Goal: Task Accomplishment & Management: Complete application form

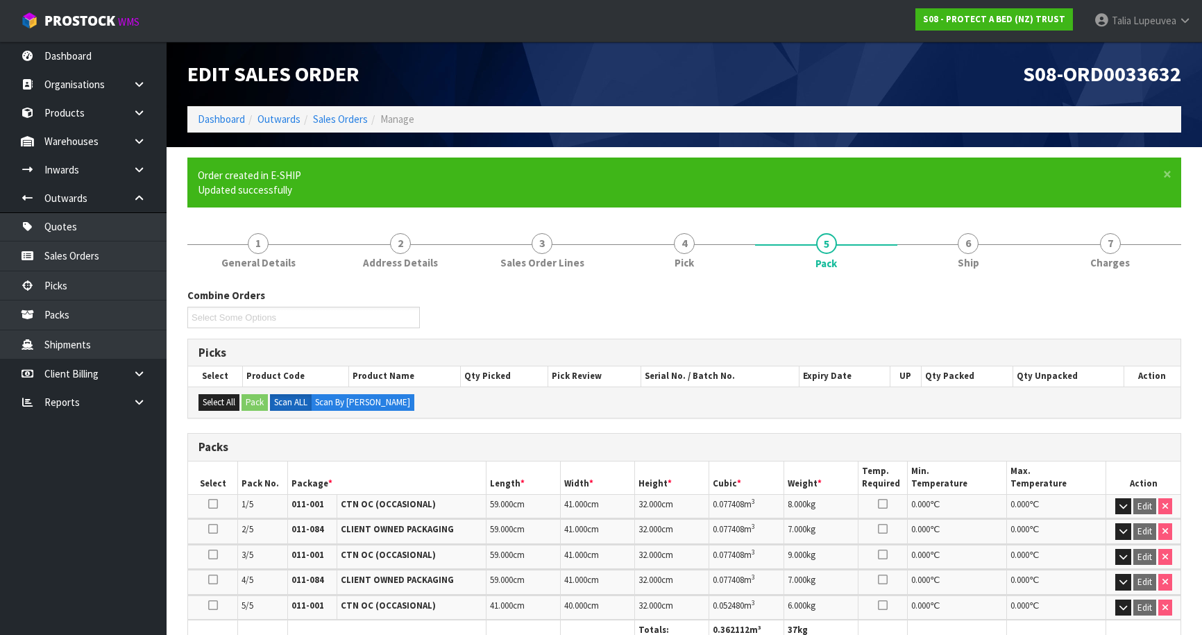
scroll to position [299, 0]
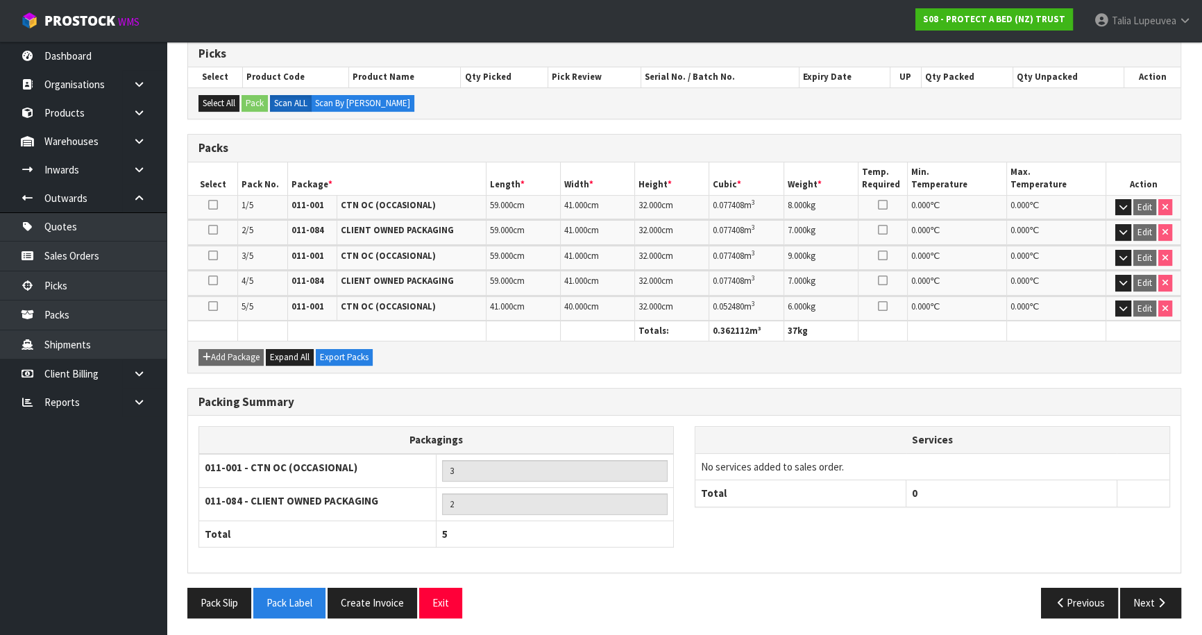
click at [1179, 455] on div "Services No services added to sales order. Total 0" at bounding box center [932, 473] width 496 height 95
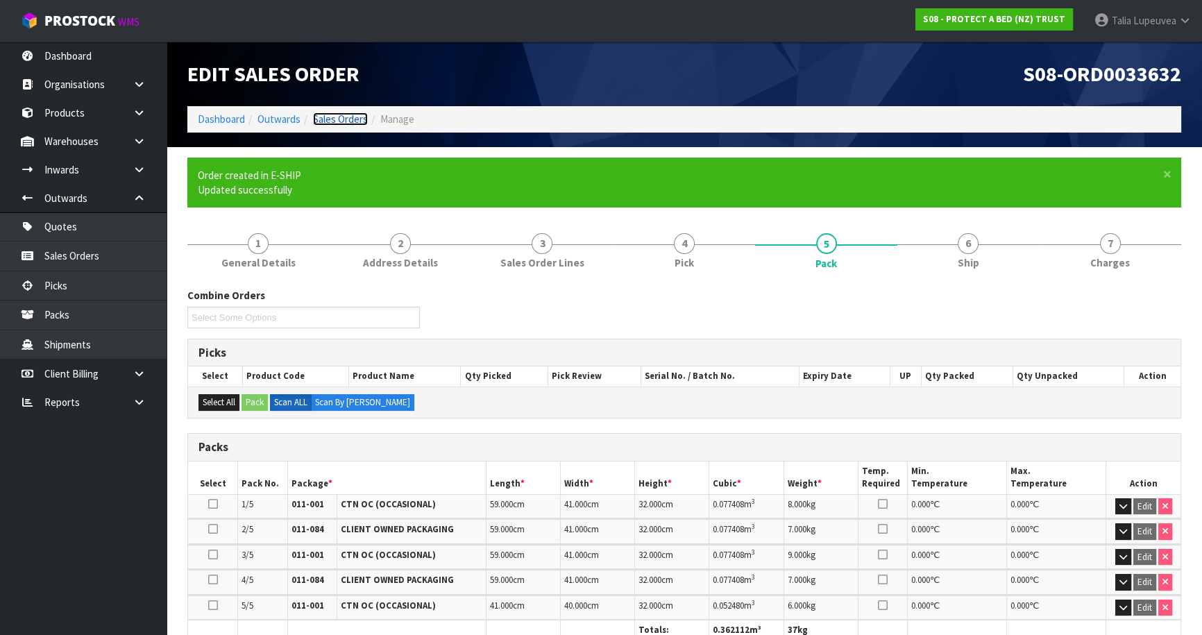
click at [327, 123] on link "Sales Orders" at bounding box center [340, 118] width 55 height 13
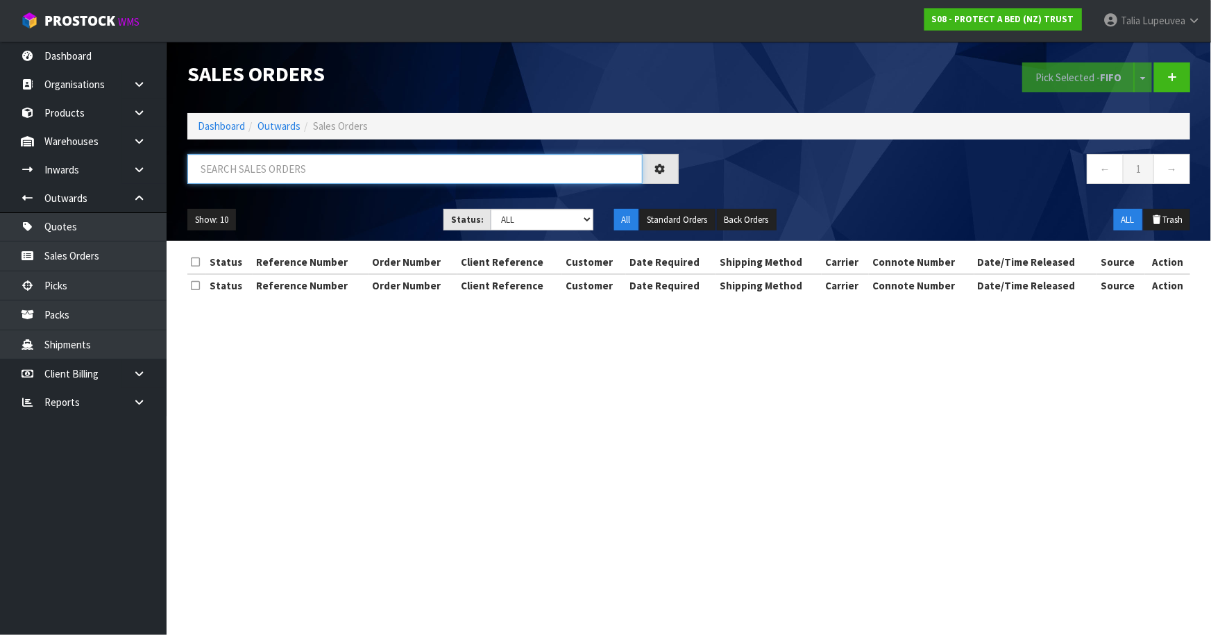
click at [337, 175] on input "text" at bounding box center [414, 169] width 455 height 30
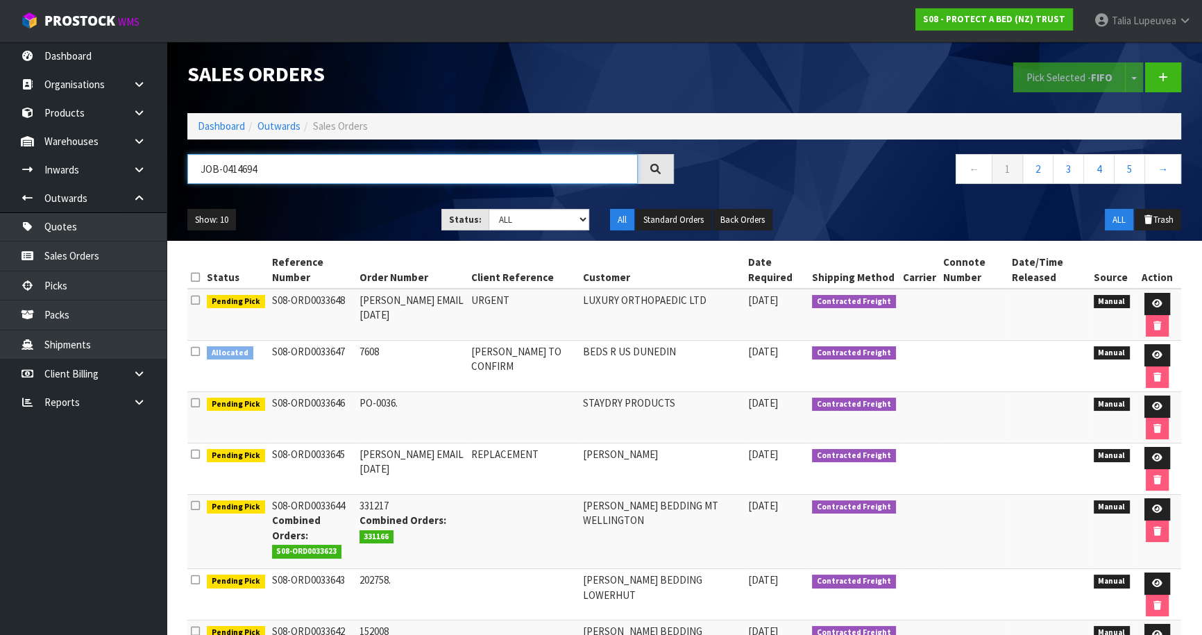
type input "JOB-0414694"
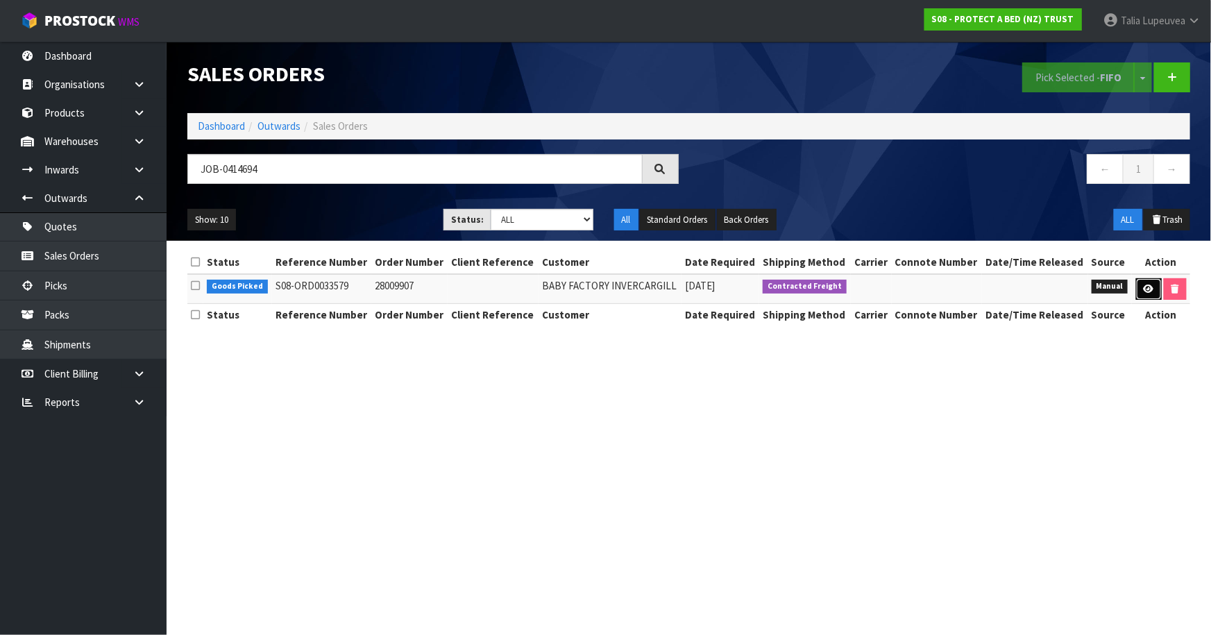
click at [1148, 291] on icon at bounding box center [1148, 288] width 10 height 9
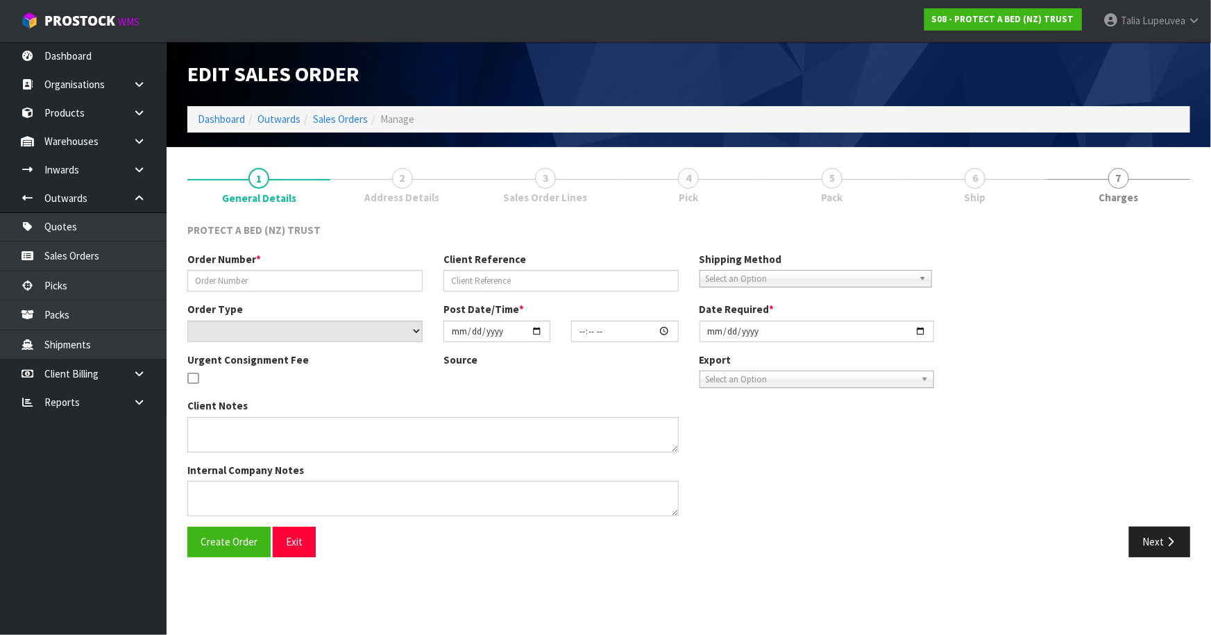
type input "28009907"
select select "number:0"
type input "[DATE]"
type input "15:56:00.000"
type input "[DATE]"
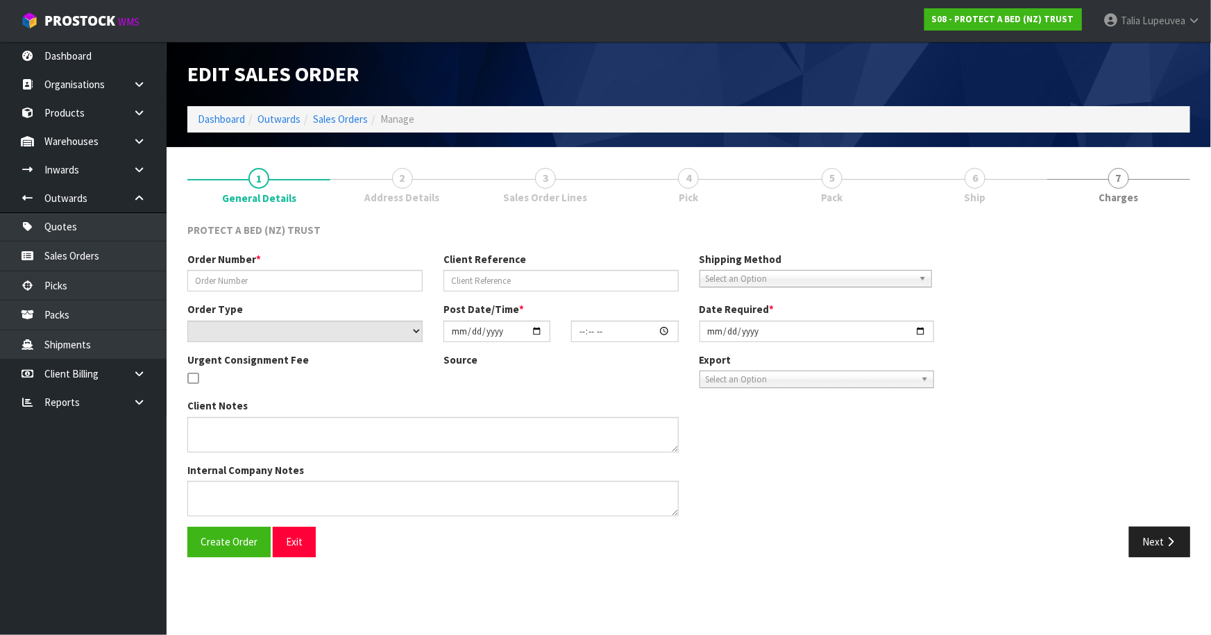
type textarea "CHECK IF INFANT PRODUCT ARE ON CLEARNACE MINIMUM ORDER VALUE OF $50.00. FREIGHT…"
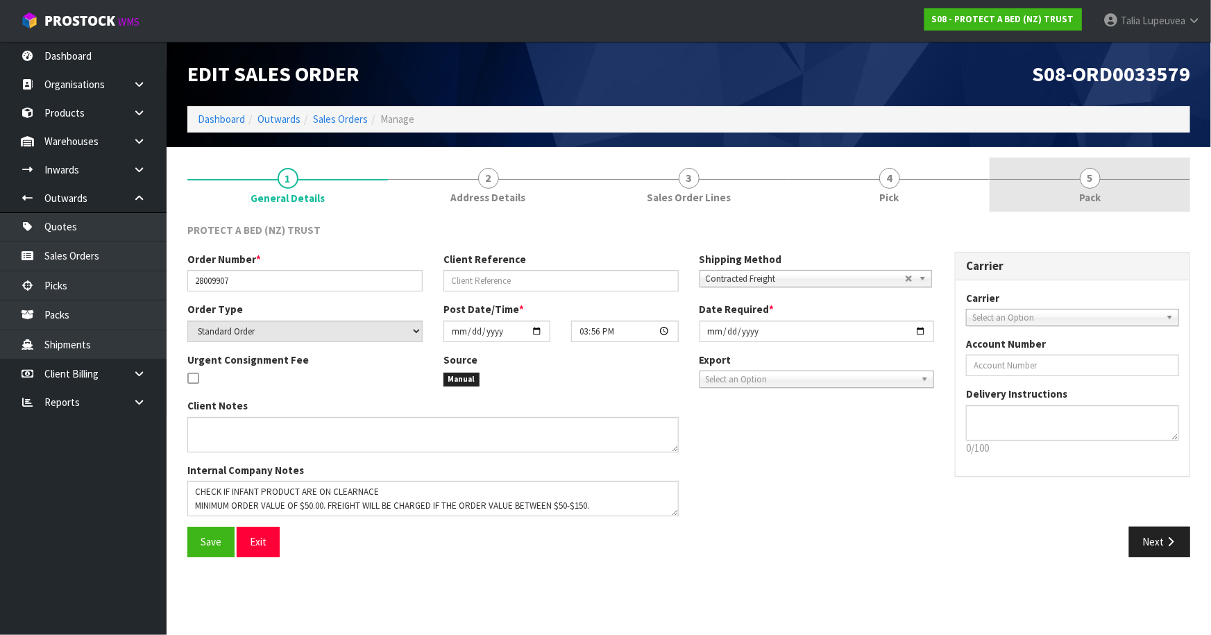
click at [1116, 199] on link "5 Pack" at bounding box center [1089, 185] width 201 height 55
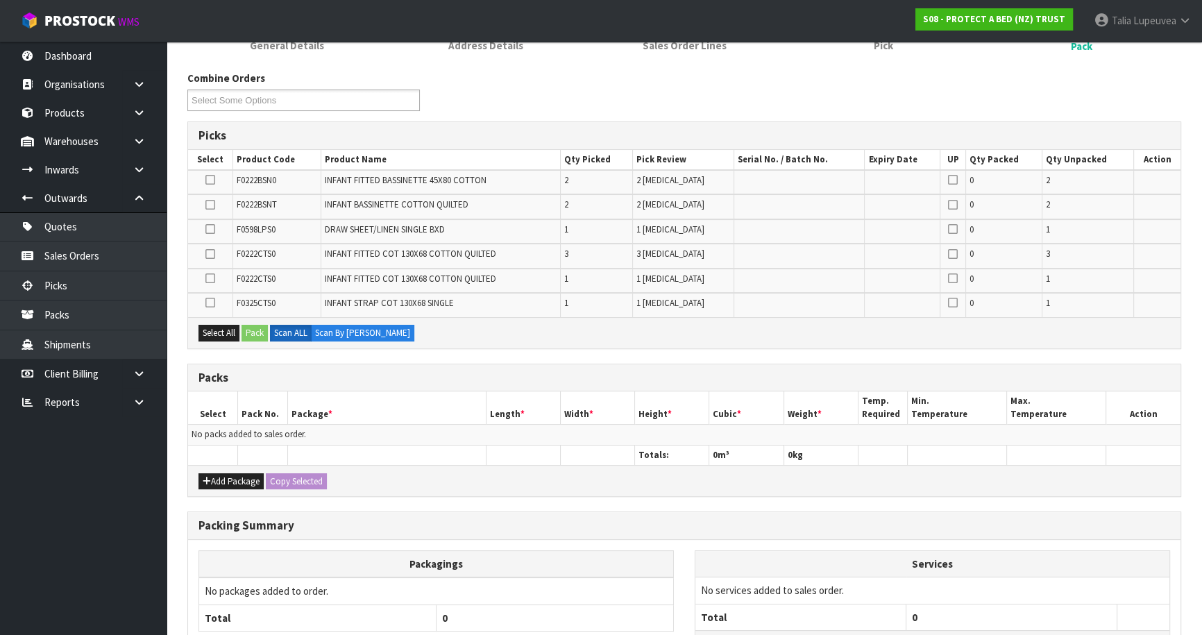
scroll to position [189, 0]
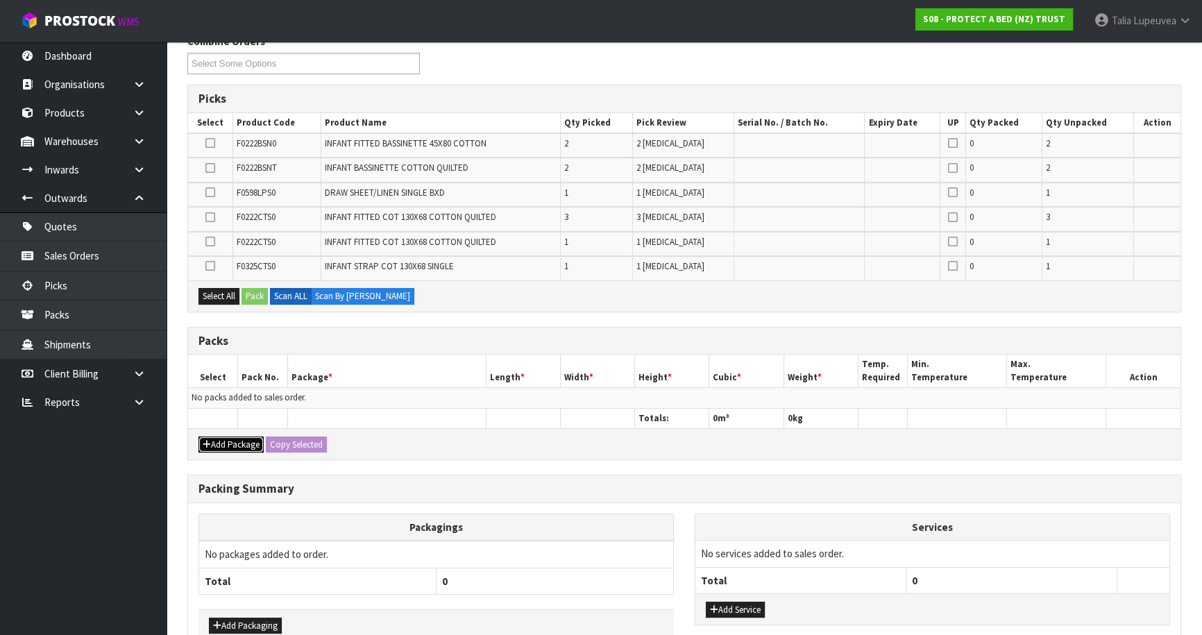
click at [243, 442] on button "Add Package" at bounding box center [230, 444] width 65 height 17
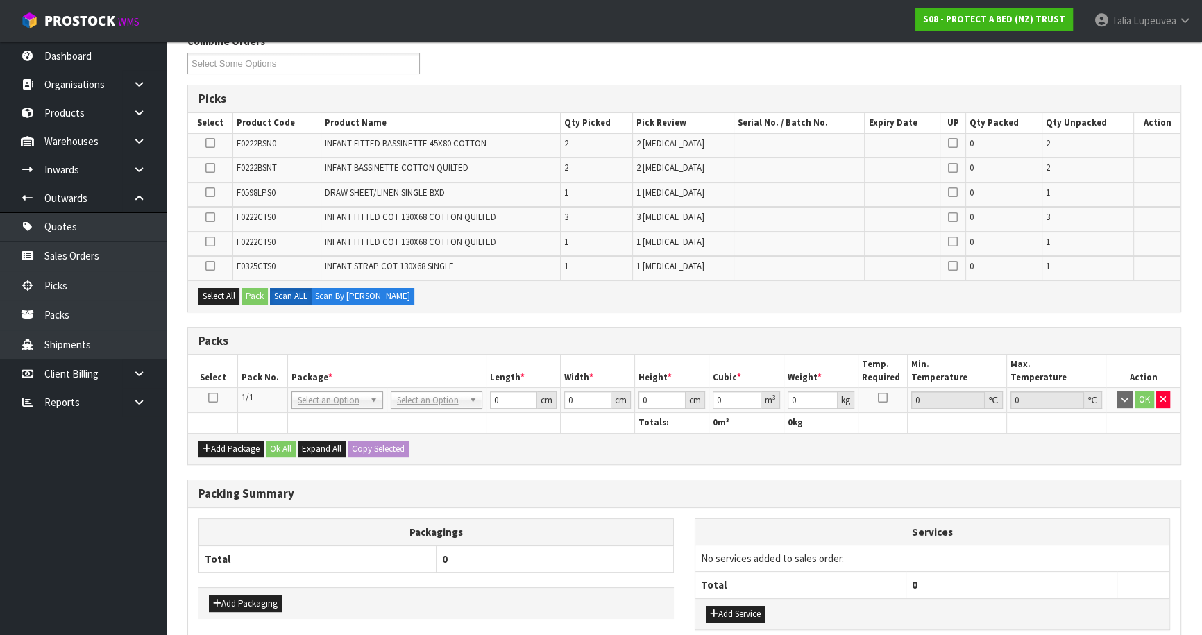
click at [212, 389] on td at bounding box center [213, 400] width 50 height 25
click at [213, 398] on icon at bounding box center [213, 398] width 10 height 1
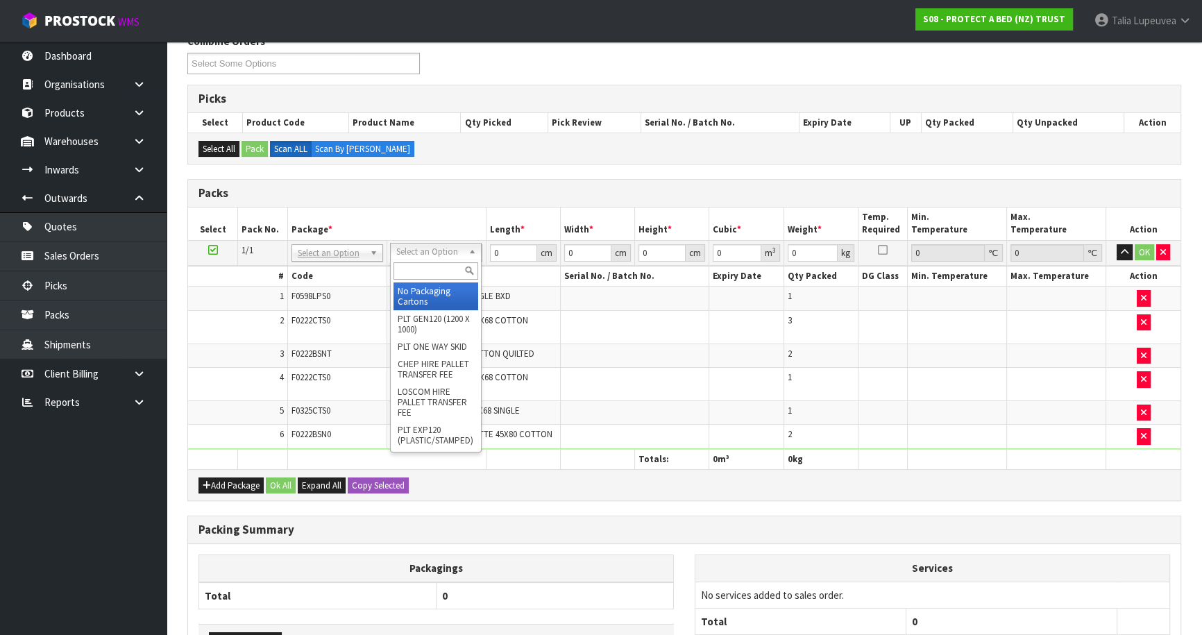
click at [432, 269] on input "text" at bounding box center [435, 270] width 85 height 17
type input "OC"
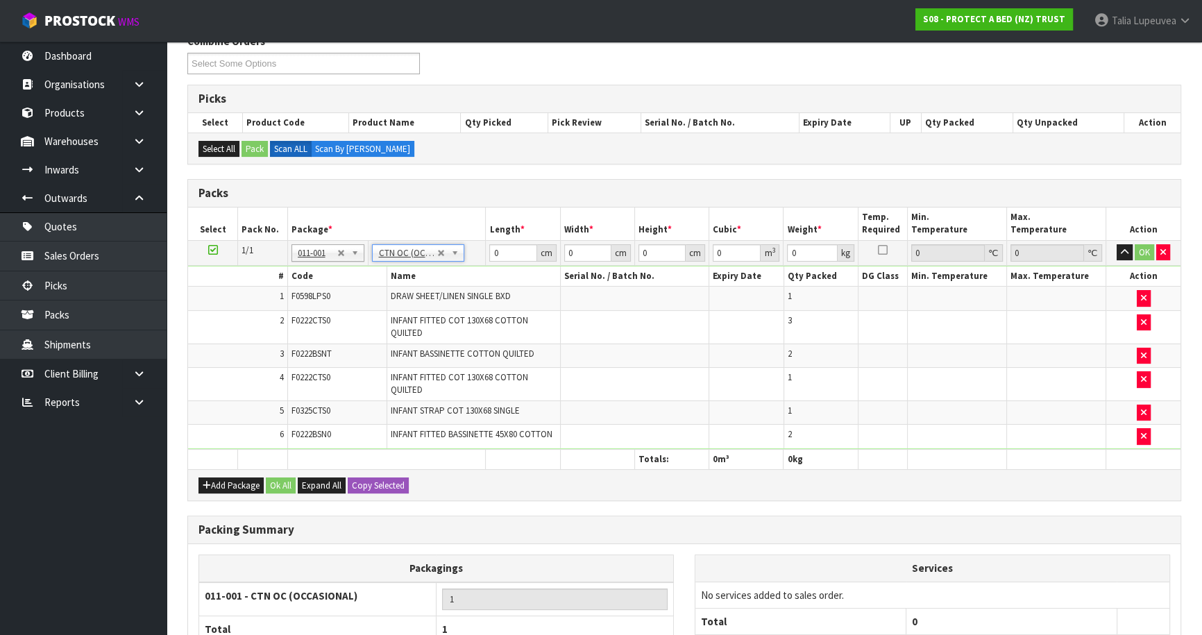
type input "3.85"
click at [495, 243] on td "0 cm" at bounding box center [523, 252] width 74 height 25
drag, startPoint x: 499, startPoint y: 248, endPoint x: 461, endPoint y: 255, distance: 38.8
click at [461, 255] on tr "1/1 NONE 007-001 007-002 007-004 007-009 007-013 007-014 007-015 007-017 007-01…" at bounding box center [684, 252] width 992 height 25
type input "42"
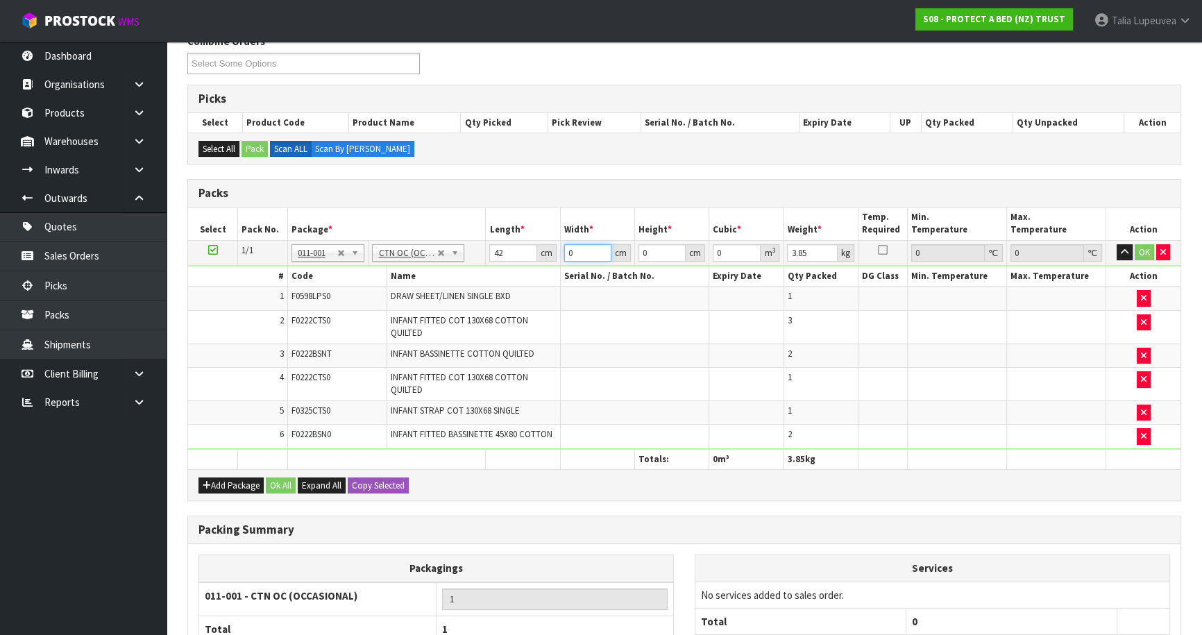
click at [590, 255] on input "0" at bounding box center [587, 252] width 47 height 17
drag, startPoint x: 584, startPoint y: 255, endPoint x: 546, endPoint y: 259, distance: 37.7
click at [546, 259] on tr "1/1 NONE 007-001 007-002 007-004 007-009 007-013 007-014 007-015 007-017 007-01…" at bounding box center [684, 252] width 992 height 25
type input "36"
drag, startPoint x: 654, startPoint y: 255, endPoint x: 562, endPoint y: 275, distance: 94.4
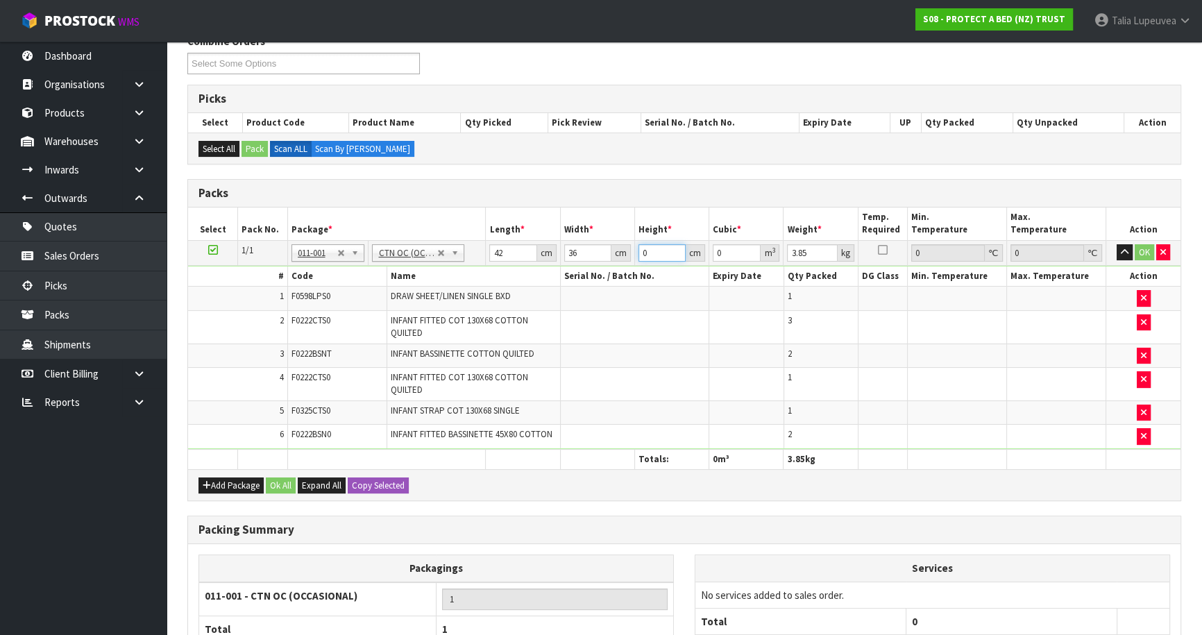
click at [562, 275] on tbody "1/1 NONE 007-001 007-002 007-004 007-009 007-013 007-014 007-015 007-017 007-01…" at bounding box center [684, 344] width 992 height 209
type input "3"
type input "0.004536"
type input "32"
type input "0.048384"
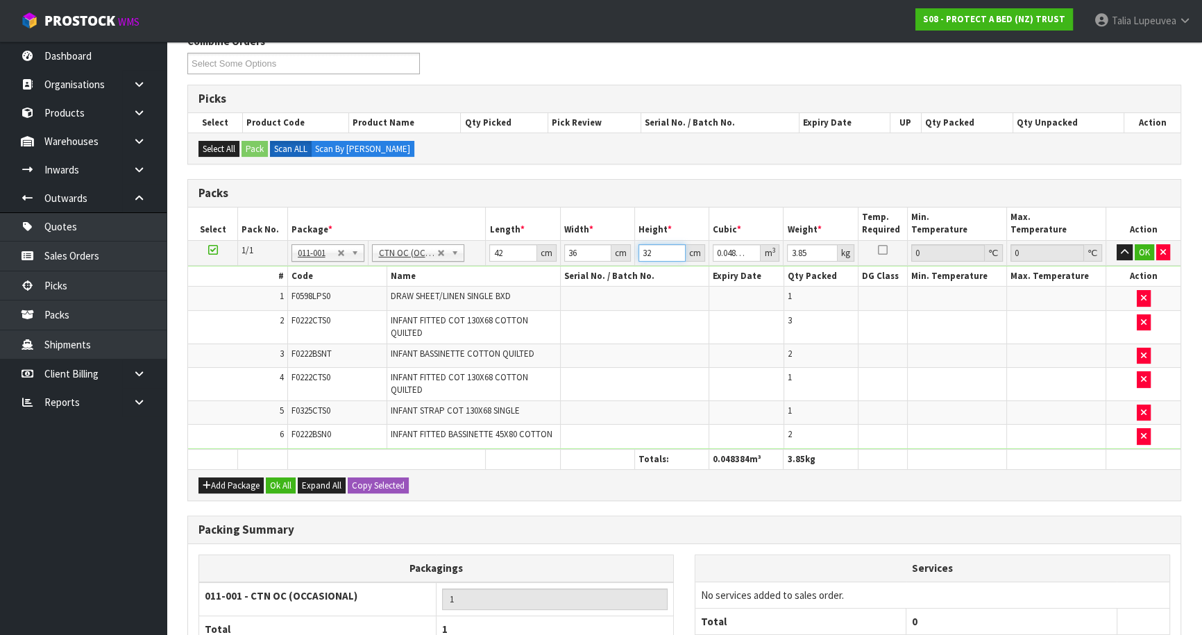
type input "32"
drag, startPoint x: 808, startPoint y: 250, endPoint x: 756, endPoint y: 269, distance: 54.4
click at [756, 269] on tbody "1/1 NONE 007-001 007-002 007-004 007-009 007-013 007-014 007-015 007-017 007-01…" at bounding box center [684, 344] width 992 height 209
type input "5"
click at [1139, 248] on button "OK" at bounding box center [1143, 252] width 19 height 17
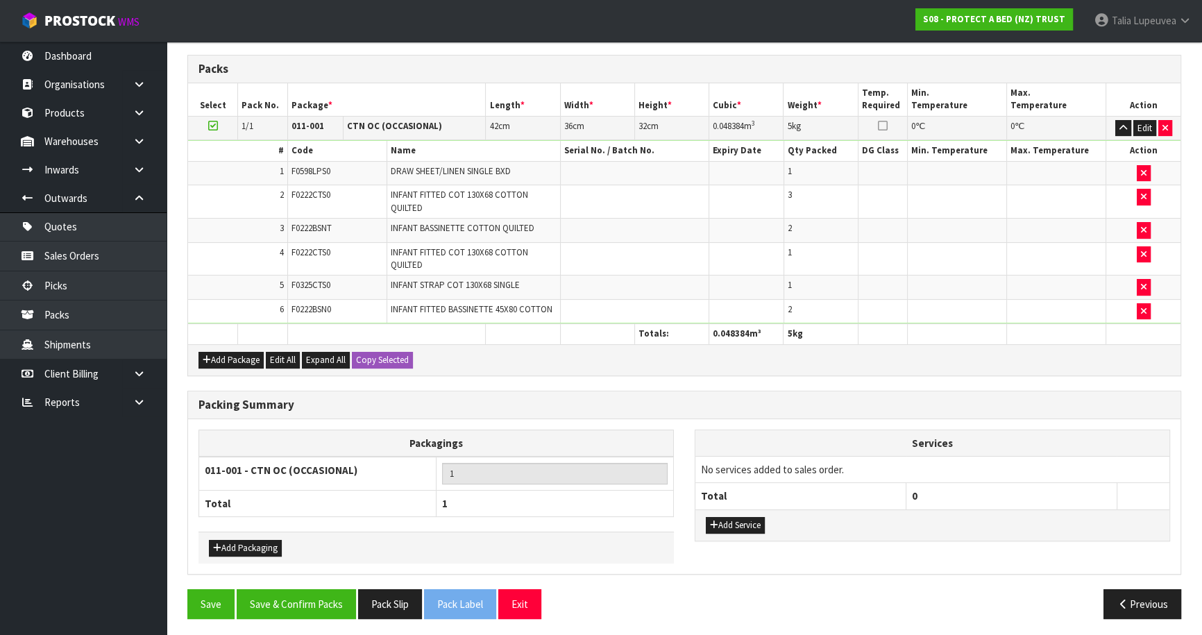
scroll to position [314, 0]
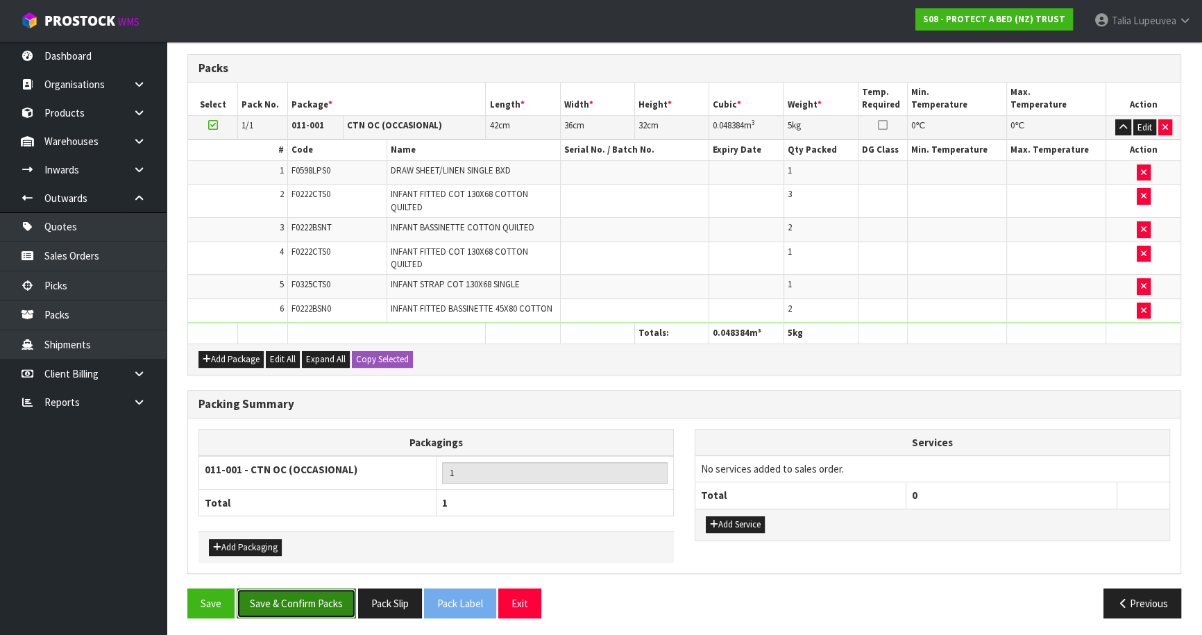
click at [322, 588] on button "Save & Confirm Packs" at bounding box center [296, 603] width 119 height 30
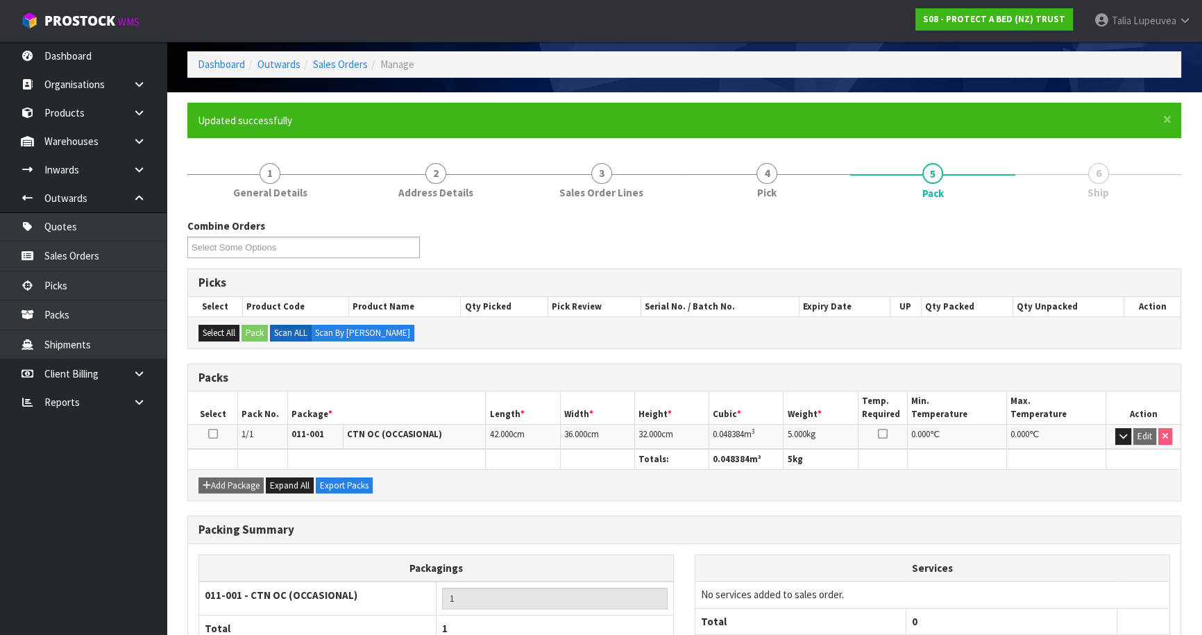
scroll to position [151, 0]
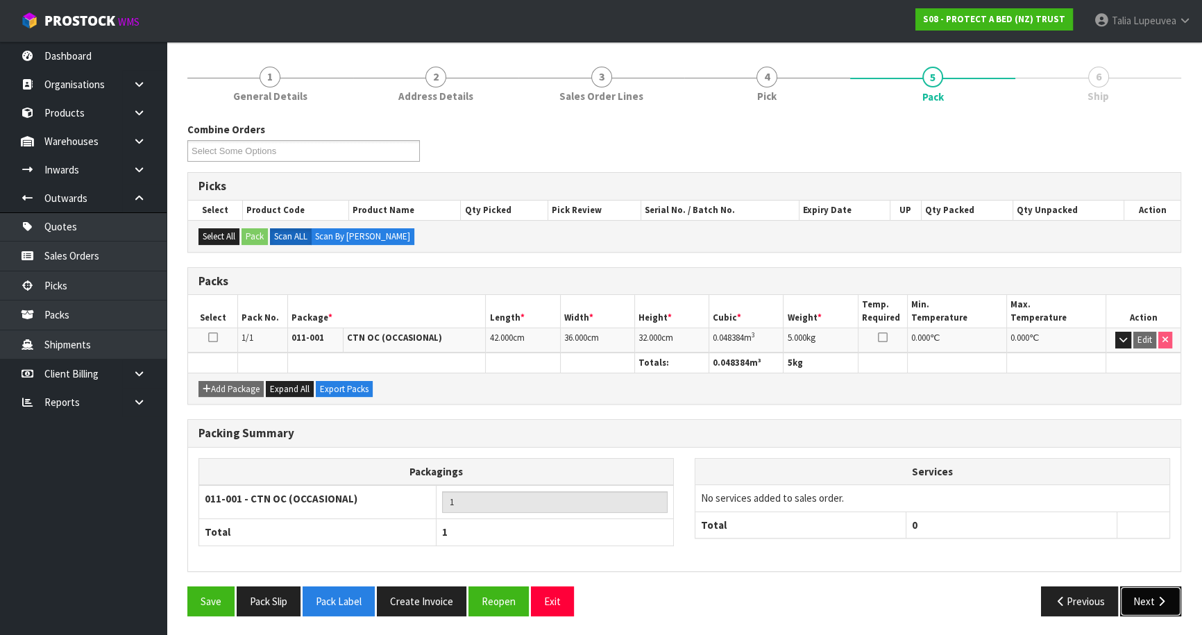
click at [1150, 602] on button "Next" at bounding box center [1150, 601] width 61 height 30
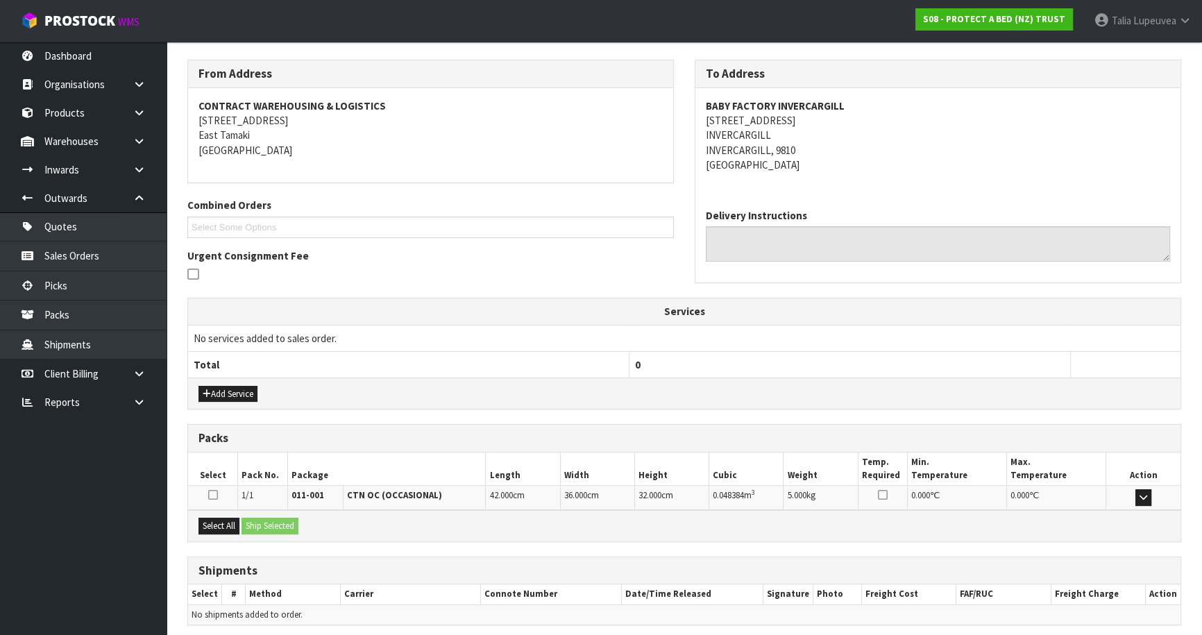
scroll to position [267, 0]
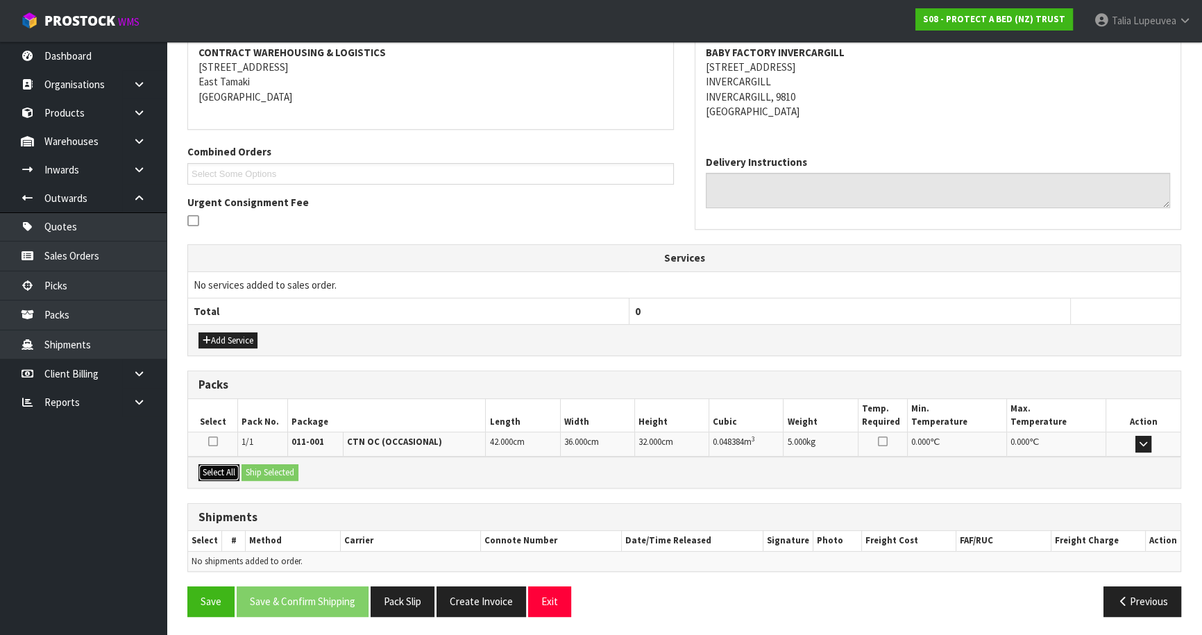
drag, startPoint x: 223, startPoint y: 473, endPoint x: 263, endPoint y: 468, distance: 40.5
click at [227, 473] on button "Select All" at bounding box center [218, 472] width 41 height 17
drag, startPoint x: 263, startPoint y: 468, endPoint x: 271, endPoint y: 466, distance: 7.9
click at [263, 468] on button "Ship Selected" at bounding box center [269, 472] width 57 height 17
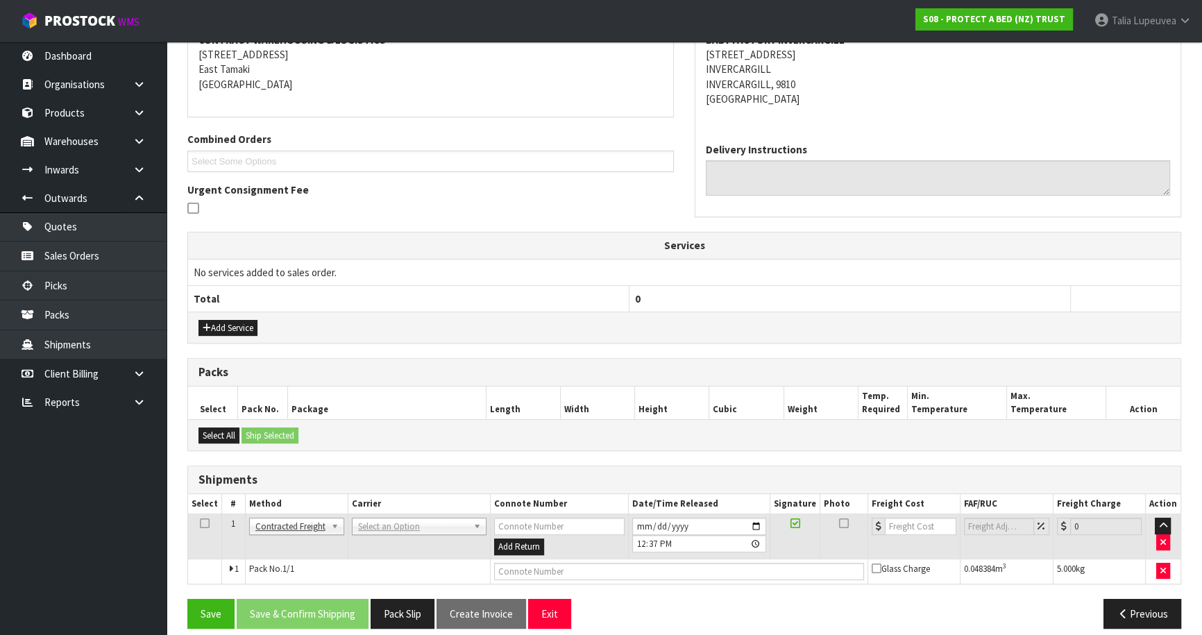
scroll to position [291, 0]
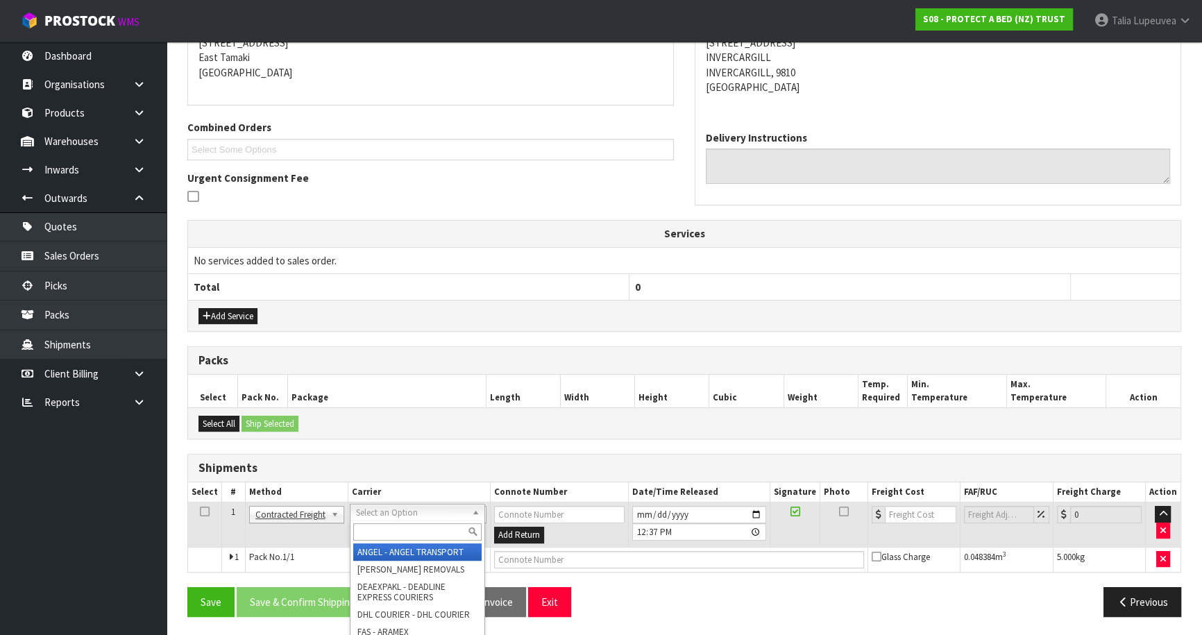
click at [422, 526] on input "text" at bounding box center [417, 531] width 128 height 17
type input "NZP"
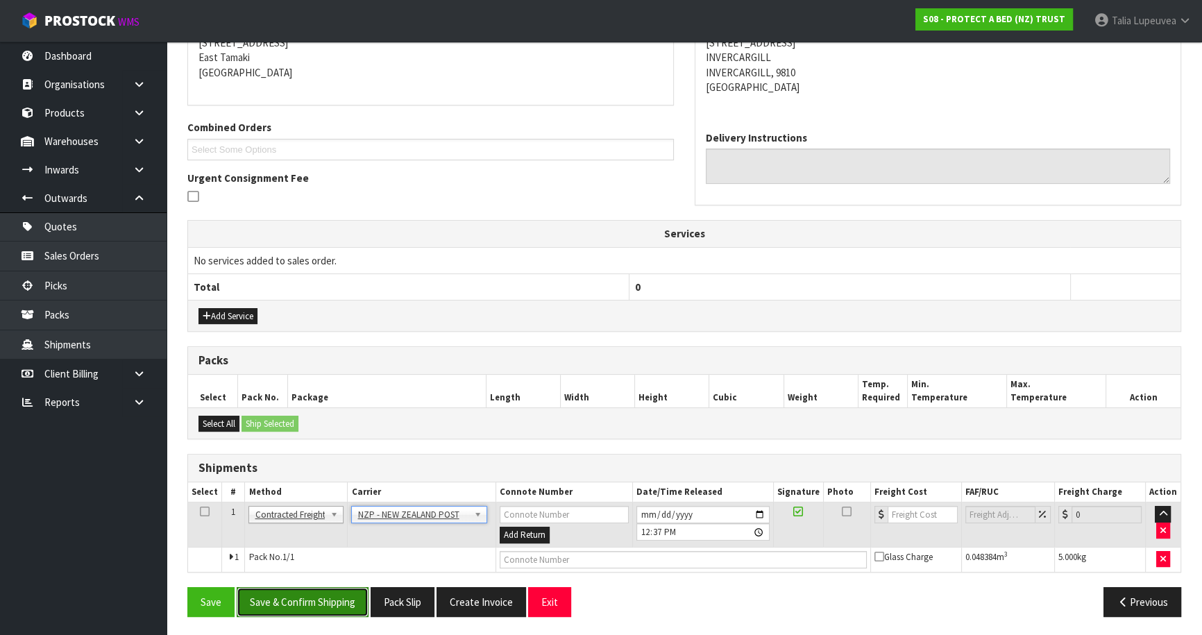
click at [307, 591] on button "Save & Confirm Shipping" at bounding box center [303, 602] width 132 height 30
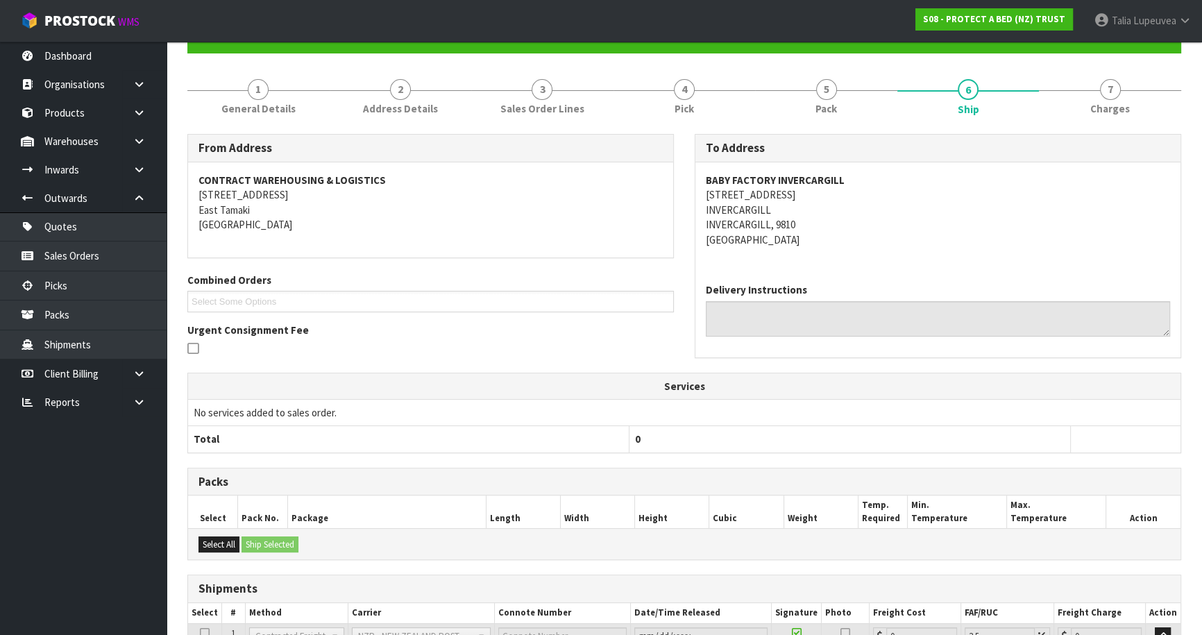
scroll to position [272, 0]
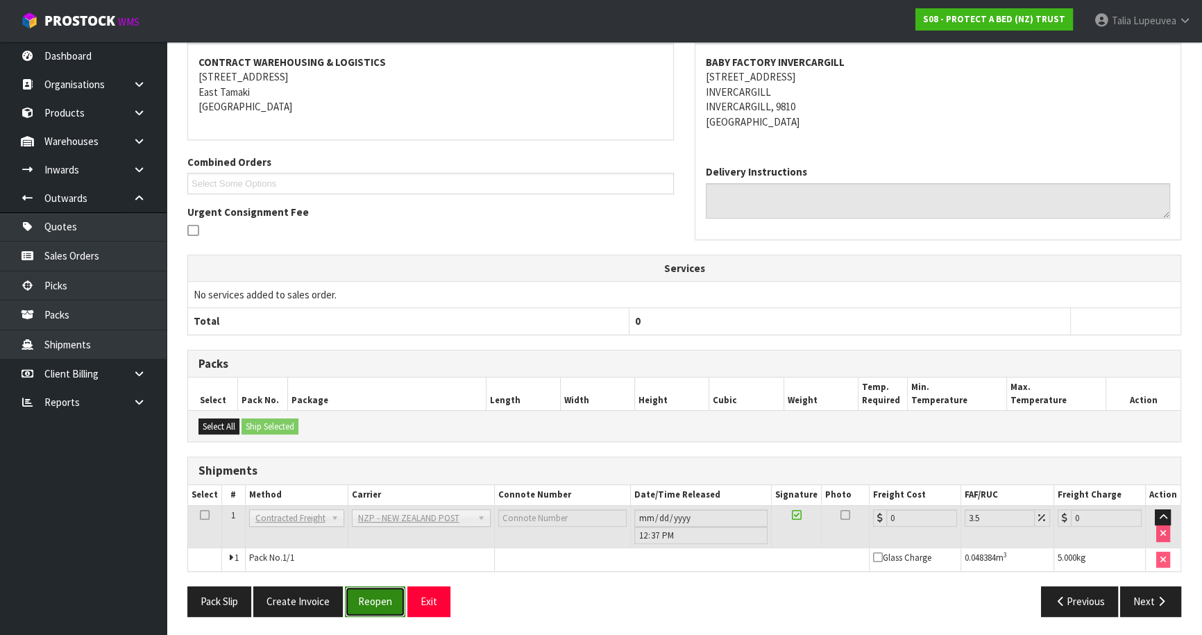
click at [352, 601] on button "Reopen" at bounding box center [375, 601] width 60 height 30
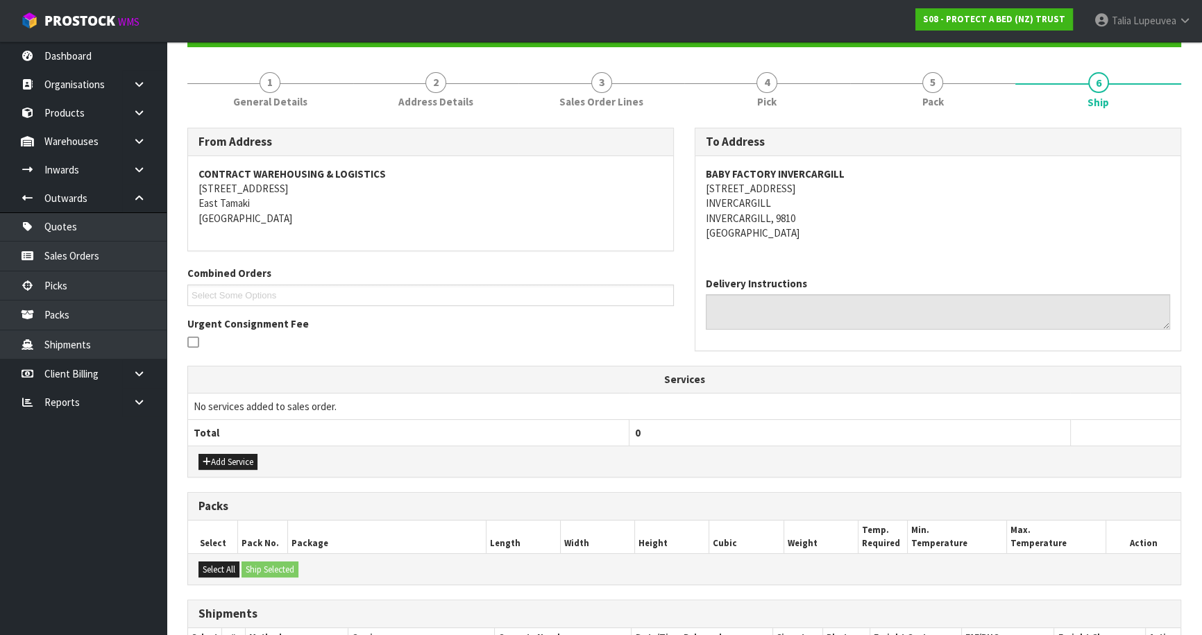
scroll to position [305, 0]
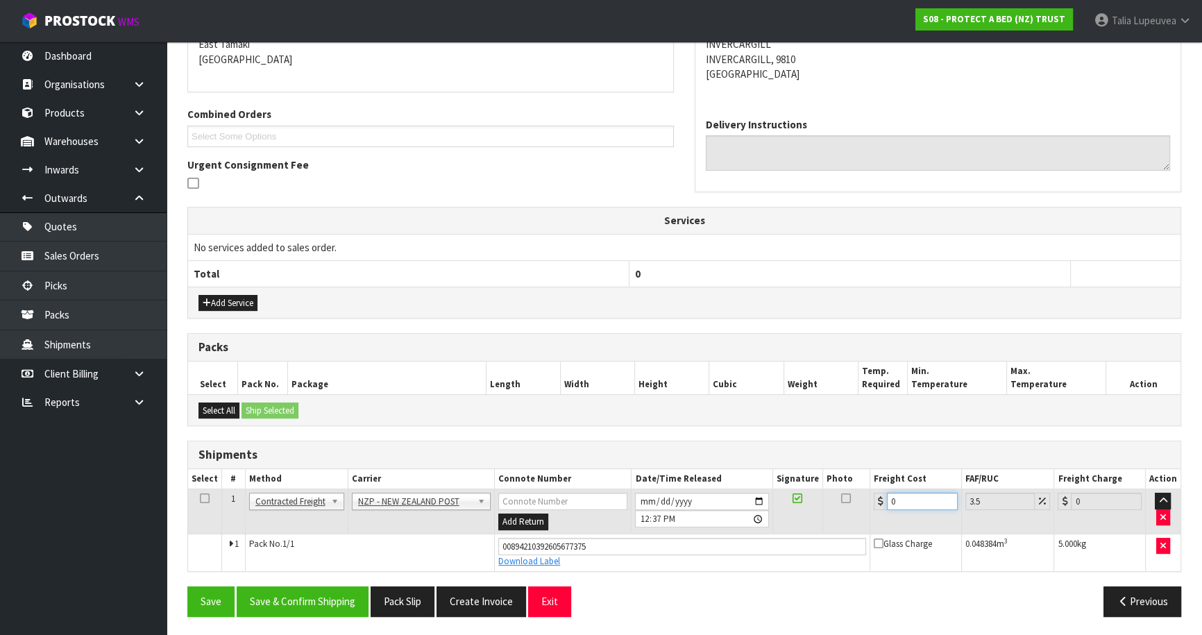
drag, startPoint x: 917, startPoint y: 504, endPoint x: 884, endPoint y: 507, distance: 33.4
click at [883, 509] on td "0" at bounding box center [916, 511] width 92 height 45
type input "1"
type input "1.03"
type input "11"
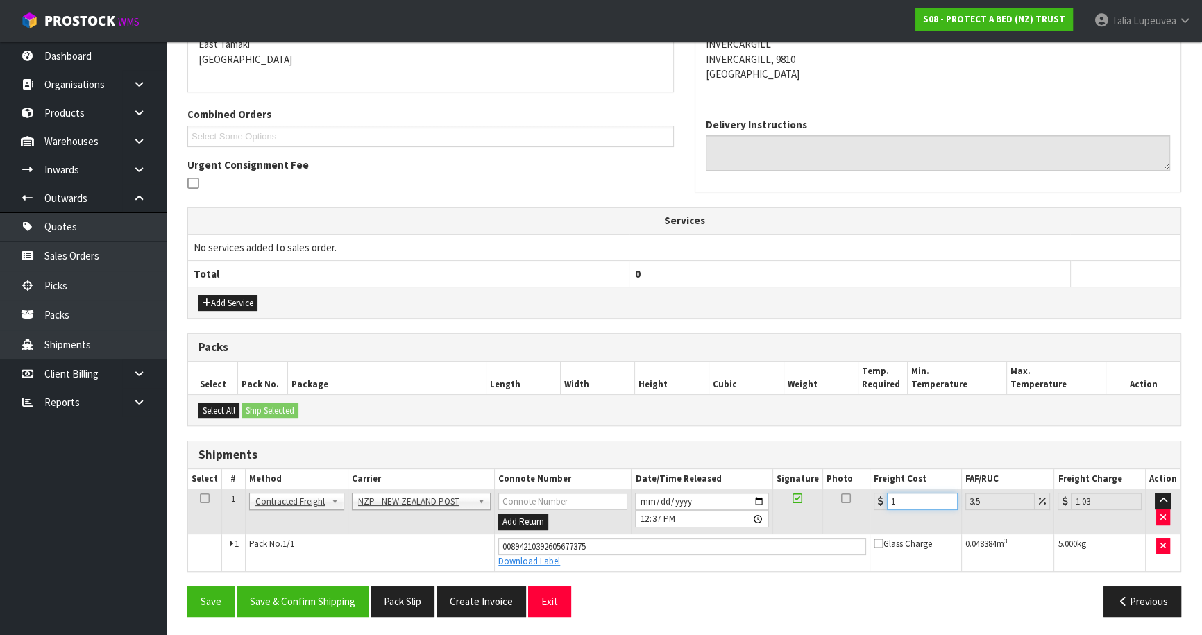
type input "11.38"
type input "11.6"
type input "12.01"
type input "11.61"
type input "12.02"
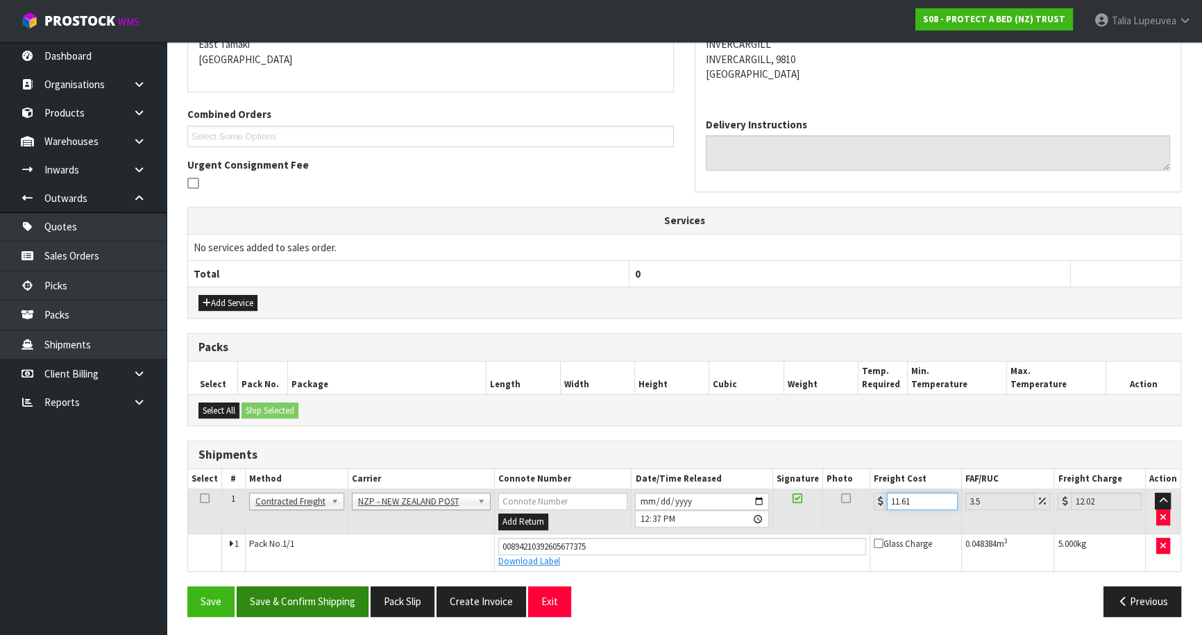
type input "11.61"
click at [276, 594] on button "Save & Confirm Shipping" at bounding box center [303, 601] width 132 height 30
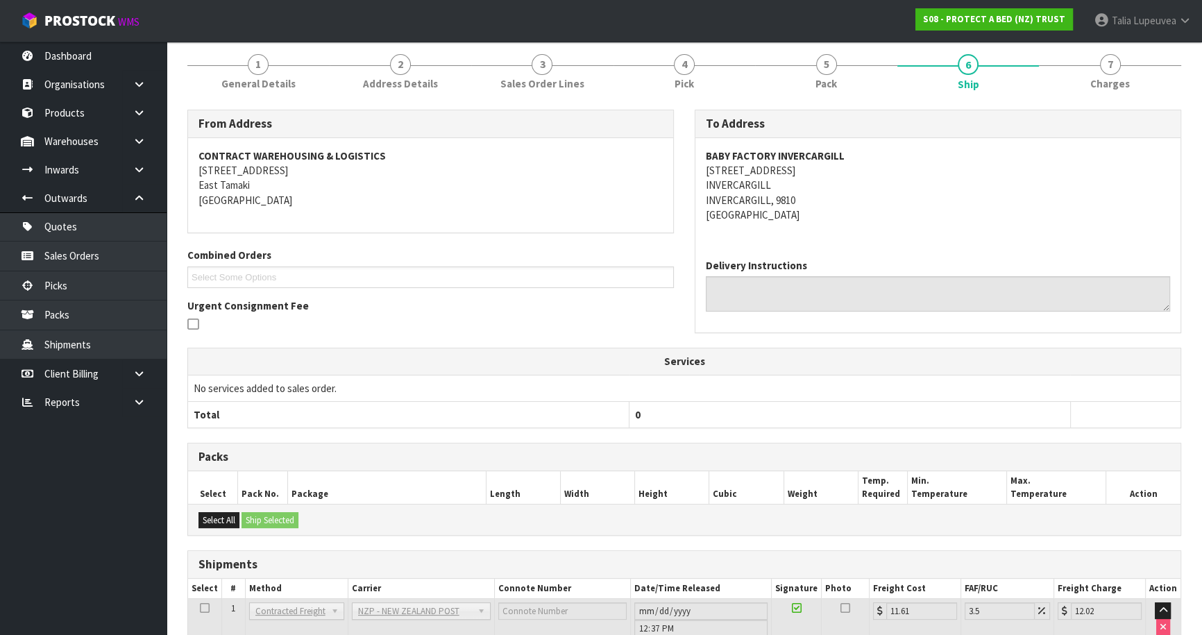
scroll to position [0, 0]
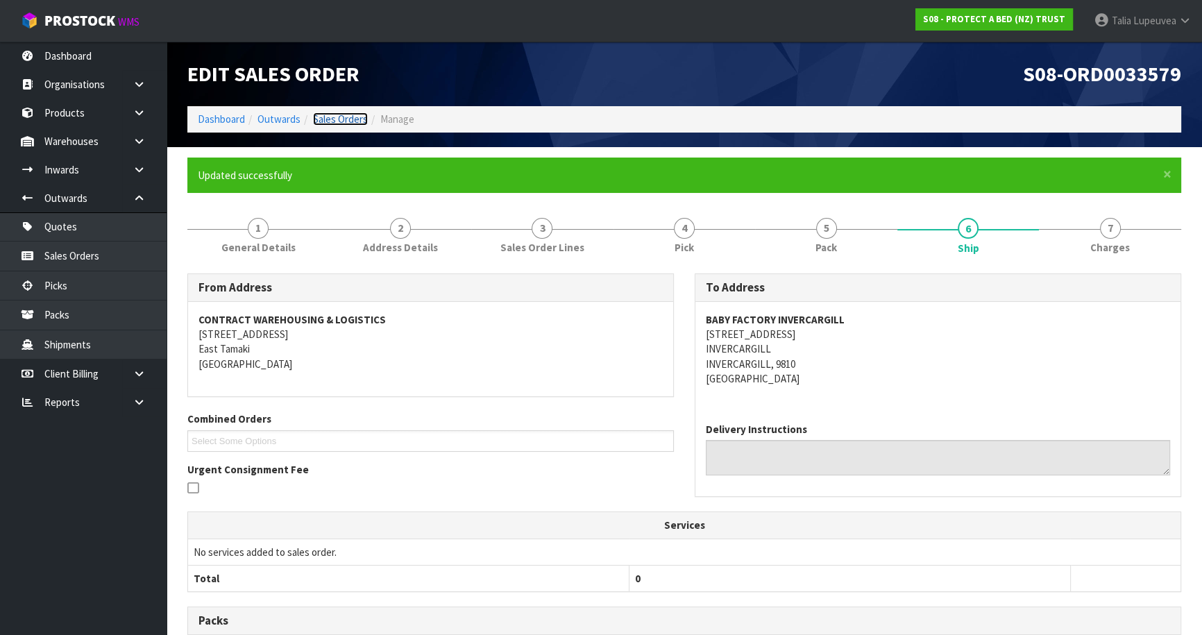
click at [334, 120] on link "Sales Orders" at bounding box center [340, 118] width 55 height 13
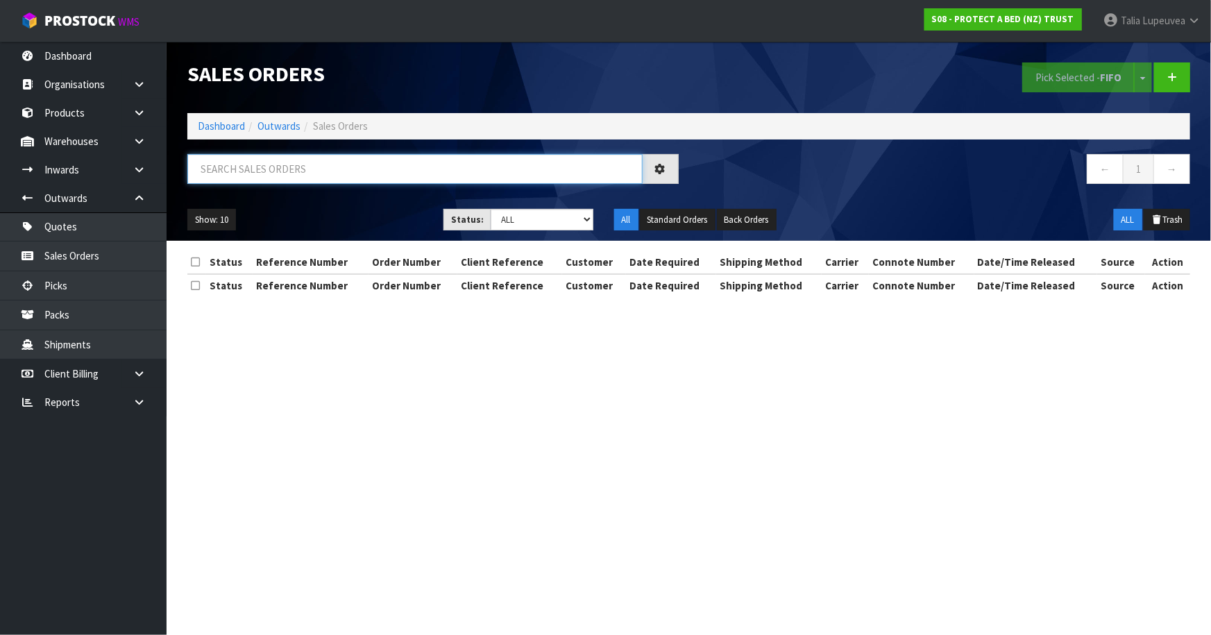
click at [346, 167] on input "text" at bounding box center [414, 169] width 455 height 30
type input "JOB-0415062"
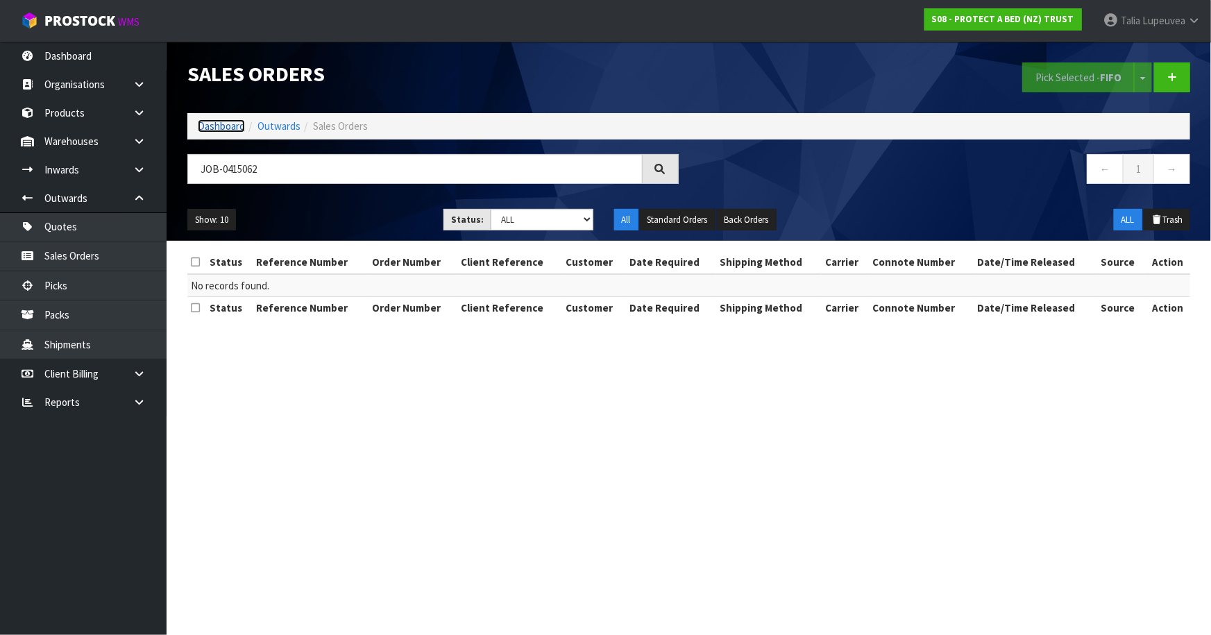
click at [222, 119] on link "Dashboard" at bounding box center [221, 125] width 47 height 13
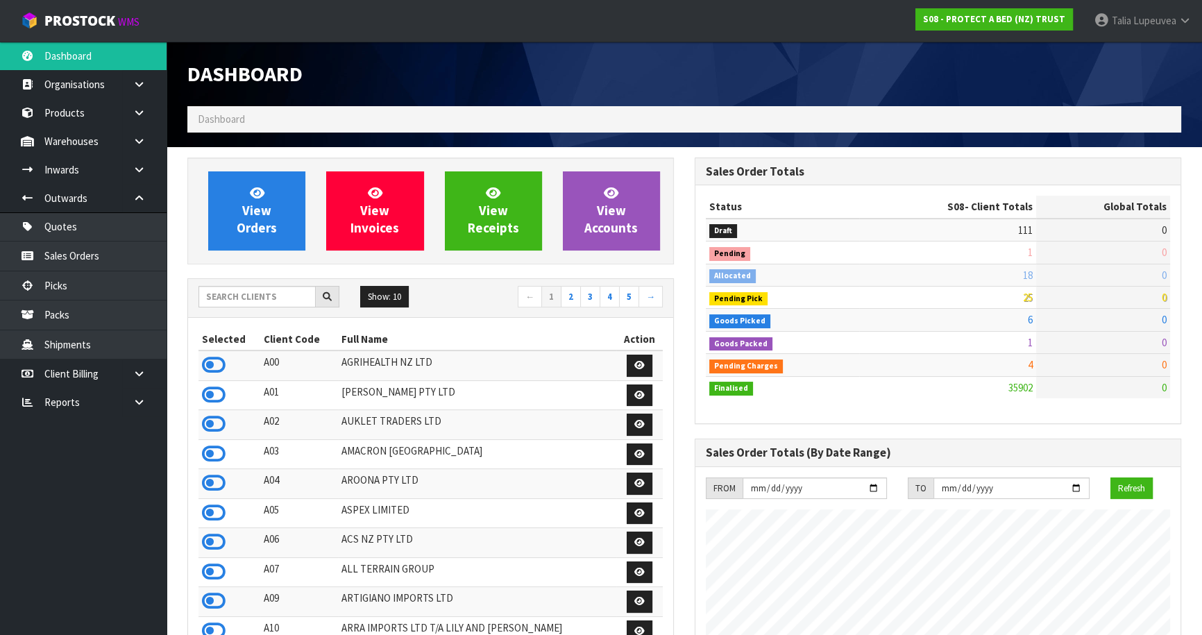
scroll to position [1049, 507]
click at [226, 294] on input "text" at bounding box center [256, 297] width 117 height 22
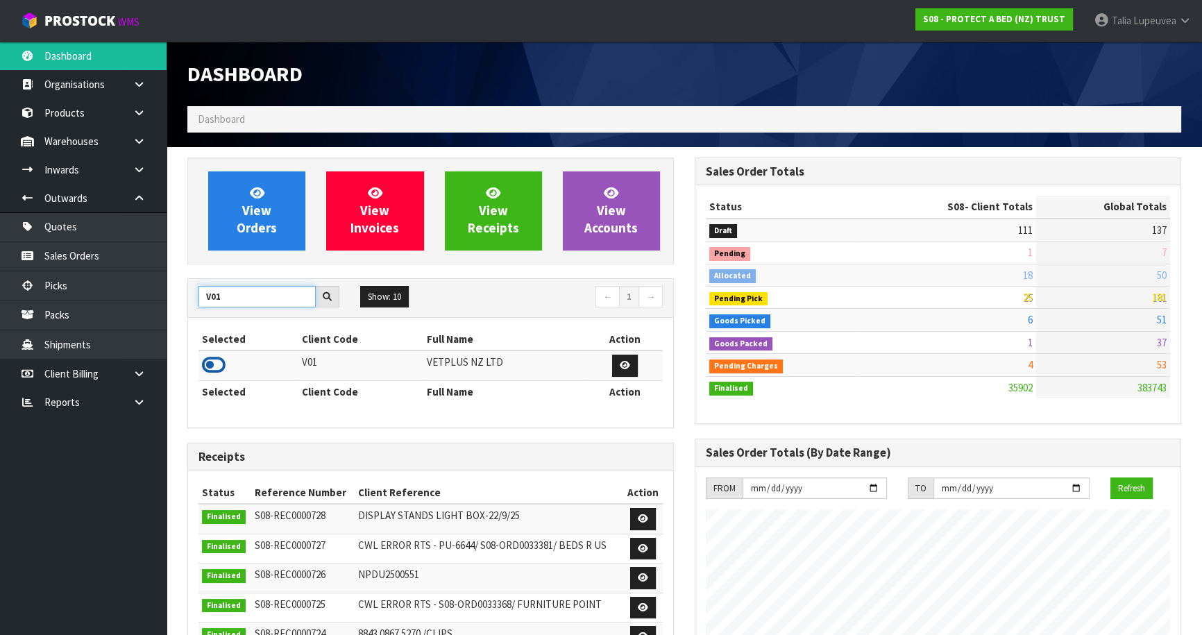
type input "V01"
click at [210, 368] on icon at bounding box center [214, 365] width 24 height 21
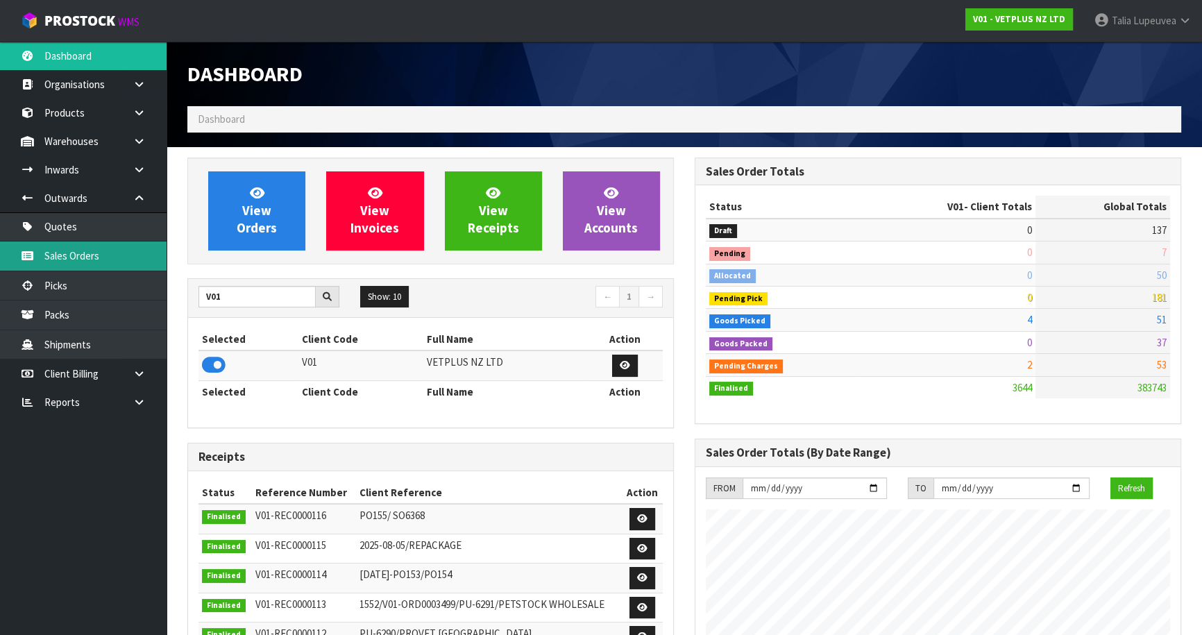
click at [81, 259] on link "Sales Orders" at bounding box center [83, 255] width 167 height 28
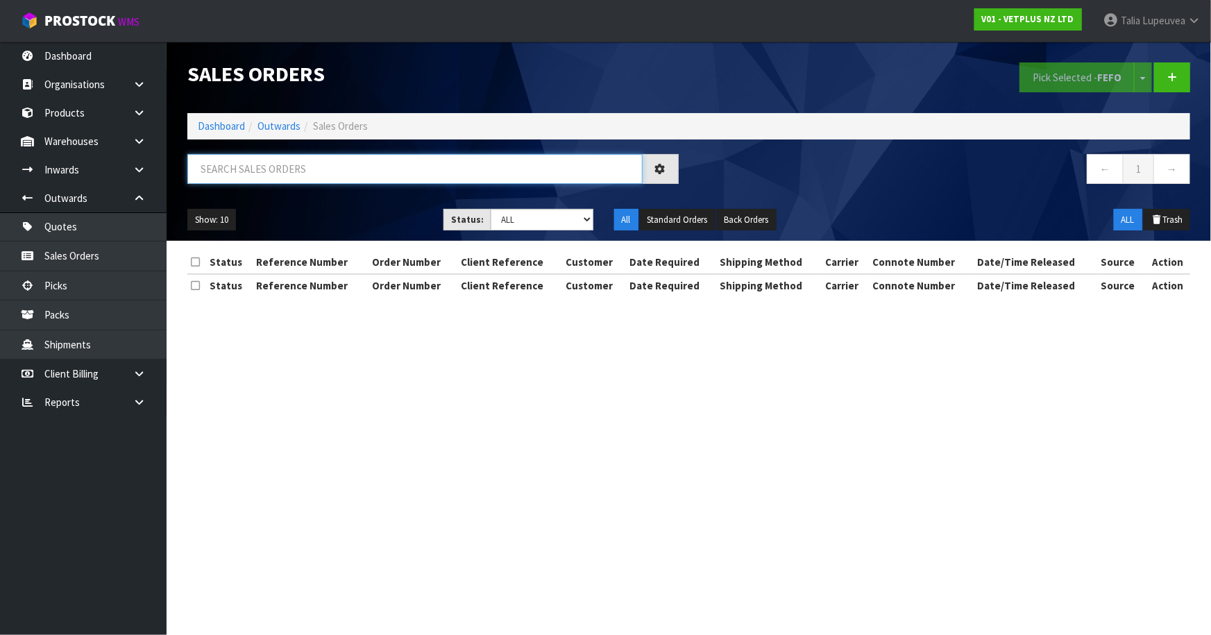
click at [275, 182] on input "text" at bounding box center [414, 169] width 455 height 30
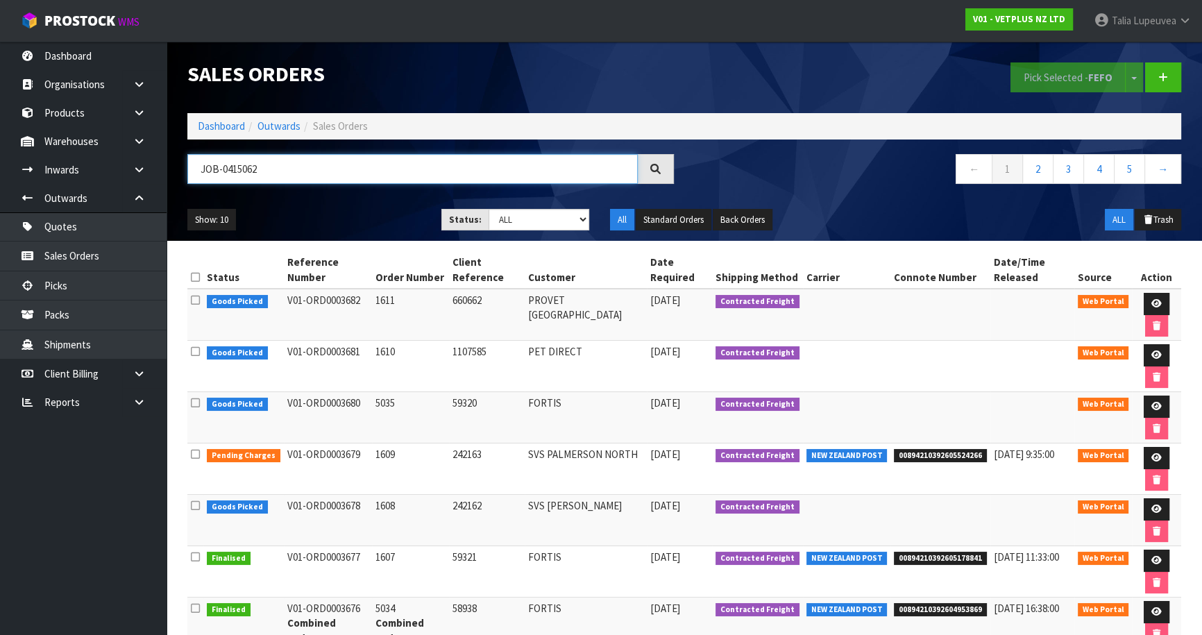
type input "JOB-0415062"
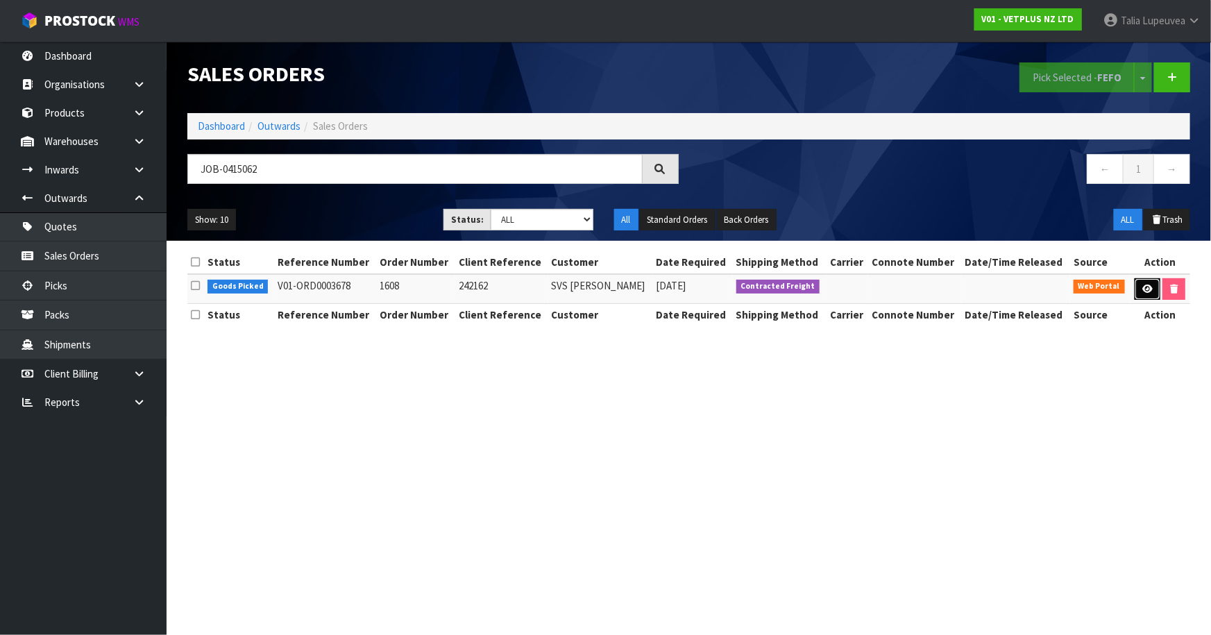
click at [1145, 286] on icon at bounding box center [1147, 288] width 10 height 9
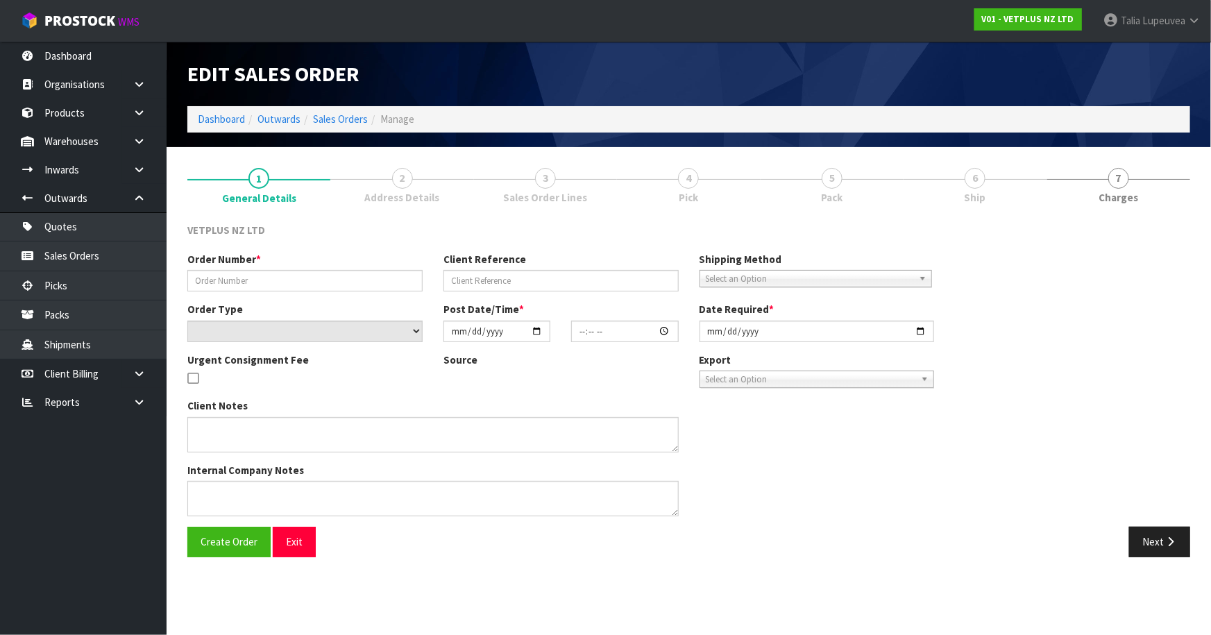
type input "1608"
type input "242162"
select select "number:0"
type input "[DATE]"
type input "15:51:00.000"
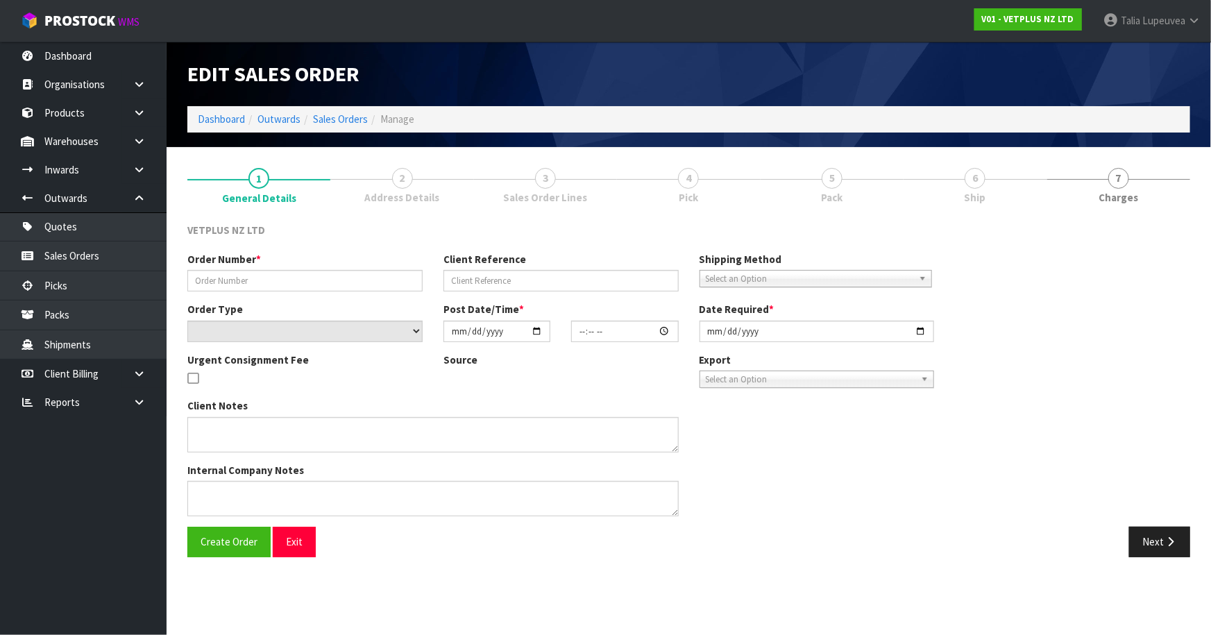
type input "[DATE]"
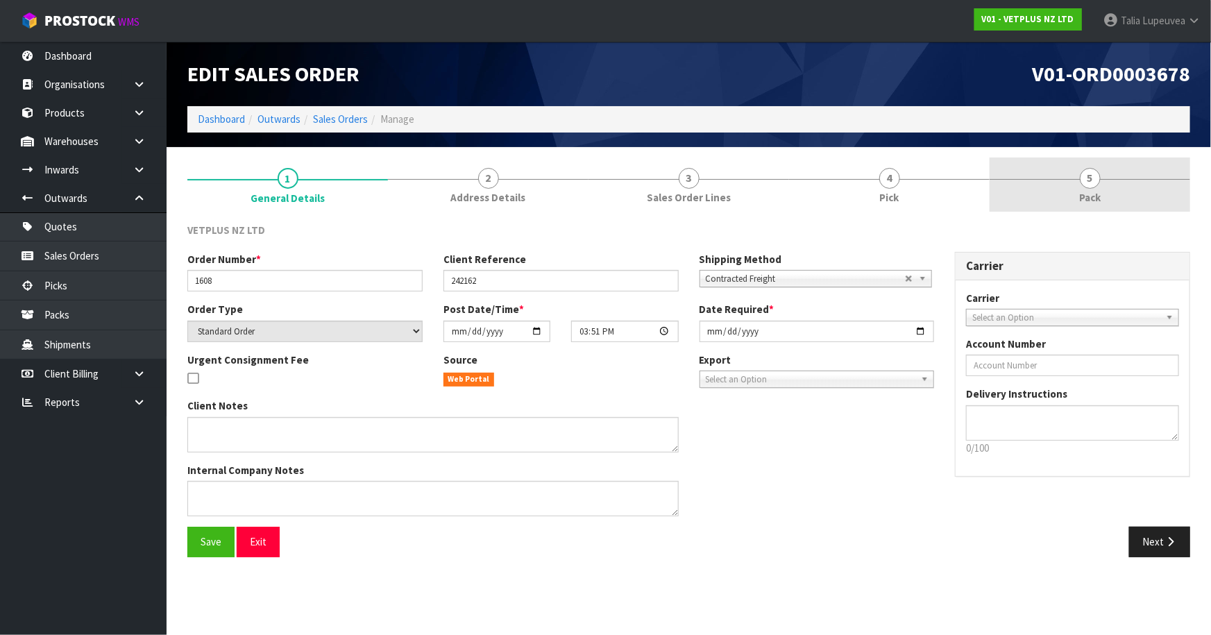
click at [1050, 185] on link "5 Pack" at bounding box center [1089, 185] width 201 height 55
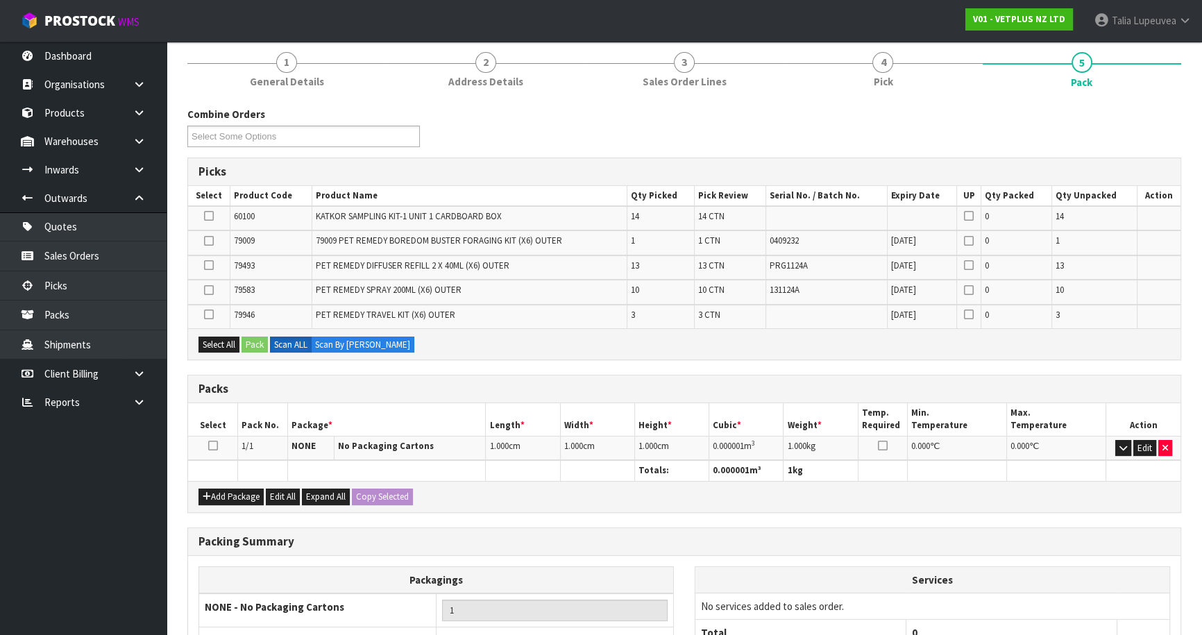
scroll to position [189, 0]
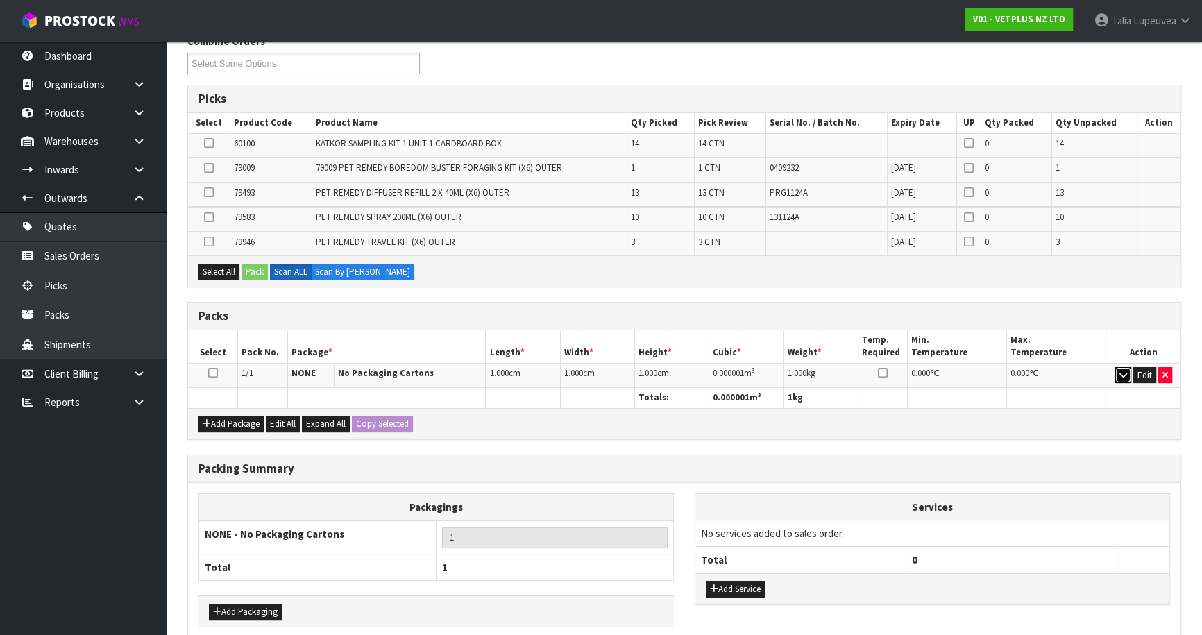
click at [1126, 369] on button "button" at bounding box center [1123, 375] width 16 height 17
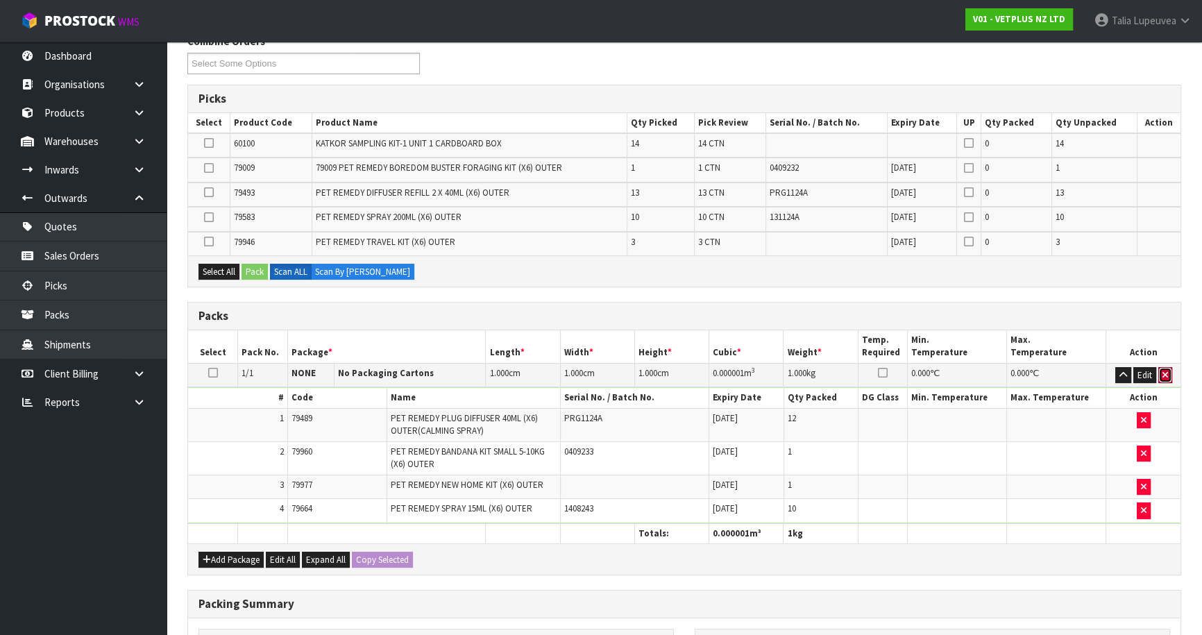
click at [1166, 371] on icon "button" at bounding box center [1165, 375] width 6 height 9
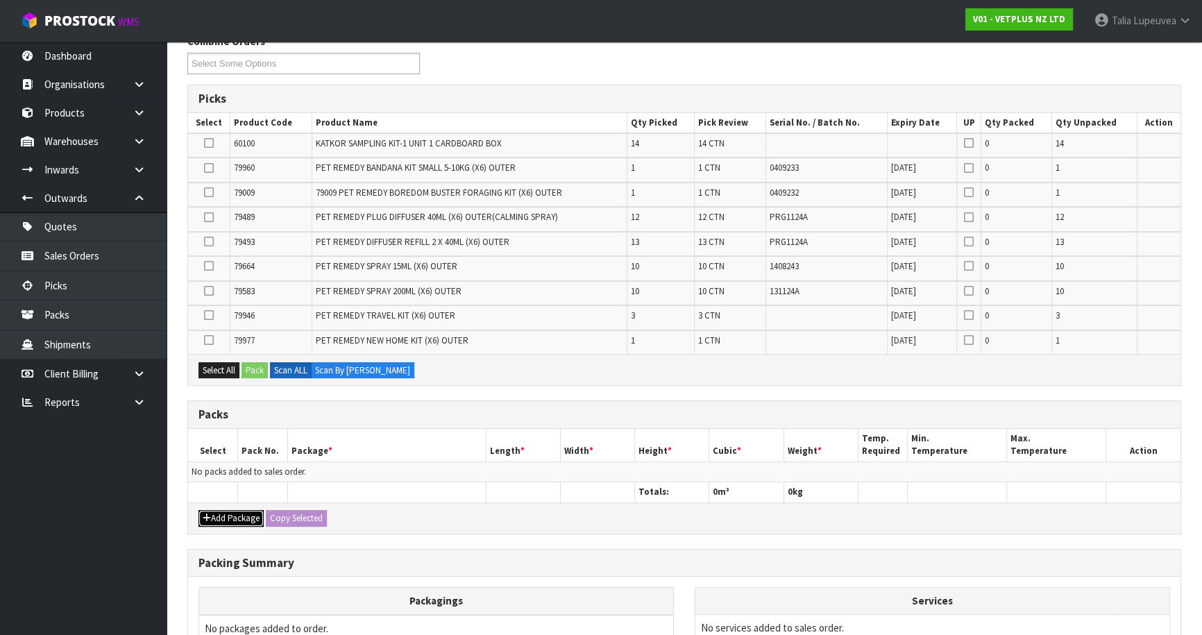
click at [219, 511] on button "Add Package" at bounding box center [230, 518] width 65 height 17
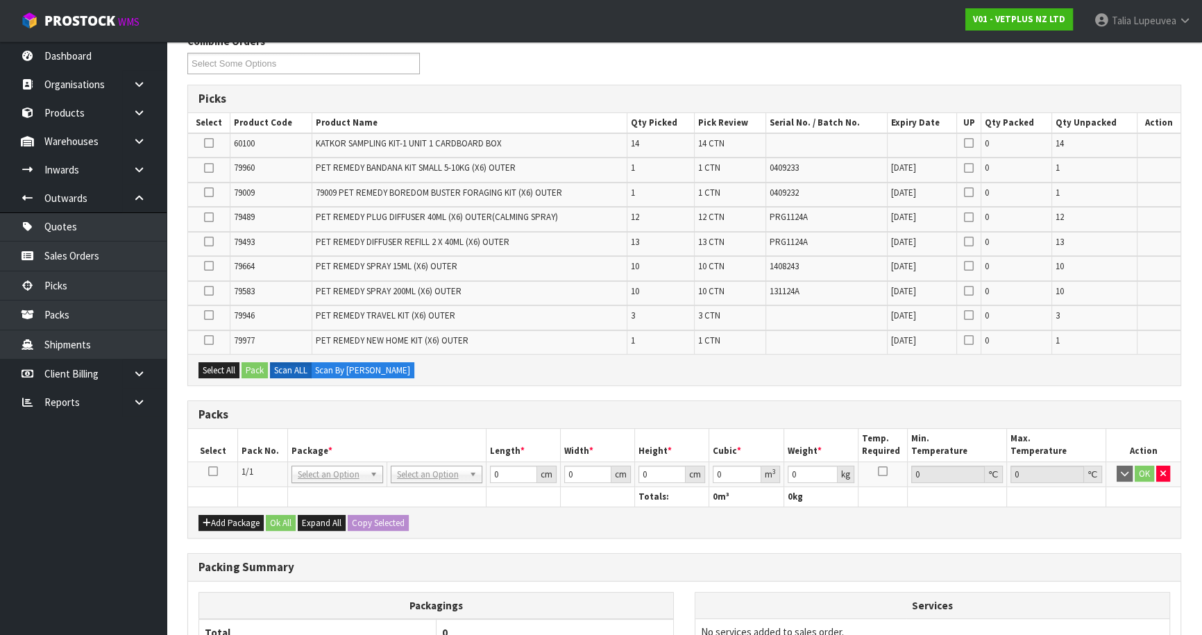
click at [208, 471] on icon at bounding box center [213, 471] width 10 height 1
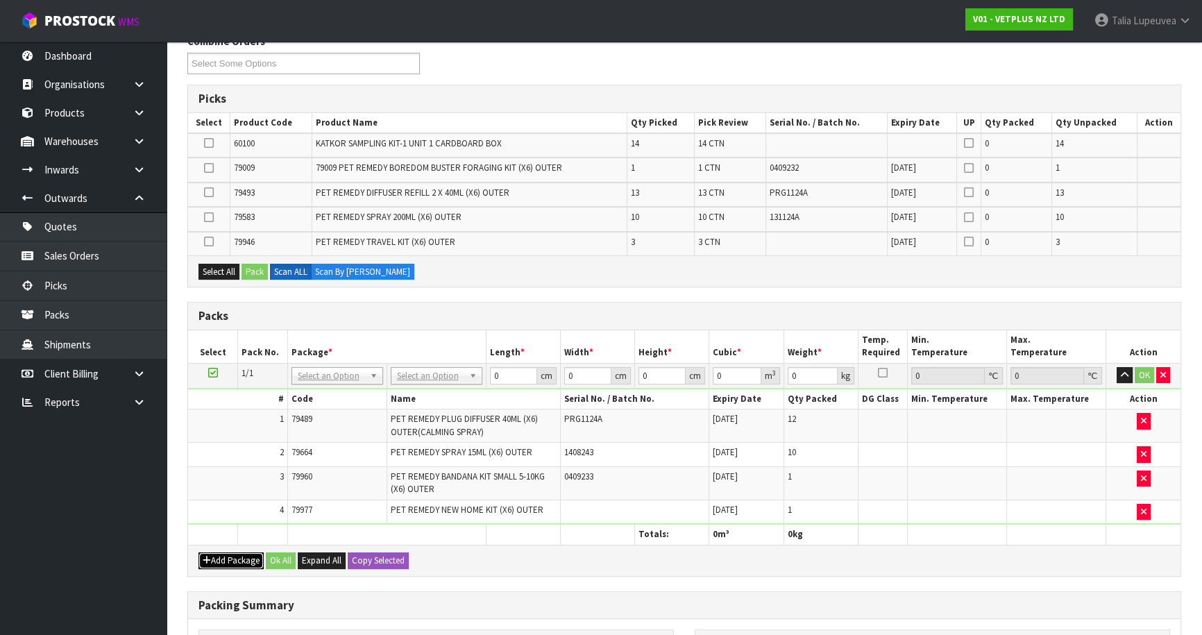
click at [237, 555] on button "Add Package" at bounding box center [230, 560] width 65 height 17
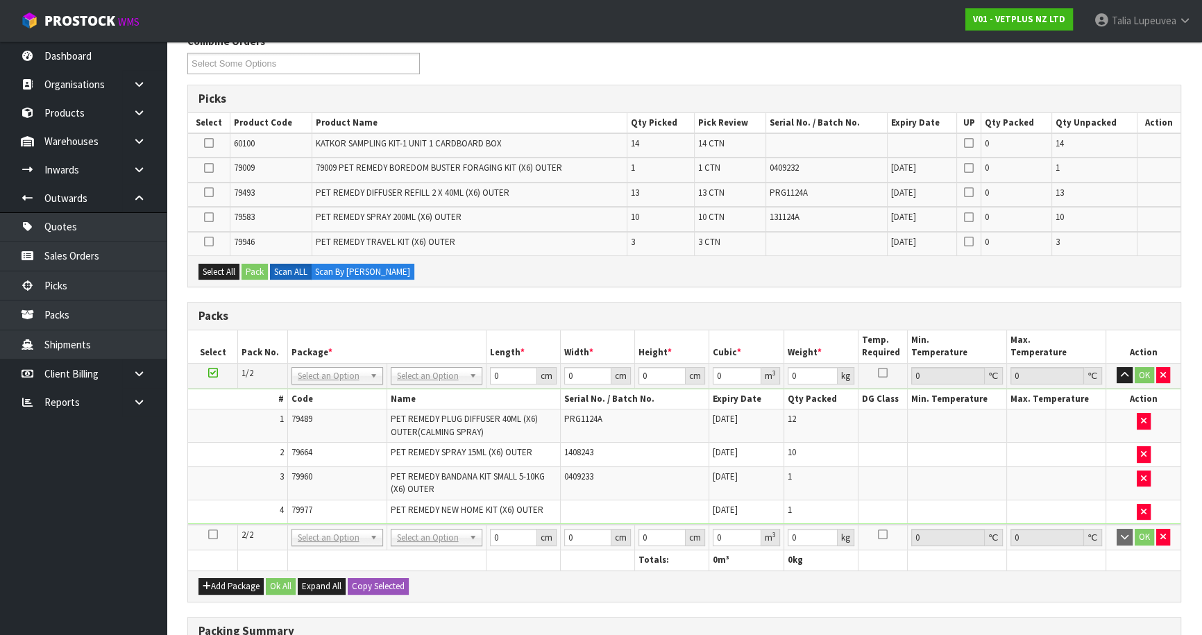
click at [216, 534] on icon at bounding box center [213, 534] width 10 height 1
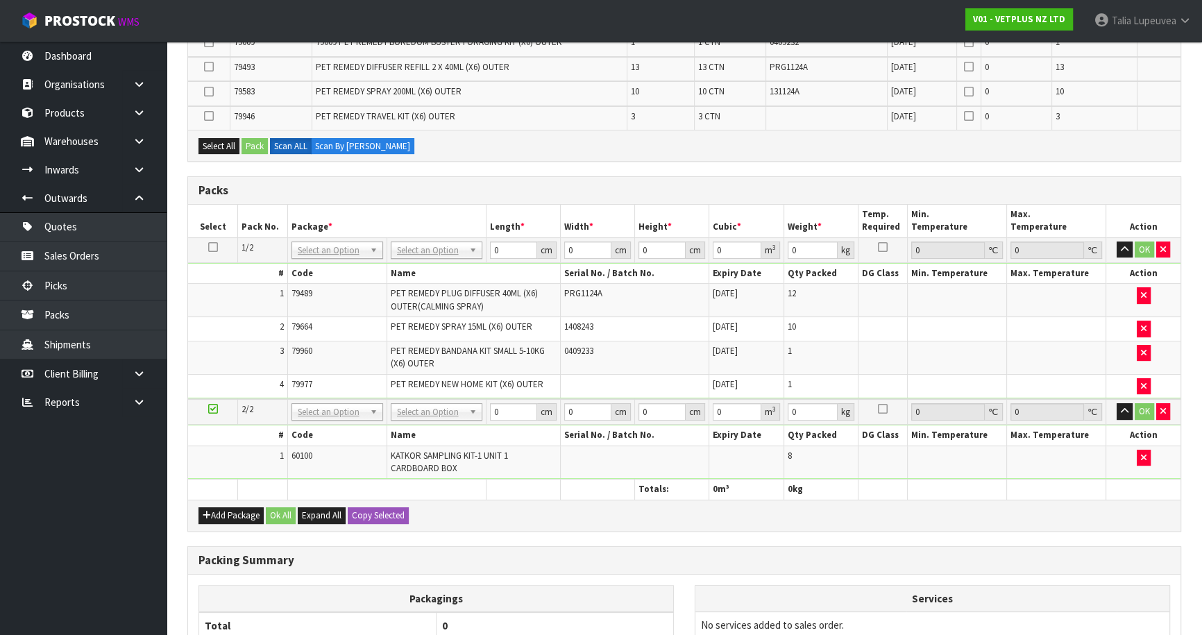
scroll to position [315, 0]
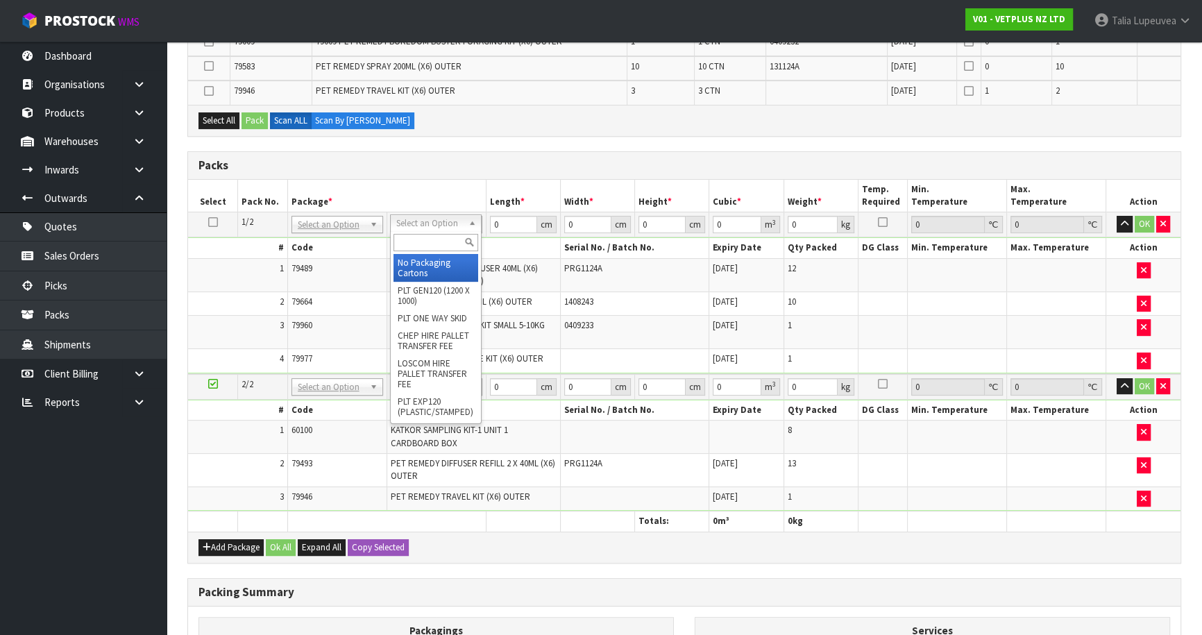
click at [446, 240] on input "text" at bounding box center [435, 242] width 85 height 17
type input "CTN9"
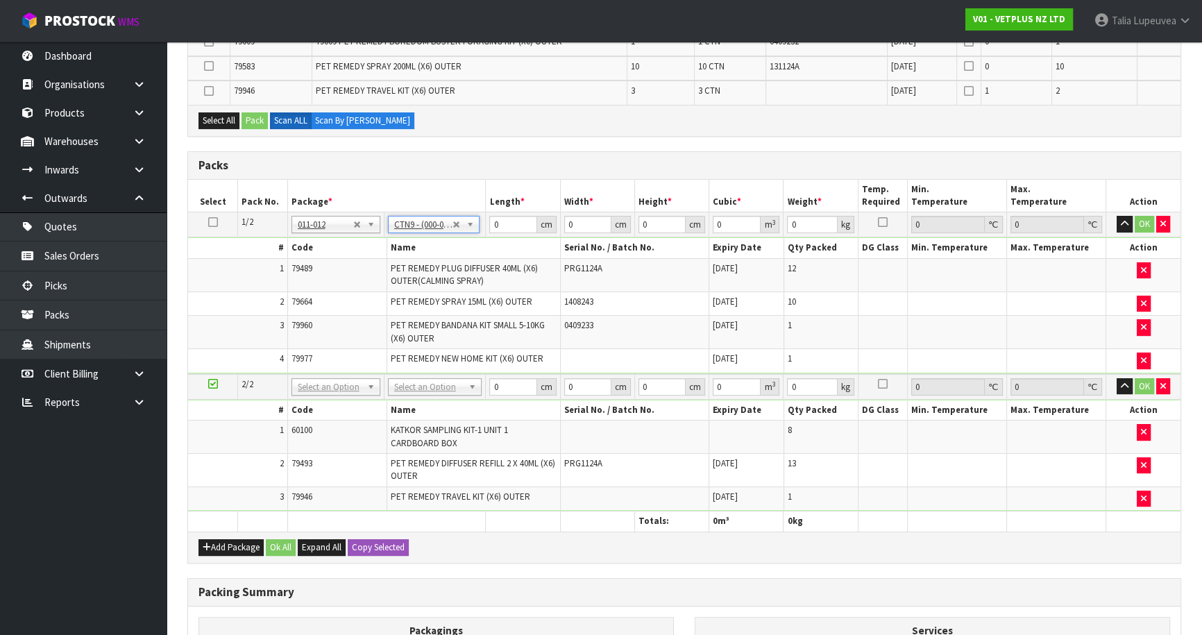
type input "51"
type input "38"
type input "58.5"
type input "0.113373"
type input "14.67"
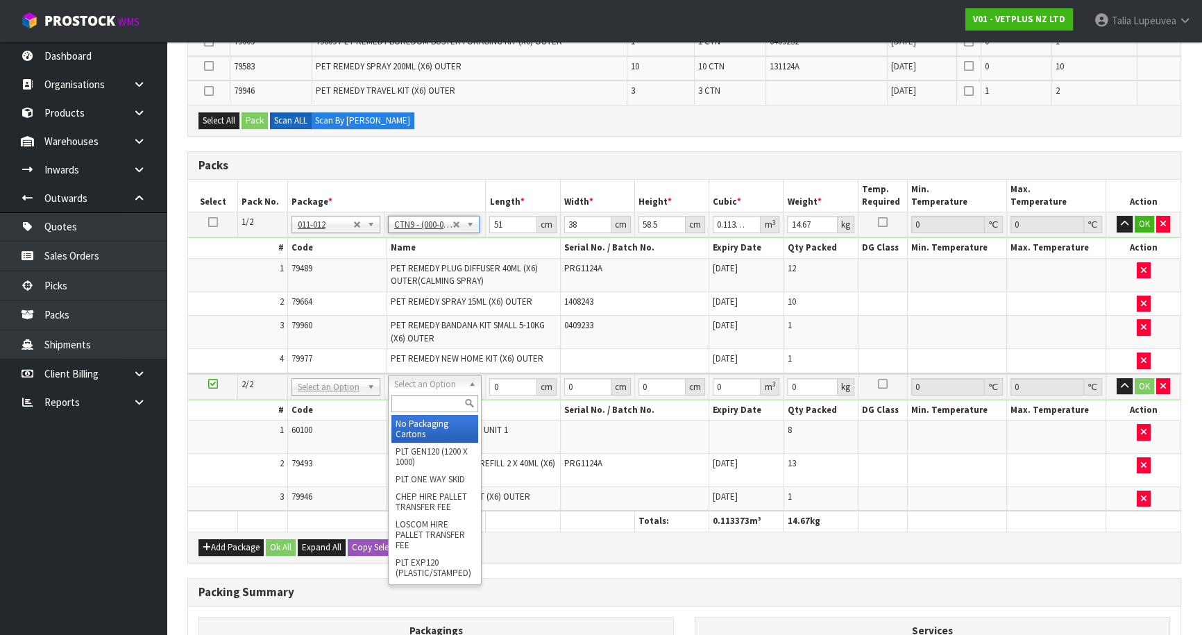
click at [432, 396] on input "text" at bounding box center [434, 403] width 87 height 17
type input "CTN9"
type input "2"
type input "51"
type input "38"
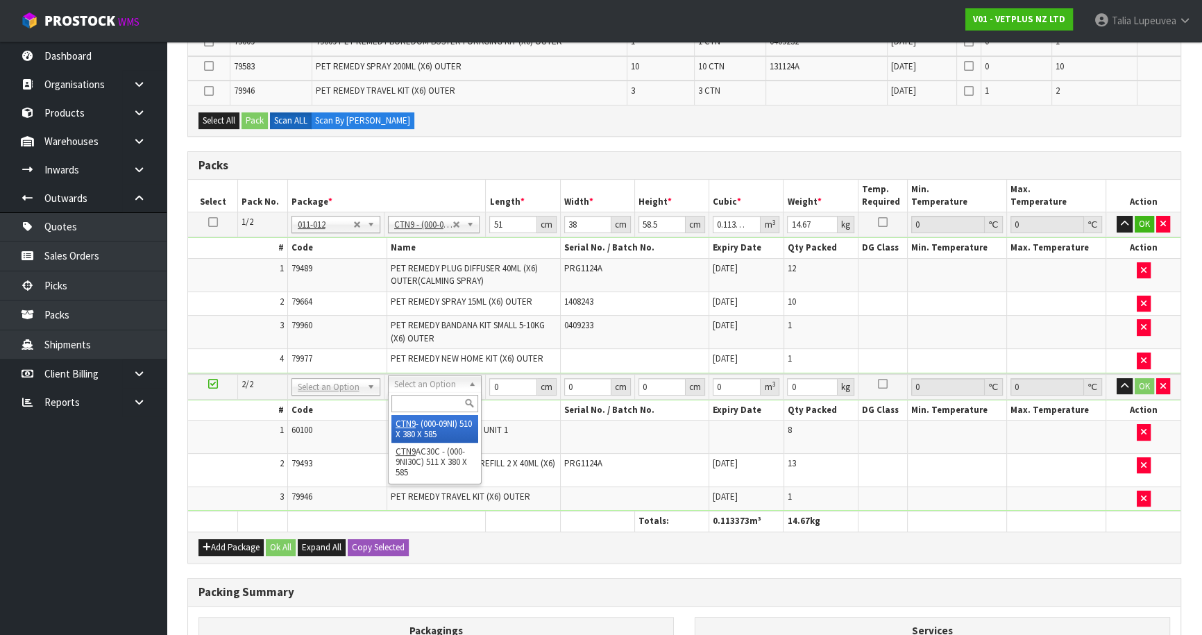
type input "58.5"
type input "0.113373"
type input "24.18"
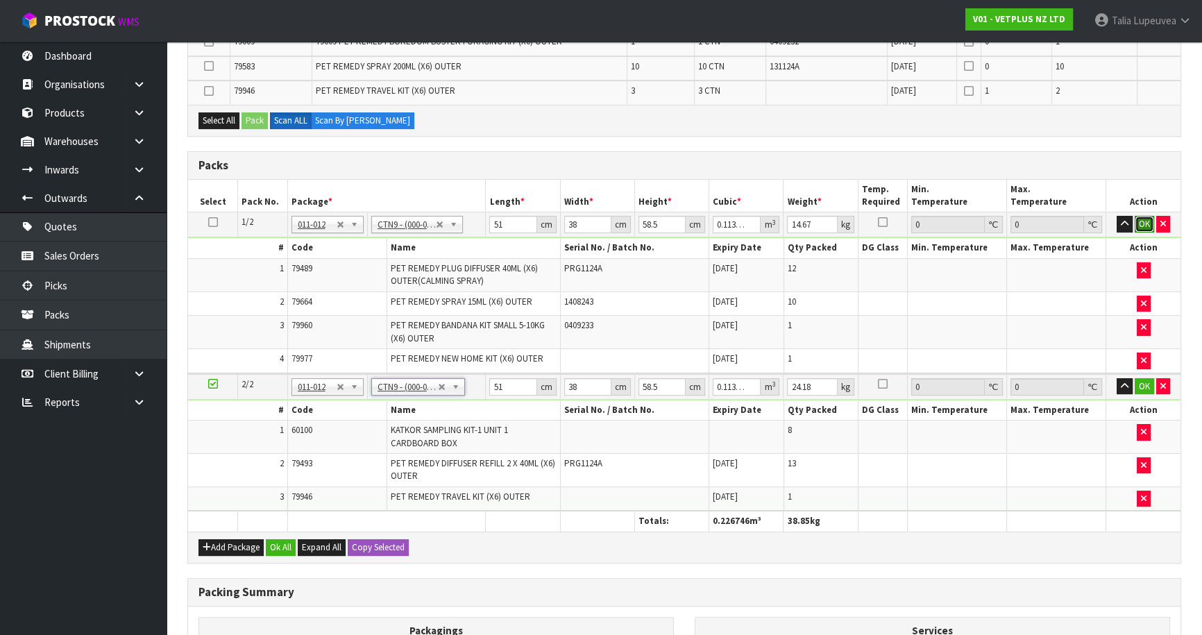
click at [1135, 217] on button "OK" at bounding box center [1143, 224] width 19 height 17
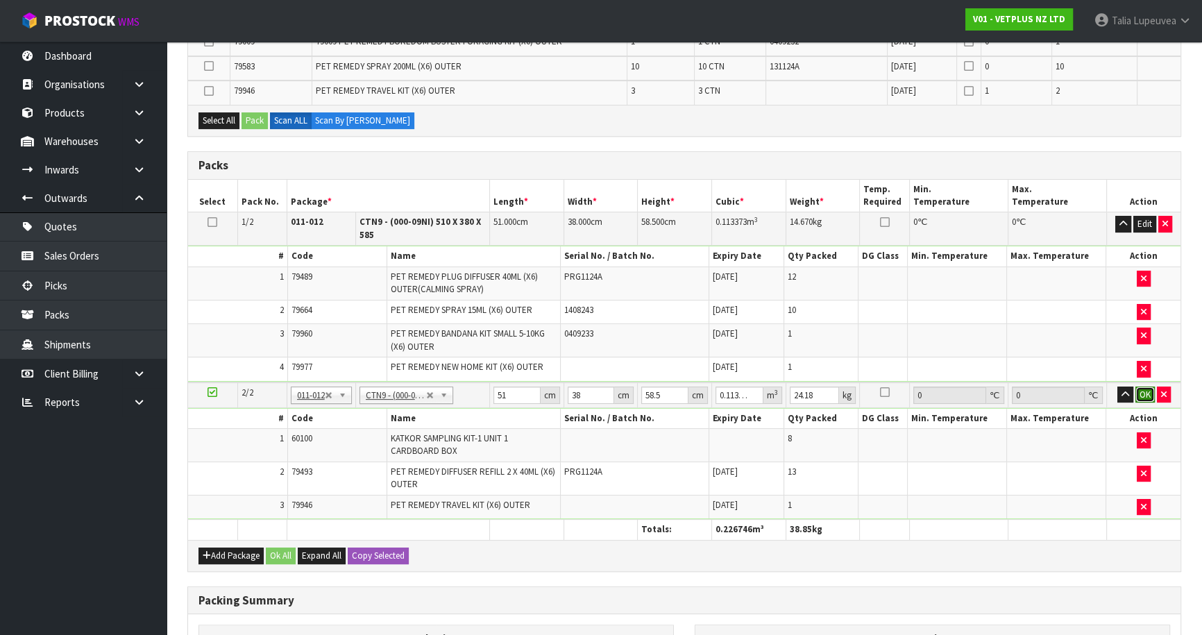
click at [1145, 395] on button "OK" at bounding box center [1144, 394] width 19 height 17
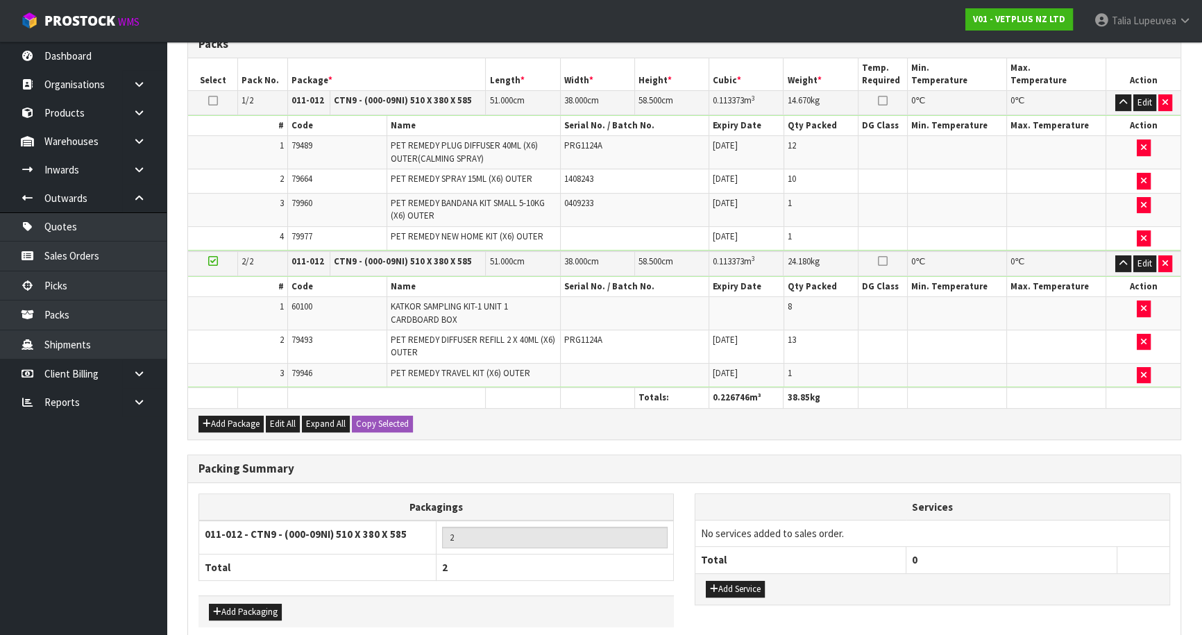
scroll to position [500, 0]
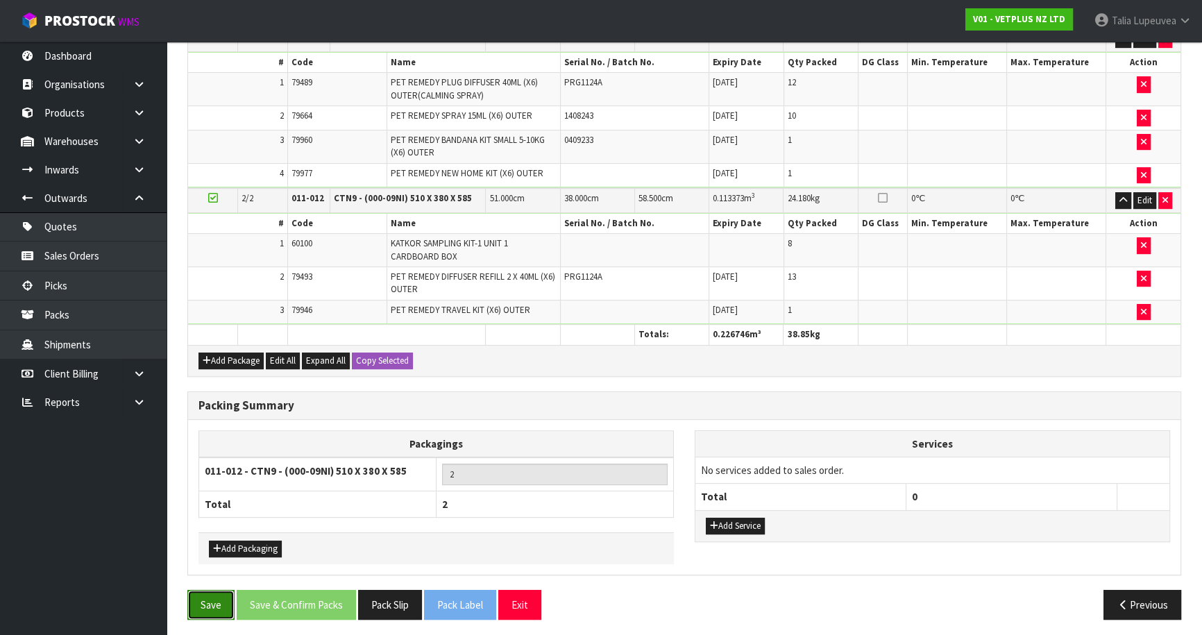
click at [223, 595] on button "Save" at bounding box center [210, 605] width 47 height 30
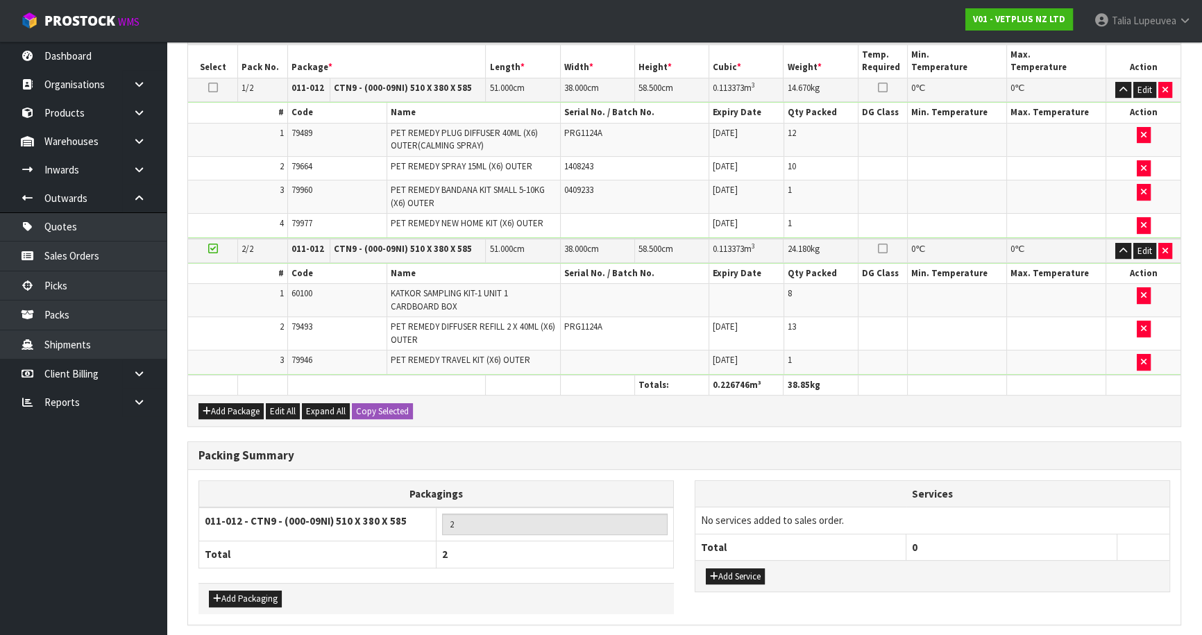
scroll to position [0, 0]
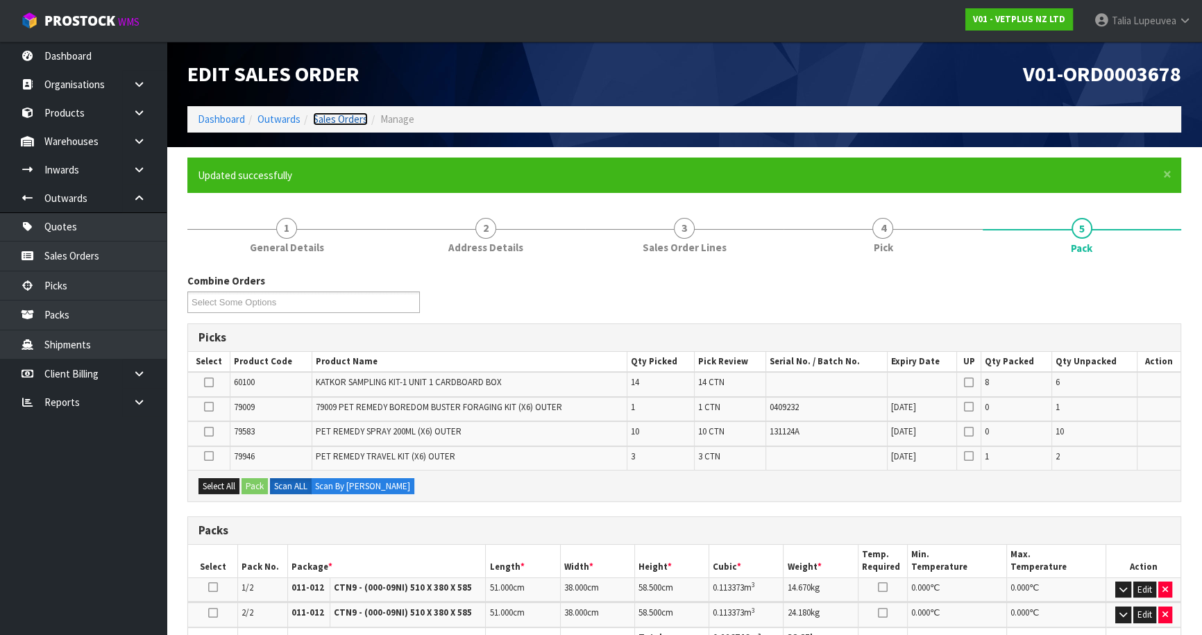
click at [346, 124] on link "Sales Orders" at bounding box center [340, 118] width 55 height 13
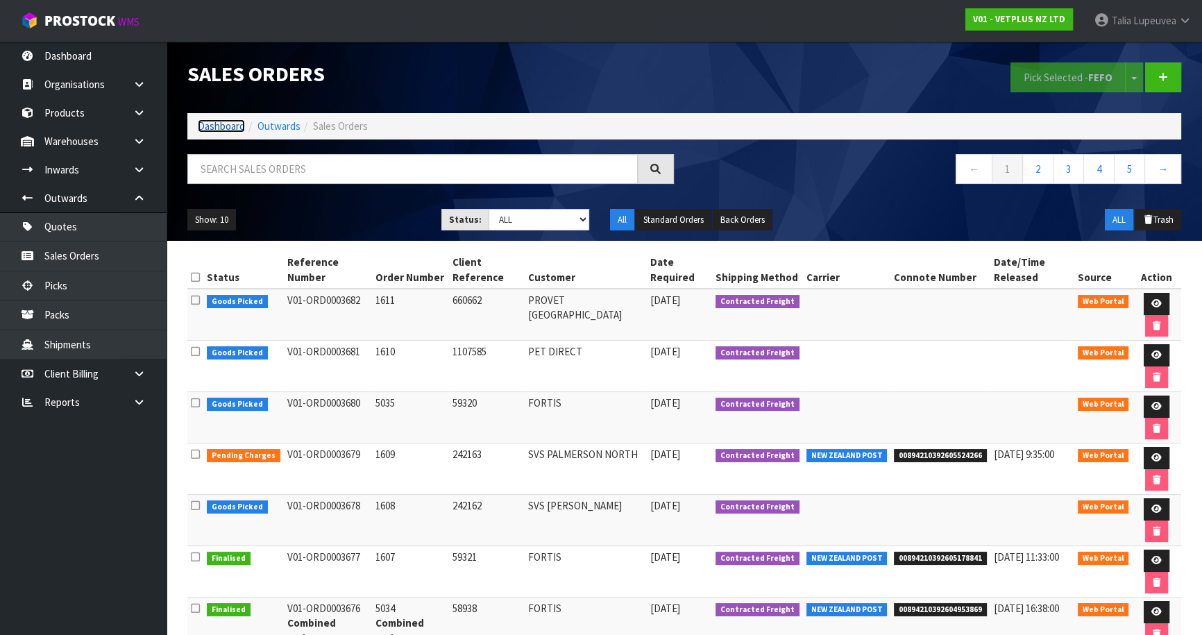
click at [208, 119] on link "Dashboard" at bounding box center [221, 125] width 47 height 13
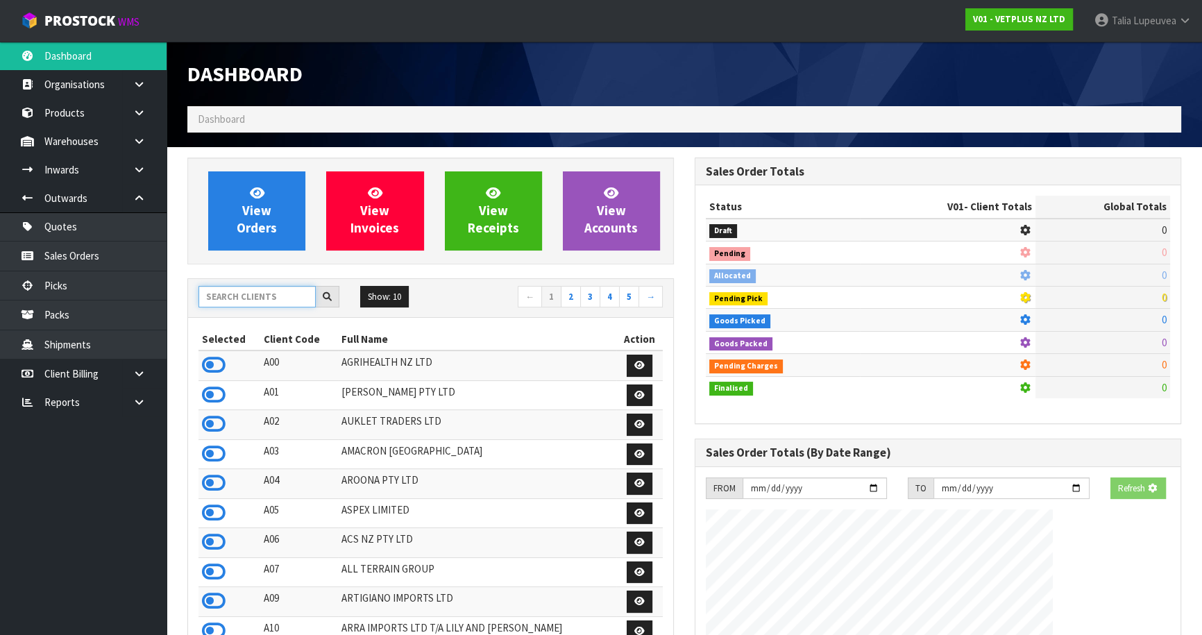
click at [288, 293] on input "text" at bounding box center [256, 297] width 117 height 22
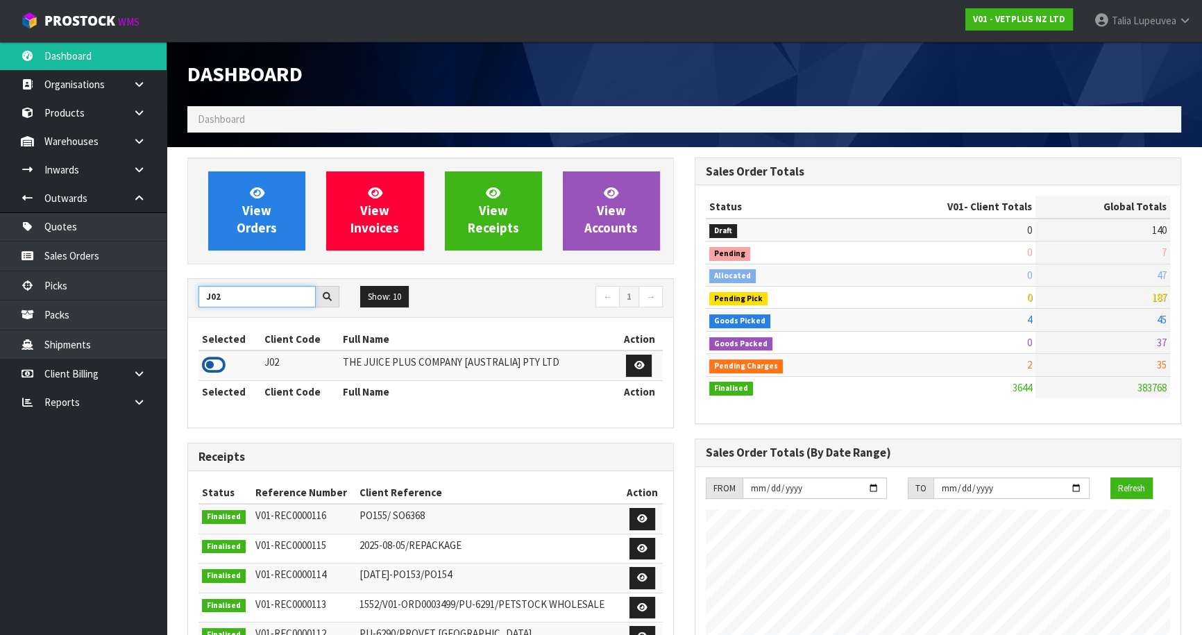
type input "J02"
click at [216, 366] on icon at bounding box center [214, 365] width 24 height 21
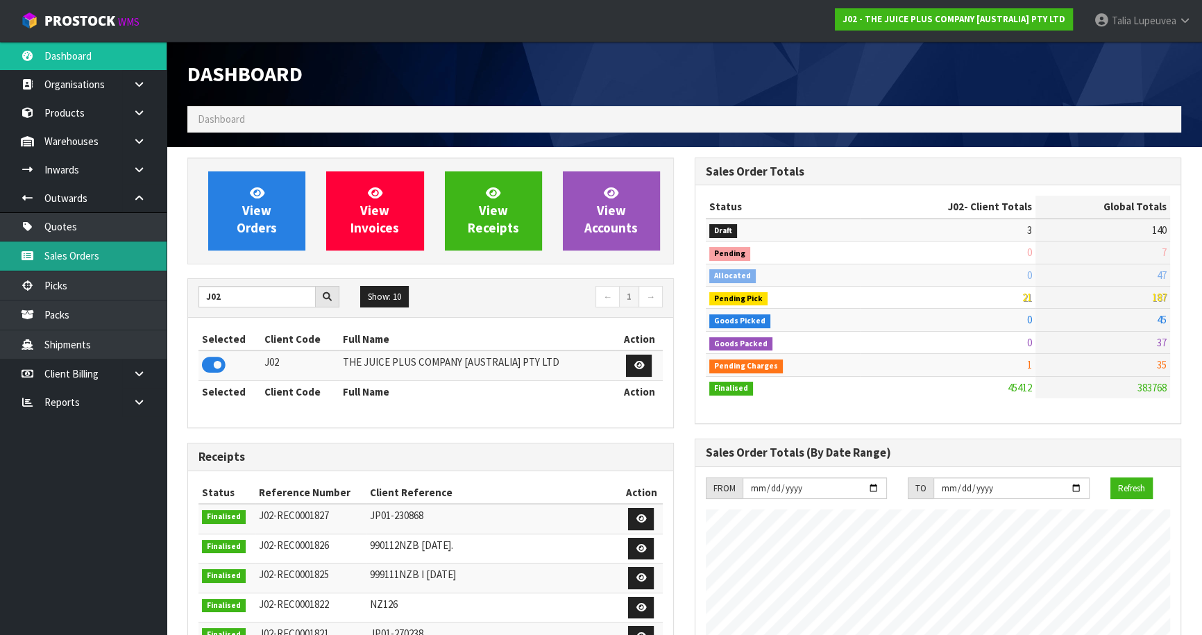
click at [99, 259] on link "Sales Orders" at bounding box center [83, 255] width 167 height 28
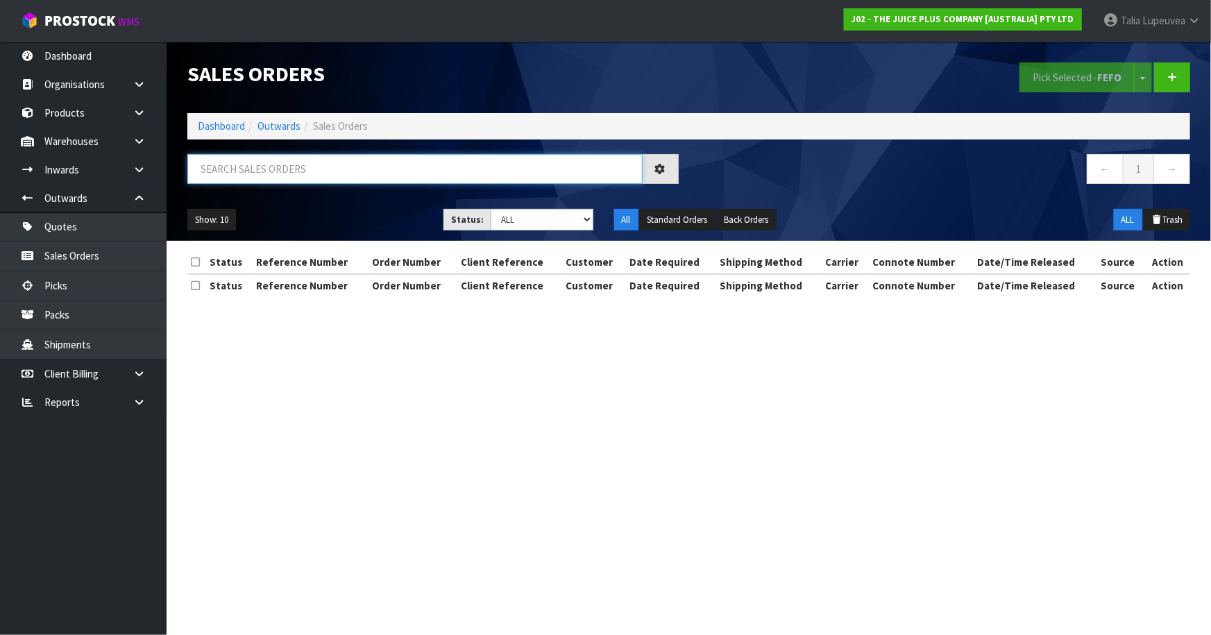
click at [282, 160] on input "text" at bounding box center [414, 169] width 455 height 30
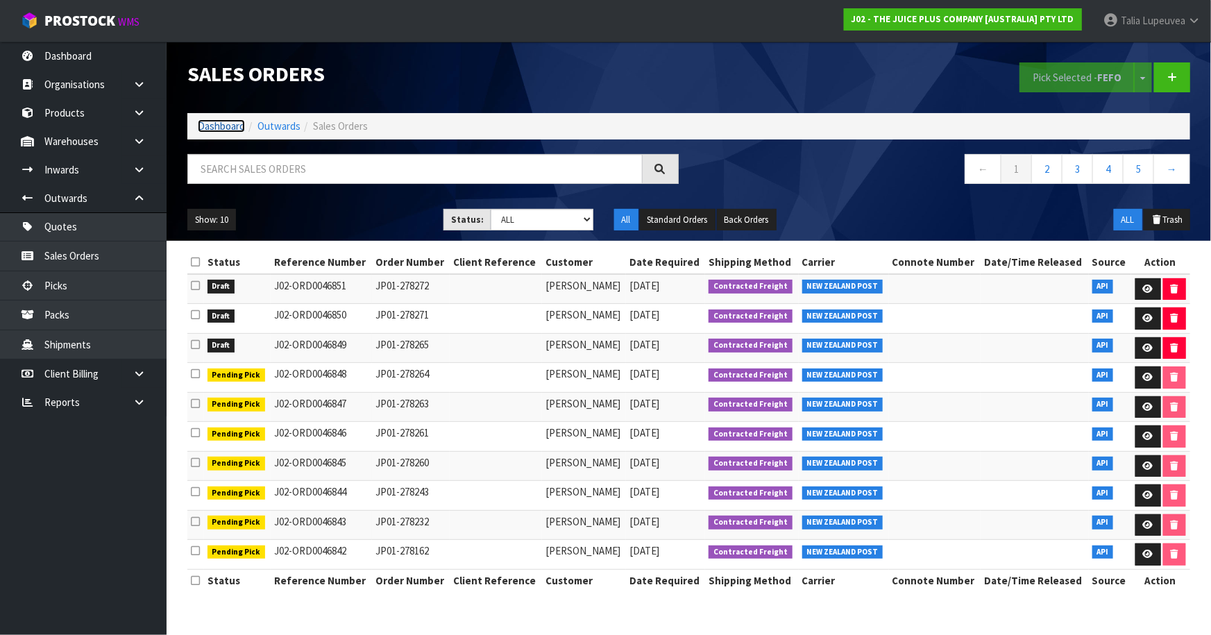
click at [203, 130] on link "Dashboard" at bounding box center [221, 125] width 47 height 13
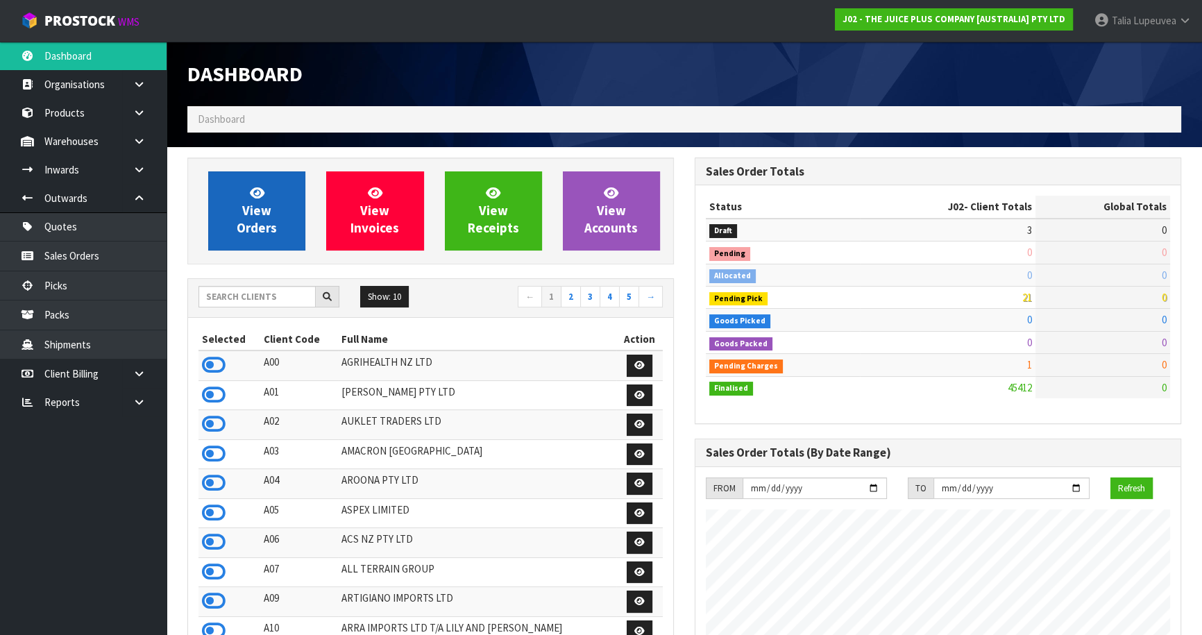
scroll to position [1049, 507]
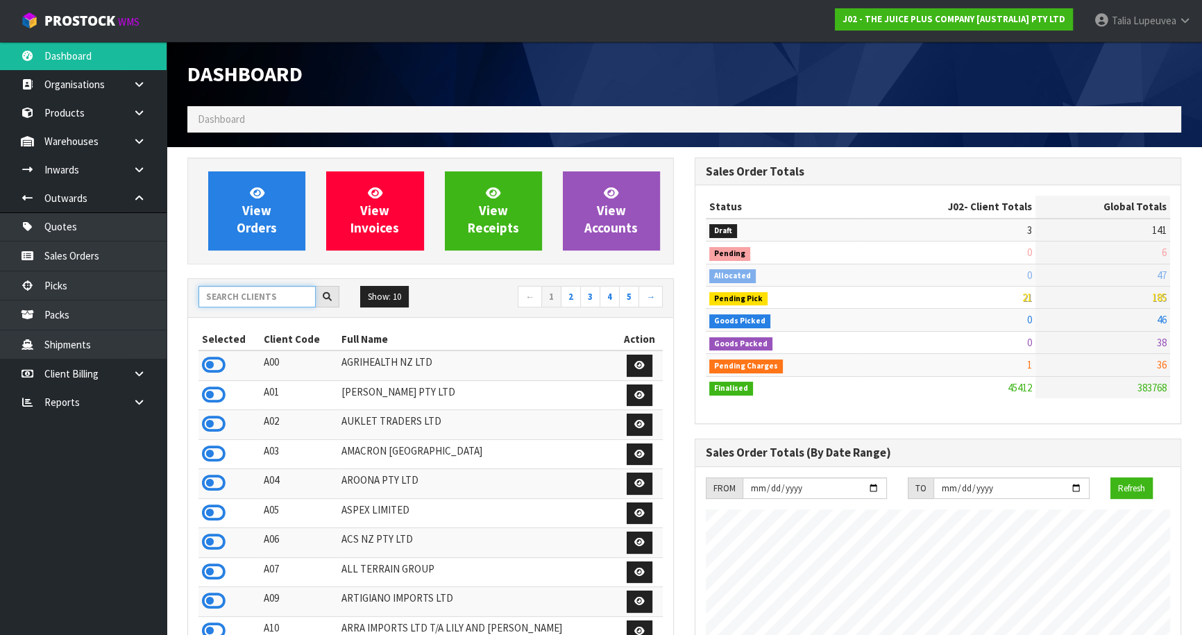
click at [277, 298] on input "text" at bounding box center [256, 297] width 117 height 22
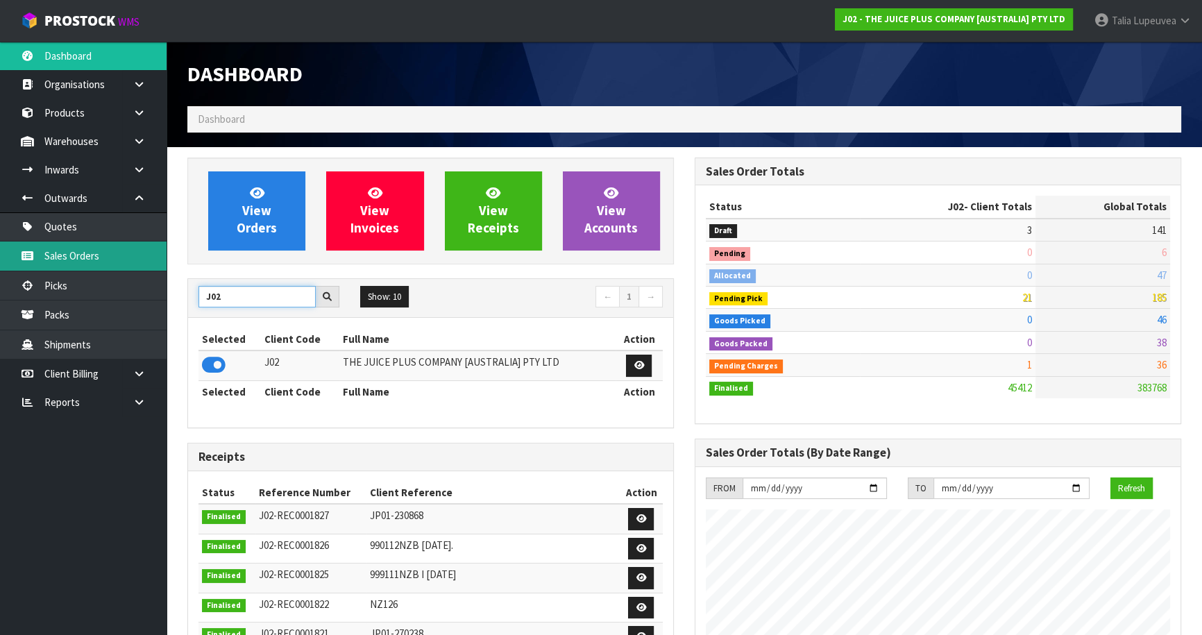
type input "J02"
drag, startPoint x: 91, startPoint y: 264, endPoint x: 169, endPoint y: 253, distance: 78.4
click at [91, 264] on link "Sales Orders" at bounding box center [83, 255] width 167 height 28
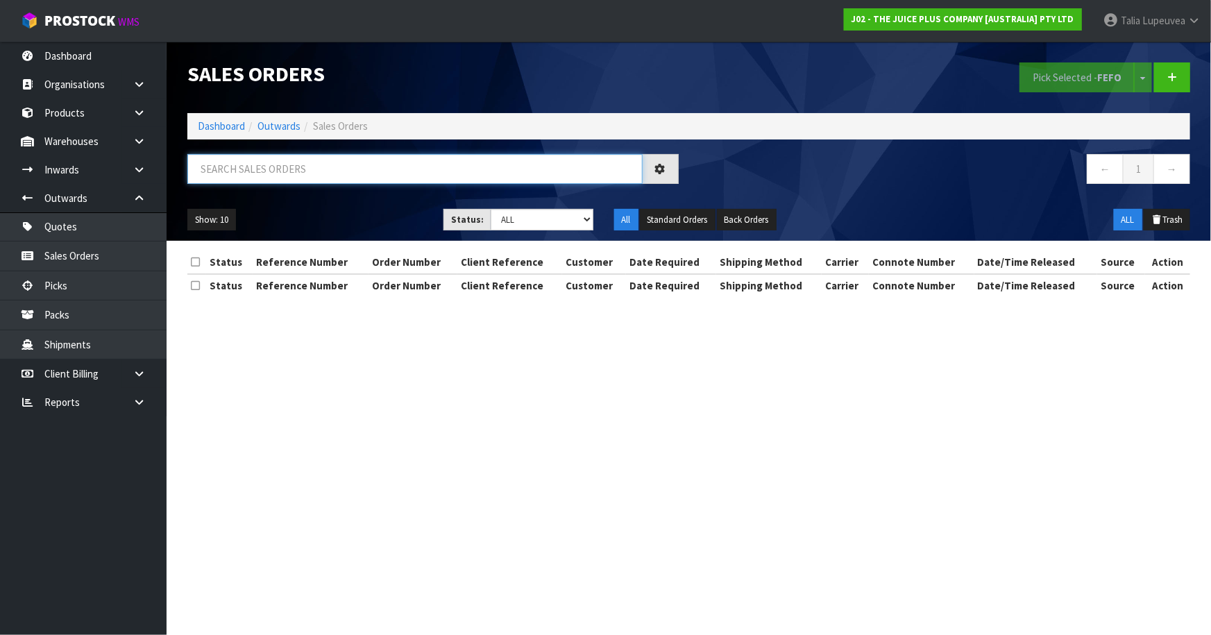
click at [269, 175] on input "text" at bounding box center [414, 169] width 455 height 30
type input "JOB-0415322"
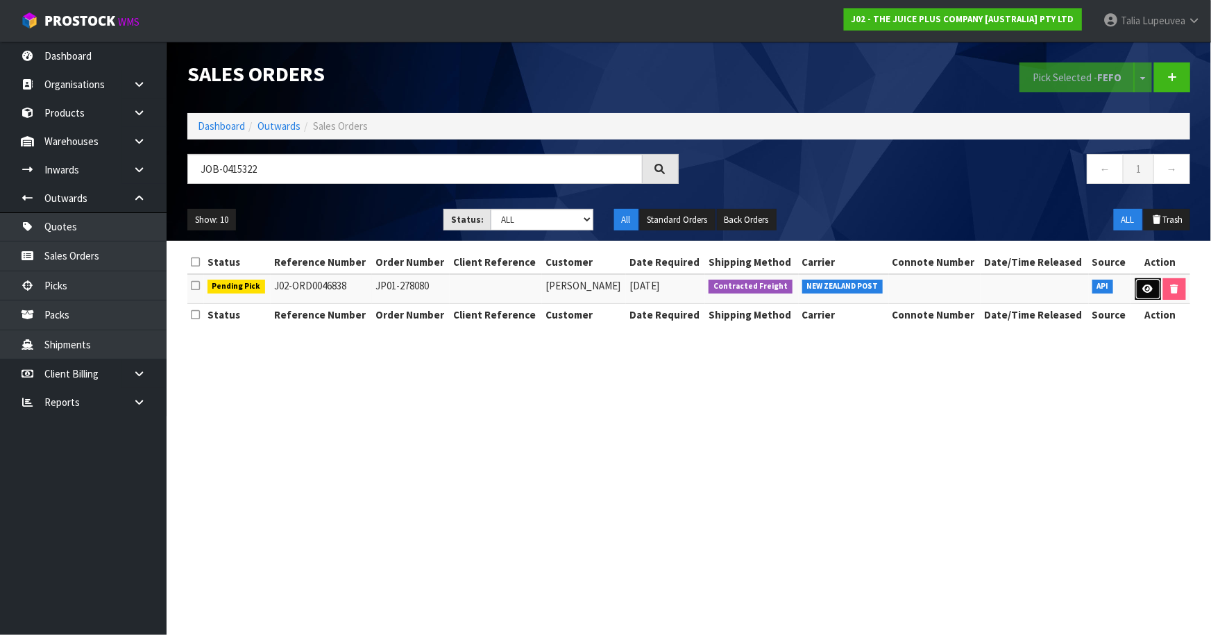
click at [1138, 292] on link at bounding box center [1148, 289] width 26 height 22
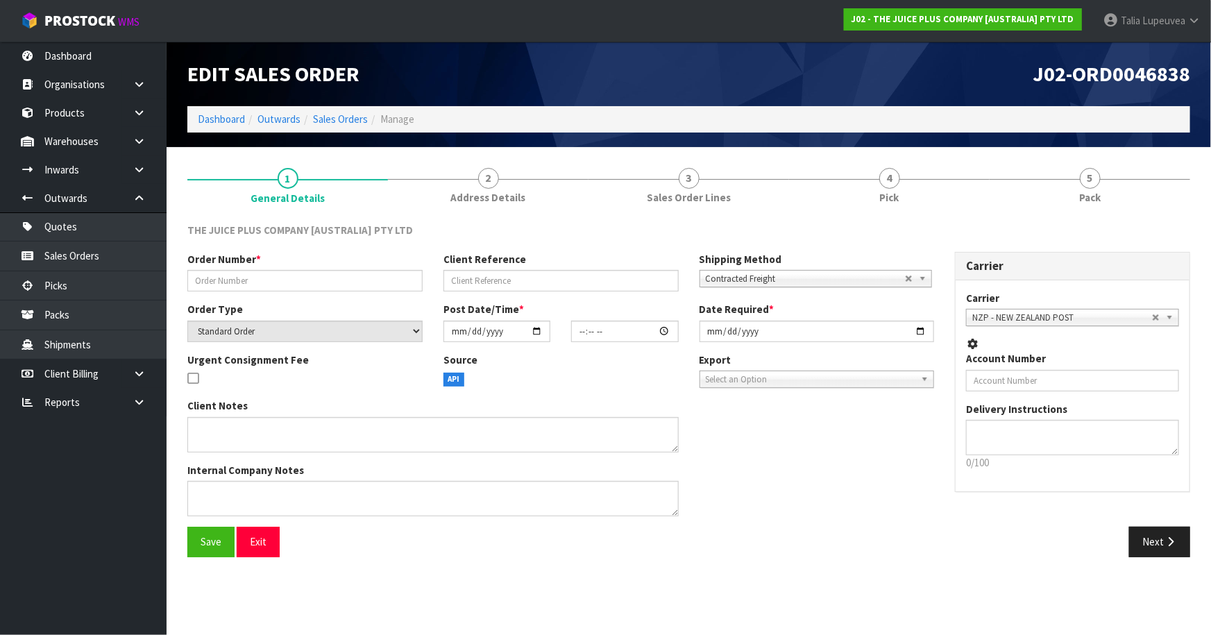
type input "JP01-278080"
select select "number:0"
type input "[DATE]"
type input "19:13:04.000"
type input "[DATE]"
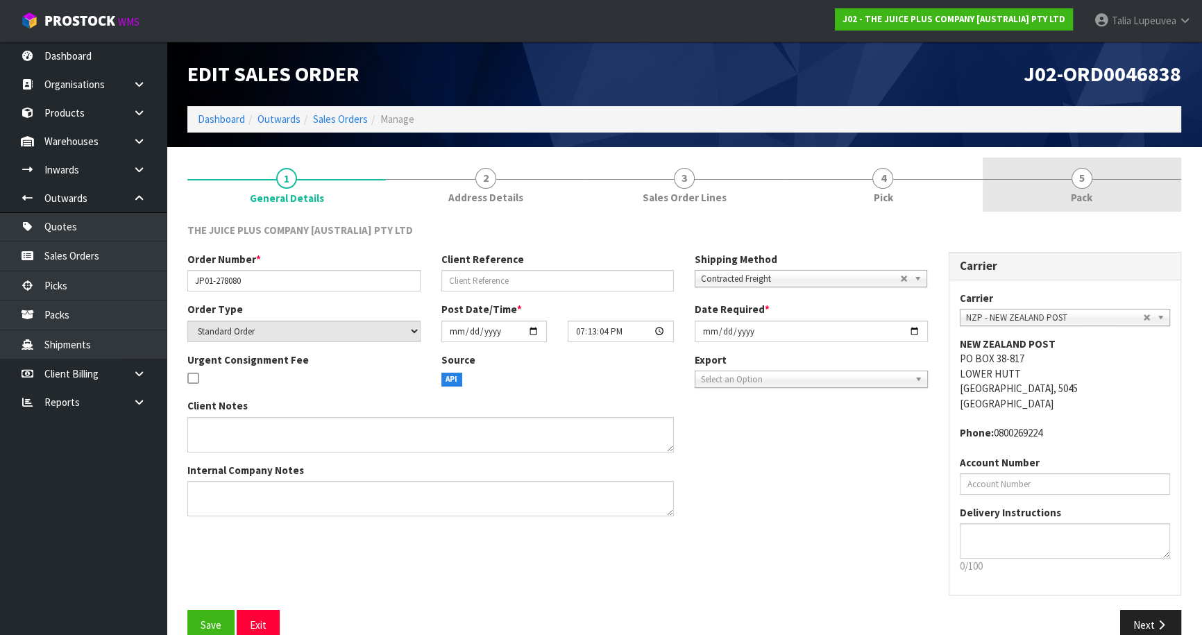
click at [1028, 173] on link "5 Pack" at bounding box center [1081, 185] width 198 height 55
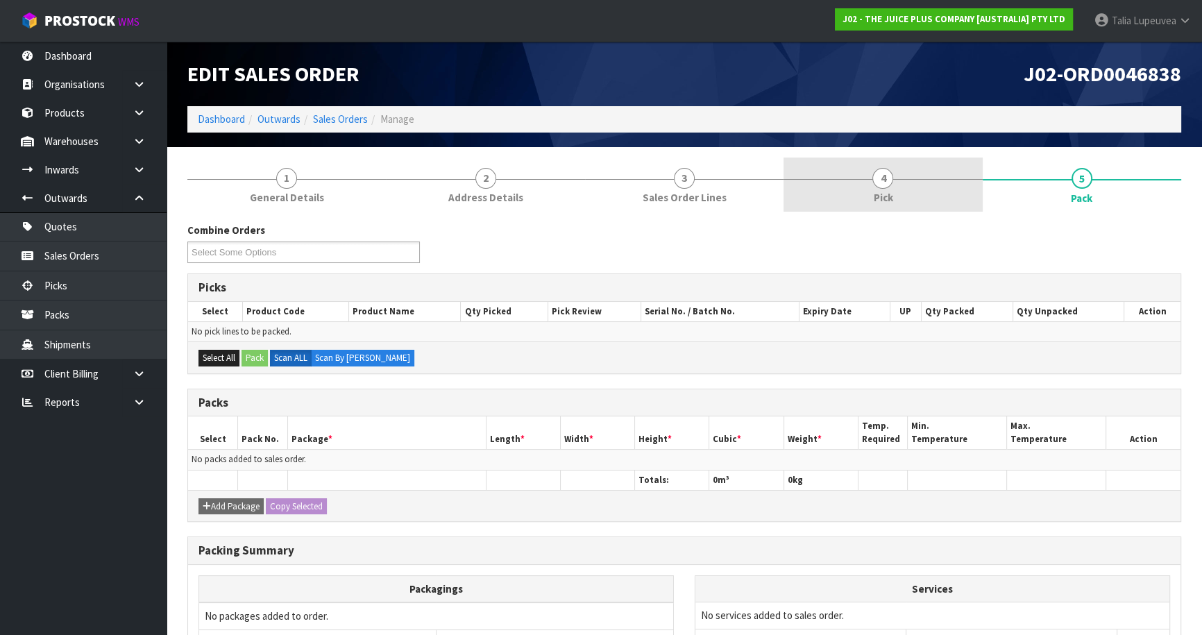
click at [902, 194] on link "4 Pick" at bounding box center [882, 185] width 198 height 55
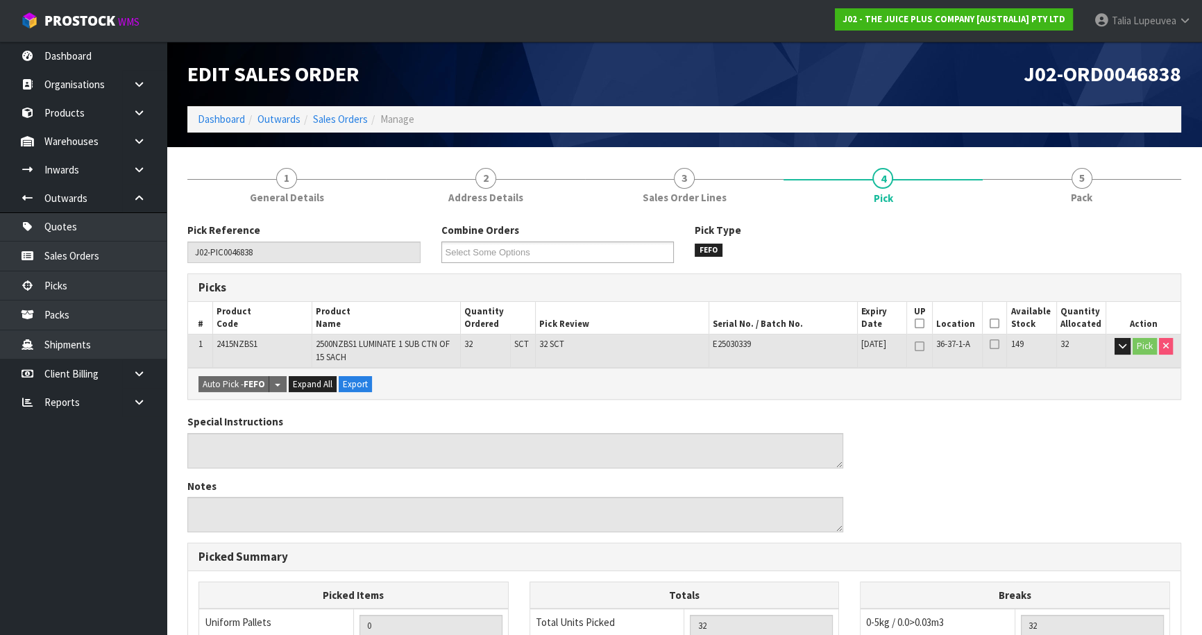
click at [993, 323] on icon at bounding box center [994, 323] width 10 height 1
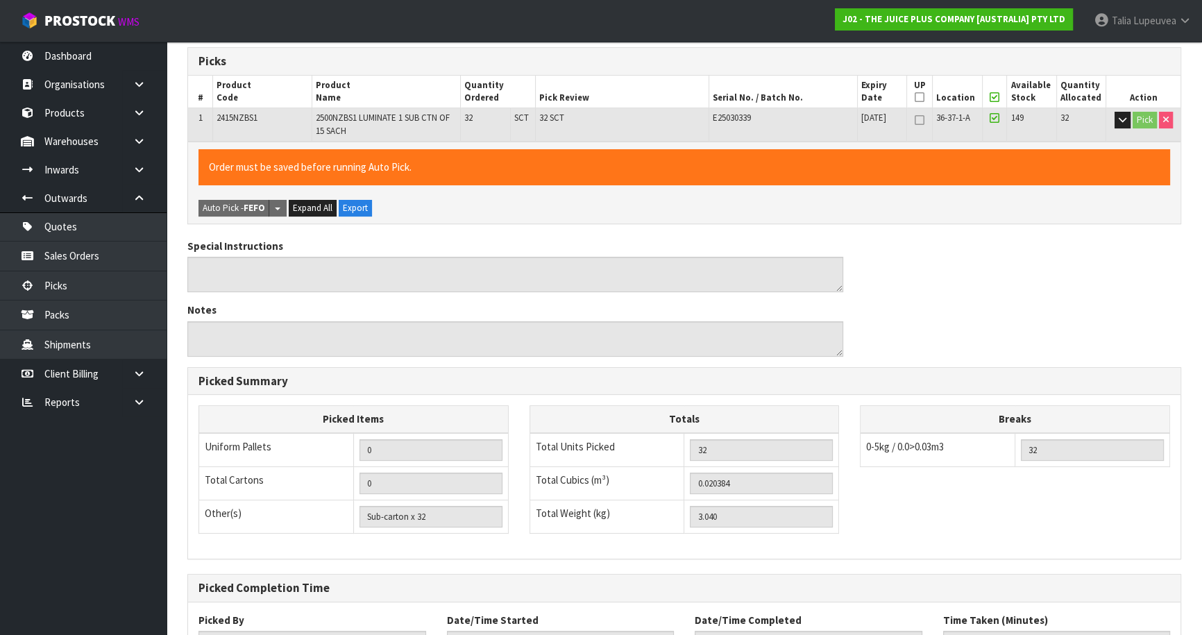
scroll to position [339, 0]
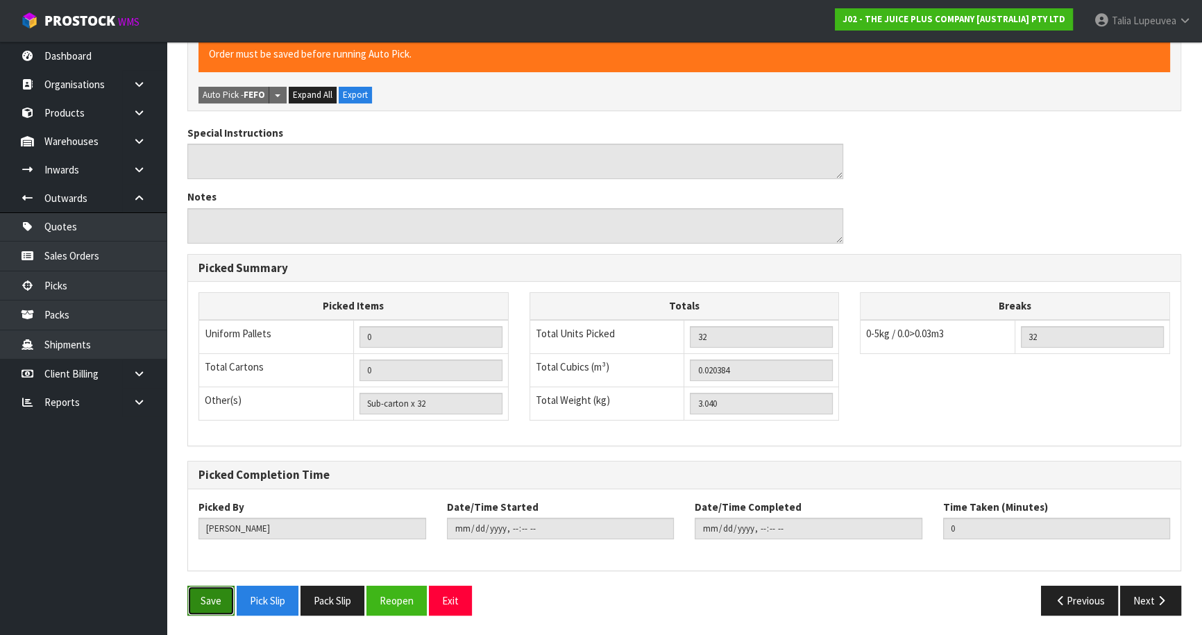
click at [219, 597] on button "Save" at bounding box center [210, 601] width 47 height 30
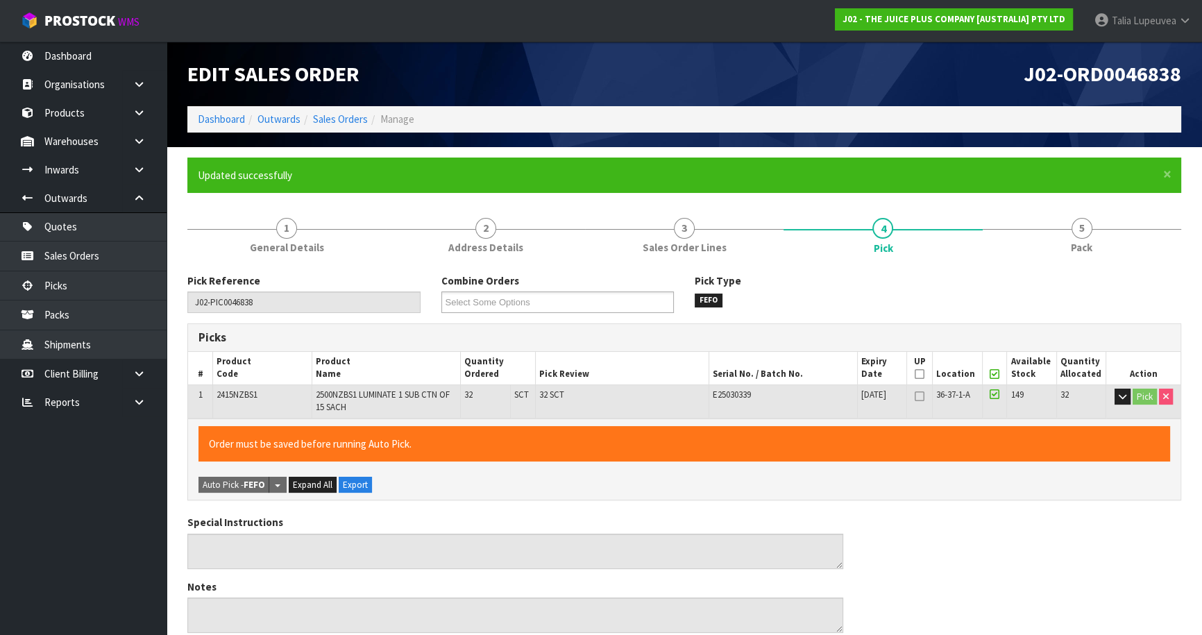
type input "[PERSON_NAME]"
type input "[DATE]T13:25:17"
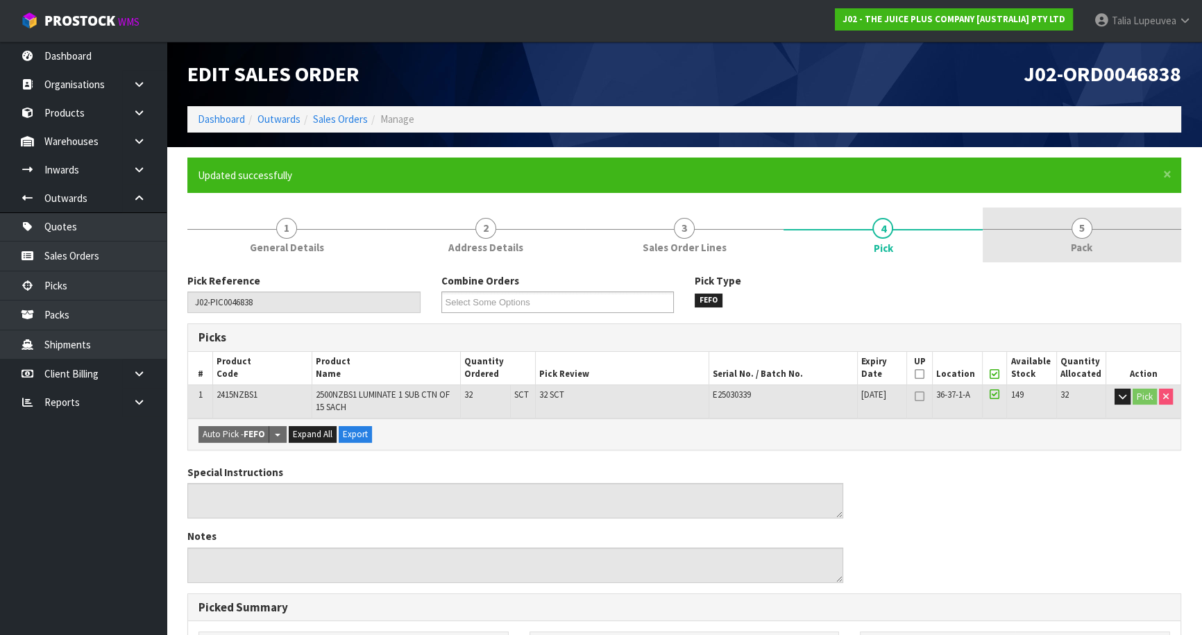
click at [1066, 249] on link "5 Pack" at bounding box center [1081, 234] width 198 height 55
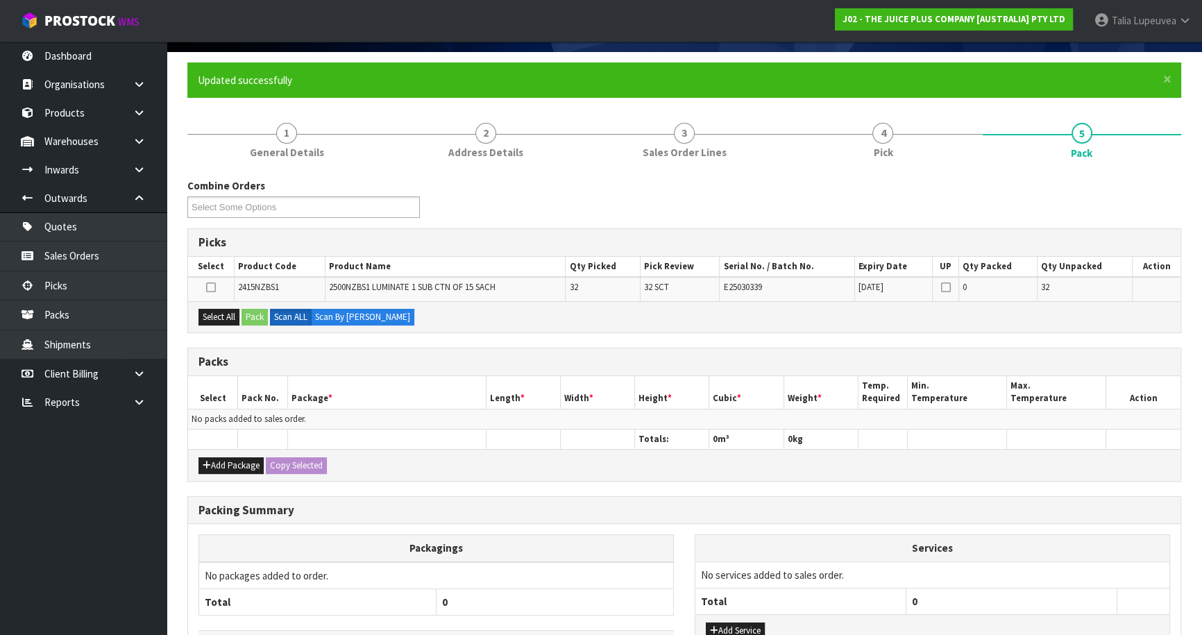
scroll to position [126, 0]
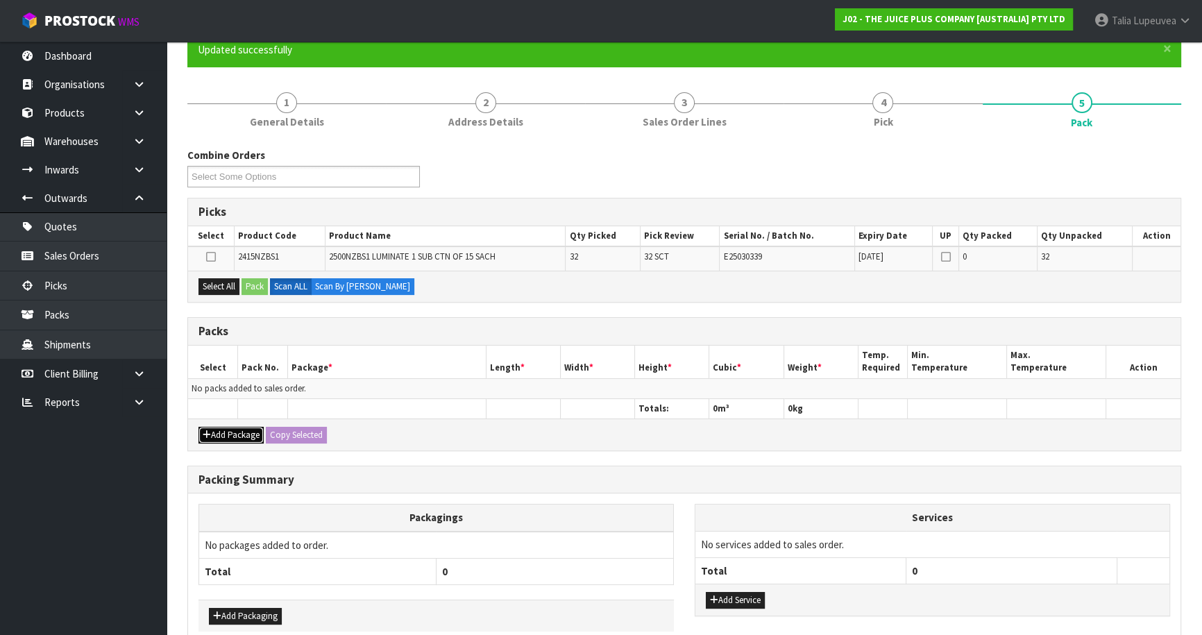
drag, startPoint x: 241, startPoint y: 436, endPoint x: 190, endPoint y: 407, distance: 59.4
click at [241, 435] on button "Add Package" at bounding box center [230, 435] width 65 height 17
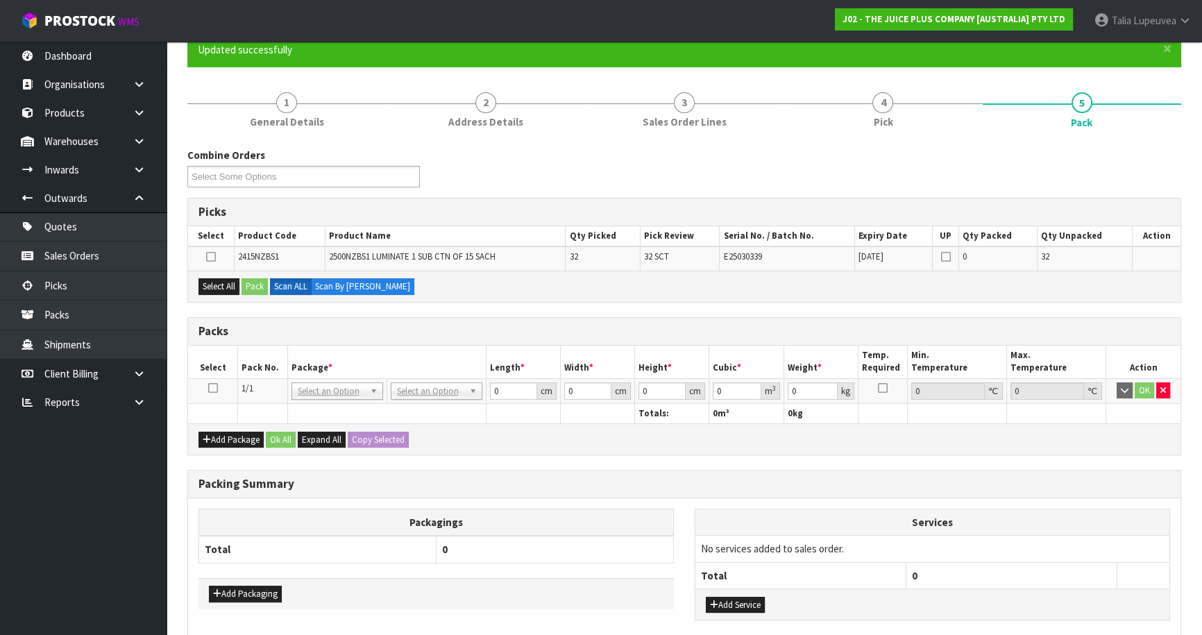
drag, startPoint x: 212, startPoint y: 380, endPoint x: 214, endPoint y: 366, distance: 14.2
click at [211, 388] on icon at bounding box center [213, 388] width 10 height 1
drag, startPoint x: 214, startPoint y: 283, endPoint x: 236, endPoint y: 280, distance: 21.7
click at [216, 282] on button "Select All" at bounding box center [218, 286] width 41 height 17
drag, startPoint x: 251, startPoint y: 282, endPoint x: 466, endPoint y: 277, distance: 215.2
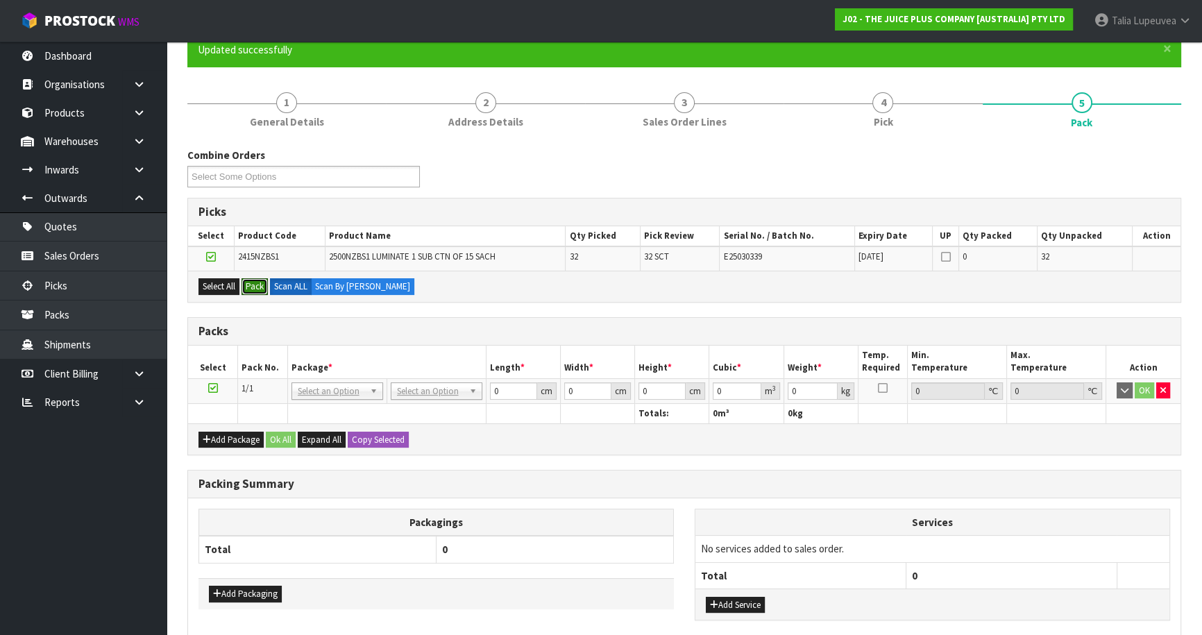
click at [273, 282] on div "Select All Pack Scan ALL Scan By [PERSON_NAME]" at bounding box center [684, 286] width 992 height 31
click at [250, 284] on button "Pack" at bounding box center [254, 286] width 26 height 17
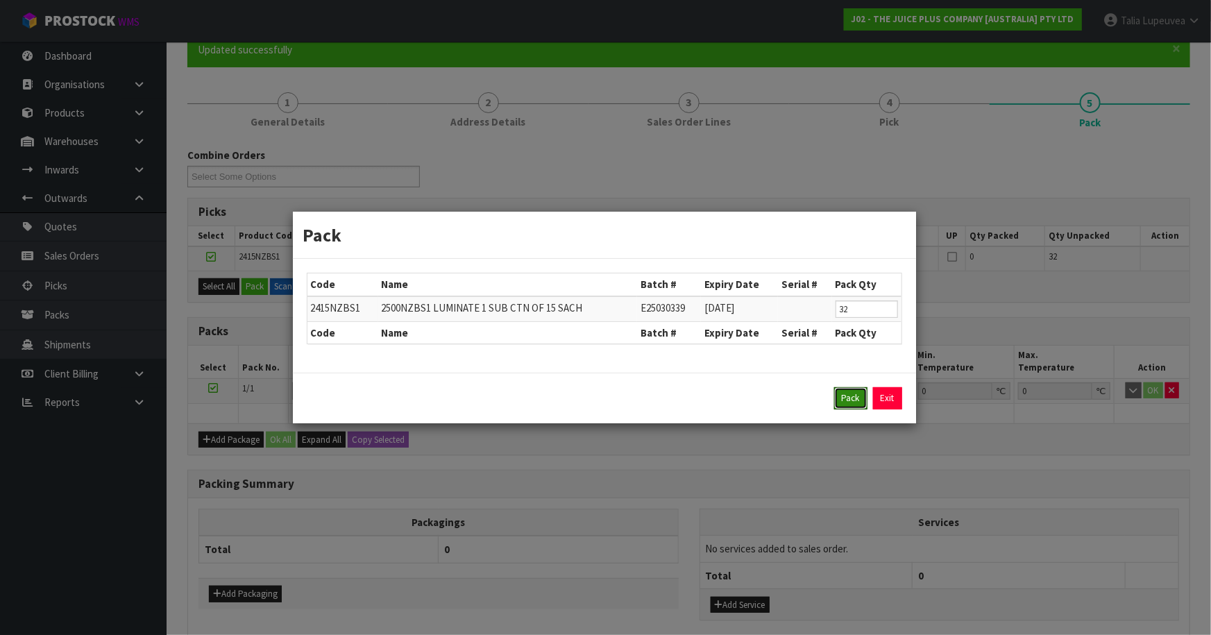
click at [846, 386] on div "Pack Exit" at bounding box center [604, 398] width 623 height 51
click at [859, 400] on button "Pack" at bounding box center [850, 398] width 33 height 22
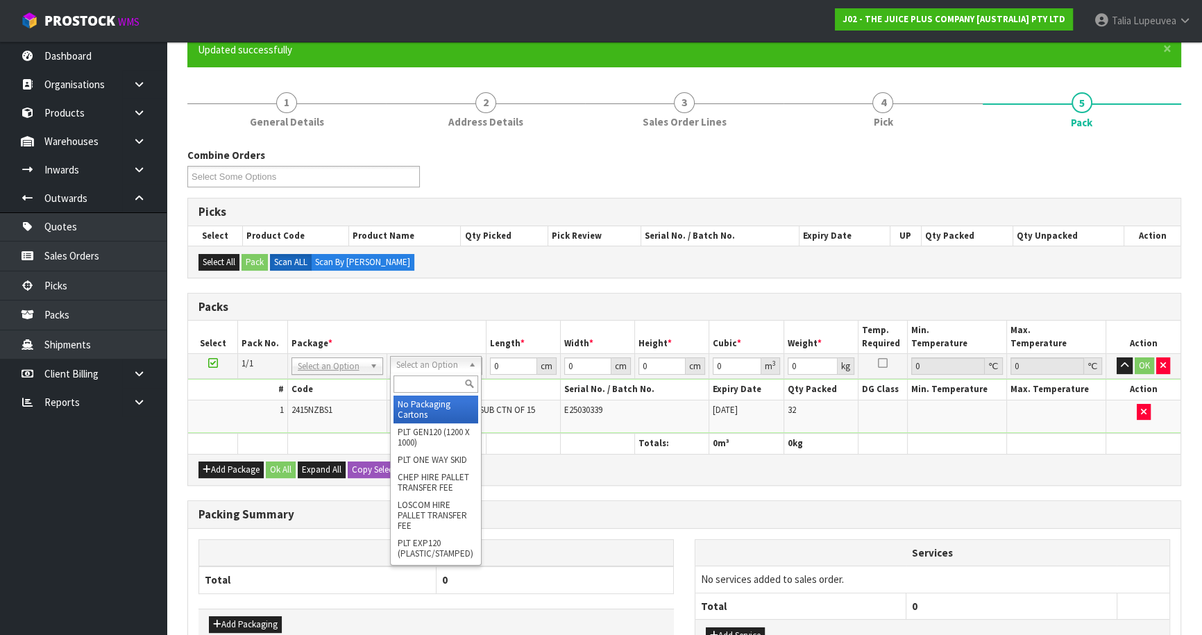
click at [429, 386] on input "text" at bounding box center [435, 383] width 85 height 17
type input "OWN"
drag, startPoint x: 454, startPoint y: 402, endPoint x: 493, endPoint y: 380, distance: 45.7
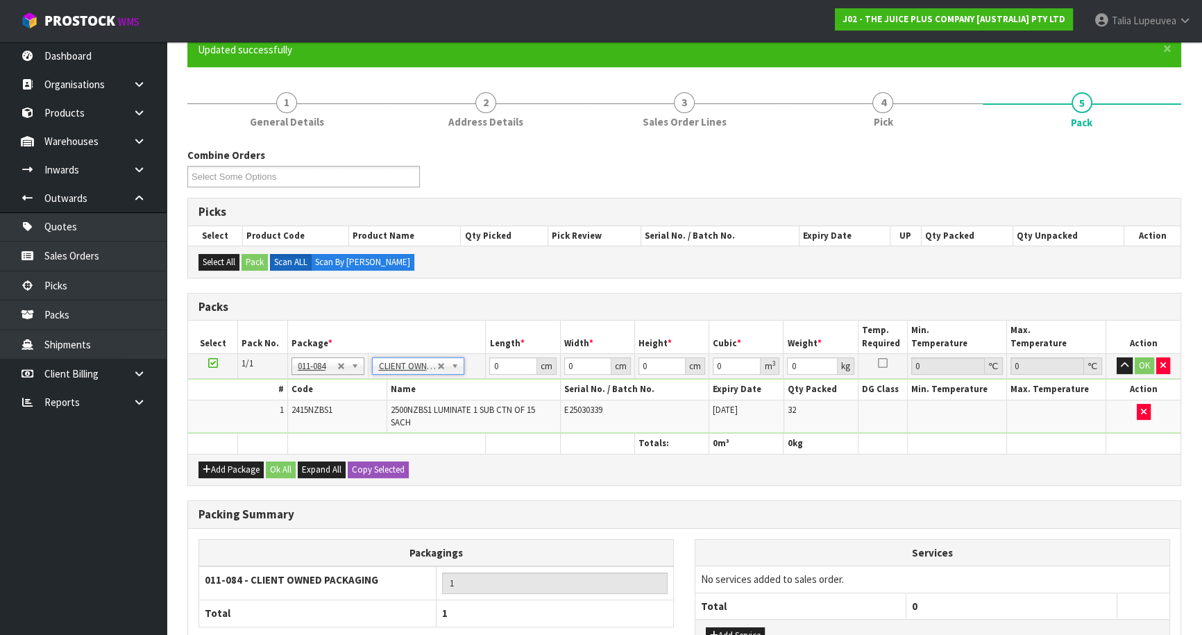
type input "3.04"
drag, startPoint x: 500, startPoint y: 366, endPoint x: 431, endPoint y: 389, distance: 72.8
click at [431, 389] on tbody "1/1 NONE 007-001 007-002 007-004 007-009 007-013 007-014 007-015 007-017 007-01…" at bounding box center [684, 394] width 992 height 80
type input "37"
type input "29"
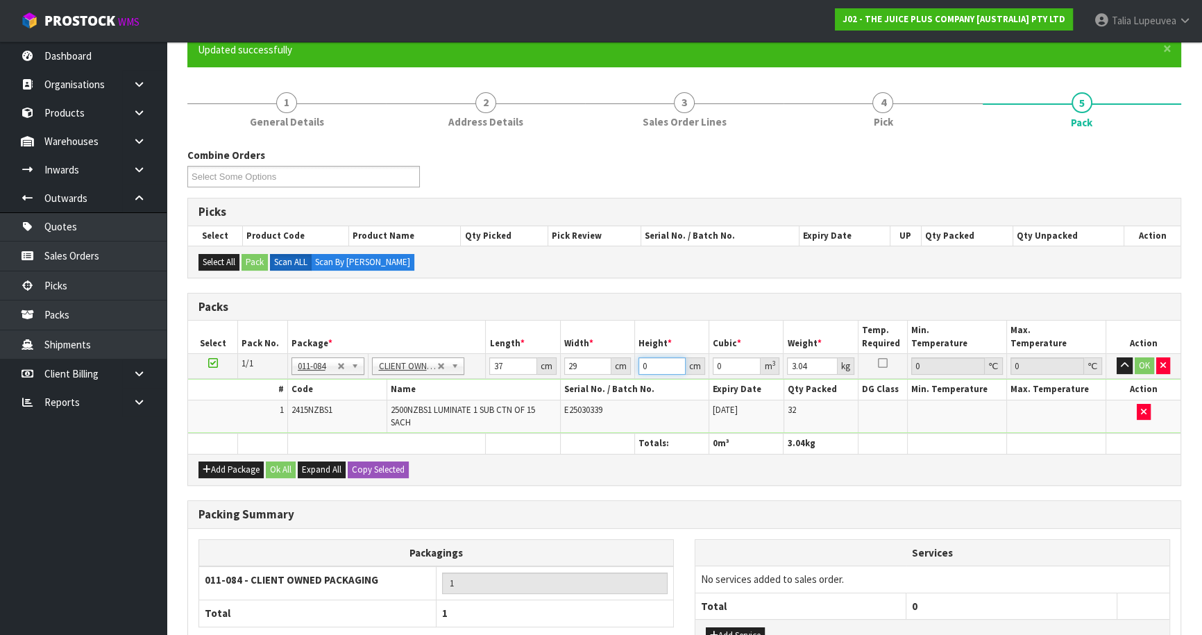
type input "3"
type input "0.003219"
type input "30"
type input "0.03219"
type input "30"
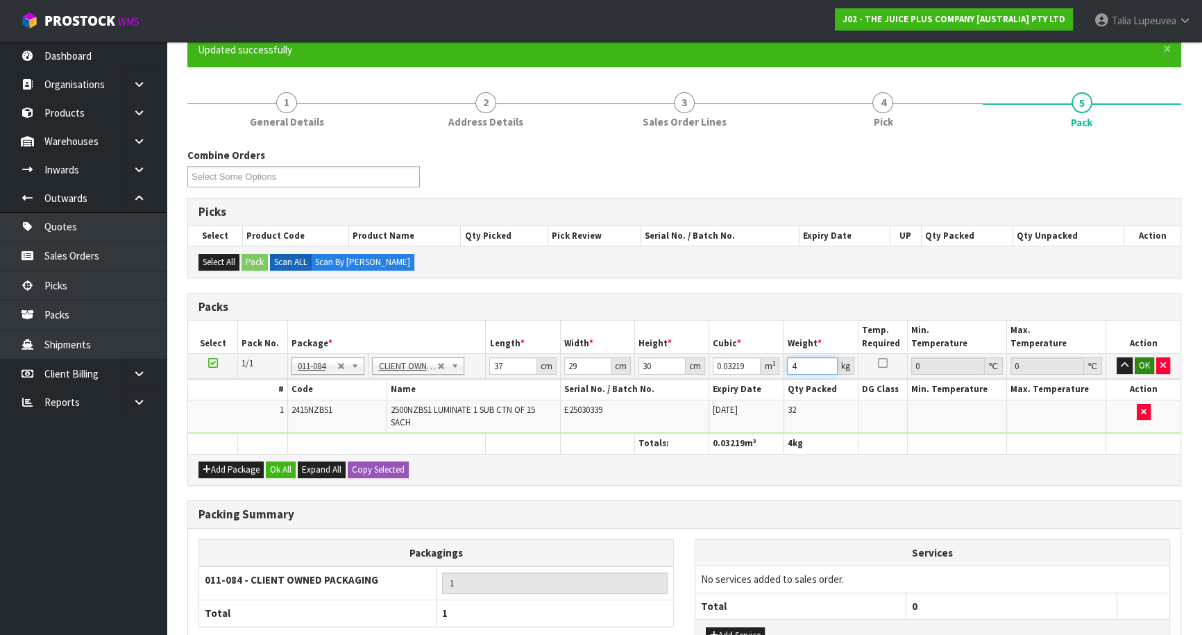
type input "4"
click at [1145, 361] on button "OK" at bounding box center [1143, 365] width 19 height 17
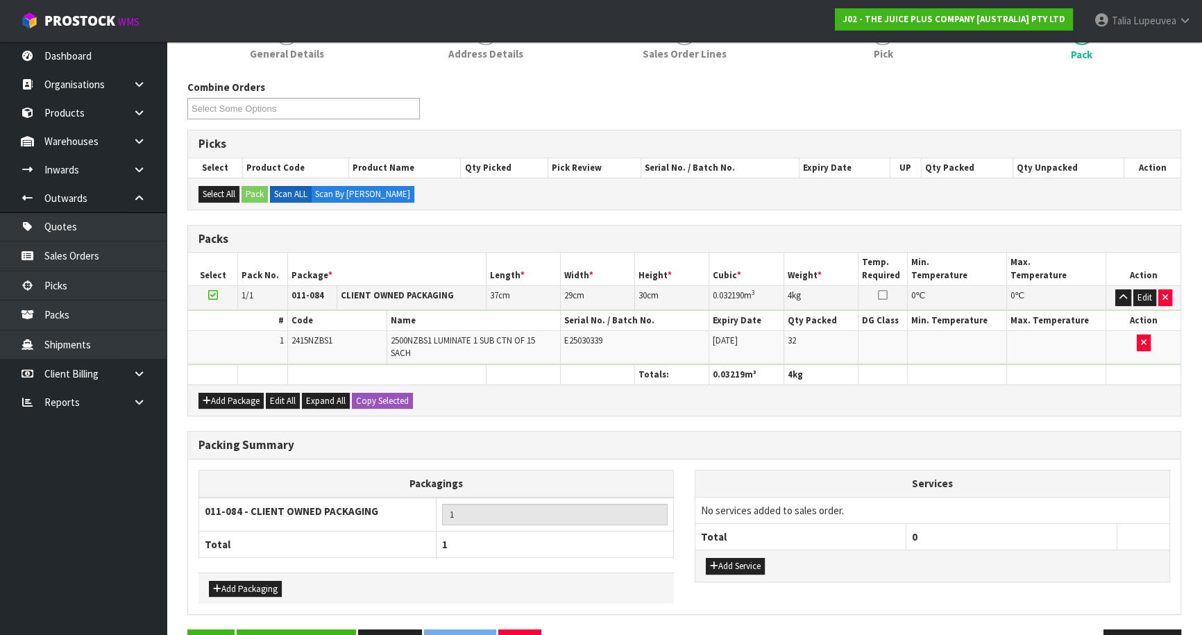
scroll to position [236, 0]
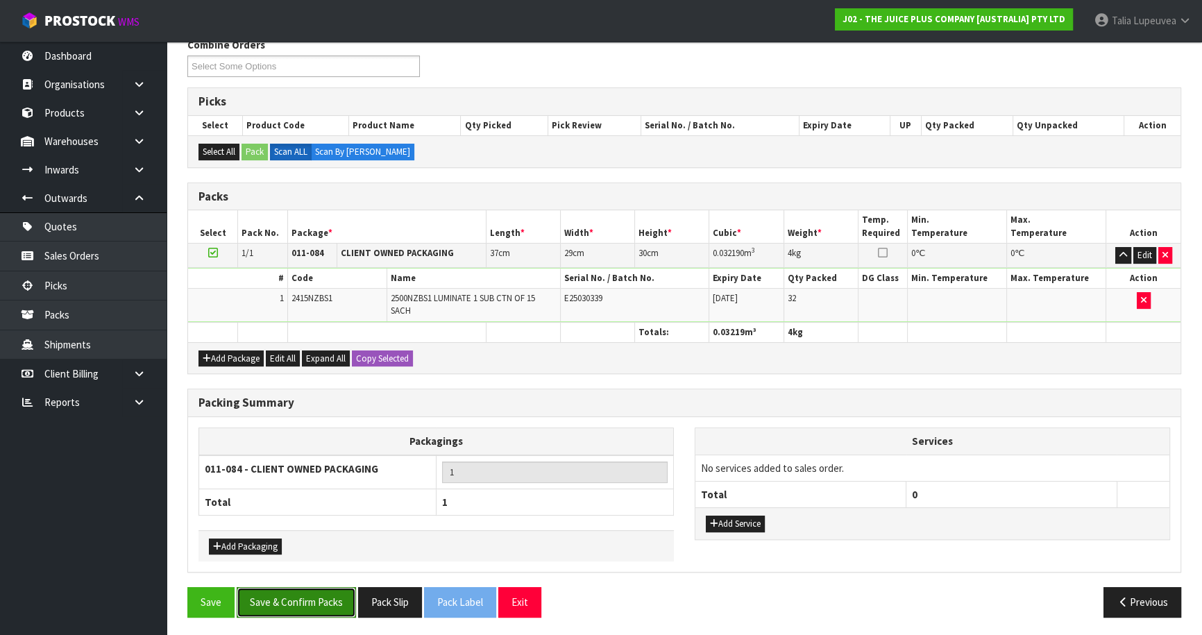
click at [334, 590] on button "Save & Confirm Packs" at bounding box center [296, 602] width 119 height 30
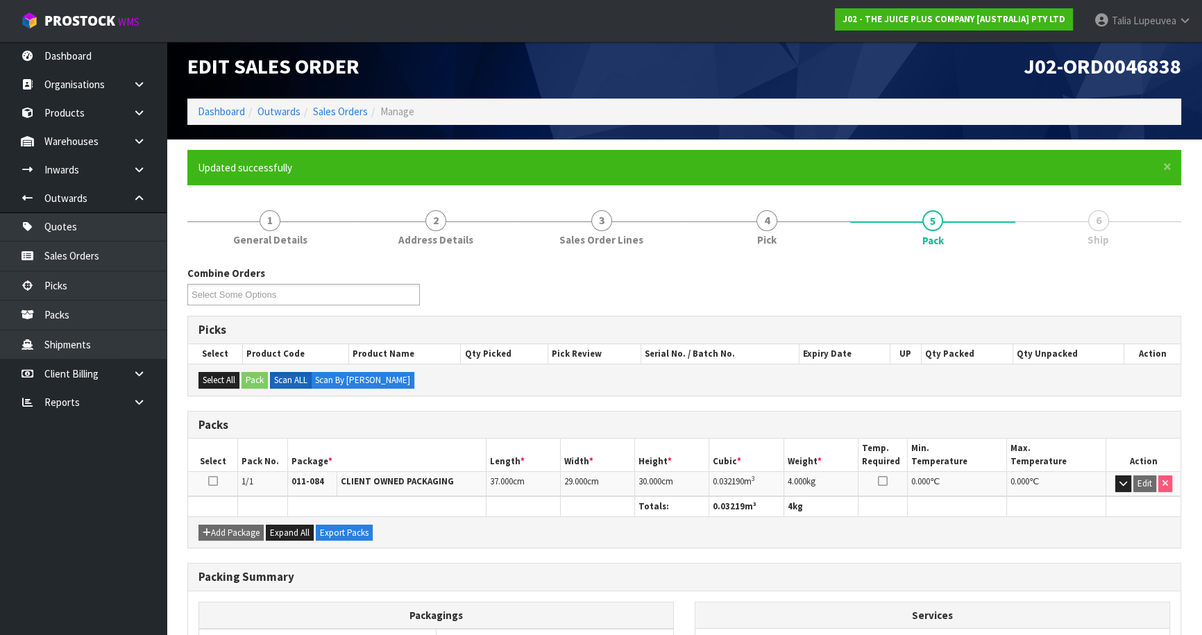
scroll to position [151, 0]
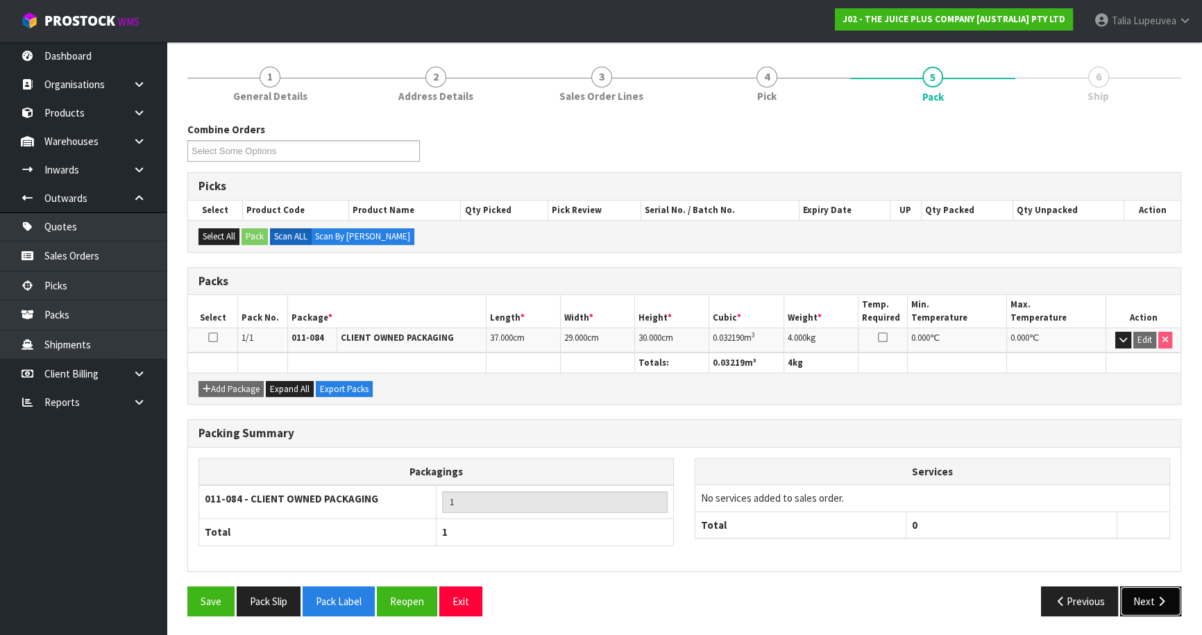
drag, startPoint x: 1143, startPoint y: 601, endPoint x: 1137, endPoint y: 597, distance: 7.5
click at [1137, 597] on button "Next" at bounding box center [1150, 601] width 61 height 30
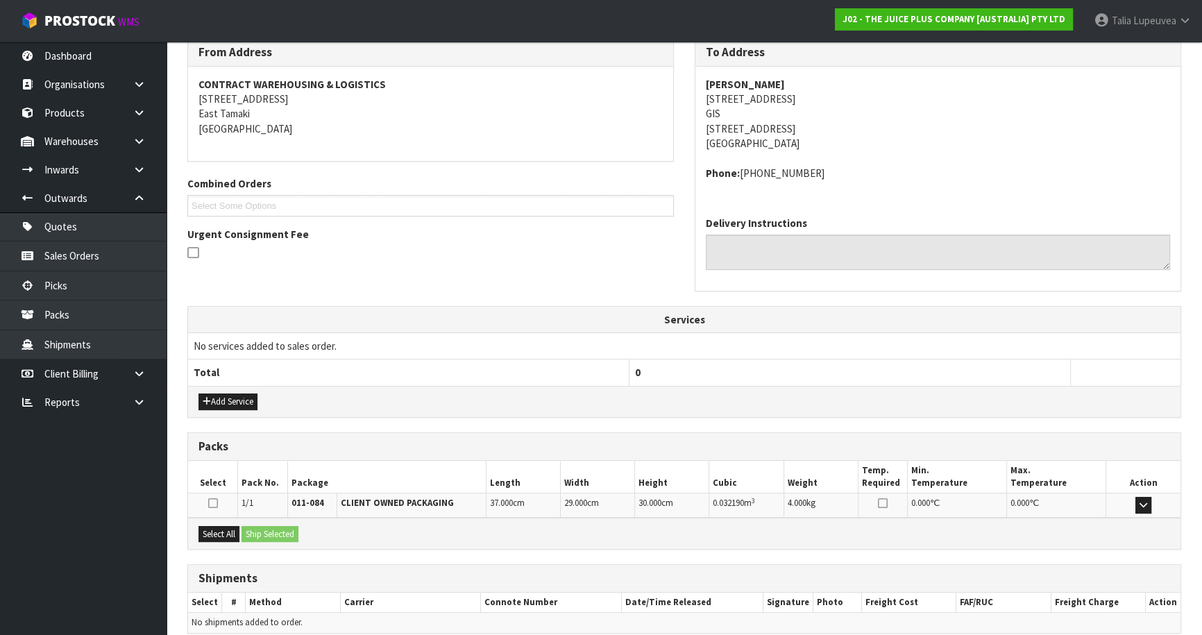
scroll to position [297, 0]
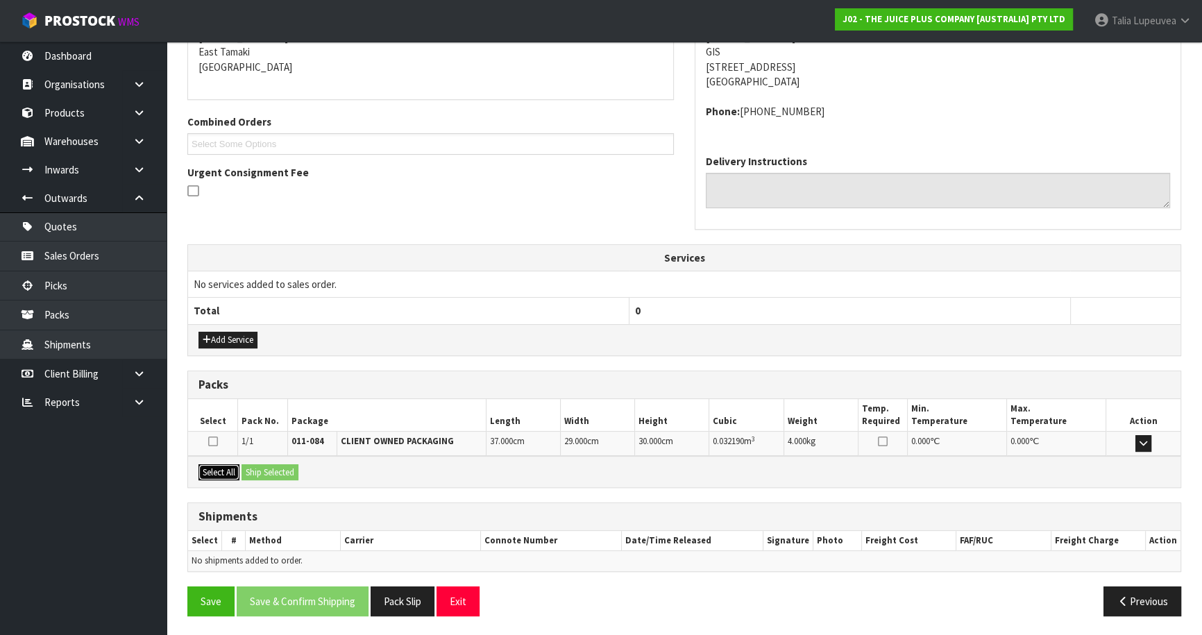
drag, startPoint x: 228, startPoint y: 473, endPoint x: 244, endPoint y: 466, distance: 17.1
click at [236, 469] on button "Select All" at bounding box center [218, 472] width 41 height 17
click at [280, 465] on button "Ship Selected" at bounding box center [269, 472] width 57 height 17
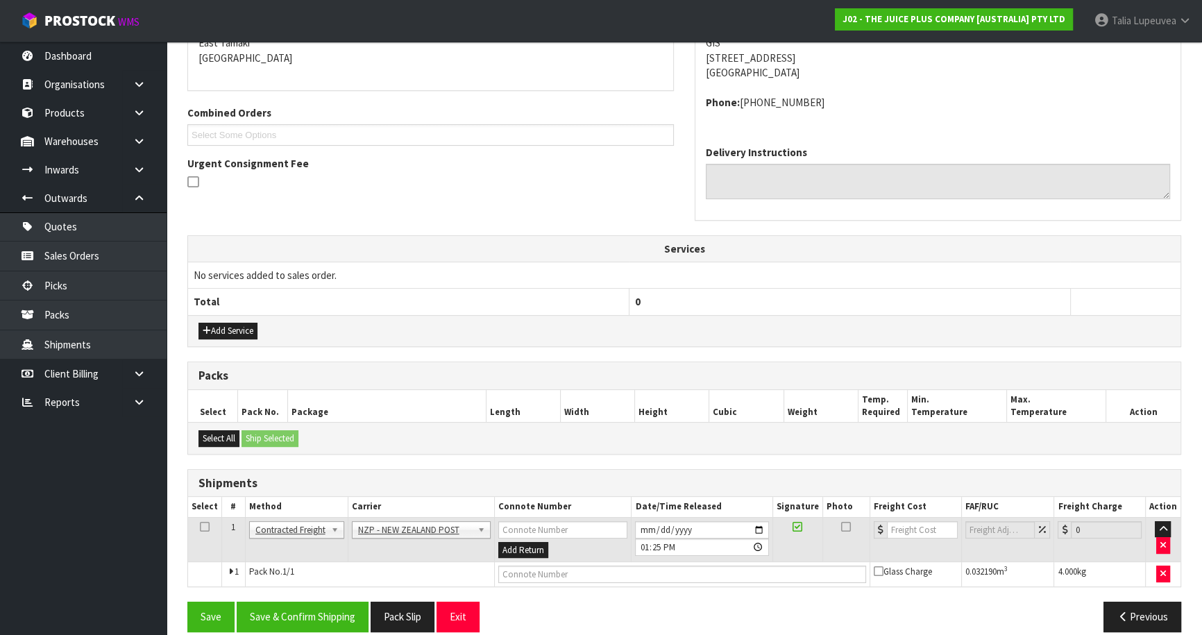
scroll to position [321, 0]
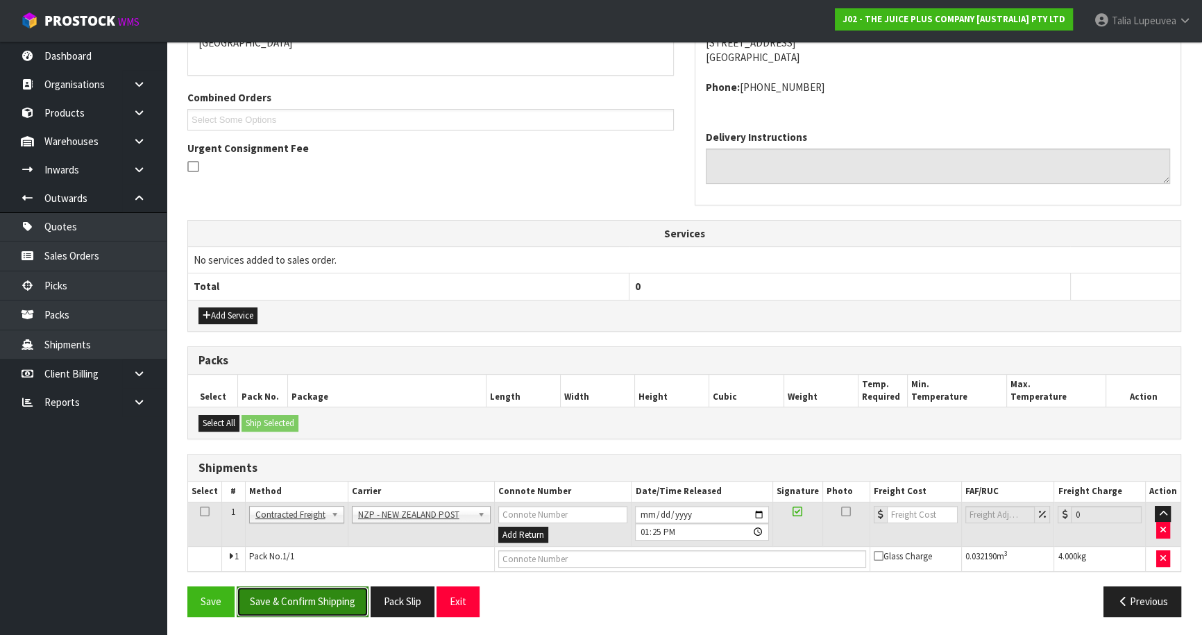
click at [320, 609] on button "Save & Confirm Shipping" at bounding box center [303, 601] width 132 height 30
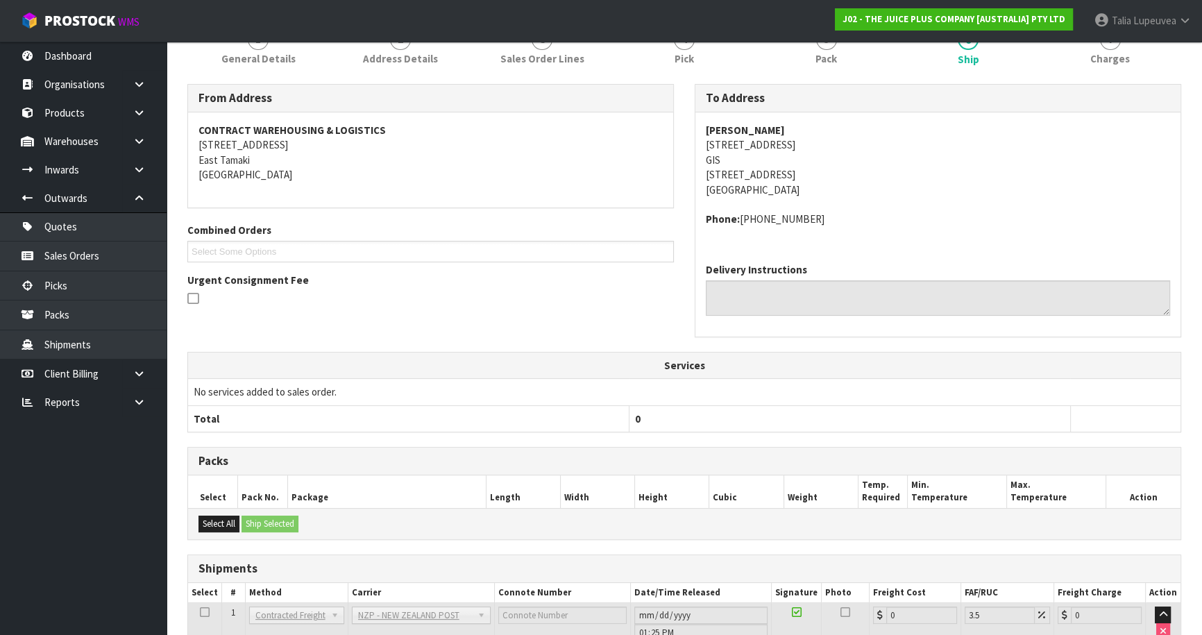
scroll to position [302, 0]
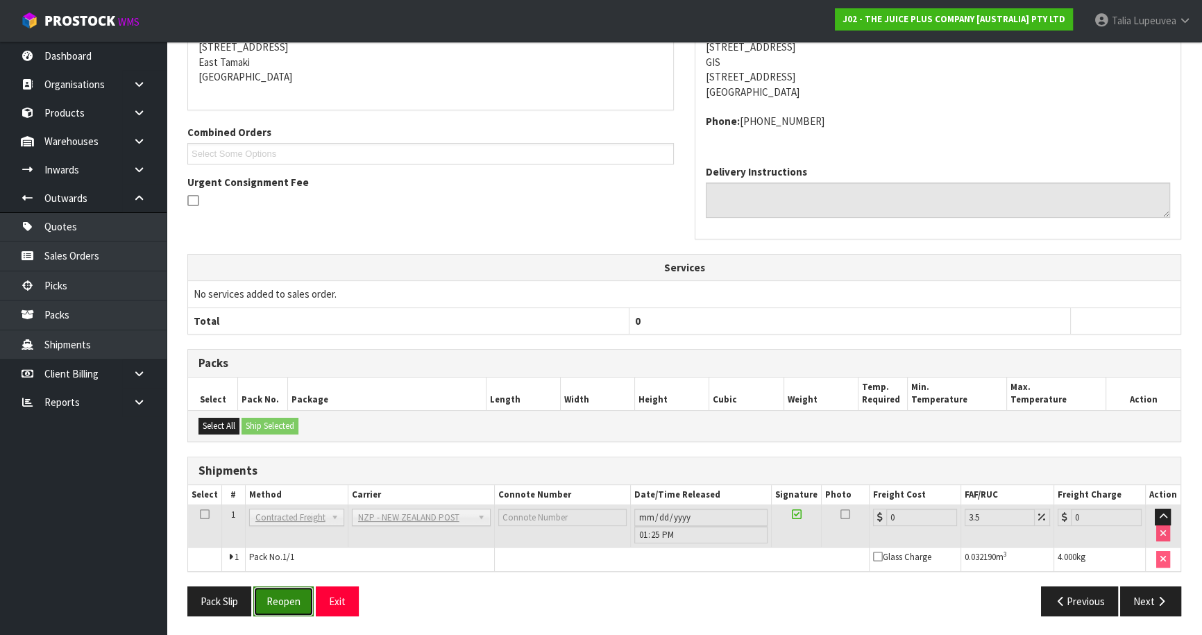
click at [287, 604] on button "Reopen" at bounding box center [283, 601] width 60 height 30
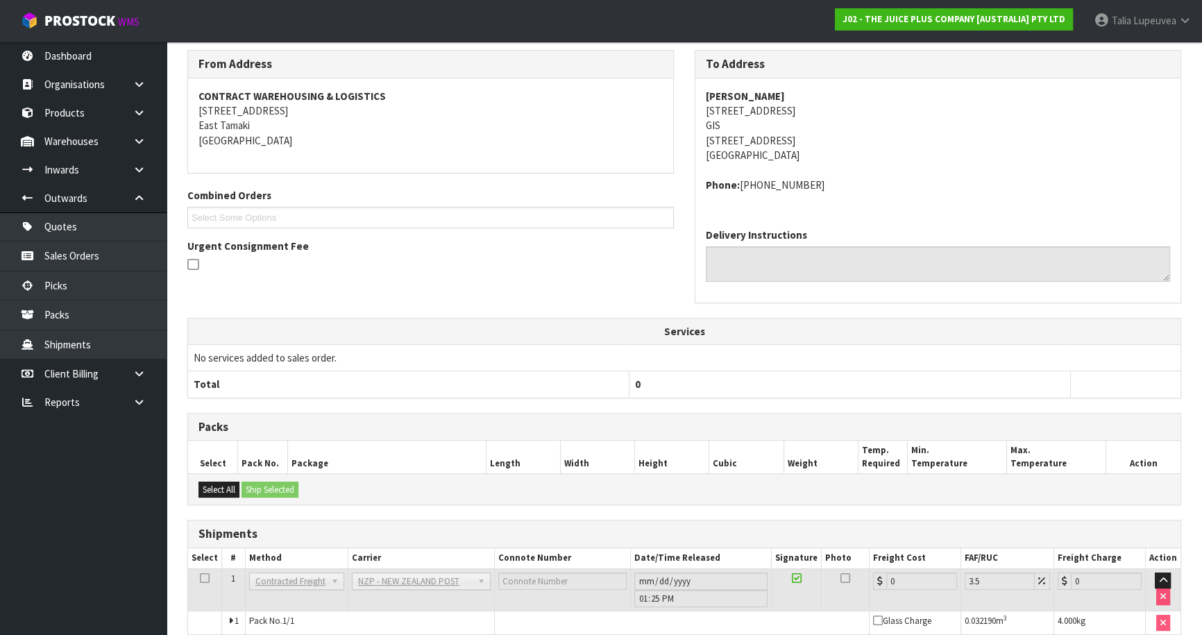
scroll to position [287, 0]
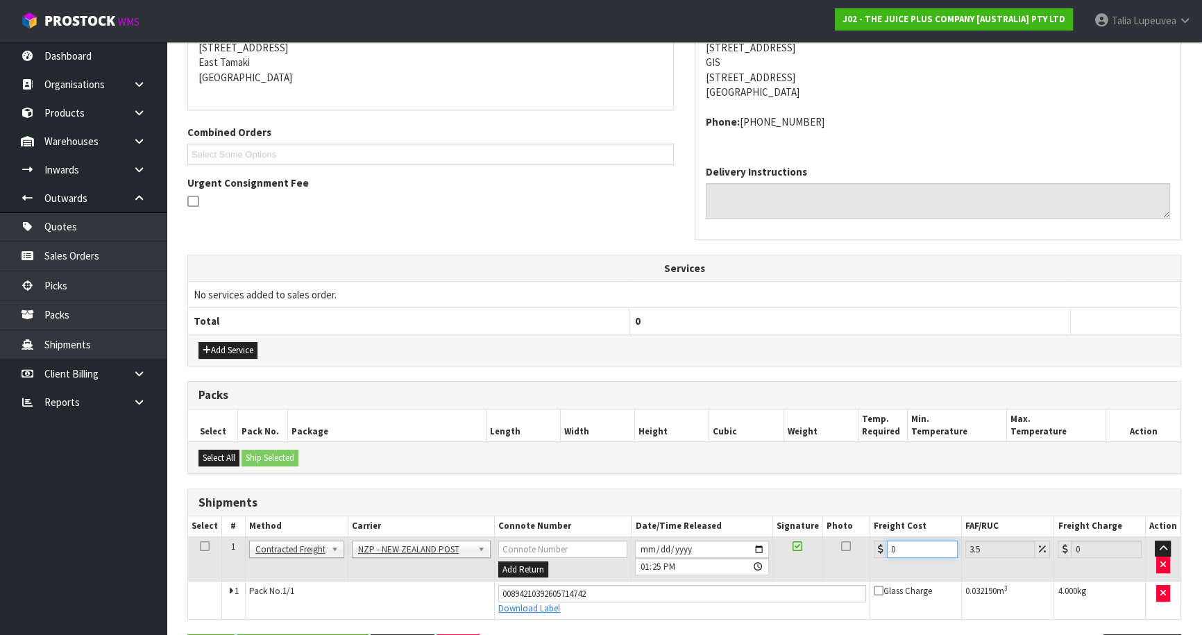
drag, startPoint x: 899, startPoint y: 550, endPoint x: 868, endPoint y: 556, distance: 31.0
click at [867, 556] on tr "1 Client Local Pickup Customer Local Pickup Company Freight Contracted Freight …" at bounding box center [684, 558] width 992 height 45
type input "8"
type input "8.28"
type input "8.4"
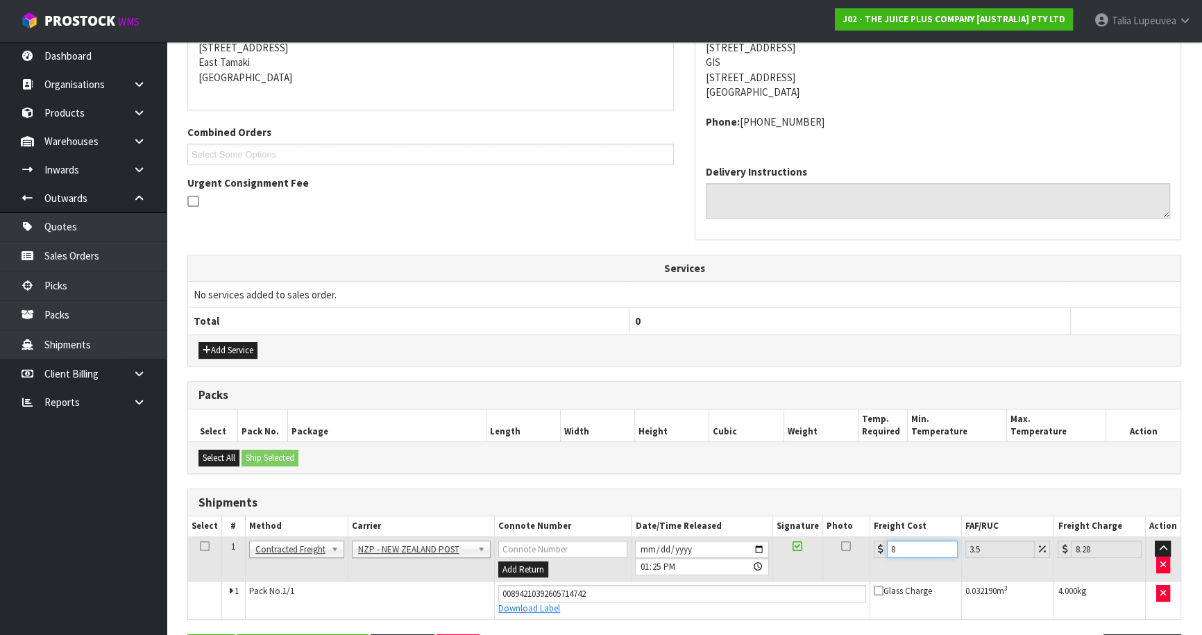
type input "8.69"
type input "8.45"
type input "8.75"
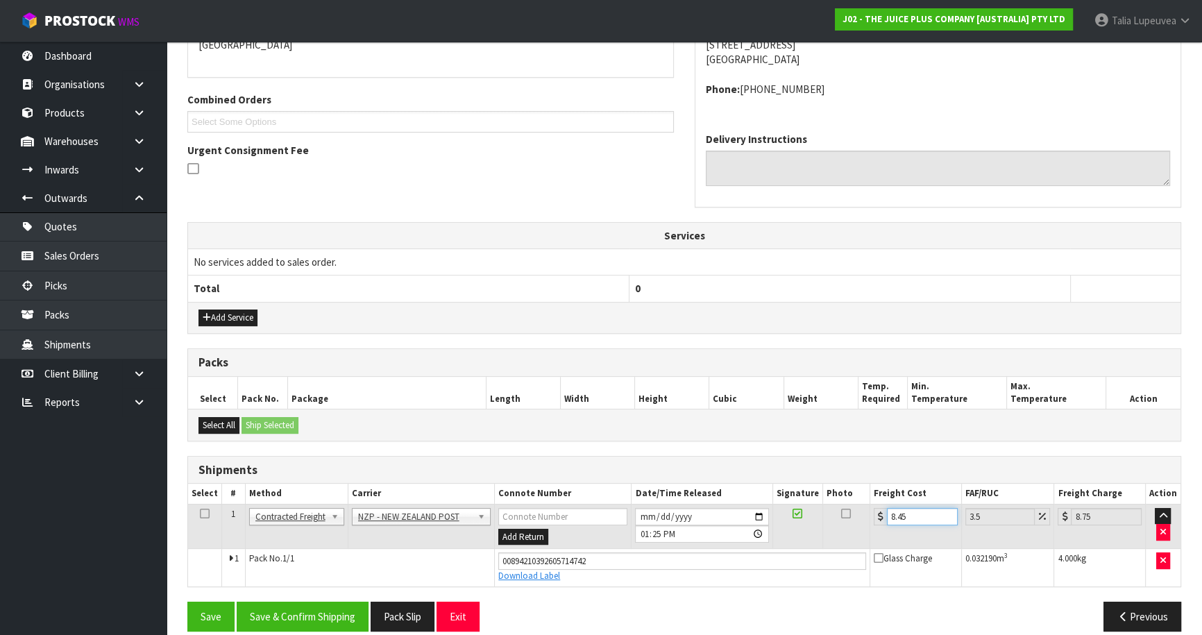
scroll to position [334, 0]
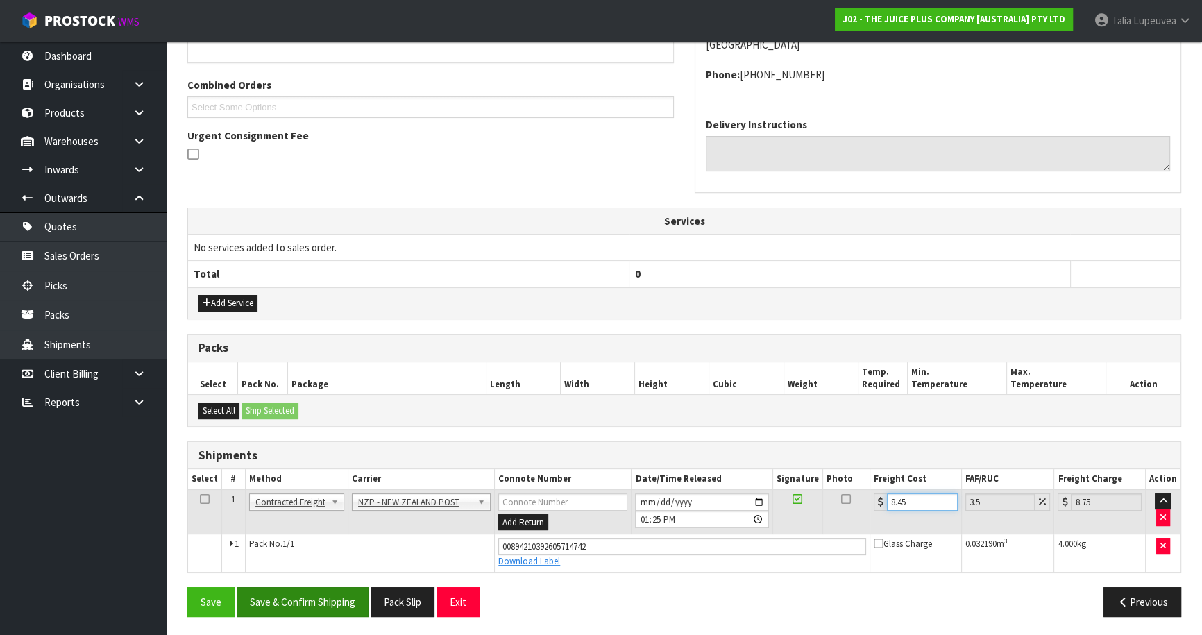
type input "8.45"
click at [314, 597] on button "Save & Confirm Shipping" at bounding box center [303, 602] width 132 height 30
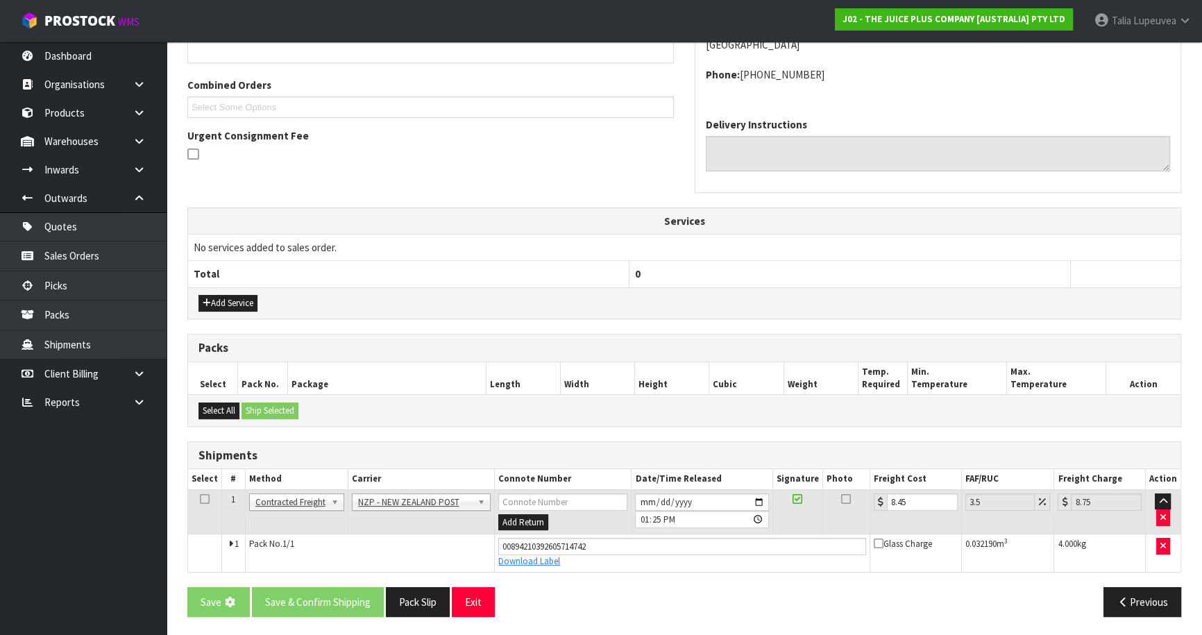
scroll to position [0, 0]
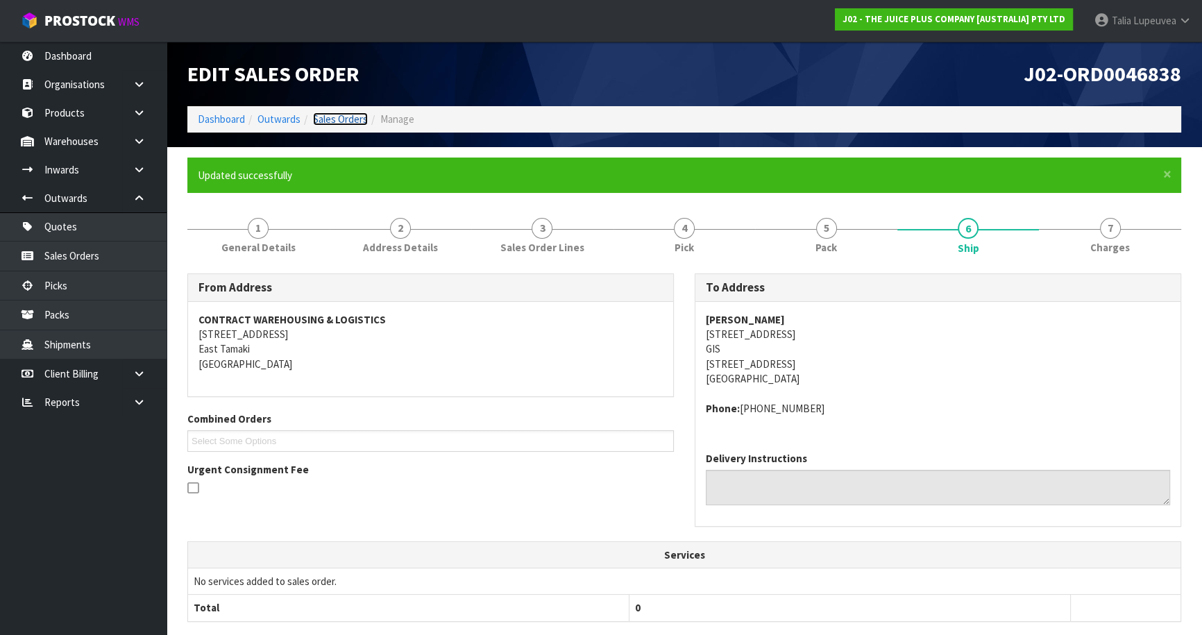
click at [347, 116] on link "Sales Orders" at bounding box center [340, 118] width 55 height 13
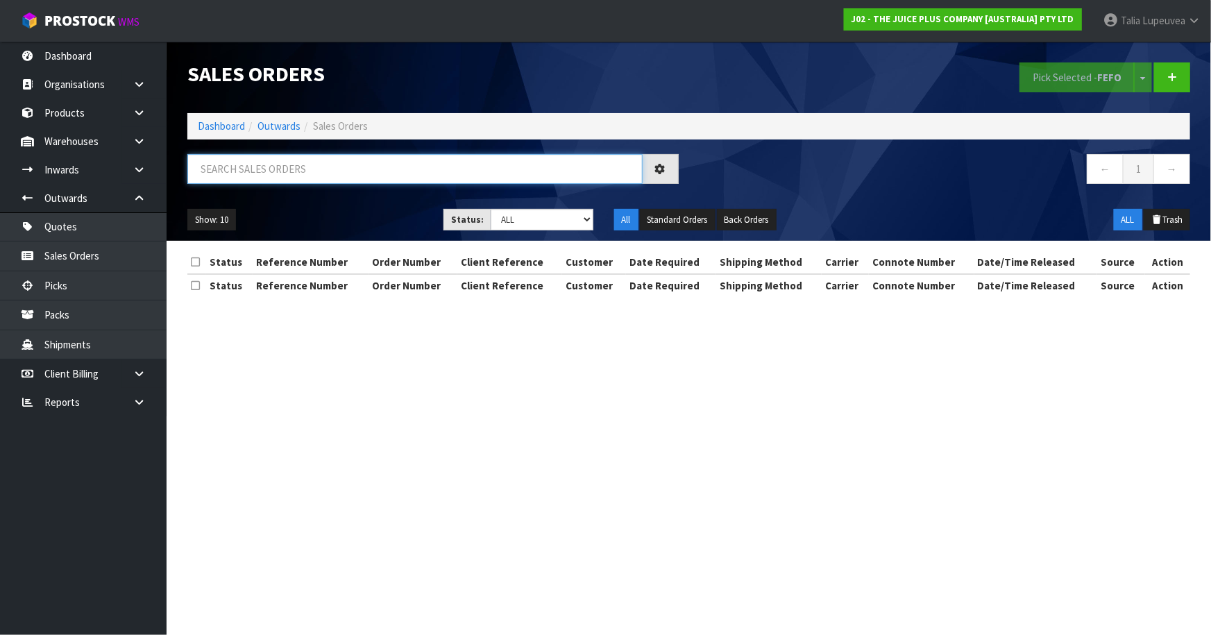
click at [357, 173] on input "text" at bounding box center [414, 169] width 455 height 30
type input "JOB-0415345"
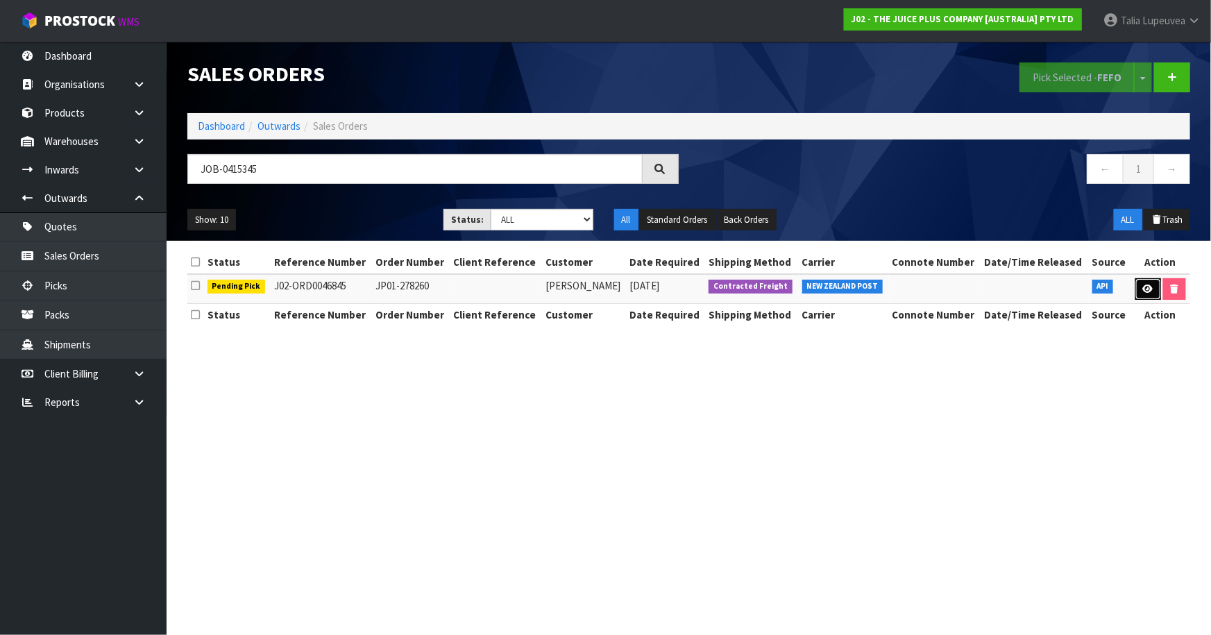
click at [1143, 292] on icon at bounding box center [1148, 288] width 10 height 9
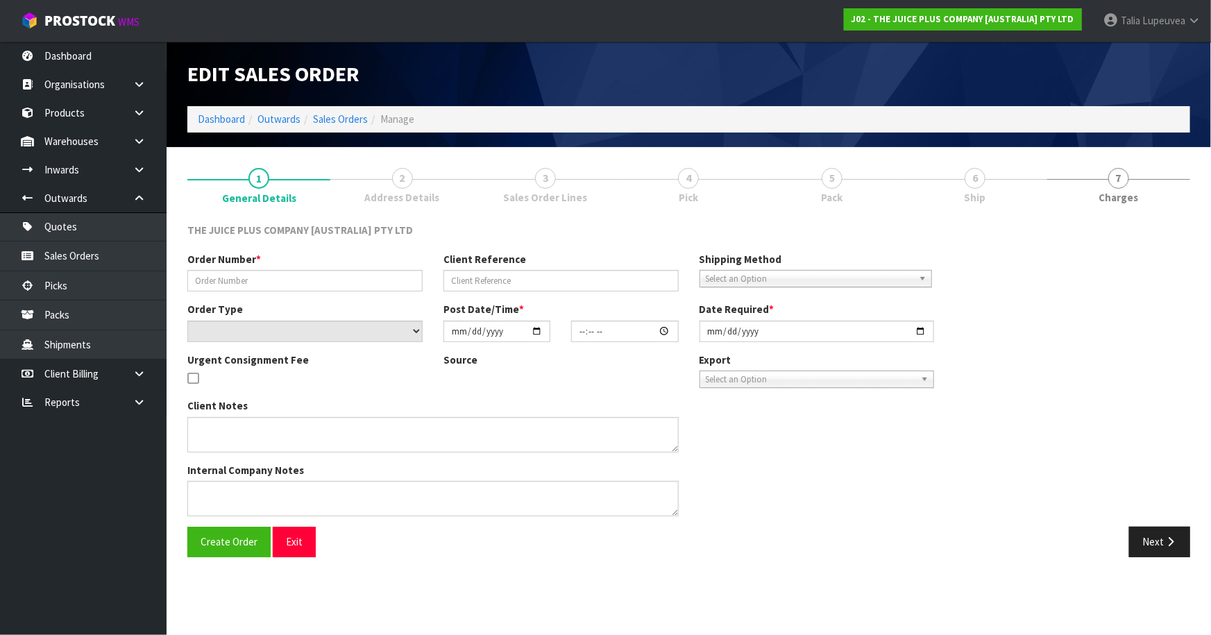
type input "JP01-278260"
select select "number:0"
type input "[DATE]"
type input "08:08:44.000"
type input "[DATE]"
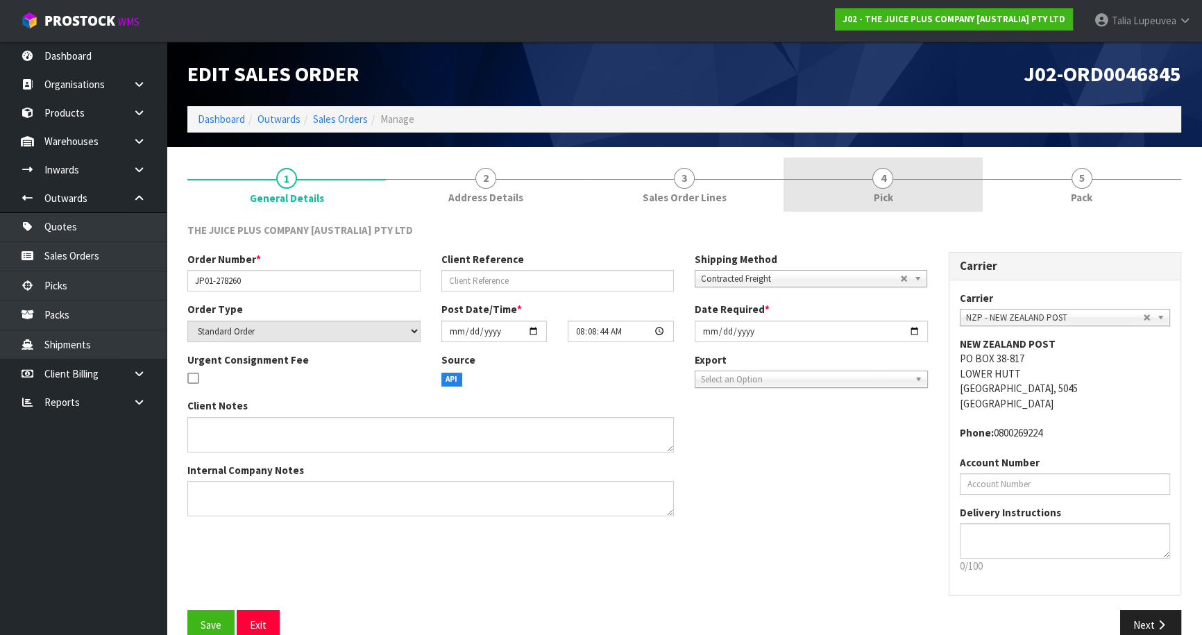
click at [885, 179] on span "4" at bounding box center [882, 178] width 21 height 21
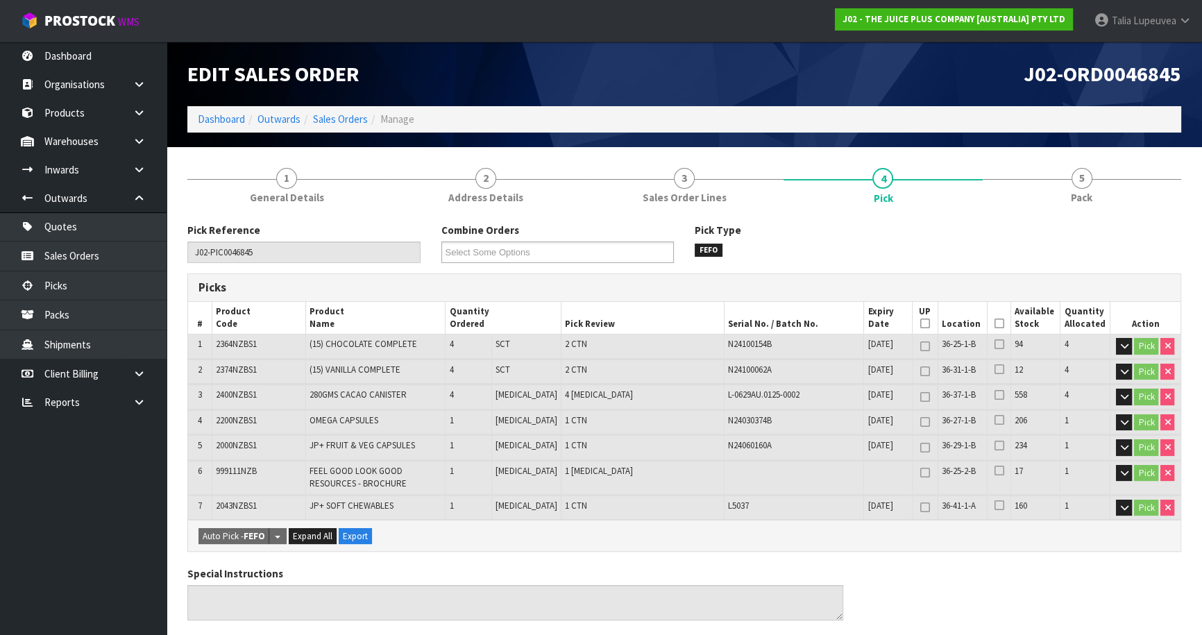
click at [994, 323] on icon at bounding box center [999, 323] width 10 height 1
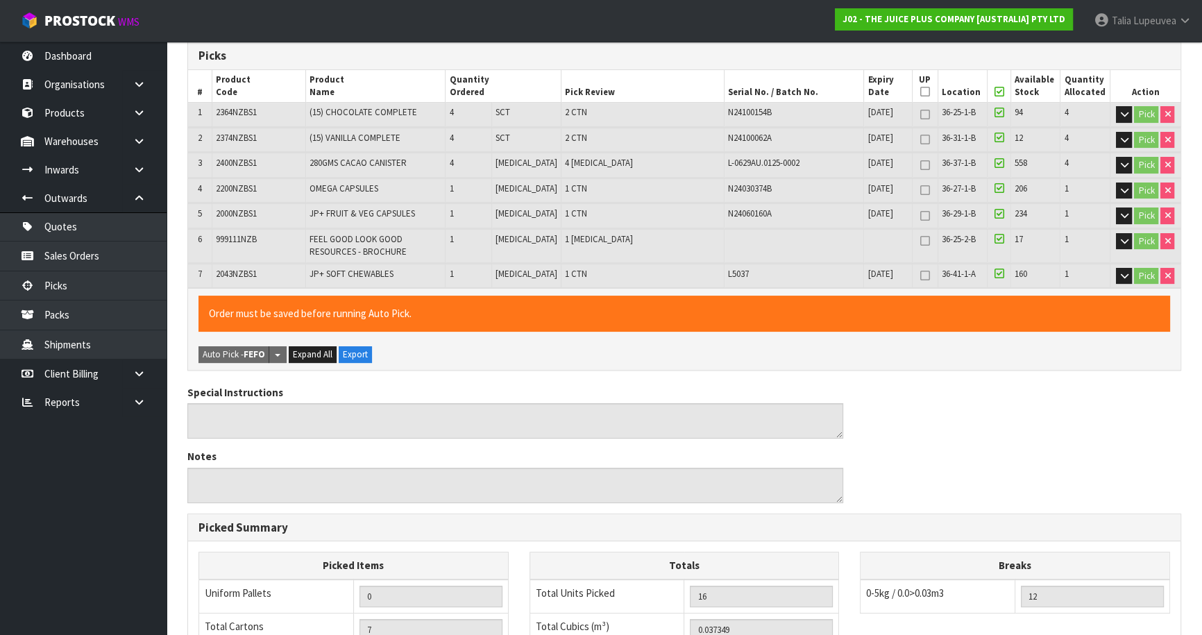
scroll to position [488, 0]
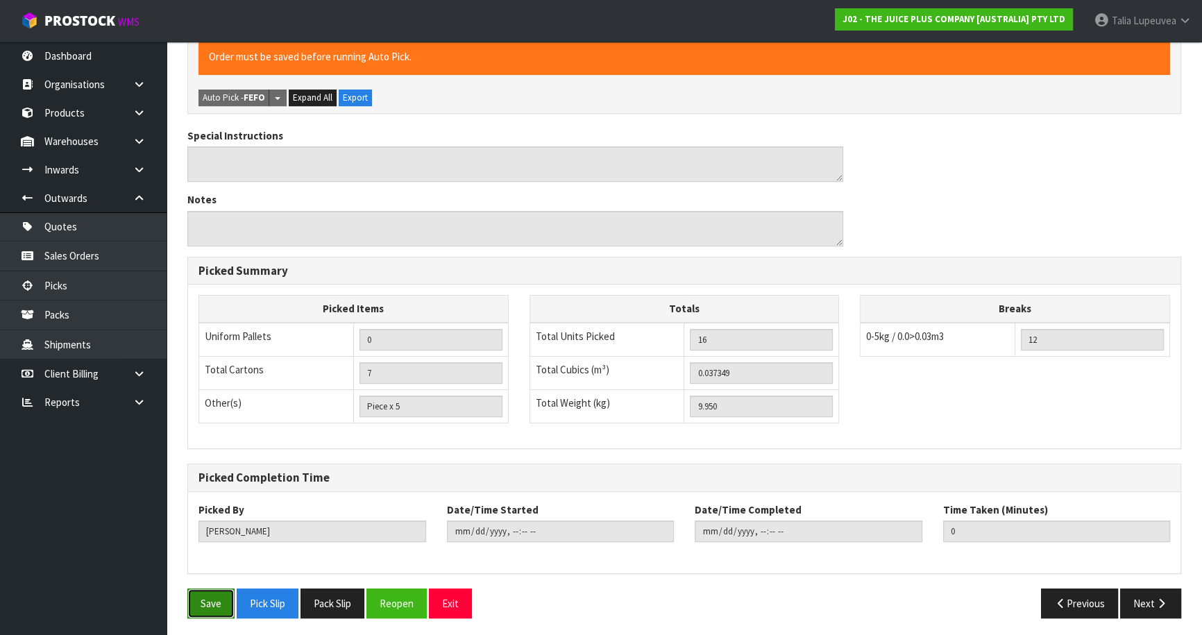
click at [208, 603] on button "Save" at bounding box center [210, 603] width 47 height 30
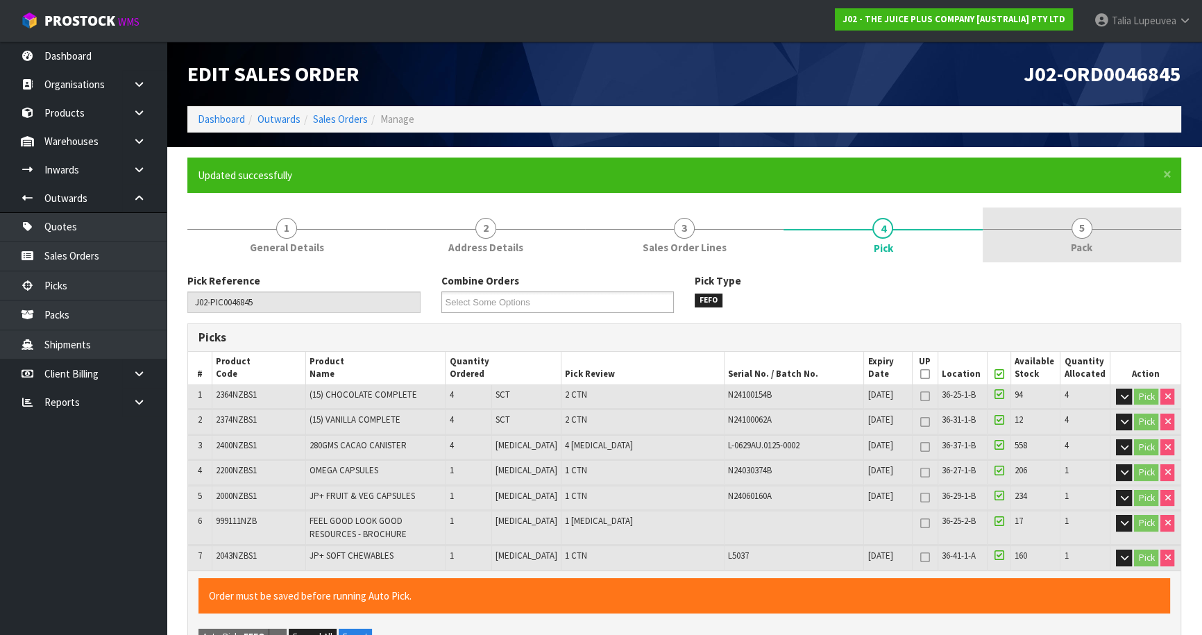
type input "[PERSON_NAME]"
type input "[DATE]T13:57:51"
click at [1108, 230] on link "5 Pack" at bounding box center [1081, 234] width 198 height 55
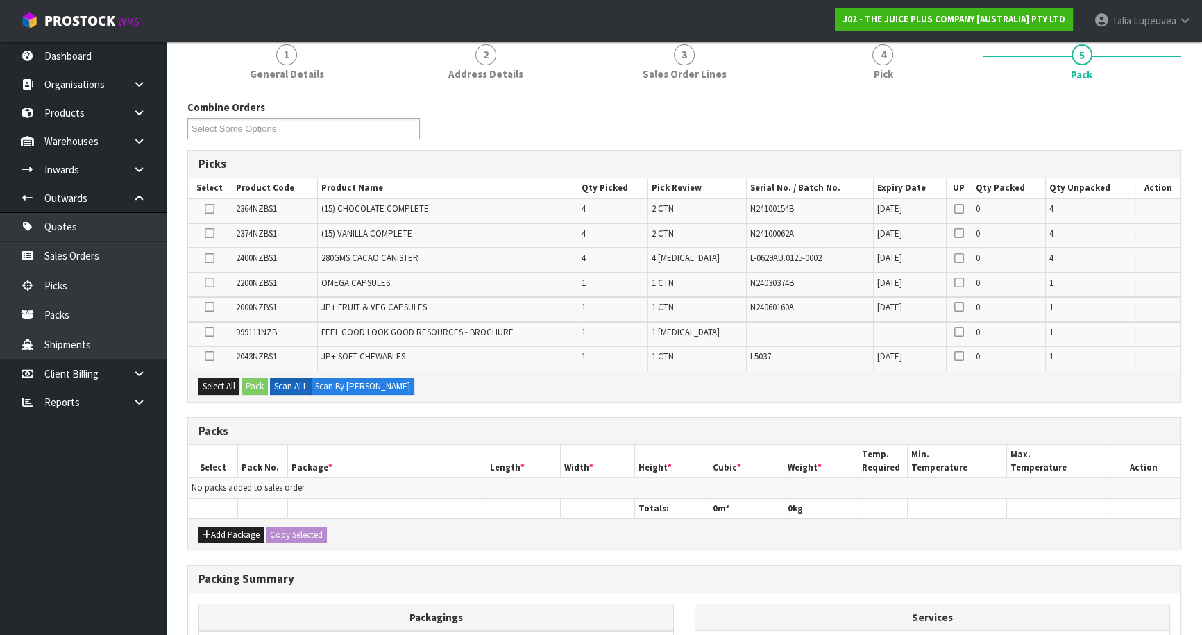
scroll to position [189, 0]
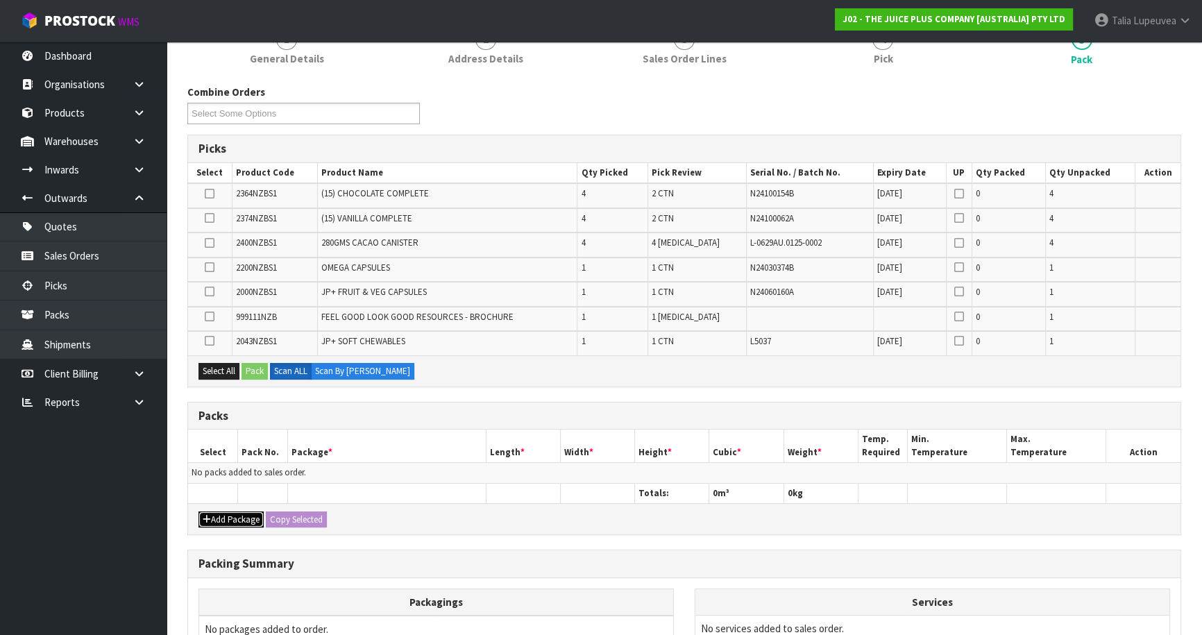
click at [241, 513] on button "Add Package" at bounding box center [230, 519] width 65 height 17
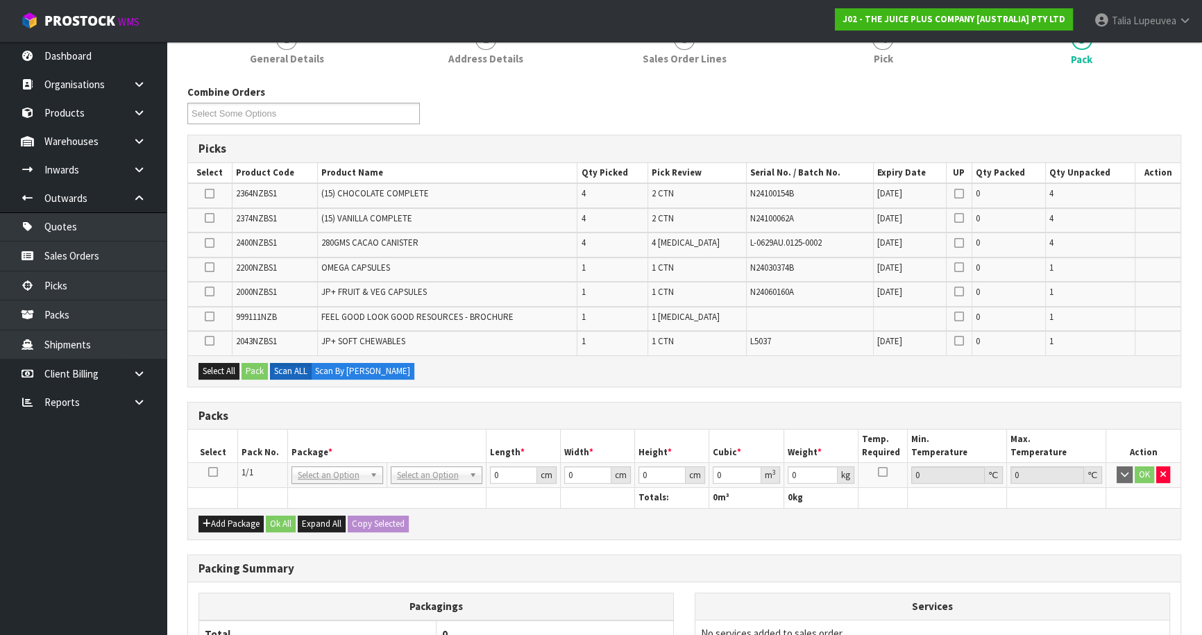
click at [210, 473] on link at bounding box center [213, 472] width 10 height 12
drag, startPoint x: 222, startPoint y: 368, endPoint x: 243, endPoint y: 365, distance: 21.1
click at [225, 368] on button "Select All" at bounding box center [218, 371] width 41 height 17
click at [248, 365] on button "Pack" at bounding box center [254, 371] width 26 height 17
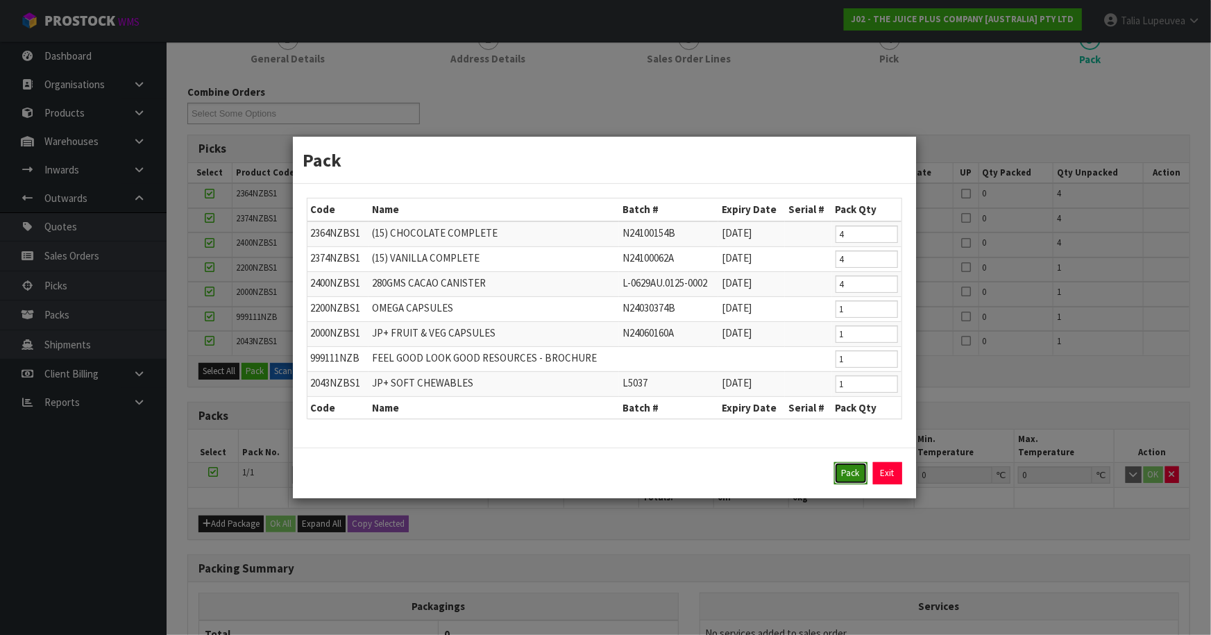
click at [842, 468] on button "Pack" at bounding box center [850, 473] width 33 height 22
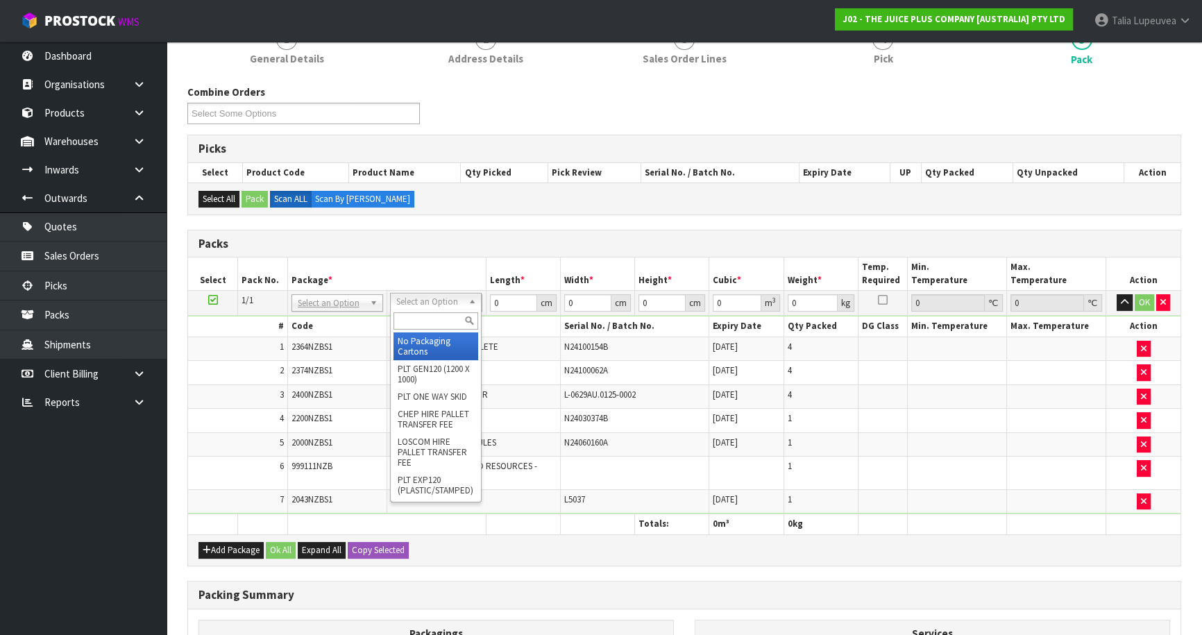
click at [445, 320] on input "text" at bounding box center [435, 320] width 85 height 17
type input "CTN9"
drag, startPoint x: 434, startPoint y: 353, endPoint x: 442, endPoint y: 349, distance: 9.3
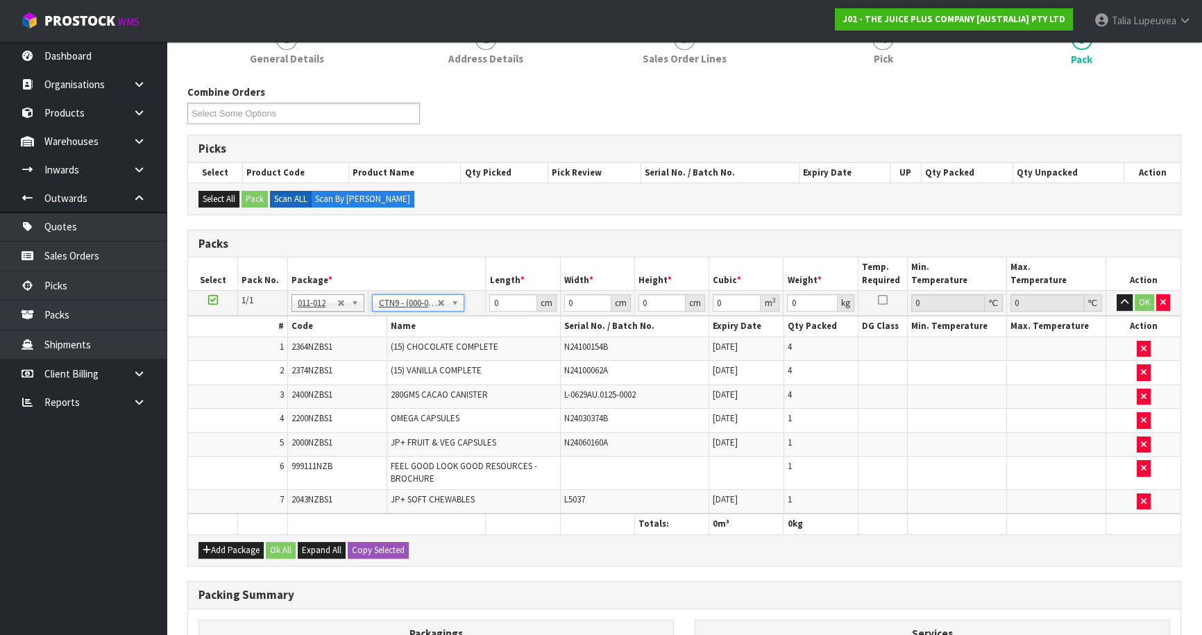
type input "51"
type input "38"
type input "58.5"
type input "0.113373"
type input "10.15"
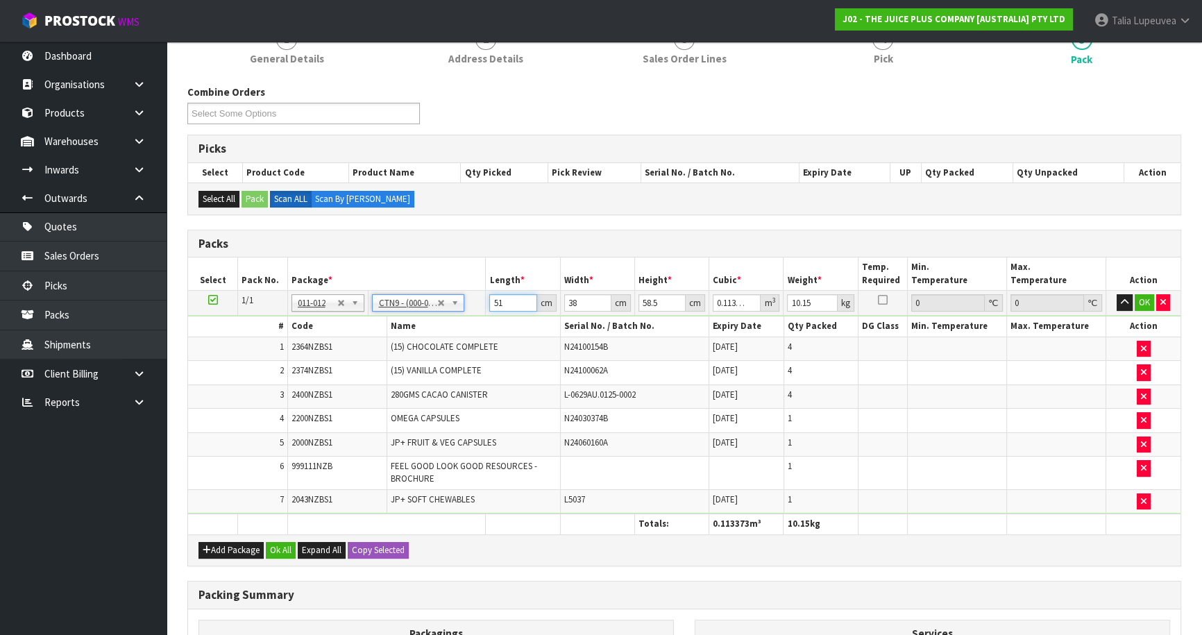
drag, startPoint x: 505, startPoint y: 297, endPoint x: 432, endPoint y: 325, distance: 78.6
click at [422, 311] on tr "1/1 NONE 007-001 007-002 007-004 007-009 007-013 007-014 007-015 007-017 007-01…" at bounding box center [684, 303] width 992 height 25
type input "5"
type input "0.011115"
type input "52"
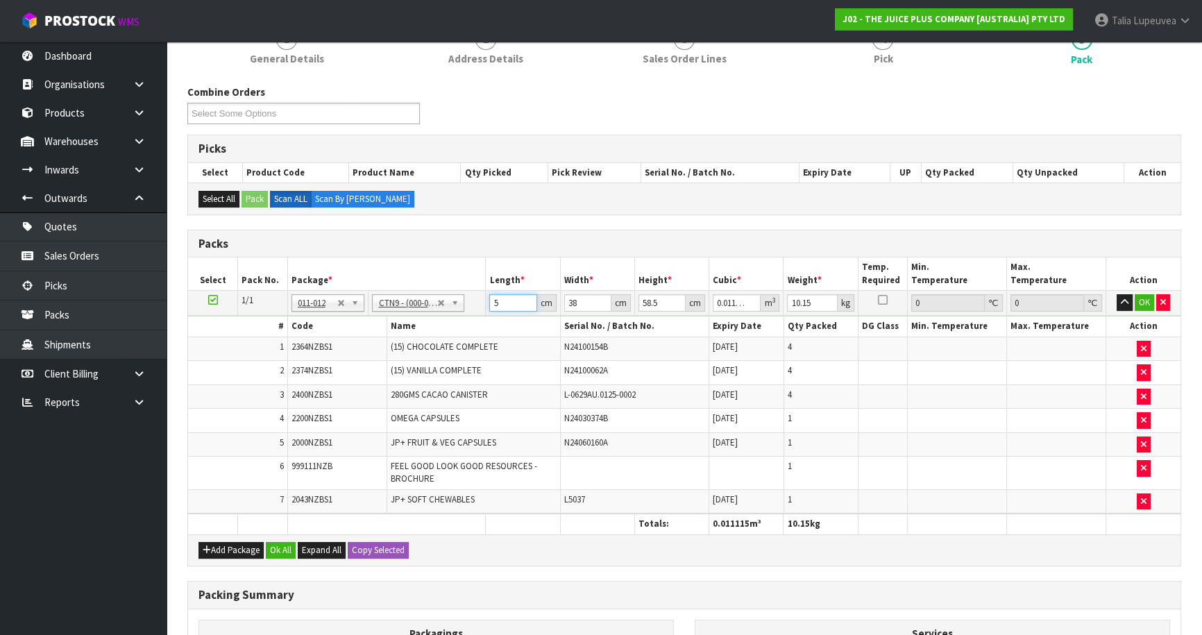
type input "0.115596"
type input "52"
type input "4"
type input "0.012168"
type input "42"
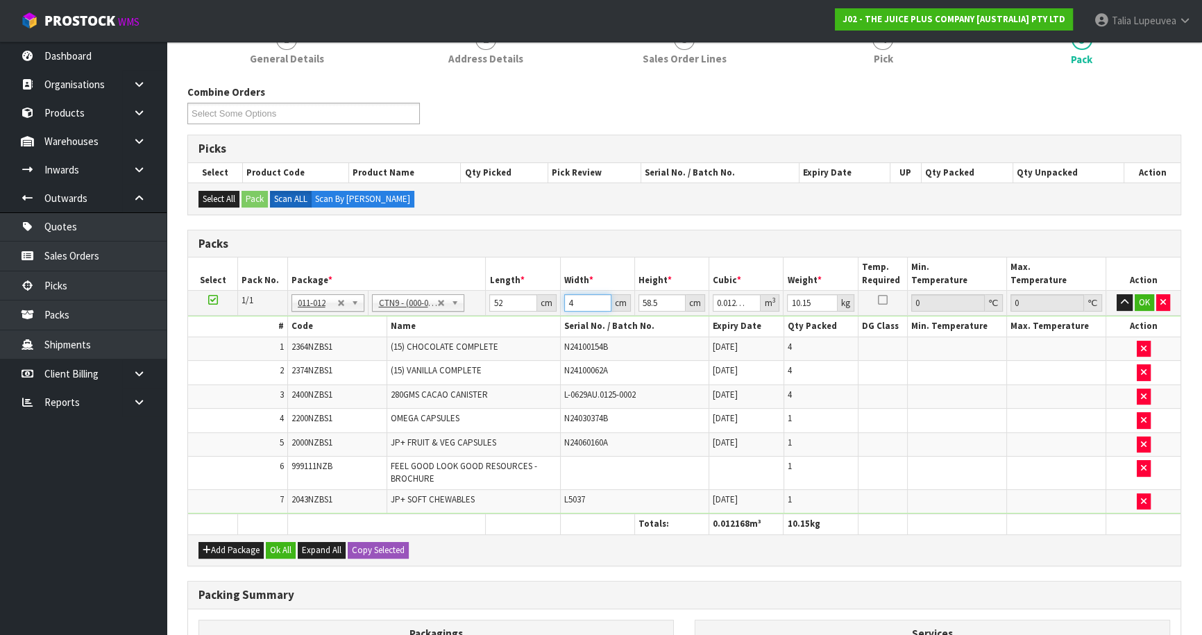
type input "0.127764"
type input "42"
type input "3"
type input "0.006552"
type input "32"
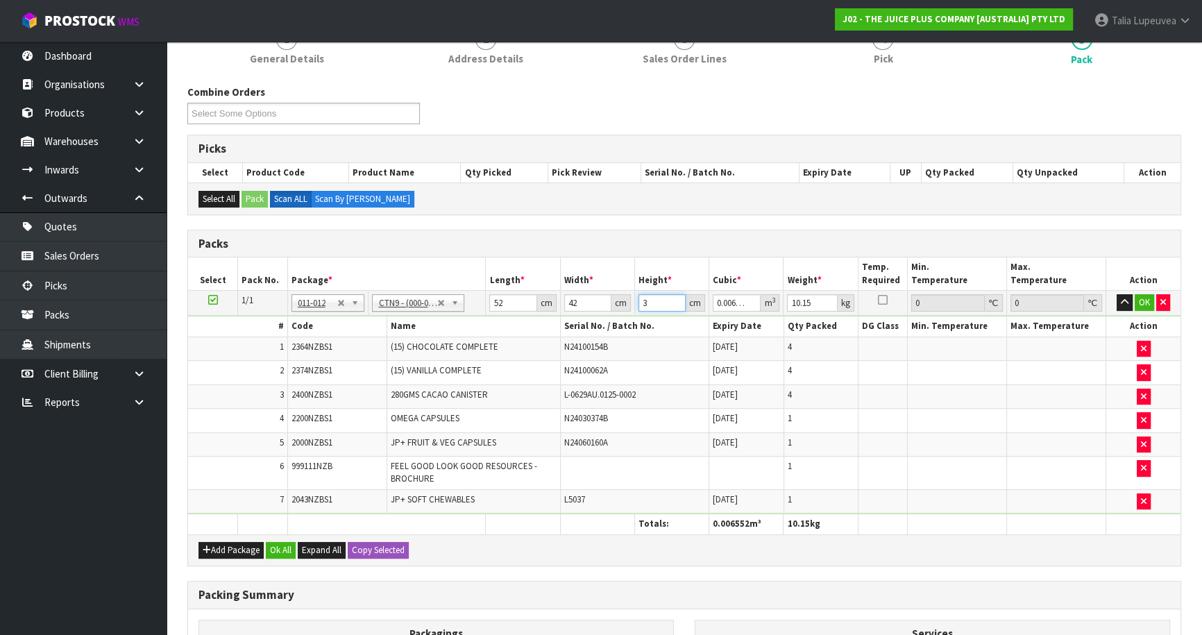
type input "0.069888"
type input "32"
type input "12"
click at [1136, 302] on button "OK" at bounding box center [1143, 302] width 19 height 17
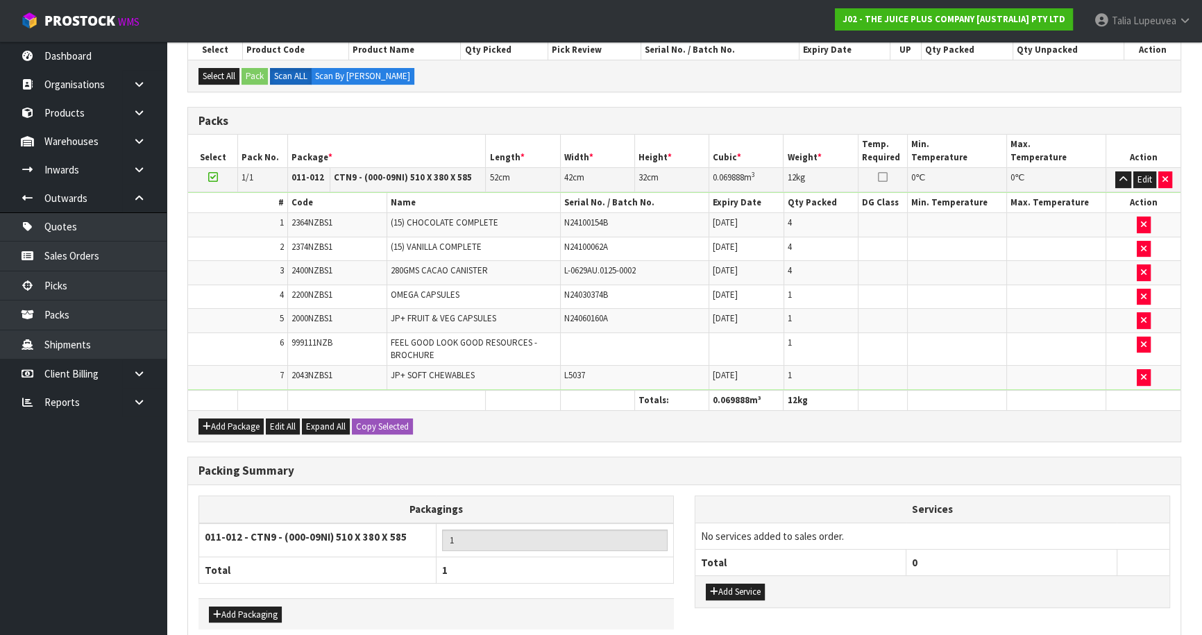
scroll to position [378, 0]
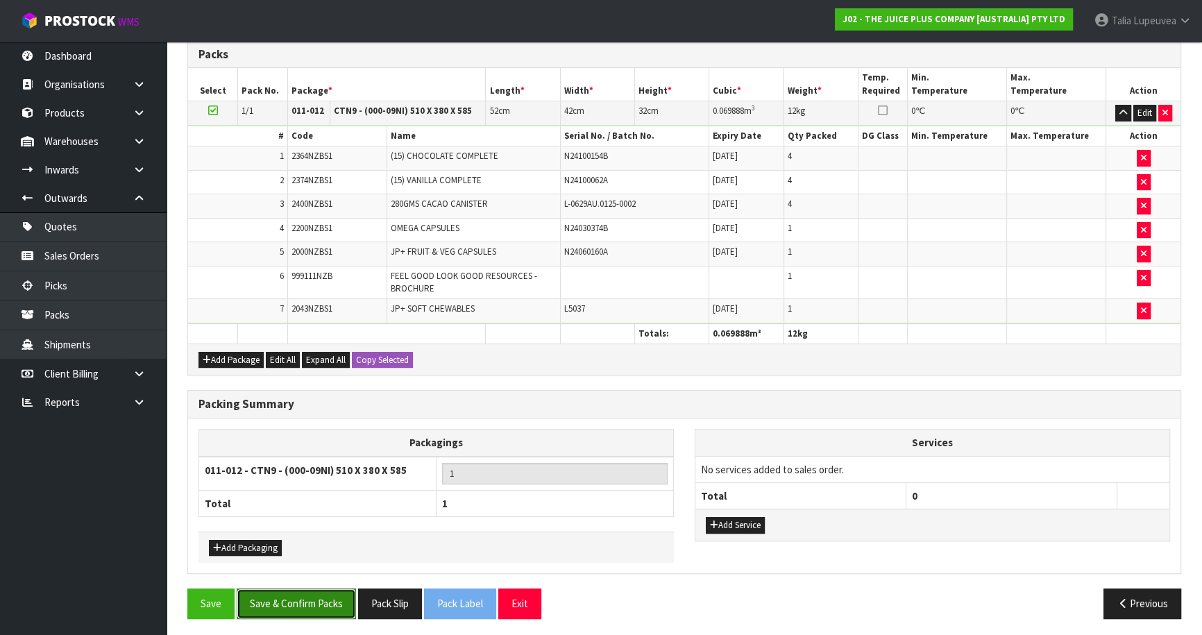
click at [322, 608] on button "Save & Confirm Packs" at bounding box center [296, 603] width 119 height 30
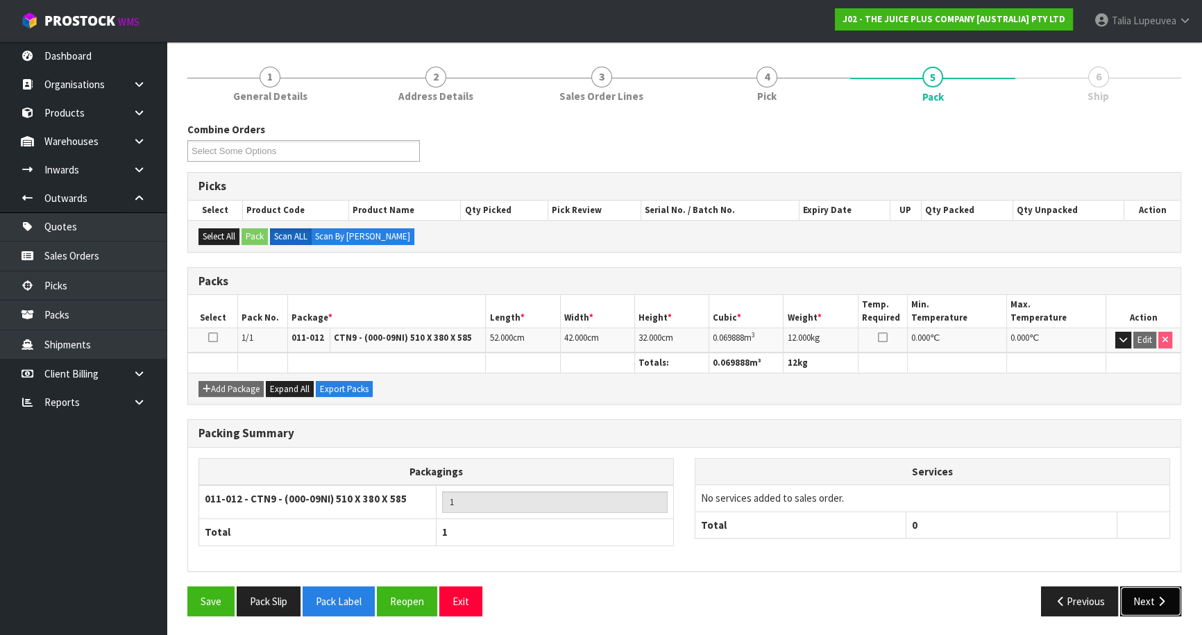
click at [1157, 601] on icon "button" at bounding box center [1161, 601] width 13 height 10
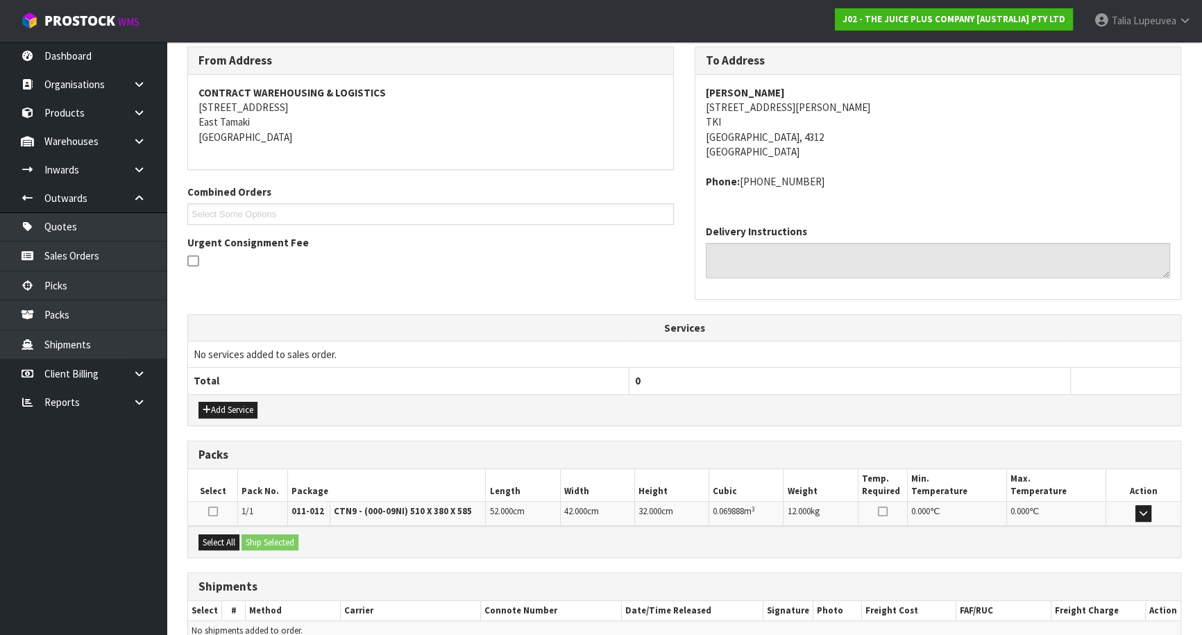
scroll to position [297, 0]
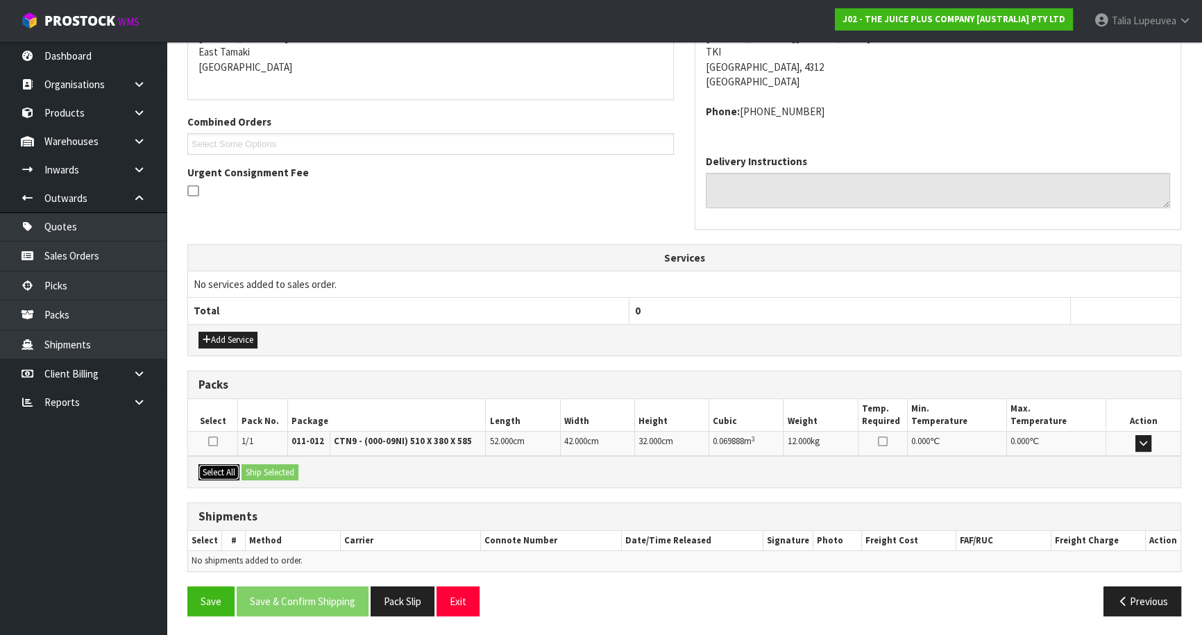
drag, startPoint x: 213, startPoint y: 467, endPoint x: 284, endPoint y: 468, distance: 71.5
click at [229, 467] on button "Select All" at bounding box center [218, 472] width 41 height 17
click at [284, 468] on button "Ship Selected" at bounding box center [269, 472] width 57 height 17
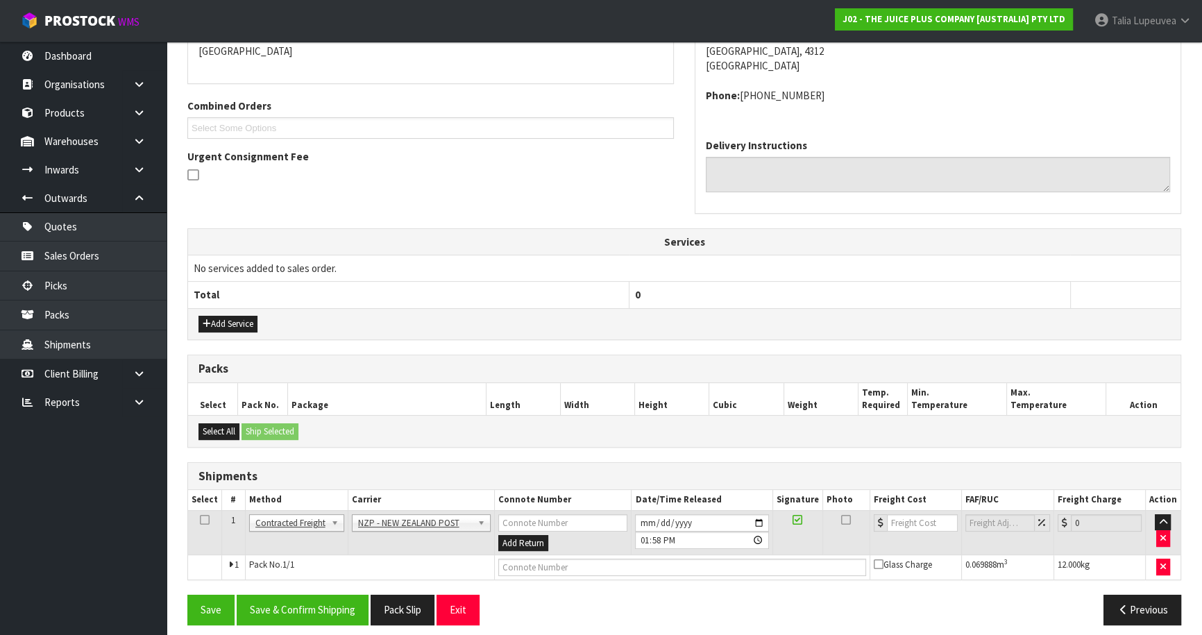
scroll to position [321, 0]
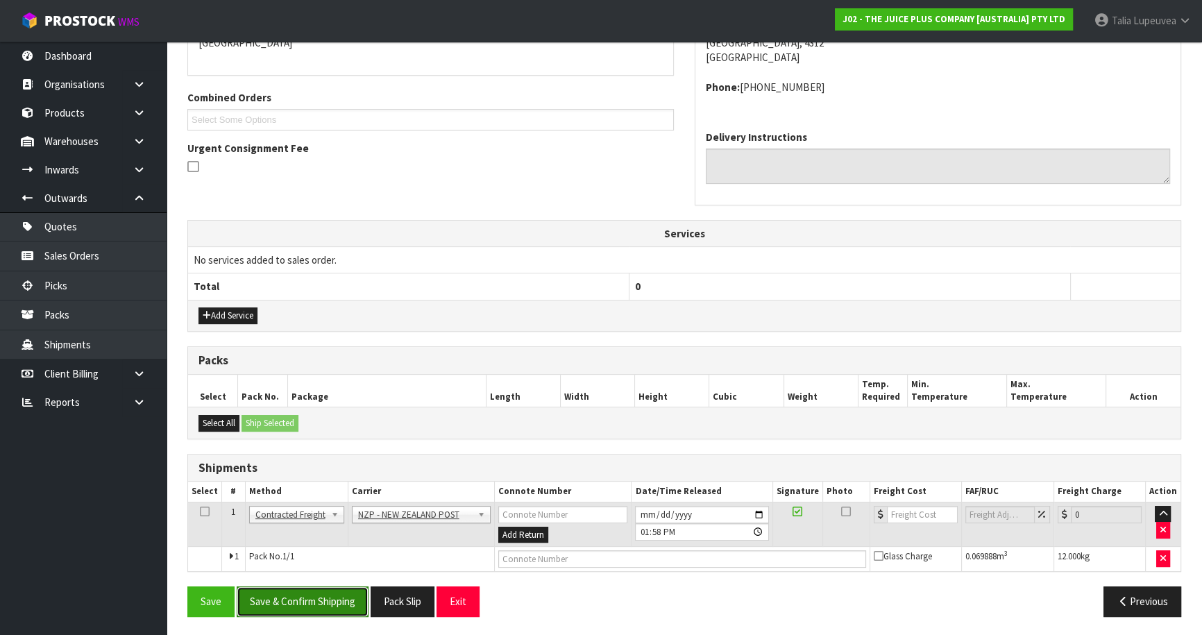
click at [353, 602] on button "Save & Confirm Shipping" at bounding box center [303, 601] width 132 height 30
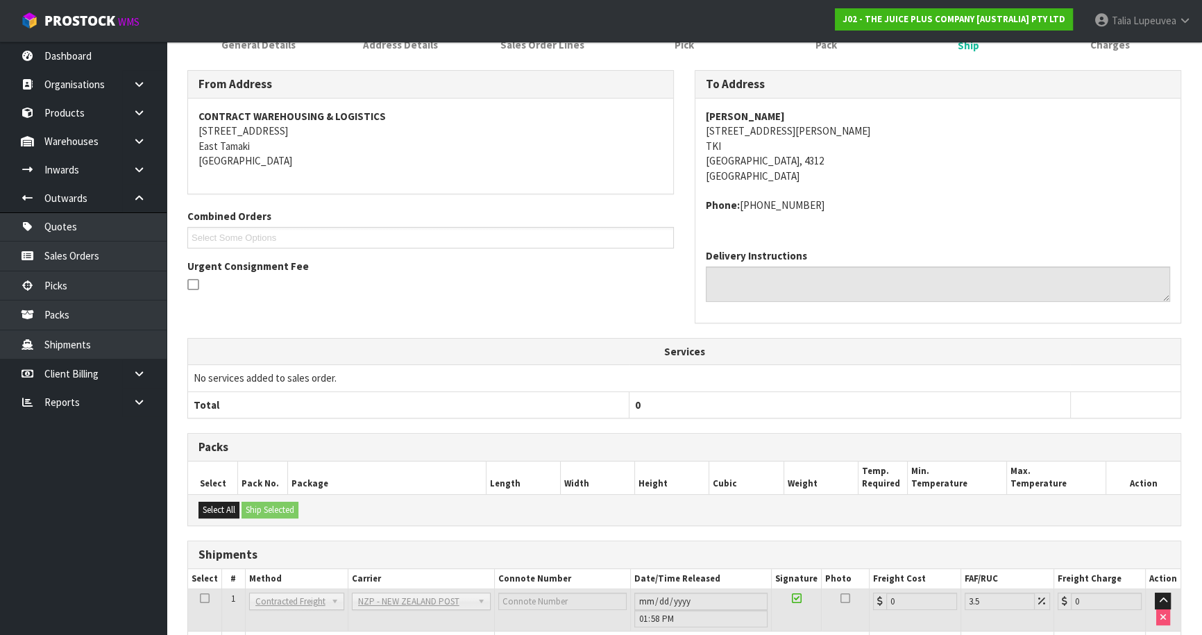
scroll to position [302, 0]
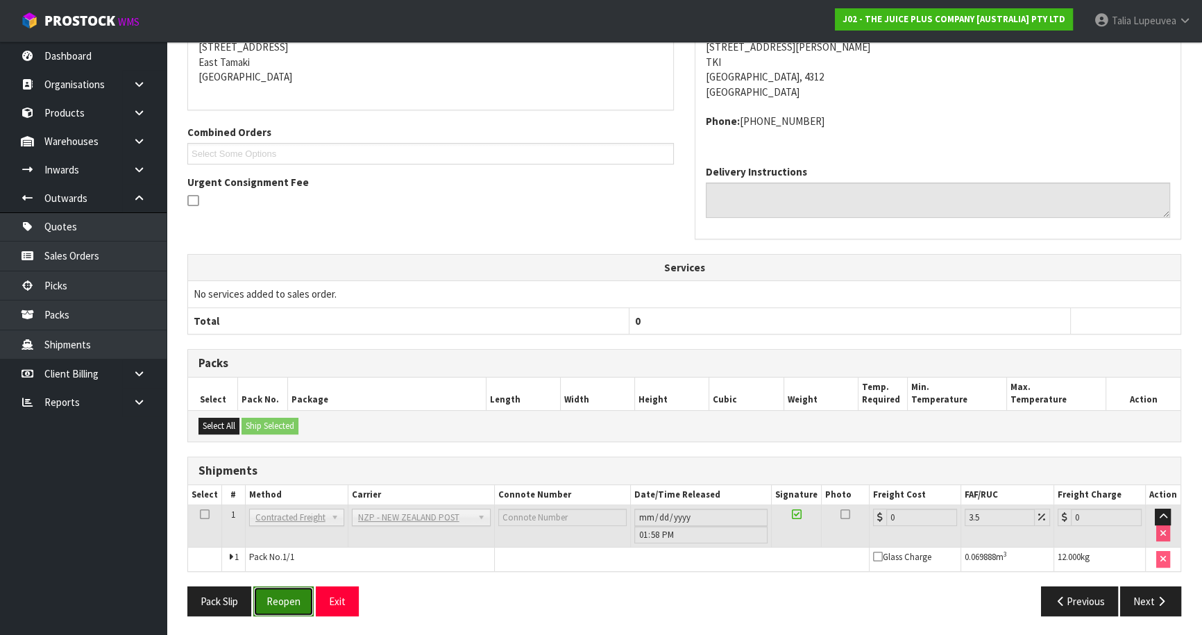
click at [292, 608] on button "Reopen" at bounding box center [283, 601] width 60 height 30
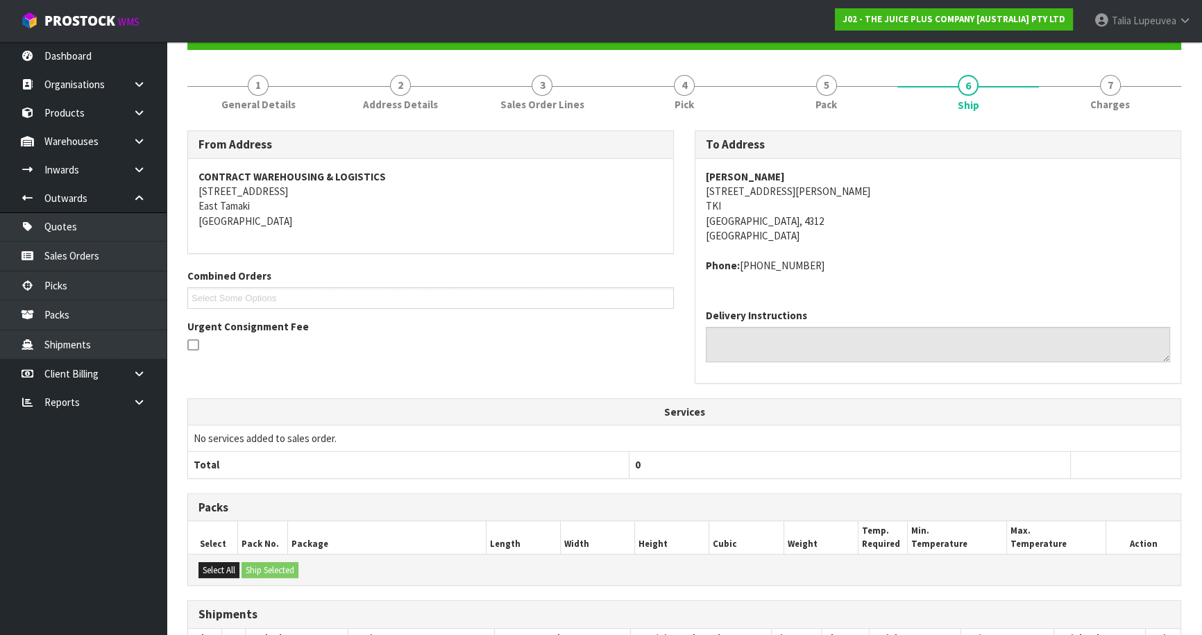
scroll to position [287, 0]
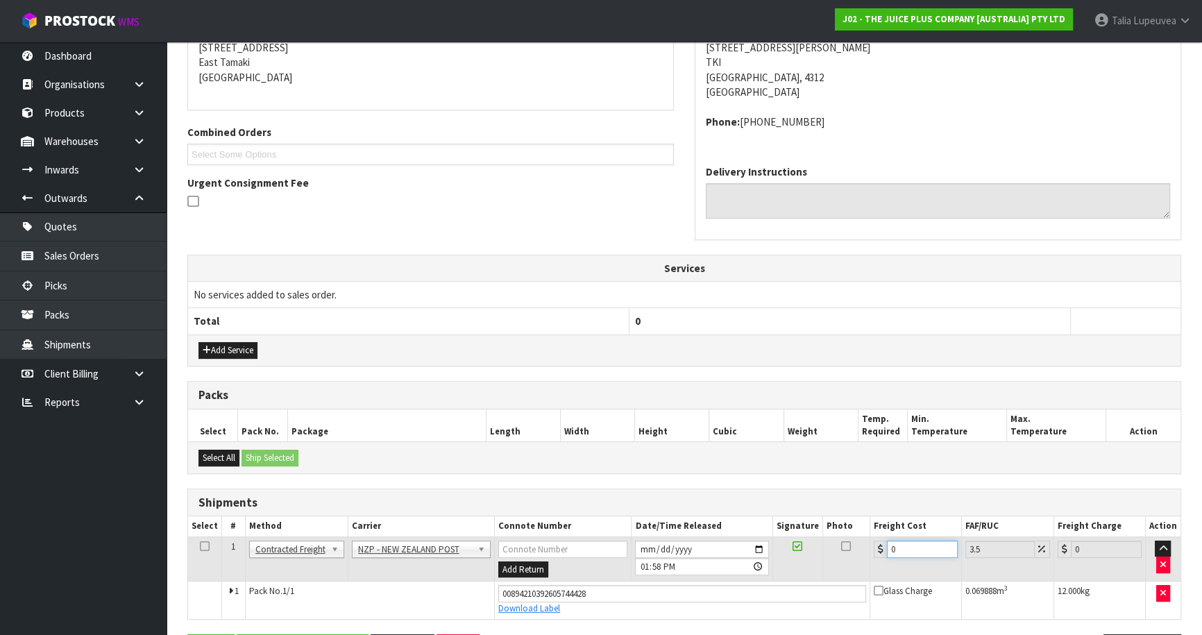
drag, startPoint x: 910, startPoint y: 552, endPoint x: 840, endPoint y: 581, distance: 76.8
click at [840, 581] on tbody "1 Client Local Pickup Customer Local Pickup Company Freight Contracted Freight …" at bounding box center [684, 577] width 992 height 82
type input "1"
type input "1.03"
type input "1.7"
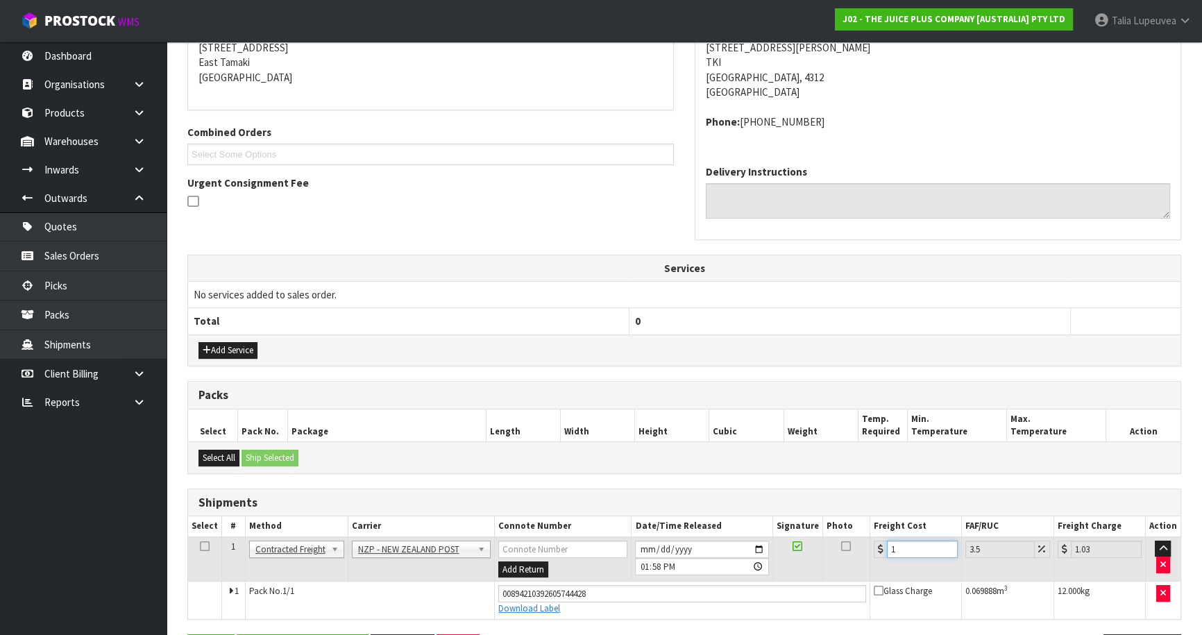
type input "1.76"
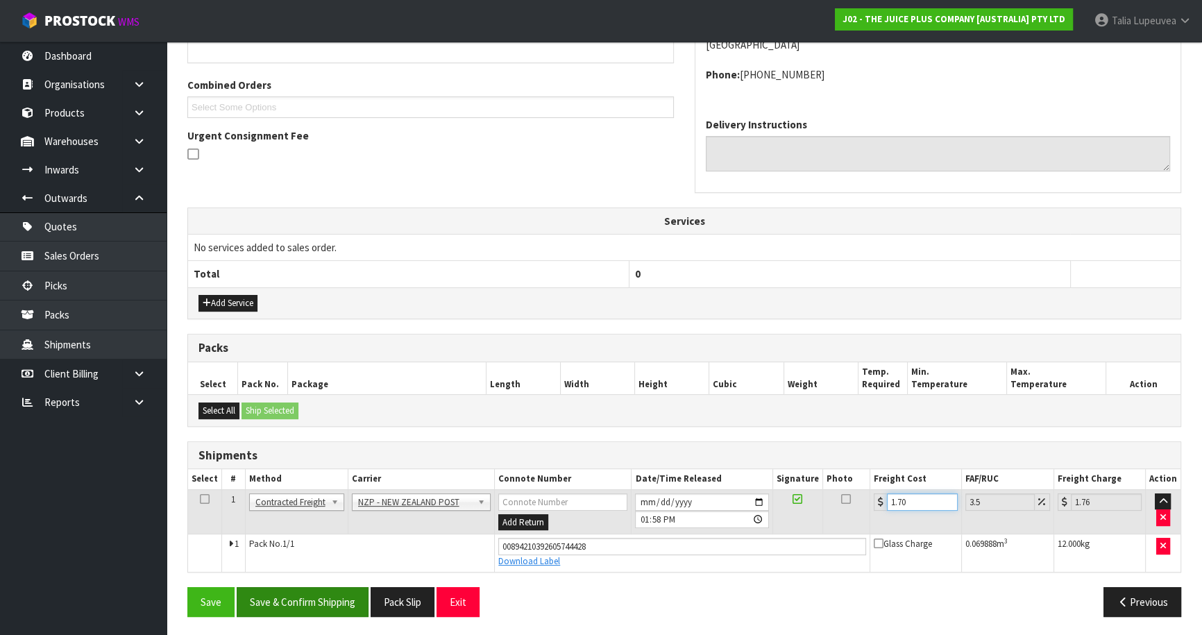
type input "1.70"
click at [314, 608] on button "Save & Confirm Shipping" at bounding box center [303, 602] width 132 height 30
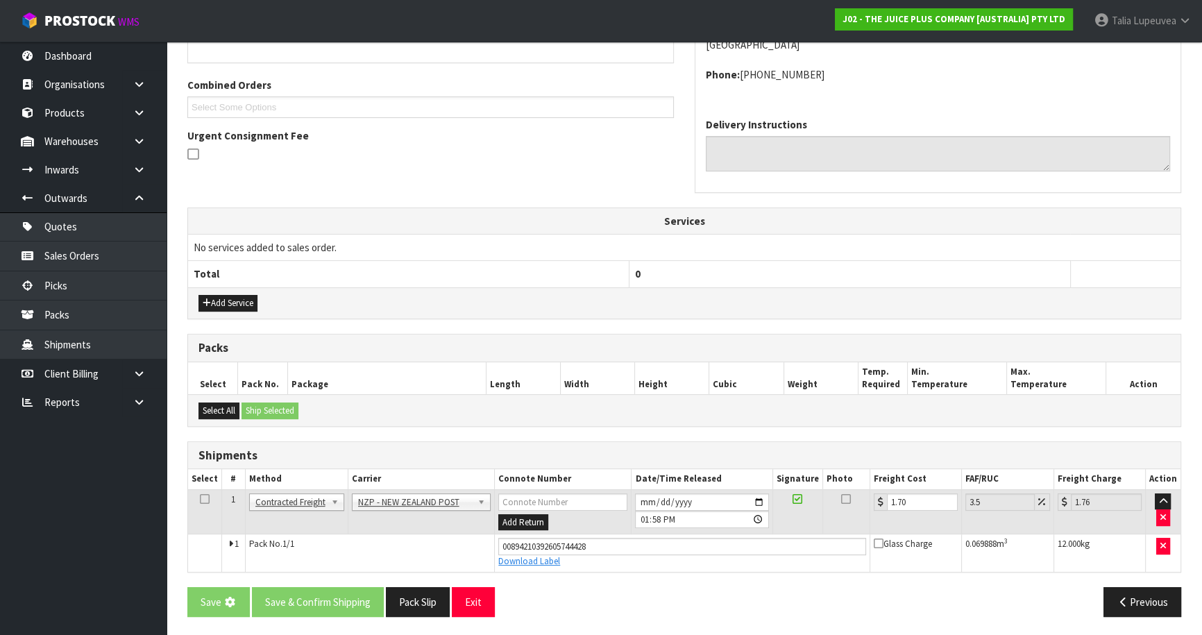
scroll to position [0, 0]
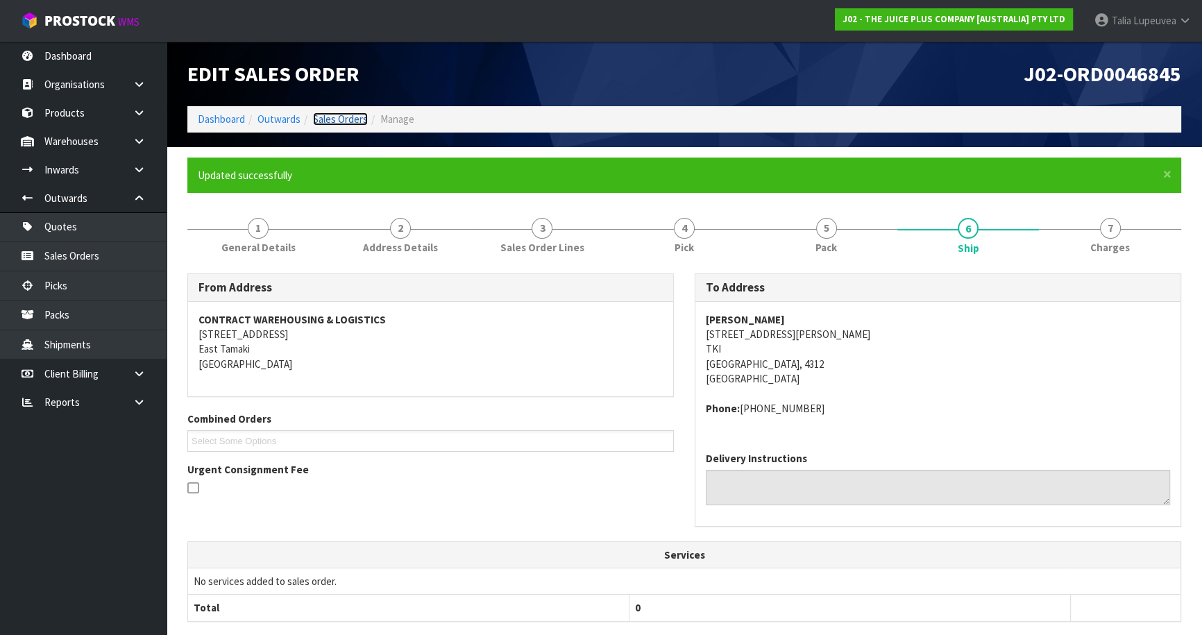
click at [319, 115] on link "Sales Orders" at bounding box center [340, 118] width 55 height 13
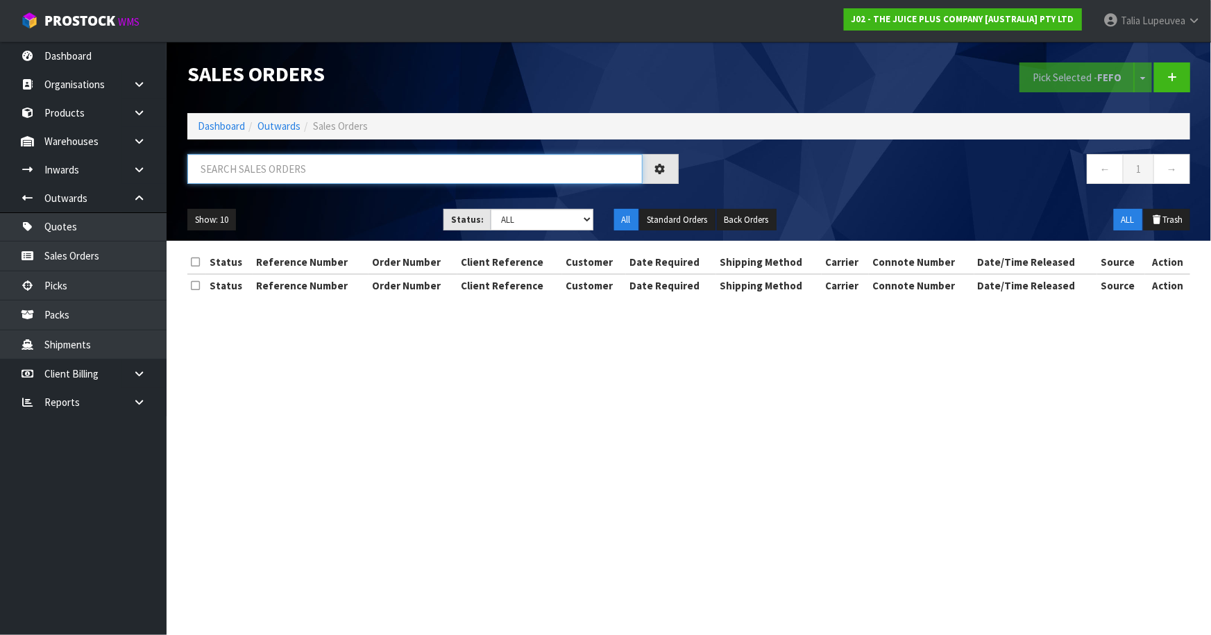
click at [325, 159] on input "text" at bounding box center [414, 169] width 455 height 30
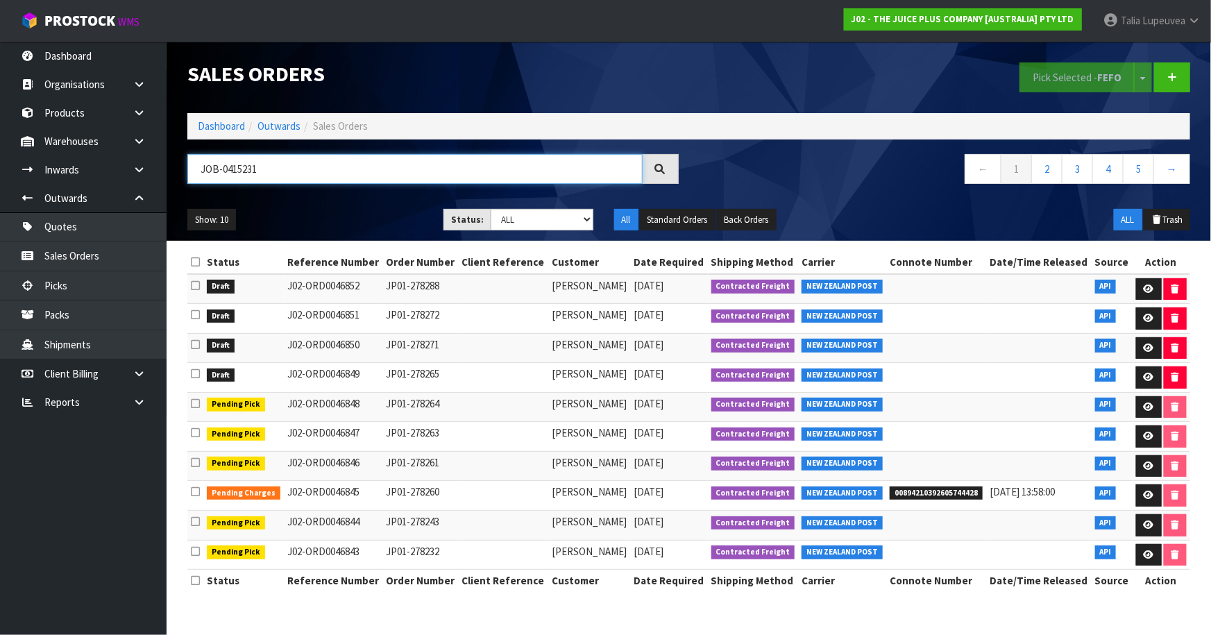
type input "JOB-0415231"
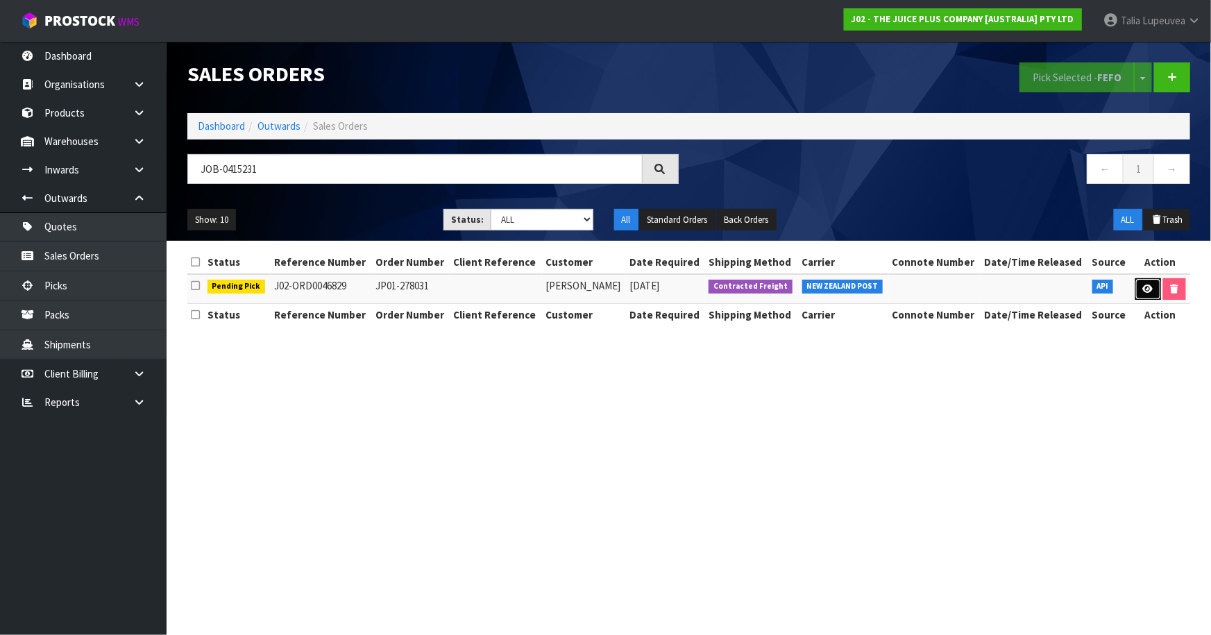
click at [1138, 284] on link at bounding box center [1148, 289] width 26 height 22
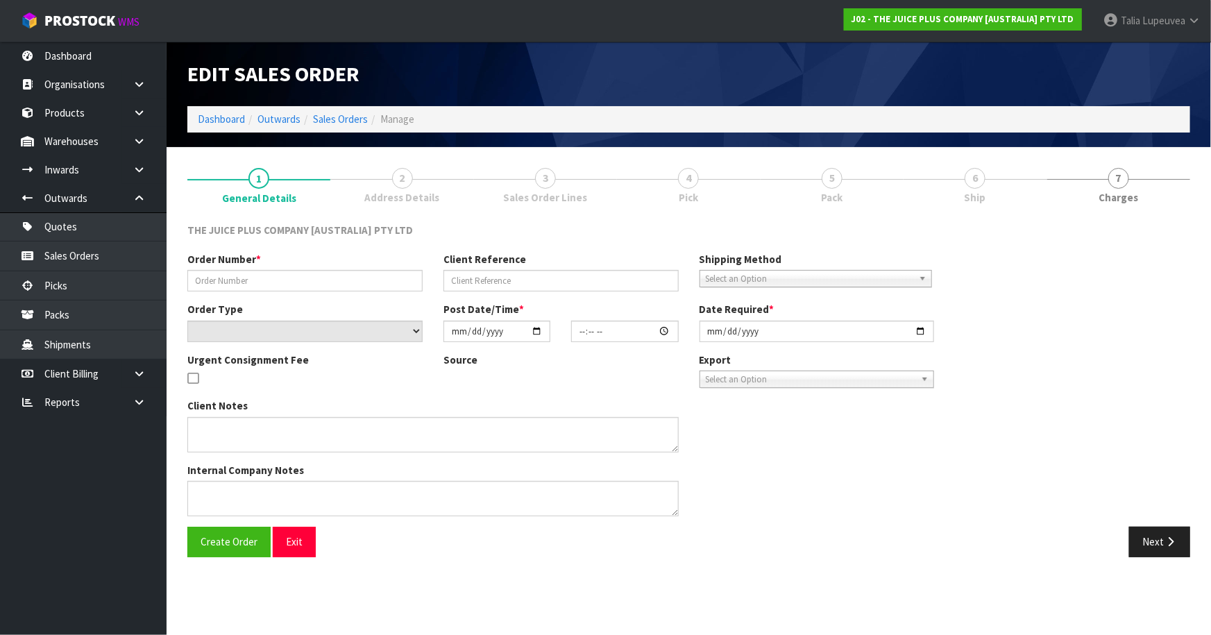
type input "JP01-278031"
select select "number:0"
type input "[DATE]"
type input "12:51:08.000"
type input "[DATE]"
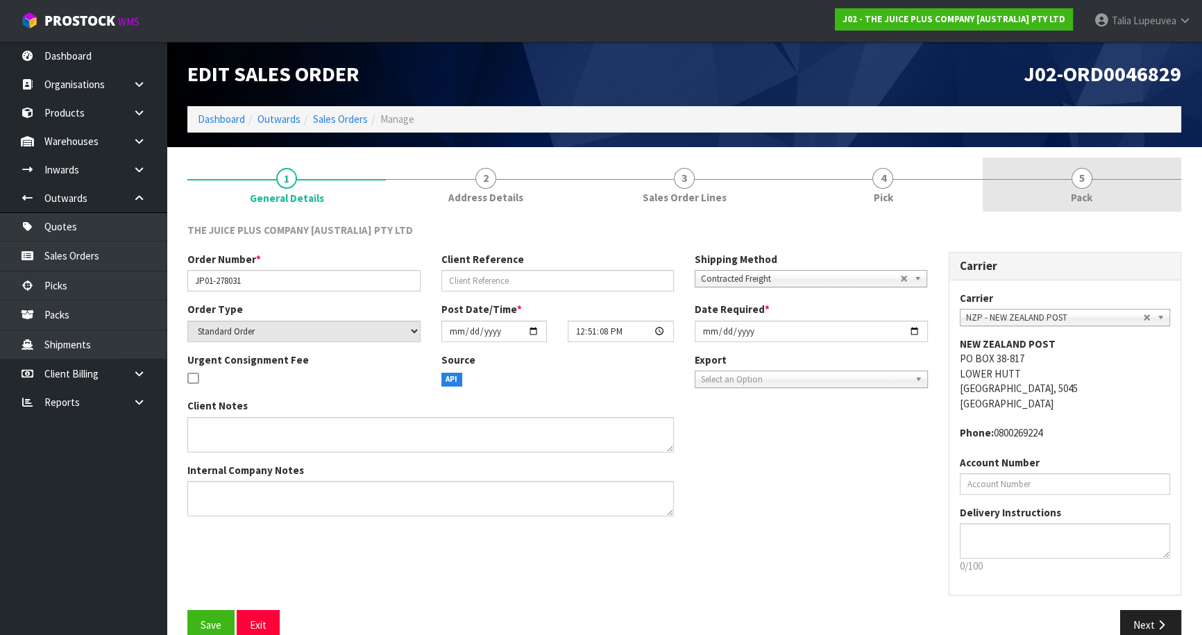
click at [1095, 195] on link "5 Pack" at bounding box center [1081, 185] width 198 height 55
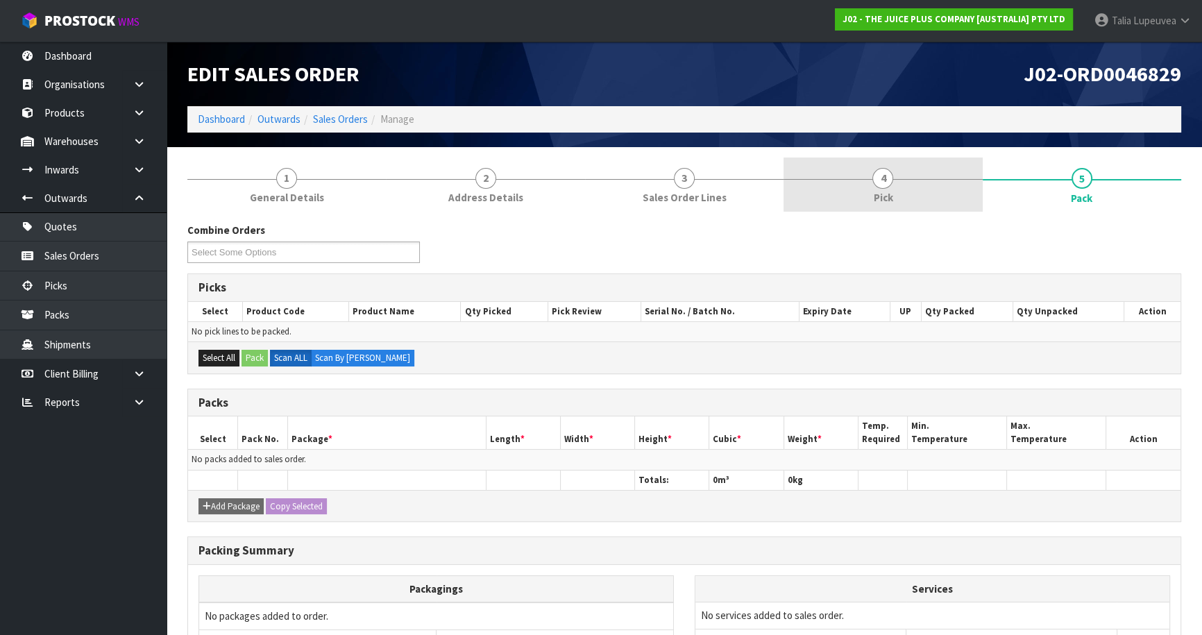
click at [927, 193] on link "4 Pick" at bounding box center [882, 185] width 198 height 55
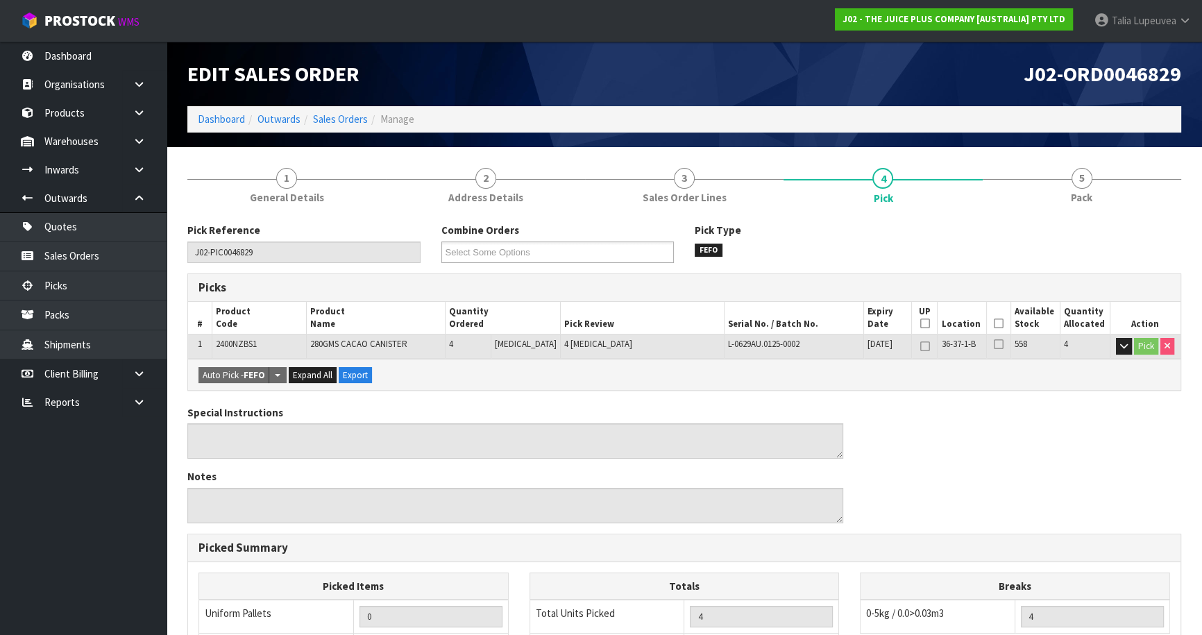
drag, startPoint x: 994, startPoint y: 320, endPoint x: 969, endPoint y: 349, distance: 38.4
click at [994, 323] on icon at bounding box center [999, 323] width 10 height 1
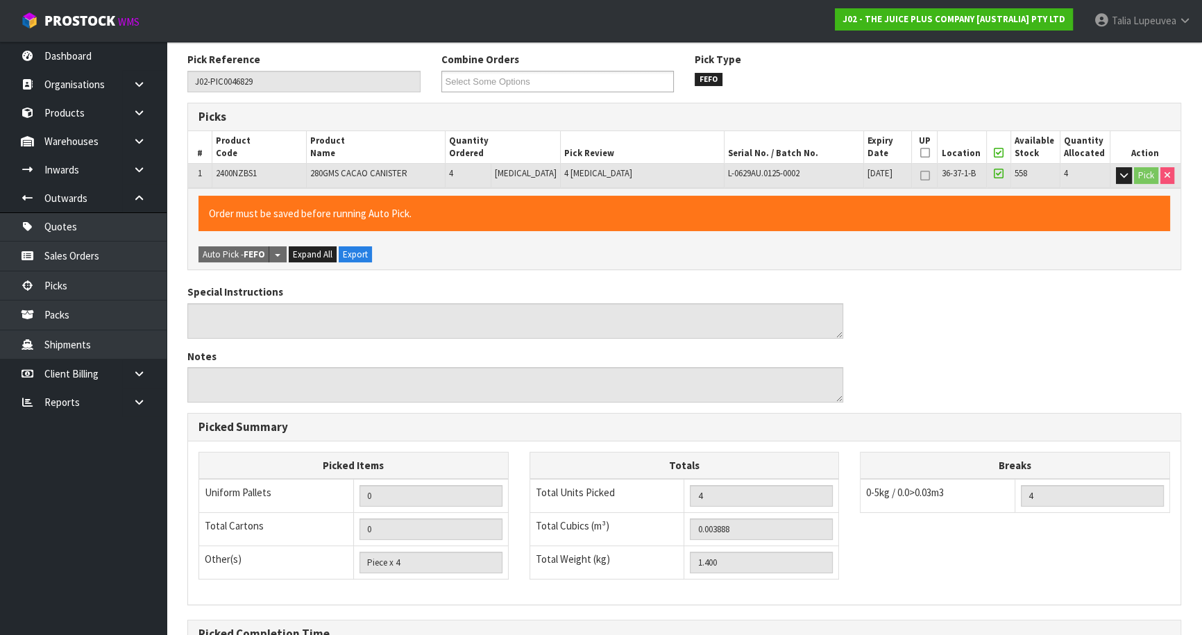
scroll to position [330, 0]
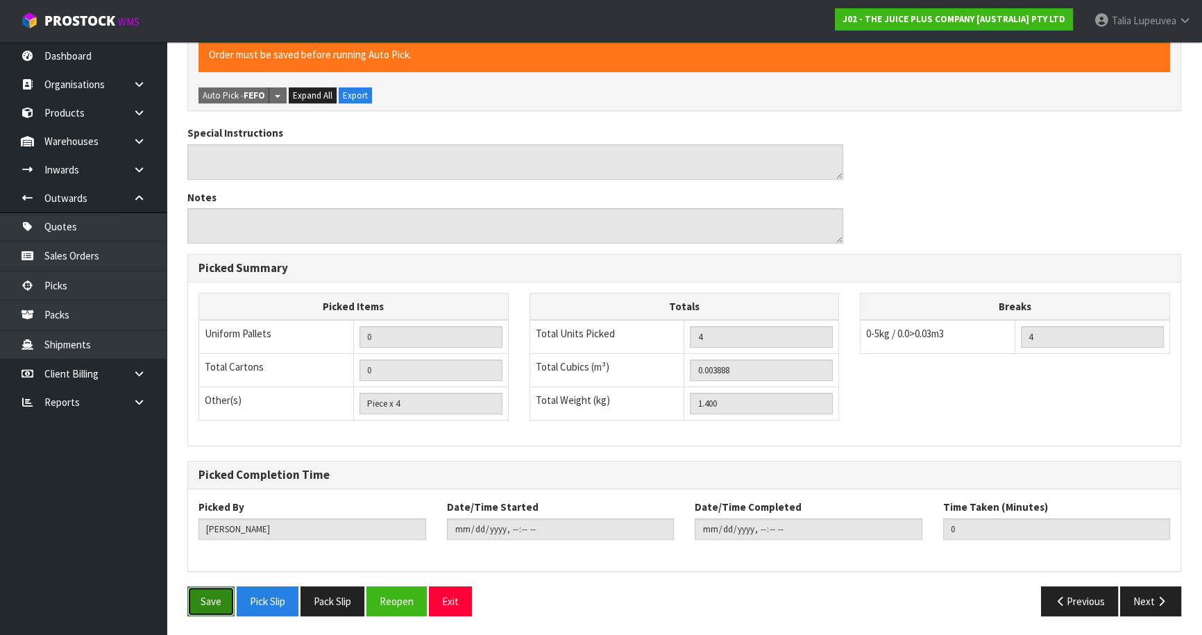
drag, startPoint x: 195, startPoint y: 603, endPoint x: 214, endPoint y: 588, distance: 23.7
click at [199, 599] on button "Save" at bounding box center [210, 601] width 47 height 30
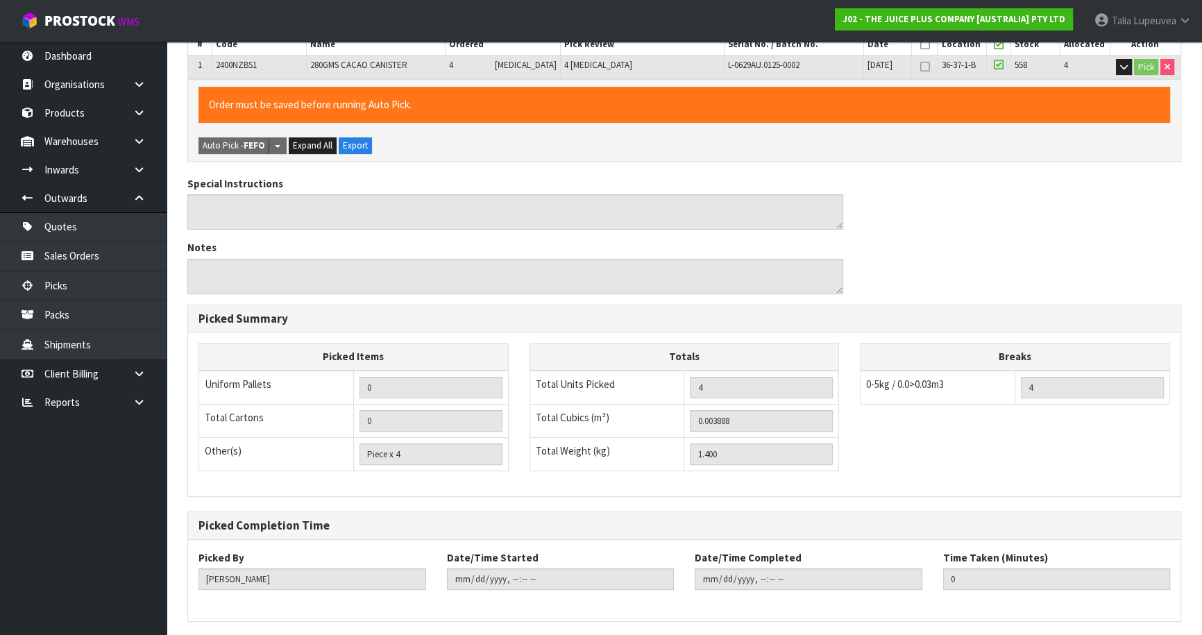
scroll to position [0, 0]
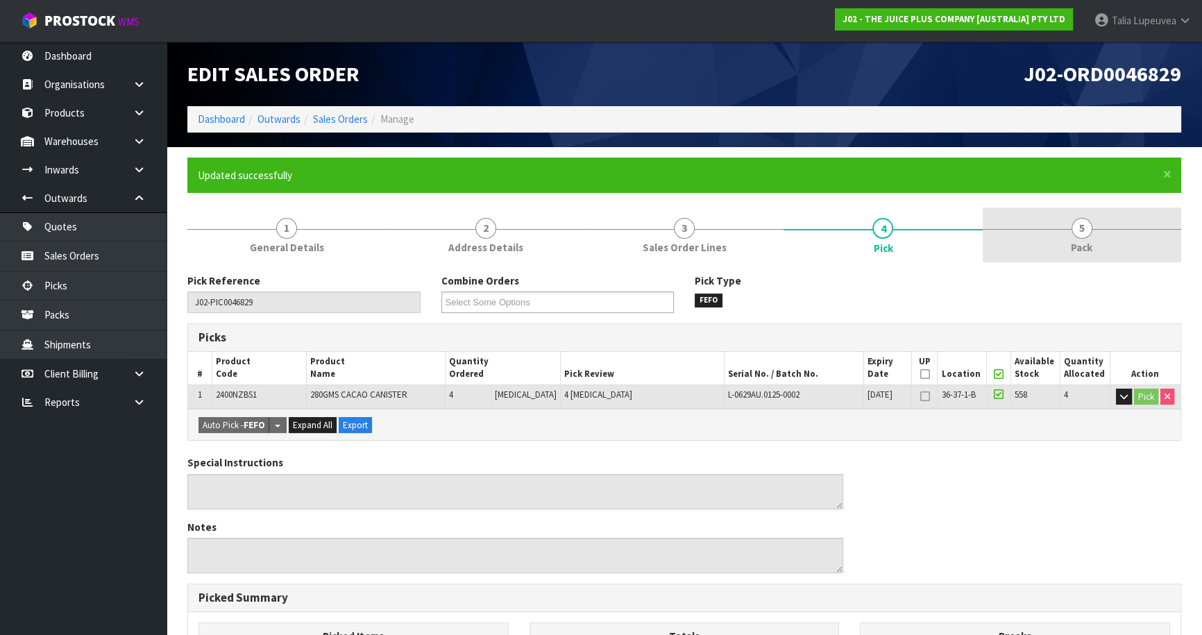
click at [1110, 237] on link "5 Pack" at bounding box center [1081, 234] width 198 height 55
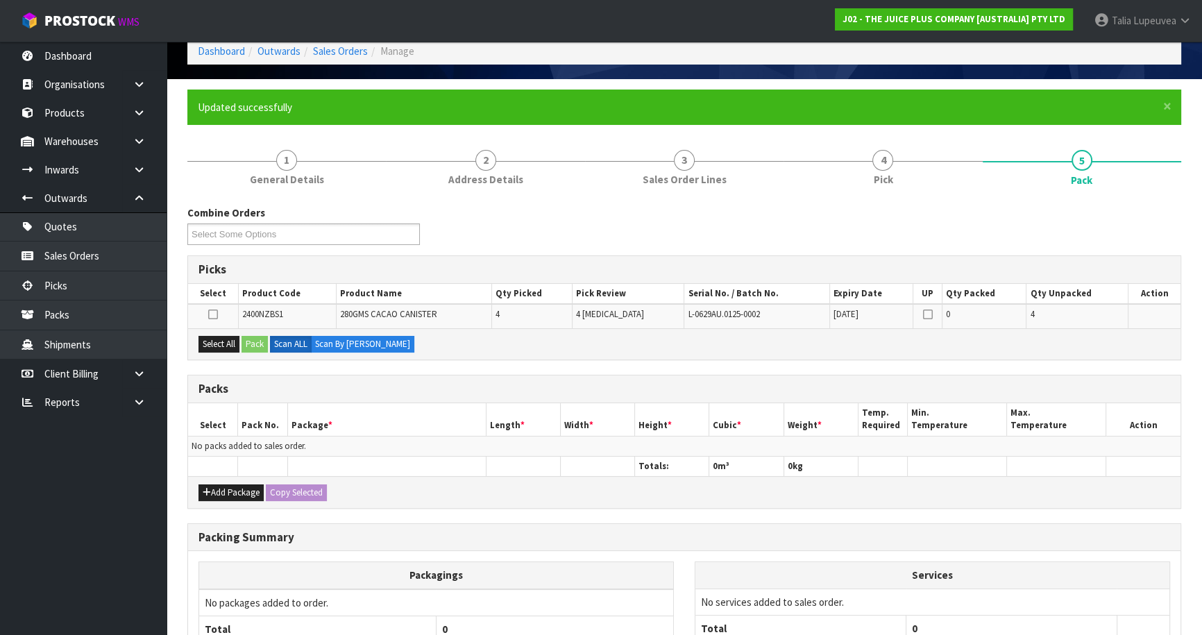
scroll to position [126, 0]
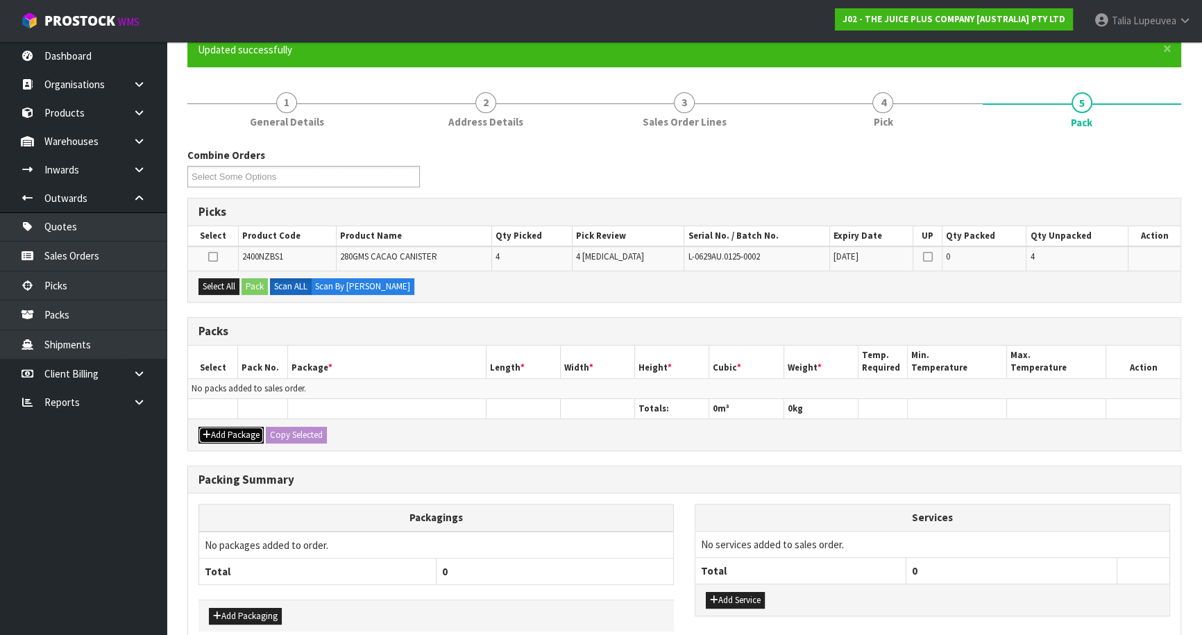
drag, startPoint x: 246, startPoint y: 428, endPoint x: 227, endPoint y: 411, distance: 26.0
click at [241, 427] on button "Add Package" at bounding box center [230, 435] width 65 height 17
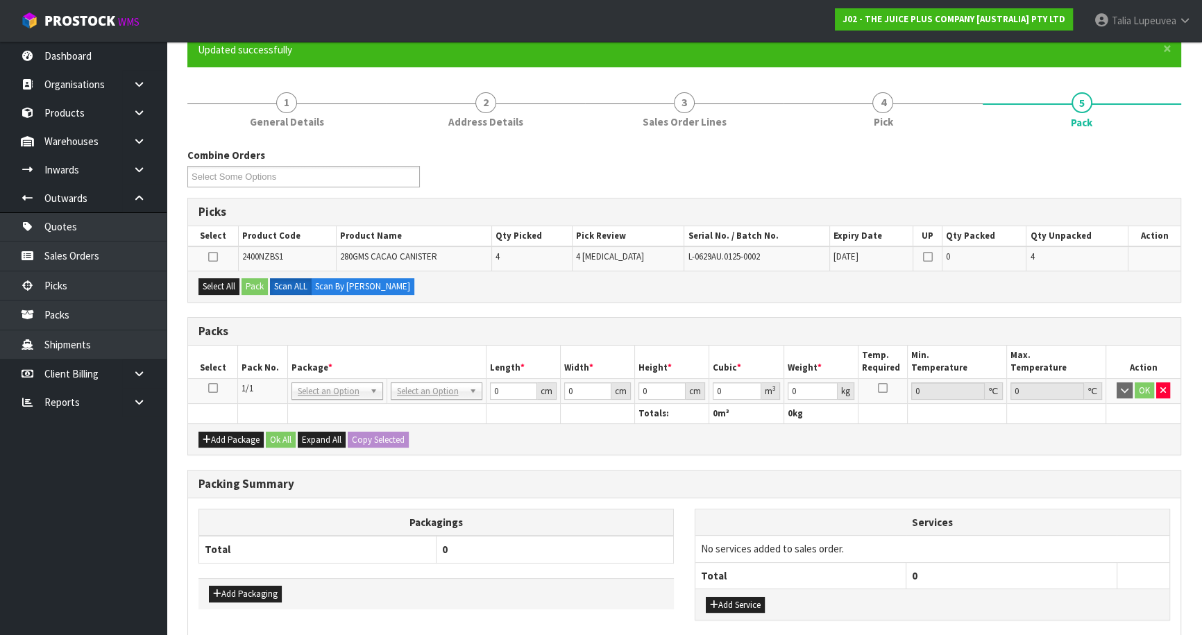
click at [216, 388] on icon at bounding box center [213, 388] width 10 height 1
click at [220, 291] on button "Select All" at bounding box center [218, 286] width 41 height 17
click at [262, 289] on button "Pack" at bounding box center [254, 286] width 26 height 17
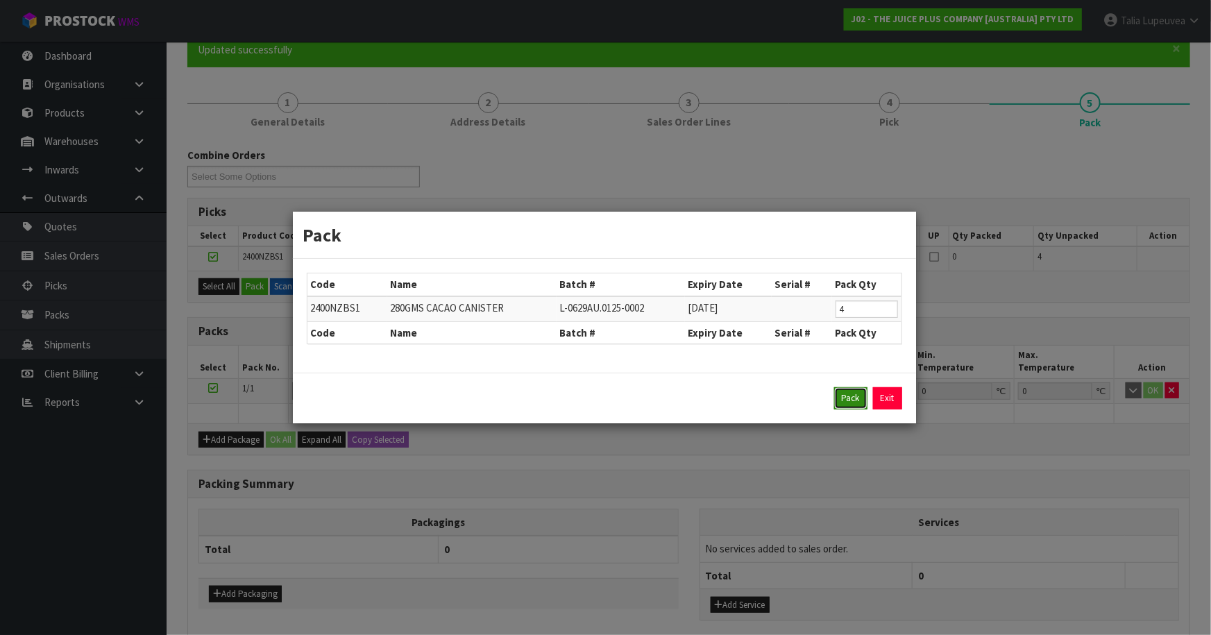
click at [850, 395] on button "Pack" at bounding box center [850, 398] width 33 height 22
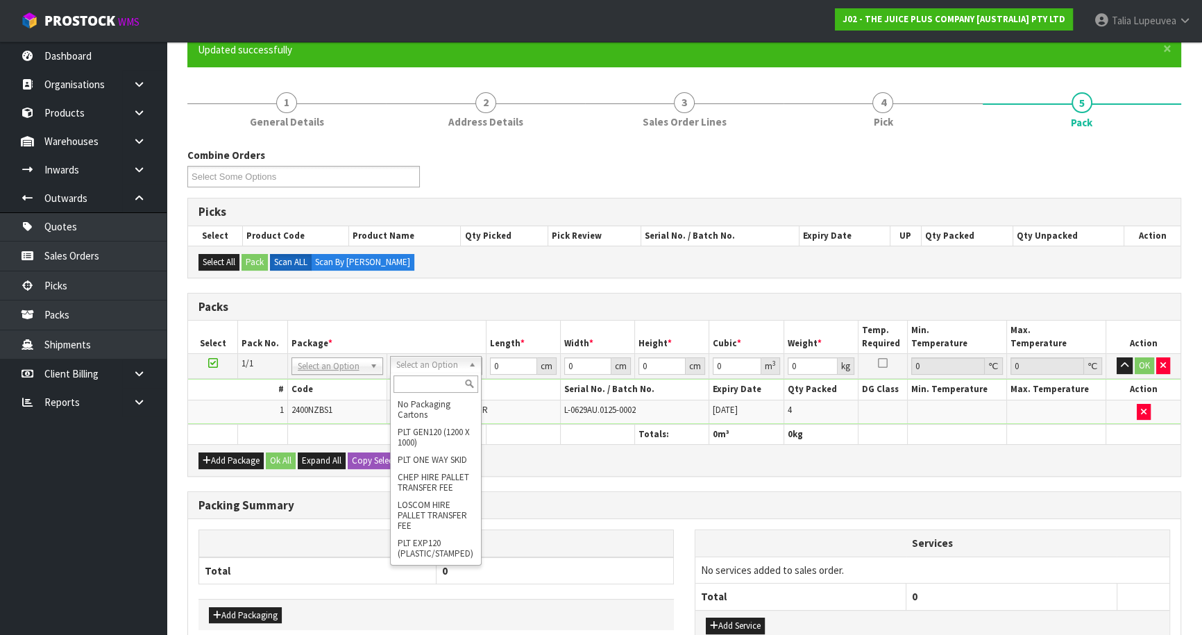
click at [425, 375] on input "text" at bounding box center [435, 383] width 85 height 17
type input "200"
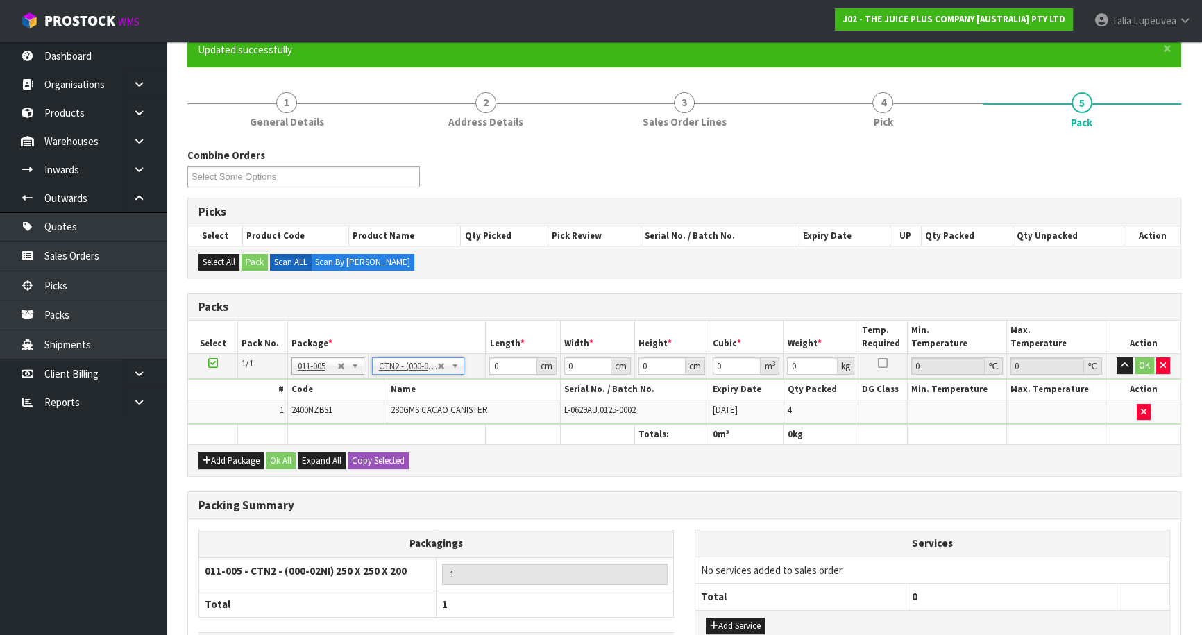
type input "25"
type input "20"
type input "0.0125"
type input "1.6"
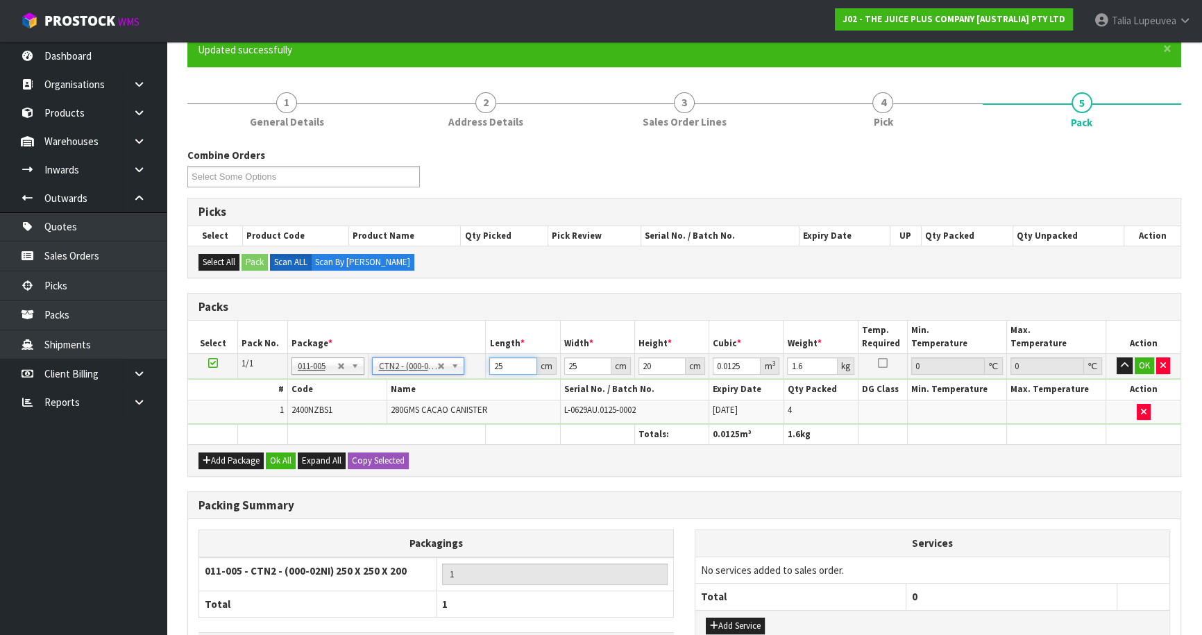
drag, startPoint x: 455, startPoint y: 369, endPoint x: 439, endPoint y: 373, distance: 16.3
click at [439, 373] on tr "1/1 NONE 007-001 007-002 007-004 007-009 007-013 007-014 007-015 007-017 007-01…" at bounding box center [684, 366] width 992 height 25
type input "3"
type input "0.0015"
type input "32"
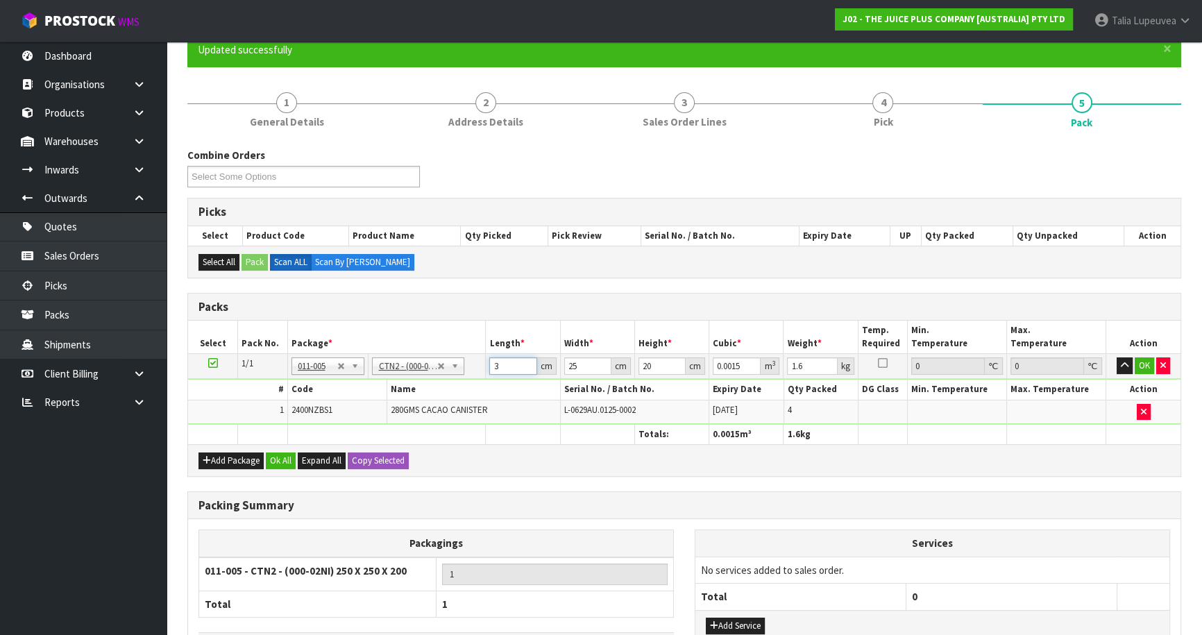
type input "0.016"
type input "32"
type input "2"
type input "0.00128"
type input "21"
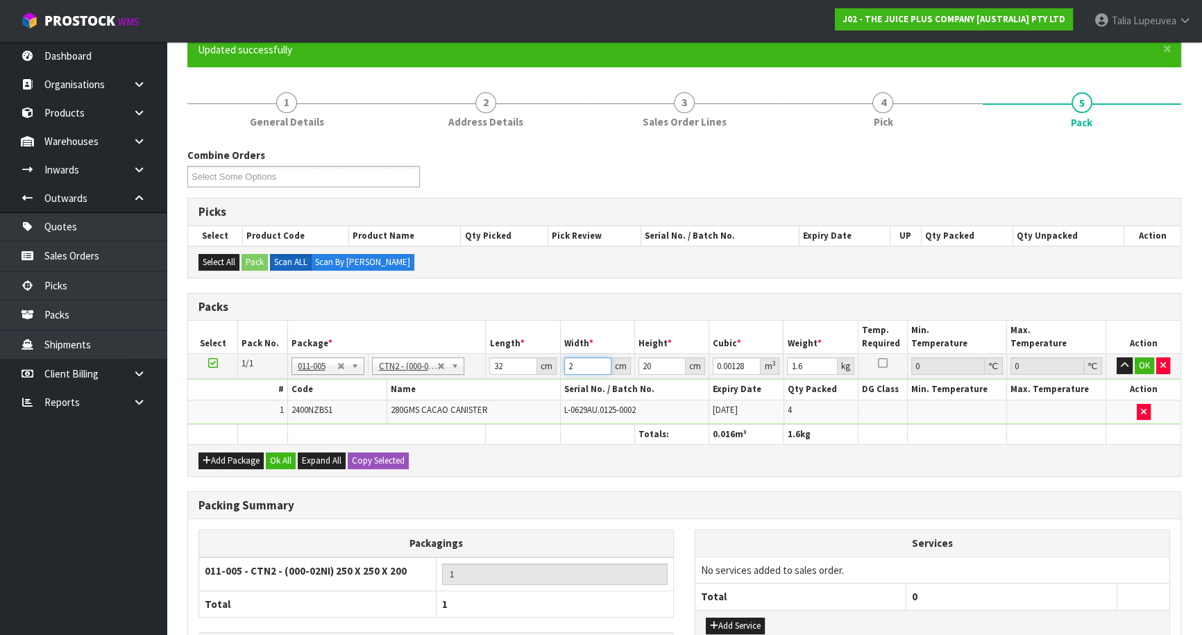
type input "0.01344"
type input "21"
type input "1"
type input "0.000672"
type input "15"
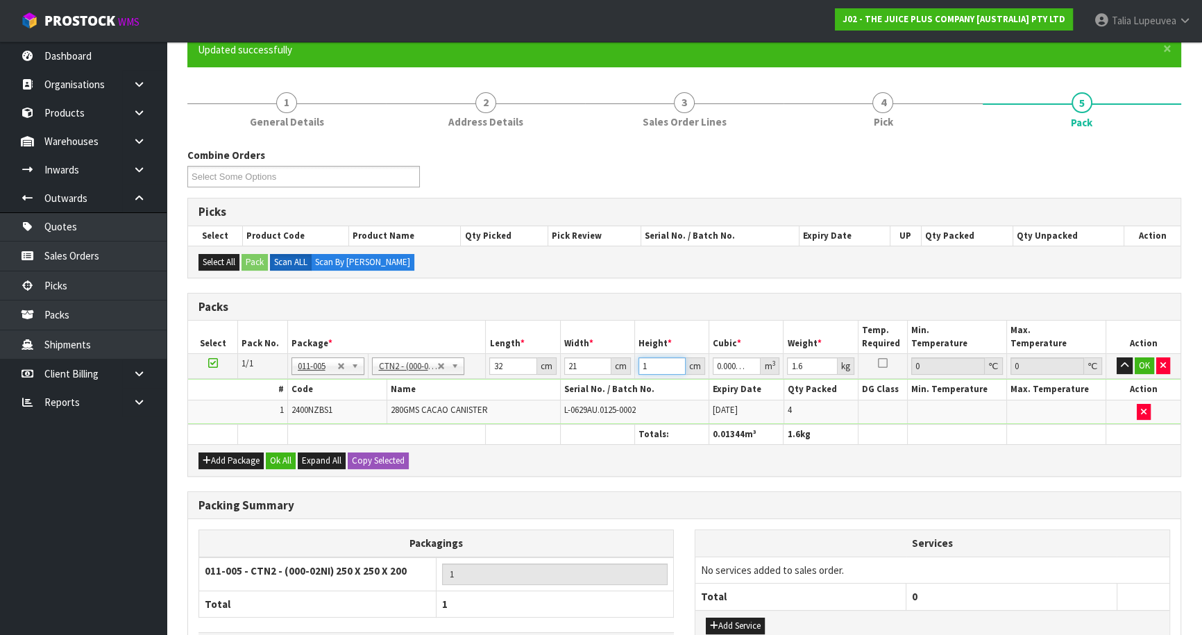
type input "0.01008"
type input "15"
type input "2"
click at [1141, 362] on button "OK" at bounding box center [1143, 365] width 19 height 17
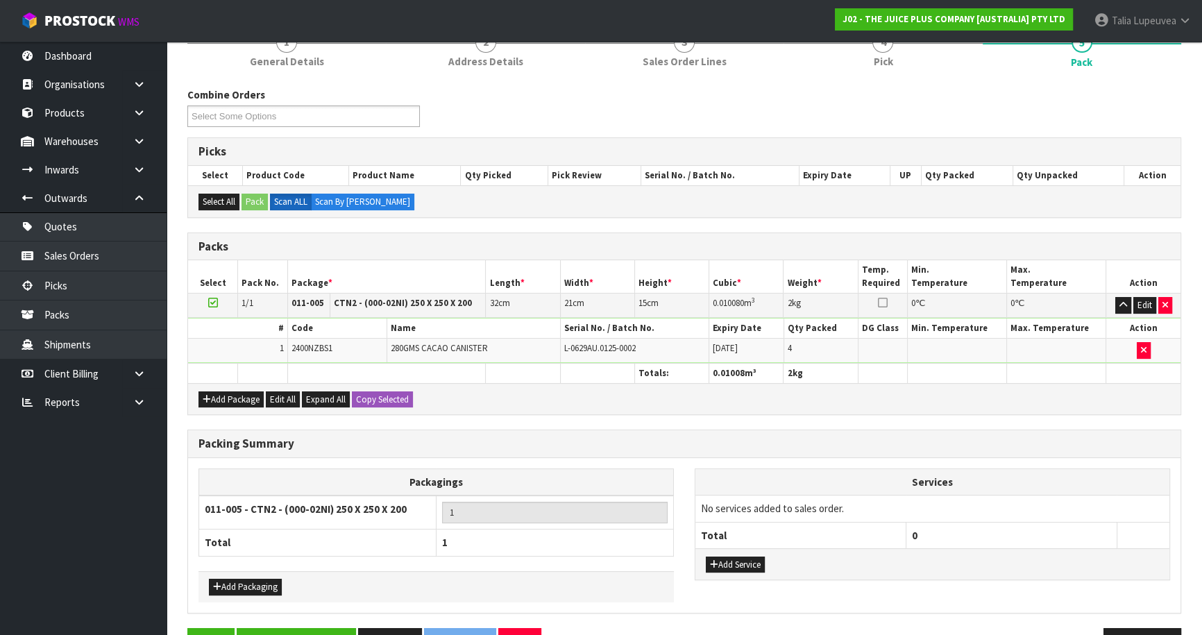
scroll to position [226, 0]
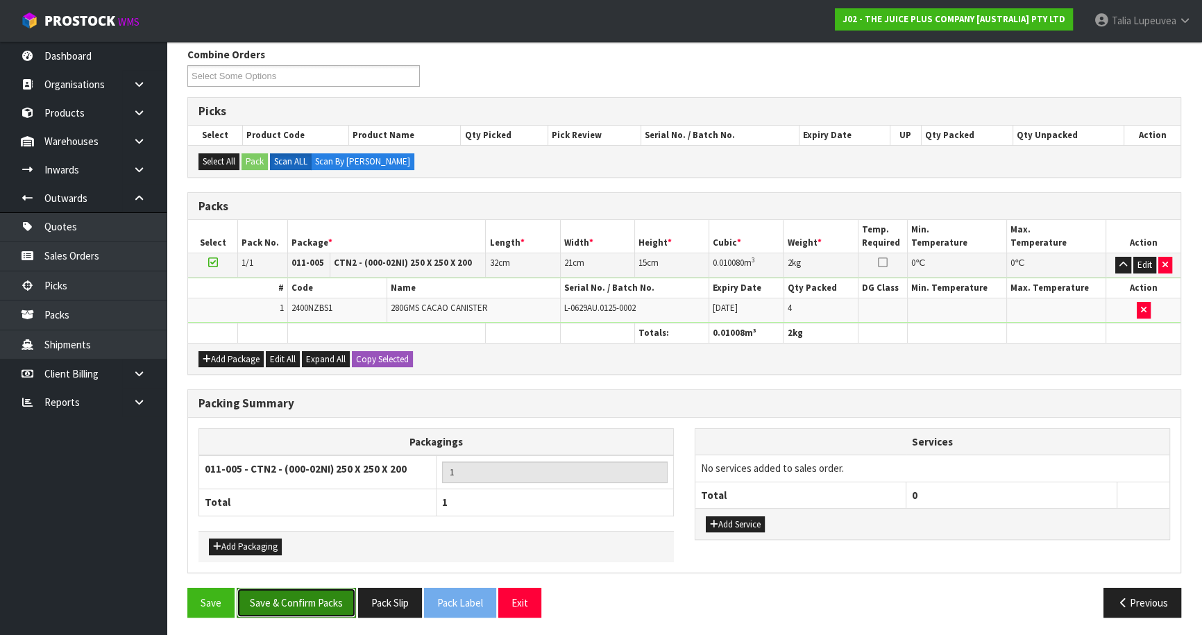
click at [300, 590] on button "Save & Confirm Packs" at bounding box center [296, 603] width 119 height 30
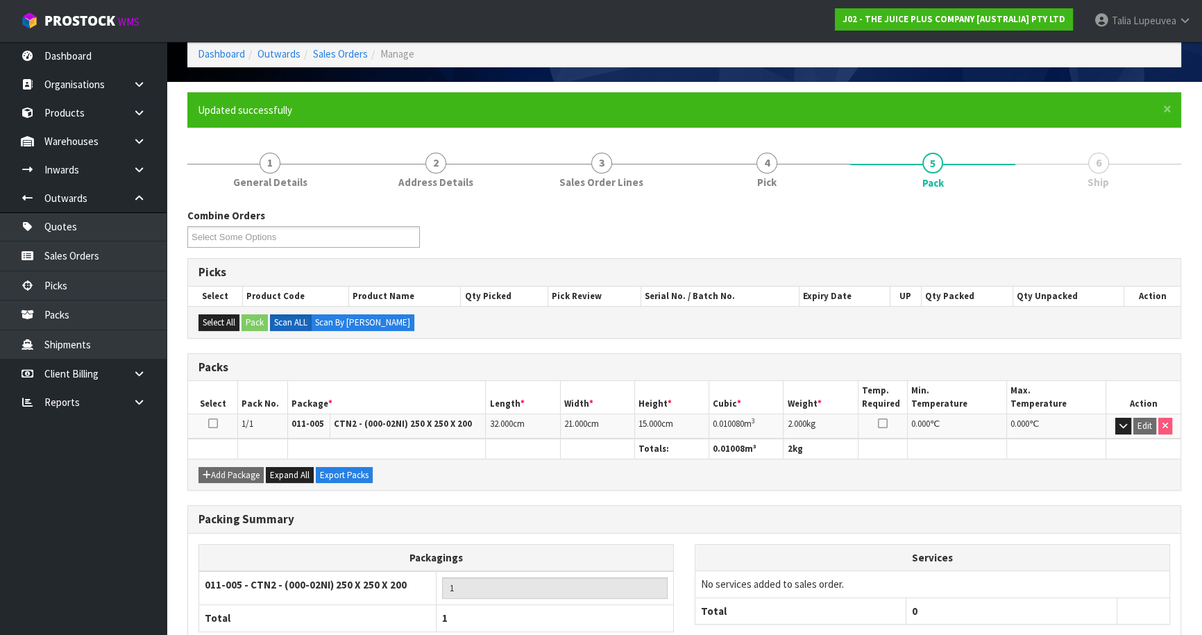
scroll to position [151, 0]
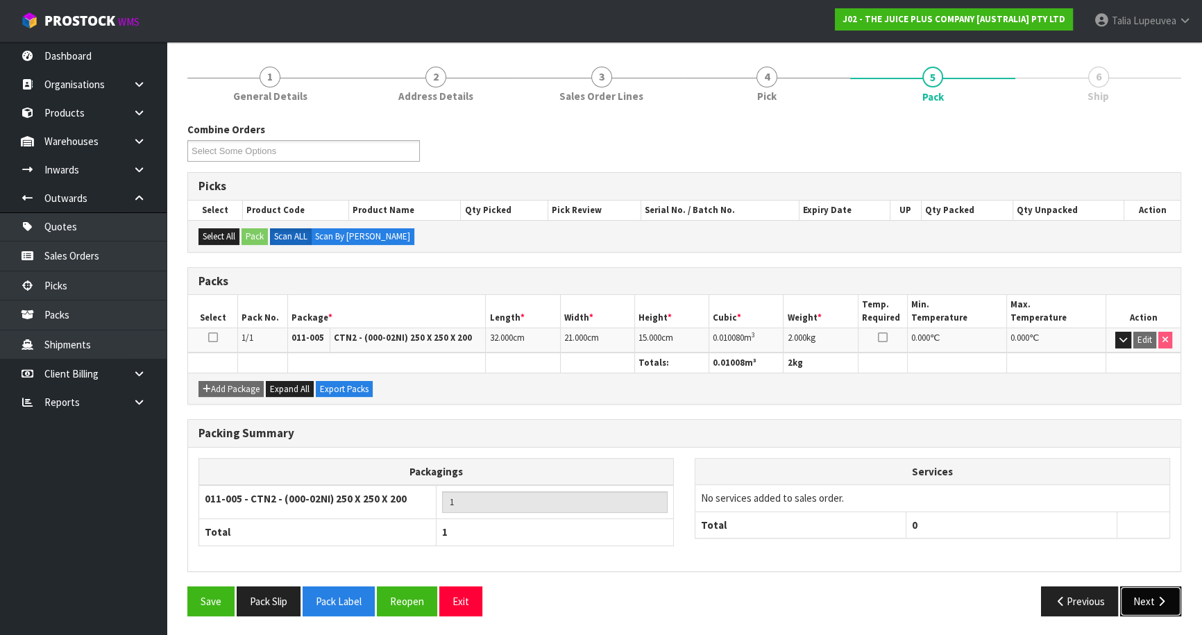
click at [1130, 608] on button "Next" at bounding box center [1150, 601] width 61 height 30
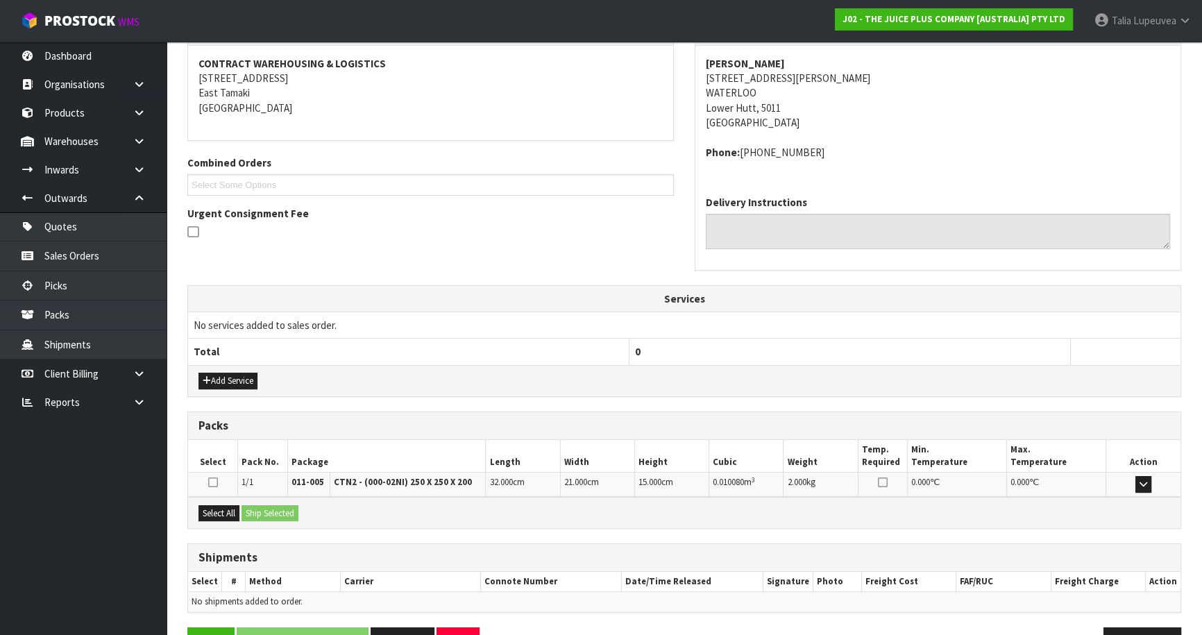
scroll to position [297, 0]
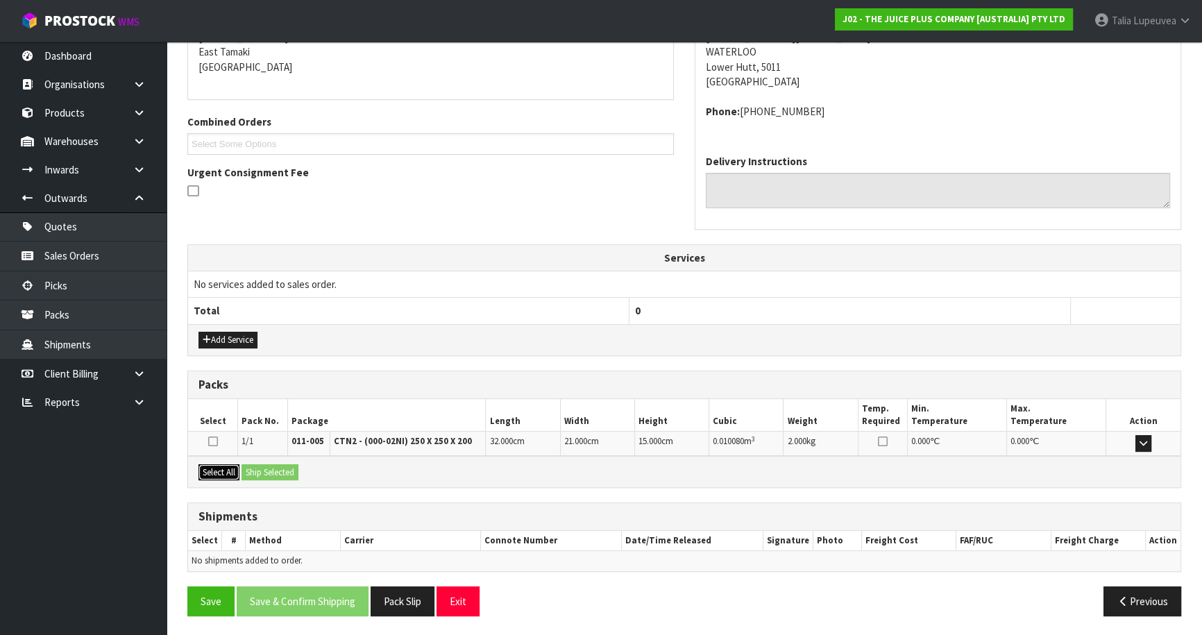
click at [225, 465] on button "Select All" at bounding box center [218, 472] width 41 height 17
click at [269, 471] on button "Ship Selected" at bounding box center [269, 472] width 57 height 17
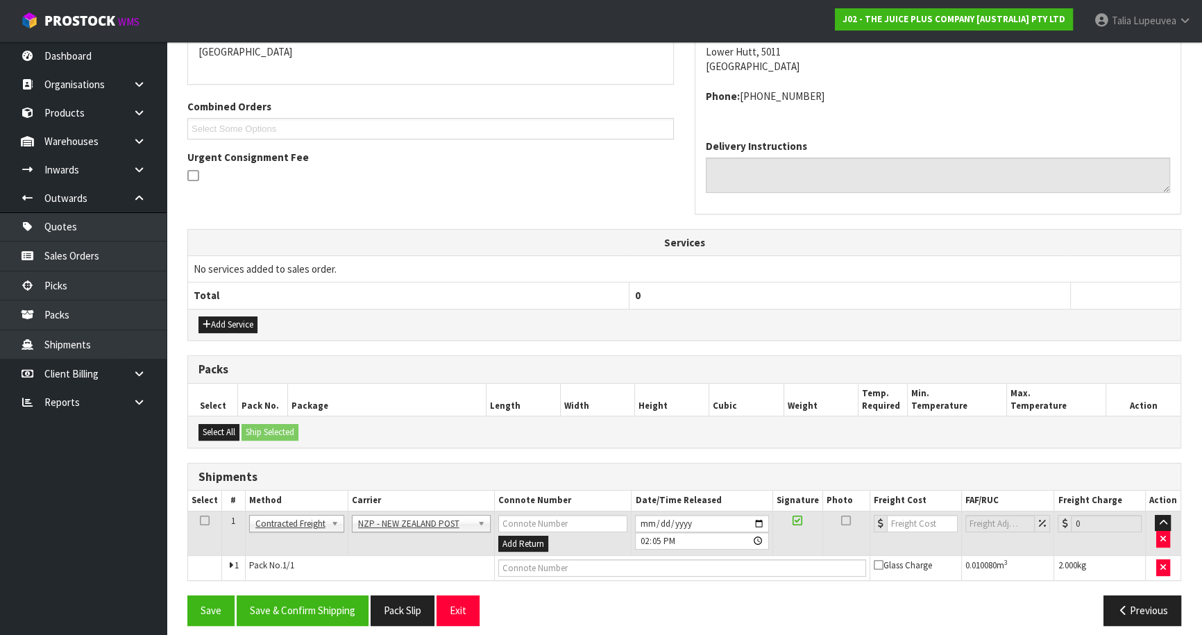
scroll to position [321, 0]
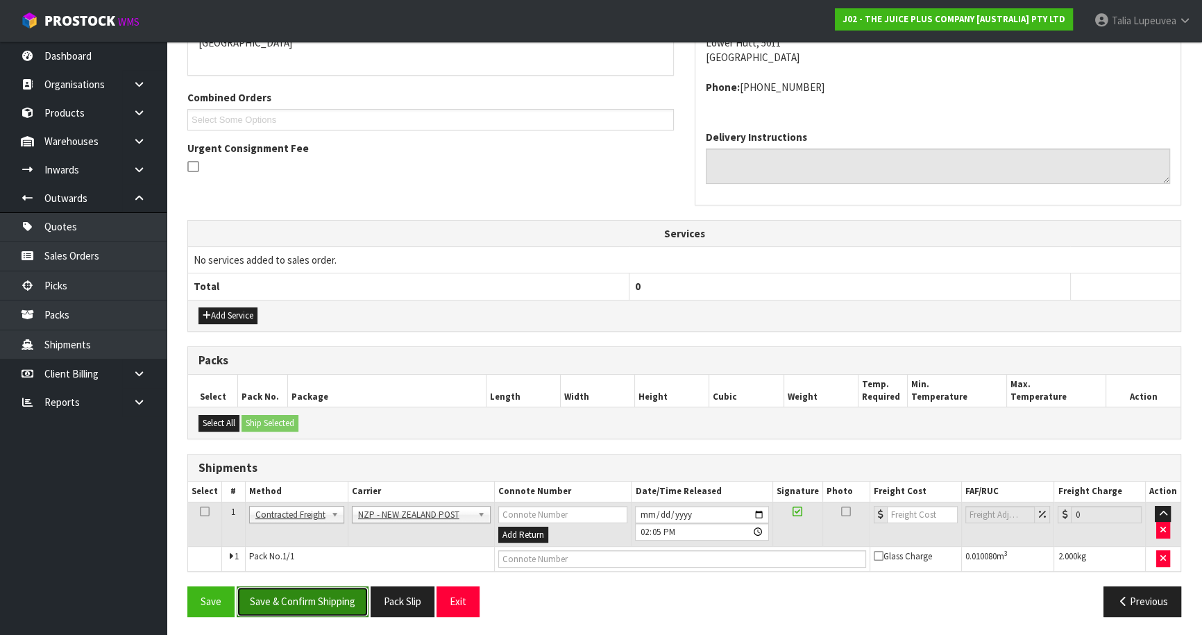
click at [351, 588] on button "Save & Confirm Shipping" at bounding box center [303, 601] width 132 height 30
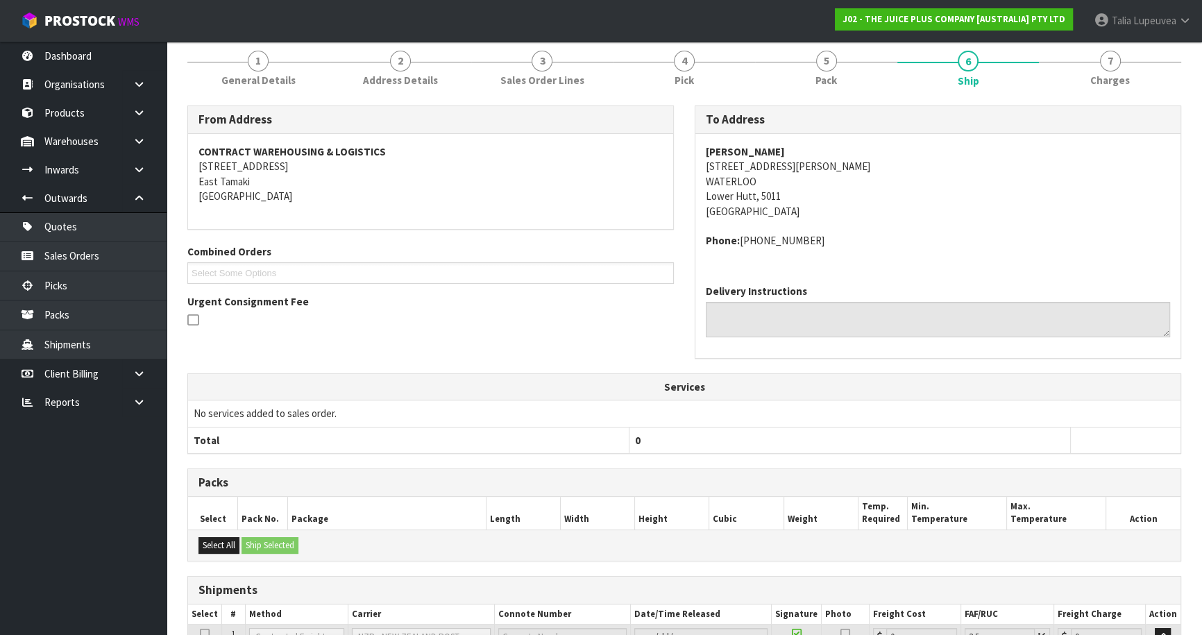
scroll to position [302, 0]
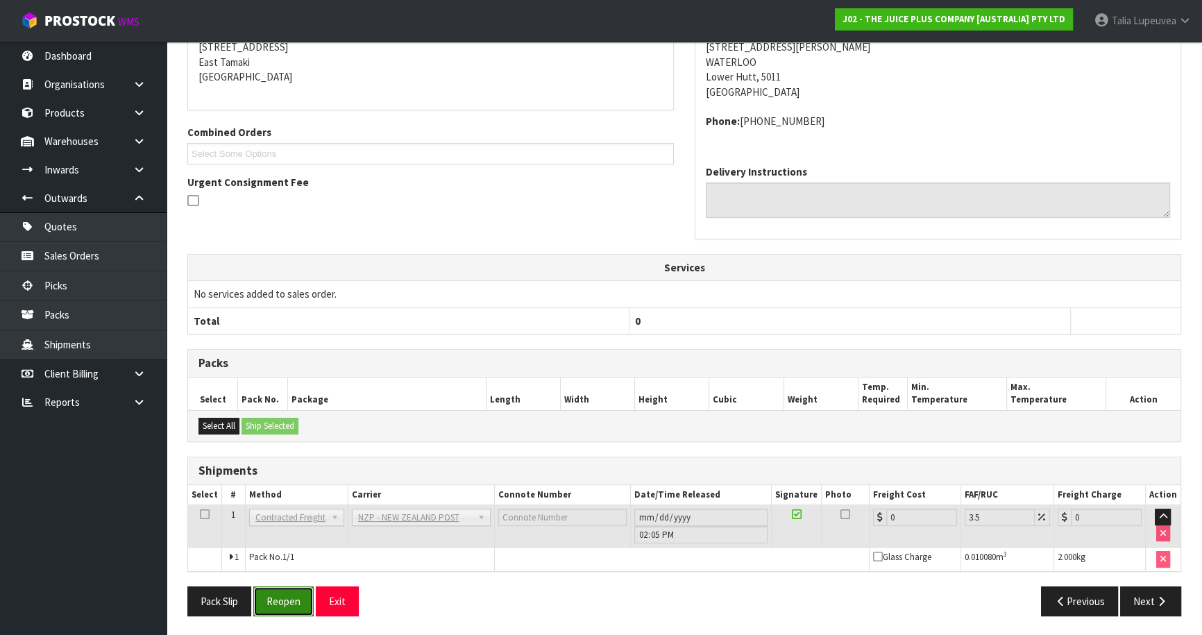
click at [280, 605] on button "Reopen" at bounding box center [283, 601] width 60 height 30
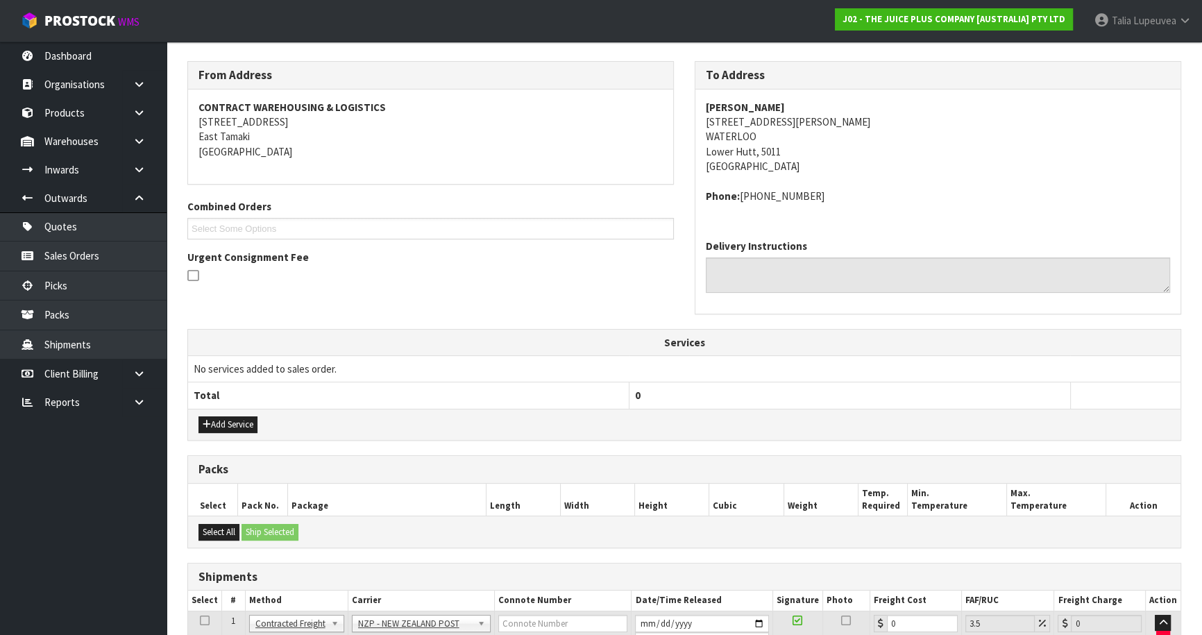
scroll to position [334, 0]
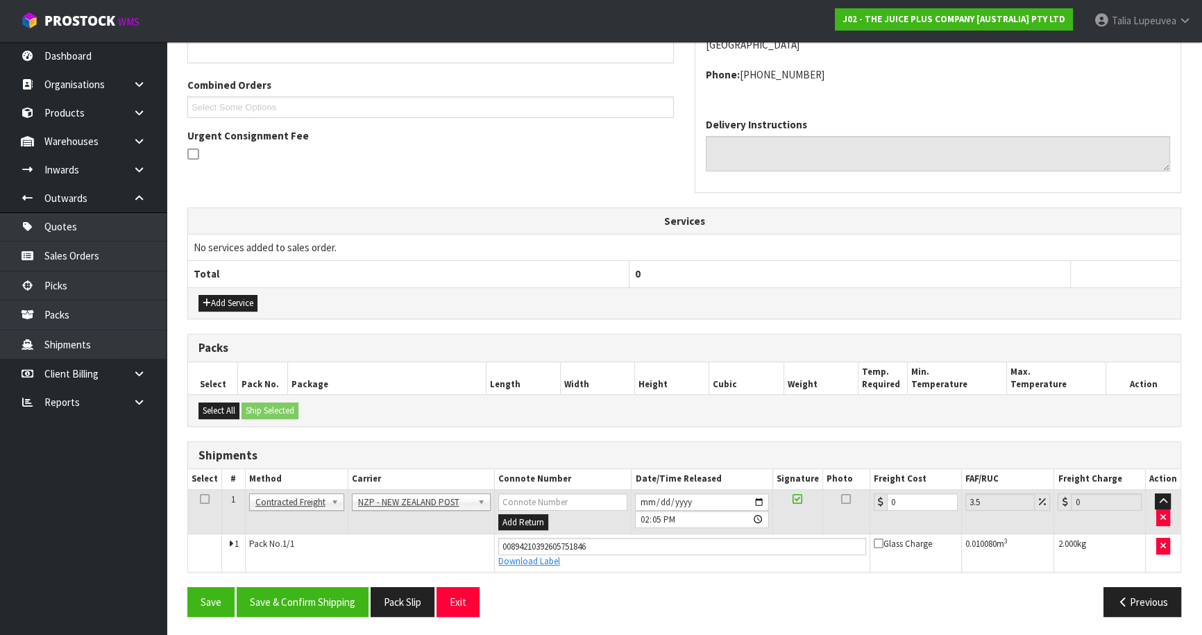
drag, startPoint x: 905, startPoint y: 495, endPoint x: 883, endPoint y: 521, distance: 34.9
click at [870, 518] on td "0" at bounding box center [916, 511] width 92 height 45
drag, startPoint x: 905, startPoint y: 504, endPoint x: 863, endPoint y: 511, distance: 42.2
click at [863, 511] on tr "1 Client Local Pickup Customer Local Pickup Company Freight Contracted Freight …" at bounding box center [684, 511] width 992 height 45
type input "8"
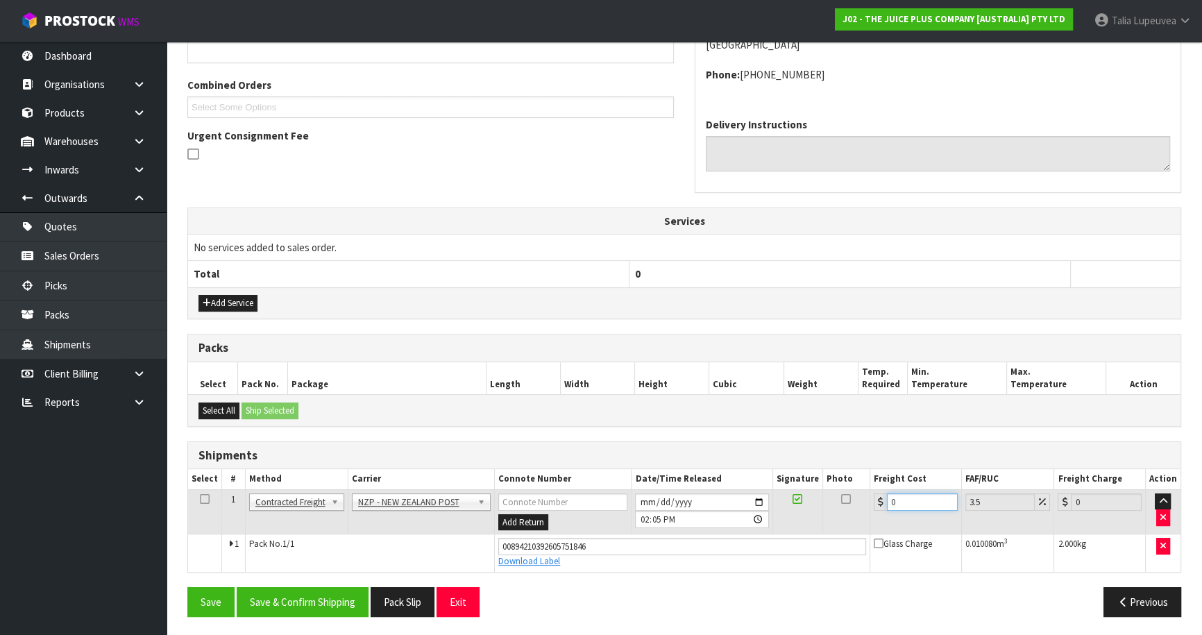
type input "8.28"
type input "8.4"
type input "8.69"
type input "8.45"
type input "8.75"
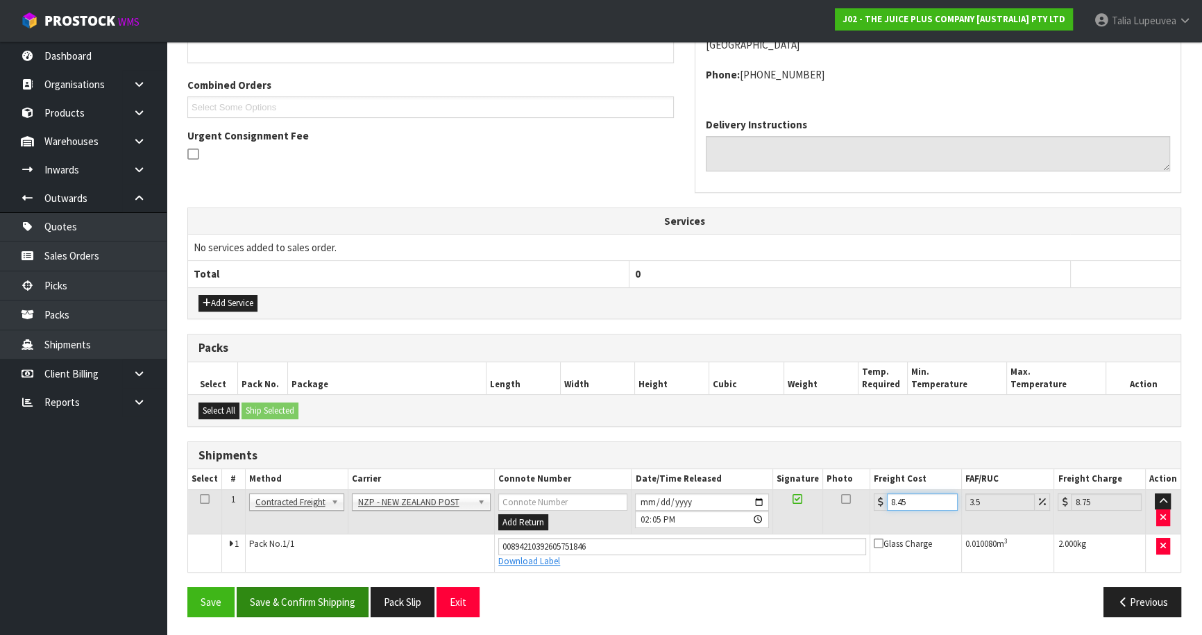
type input "8.45"
click at [332, 592] on button "Save & Confirm Shipping" at bounding box center [303, 602] width 132 height 30
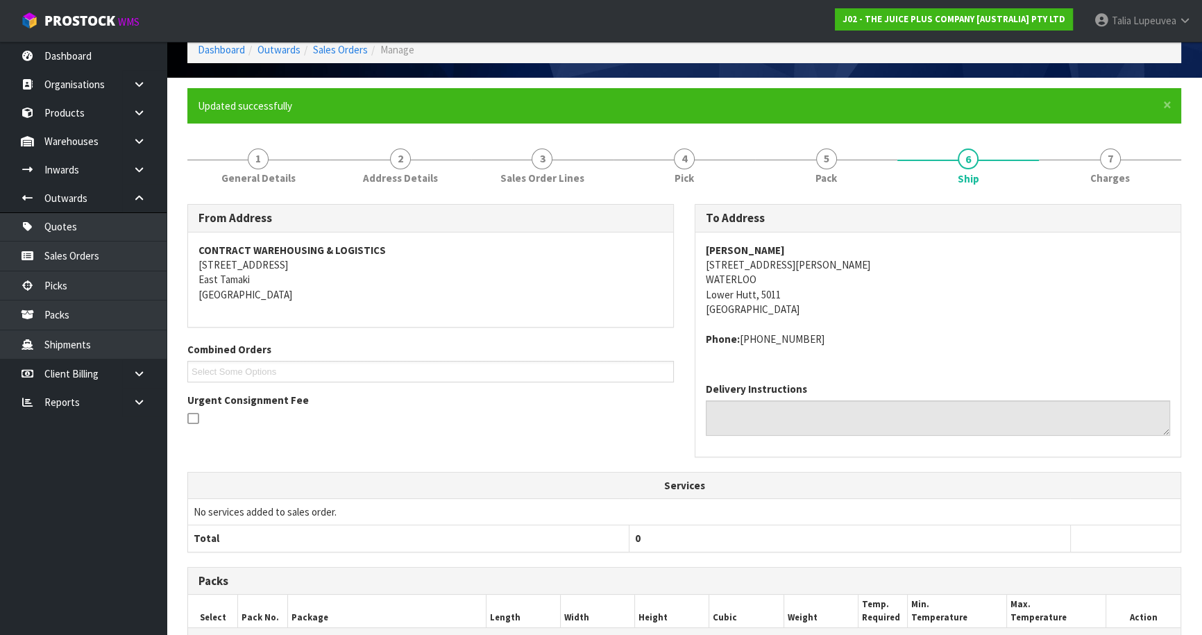
scroll to position [0, 0]
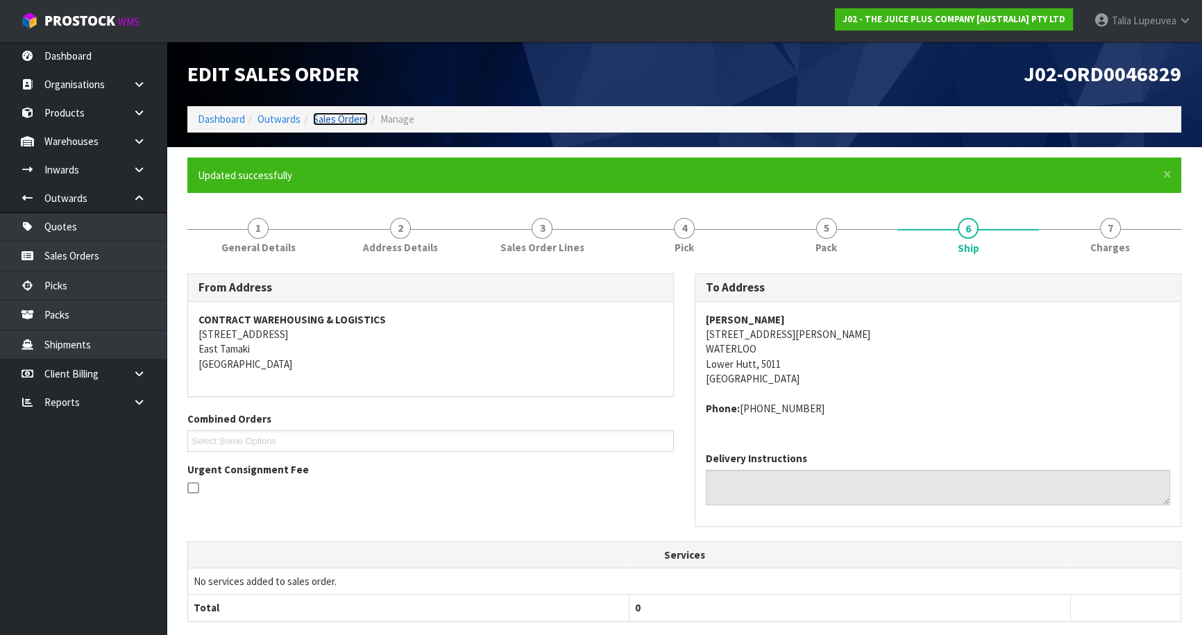
click at [316, 124] on link "Sales Orders" at bounding box center [340, 118] width 55 height 13
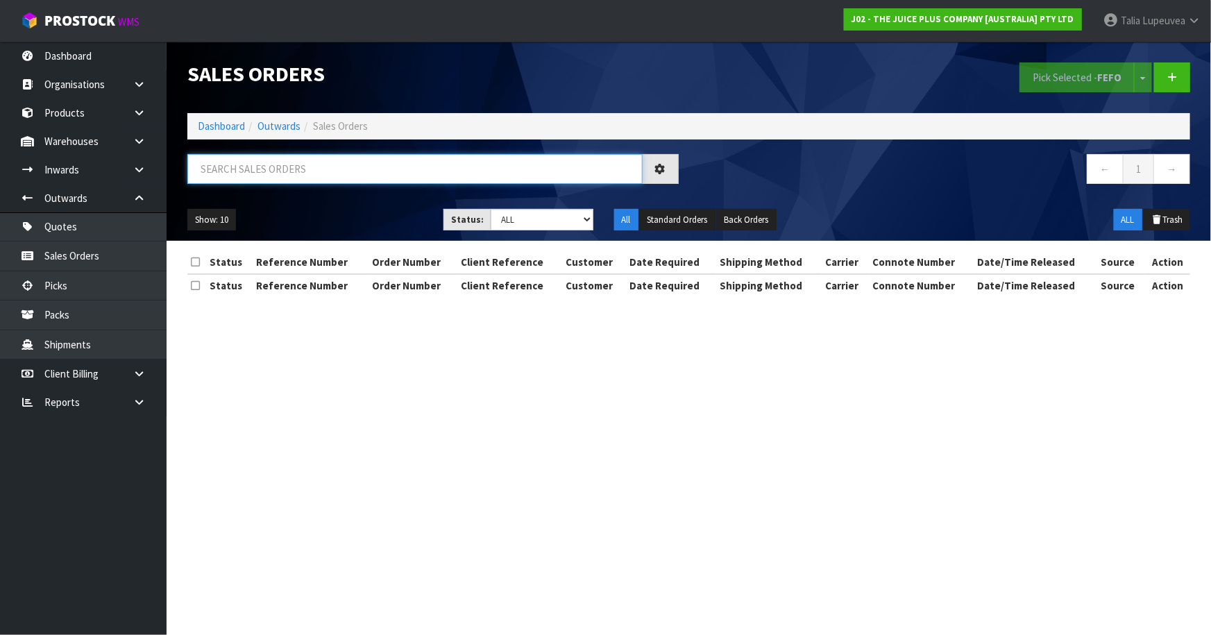
click at [313, 182] on input "text" at bounding box center [414, 169] width 455 height 30
type input "JOB-0415223"
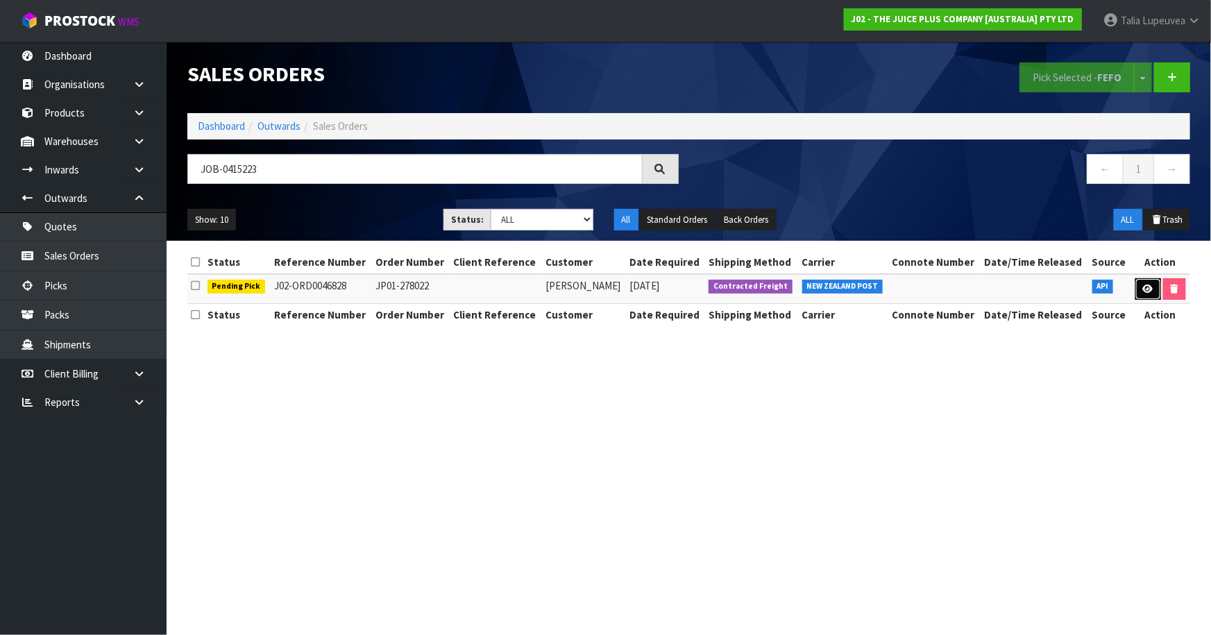
click at [1150, 289] on icon at bounding box center [1148, 288] width 10 height 9
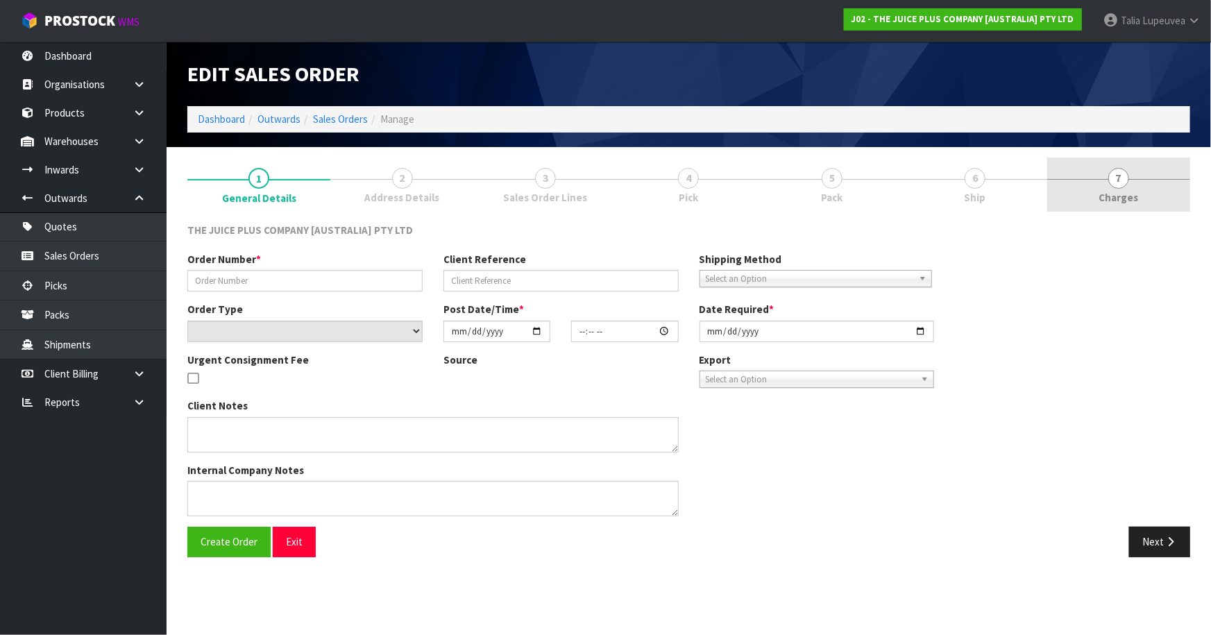
type input "JP01-278022"
select select "number:0"
type input "[DATE]"
type input "12:10:40.000"
type input "[DATE]"
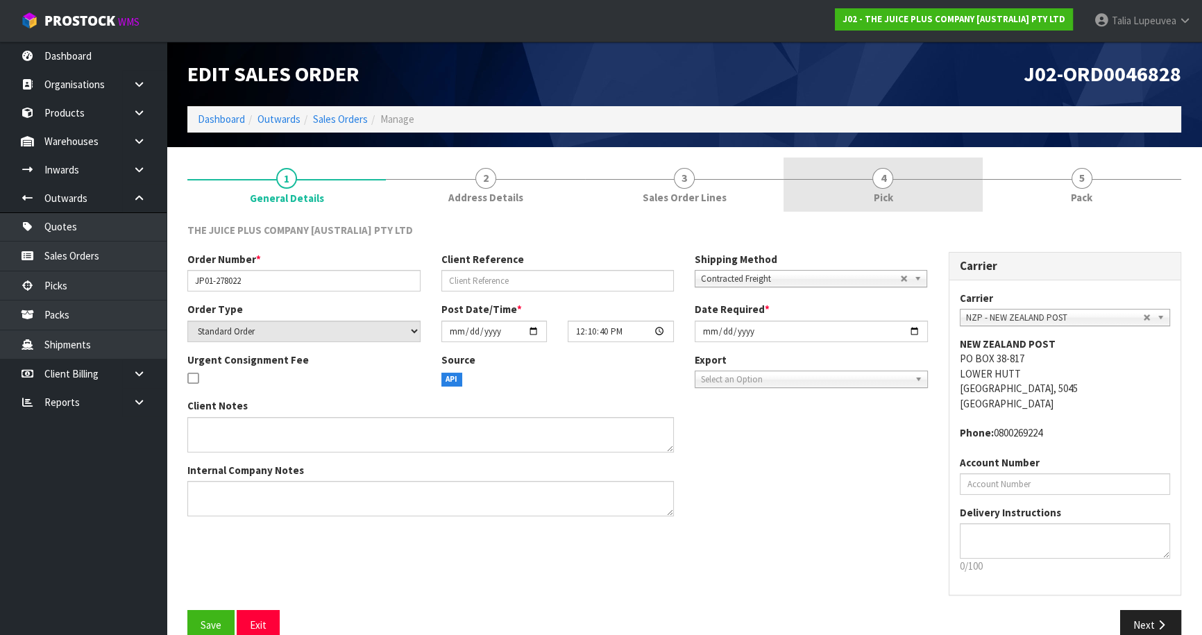
click at [939, 203] on link "4 Pick" at bounding box center [882, 185] width 198 height 55
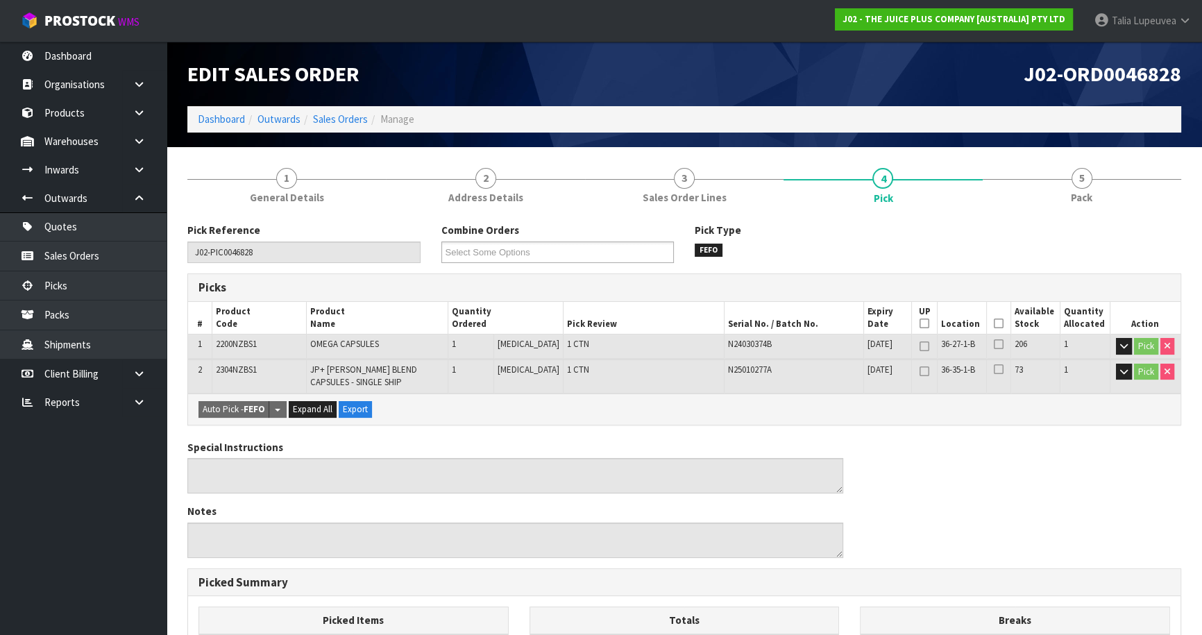
click at [994, 324] on icon at bounding box center [999, 323] width 10 height 1
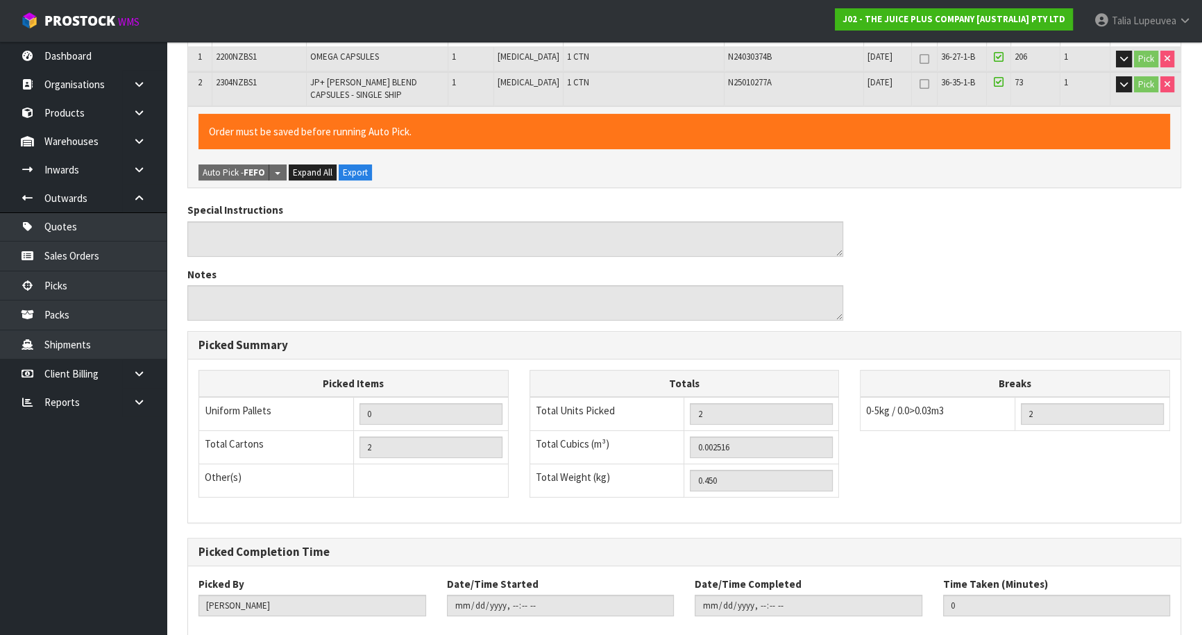
scroll to position [364, 0]
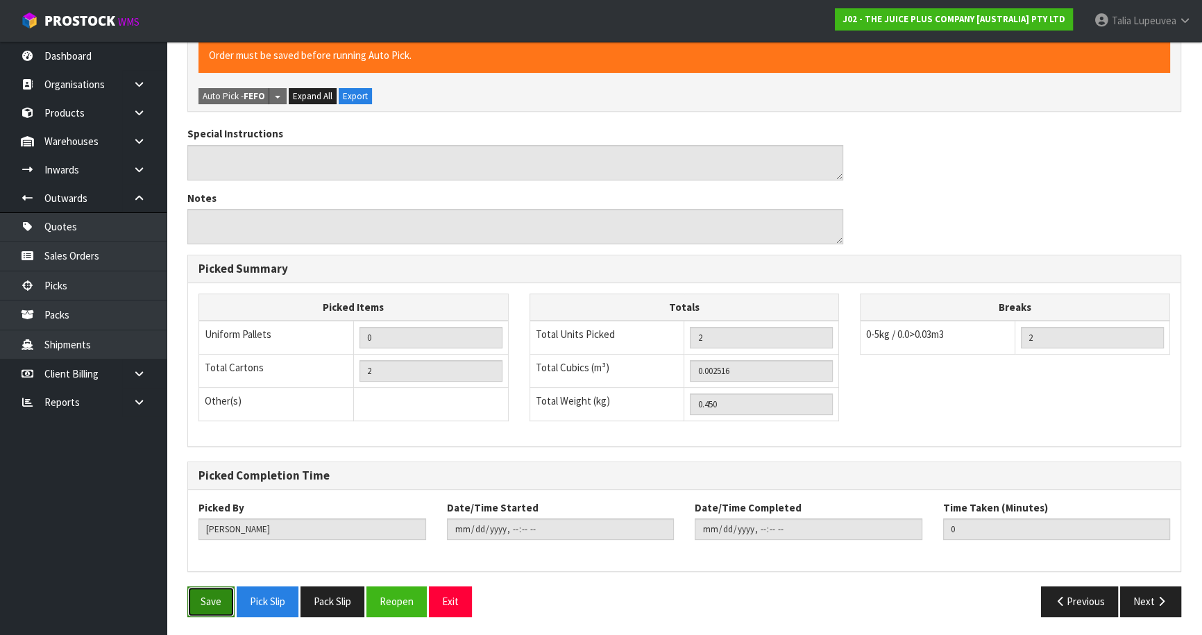
click at [222, 588] on button "Save" at bounding box center [210, 601] width 47 height 30
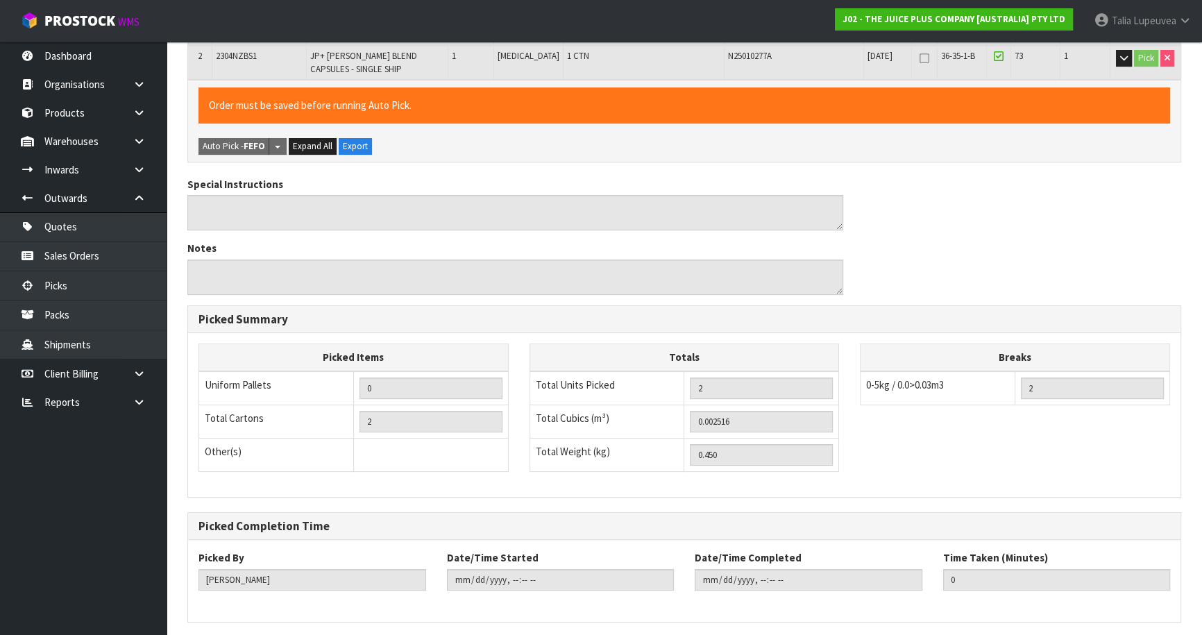
scroll to position [0, 0]
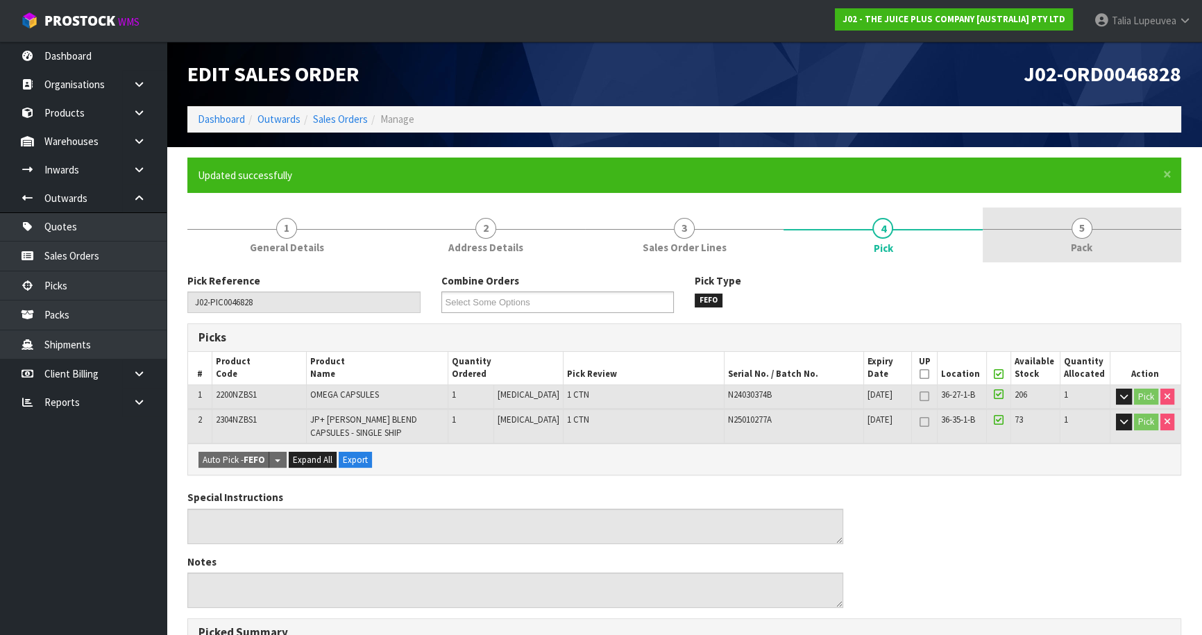
click at [1069, 249] on link "5 Pack" at bounding box center [1081, 234] width 198 height 55
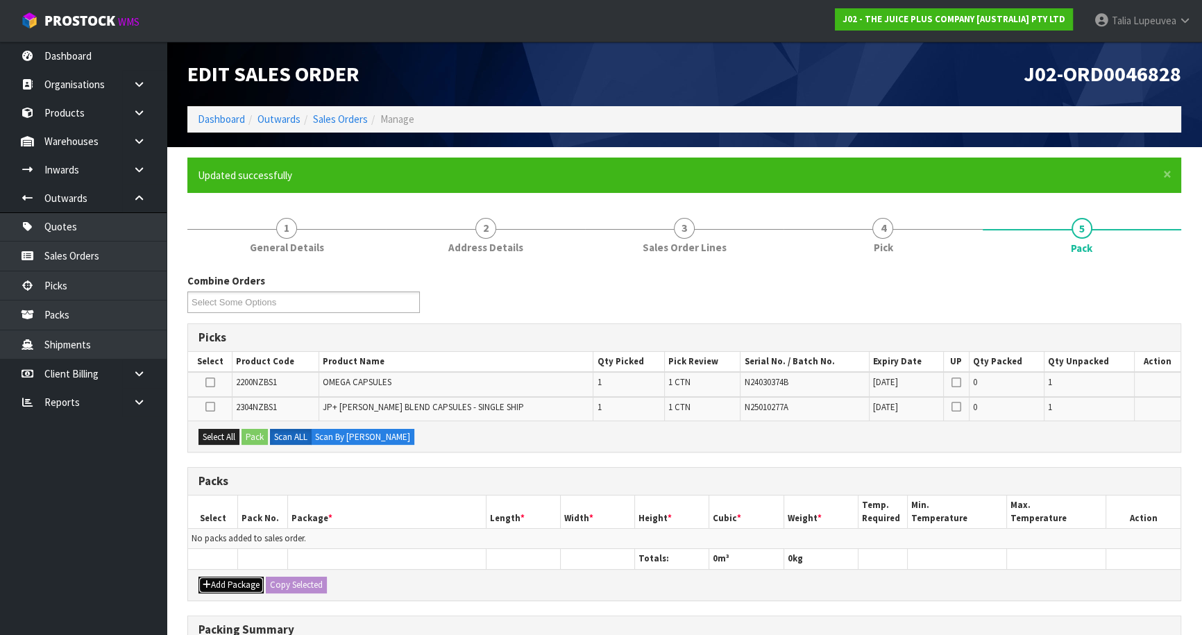
drag, startPoint x: 236, startPoint y: 580, endPoint x: 230, endPoint y: 566, distance: 15.2
click at [235, 578] on button "Add Package" at bounding box center [230, 585] width 65 height 17
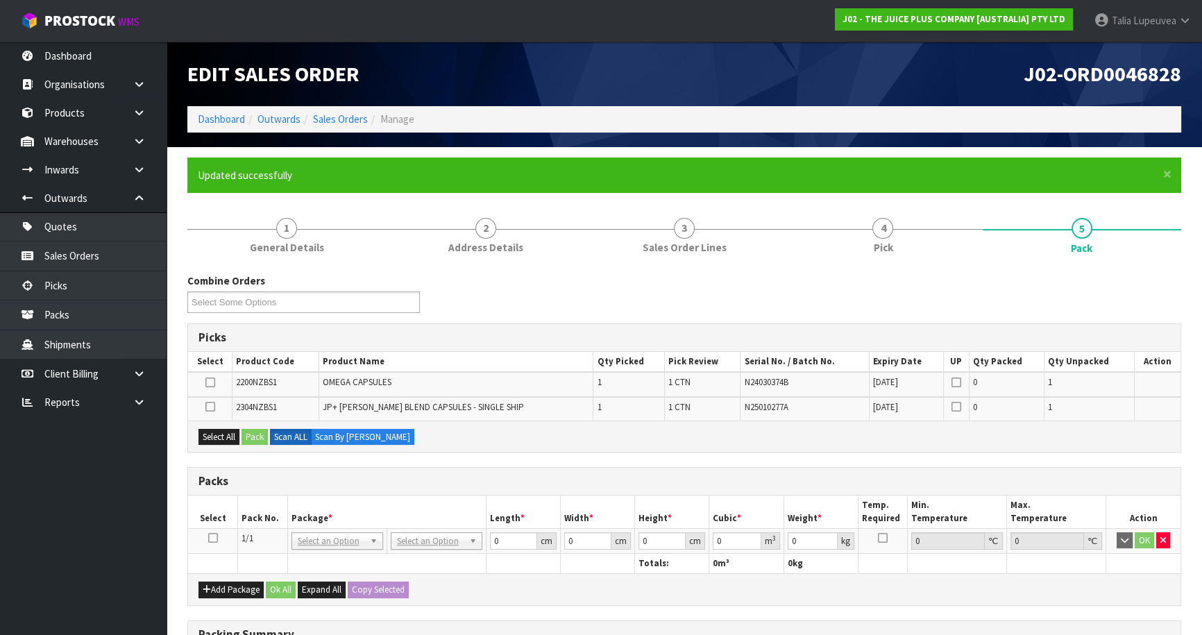
drag, startPoint x: 212, startPoint y: 534, endPoint x: 192, endPoint y: 470, distance: 66.7
click at [202, 525] on table "Select Pack No. Package * Length * Width * Height * Cubic * Weight * Temp. Requ…" at bounding box center [684, 534] width 992 height 78
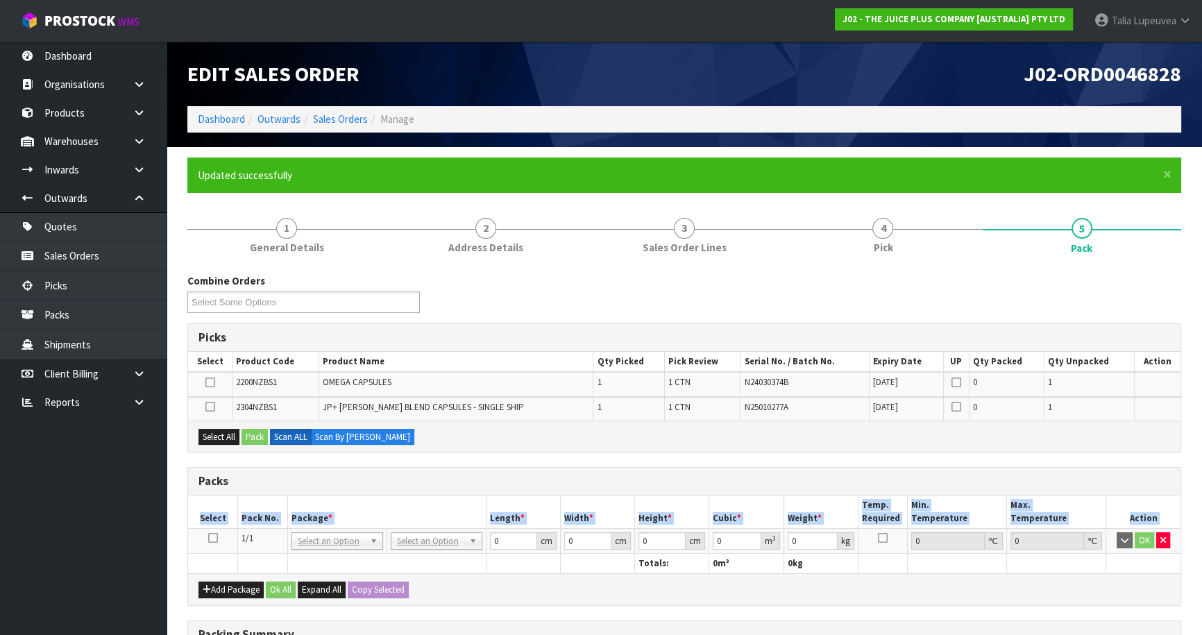
click at [209, 538] on icon at bounding box center [213, 538] width 10 height 1
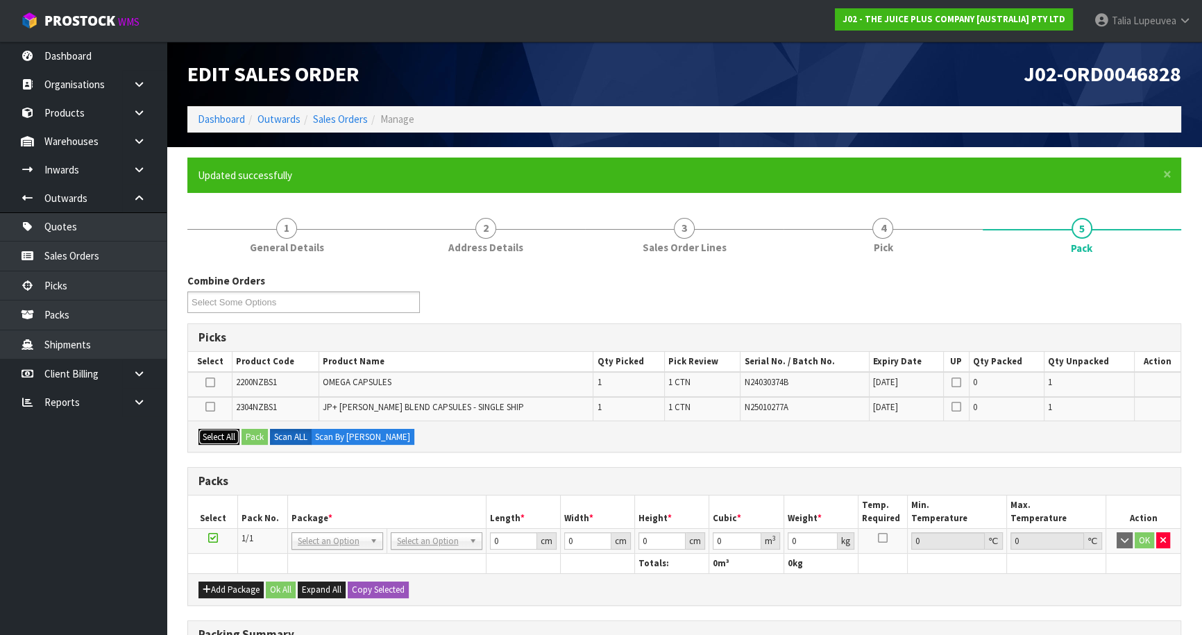
click at [222, 437] on button "Select All" at bounding box center [218, 437] width 41 height 17
click at [250, 439] on button "Pack" at bounding box center [254, 437] width 26 height 17
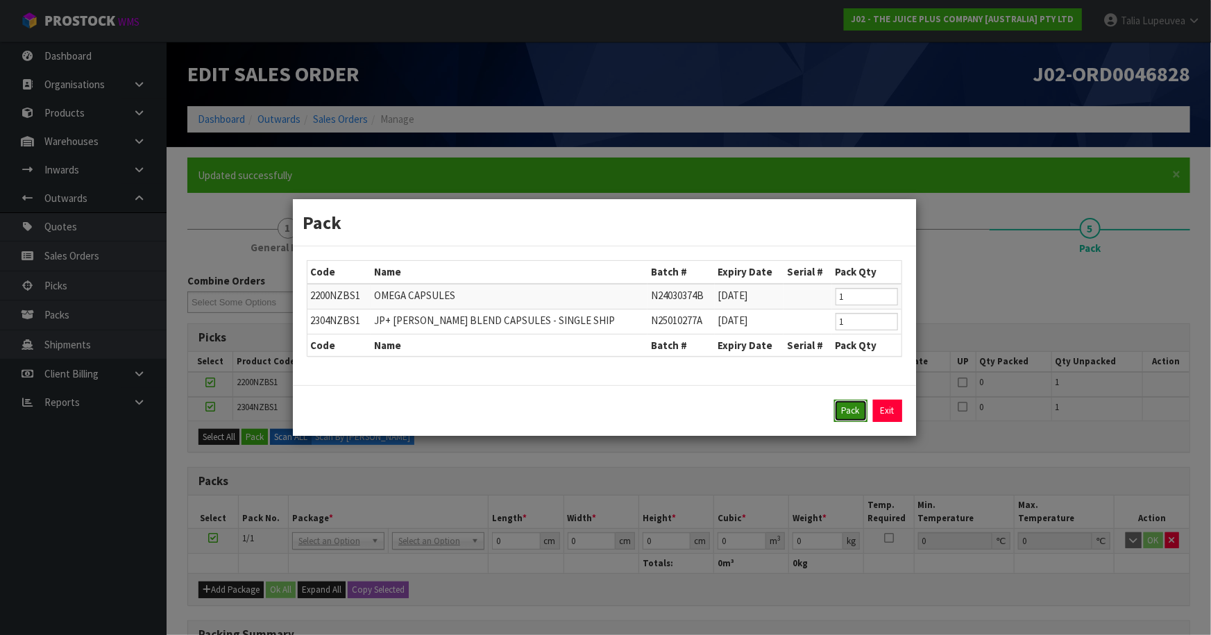
click at [851, 410] on button "Pack" at bounding box center [850, 411] width 33 height 22
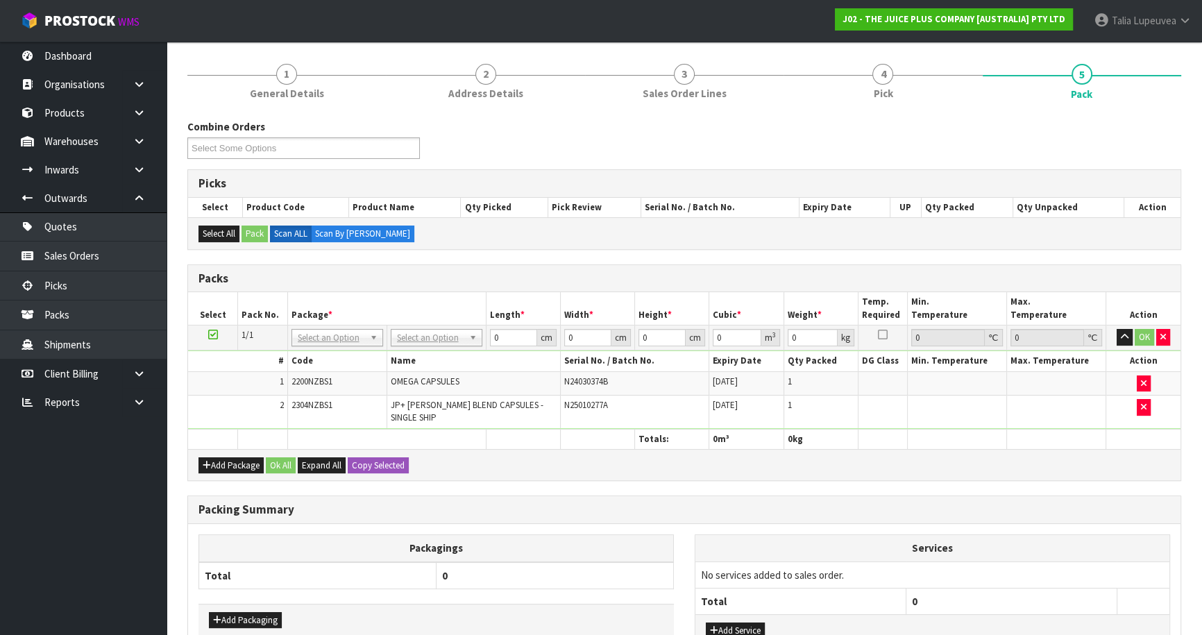
scroll to position [189, 0]
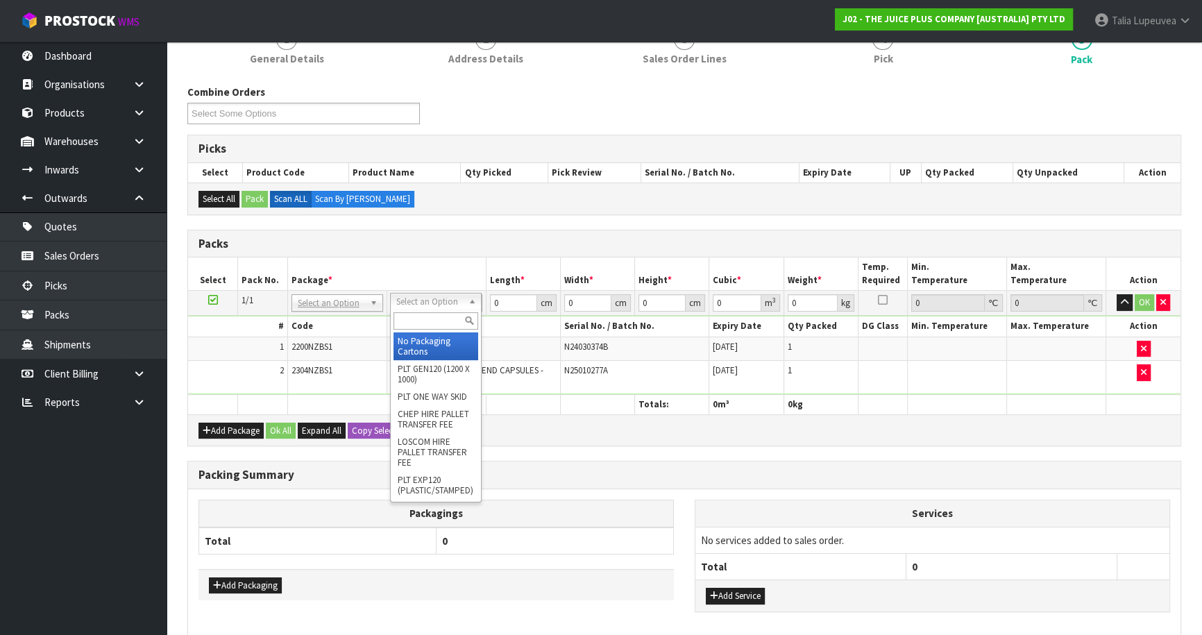
click at [425, 330] on div at bounding box center [436, 320] width 90 height 23
click at [428, 318] on input "text" at bounding box center [435, 320] width 85 height 17
type input "CTN0"
type input "19"
type input "15"
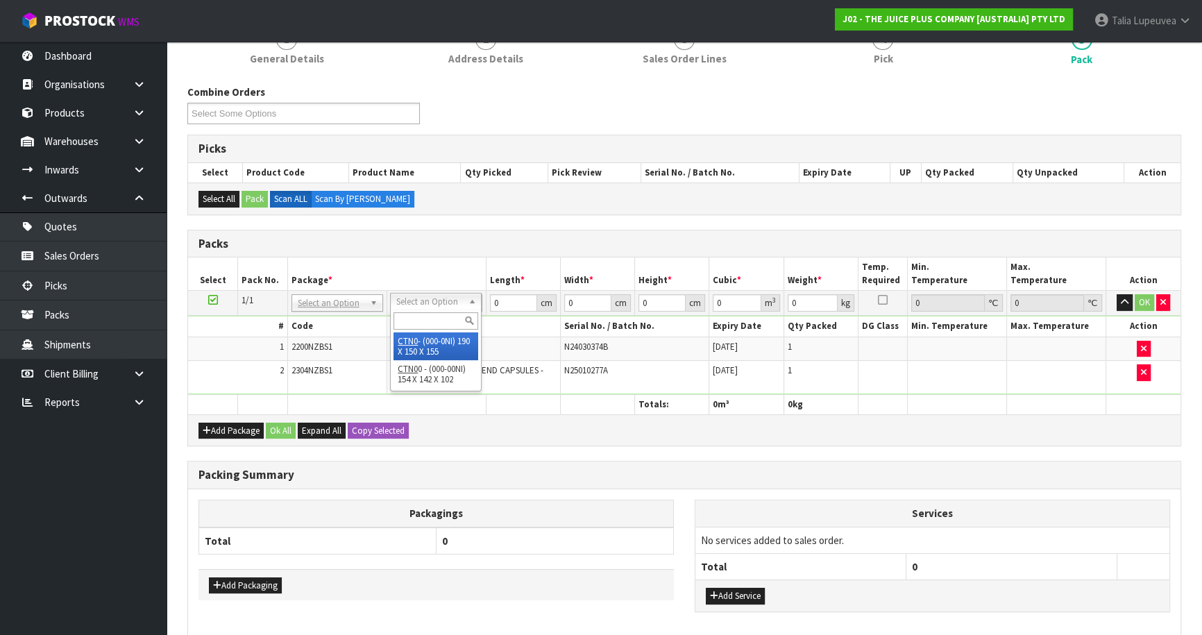
type input "15.5"
type input "0.004417"
type input "0.65"
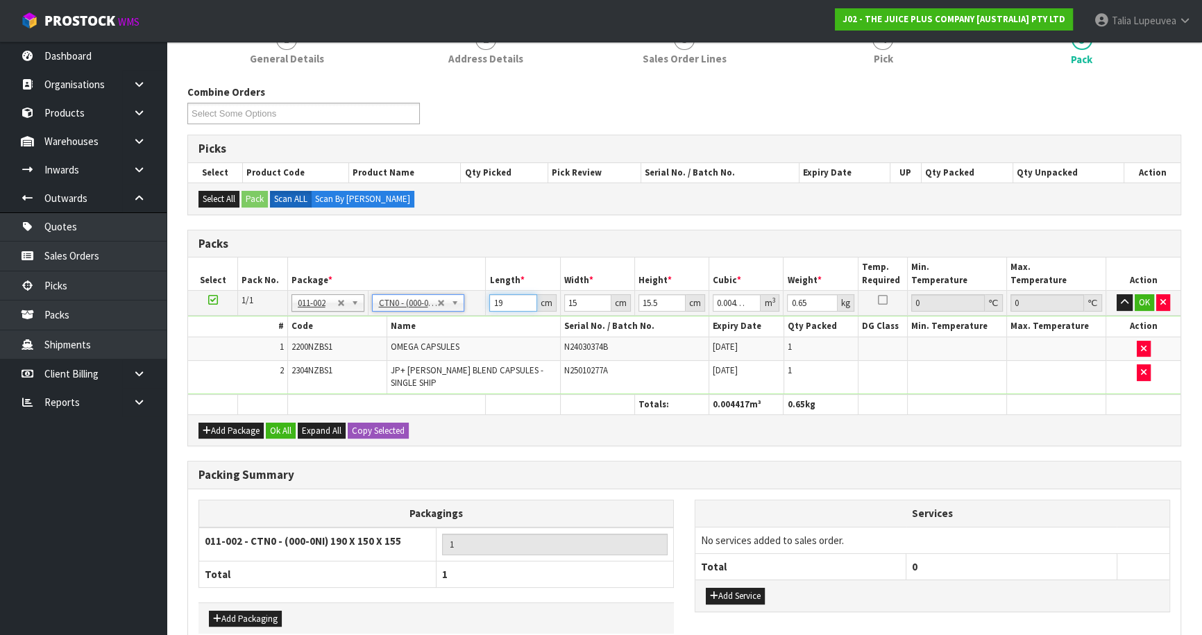
drag, startPoint x: 514, startPoint y: 299, endPoint x: 450, endPoint y: 318, distance: 67.4
click at [450, 315] on tbody "1/1 NONE 007-001 007-002 007-004 007-009 007-013 007-014 007-015 007-017 007-01…" at bounding box center [684, 343] width 992 height 104
type input "1"
type input "0.000233"
type input "16"
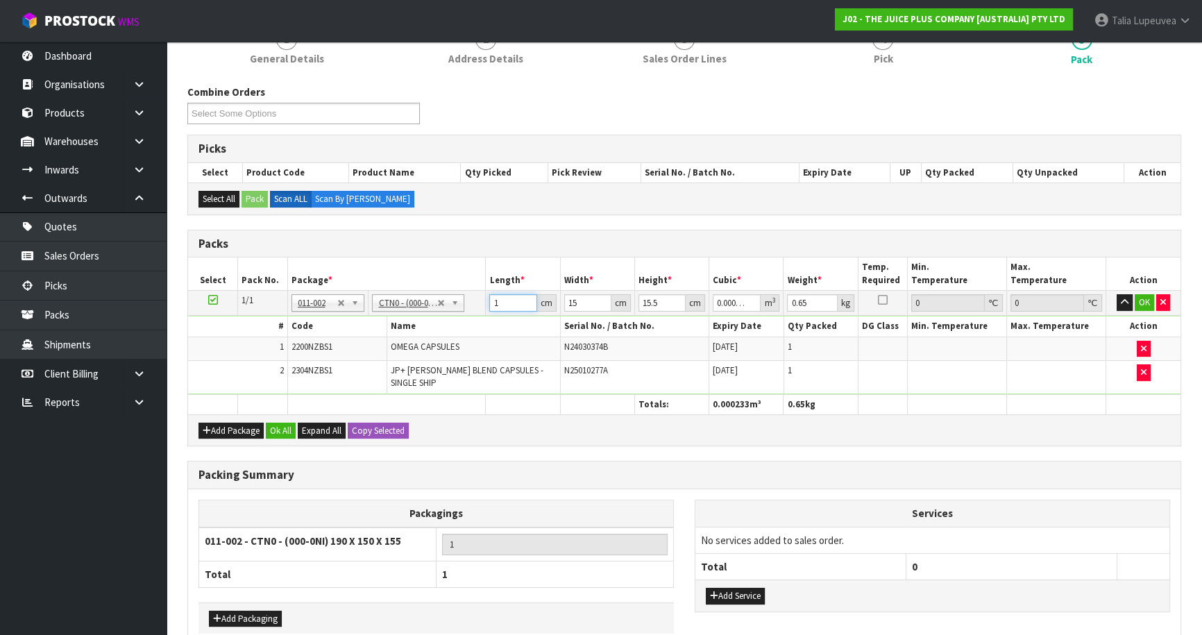
type input "0.00372"
type input "16"
type input "1"
type input "0.000248"
type input "15"
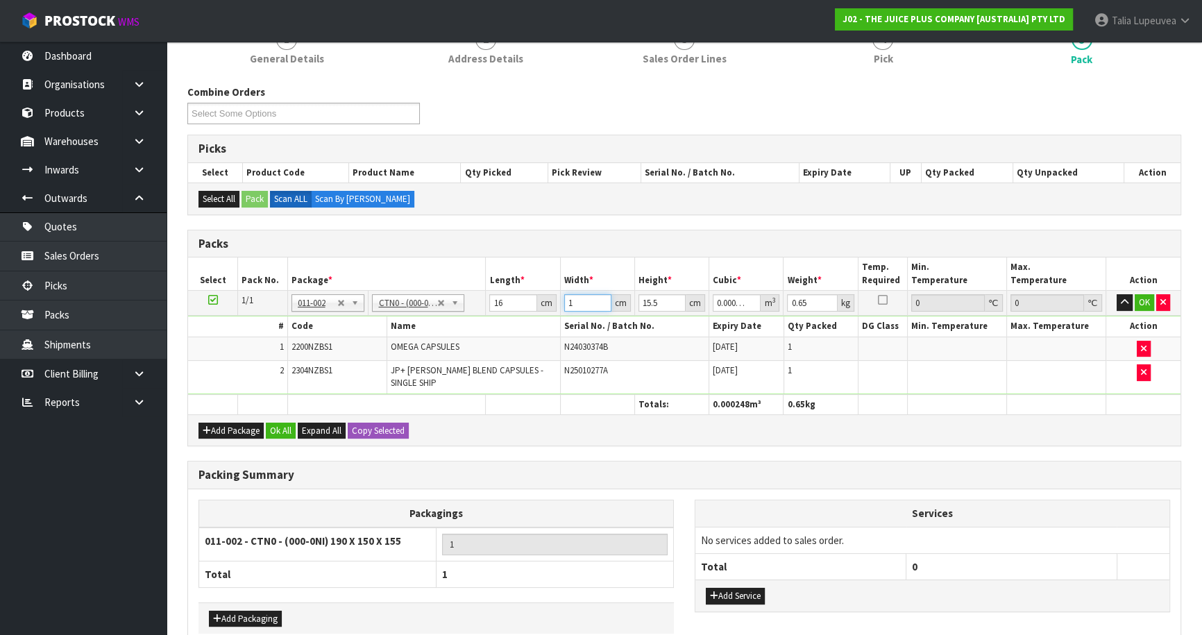
type input "0.00372"
type input "1"
type input "0.00024"
type input "14"
type input "0.00336"
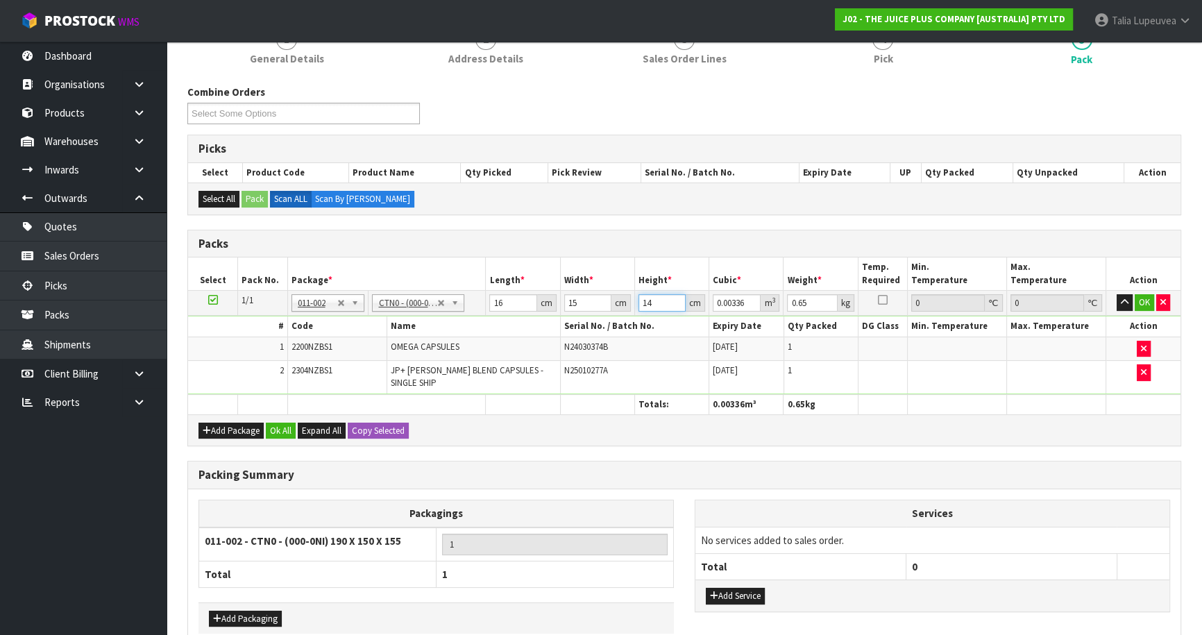
type input "14"
type input "1"
click at [1141, 303] on button "OK" at bounding box center [1143, 302] width 19 height 17
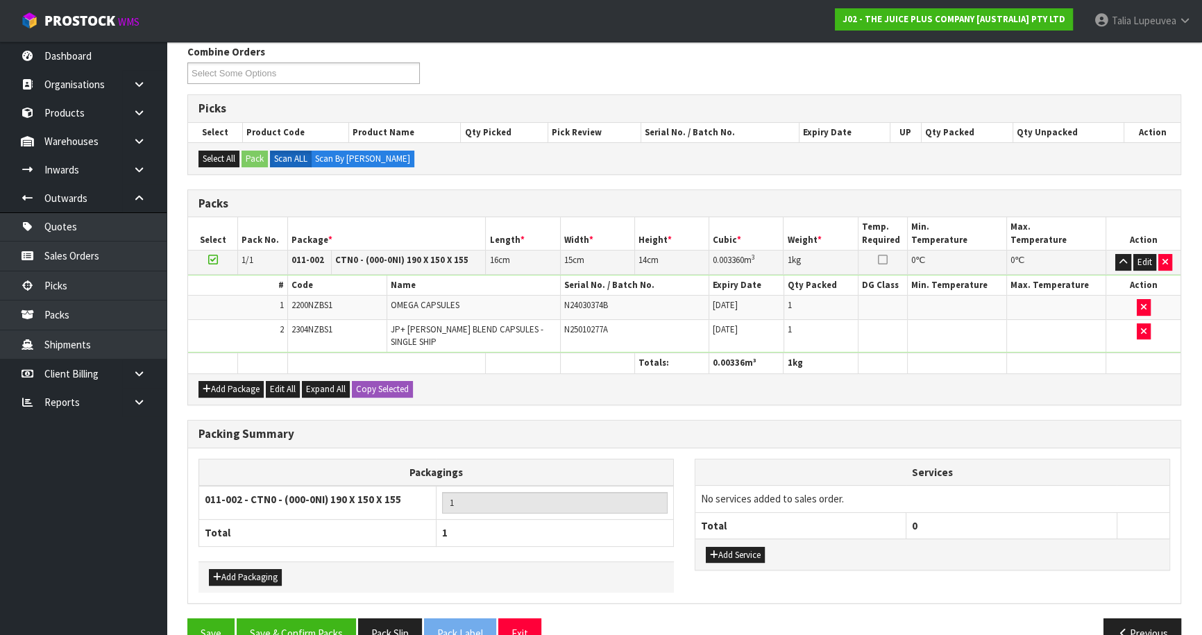
scroll to position [250, 0]
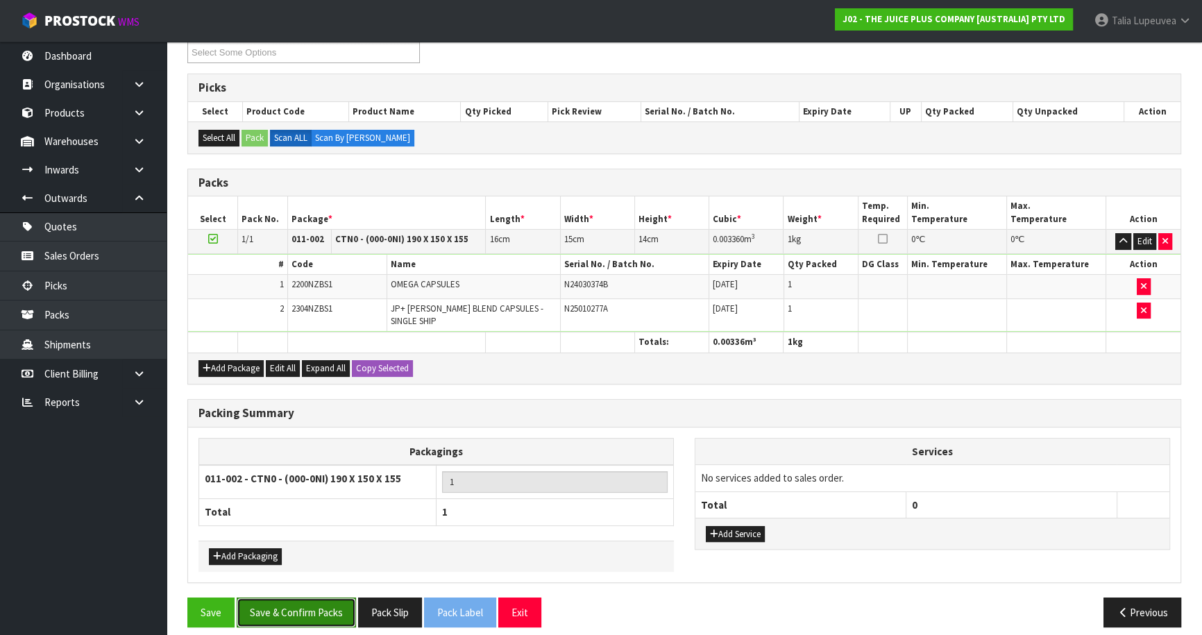
click at [339, 598] on button "Save & Confirm Packs" at bounding box center [296, 612] width 119 height 30
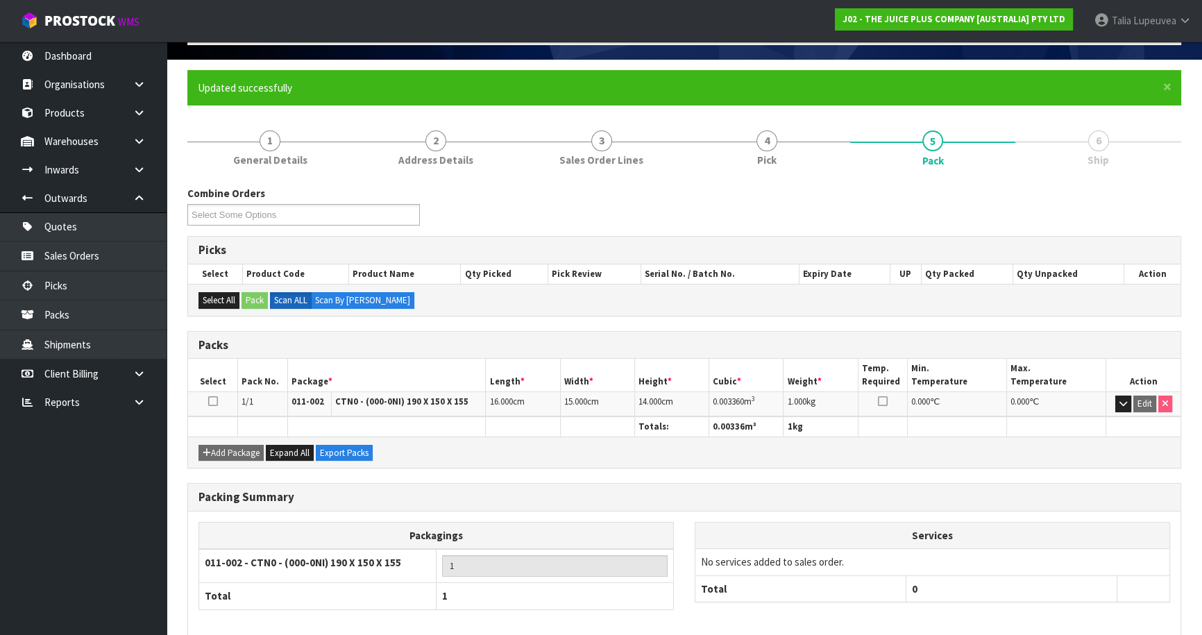
scroll to position [151, 0]
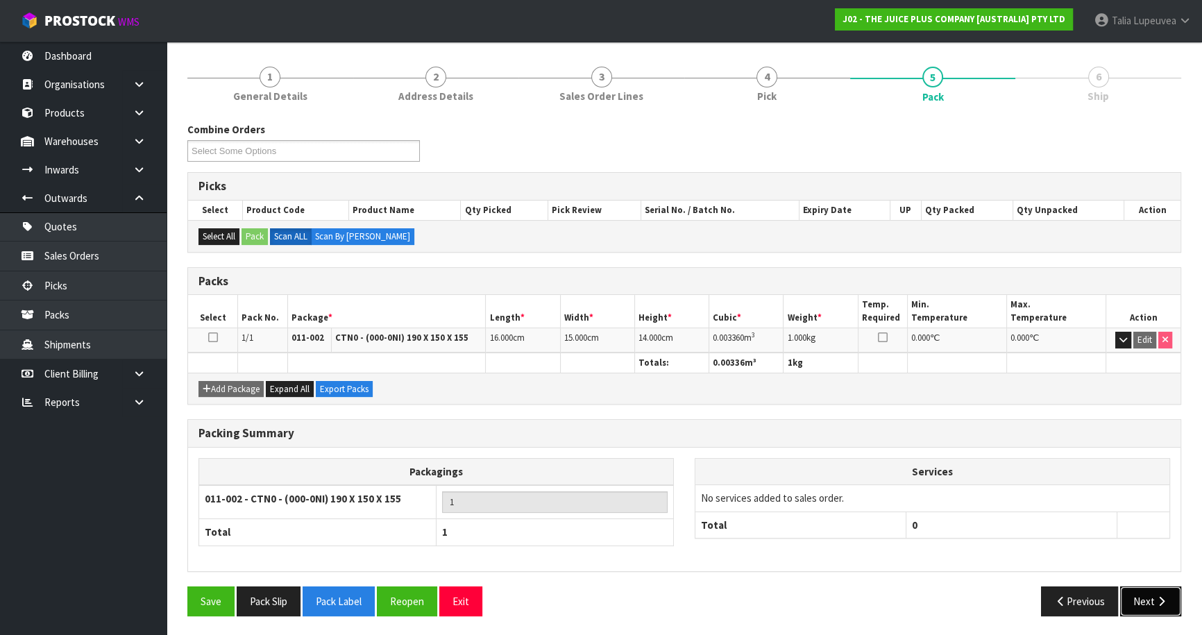
click at [1164, 596] on icon "button" at bounding box center [1161, 601] width 13 height 10
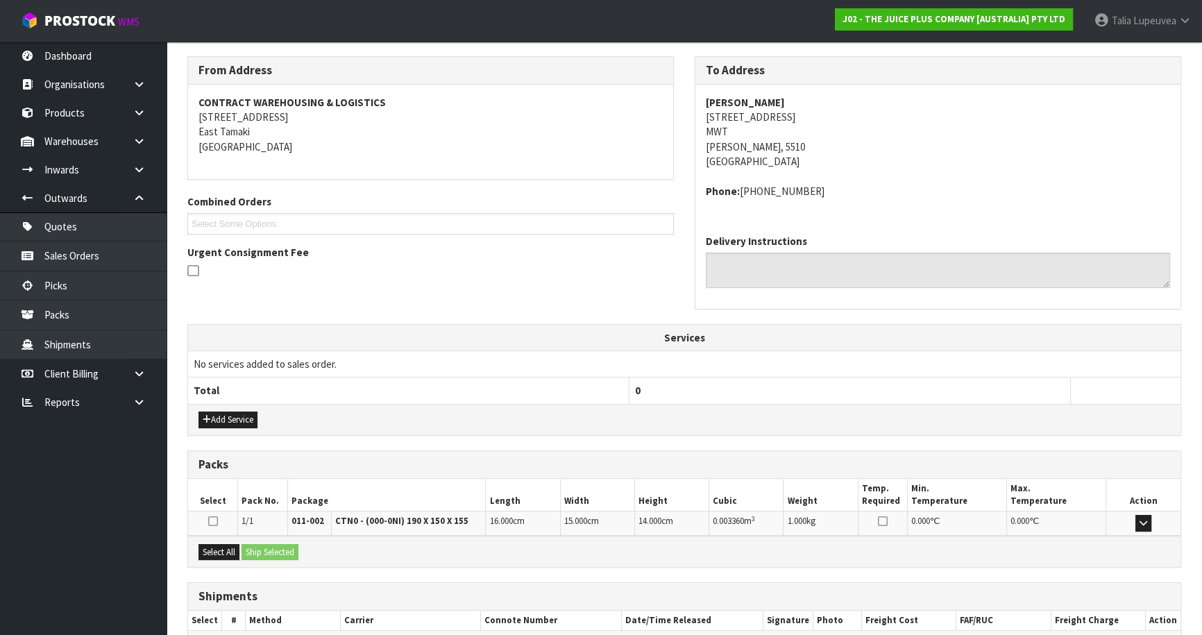
scroll to position [297, 0]
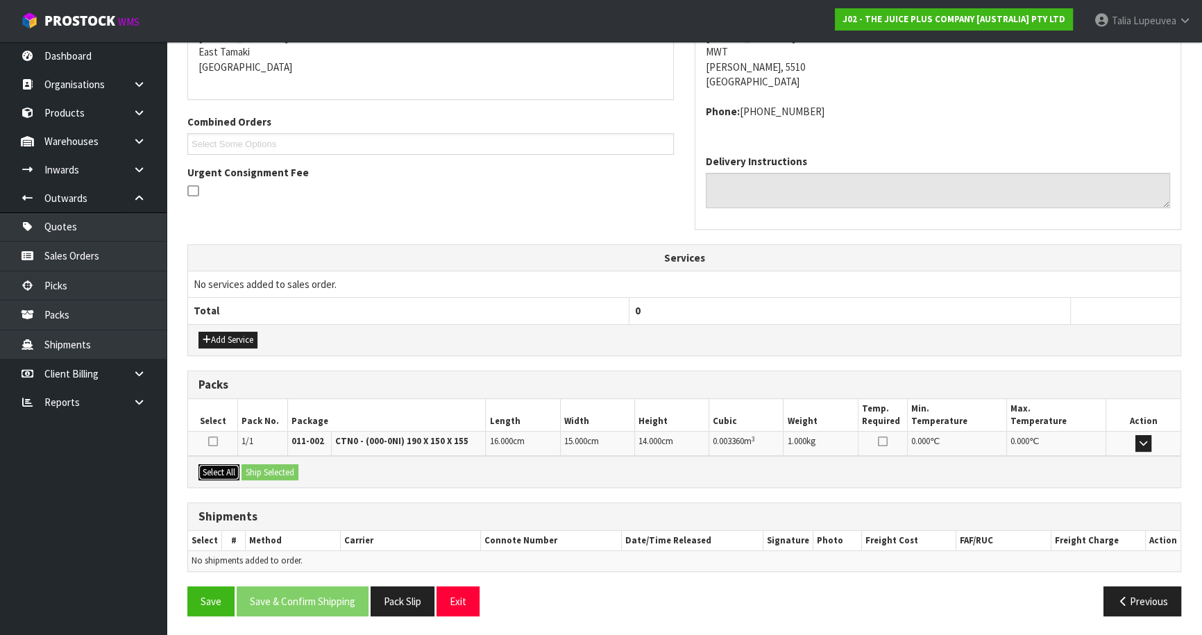
drag, startPoint x: 227, startPoint y: 469, endPoint x: 263, endPoint y: 466, distance: 36.2
click at [230, 469] on button "Select All" at bounding box center [218, 472] width 41 height 17
click at [264, 465] on button "Ship Selected" at bounding box center [269, 472] width 57 height 17
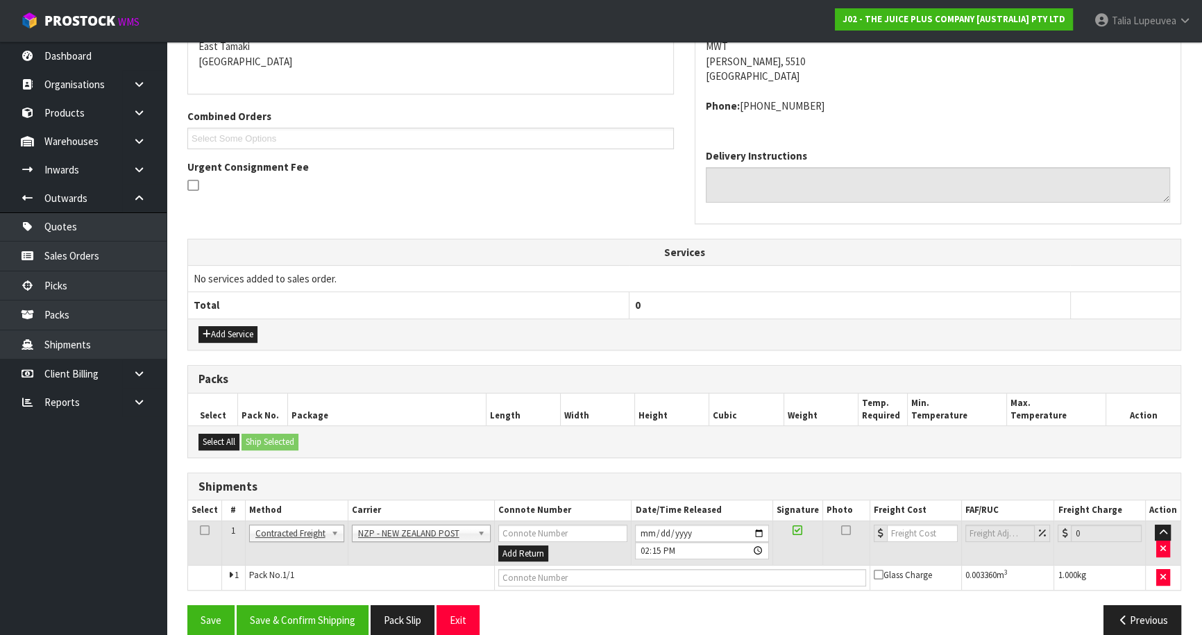
scroll to position [321, 0]
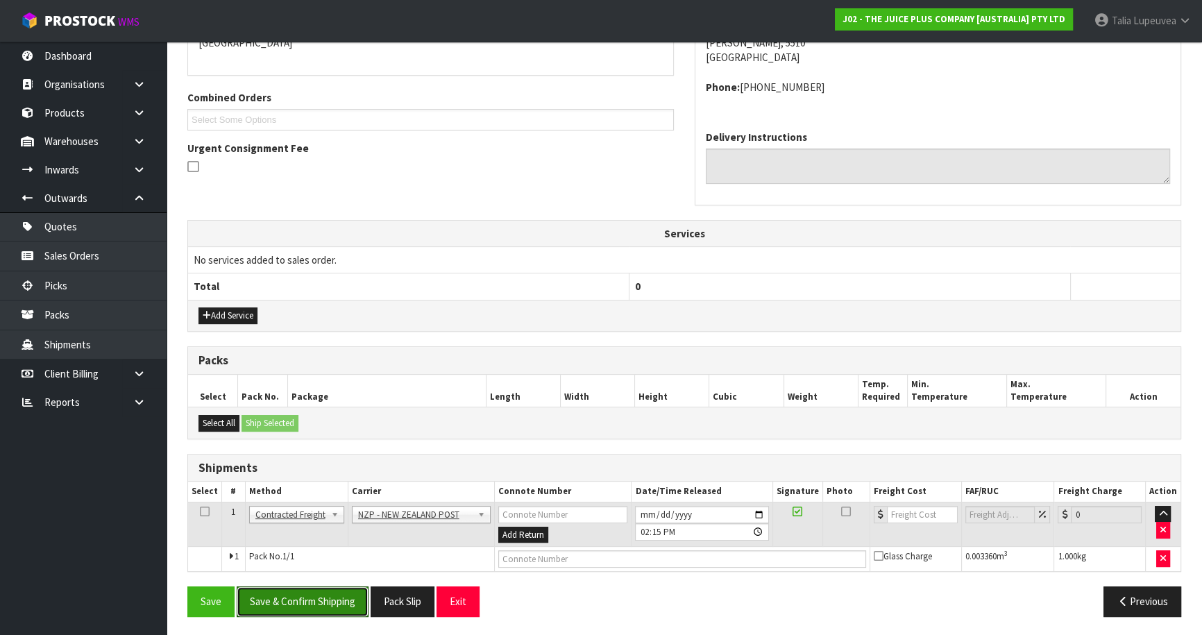
drag, startPoint x: 321, startPoint y: 601, endPoint x: 588, endPoint y: 477, distance: 294.0
click at [329, 595] on button "Save & Confirm Shipping" at bounding box center [303, 601] width 132 height 30
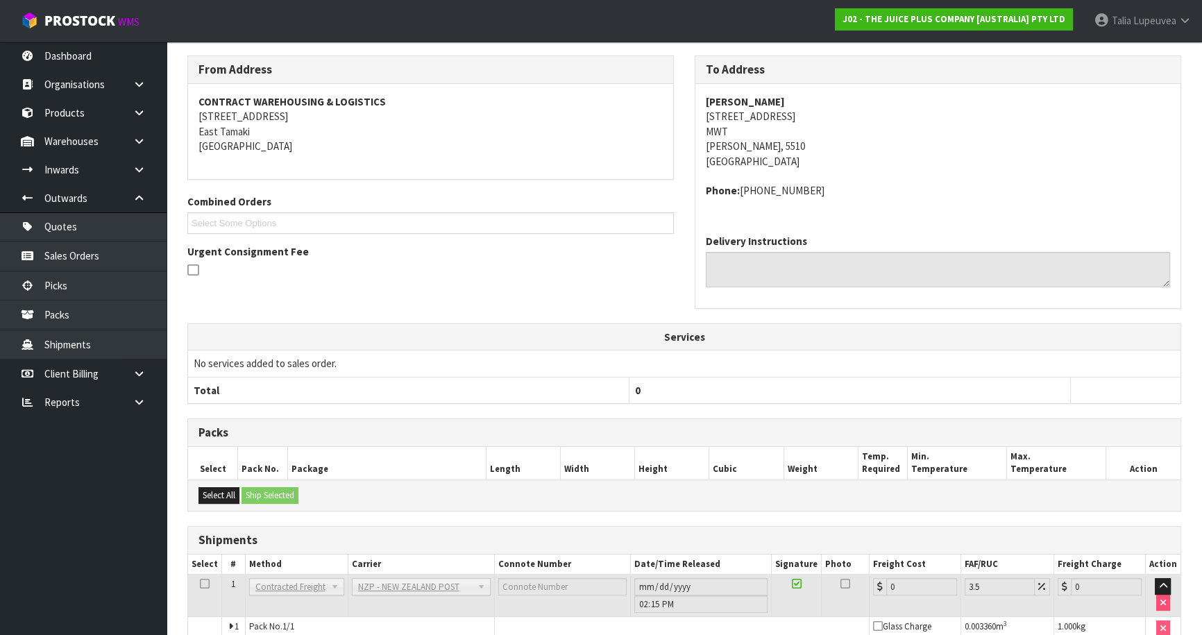
scroll to position [302, 0]
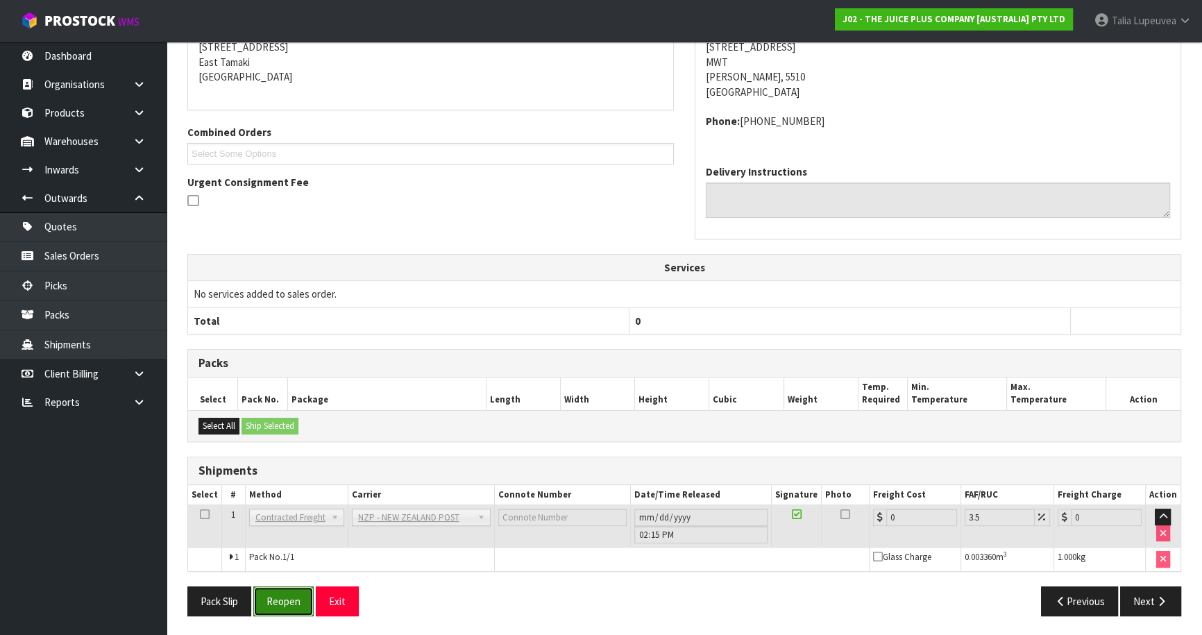
click at [270, 601] on button "Reopen" at bounding box center [283, 601] width 60 height 30
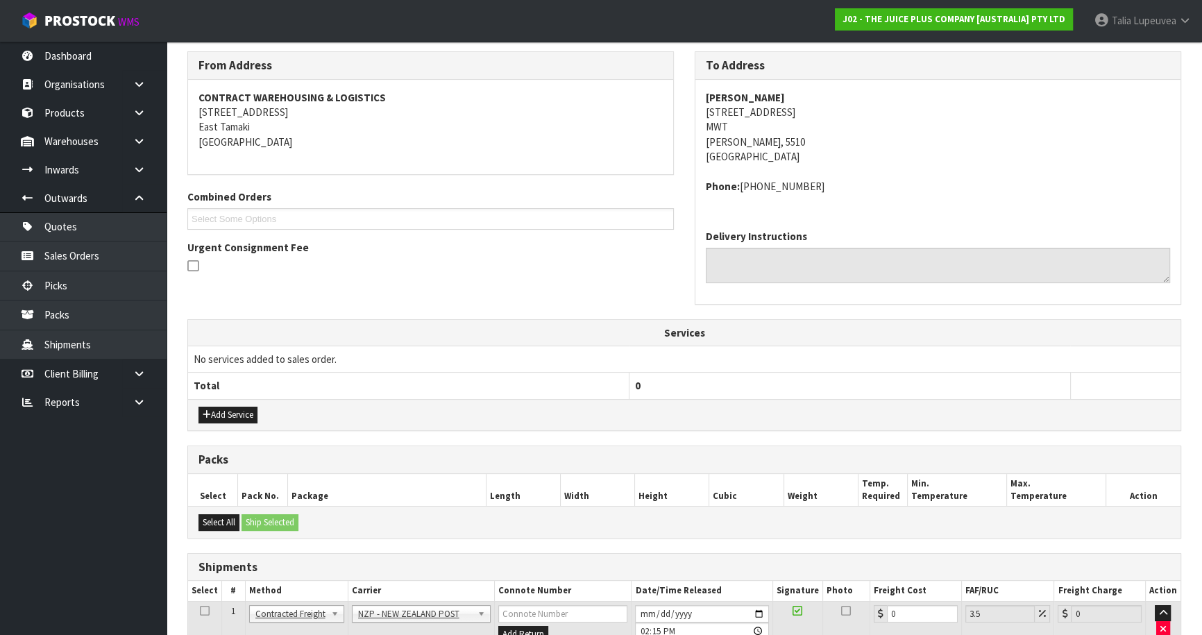
scroll to position [334, 0]
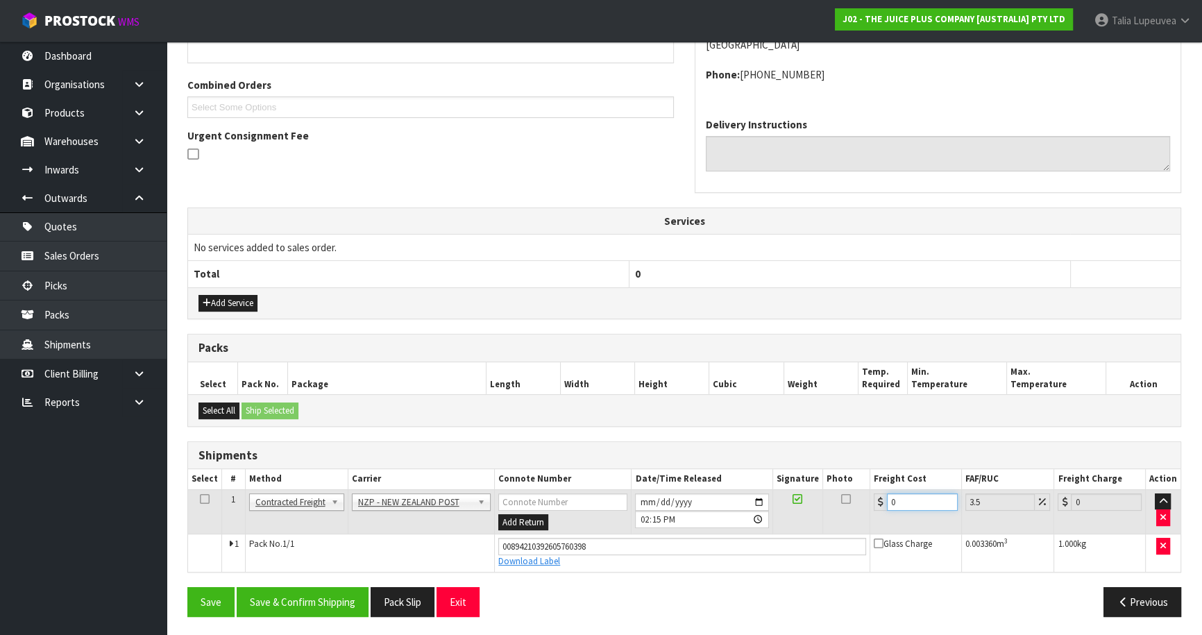
drag, startPoint x: 910, startPoint y: 498, endPoint x: 818, endPoint y: 511, distance: 92.5
click at [818, 511] on tr "1 Client Local Pickup Customer Local Pickup Company Freight Contracted Freight …" at bounding box center [684, 511] width 992 height 45
type input "8"
type input "8.28"
type input "8.4"
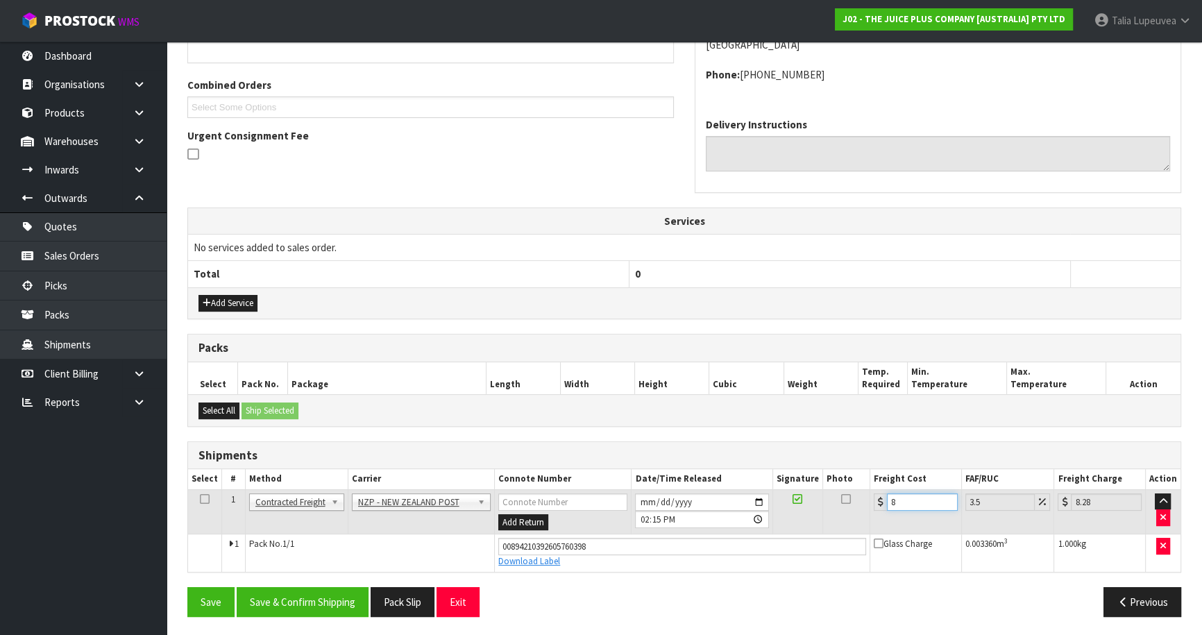
type input "8.69"
type input "8.45"
type input "8.75"
type input "8.45"
click at [327, 602] on button "Save & Confirm Shipping" at bounding box center [303, 602] width 132 height 30
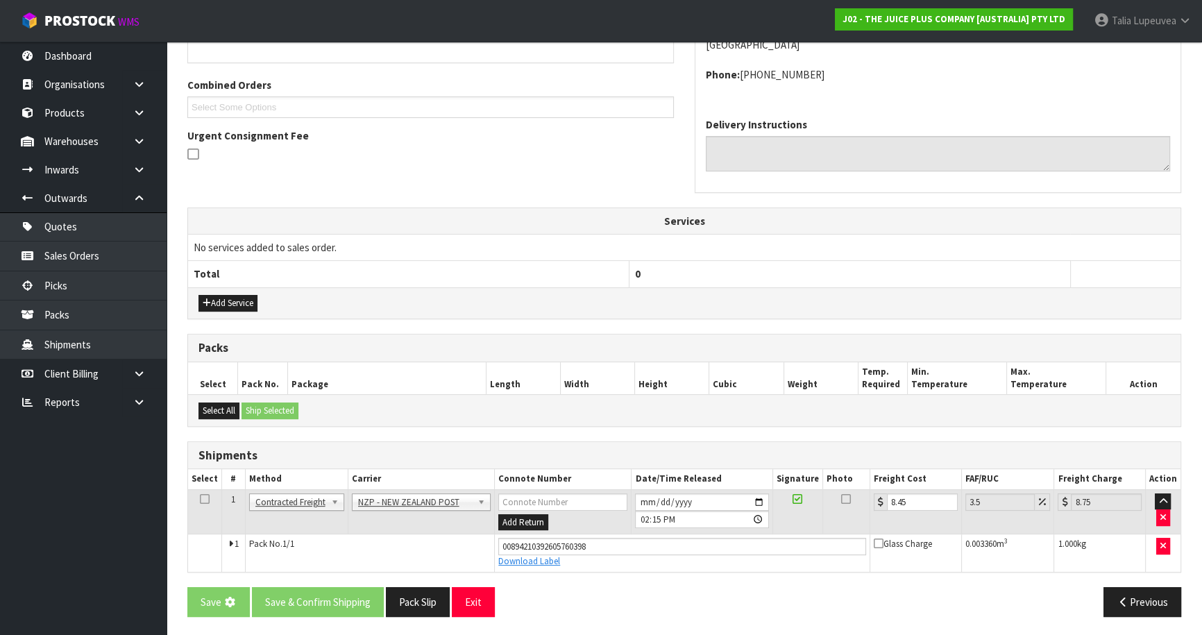
scroll to position [0, 0]
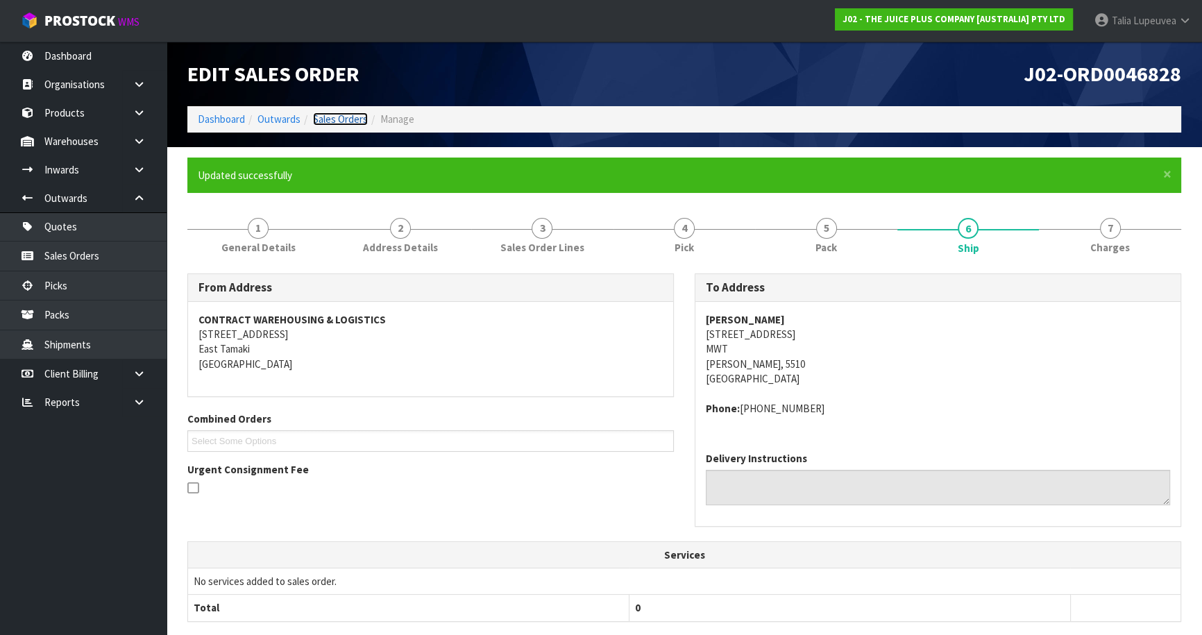
click at [343, 120] on link "Sales Orders" at bounding box center [340, 118] width 55 height 13
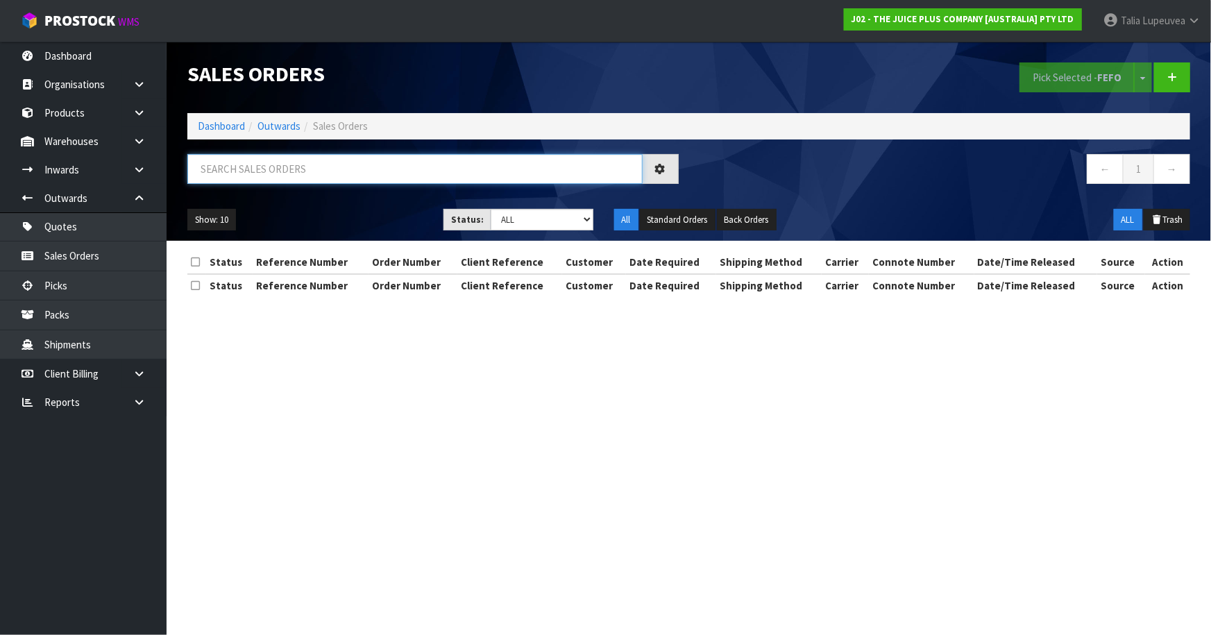
click at [325, 162] on input "text" at bounding box center [414, 169] width 455 height 30
type input "JOB-0415245"
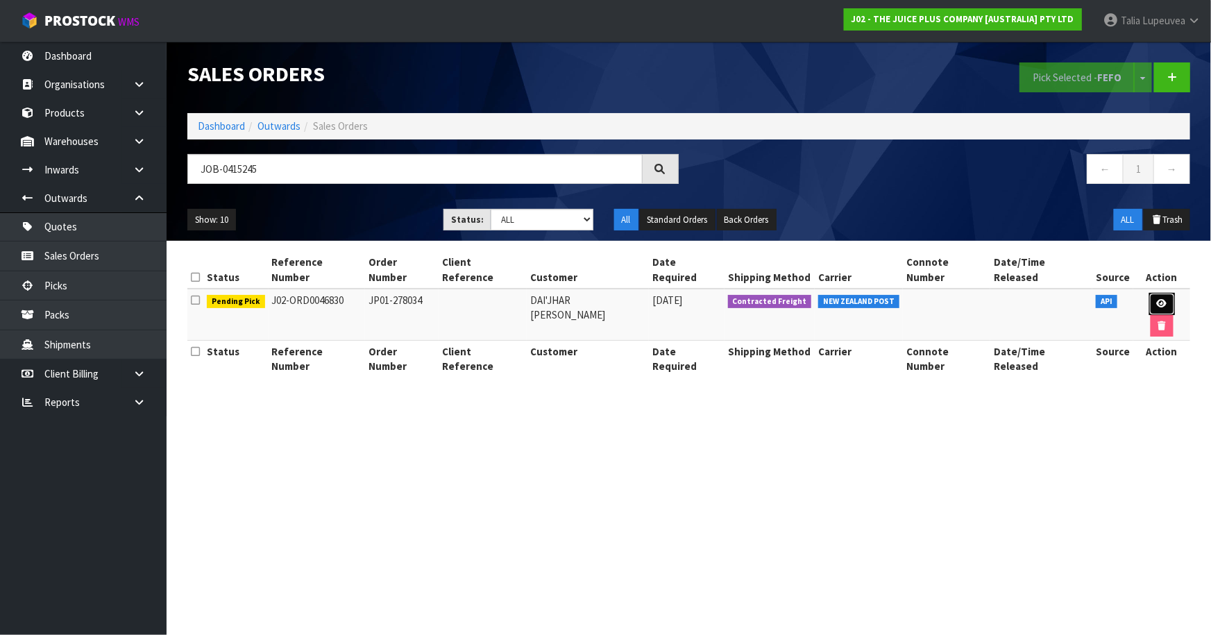
click at [1152, 293] on link at bounding box center [1162, 304] width 26 height 22
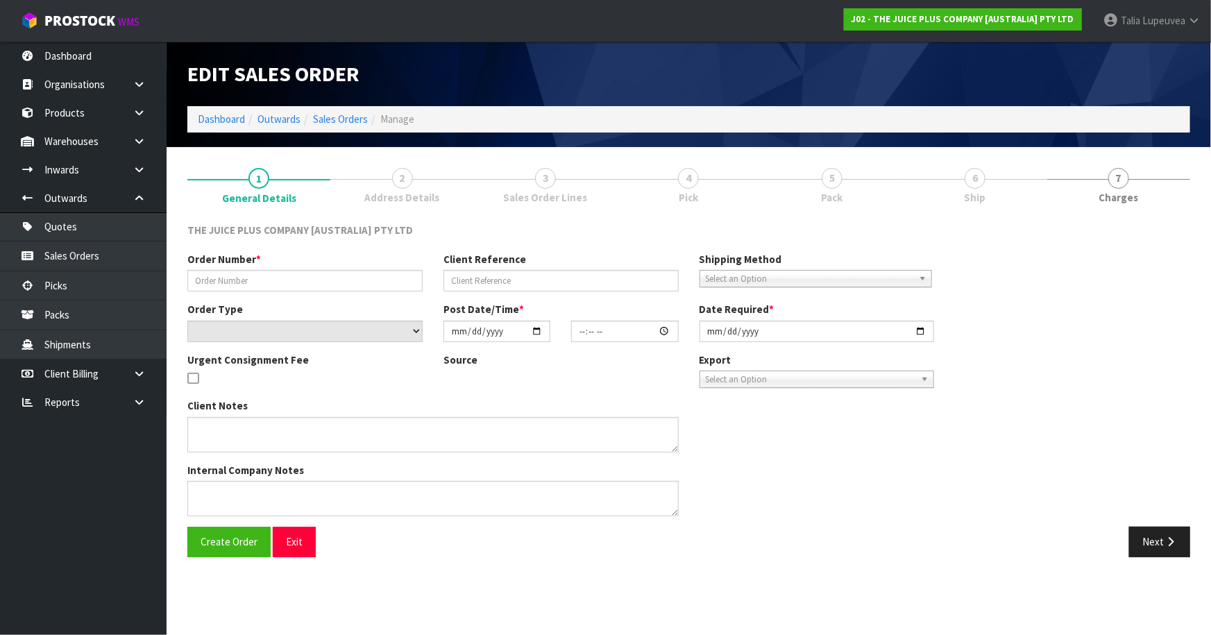
type input "JP01-278034"
select select "number:0"
type input "[DATE]"
type input "13:48:53.000"
type input "[DATE]"
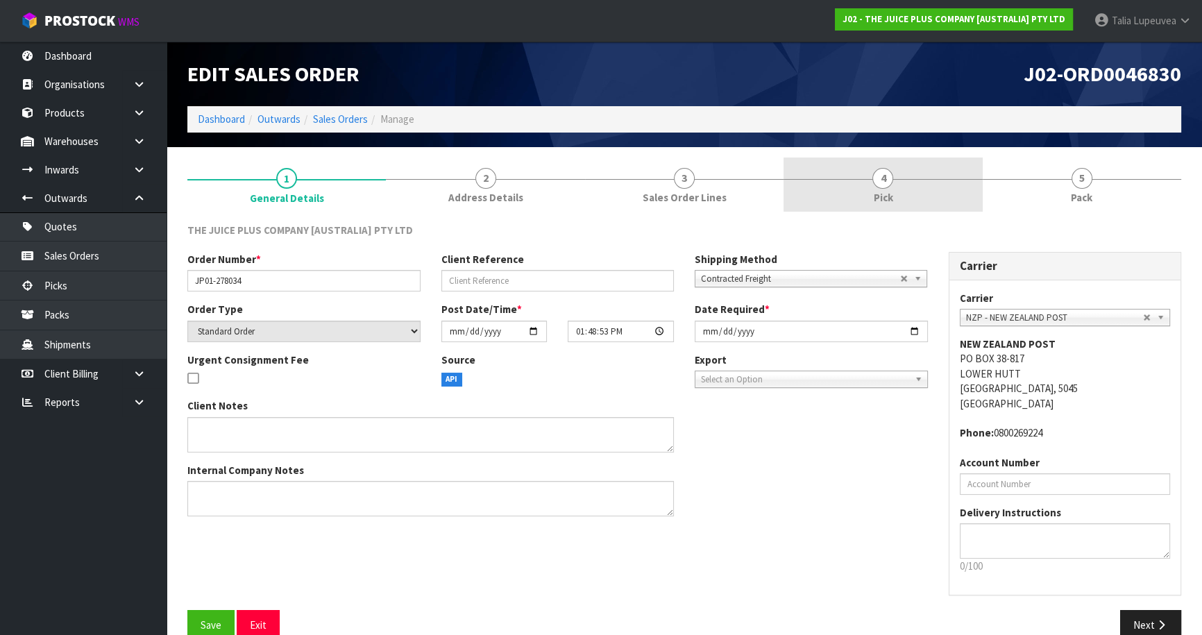
click at [935, 207] on link "4 Pick" at bounding box center [882, 185] width 198 height 55
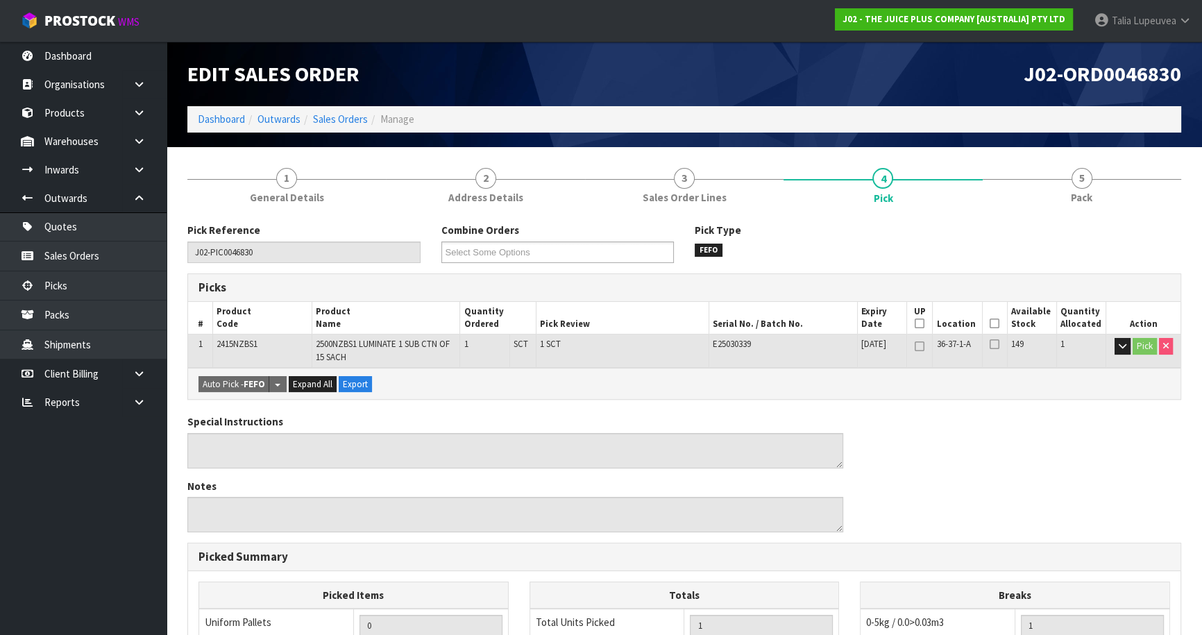
click at [995, 323] on icon at bounding box center [994, 323] width 10 height 1
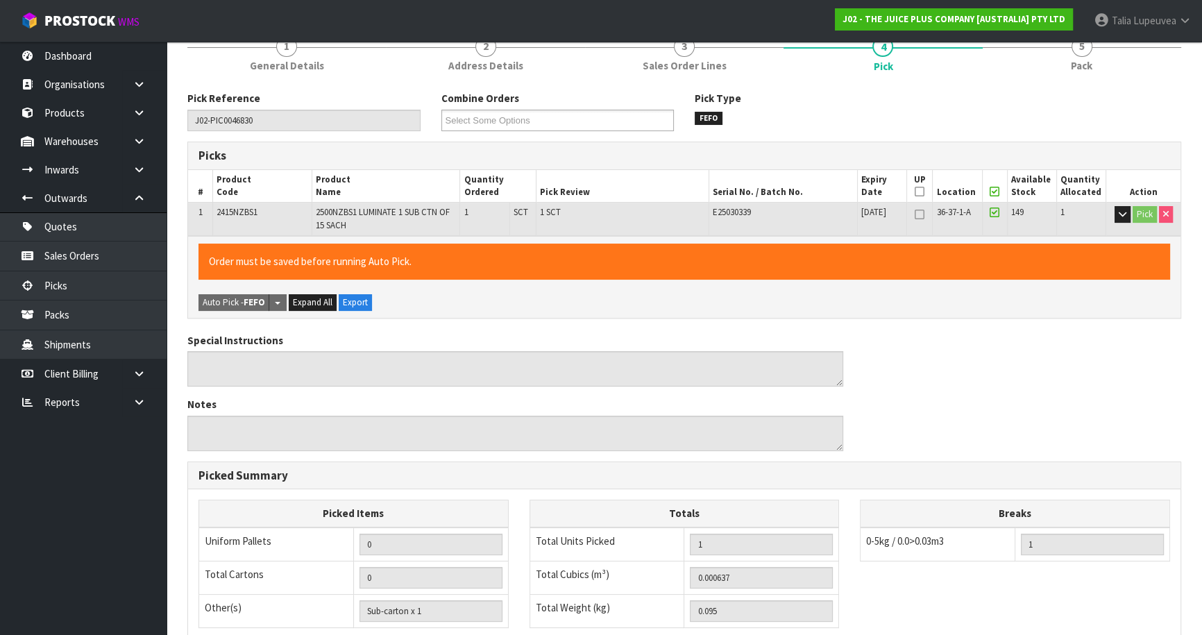
scroll to position [339, 0]
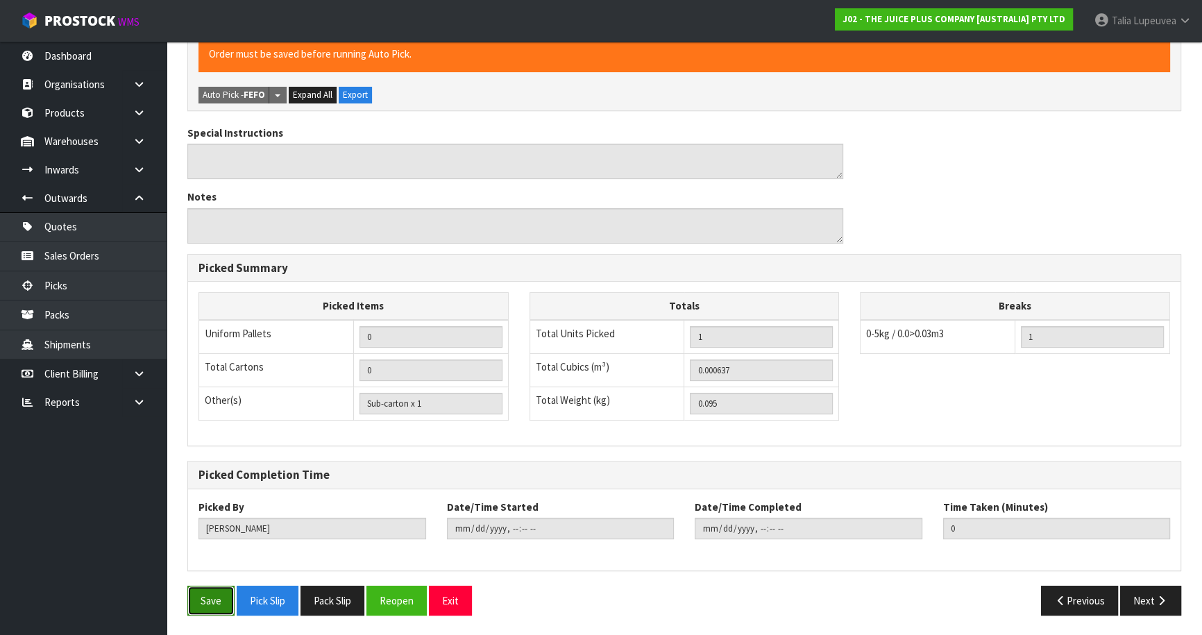
click at [223, 587] on button "Save" at bounding box center [210, 601] width 47 height 30
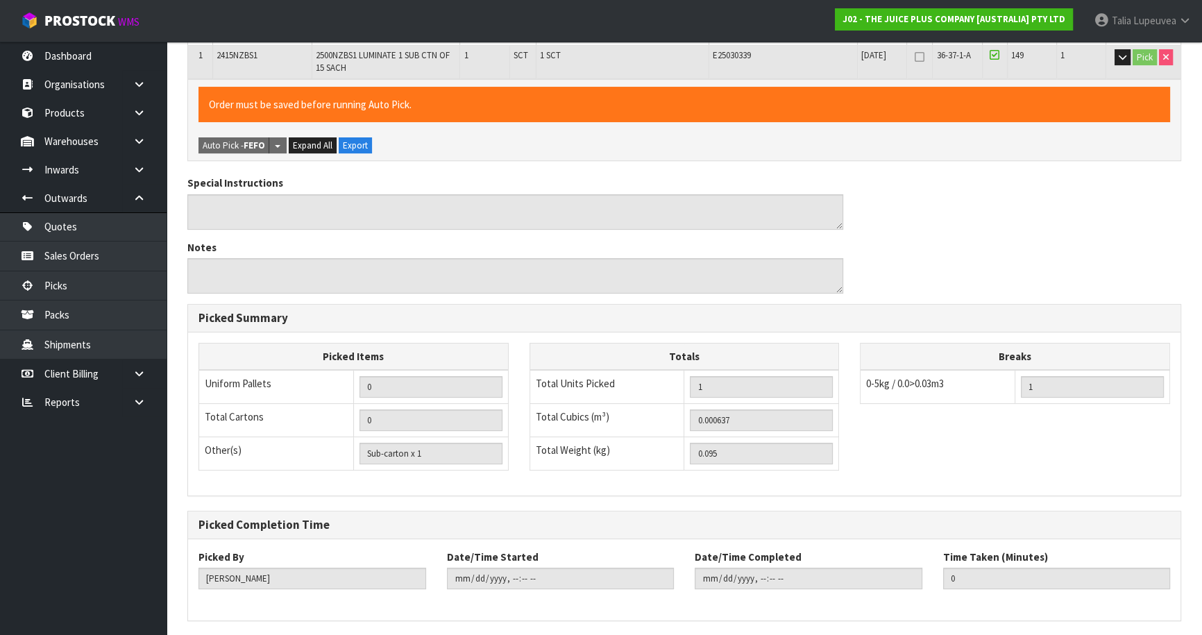
scroll to position [0, 0]
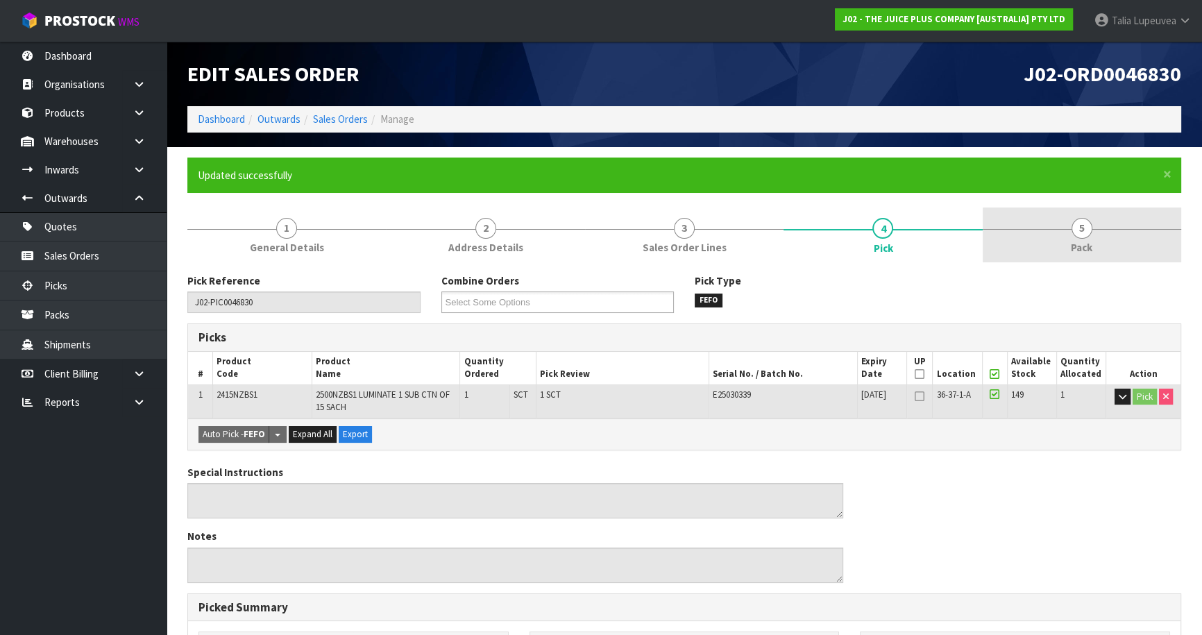
drag, startPoint x: 1086, startPoint y: 210, endPoint x: 1079, endPoint y: 207, distance: 7.5
click at [1079, 207] on link "5 Pack" at bounding box center [1081, 234] width 198 height 55
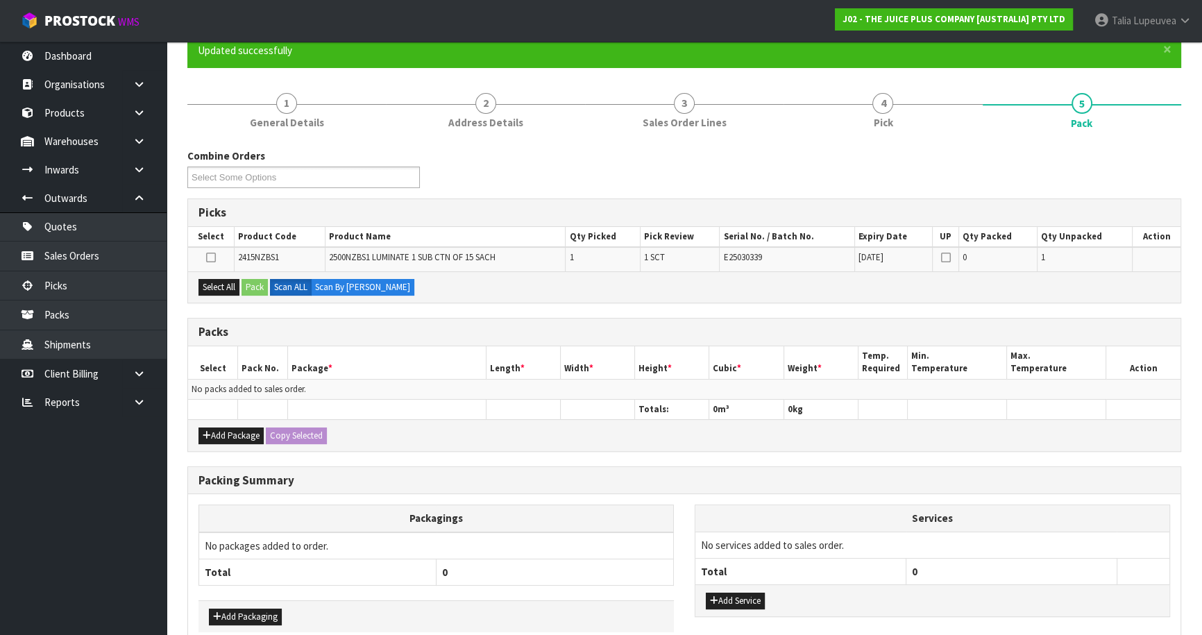
scroll to position [126, 0]
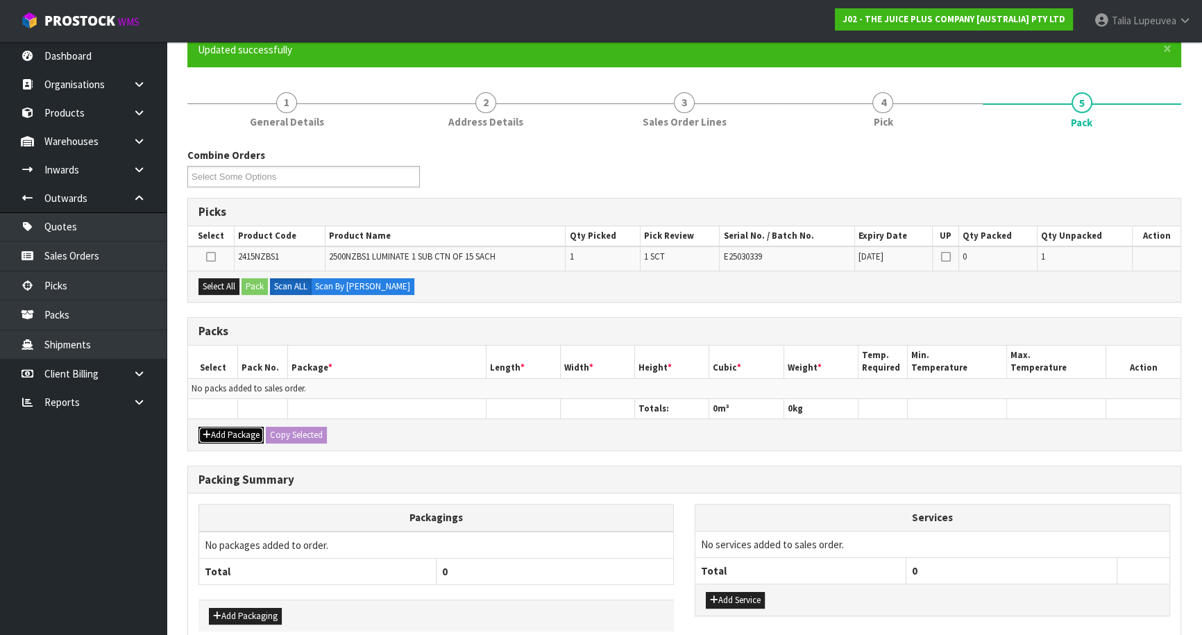
drag, startPoint x: 248, startPoint y: 431, endPoint x: 217, endPoint y: 402, distance: 42.2
click at [247, 431] on button "Add Package" at bounding box center [230, 435] width 65 height 17
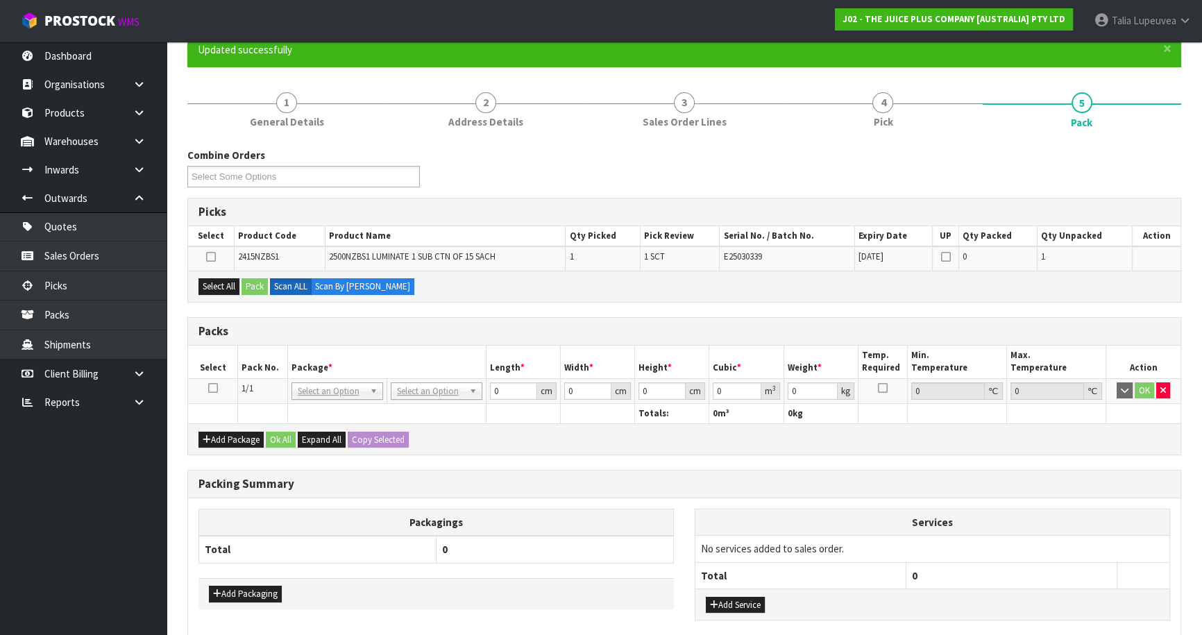
drag, startPoint x: 216, startPoint y: 388, endPoint x: 241, endPoint y: 371, distance: 29.4
click at [218, 388] on td at bounding box center [213, 390] width 50 height 25
click at [215, 389] on icon at bounding box center [213, 388] width 10 height 1
click at [225, 287] on button "Select All" at bounding box center [218, 286] width 41 height 17
click at [256, 290] on button "Pack" at bounding box center [254, 286] width 26 height 17
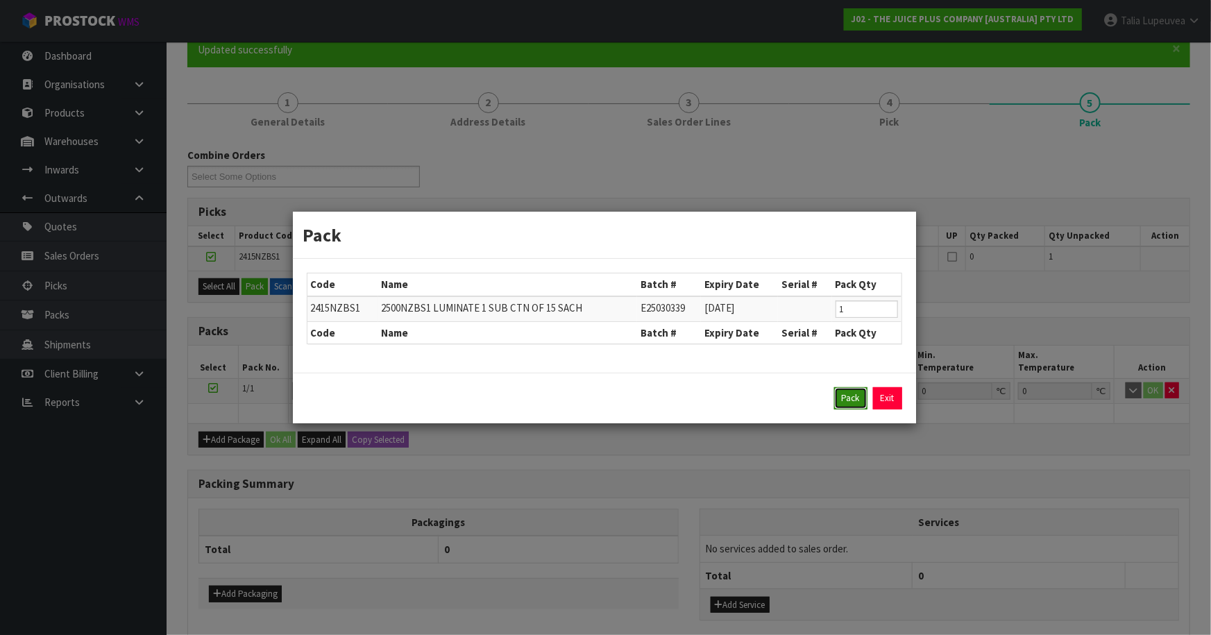
click at [844, 400] on button "Pack" at bounding box center [850, 398] width 33 height 22
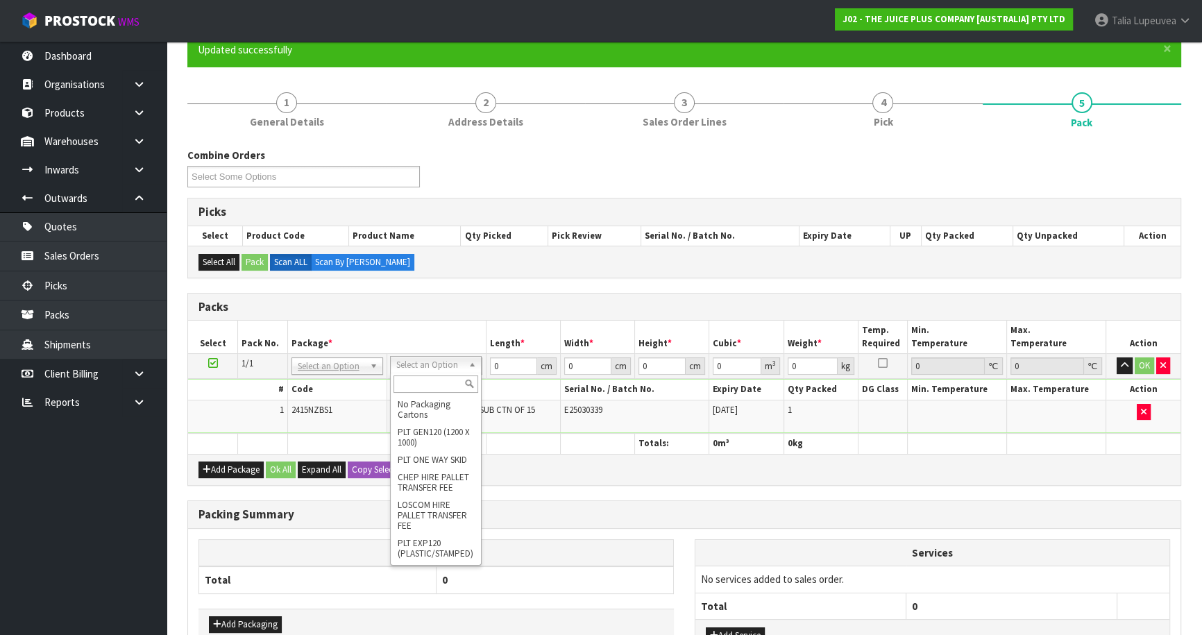
click at [425, 384] on input "text" at bounding box center [435, 383] width 85 height 17
type input "CTN0"
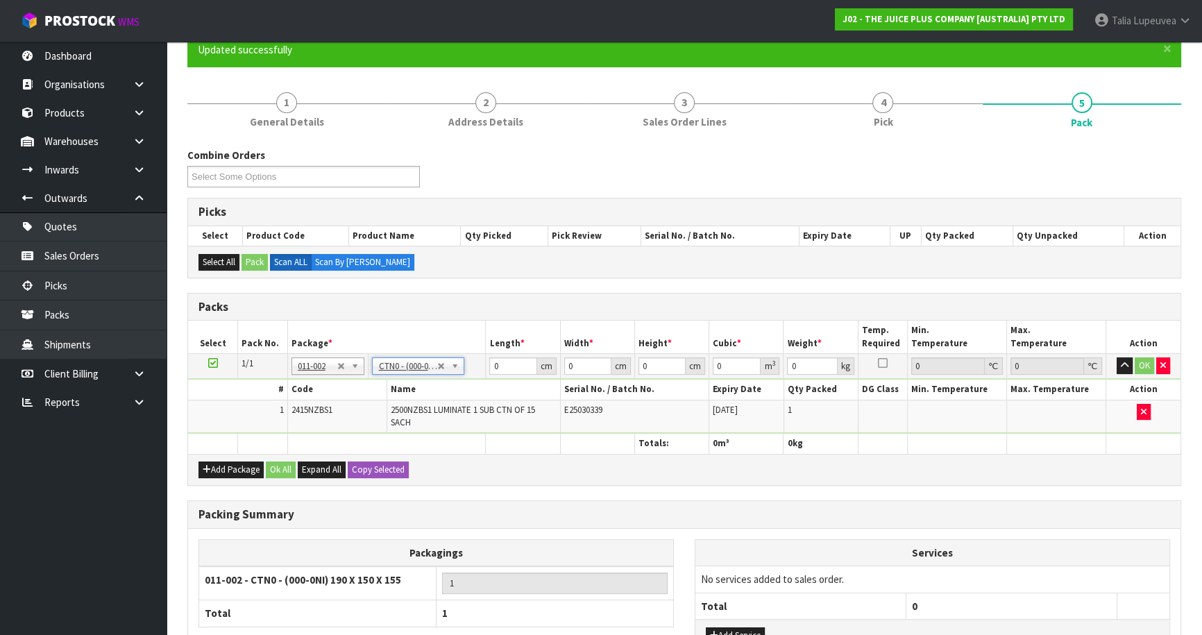
type input "19"
type input "15"
type input "15.5"
type input "0.004417"
type input "0.295"
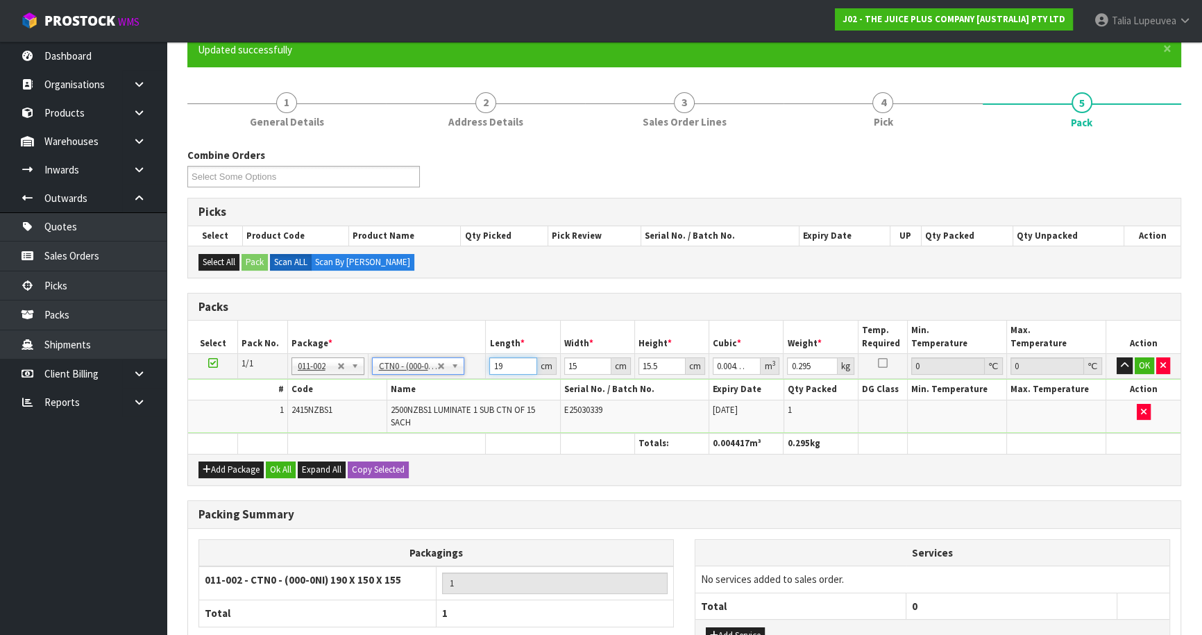
drag, startPoint x: 507, startPoint y: 360, endPoint x: 459, endPoint y: 378, distance: 50.5
click at [460, 376] on tbody "1/1 NONE 007-001 007-002 007-004 007-009 007-013 007-014 007-015 007-017 007-01…" at bounding box center [684, 394] width 992 height 80
type input "1"
type input "0.000233"
type input "16"
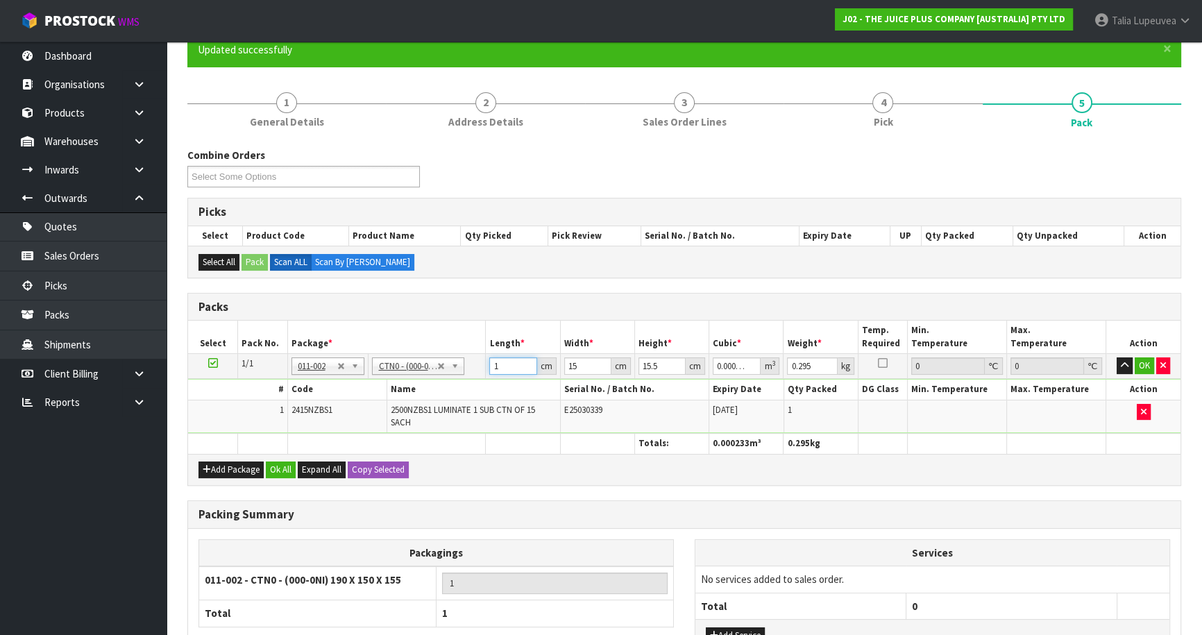
type input "0.00372"
type input "16"
type input "1"
type input "0.000248"
type input "15"
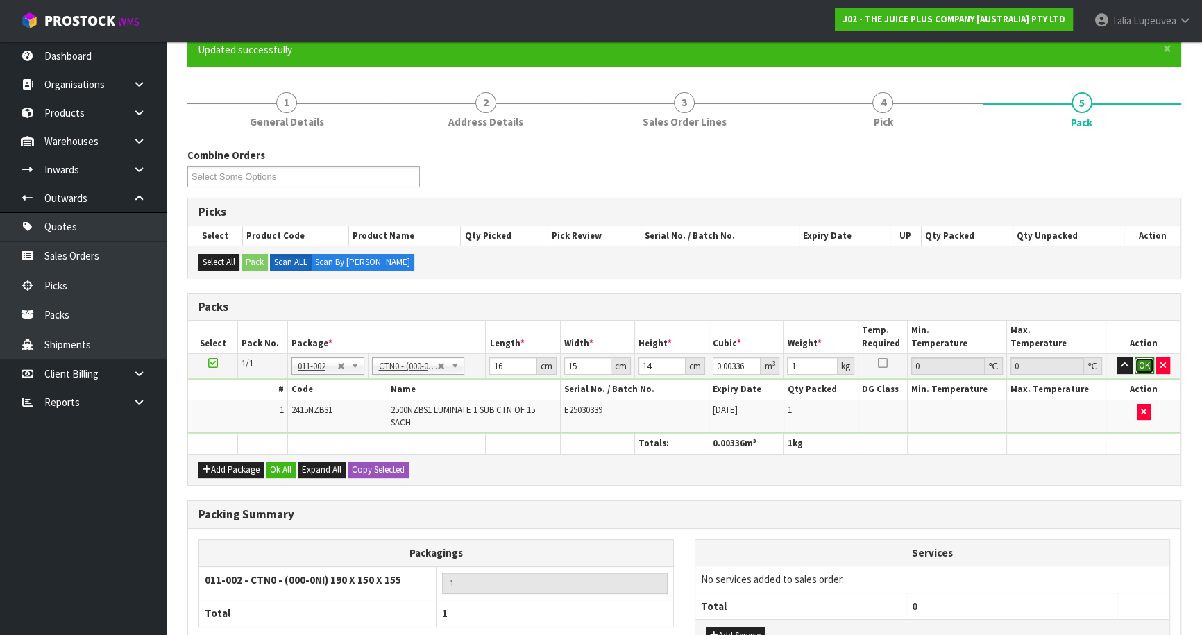
click at [1139, 368] on button "OK" at bounding box center [1143, 365] width 19 height 17
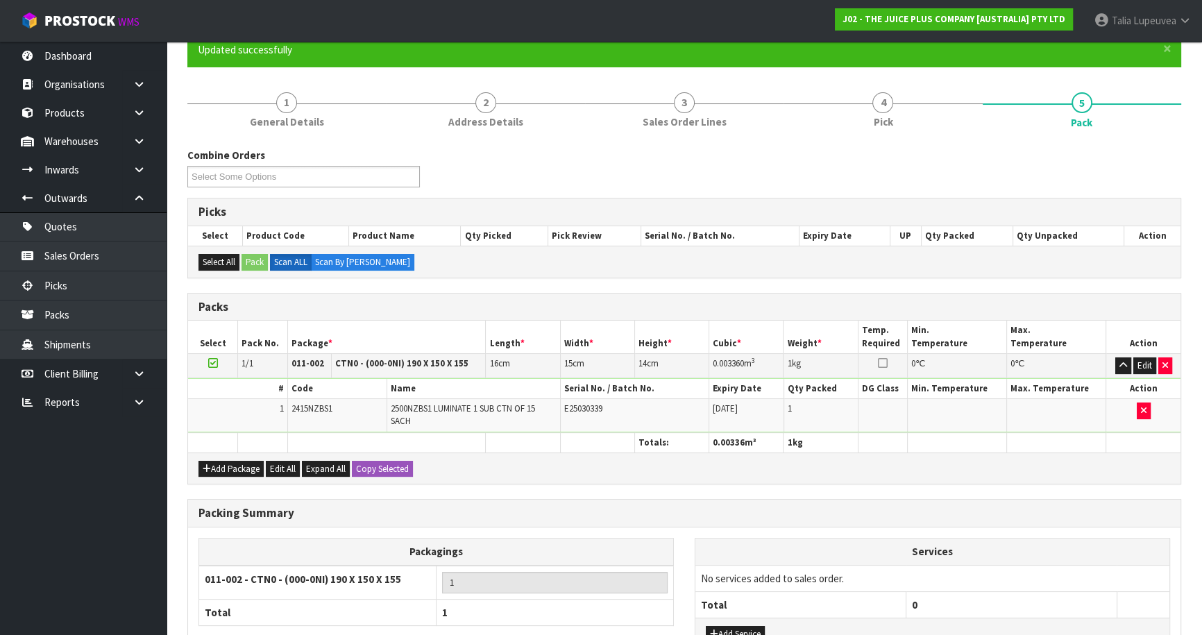
scroll to position [236, 0]
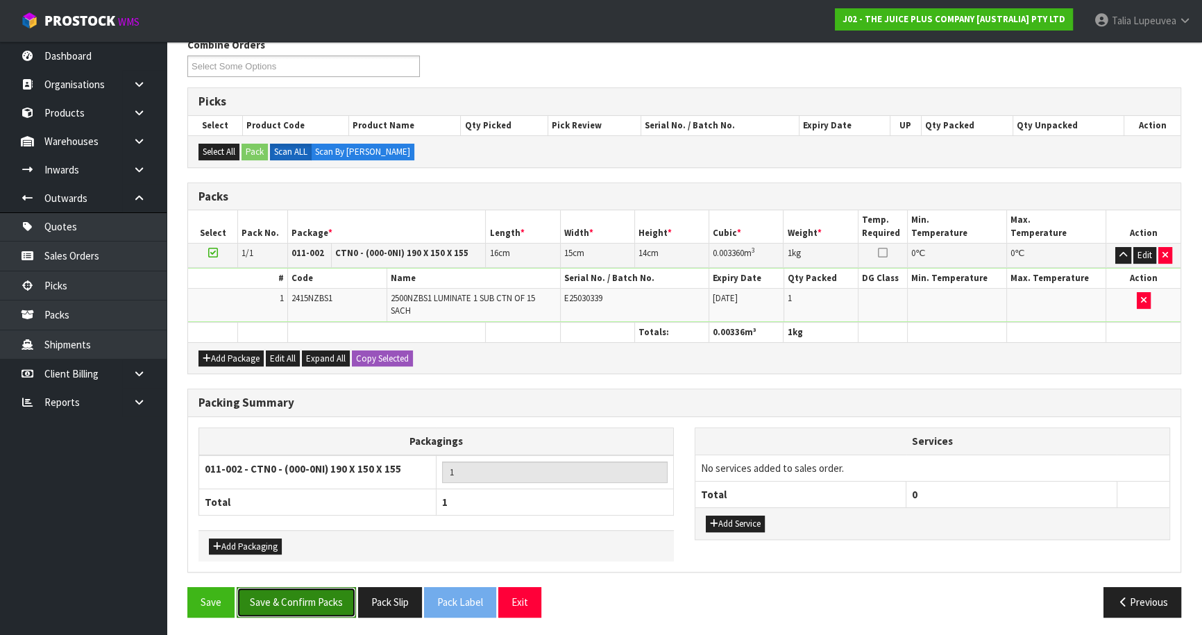
drag, startPoint x: 339, startPoint y: 599, endPoint x: 450, endPoint y: 551, distance: 120.5
click at [340, 598] on button "Save & Confirm Packs" at bounding box center [296, 602] width 119 height 30
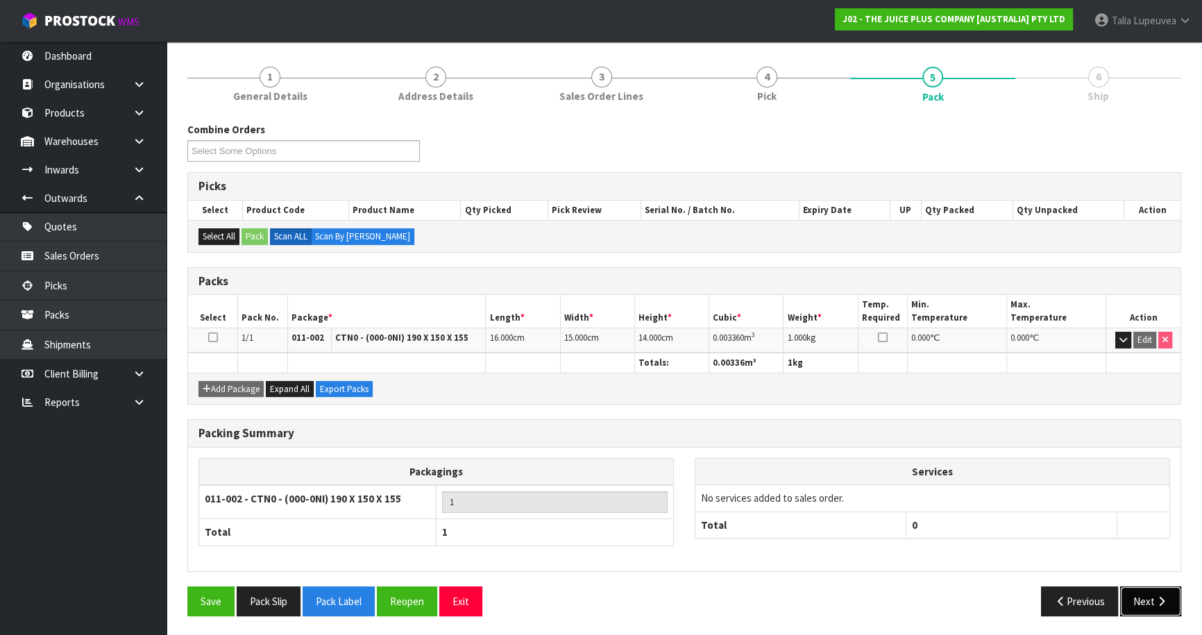
click at [1152, 595] on button "Next" at bounding box center [1150, 601] width 61 height 30
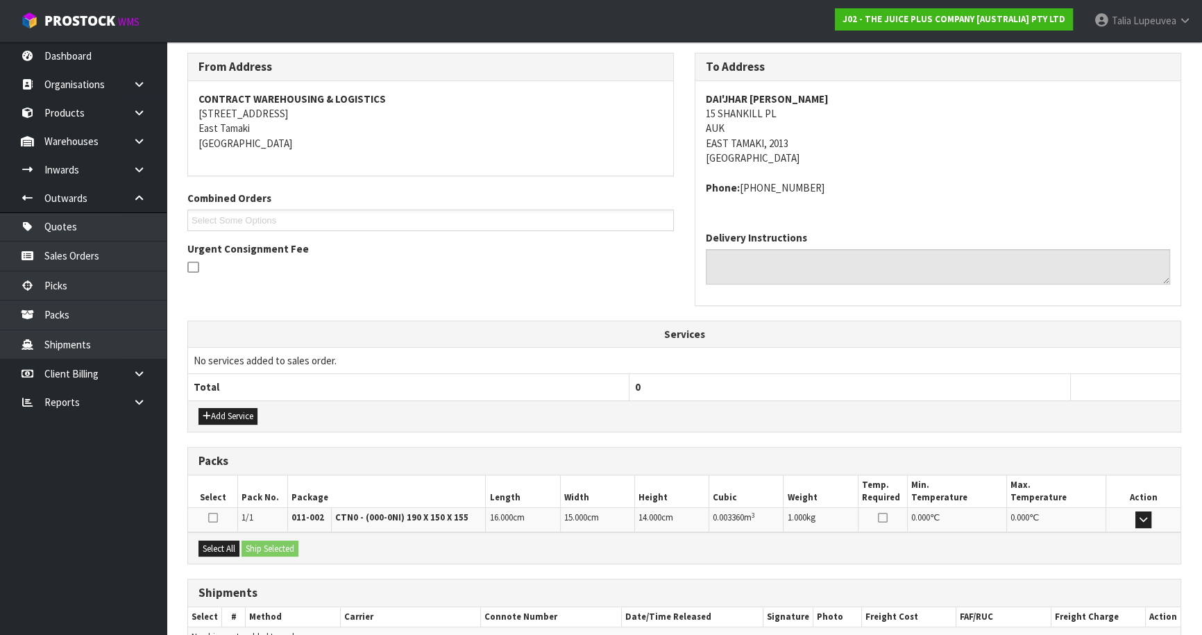
scroll to position [297, 0]
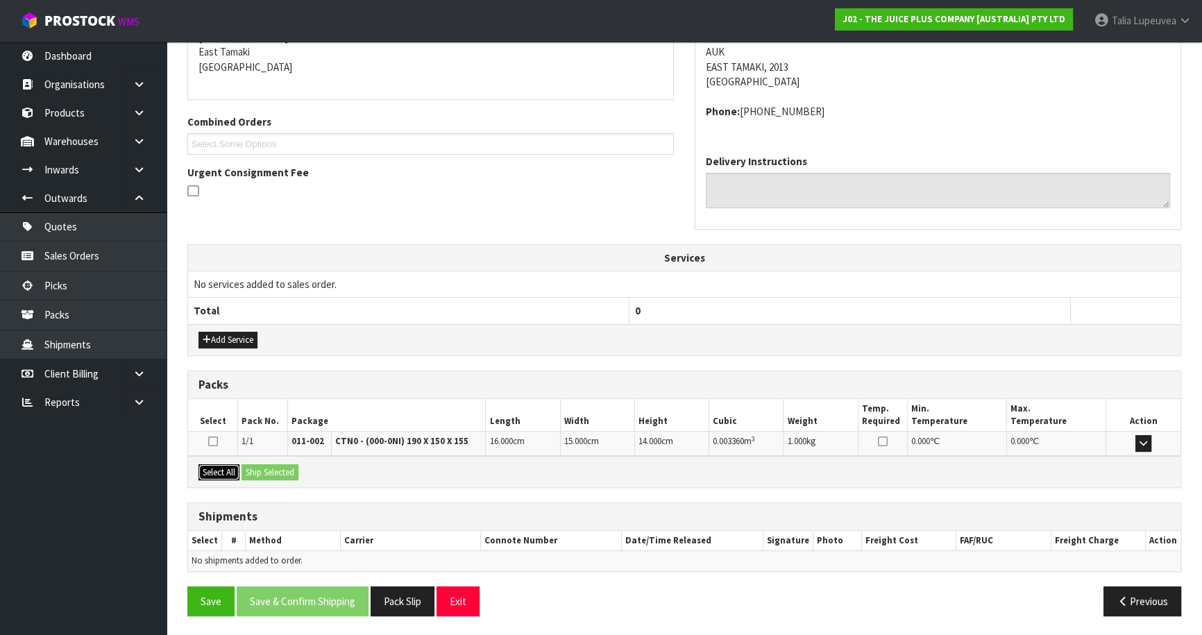
click at [229, 465] on button "Select All" at bounding box center [218, 472] width 41 height 17
click at [260, 465] on button "Ship Selected" at bounding box center [269, 472] width 57 height 17
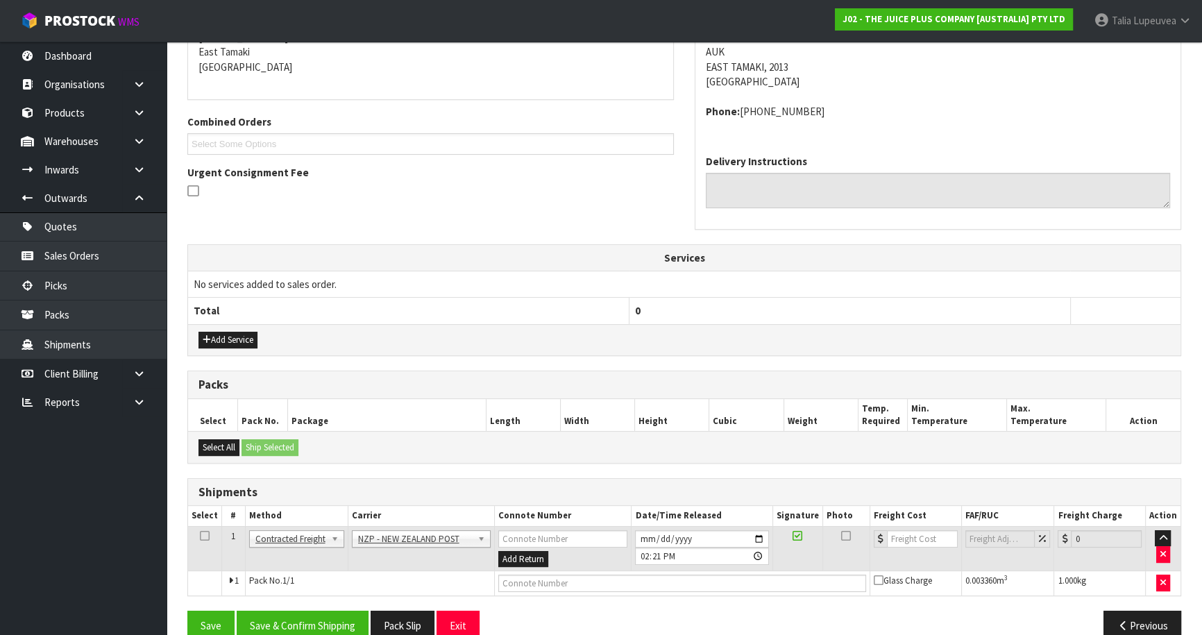
scroll to position [321, 0]
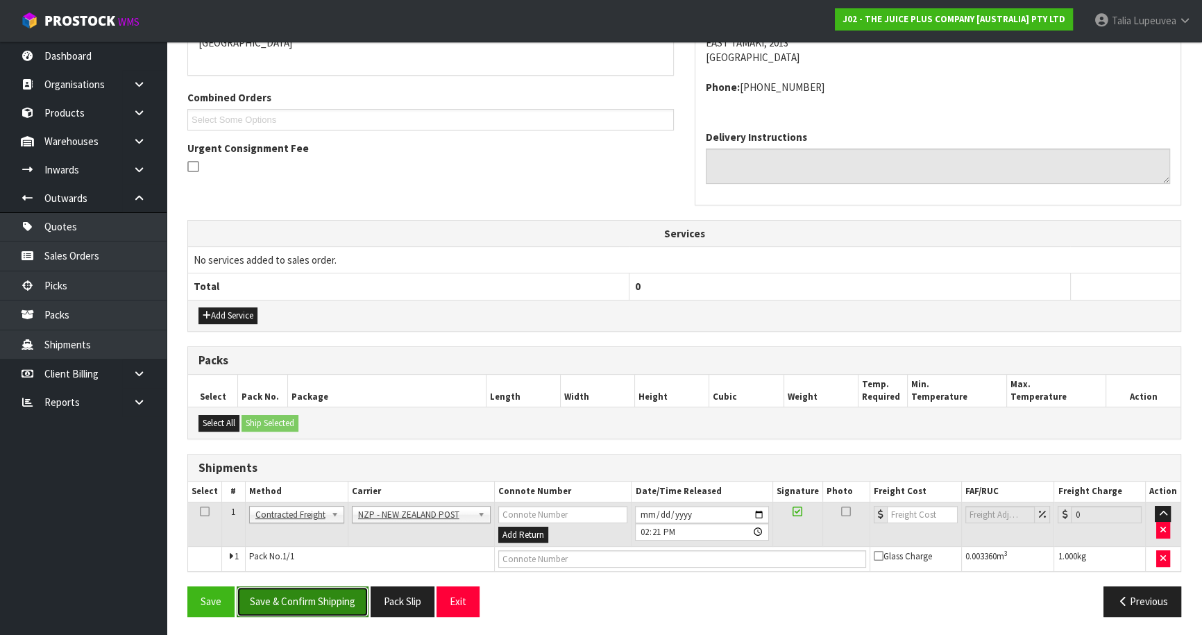
click at [303, 595] on button "Save & Confirm Shipping" at bounding box center [303, 601] width 132 height 30
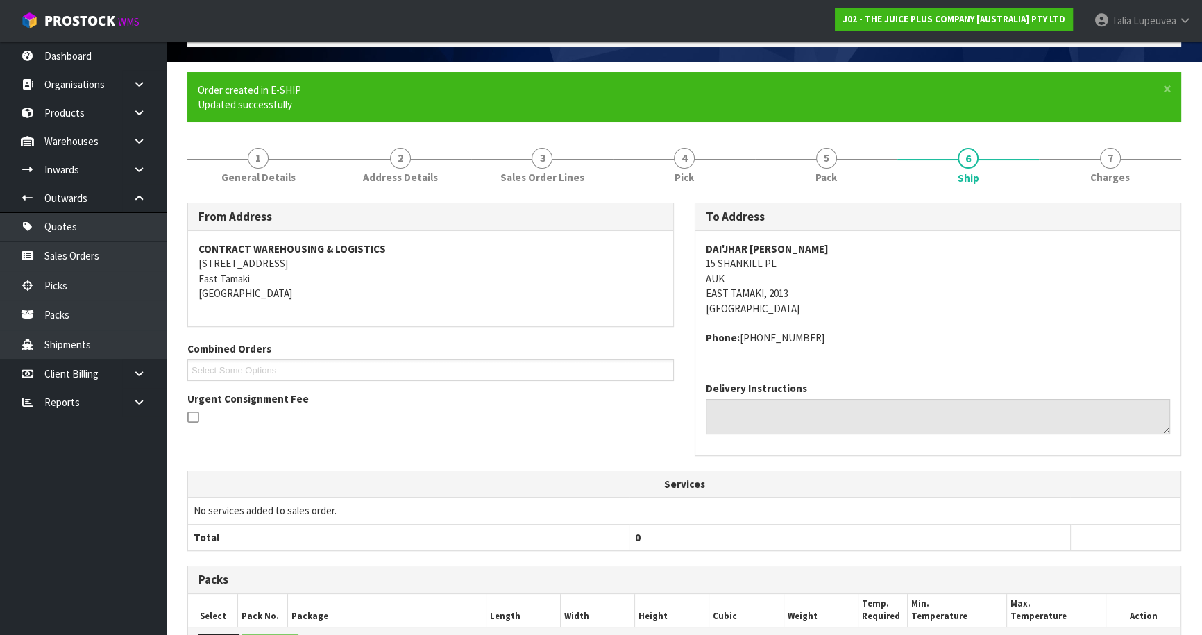
scroll to position [302, 0]
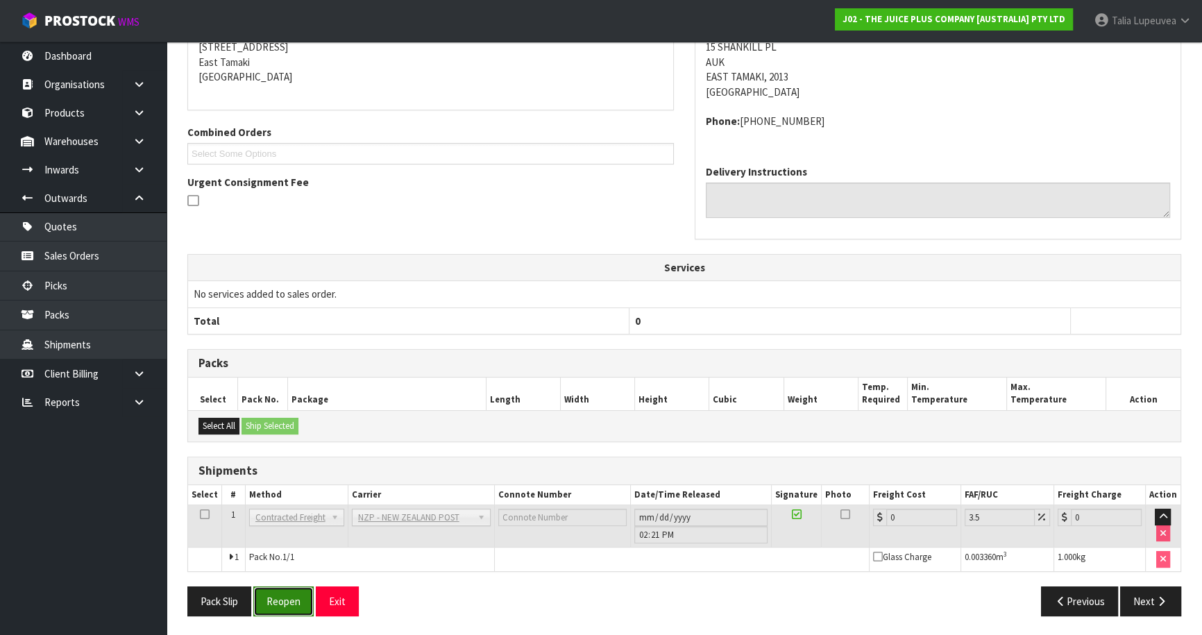
click at [293, 597] on button "Reopen" at bounding box center [283, 601] width 60 height 30
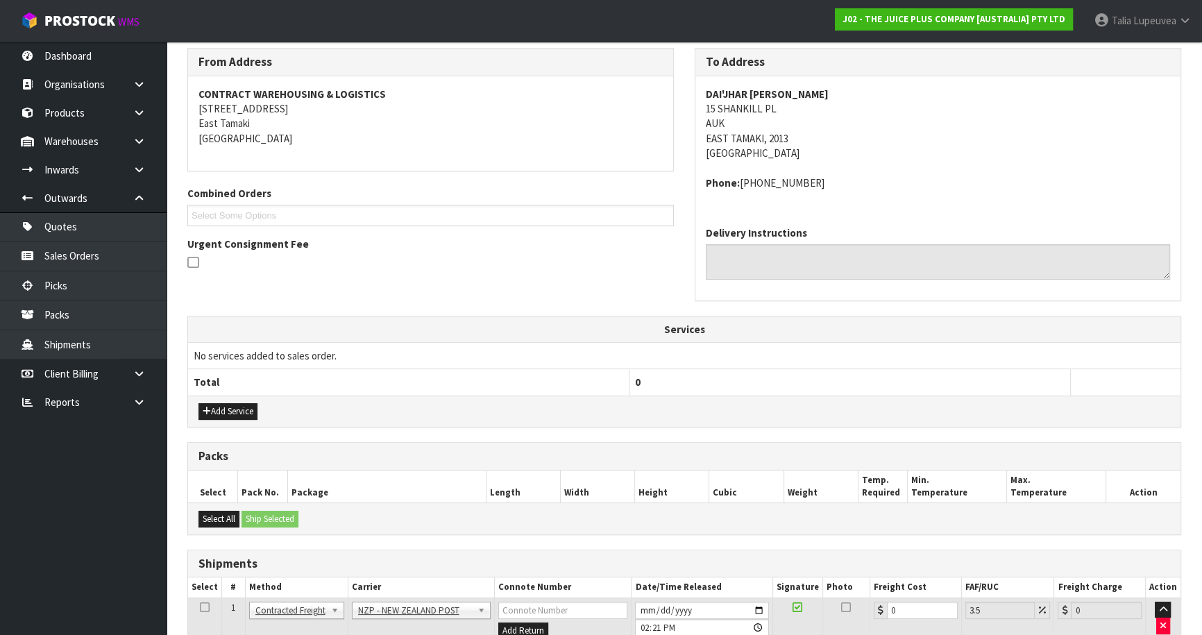
scroll to position [334, 0]
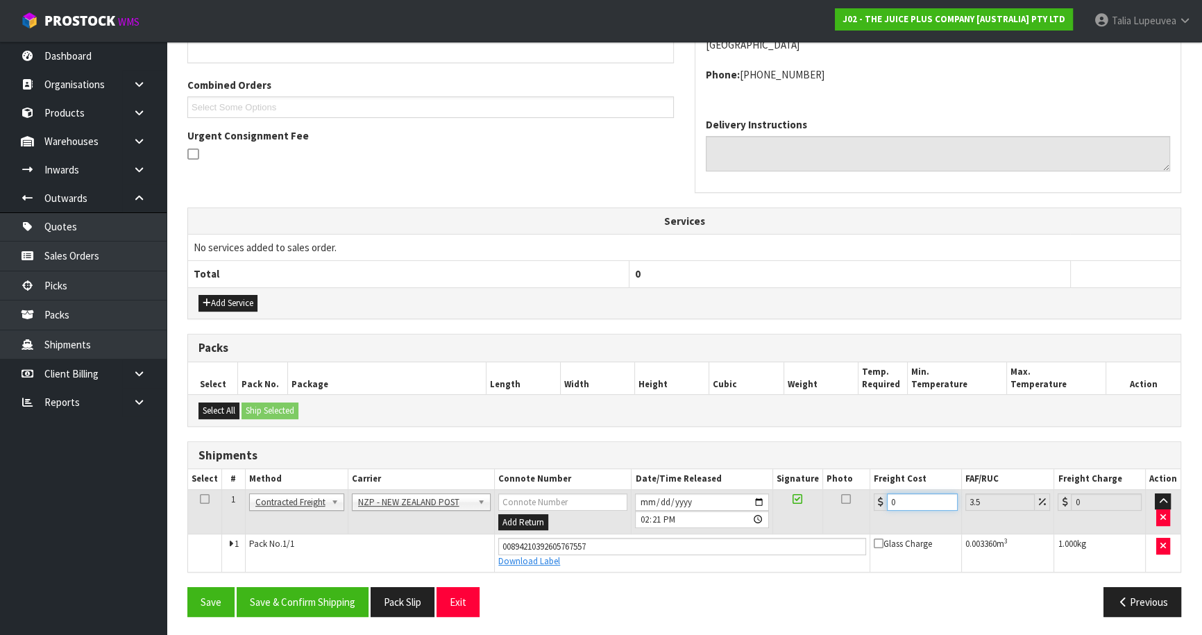
drag, startPoint x: 886, startPoint y: 511, endPoint x: 835, endPoint y: 513, distance: 50.7
click at [835, 513] on tr "1 Client Local Pickup Customer Local Pickup Company Freight Contracted Freight …" at bounding box center [684, 511] width 992 height 45
drag, startPoint x: 722, startPoint y: 500, endPoint x: 715, endPoint y: 503, distance: 7.8
click at [717, 502] on input "[DATE]" at bounding box center [701, 501] width 133 height 17
click at [614, 595] on div "Save Save & Confirm Shipping Pack Slip Exit" at bounding box center [430, 602] width 507 height 30
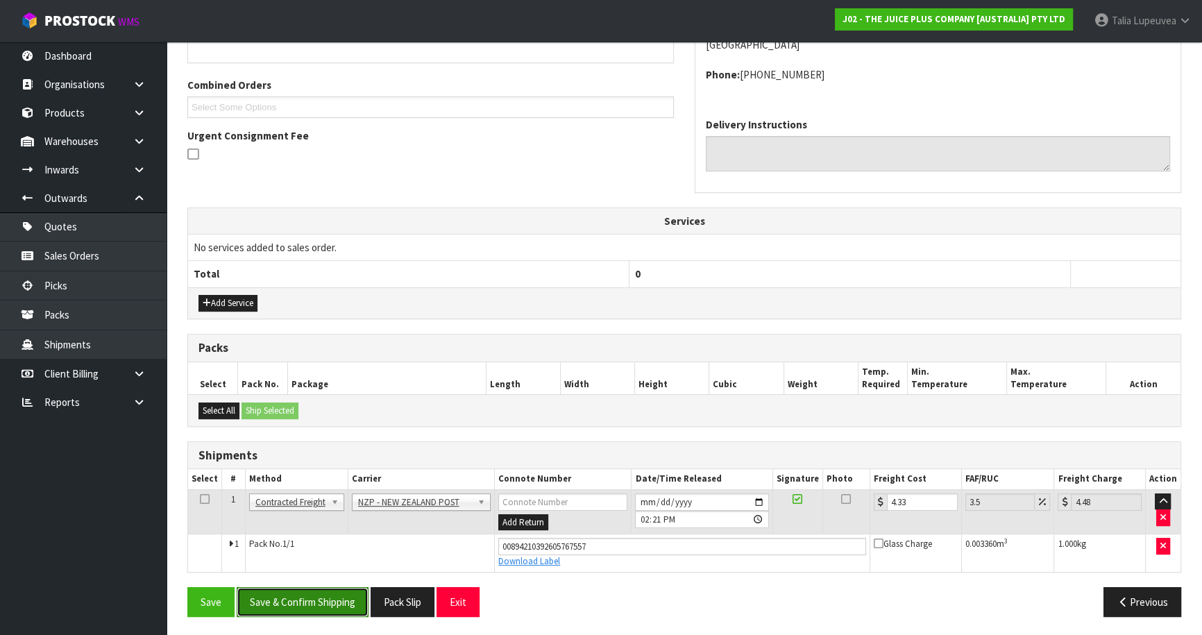
click at [280, 590] on button "Save & Confirm Shipping" at bounding box center [303, 602] width 132 height 30
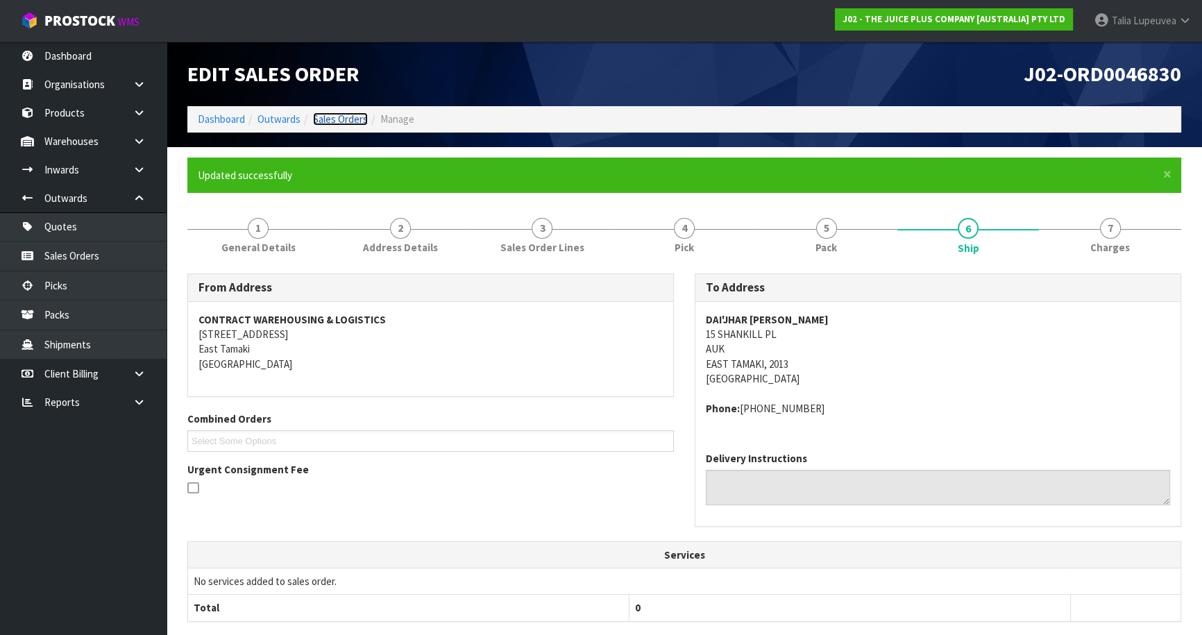
click at [352, 119] on link "Sales Orders" at bounding box center [340, 118] width 55 height 13
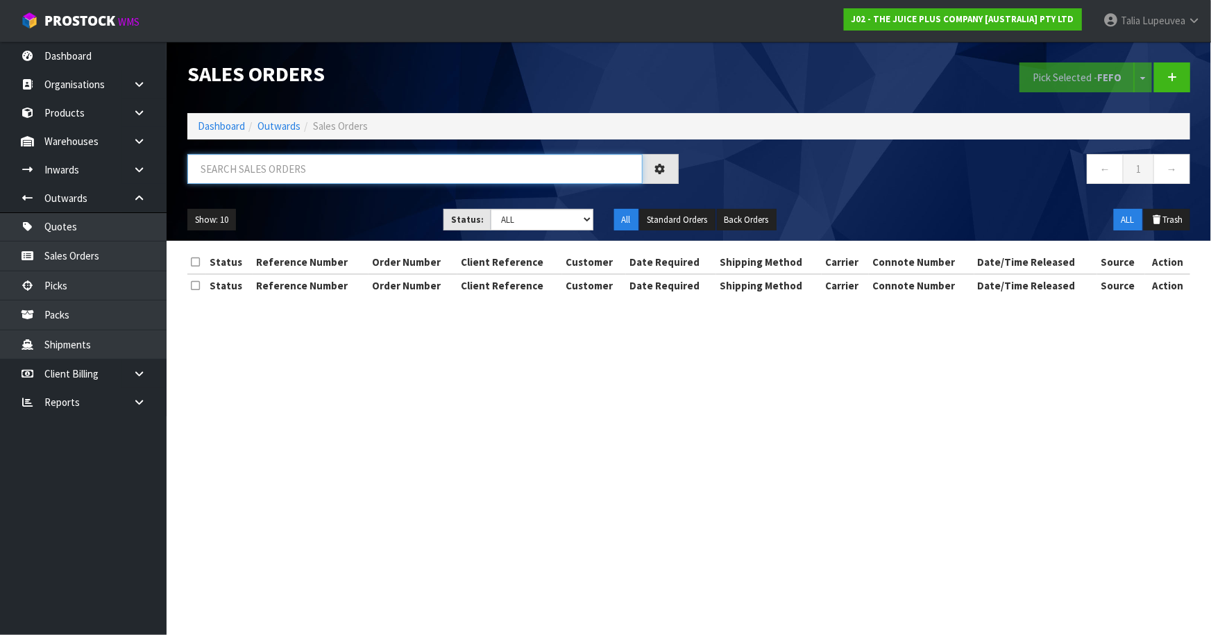
click at [348, 166] on input "text" at bounding box center [414, 169] width 455 height 30
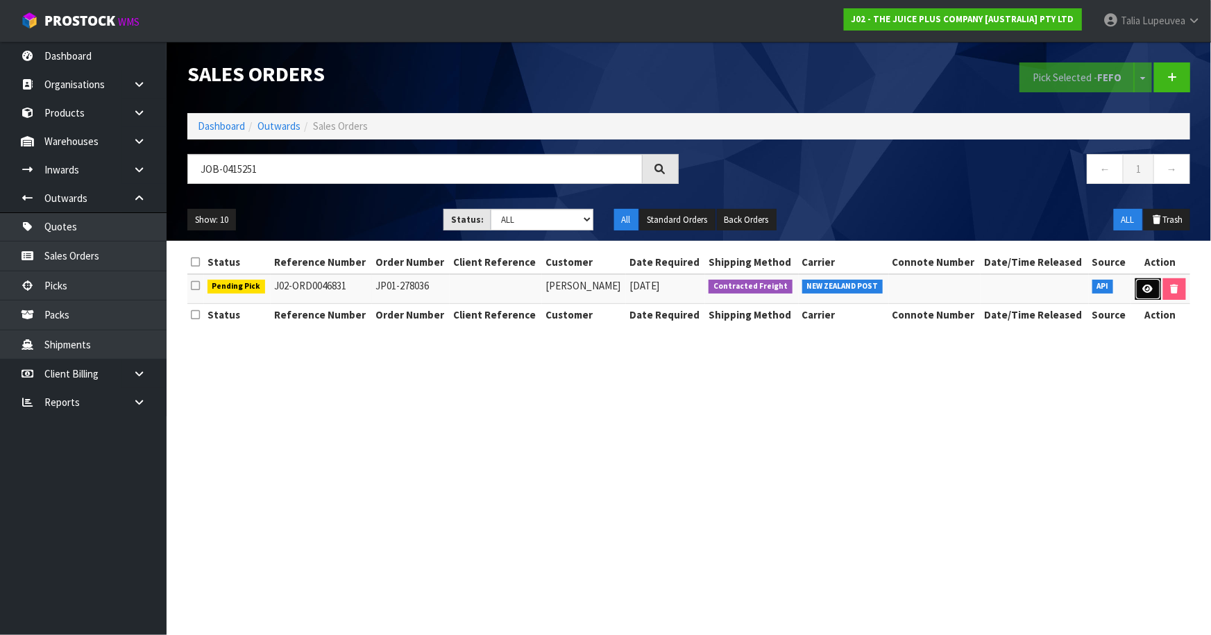
click at [1138, 289] on link at bounding box center [1148, 289] width 26 height 22
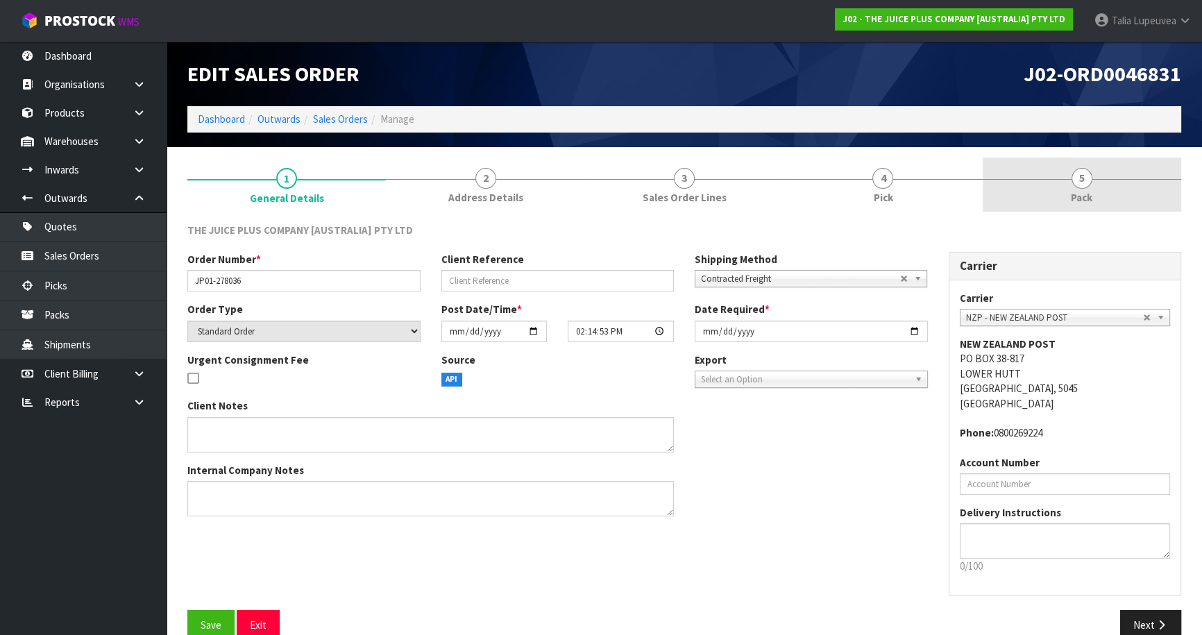
click at [1125, 190] on link "5 Pack" at bounding box center [1081, 185] width 198 height 55
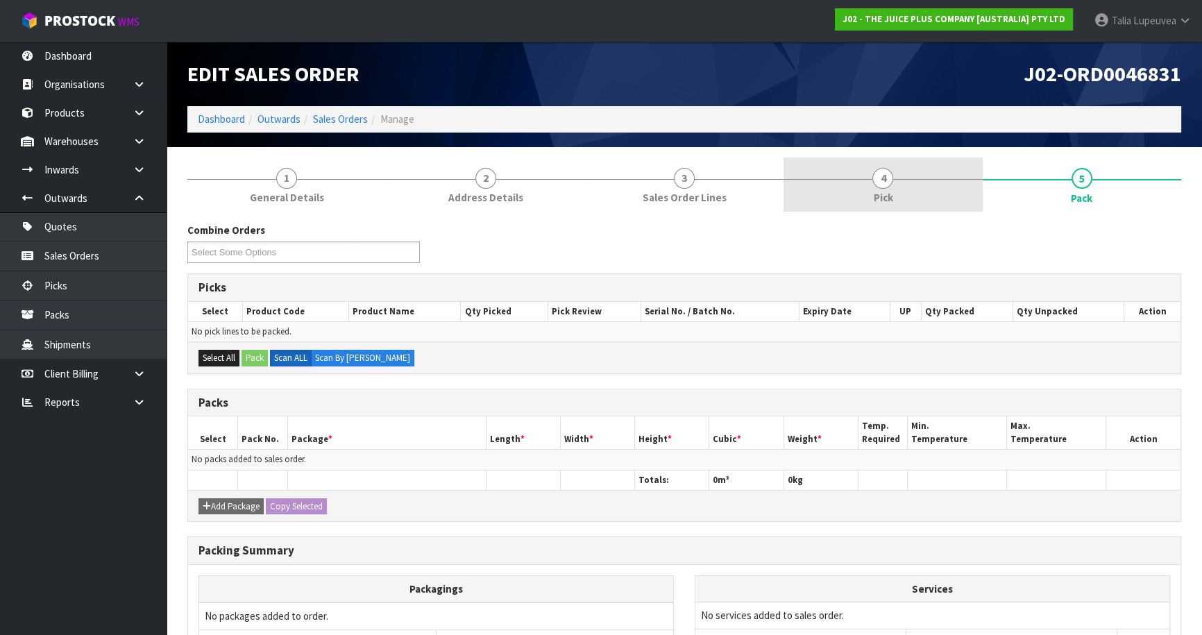
click at [942, 197] on link "4 Pick" at bounding box center [882, 185] width 198 height 55
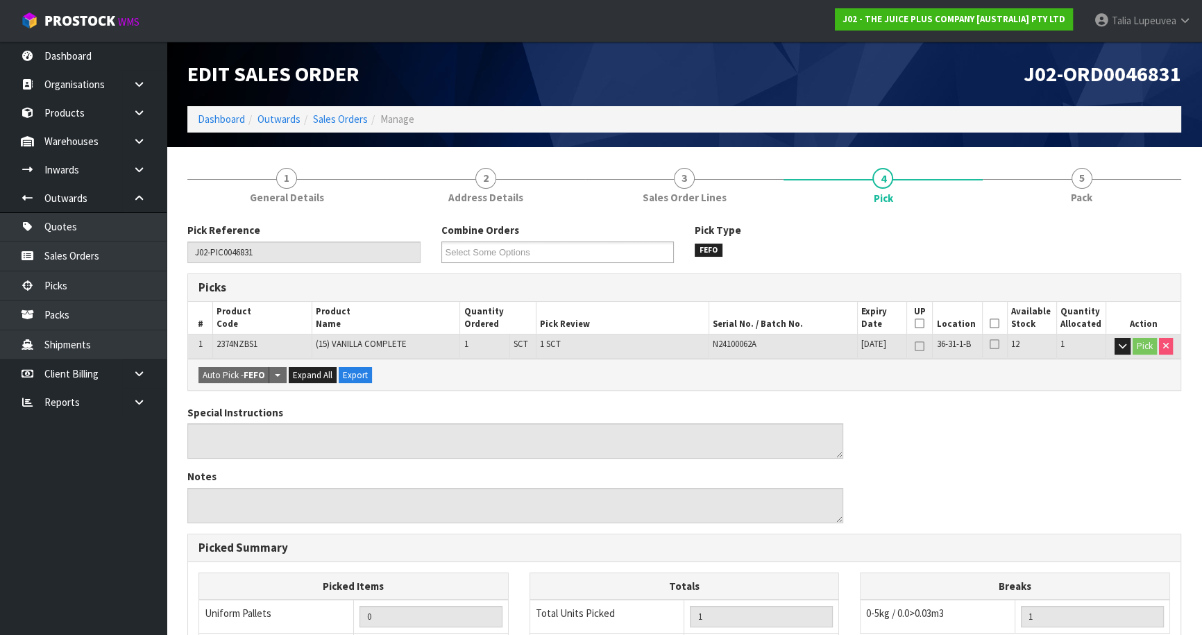
click at [991, 324] on icon at bounding box center [994, 323] width 10 height 1
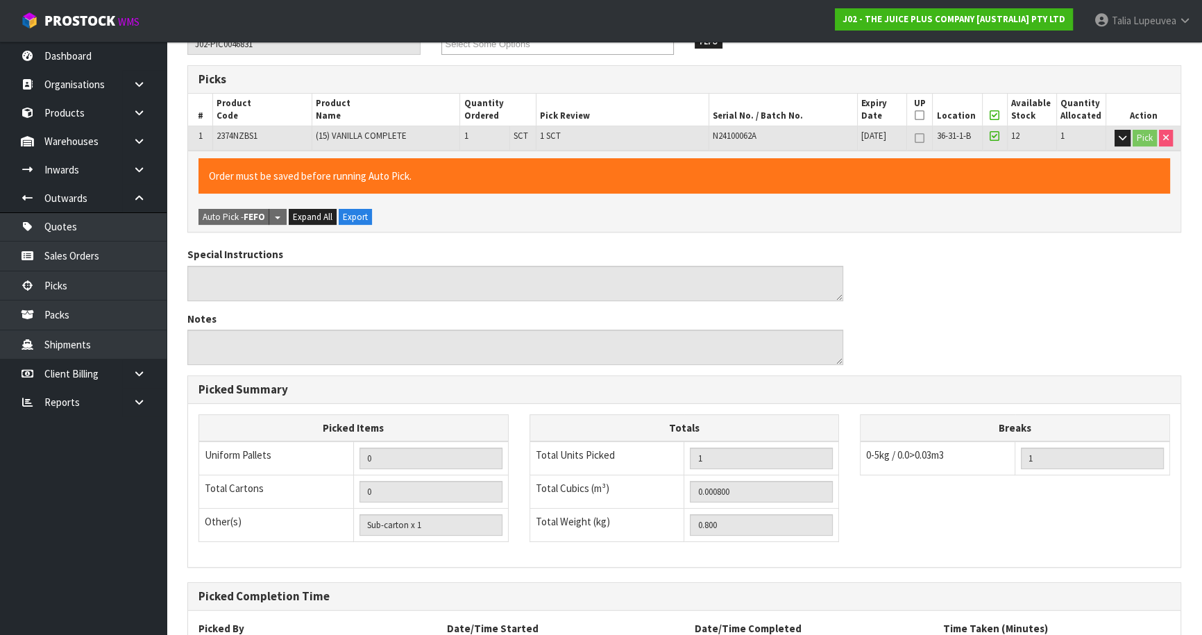
scroll to position [330, 0]
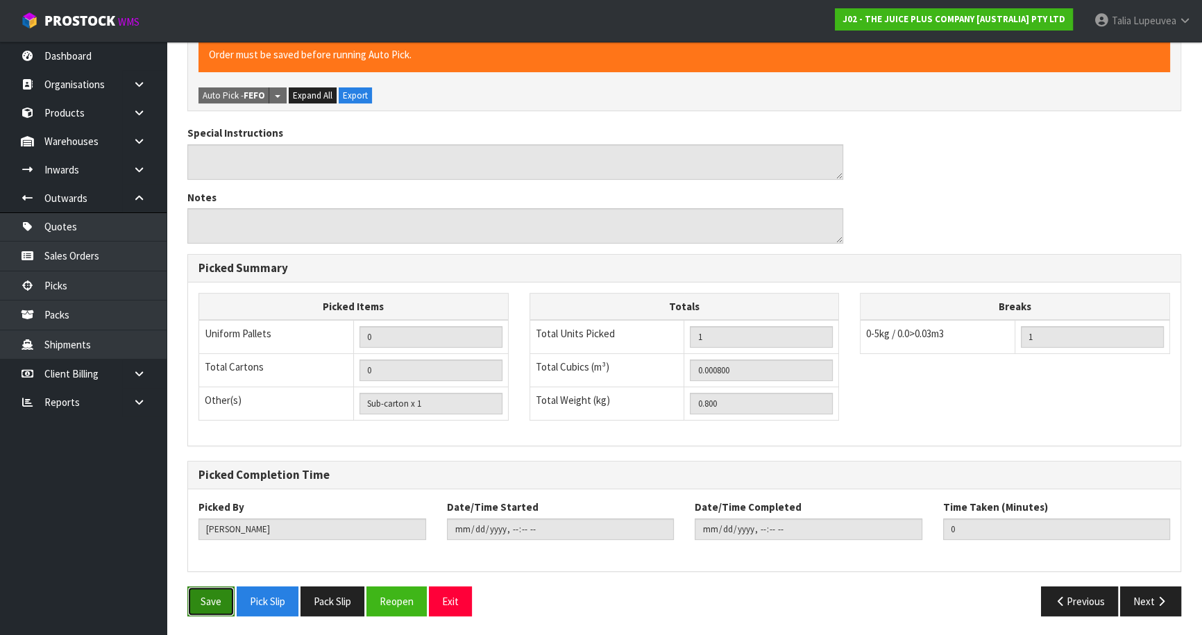
drag, startPoint x: 204, startPoint y: 606, endPoint x: 231, endPoint y: 590, distance: 31.4
click at [205, 604] on button "Save" at bounding box center [210, 601] width 47 height 30
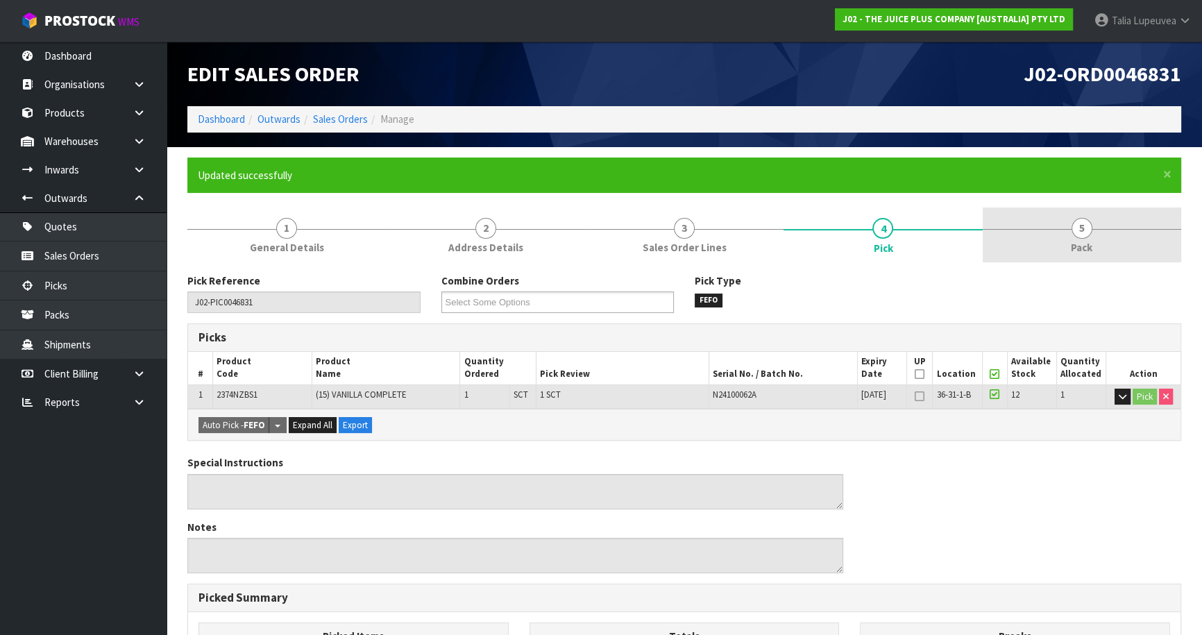
click at [1098, 232] on link "5 Pack" at bounding box center [1081, 234] width 198 height 55
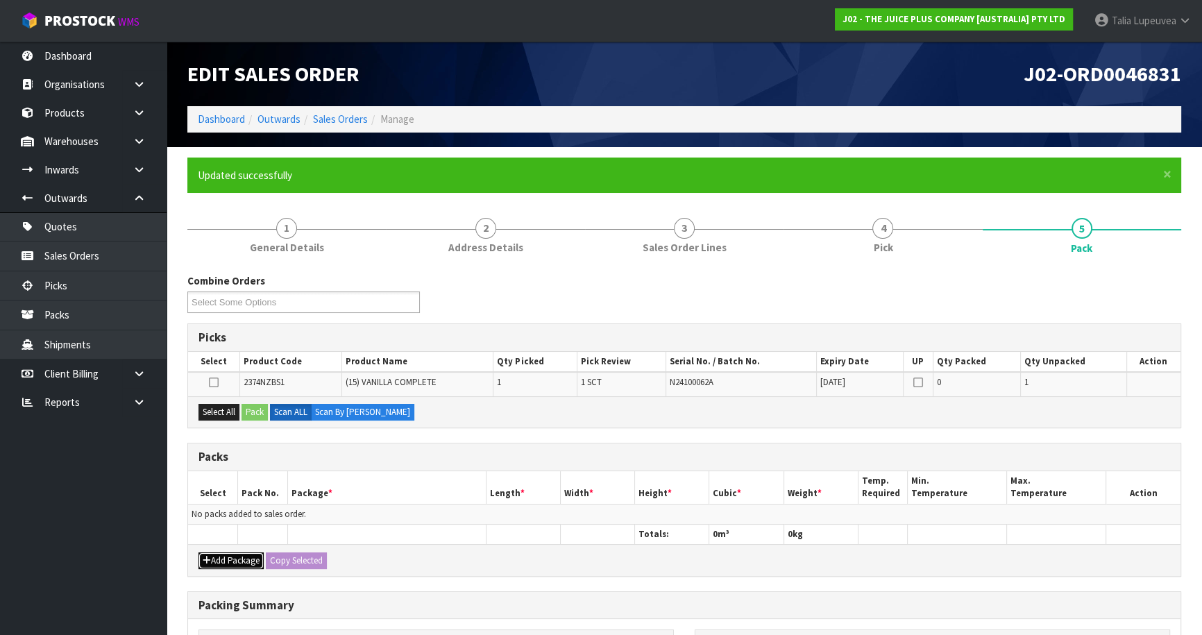
click at [242, 562] on button "Add Package" at bounding box center [230, 560] width 65 height 17
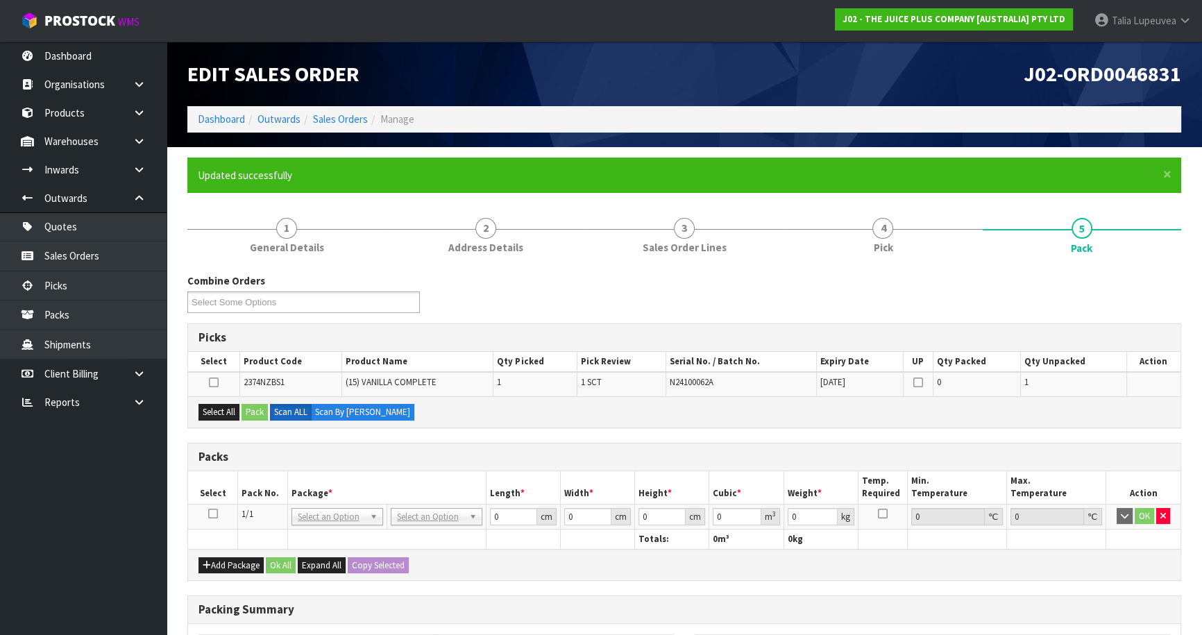
click at [208, 514] on icon at bounding box center [213, 513] width 10 height 1
drag, startPoint x: 217, startPoint y: 409, endPoint x: 263, endPoint y: 411, distance: 45.8
click at [221, 409] on button "Select All" at bounding box center [218, 412] width 41 height 17
click at [263, 411] on button "Pack" at bounding box center [254, 412] width 26 height 17
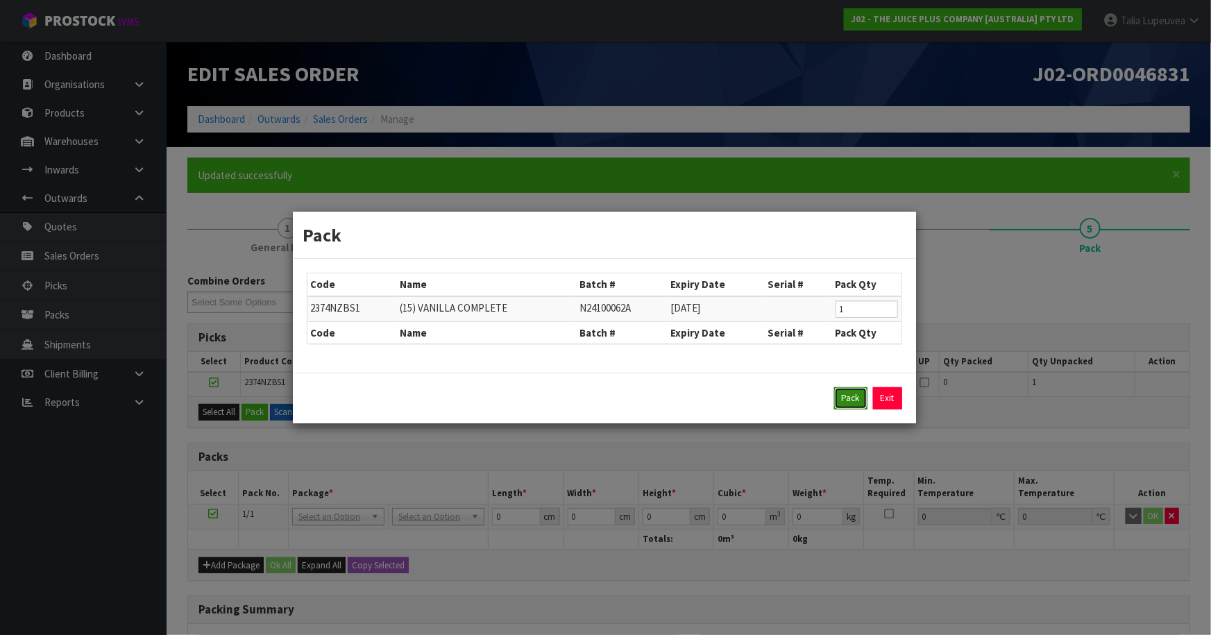
click at [856, 398] on button "Pack" at bounding box center [850, 398] width 33 height 22
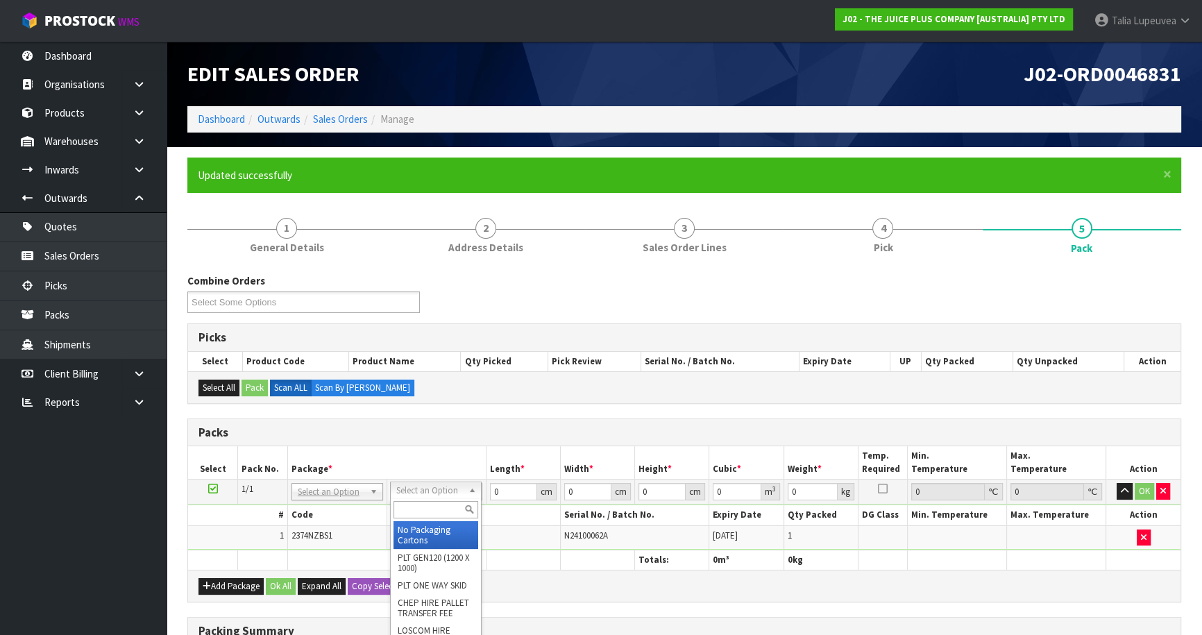
click at [432, 514] on input "text" at bounding box center [435, 509] width 85 height 17
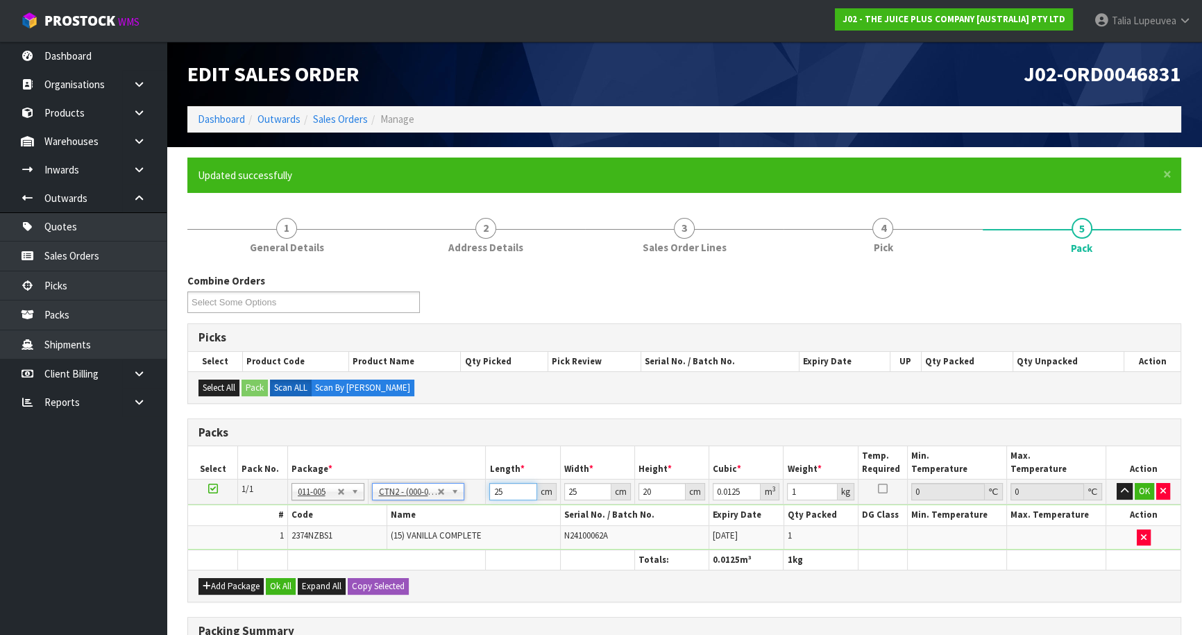
drag, startPoint x: 508, startPoint y: 488, endPoint x: 434, endPoint y: 492, distance: 73.7
click at [434, 492] on tr "1/1 NONE 007-001 007-002 007-004 007-009 007-013 007-014 007-015 007-017 007-01…" at bounding box center [684, 491] width 992 height 25
click at [1144, 495] on button "OK" at bounding box center [1143, 491] width 19 height 17
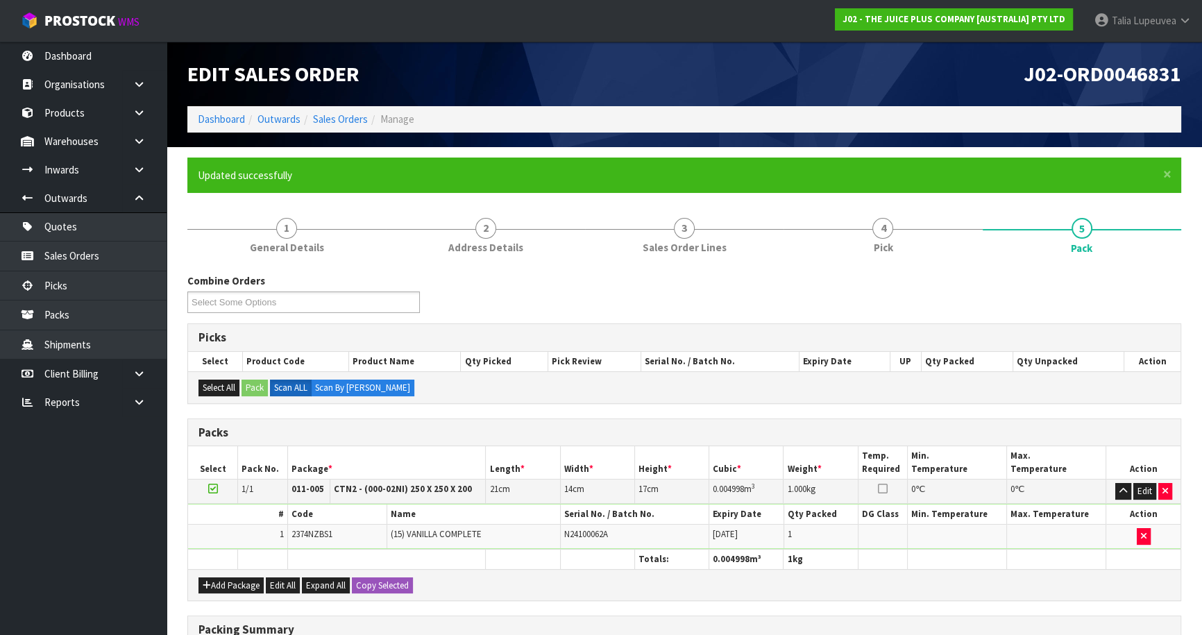
scroll to position [226, 0]
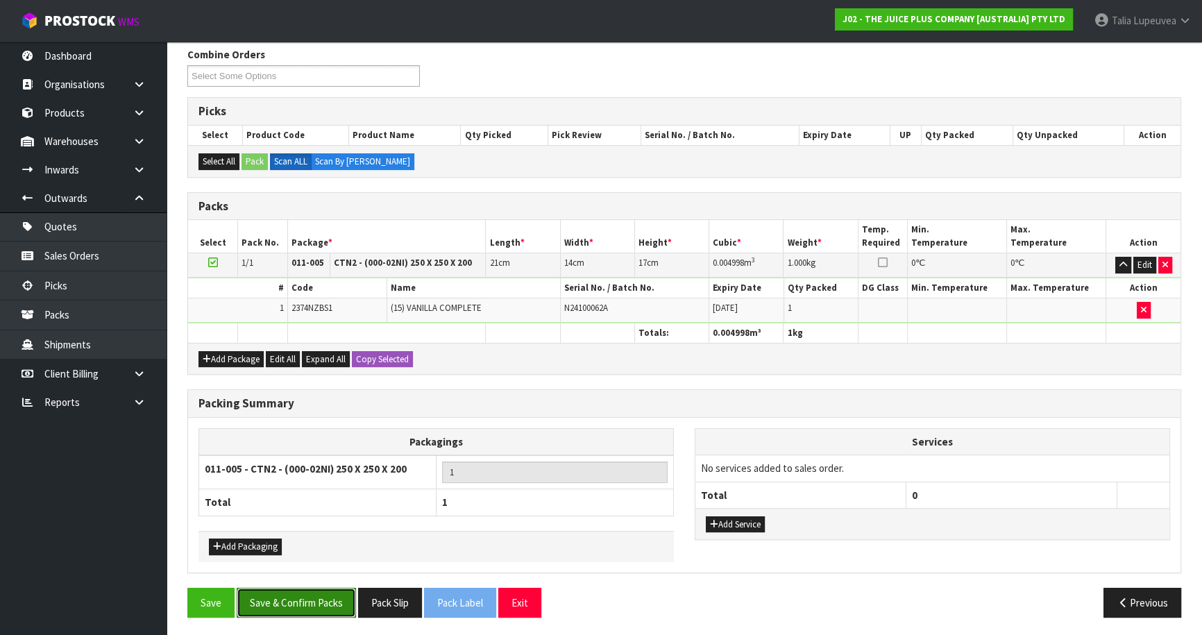
click at [307, 608] on button "Save & Confirm Packs" at bounding box center [296, 603] width 119 height 30
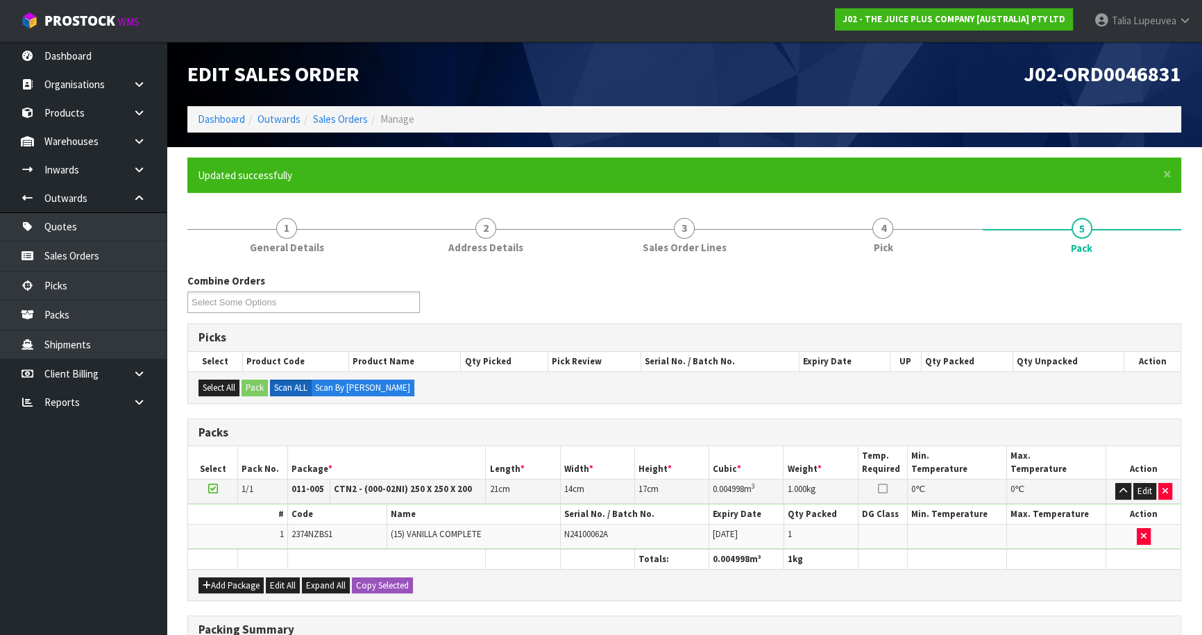
scroll to position [151, 0]
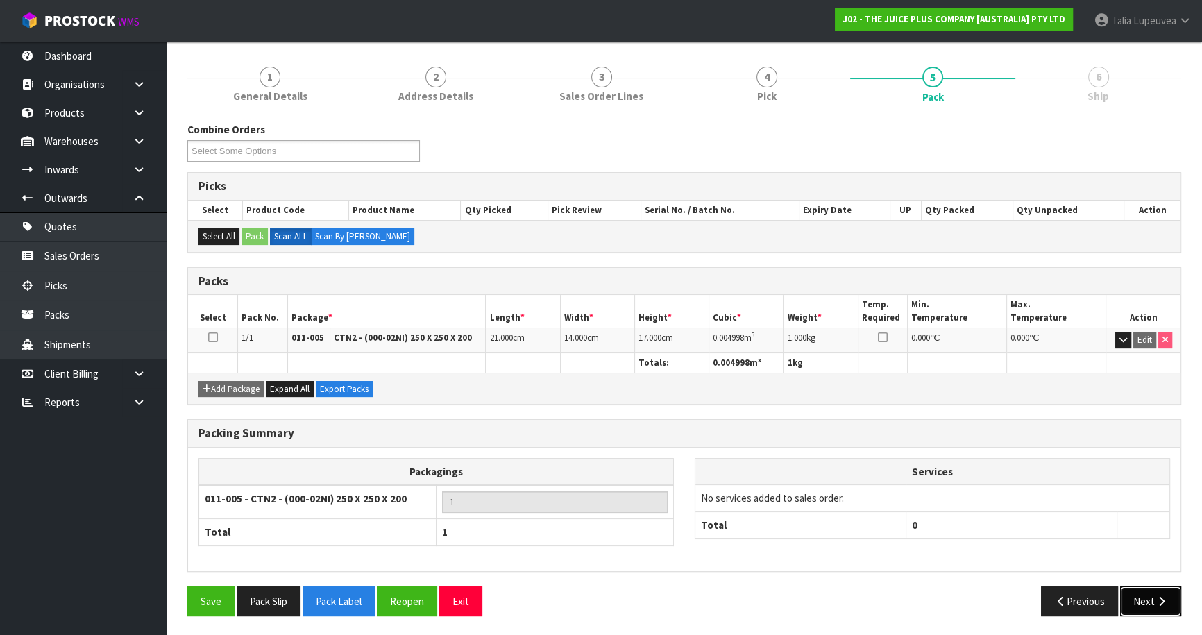
click at [1167, 602] on icon "button" at bounding box center [1161, 601] width 13 height 10
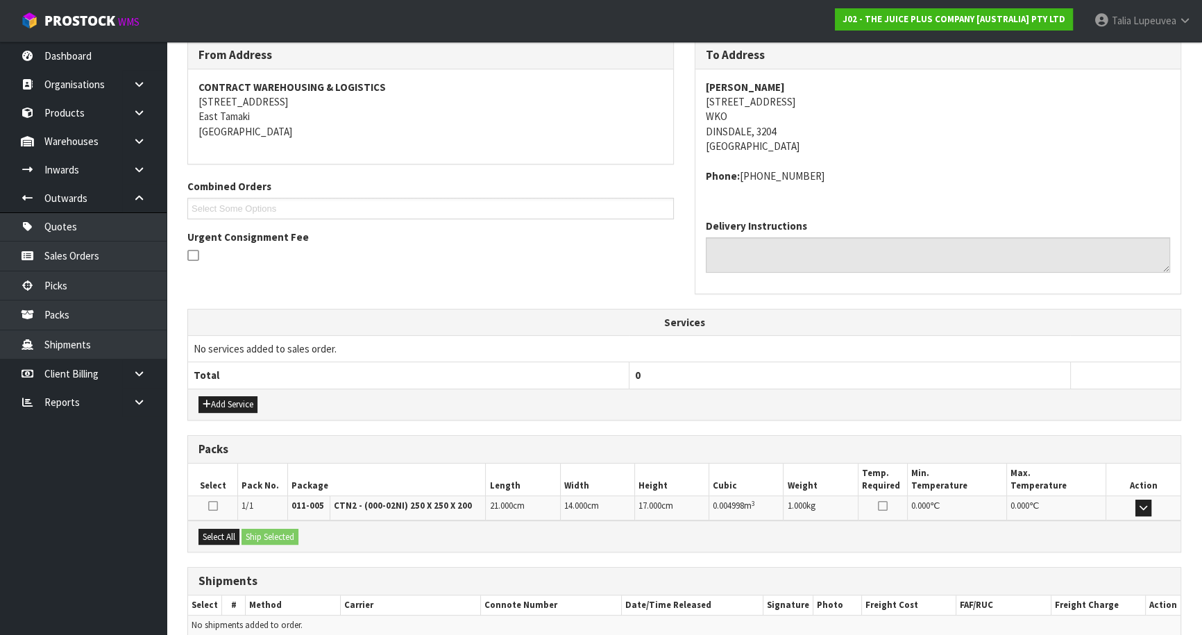
scroll to position [297, 0]
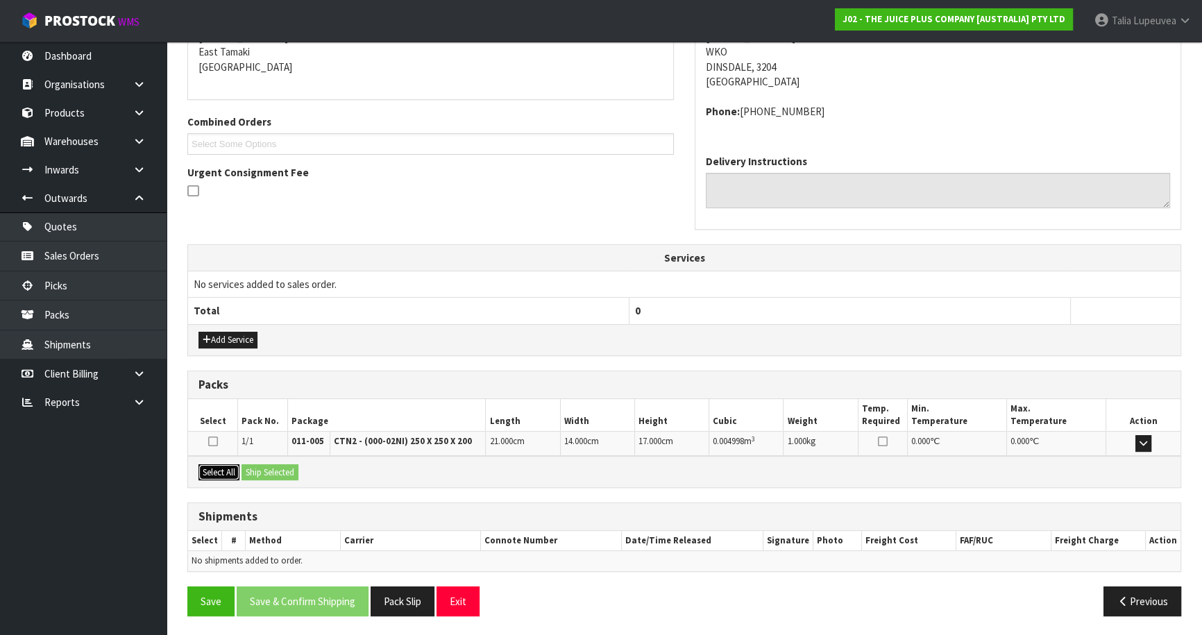
click at [225, 468] on button "Select All" at bounding box center [218, 472] width 41 height 17
click at [250, 468] on button "Ship Selected" at bounding box center [269, 472] width 57 height 17
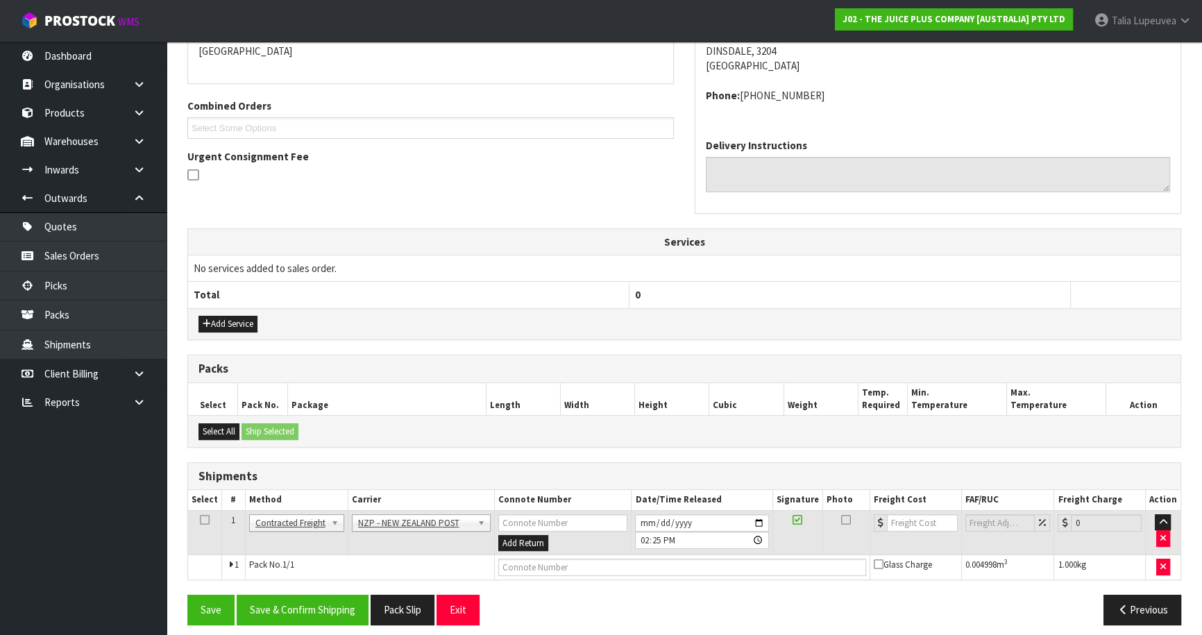
scroll to position [321, 0]
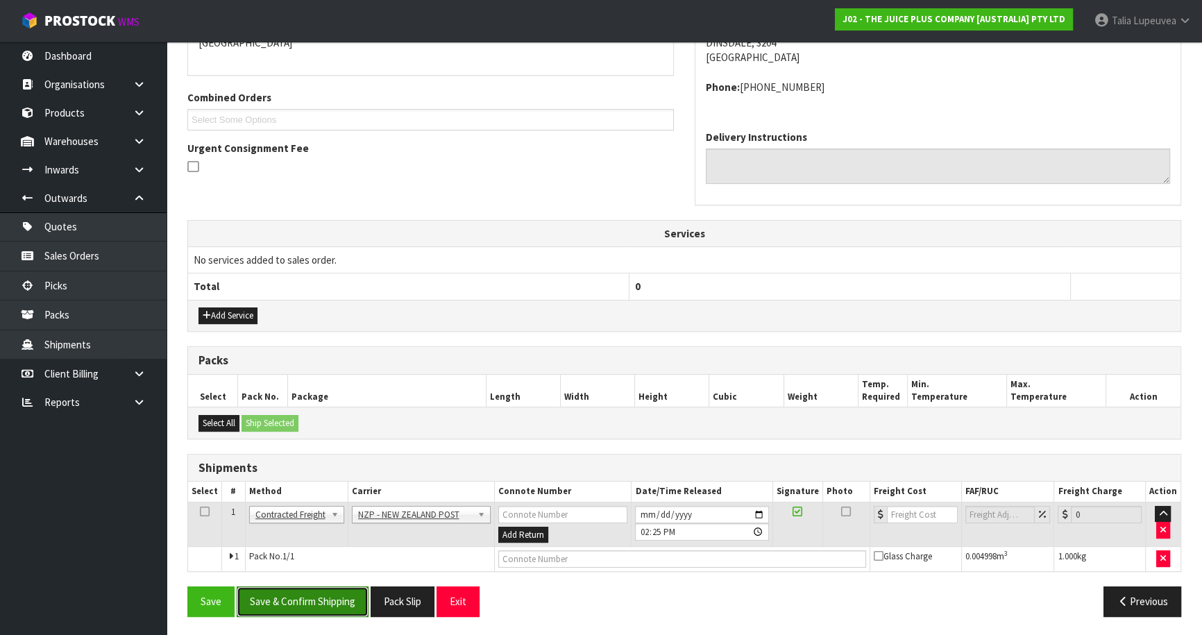
click at [320, 589] on button "Save & Confirm Shipping" at bounding box center [303, 601] width 132 height 30
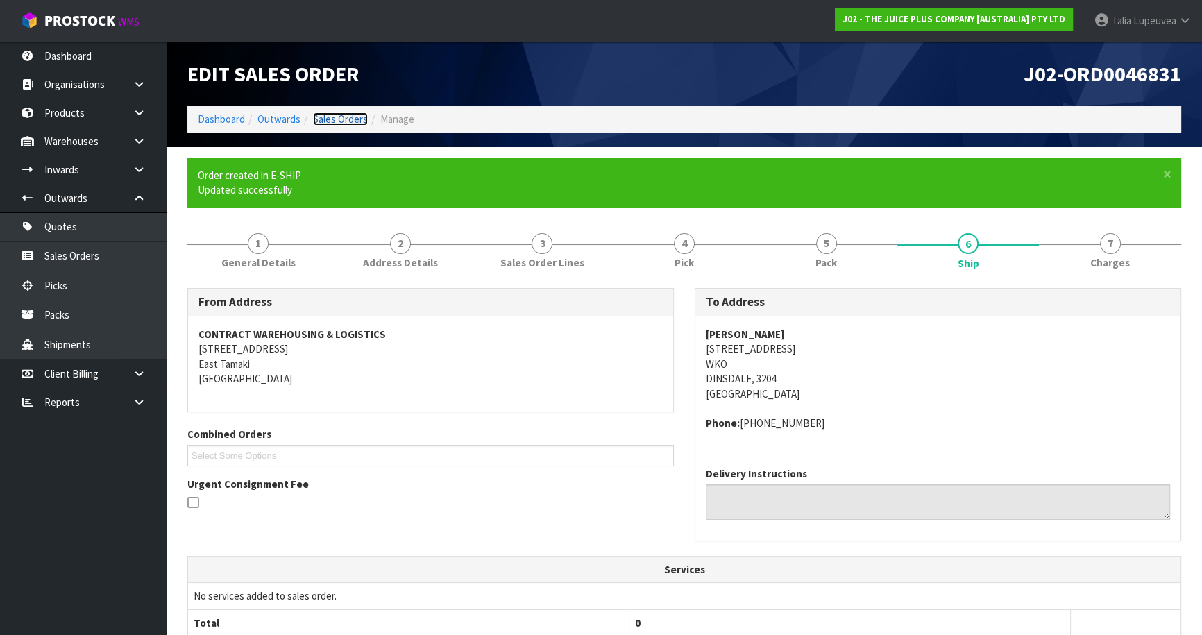
click at [335, 117] on link "Sales Orders" at bounding box center [340, 118] width 55 height 13
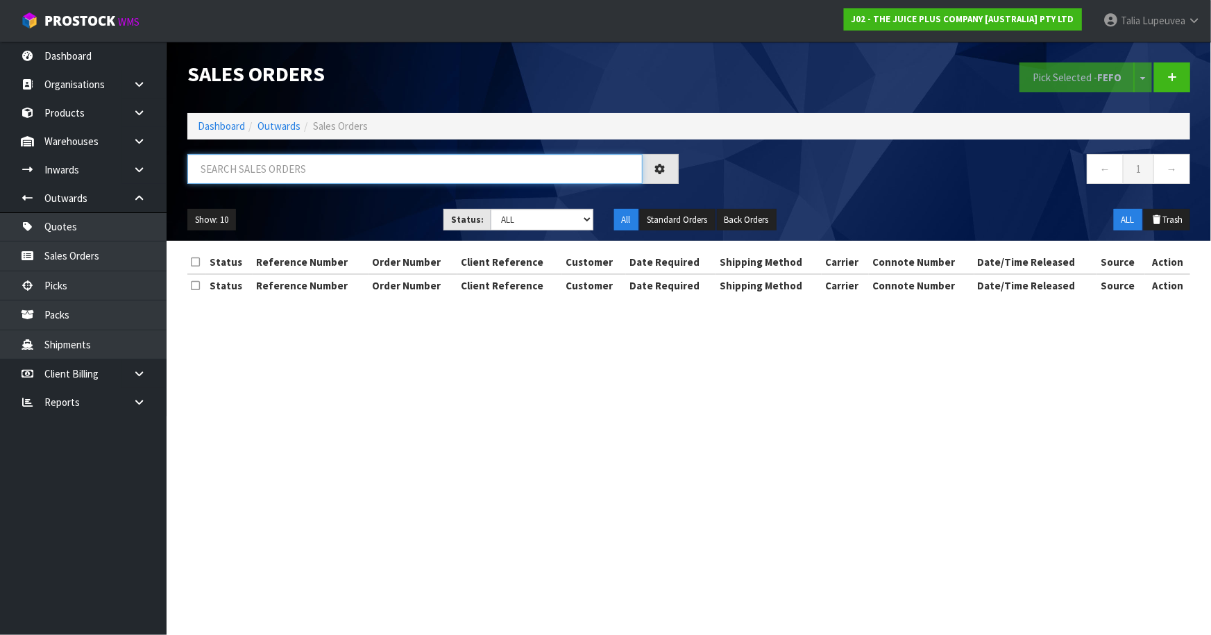
click at [359, 182] on input "text" at bounding box center [414, 169] width 455 height 30
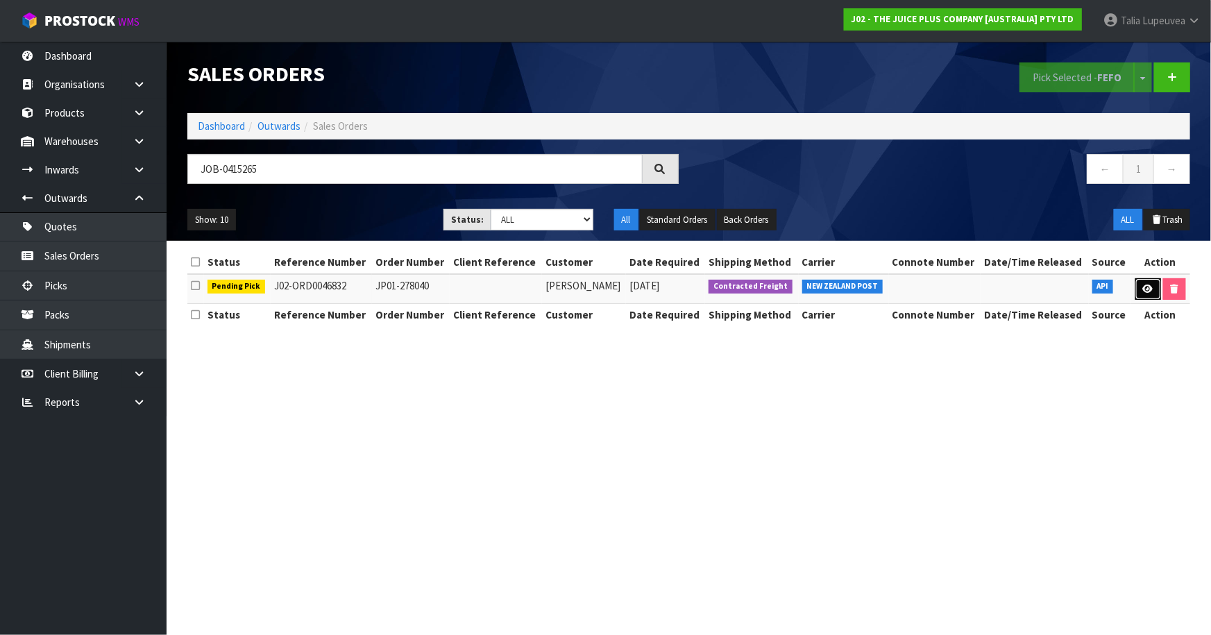
click at [1139, 288] on link at bounding box center [1148, 289] width 26 height 22
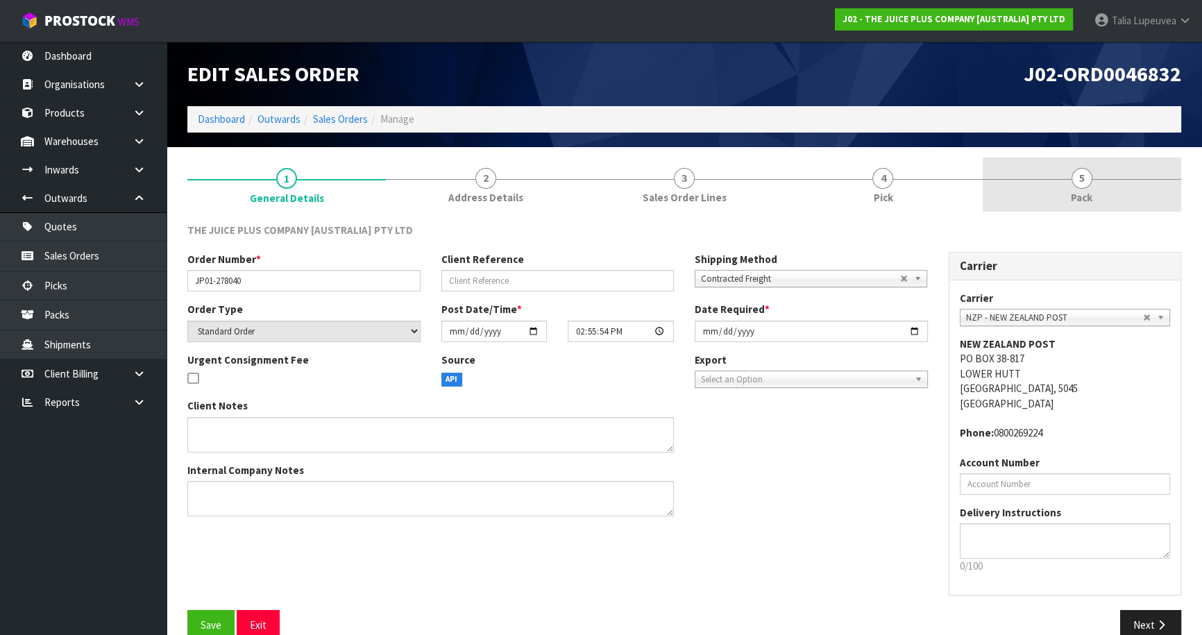
click at [1113, 209] on link "5 Pack" at bounding box center [1081, 185] width 198 height 55
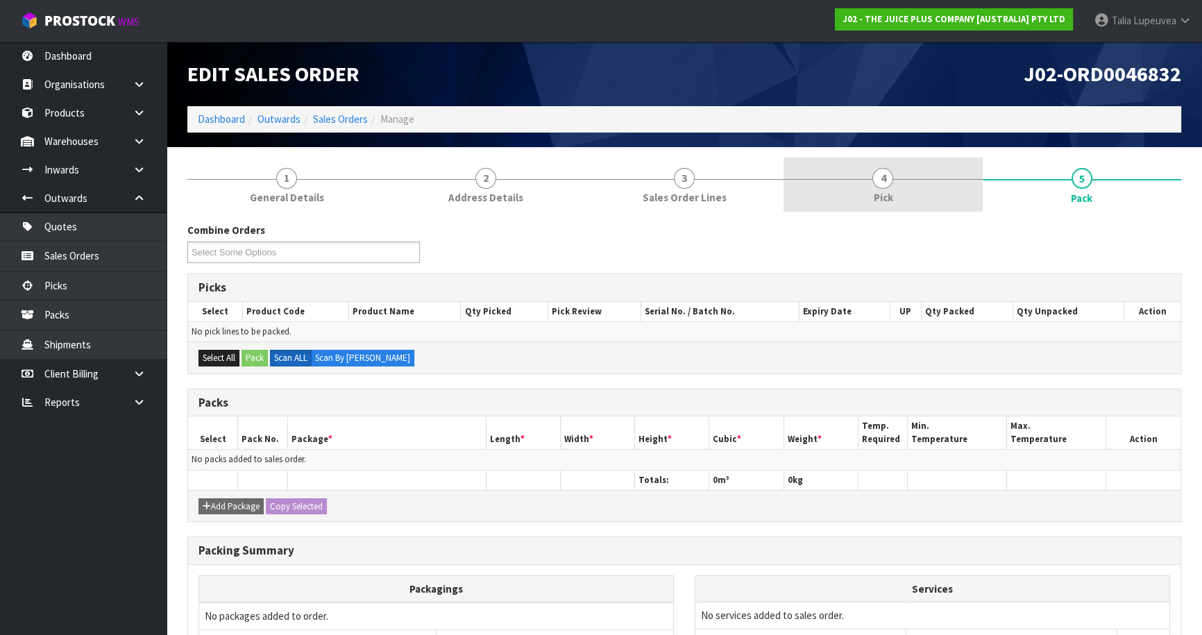
click at [874, 201] on span "Pick" at bounding box center [882, 197] width 19 height 15
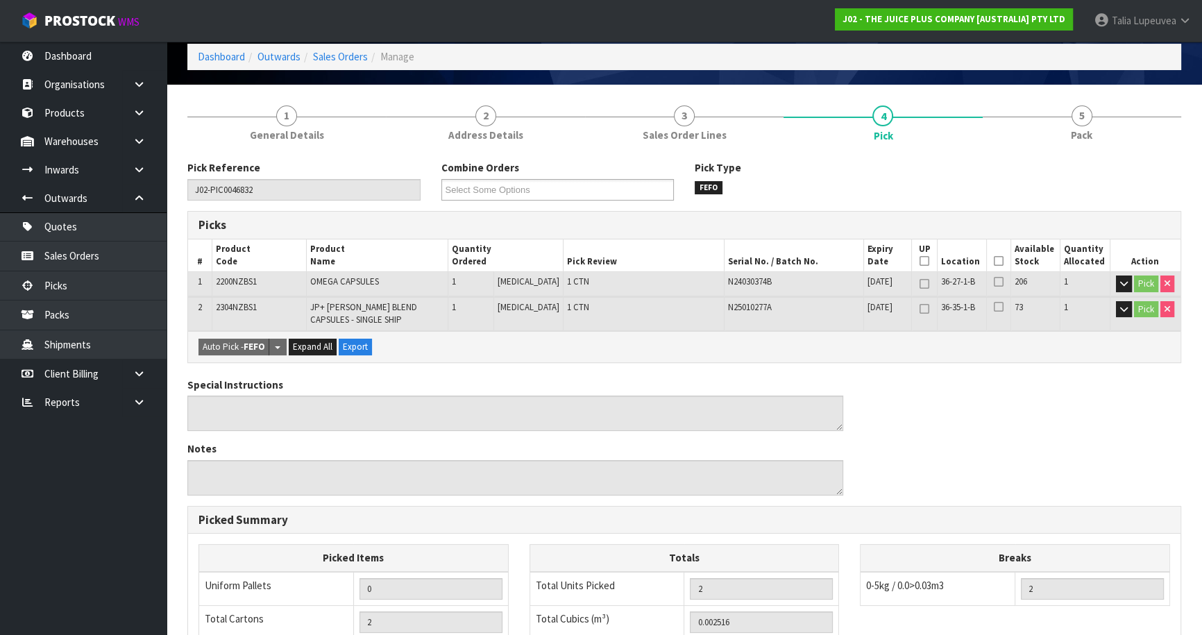
click at [994, 262] on icon at bounding box center [999, 261] width 10 height 1
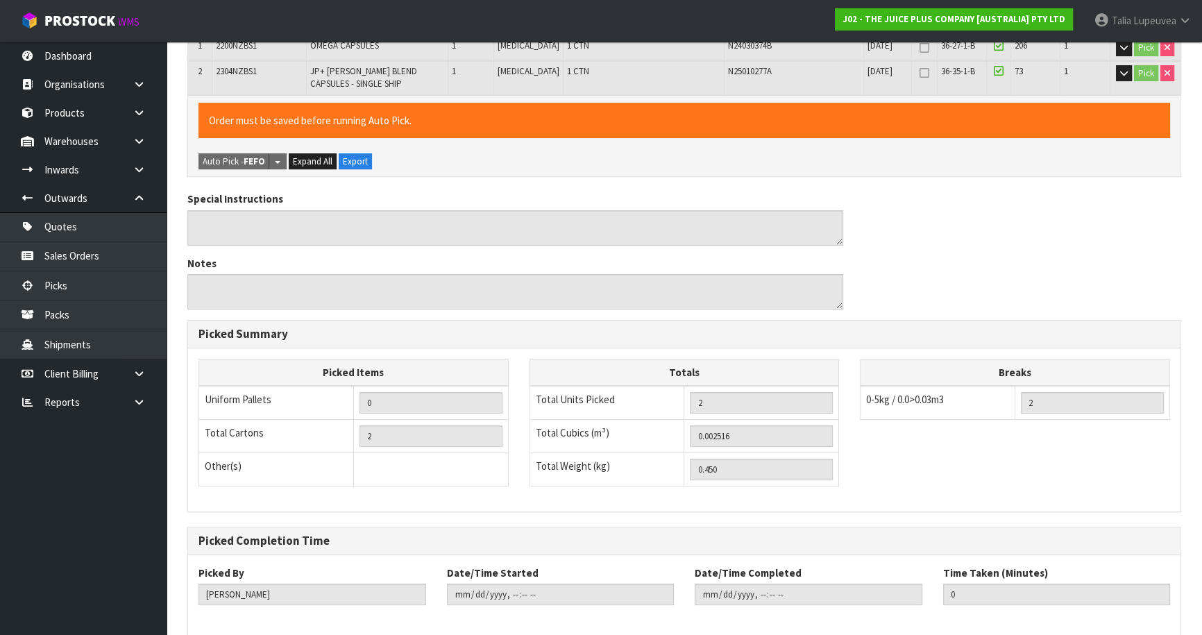
scroll to position [364, 0]
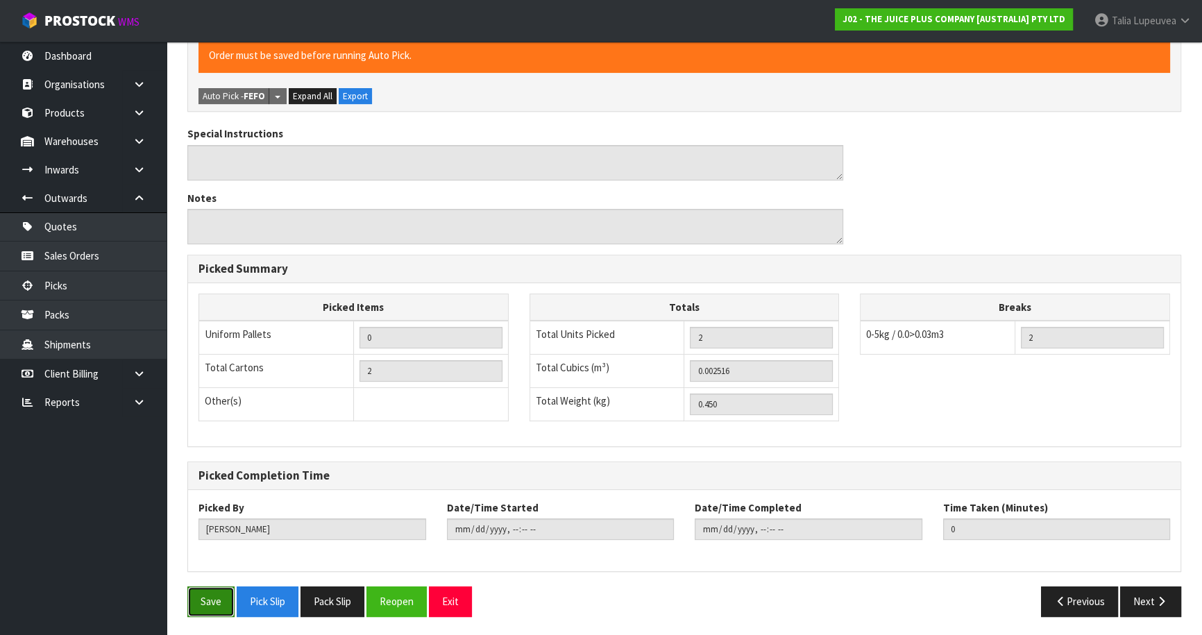
click at [216, 587] on button "Save" at bounding box center [210, 601] width 47 height 30
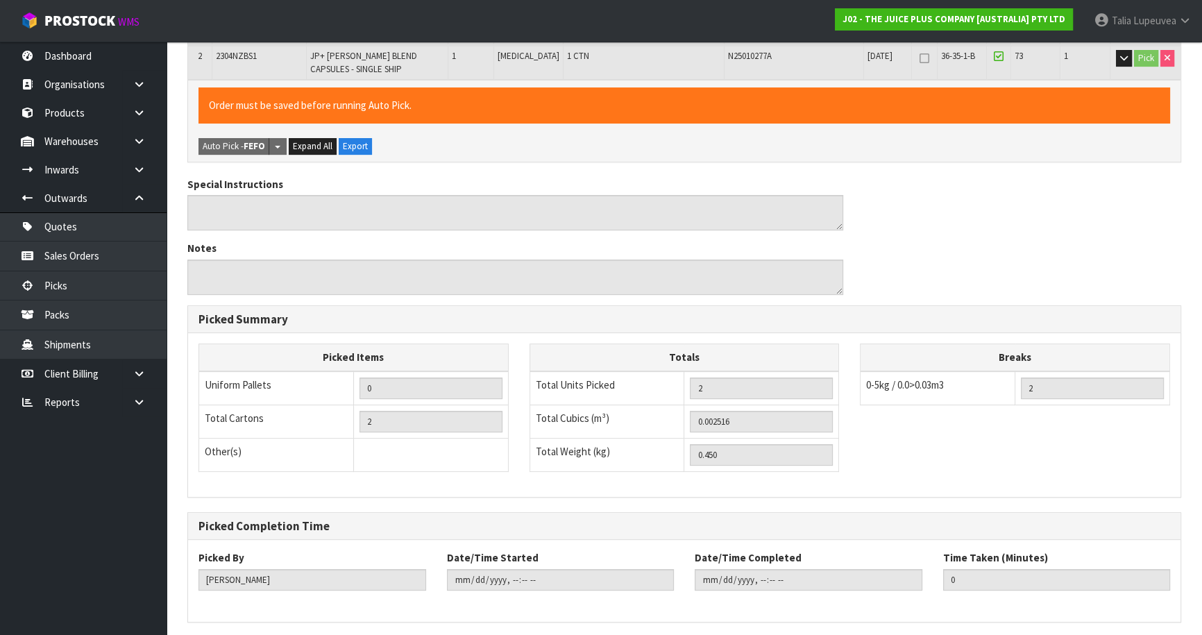
scroll to position [0, 0]
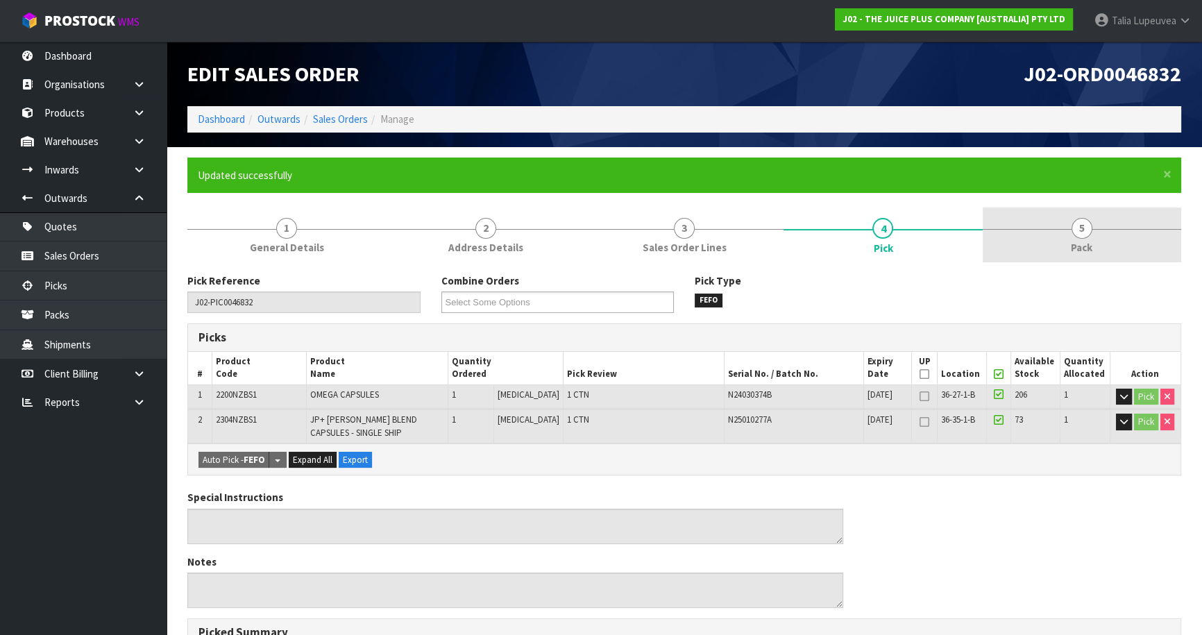
click at [1098, 233] on link "5 Pack" at bounding box center [1081, 234] width 198 height 55
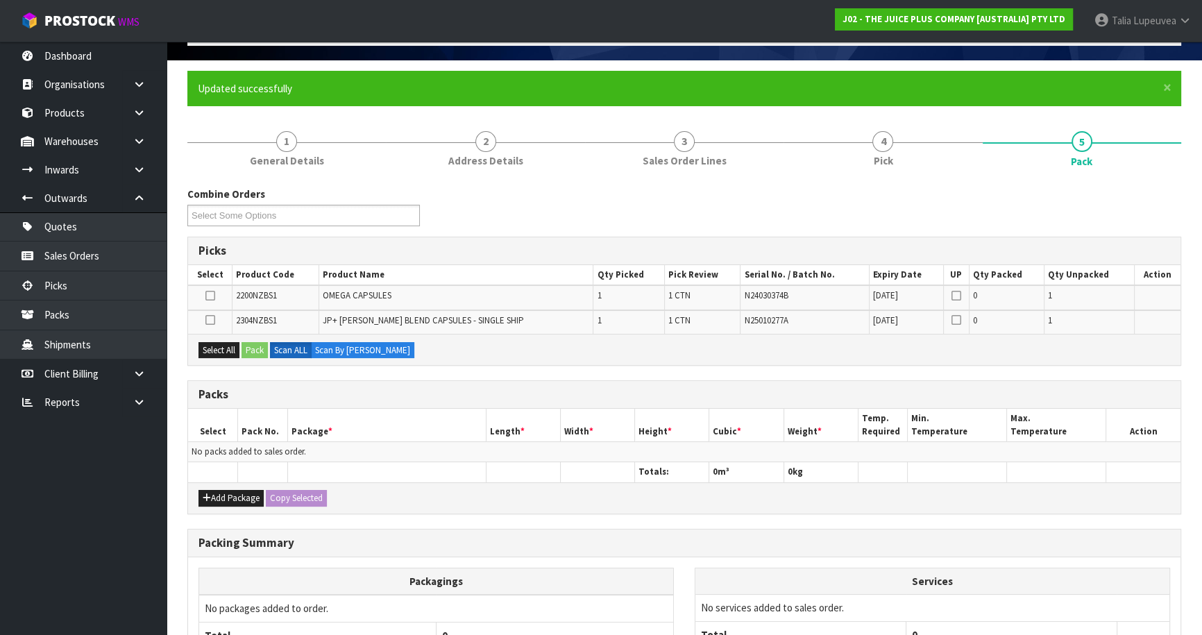
scroll to position [220, 0]
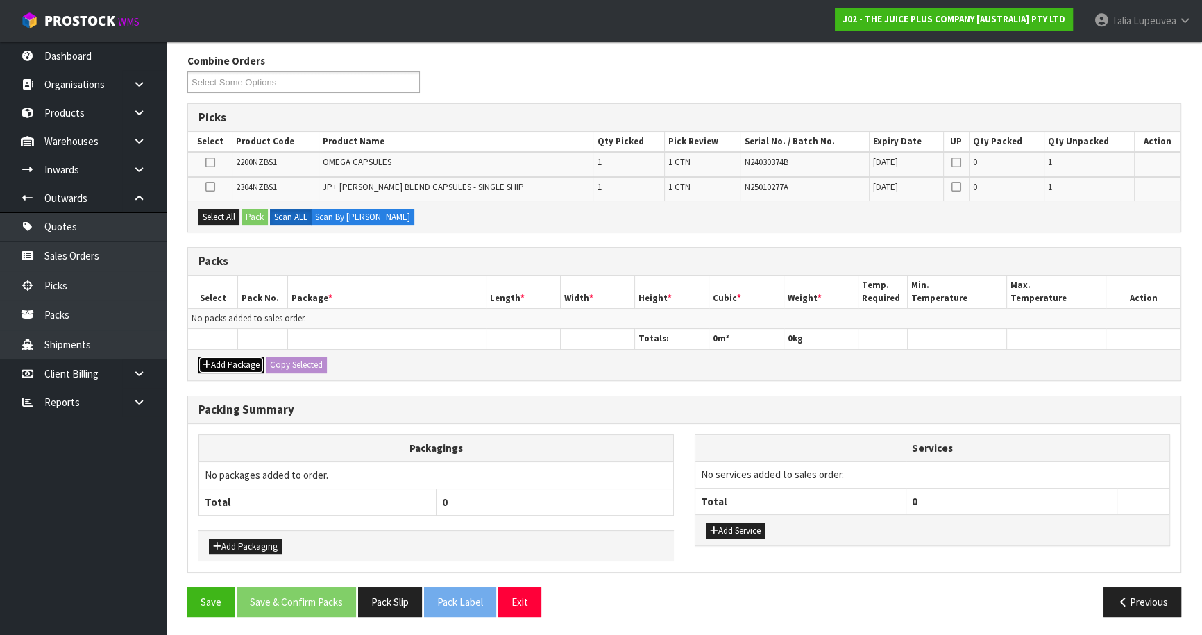
drag, startPoint x: 243, startPoint y: 361, endPoint x: 237, endPoint y: 349, distance: 13.3
click at [239, 353] on div "Add Package Copy Selected" at bounding box center [684, 364] width 992 height 31
drag, startPoint x: 227, startPoint y: 361, endPoint x: 225, endPoint y: 353, distance: 8.6
click at [227, 357] on button "Add Package" at bounding box center [230, 365] width 65 height 17
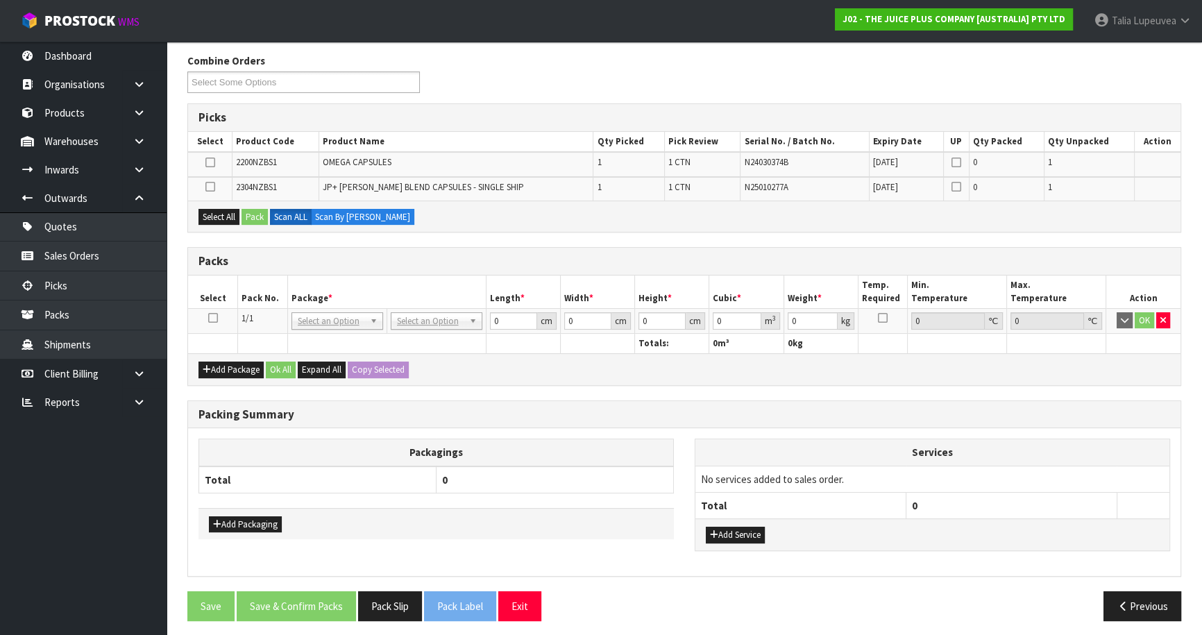
click at [214, 318] on icon at bounding box center [213, 318] width 10 height 1
drag, startPoint x: 208, startPoint y: 207, endPoint x: 246, endPoint y: 214, distance: 38.0
click at [208, 209] on button "Select All" at bounding box center [218, 217] width 41 height 17
click at [246, 214] on button "Pack" at bounding box center [254, 217] width 26 height 17
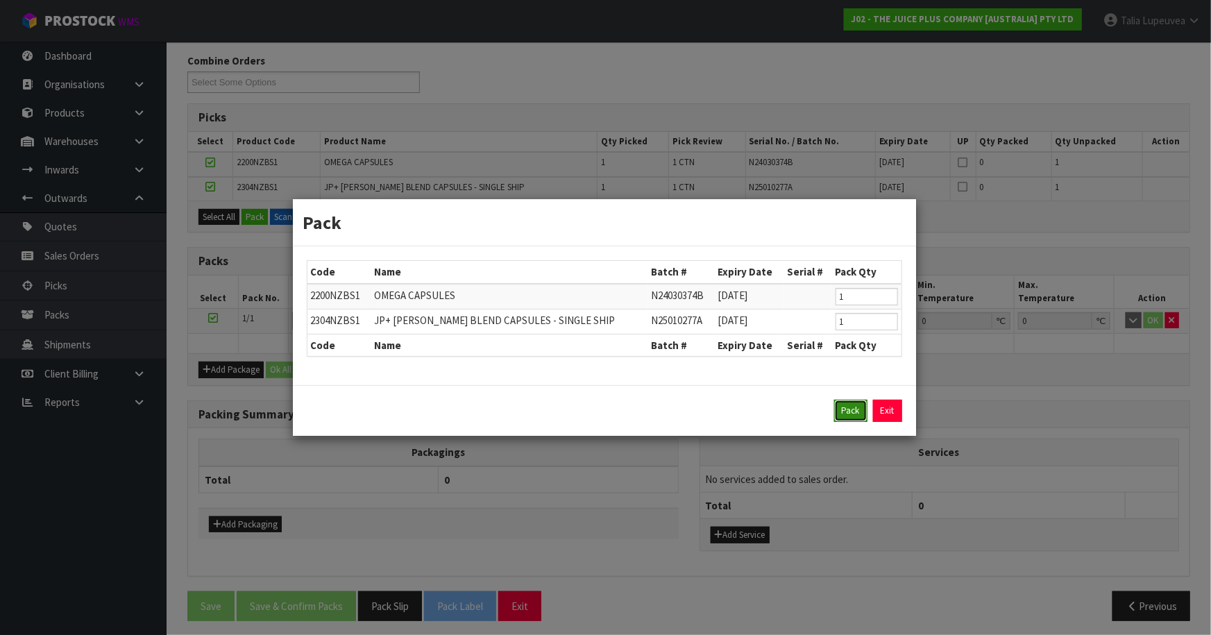
click at [846, 410] on button "Pack" at bounding box center [850, 411] width 33 height 22
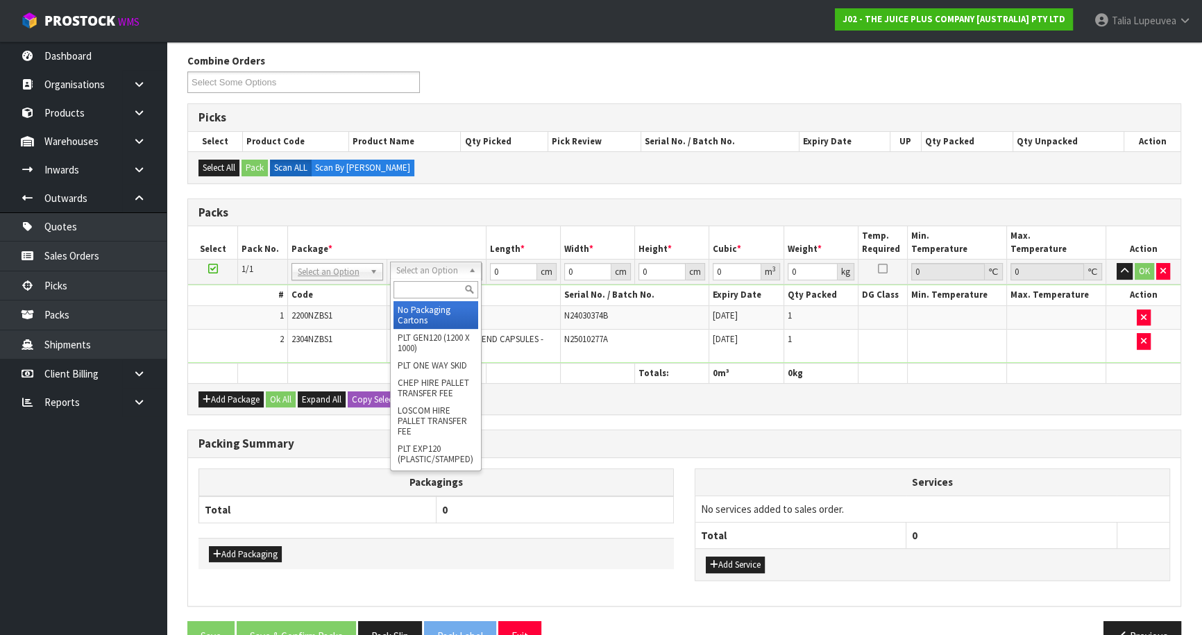
click at [445, 293] on input "text" at bounding box center [435, 289] width 85 height 17
drag, startPoint x: 429, startPoint y: 313, endPoint x: 479, endPoint y: 284, distance: 57.8
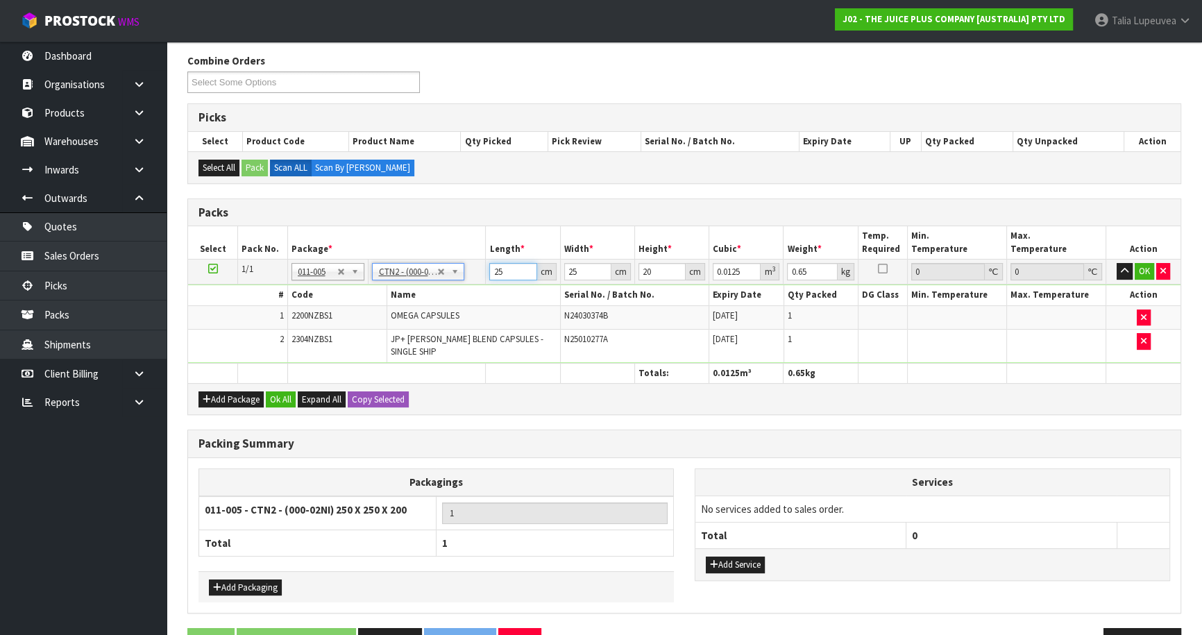
drag, startPoint x: 512, startPoint y: 273, endPoint x: 448, endPoint y: 285, distance: 64.9
click at [437, 275] on tr "1/1 NONE 007-001 007-002 007-004 007-009 007-013 007-014 007-015 007-017 007-01…" at bounding box center [684, 271] width 992 height 25
click at [1140, 266] on button "OK" at bounding box center [1143, 271] width 19 height 17
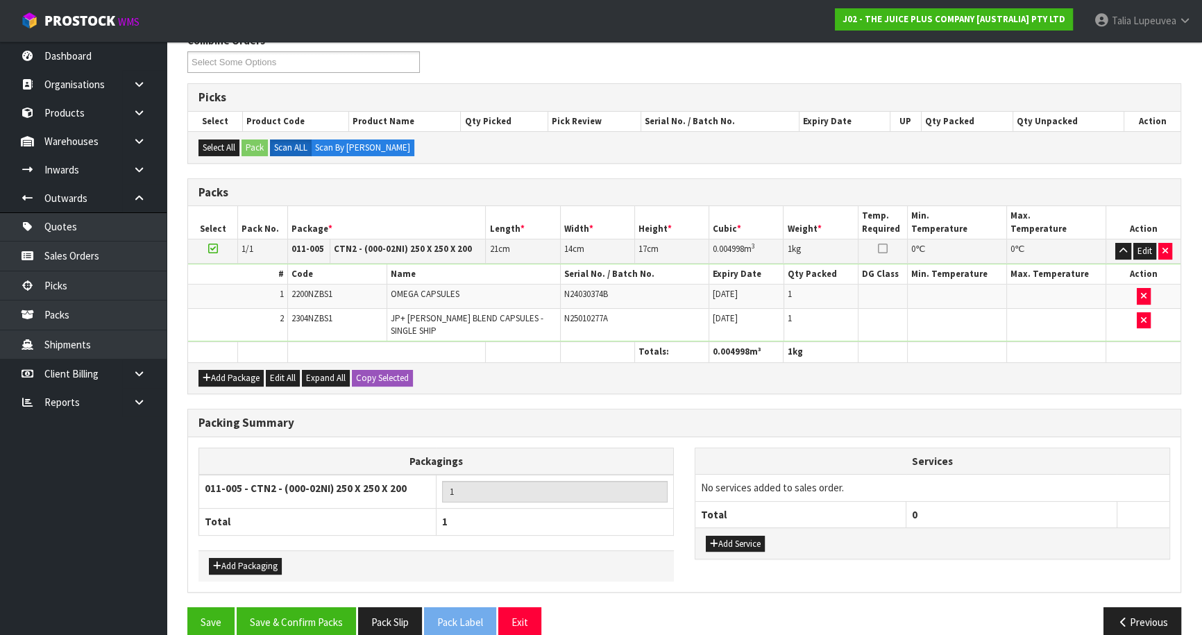
scroll to position [250, 0]
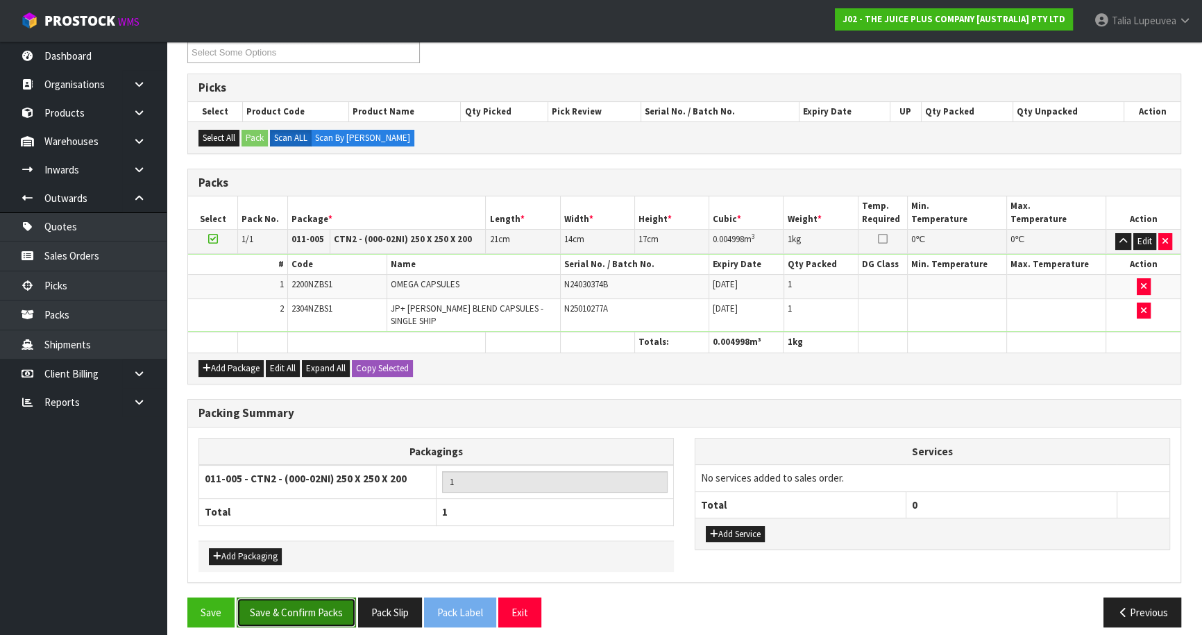
click at [282, 599] on button "Save & Confirm Packs" at bounding box center [296, 612] width 119 height 30
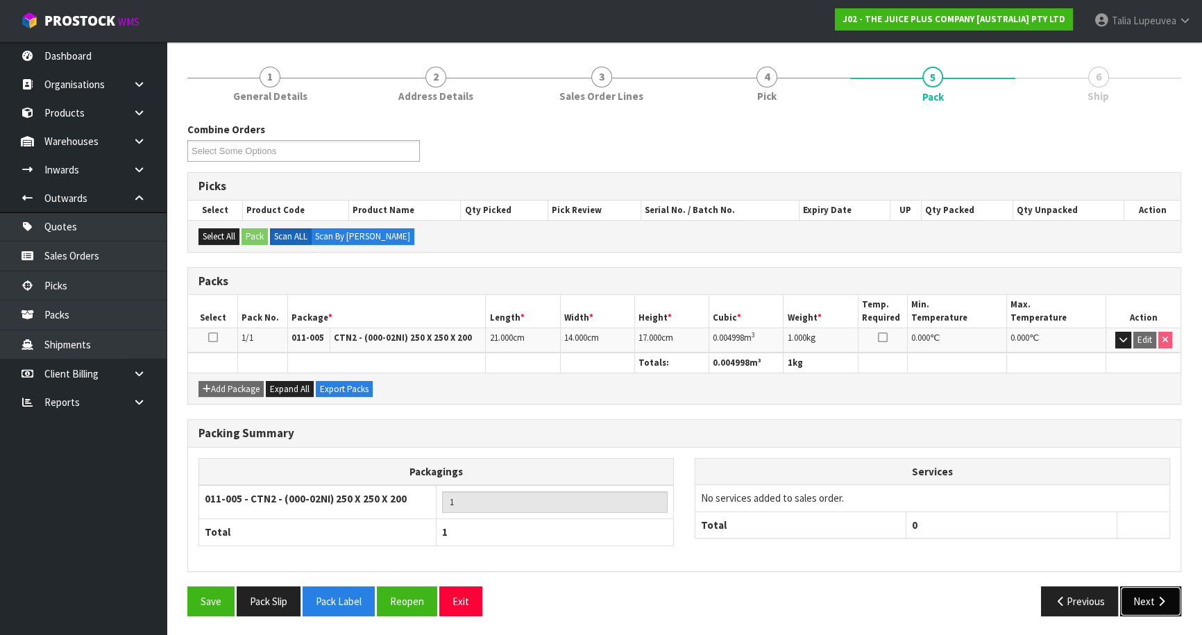
click at [1145, 588] on button "Next" at bounding box center [1150, 601] width 61 height 30
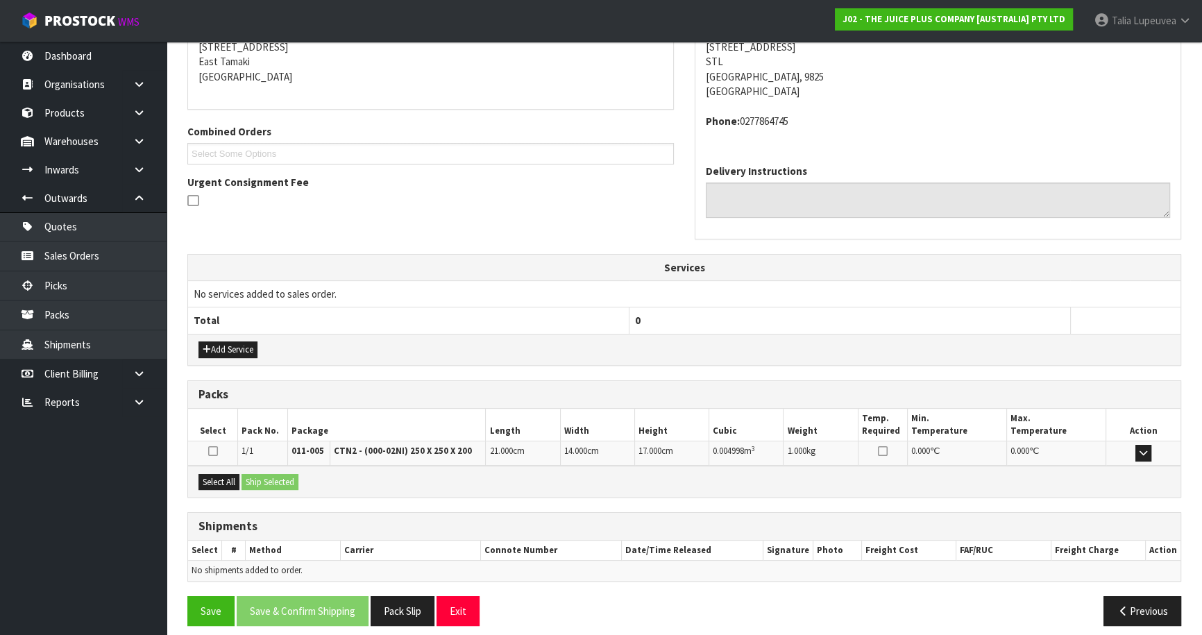
scroll to position [297, 0]
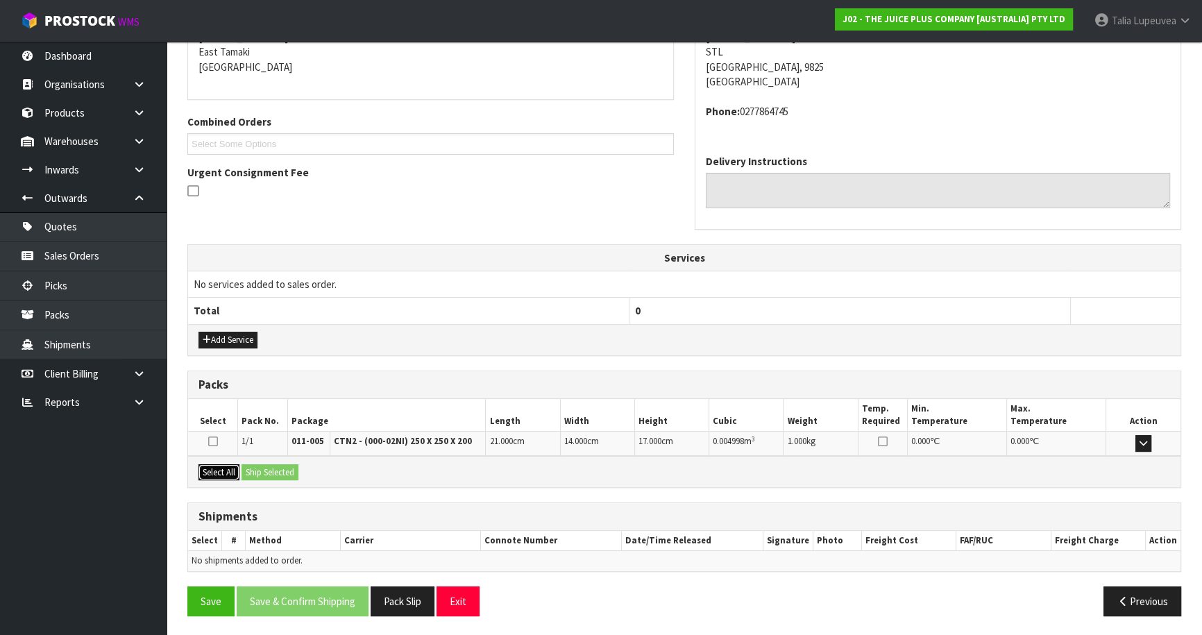
click at [244, 470] on div "Select All Ship Selected" at bounding box center [684, 471] width 992 height 31
drag, startPoint x: 210, startPoint y: 471, endPoint x: 248, endPoint y: 465, distance: 38.7
click at [216, 470] on button "Select All" at bounding box center [218, 472] width 41 height 17
click at [243, 467] on button "Ship Selected" at bounding box center [269, 472] width 57 height 17
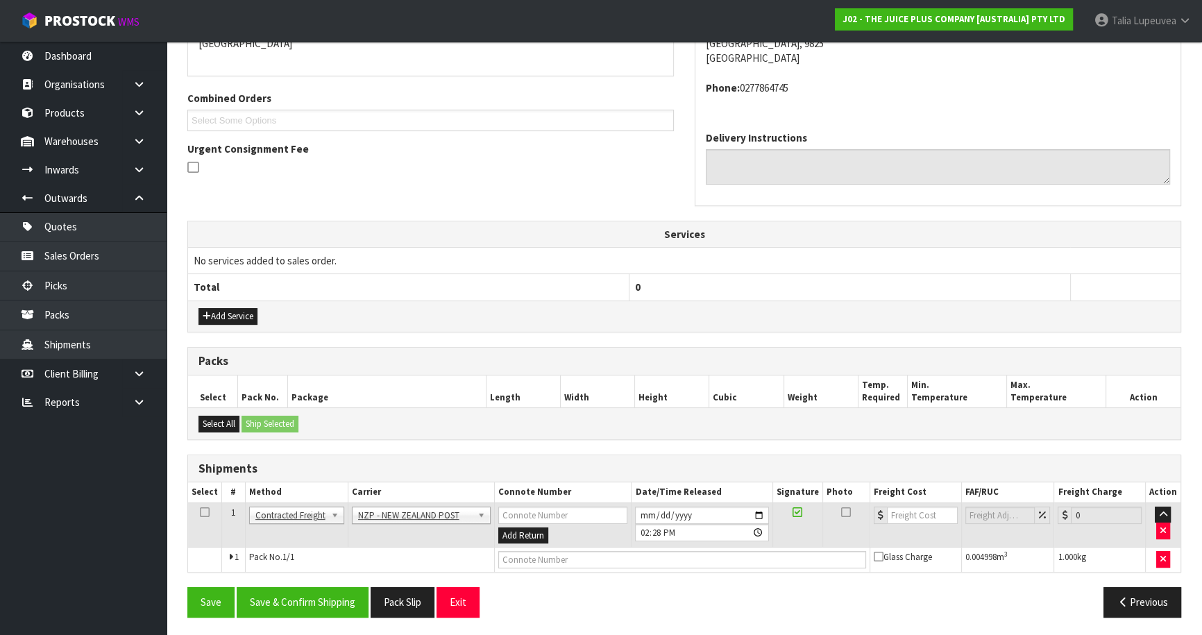
scroll to position [321, 0]
click at [318, 590] on button "Save & Confirm Shipping" at bounding box center [303, 601] width 132 height 30
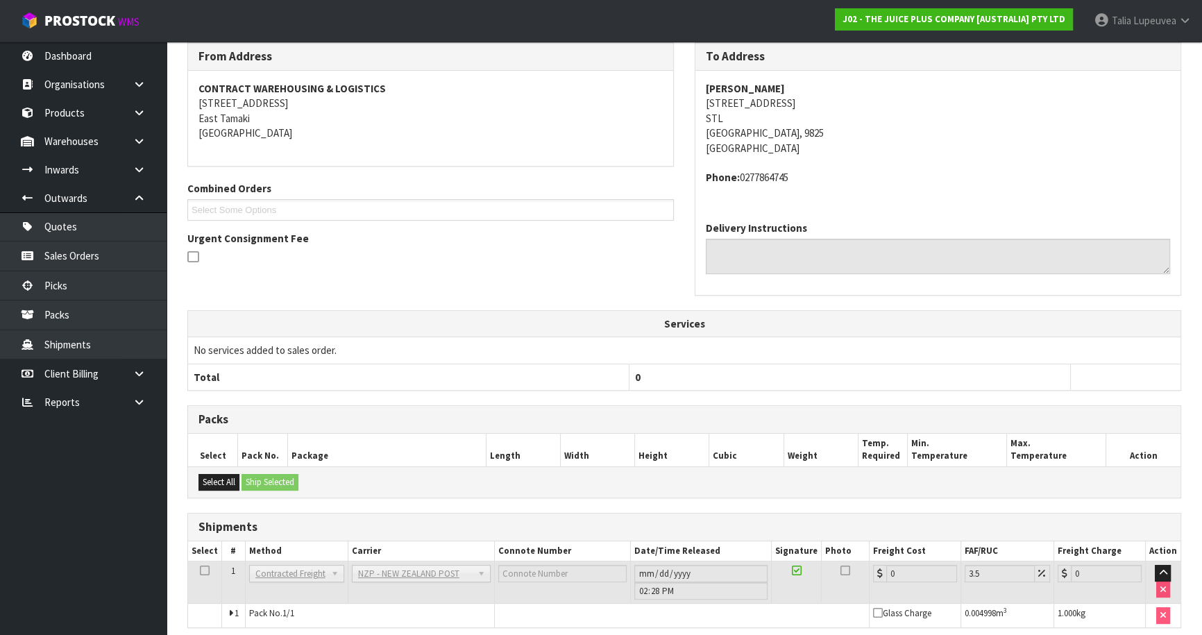
scroll to position [302, 0]
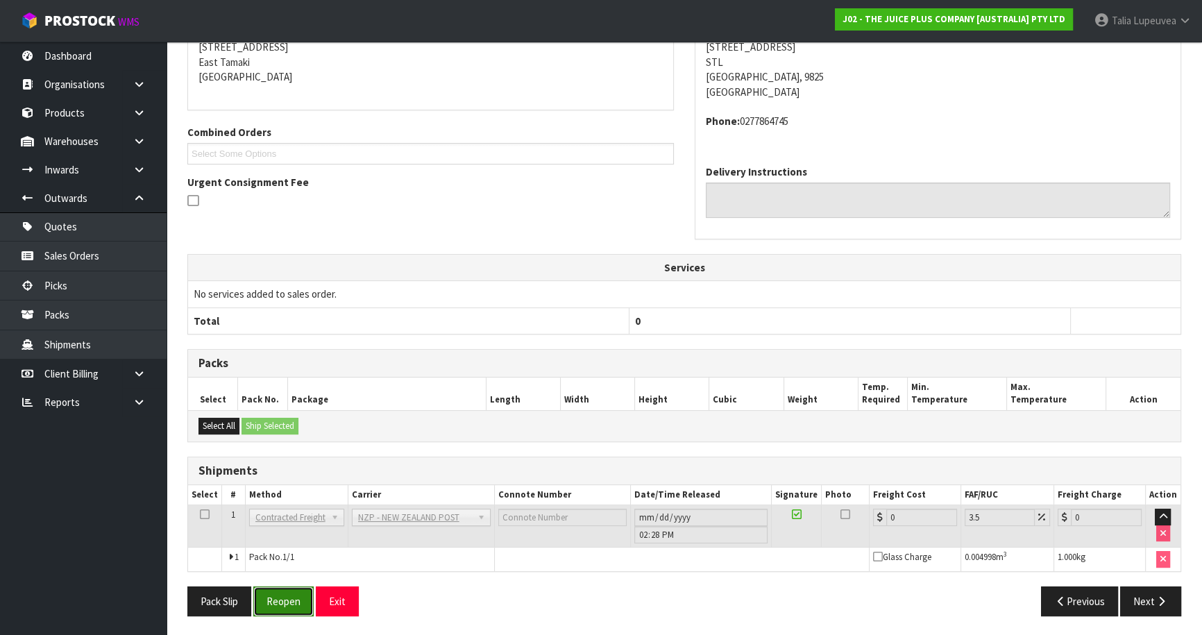
click at [292, 602] on button "Reopen" at bounding box center [283, 601] width 60 height 30
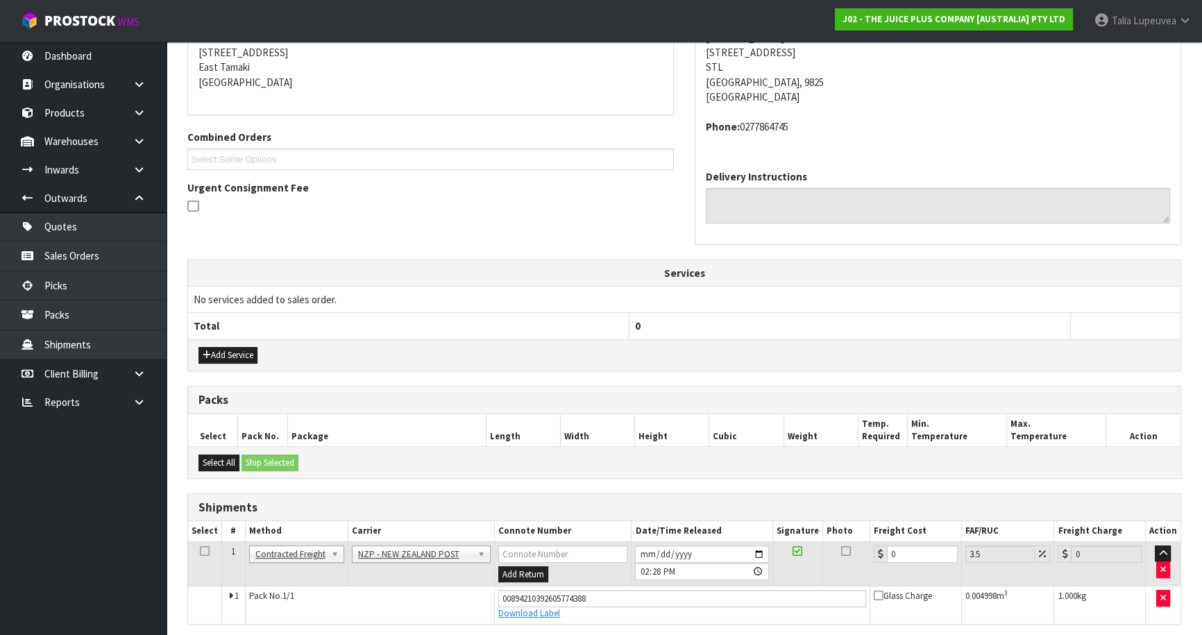
scroll to position [334, 0]
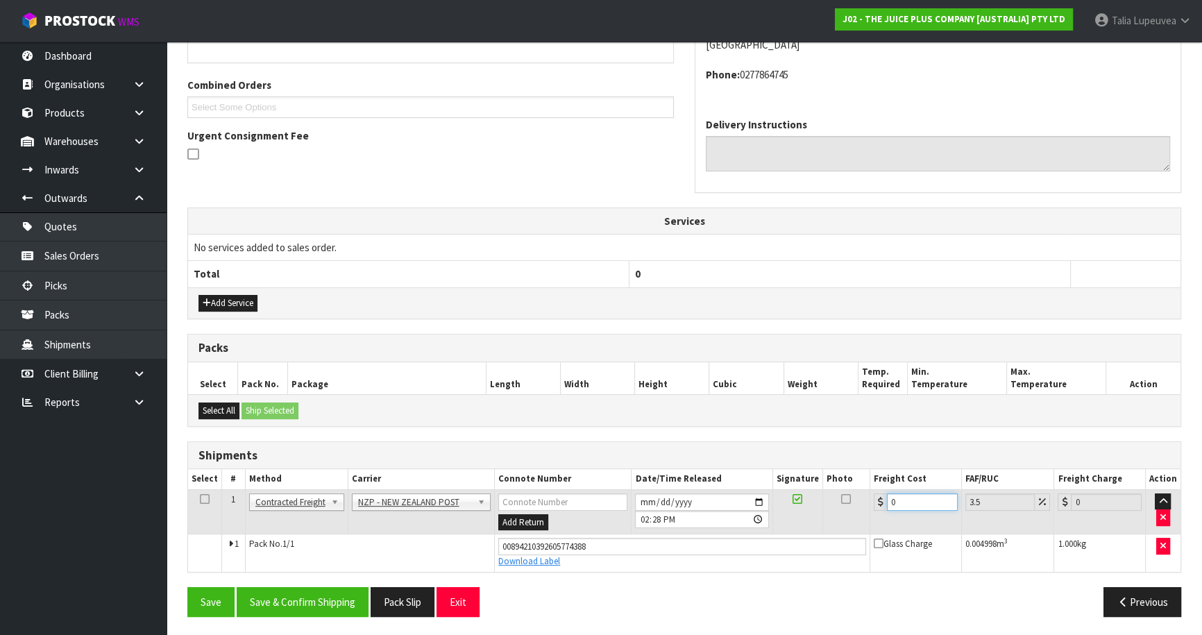
drag, startPoint x: 917, startPoint y: 504, endPoint x: 835, endPoint y: 529, distance: 86.1
click at [835, 529] on tr "1 Client Local Pickup Customer Local Pickup Company Freight Contracted Freight …" at bounding box center [684, 511] width 992 height 45
click at [229, 627] on section "× Close Sales order reopened 1 General Details 2 Address Details 3 Sales Order …" at bounding box center [684, 225] width 1035 height 824
click at [271, 592] on button "Save & Confirm Shipping" at bounding box center [303, 602] width 132 height 30
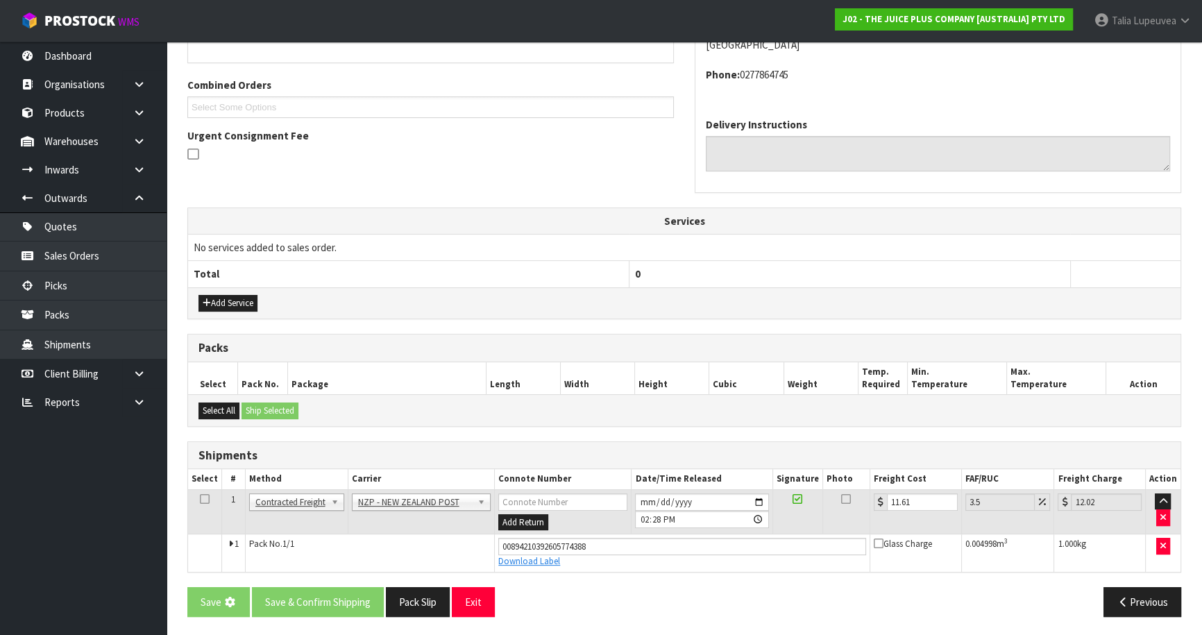
scroll to position [0, 0]
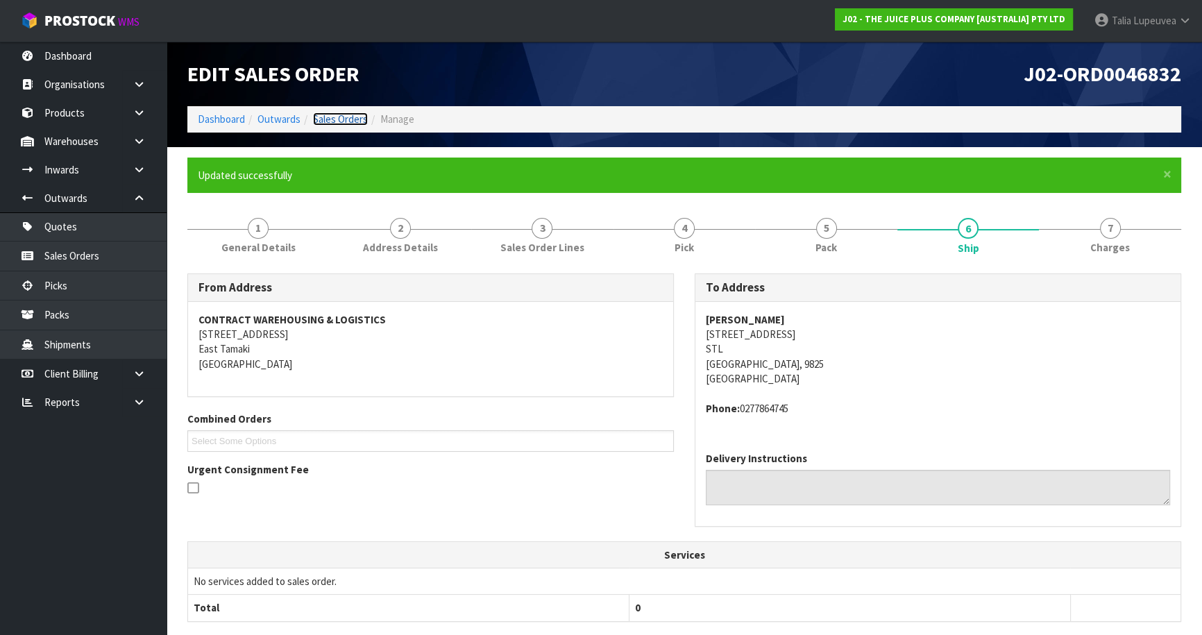
click at [340, 121] on link "Sales Orders" at bounding box center [340, 118] width 55 height 13
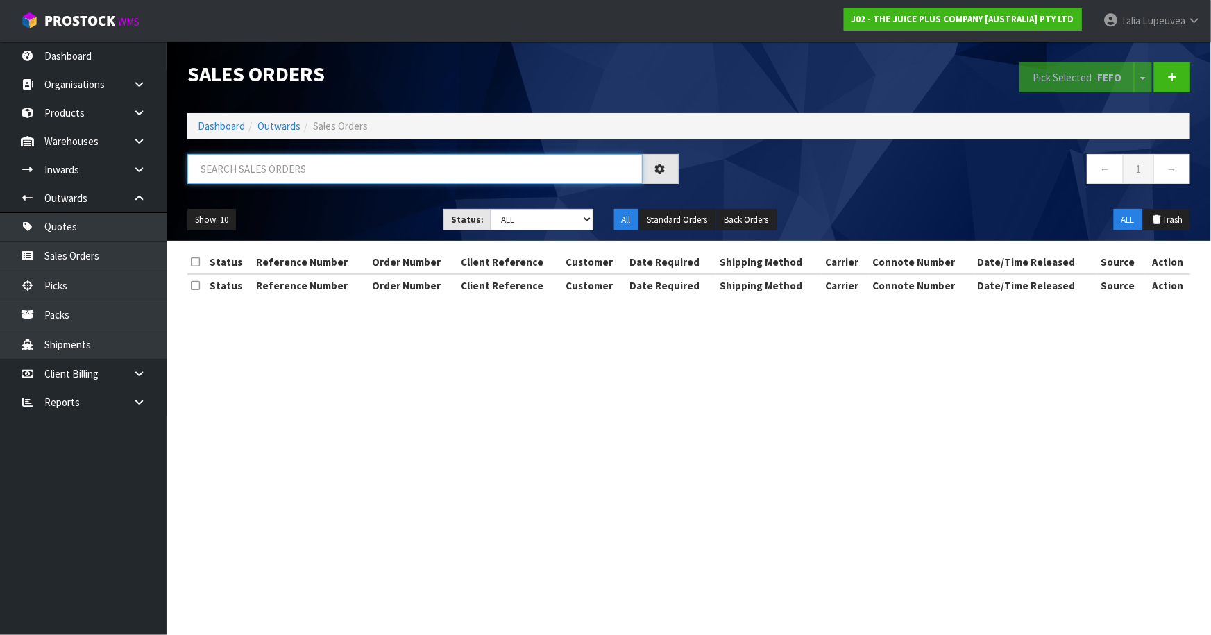
click at [310, 178] on input "text" at bounding box center [414, 169] width 455 height 30
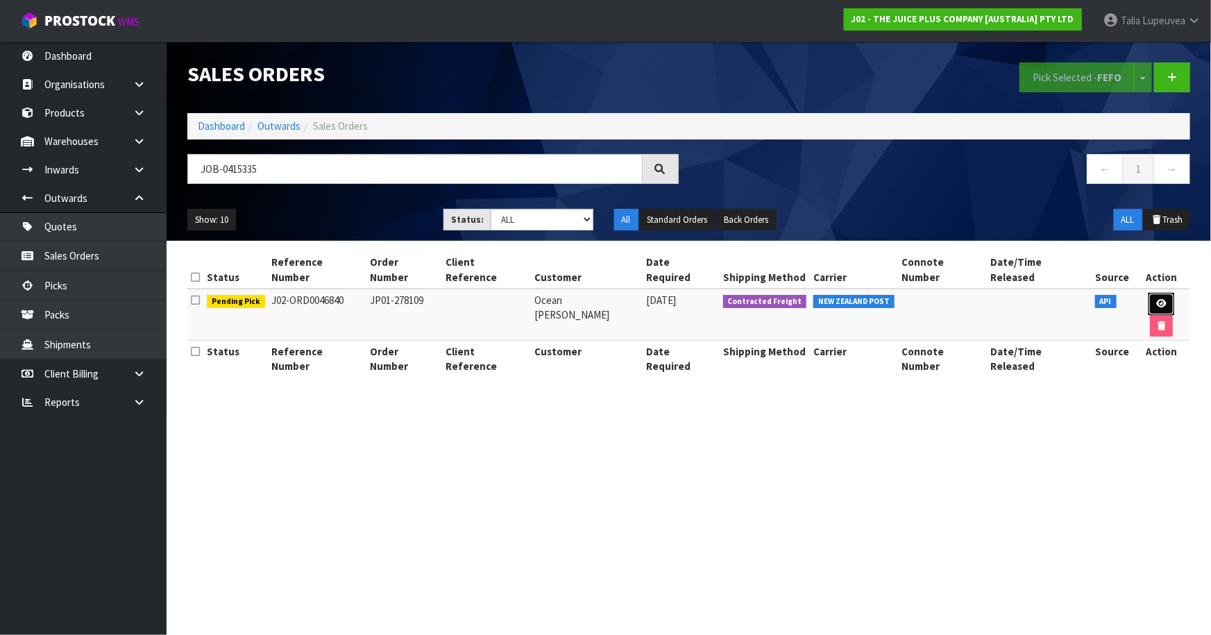
click at [1156, 299] on icon at bounding box center [1161, 303] width 10 height 9
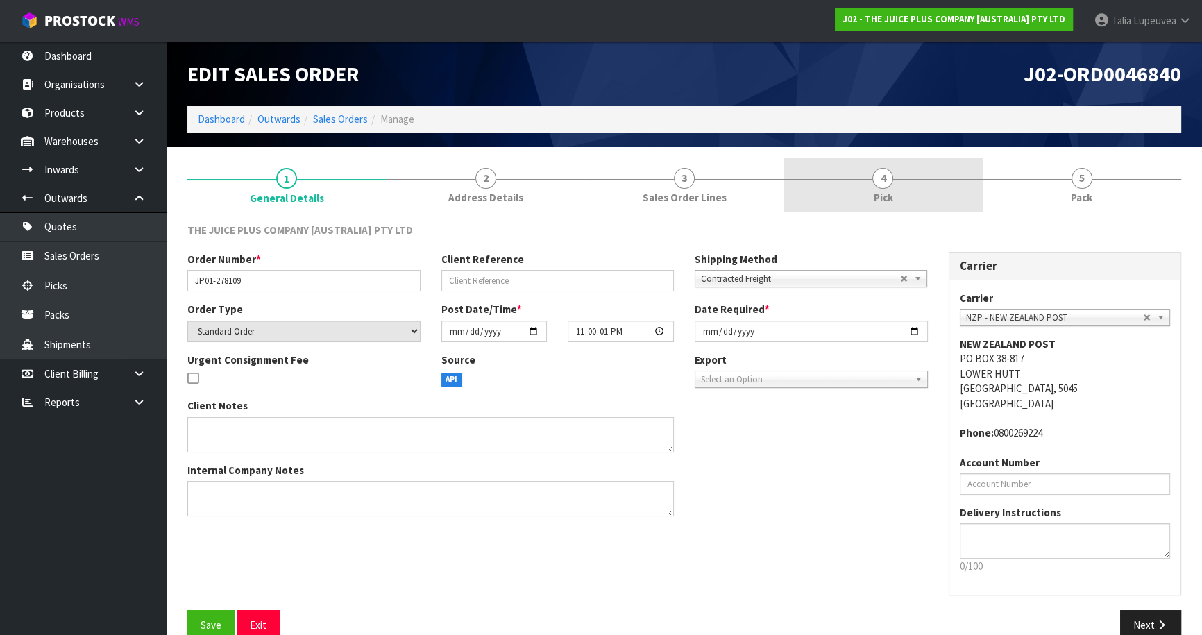
click at [973, 194] on link "4 Pick" at bounding box center [882, 185] width 198 height 55
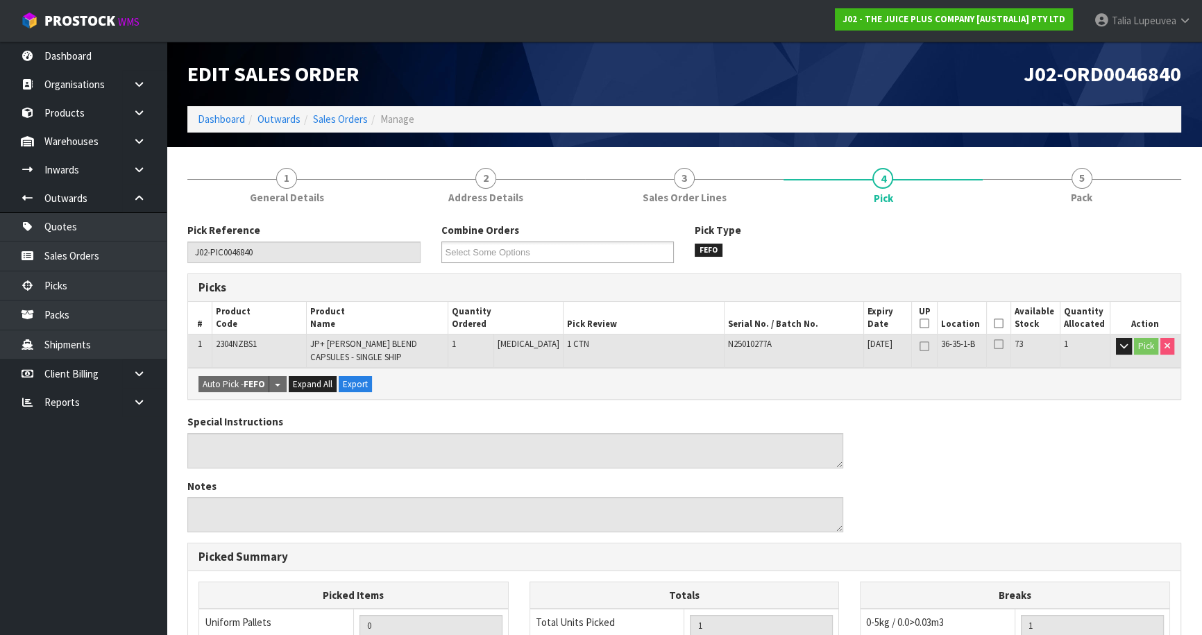
click at [994, 324] on icon at bounding box center [999, 323] width 10 height 1
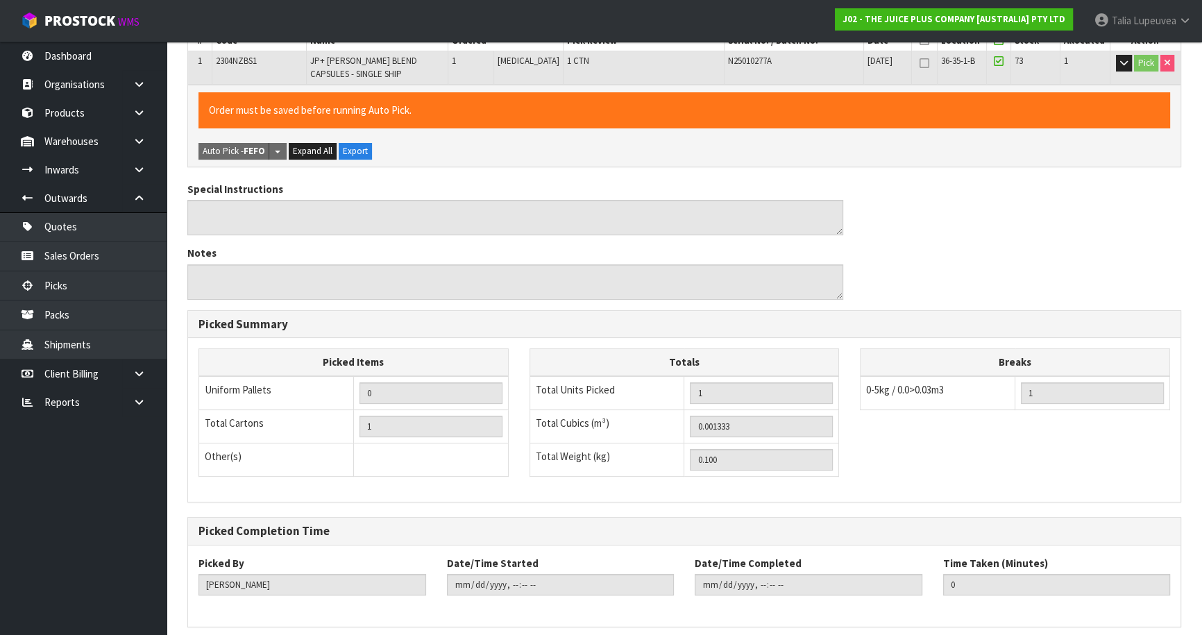
scroll to position [339, 0]
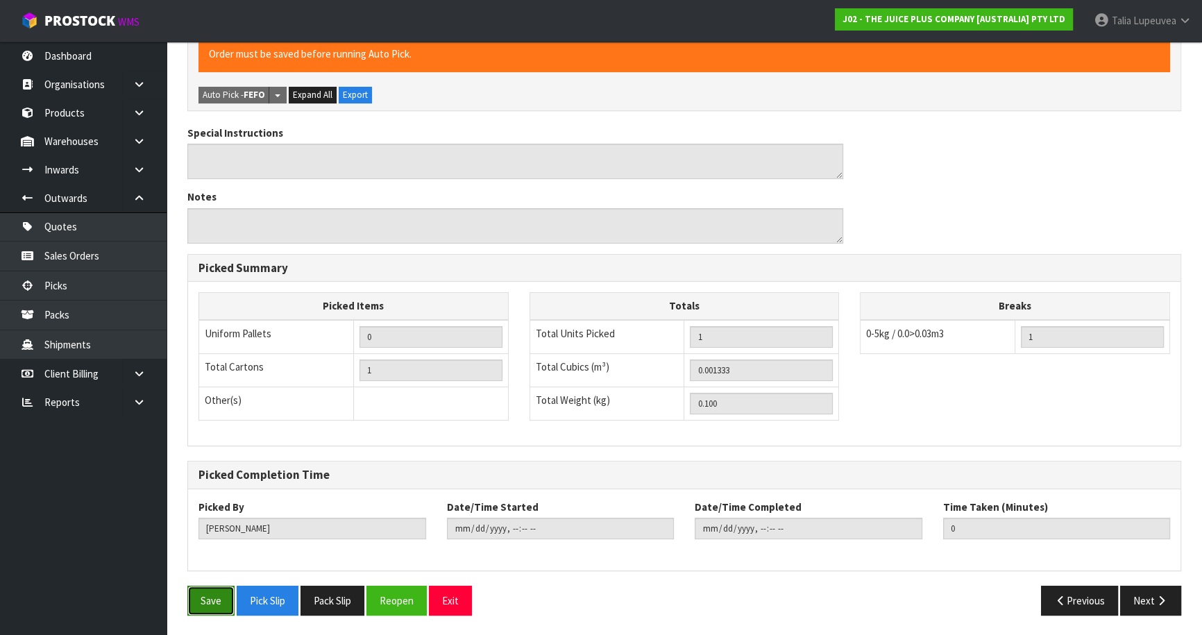
click at [222, 595] on button "Save" at bounding box center [210, 601] width 47 height 30
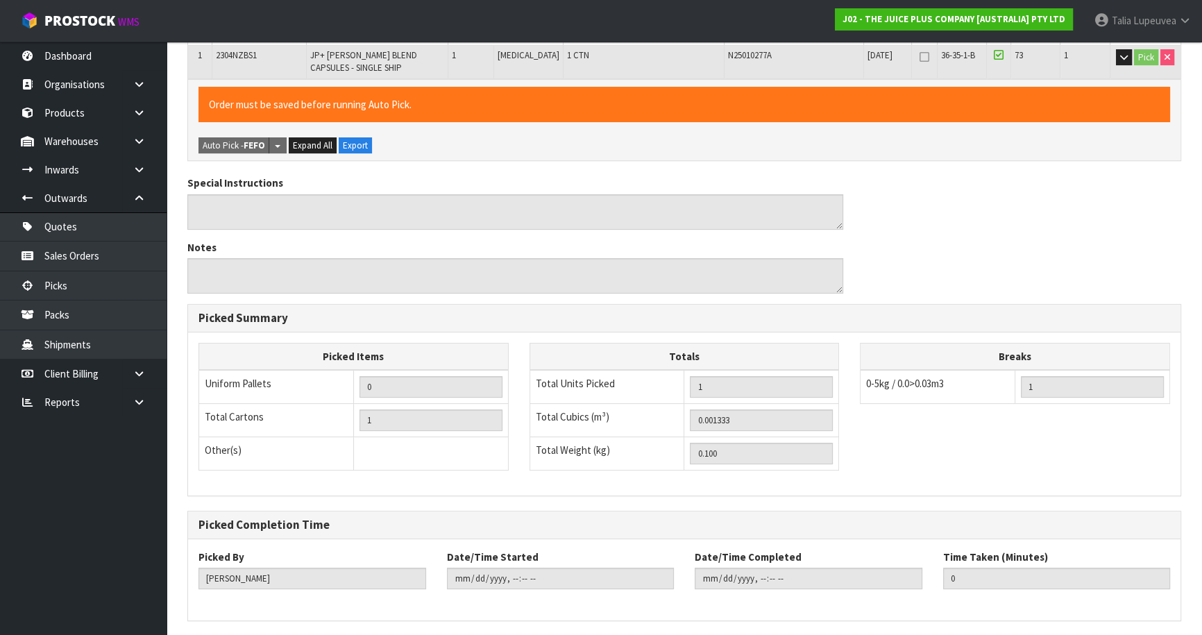
scroll to position [0, 0]
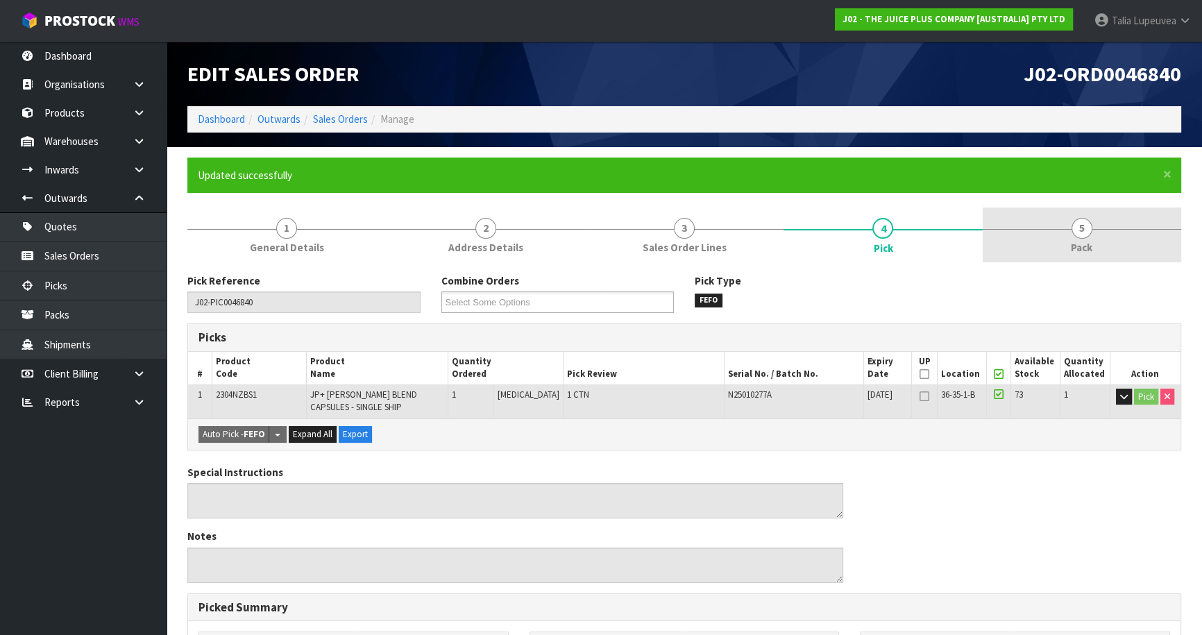
click at [1086, 230] on span "5" at bounding box center [1081, 228] width 21 height 21
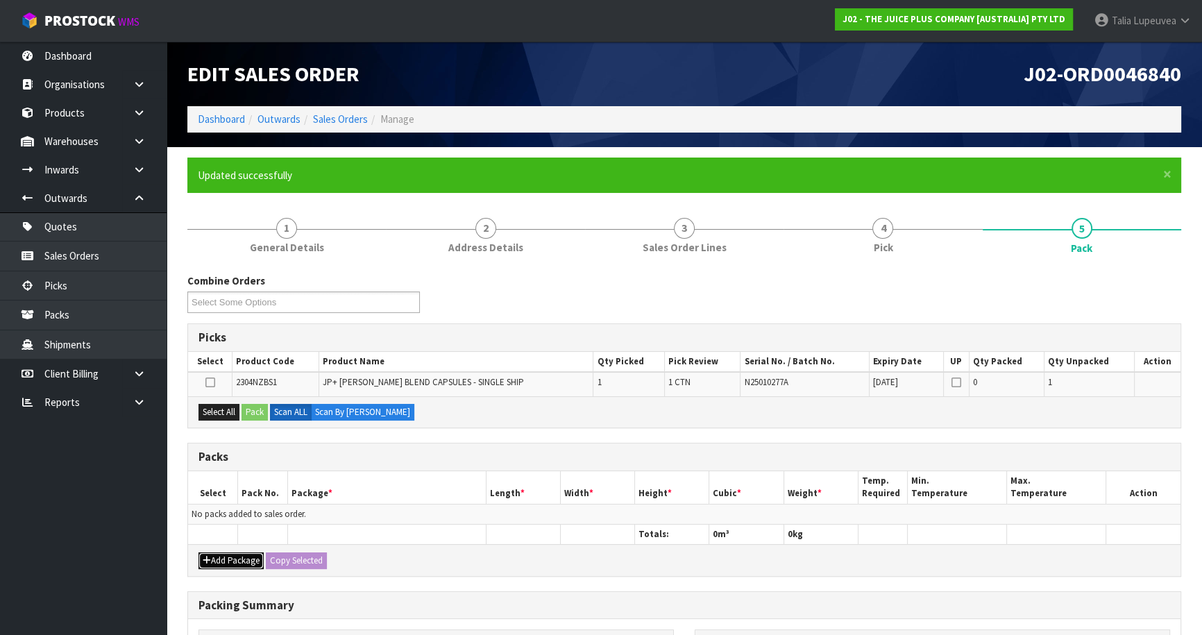
drag, startPoint x: 223, startPoint y: 559, endPoint x: 222, endPoint y: 547, distance: 11.2
click at [223, 556] on button "Add Package" at bounding box center [230, 560] width 65 height 17
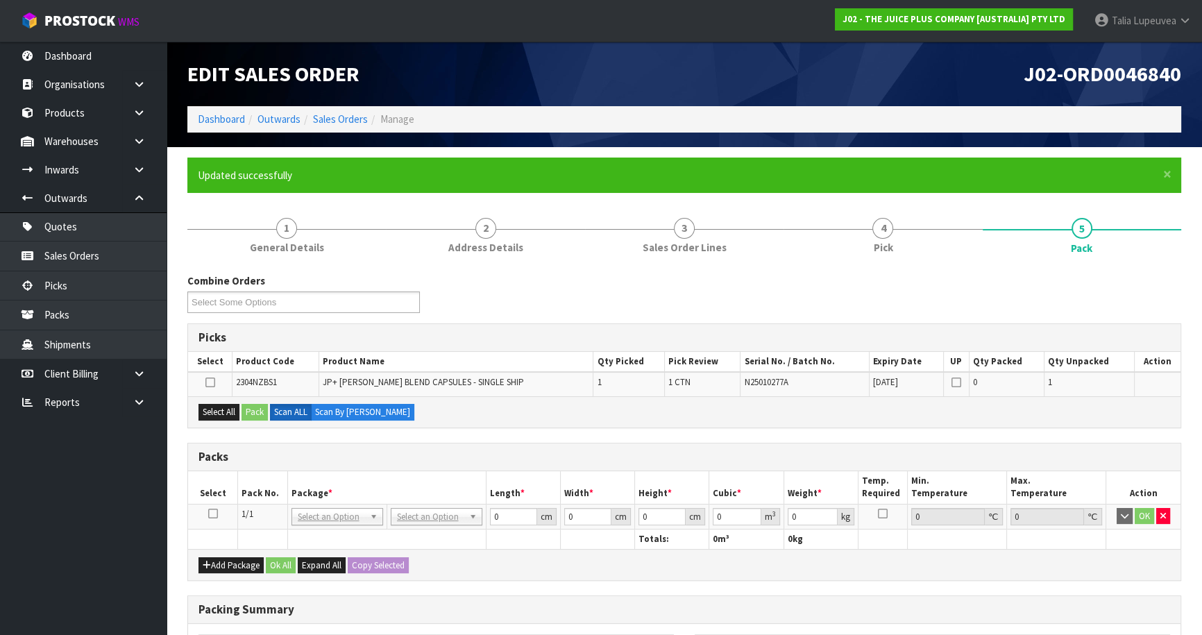
click at [209, 513] on icon at bounding box center [213, 513] width 10 height 1
drag, startPoint x: 215, startPoint y: 410, endPoint x: 255, endPoint y: 413, distance: 40.3
click at [222, 410] on button "Select All" at bounding box center [218, 412] width 41 height 17
click at [255, 413] on button "Pack" at bounding box center [254, 412] width 26 height 17
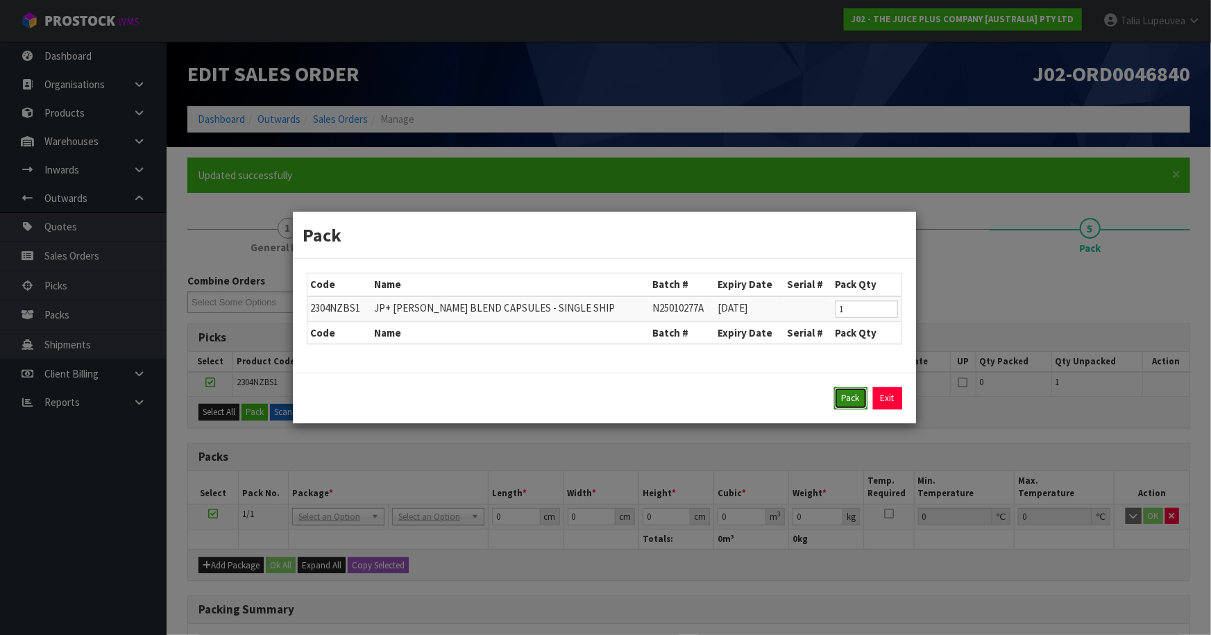
click at [856, 398] on button "Pack" at bounding box center [850, 398] width 33 height 22
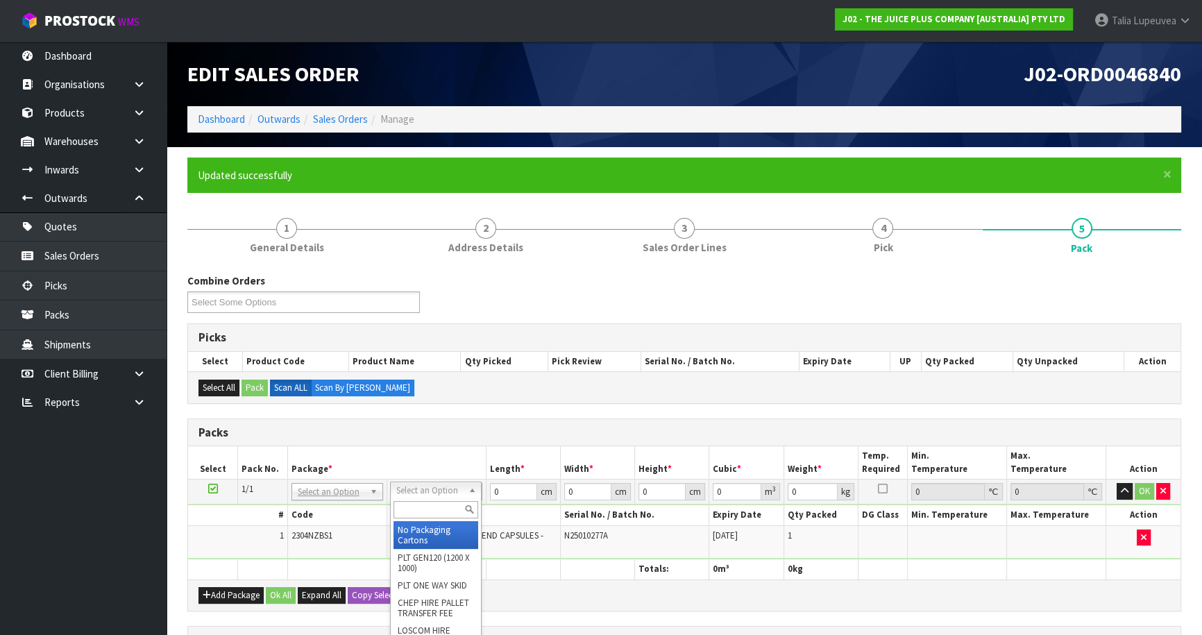
click at [446, 508] on input "text" at bounding box center [435, 509] width 85 height 17
drag, startPoint x: 451, startPoint y: 533, endPoint x: 460, endPoint y: 533, distance: 9.0
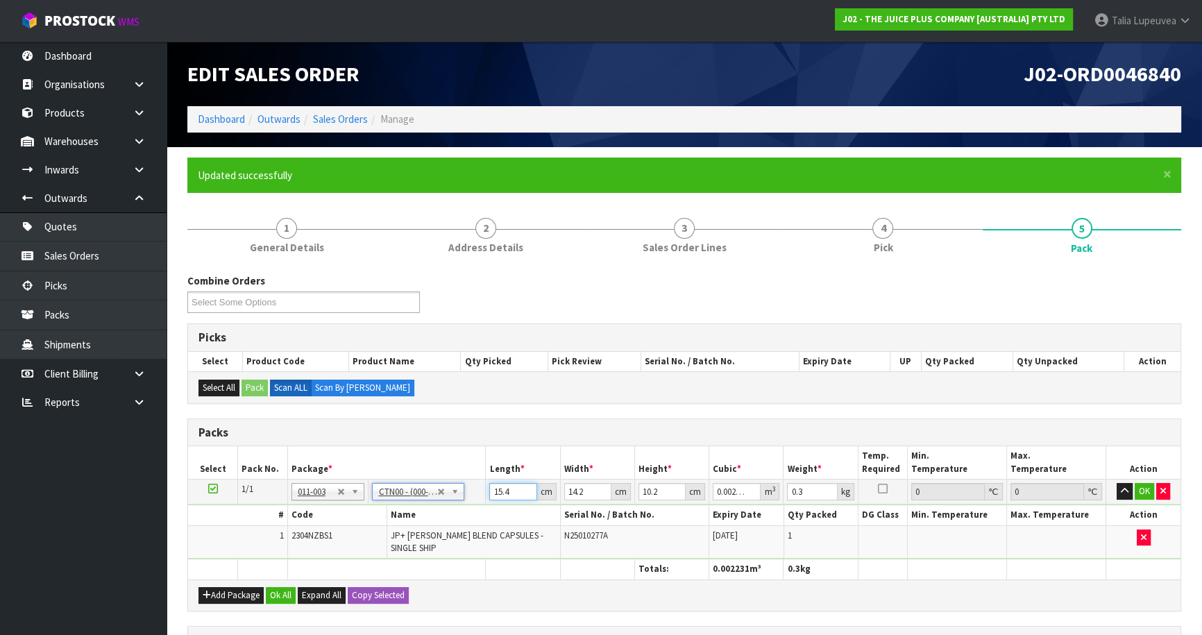
drag, startPoint x: 513, startPoint y: 493, endPoint x: 455, endPoint y: 495, distance: 58.3
click at [451, 495] on tr "1/1 NONE 007-001 007-002 007-004 007-009 007-013 007-014 007-015 007-017 007-01…" at bounding box center [684, 491] width 992 height 25
click at [1145, 485] on button "OK" at bounding box center [1143, 491] width 19 height 17
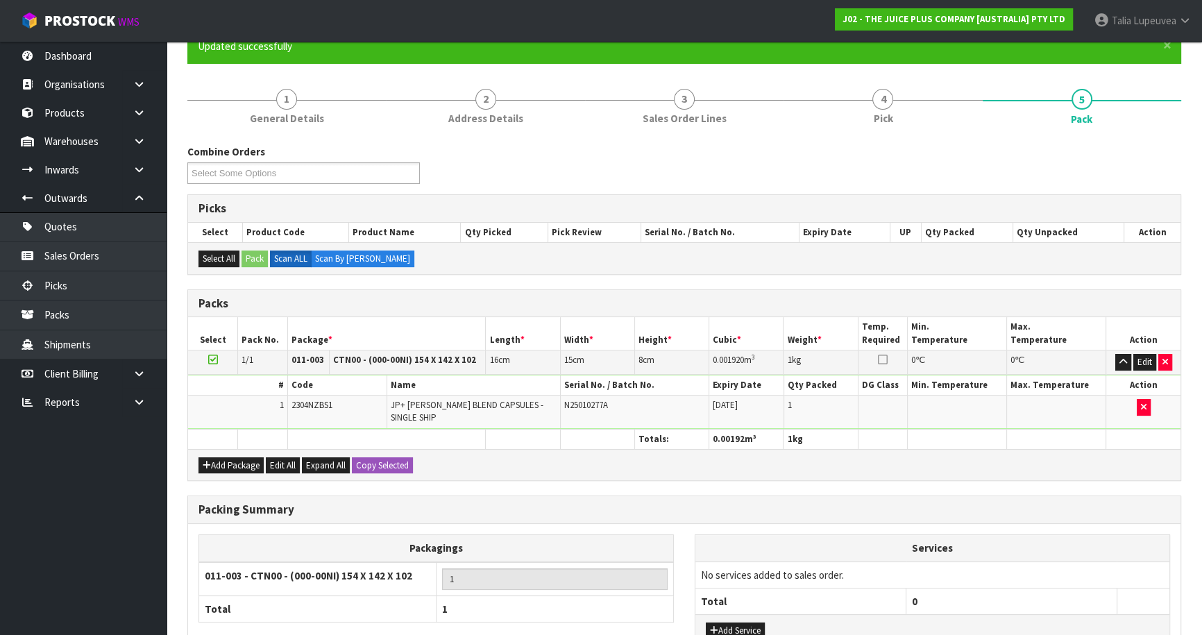
scroll to position [226, 0]
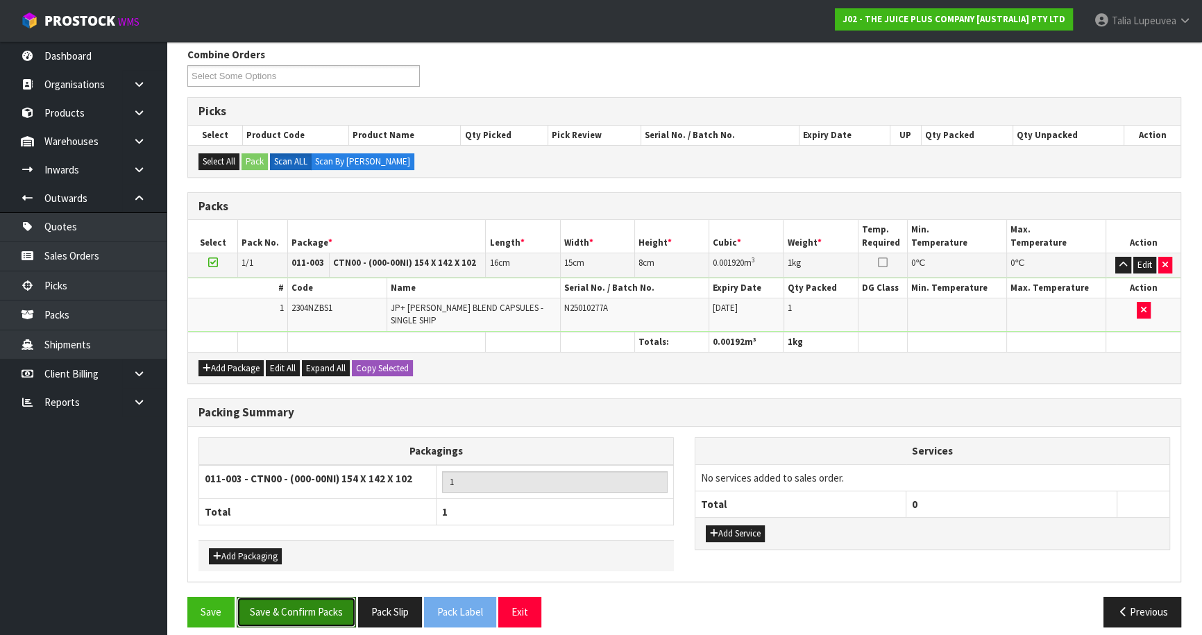
drag, startPoint x: 297, startPoint y: 596, endPoint x: 361, endPoint y: 555, distance: 75.8
click at [300, 597] on button "Save & Confirm Packs" at bounding box center [296, 612] width 119 height 30
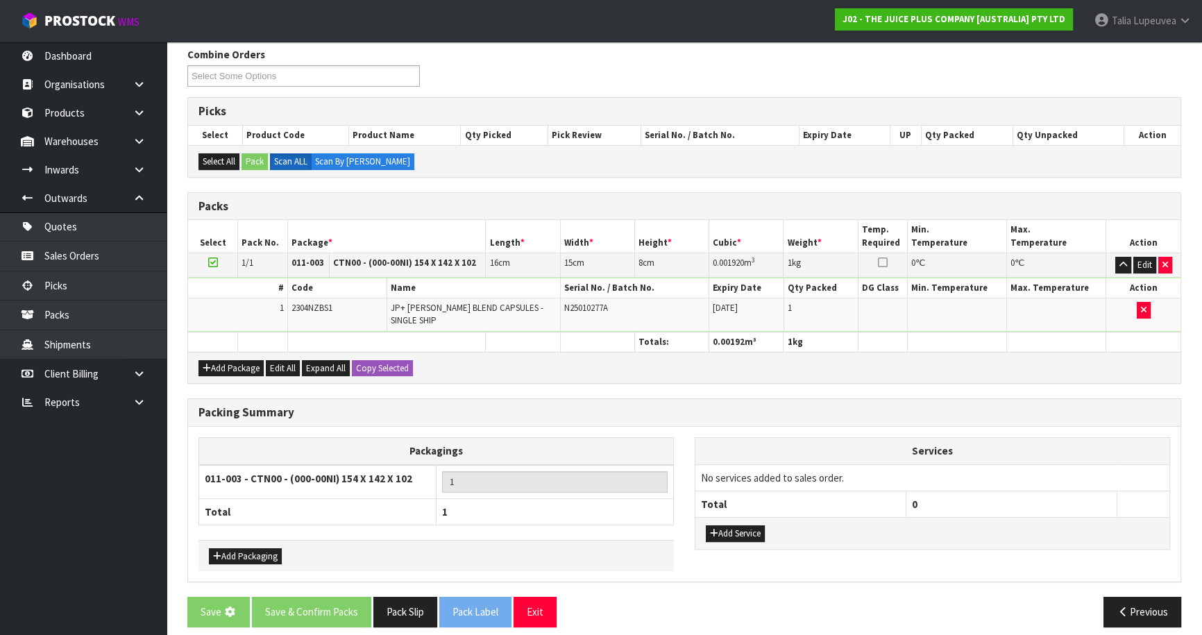
scroll to position [0, 0]
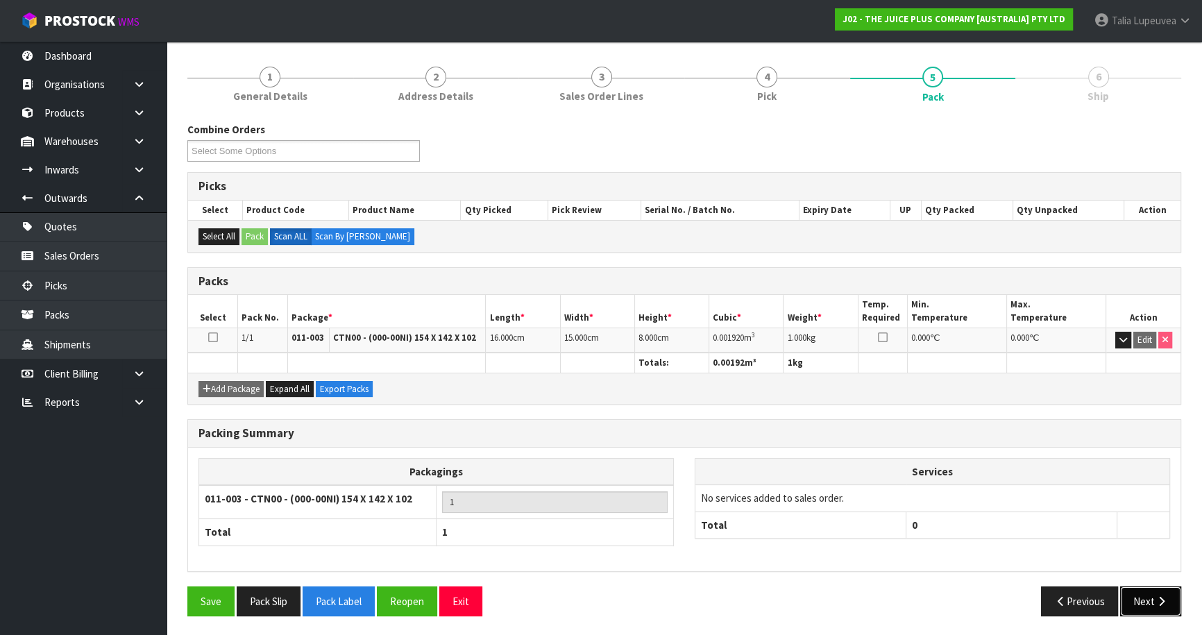
click at [1155, 605] on button "Next" at bounding box center [1150, 601] width 61 height 30
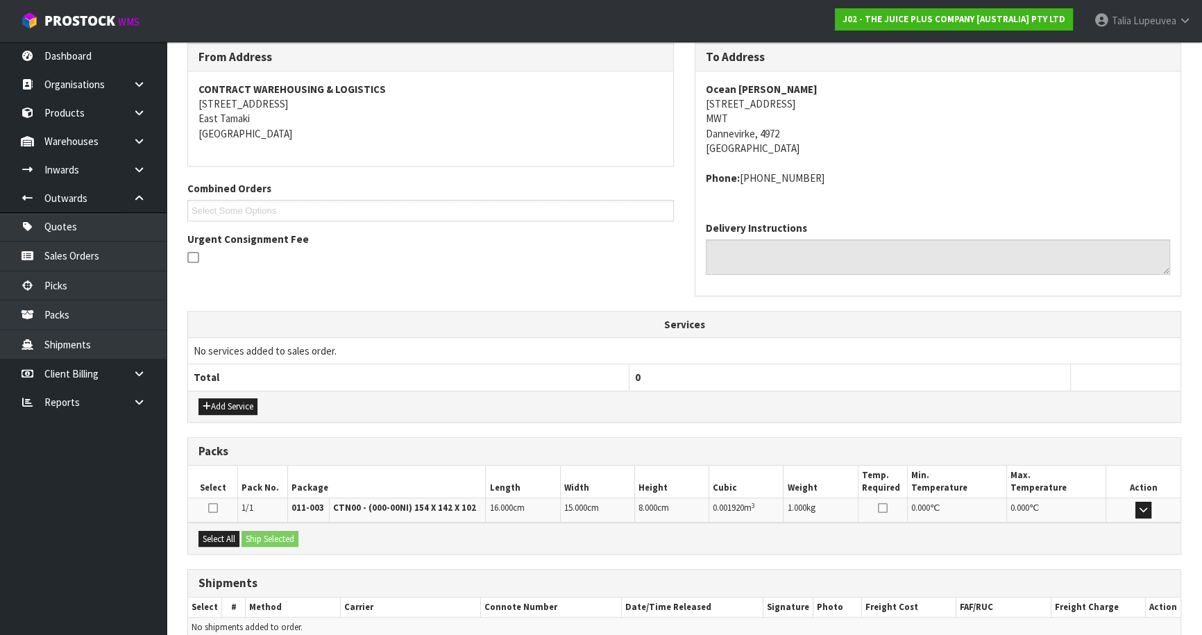
scroll to position [297, 0]
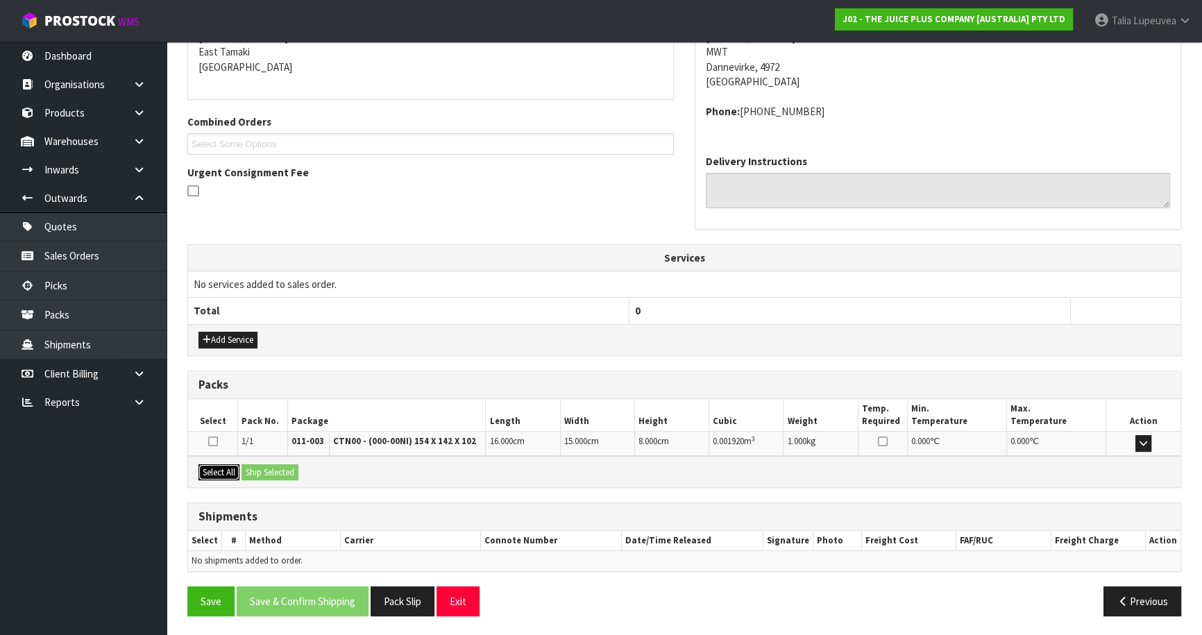
drag, startPoint x: 221, startPoint y: 466, endPoint x: 244, endPoint y: 466, distance: 22.9
click at [225, 466] on button "Select All" at bounding box center [218, 472] width 41 height 17
click at [246, 467] on button "Ship Selected" at bounding box center [269, 472] width 57 height 17
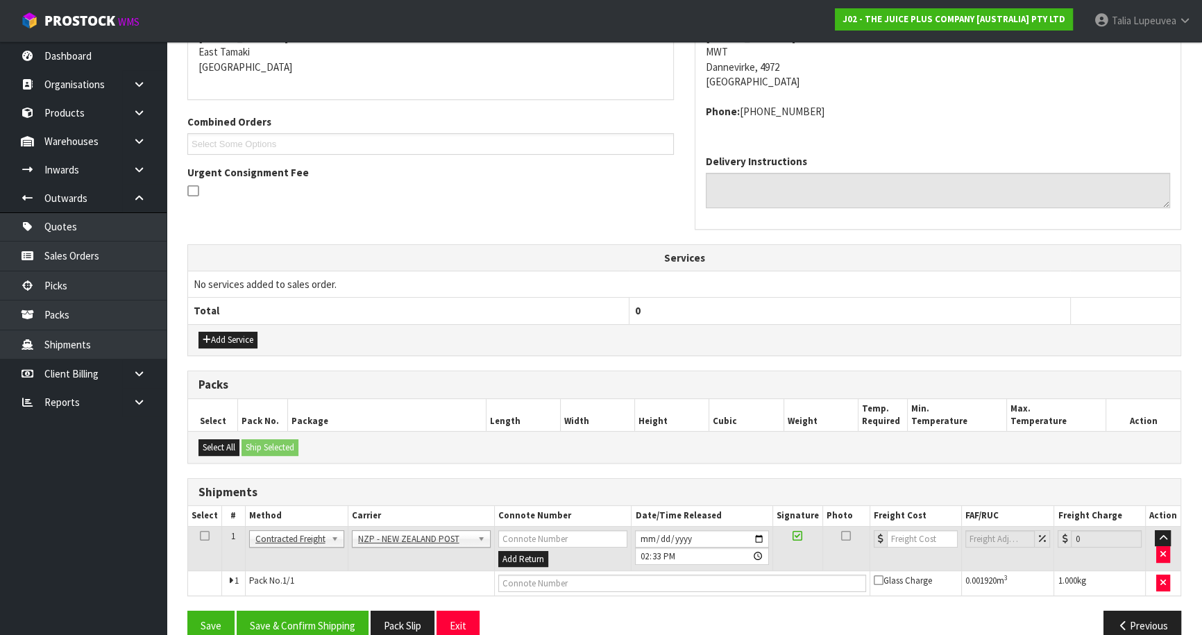
scroll to position [321, 0]
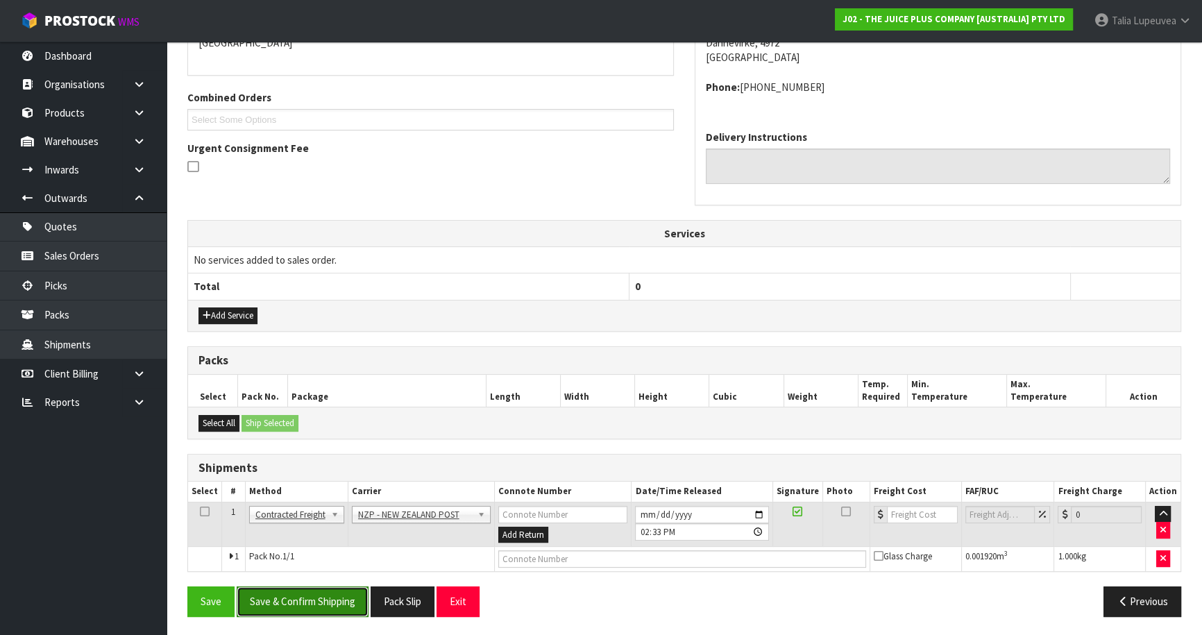
drag, startPoint x: 332, startPoint y: 598, endPoint x: 307, endPoint y: 604, distance: 26.3
click at [323, 597] on button "Save & Confirm Shipping" at bounding box center [303, 601] width 132 height 30
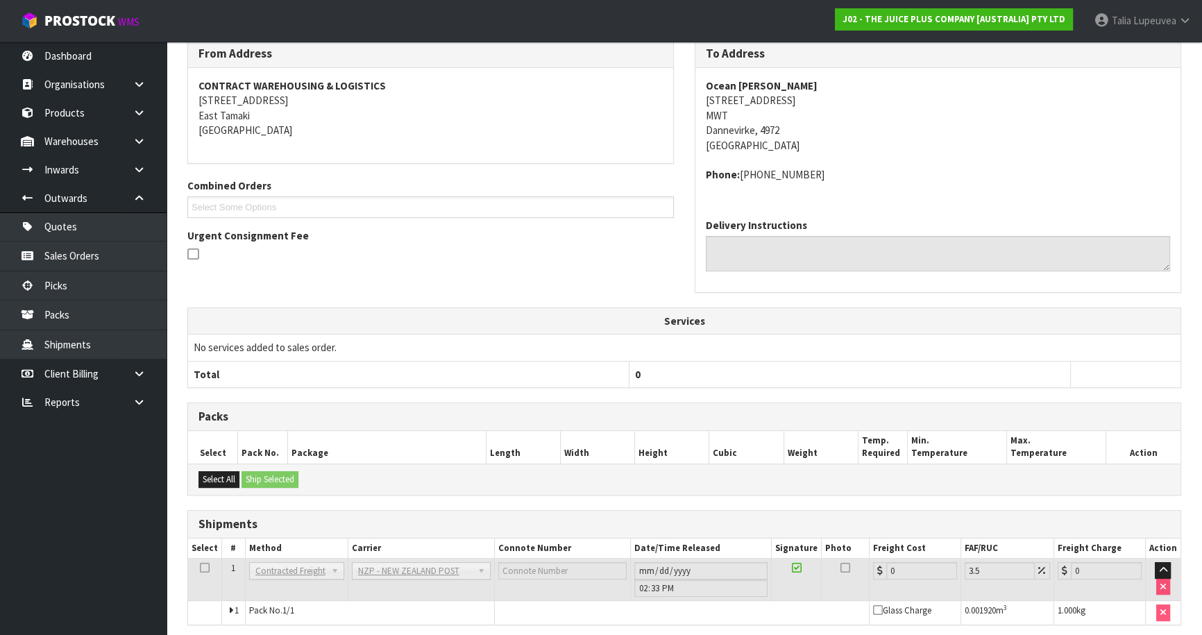
scroll to position [302, 0]
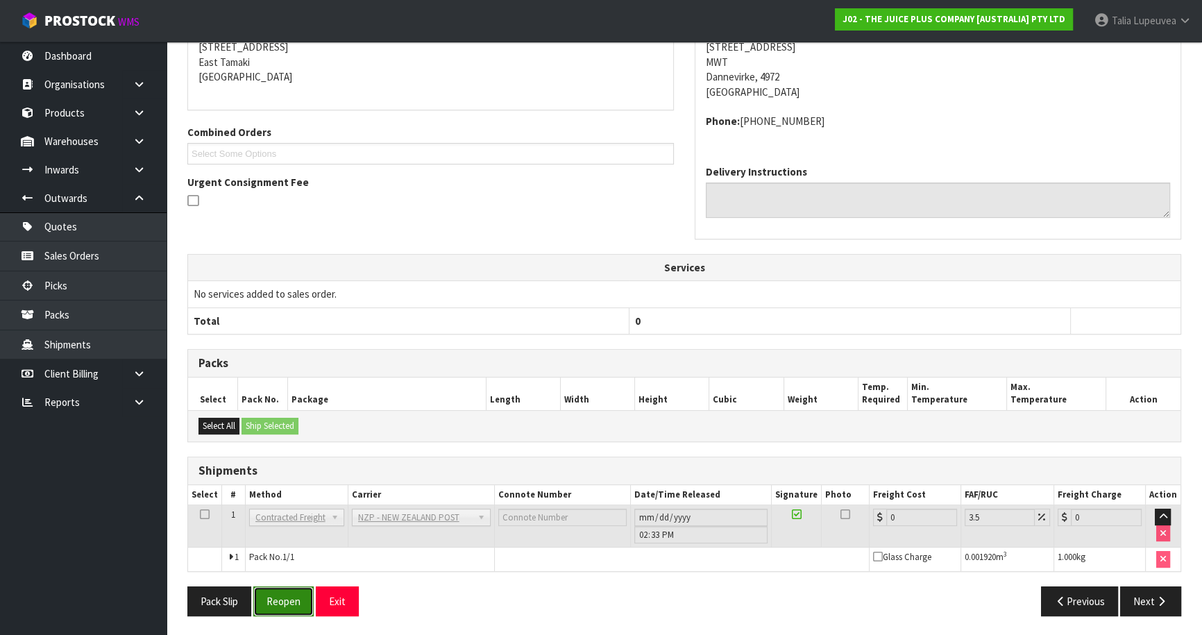
click at [269, 602] on button "Reopen" at bounding box center [283, 601] width 60 height 30
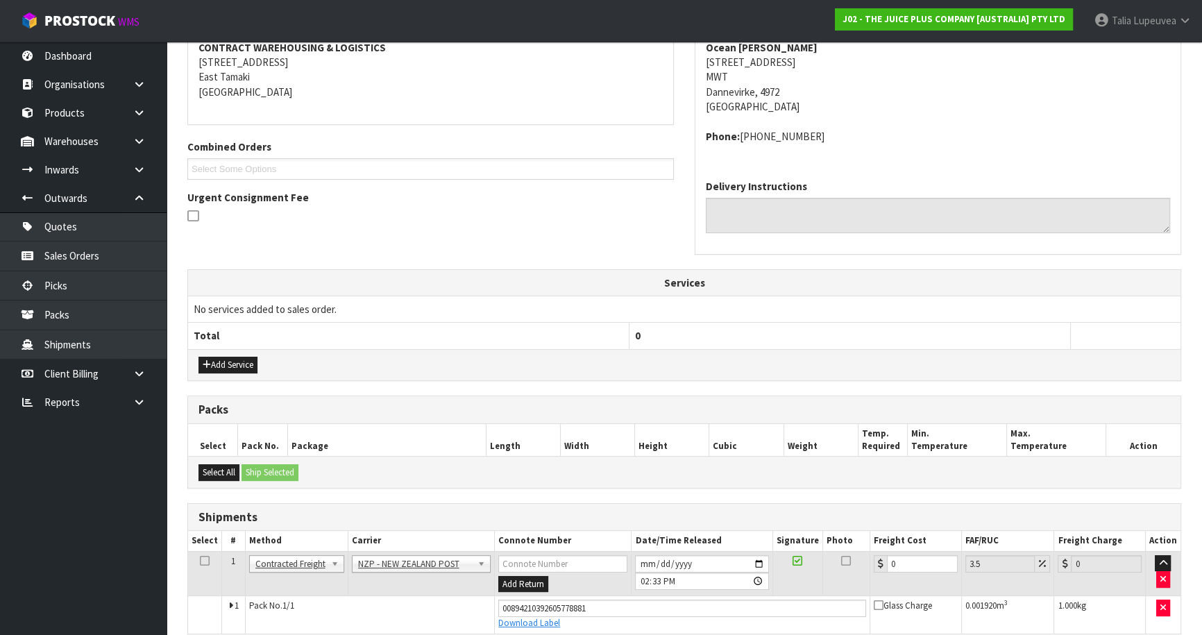
scroll to position [334, 0]
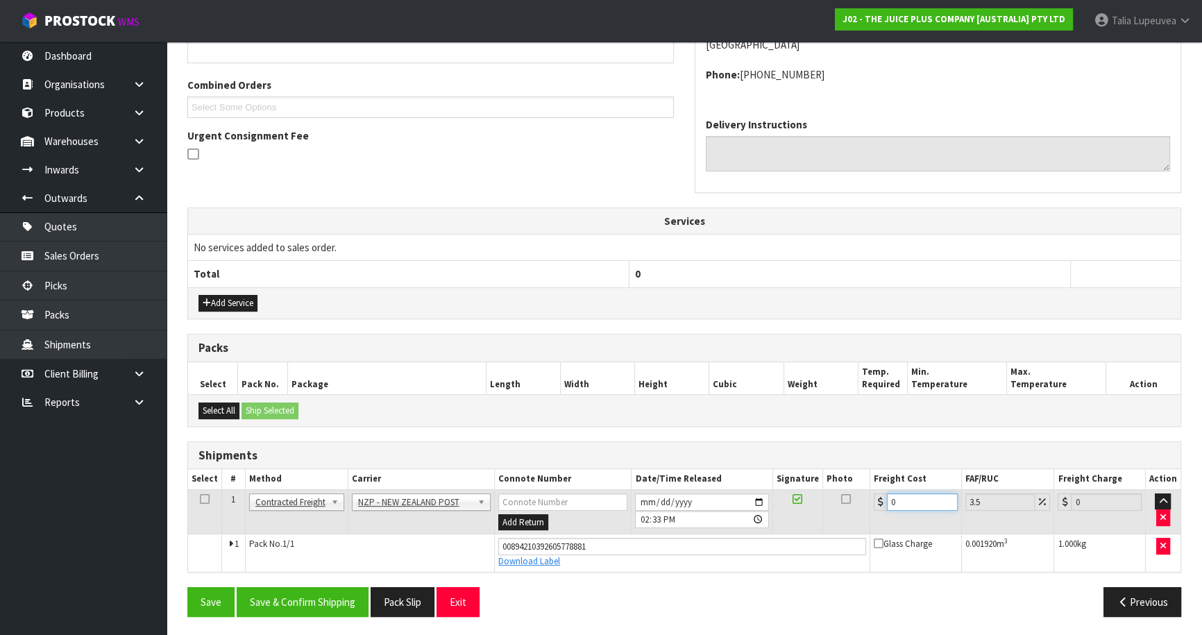
drag, startPoint x: 852, startPoint y: 506, endPoint x: 823, endPoint y: 510, distance: 29.4
click at [823, 510] on tr "1 Client Local Pickup Customer Local Pickup Company Freight Contracted Freight …" at bounding box center [684, 511] width 992 height 45
click at [284, 590] on button "Save & Confirm Shipping" at bounding box center [303, 602] width 132 height 30
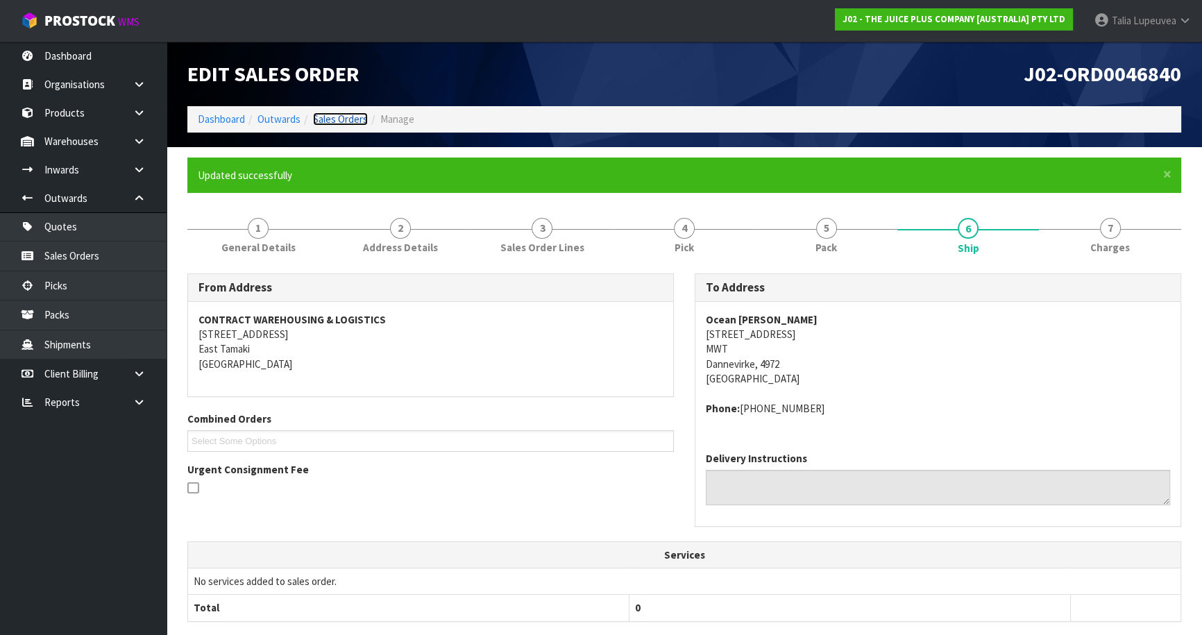
click at [322, 116] on link "Sales Orders" at bounding box center [340, 118] width 55 height 13
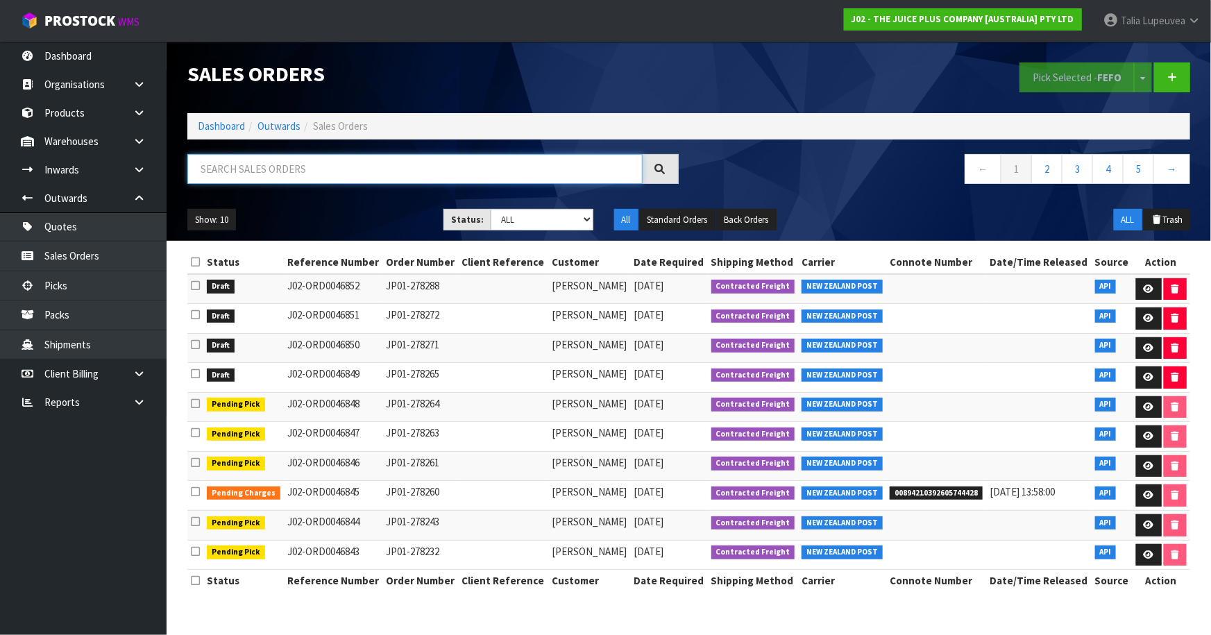
click at [330, 176] on input "text" at bounding box center [414, 169] width 455 height 30
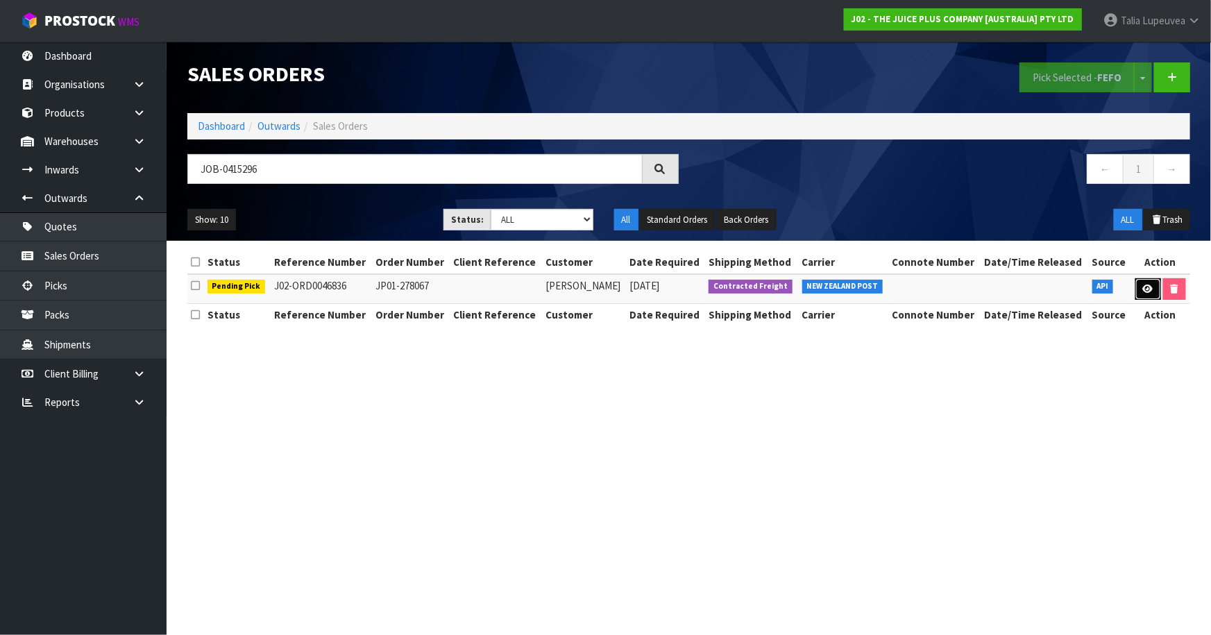
click at [1155, 287] on link at bounding box center [1148, 289] width 26 height 22
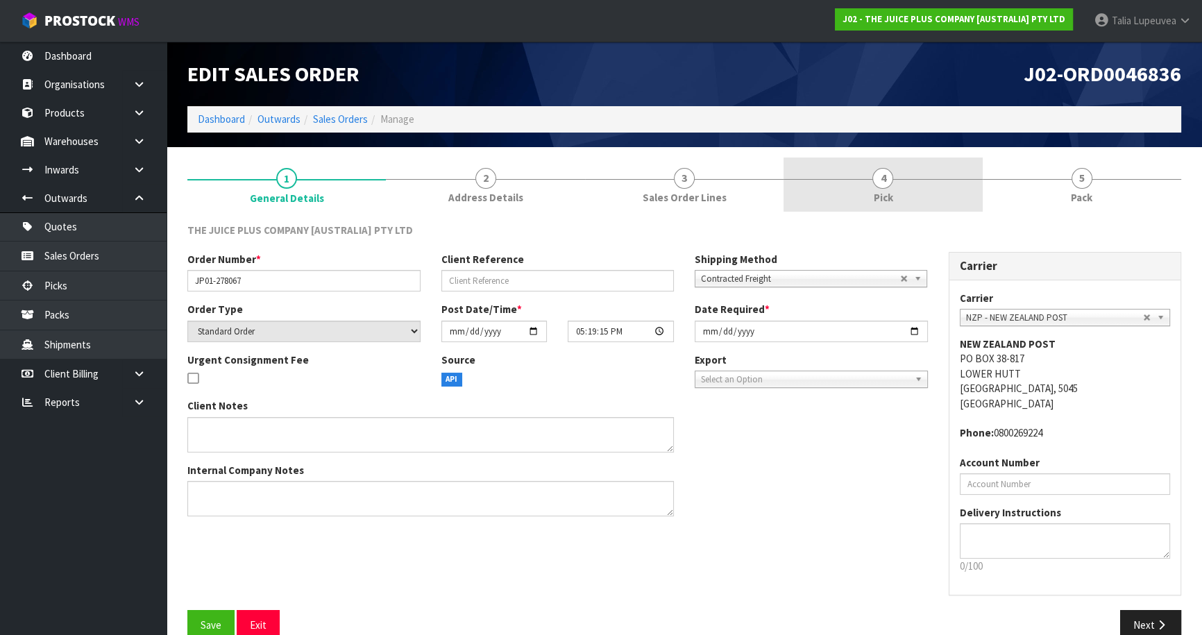
click at [935, 196] on link "4 Pick" at bounding box center [882, 185] width 198 height 55
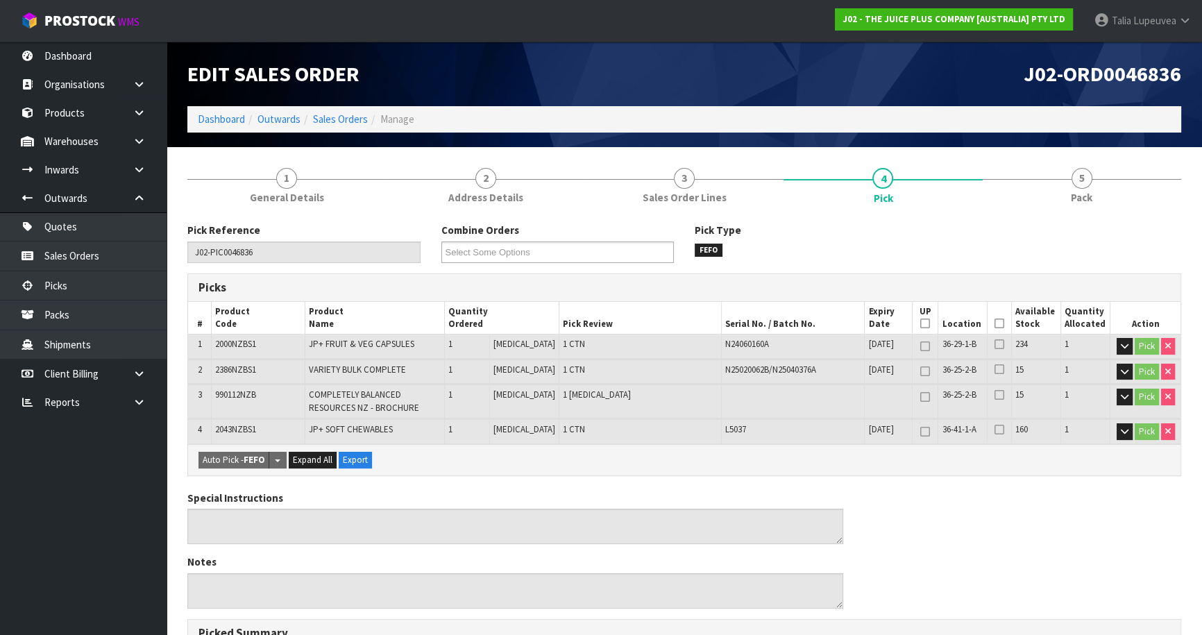
click at [994, 324] on icon at bounding box center [999, 323] width 10 height 1
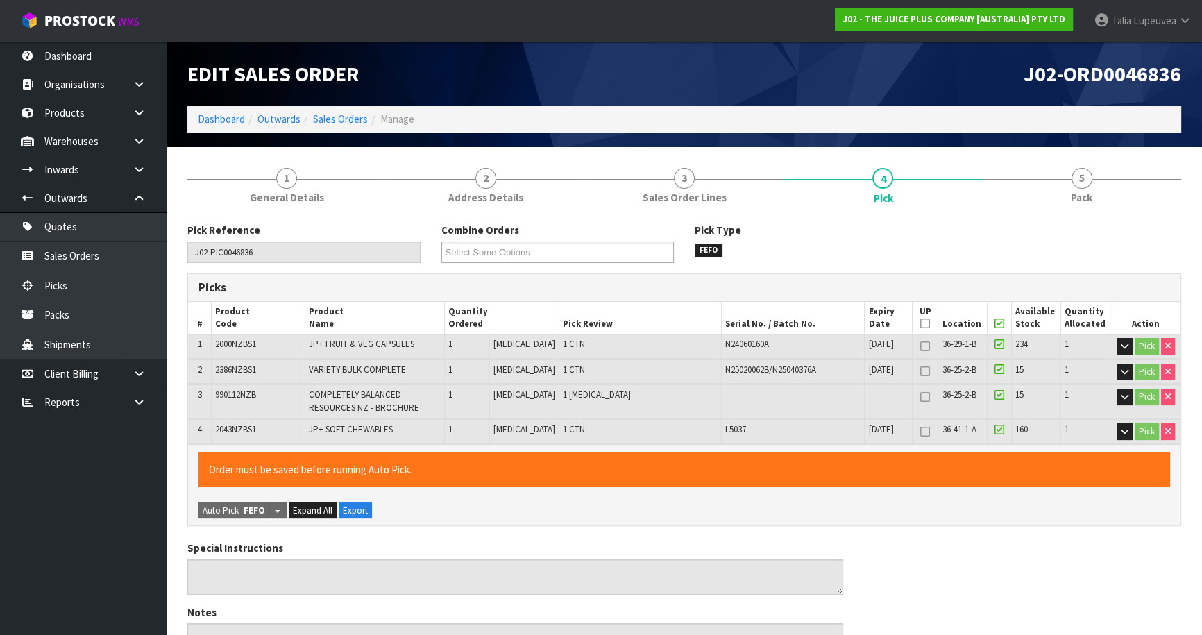
scroll to position [414, 0]
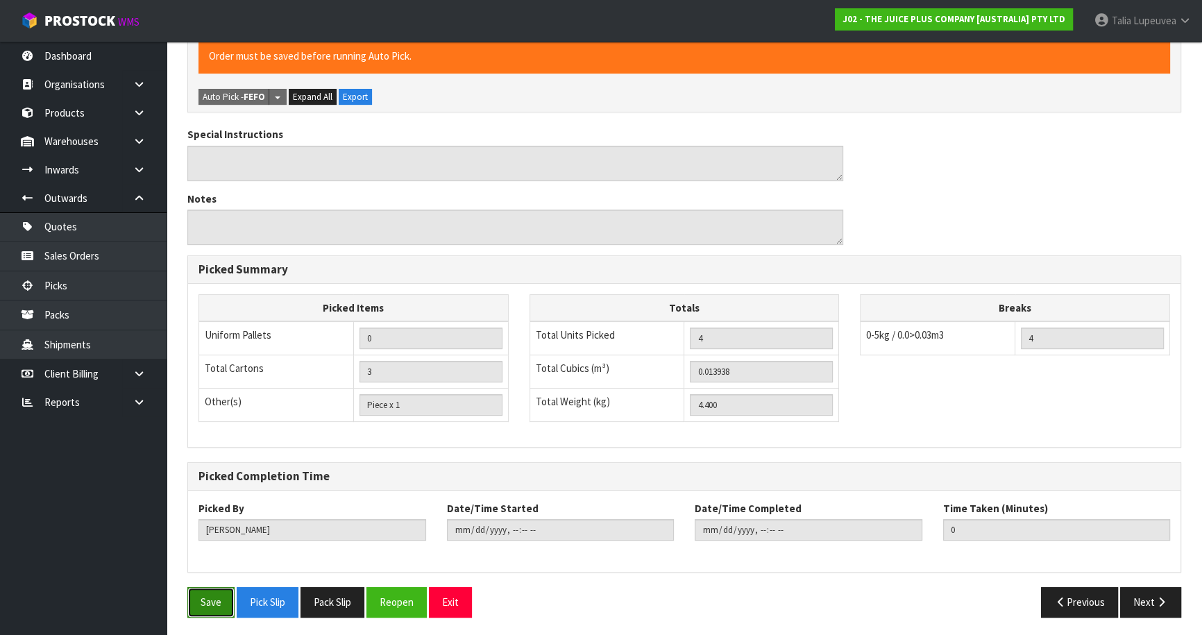
click at [224, 596] on button "Save" at bounding box center [210, 602] width 47 height 30
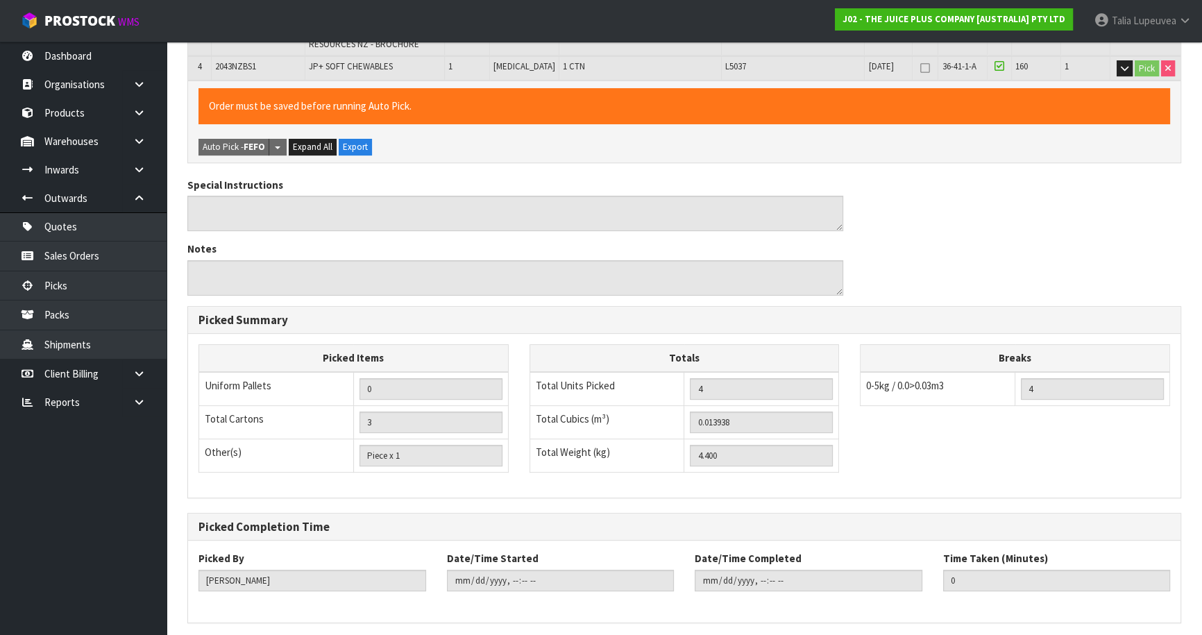
scroll to position [0, 0]
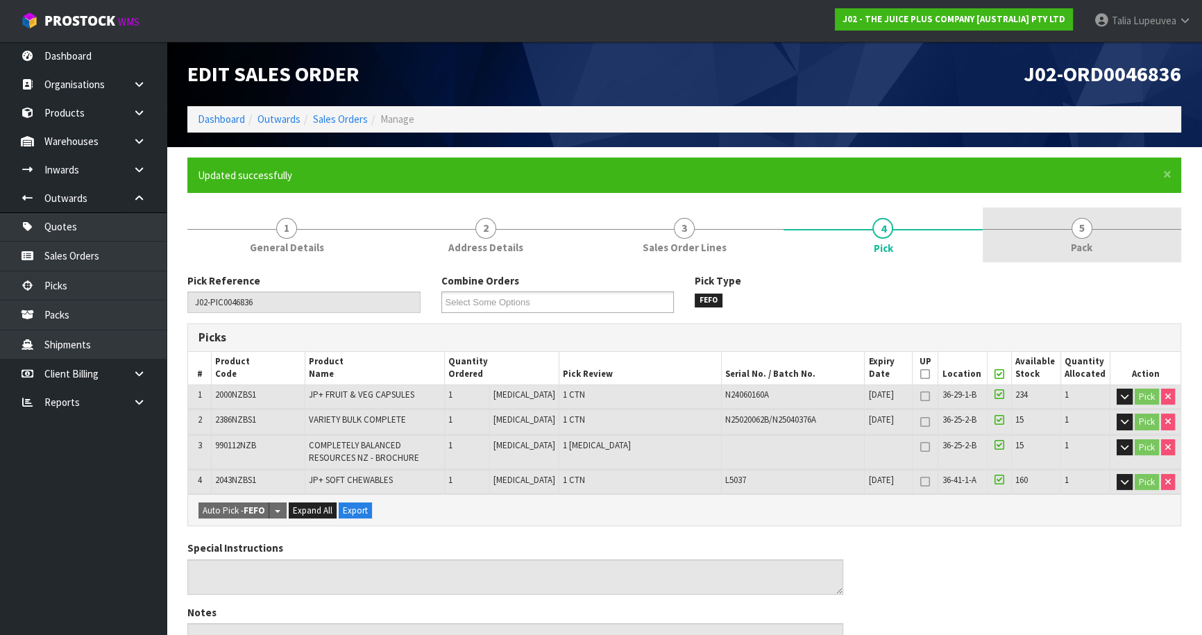
drag, startPoint x: 1059, startPoint y: 271, endPoint x: 1081, endPoint y: 238, distance: 39.1
click at [1066, 261] on div "1 General Details 2 Address Details 3 Sales Order Lines 4 Pick 5 Pack Pick Refe…" at bounding box center [684, 624] width 994 height 834
click at [1082, 237] on span "5" at bounding box center [1081, 228] width 21 height 21
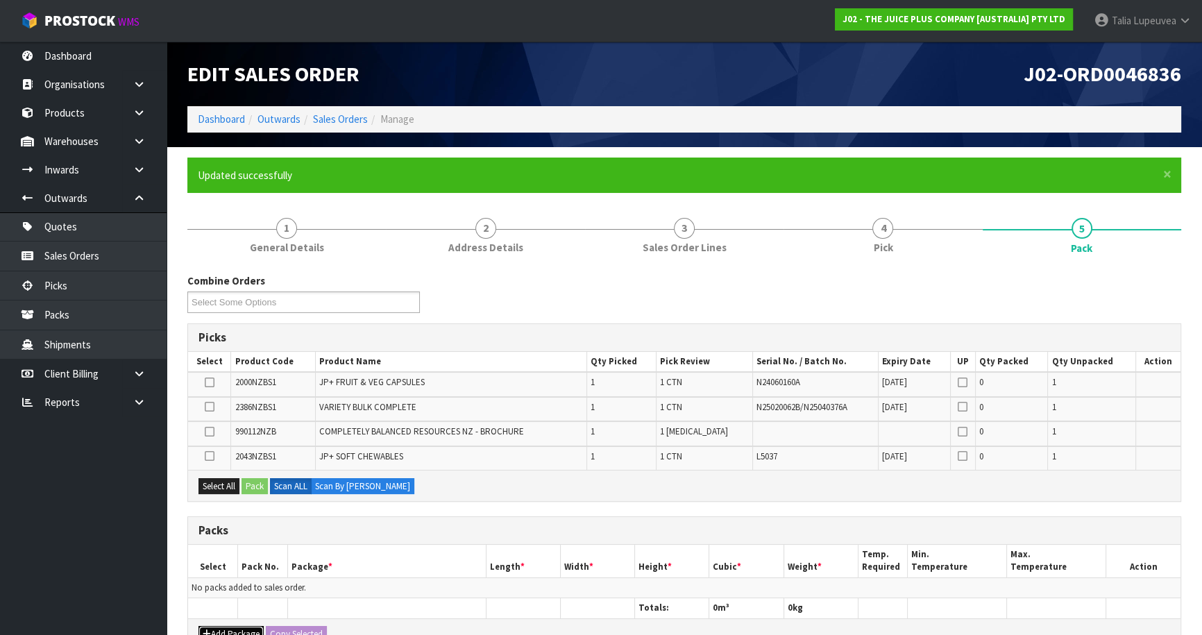
click at [228, 629] on button "Add Package" at bounding box center [230, 634] width 65 height 17
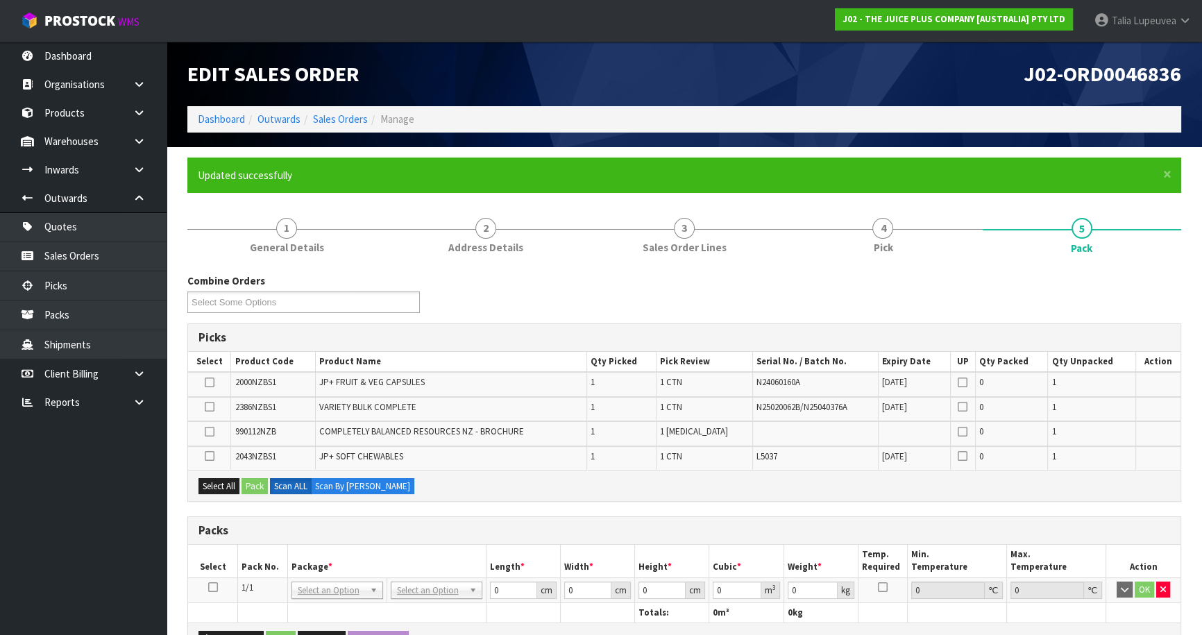
drag, startPoint x: 207, startPoint y: 583, endPoint x: 212, endPoint y: 570, distance: 13.8
click at [208, 587] on icon at bounding box center [213, 587] width 10 height 1
drag, startPoint x: 214, startPoint y: 484, endPoint x: 229, endPoint y: 484, distance: 14.6
click at [229, 484] on button "Select All" at bounding box center [218, 486] width 41 height 17
click at [263, 479] on button "Pack" at bounding box center [254, 486] width 26 height 17
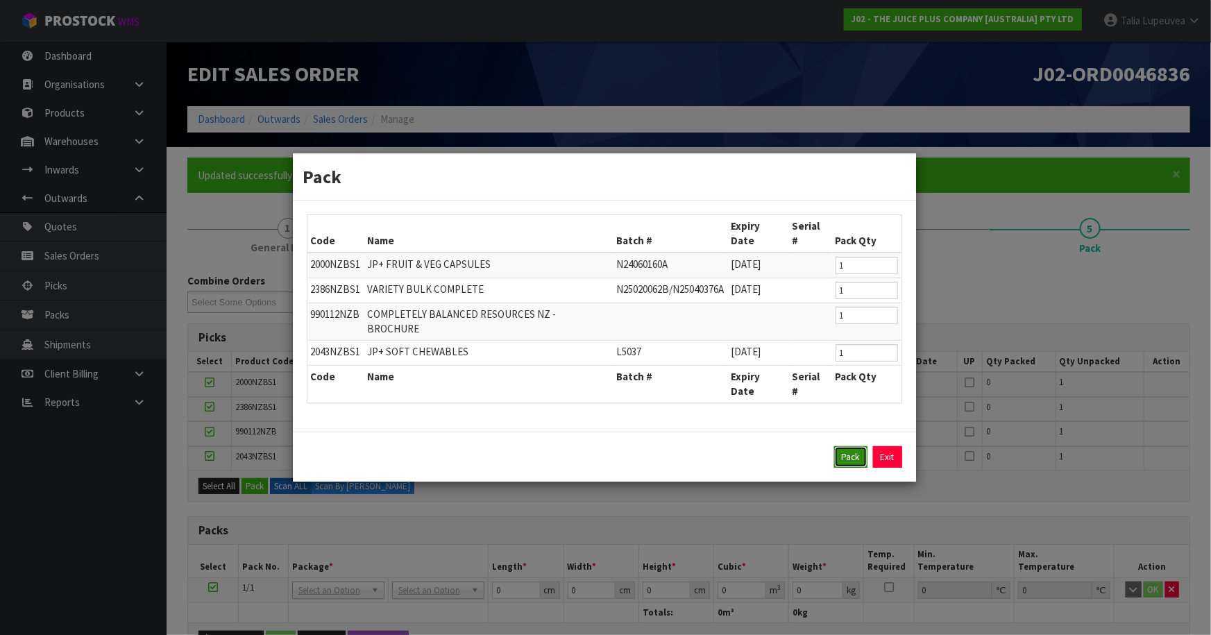
click at [849, 446] on button "Pack" at bounding box center [850, 457] width 33 height 22
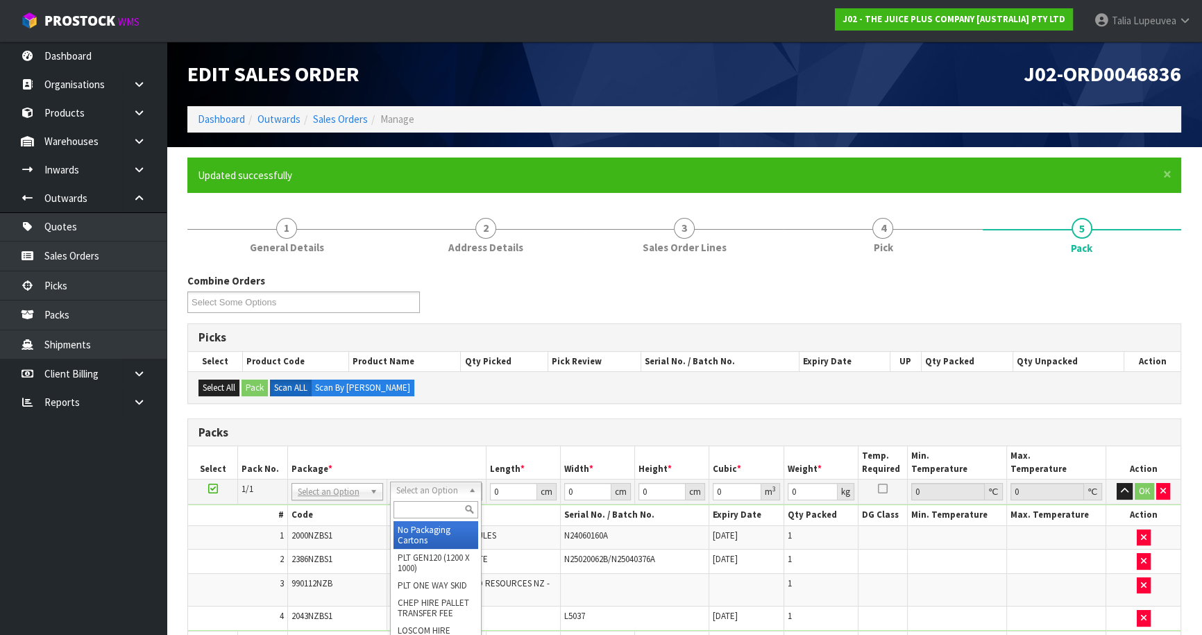
click at [440, 502] on input "text" at bounding box center [435, 509] width 85 height 17
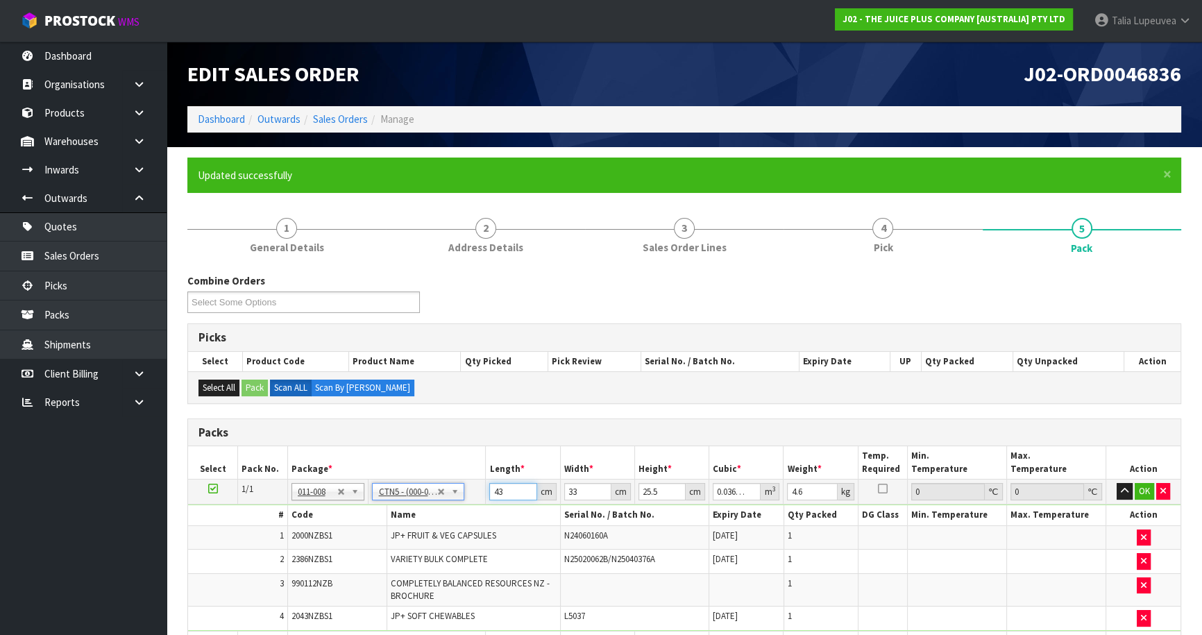
drag, startPoint x: 510, startPoint y: 493, endPoint x: 430, endPoint y: 491, distance: 79.8
click at [430, 491] on tr "1/1 NONE 007-001 007-002 007-004 007-009 007-013 007-014 007-015 007-017 007-01…" at bounding box center [684, 491] width 992 height 25
click at [1144, 495] on button "OK" at bounding box center [1143, 491] width 19 height 17
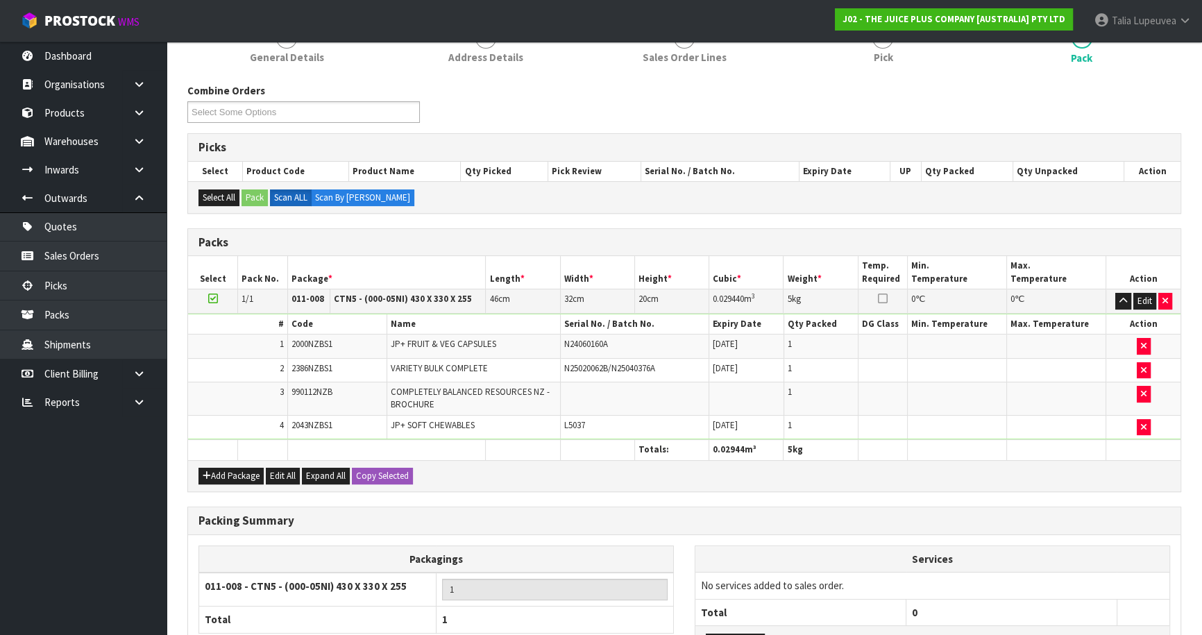
scroll to position [307, 0]
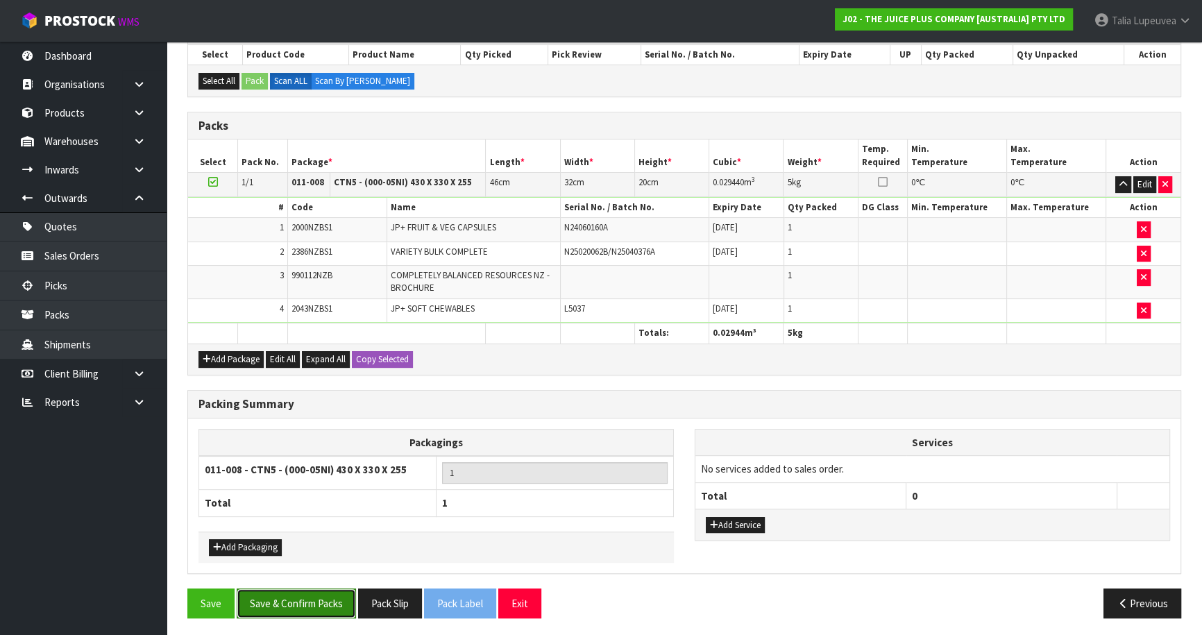
click at [293, 600] on button "Save & Confirm Packs" at bounding box center [296, 603] width 119 height 30
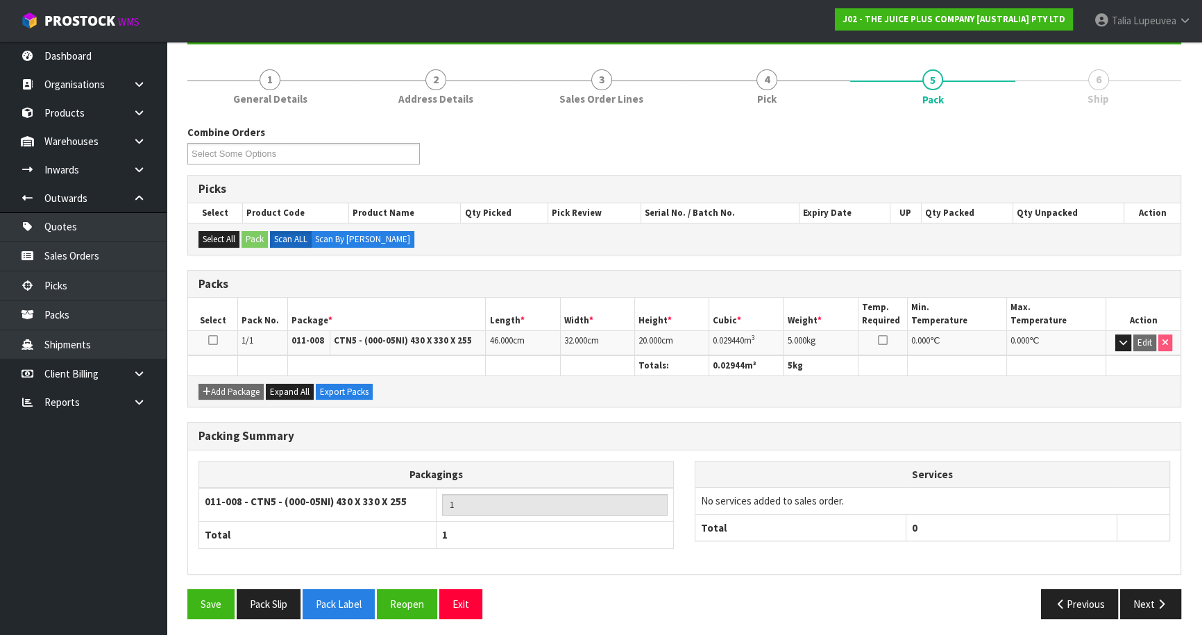
scroll to position [151, 0]
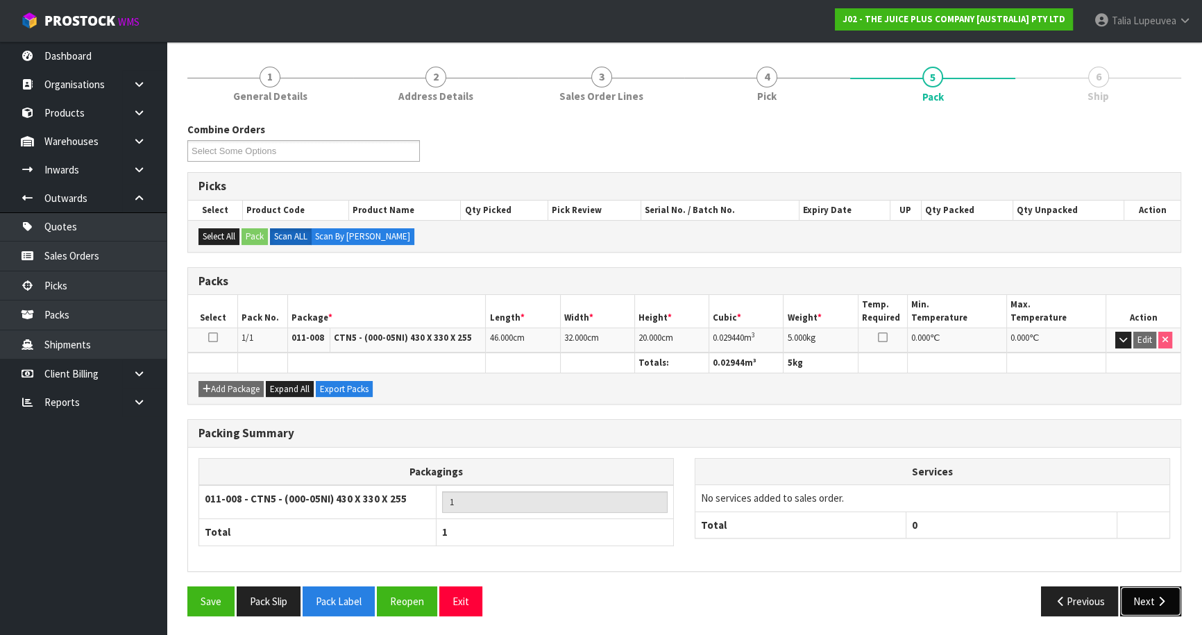
drag, startPoint x: 1166, startPoint y: 599, endPoint x: 1159, endPoint y: 596, distance: 8.1
click at [1159, 596] on icon "button" at bounding box center [1161, 601] width 13 height 10
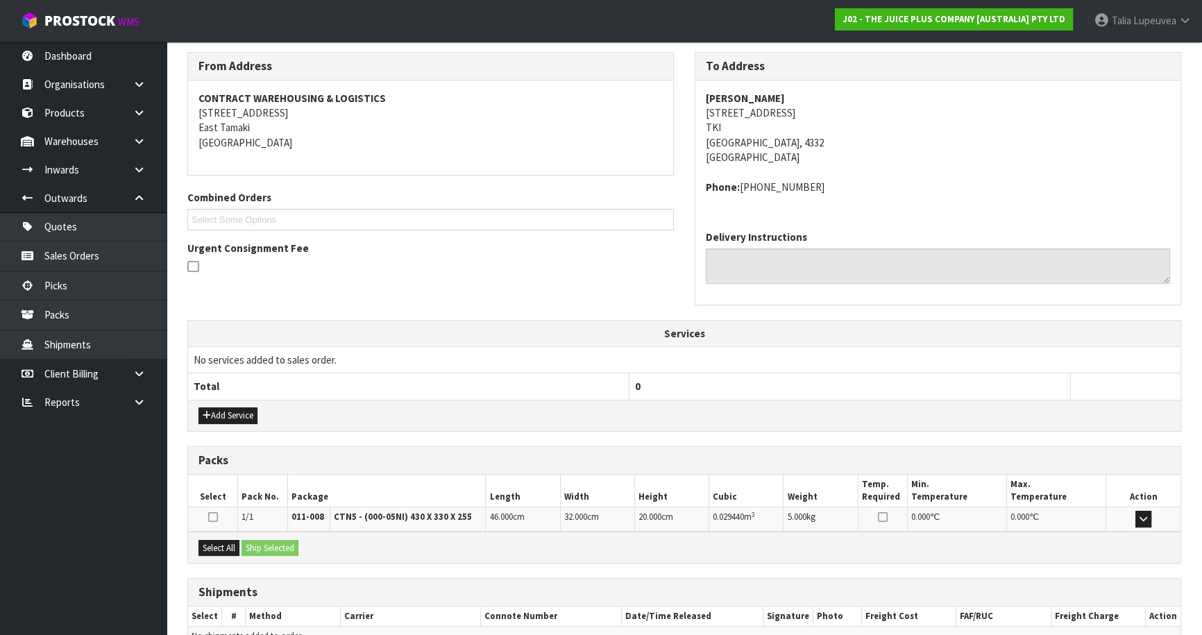
scroll to position [297, 0]
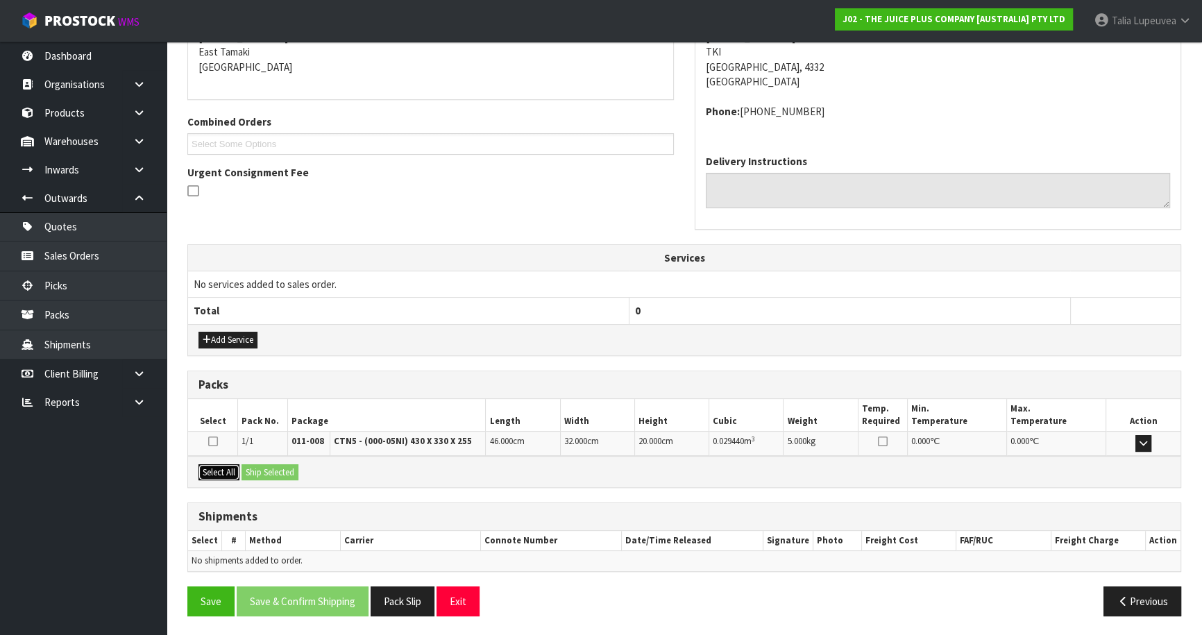
drag, startPoint x: 228, startPoint y: 473, endPoint x: 271, endPoint y: 467, distance: 43.4
click at [233, 472] on button "Select All" at bounding box center [218, 472] width 41 height 17
click at [271, 467] on button "Ship Selected" at bounding box center [269, 472] width 57 height 17
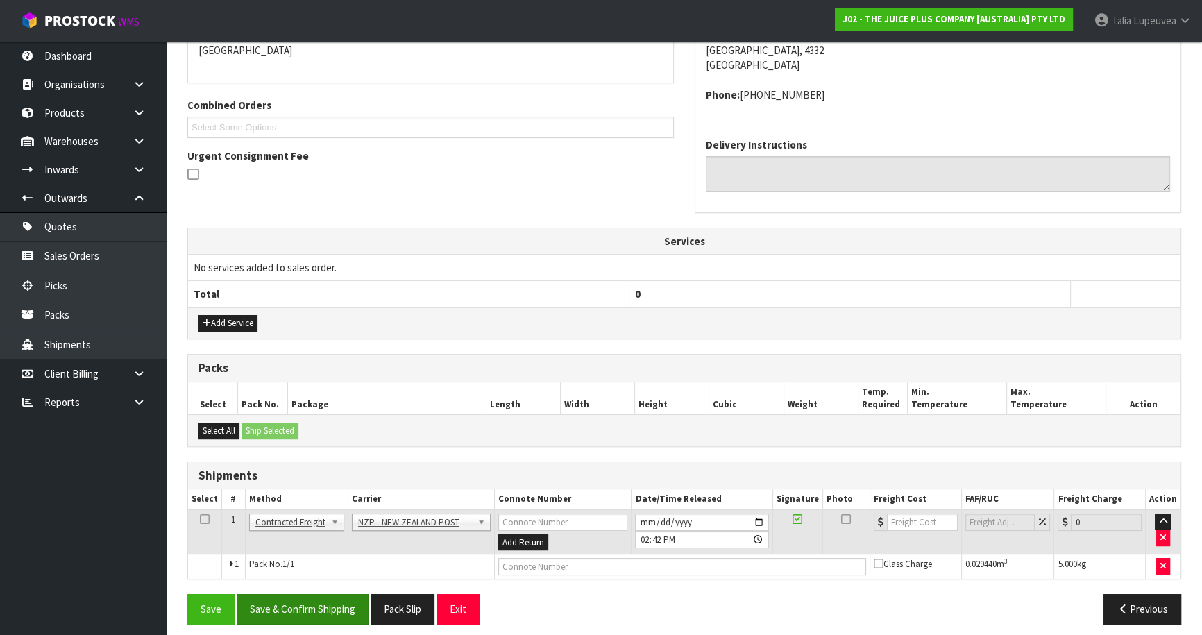
scroll to position [321, 0]
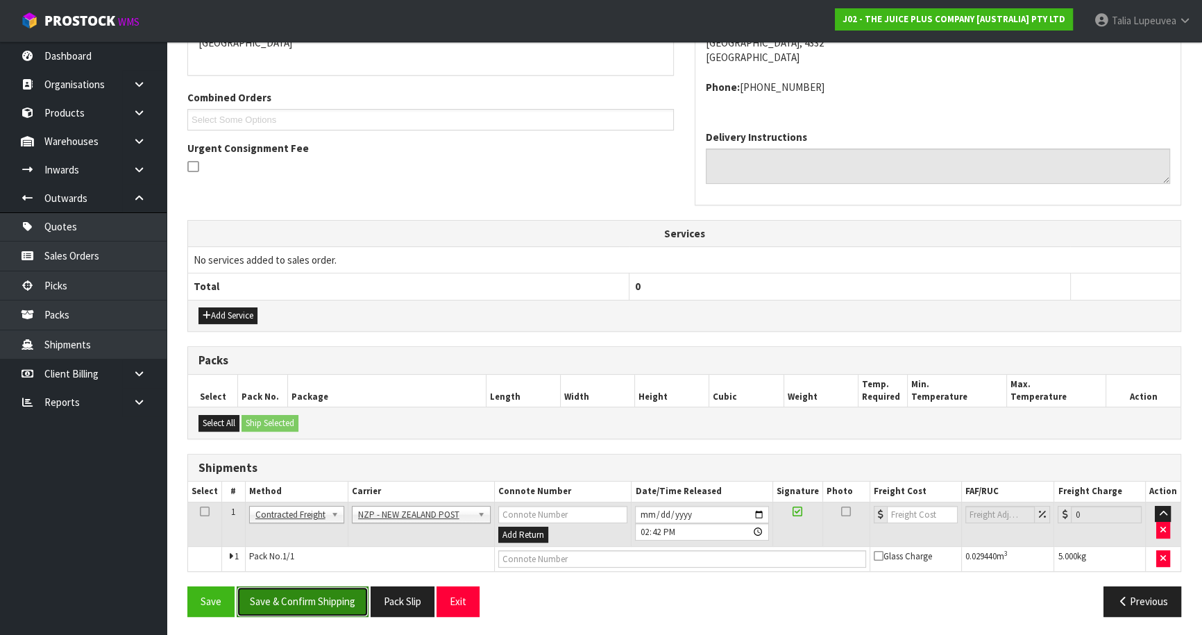
click at [314, 593] on button "Save & Confirm Shipping" at bounding box center [303, 601] width 132 height 30
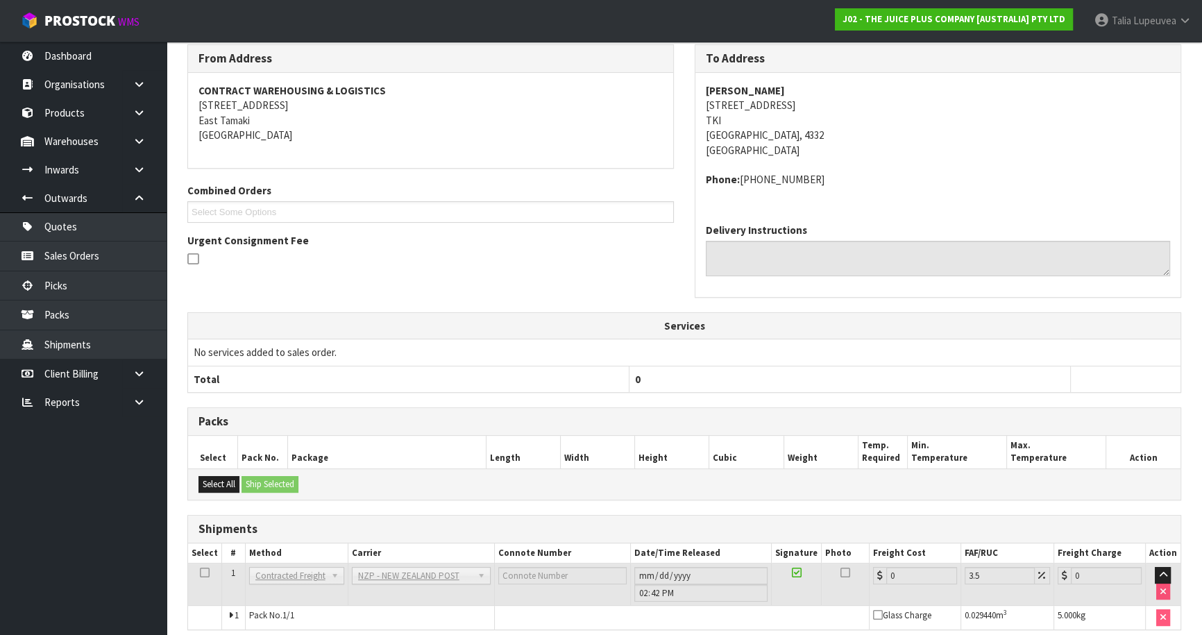
scroll to position [302, 0]
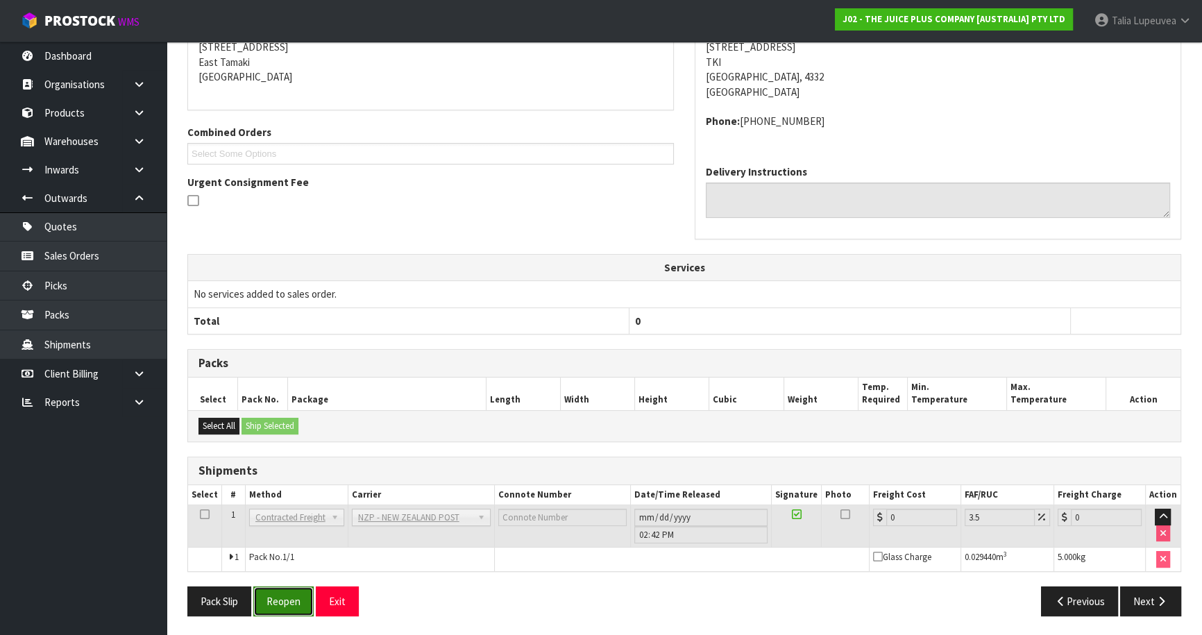
click at [279, 601] on button "Reopen" at bounding box center [283, 601] width 60 height 30
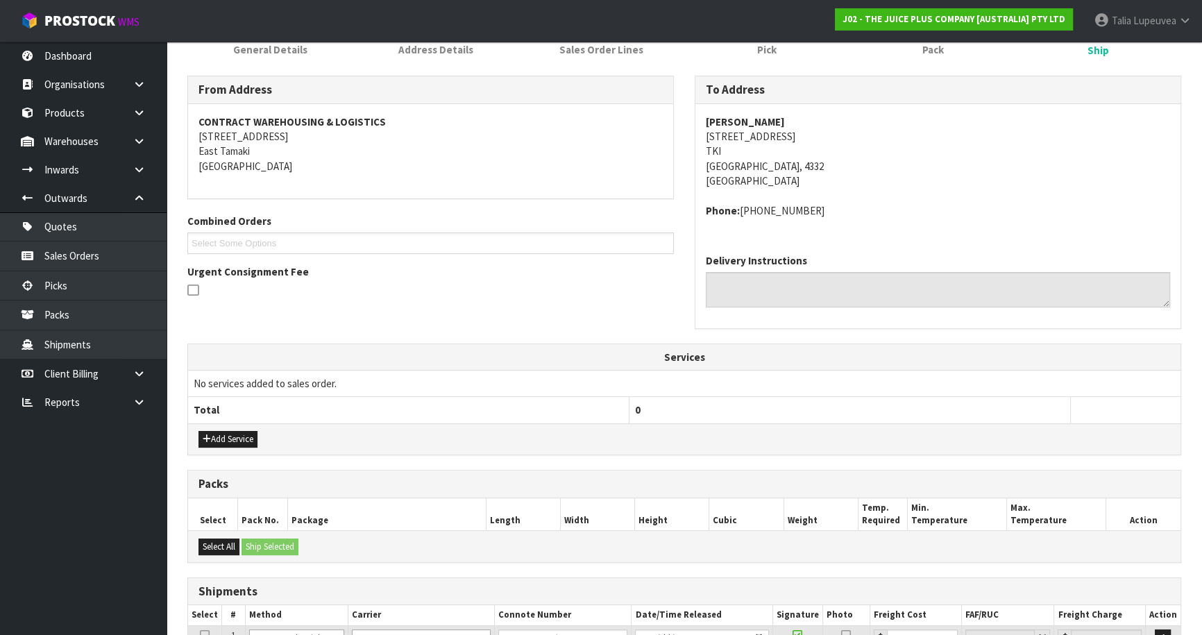
scroll to position [334, 0]
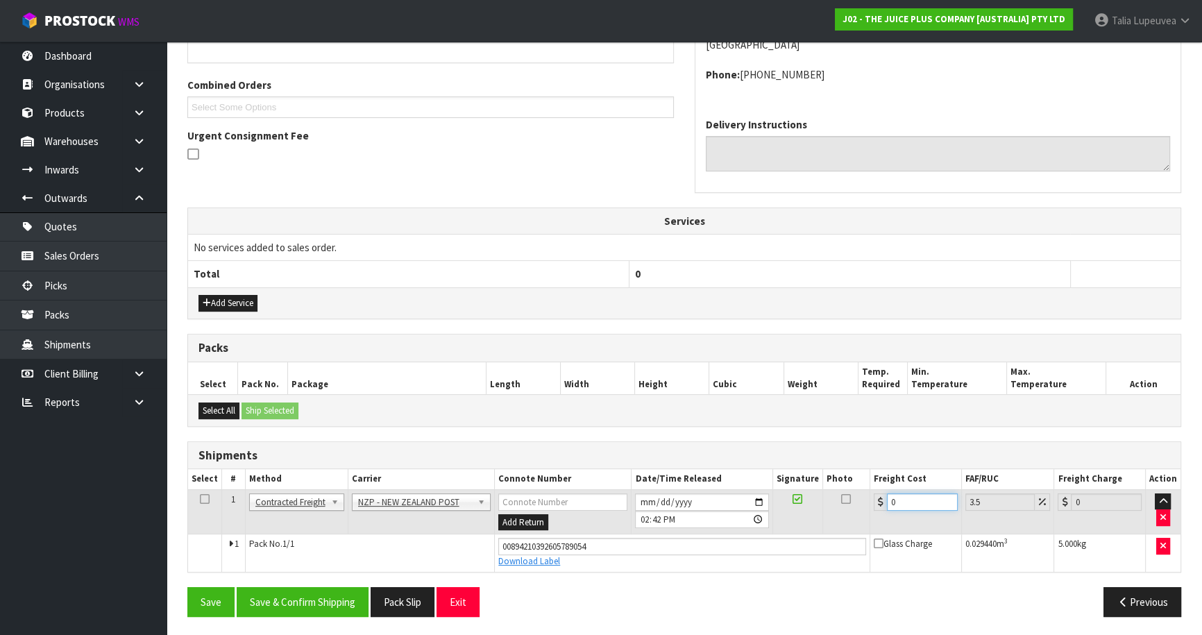
drag, startPoint x: 871, startPoint y: 514, endPoint x: 828, endPoint y: 537, distance: 48.7
click at [824, 537] on tbody "1 Client Local Pickup Customer Local Pickup Company Freight Contracted Freight …" at bounding box center [684, 530] width 992 height 82
click at [314, 608] on button "Save & Confirm Shipping" at bounding box center [303, 602] width 132 height 30
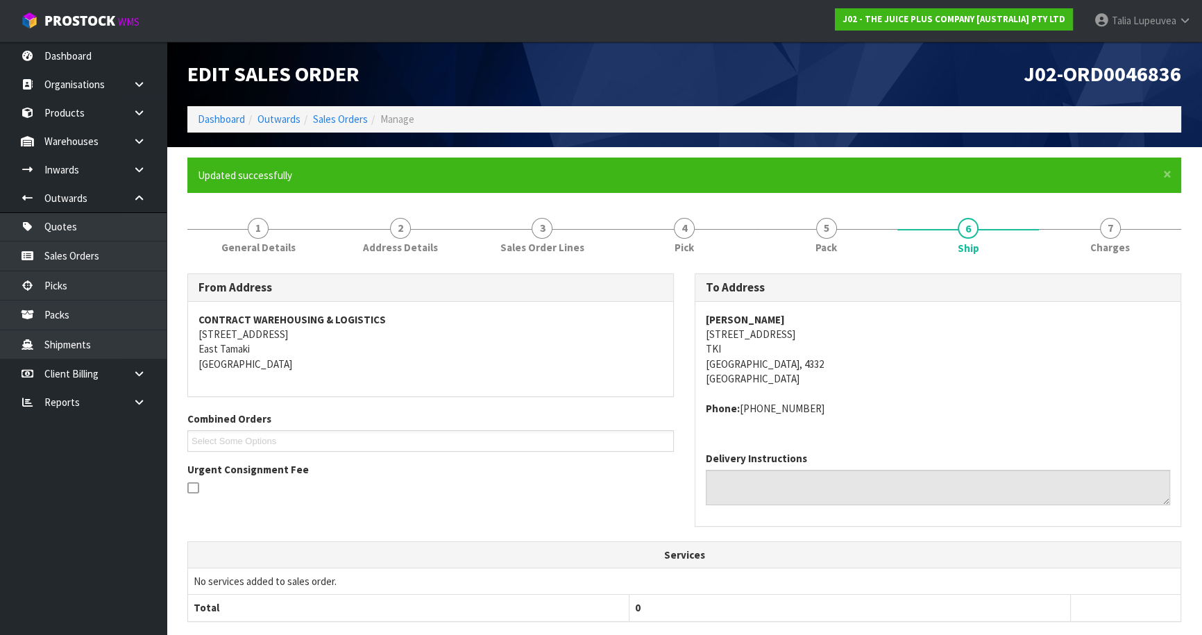
click at [345, 109] on ol "Dashboard Outwards Sales Orders Manage" at bounding box center [684, 119] width 994 height 26
click at [351, 117] on link "Sales Orders" at bounding box center [340, 118] width 55 height 13
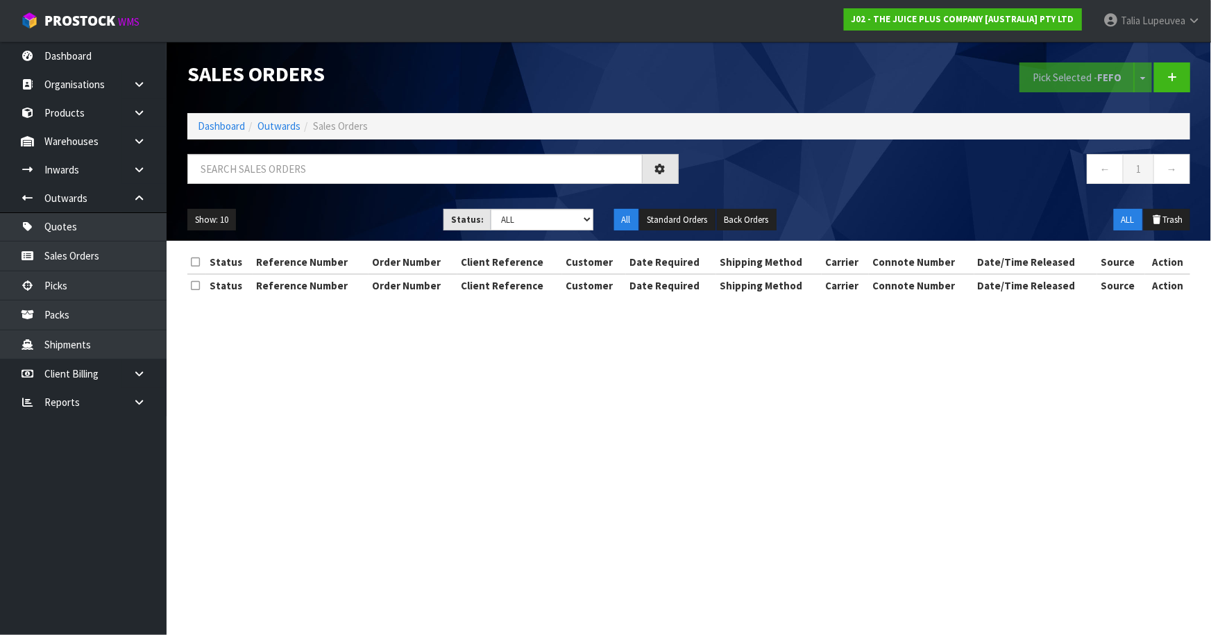
click at [362, 185] on div at bounding box center [433, 174] width 512 height 40
click at [361, 167] on input "text" at bounding box center [414, 169] width 455 height 30
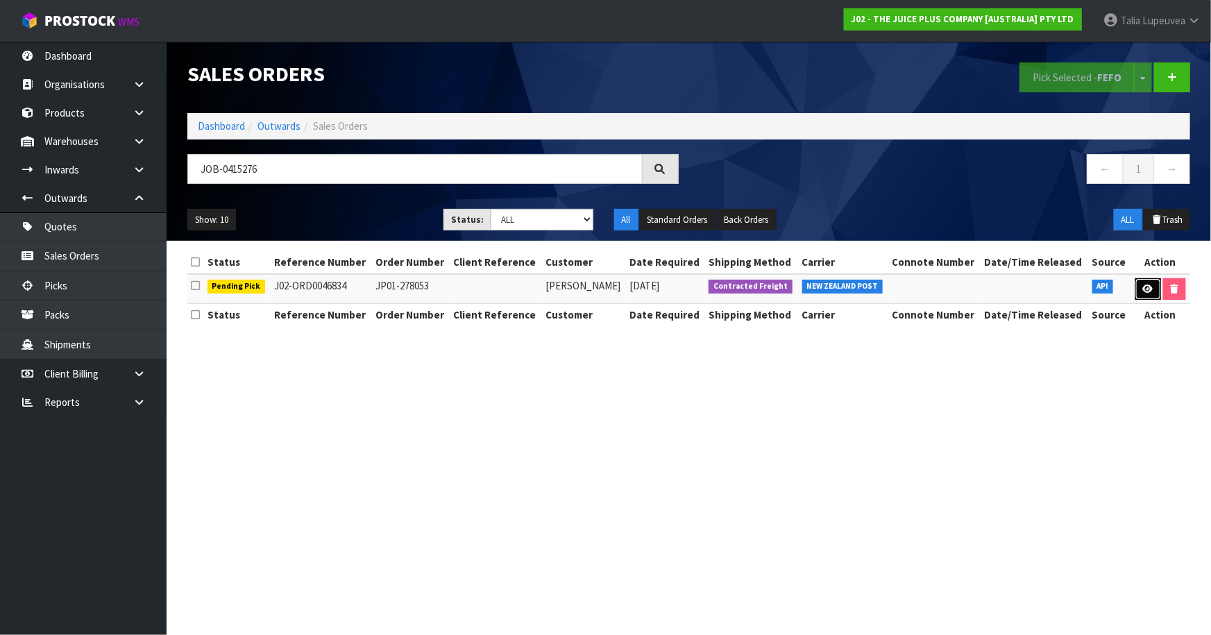
drag, startPoint x: 1138, startPoint y: 284, endPoint x: 1131, endPoint y: 296, distance: 13.7
click at [1138, 284] on link at bounding box center [1148, 289] width 26 height 22
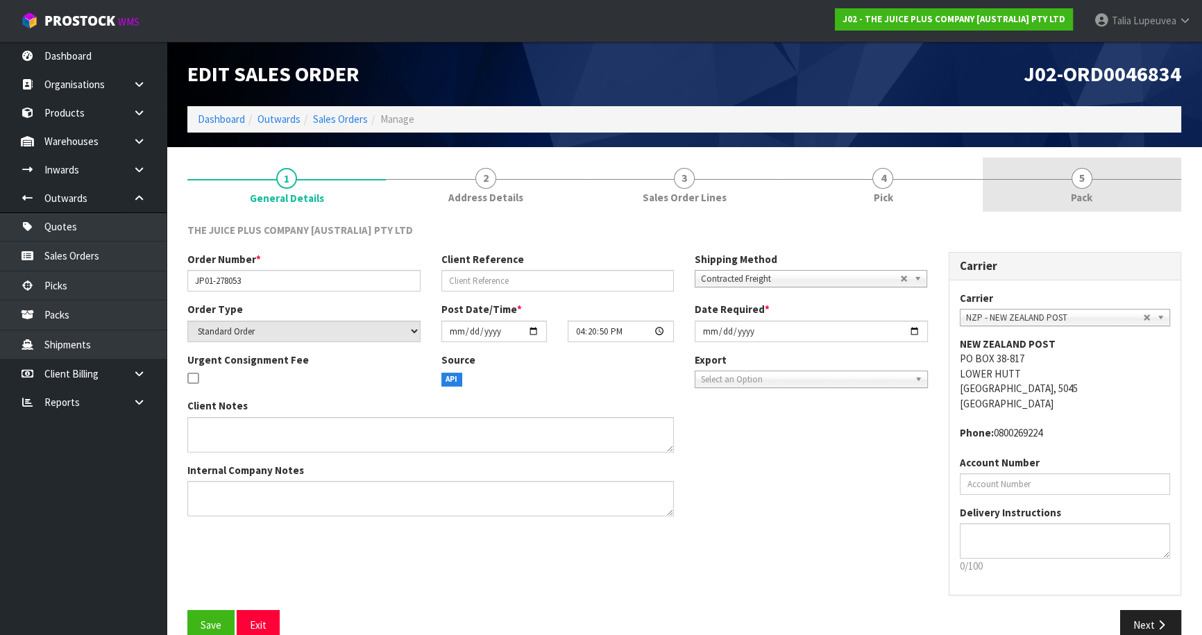
click at [1100, 192] on link "5 Pack" at bounding box center [1081, 185] width 198 height 55
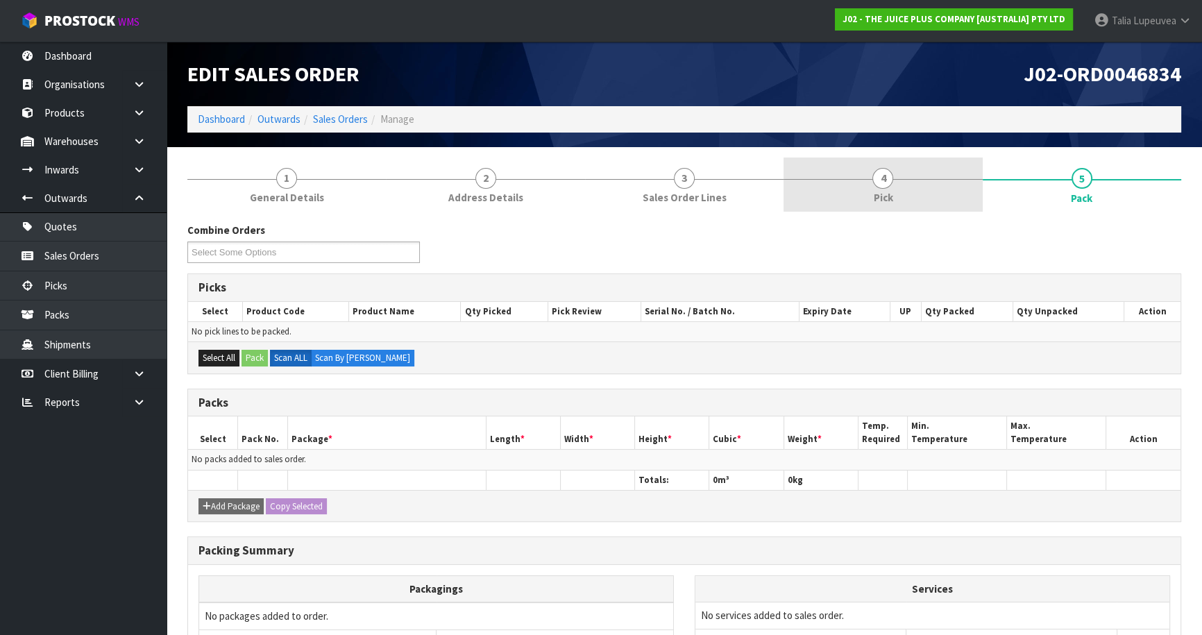
click at [828, 163] on link "4 Pick" at bounding box center [882, 185] width 198 height 55
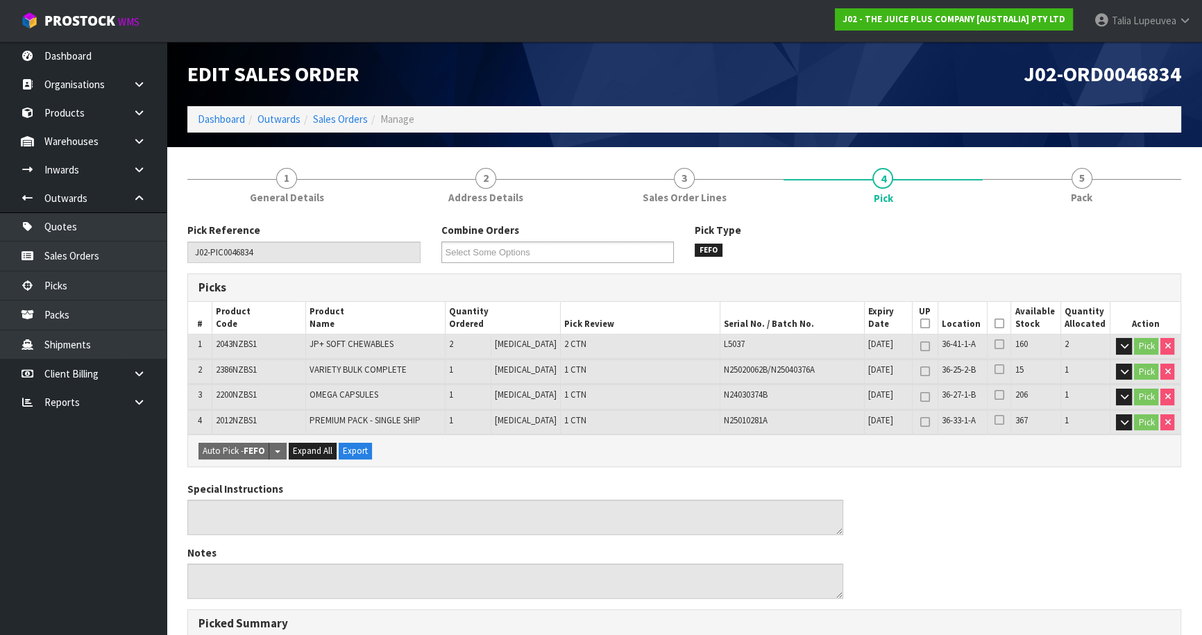
click at [997, 323] on icon at bounding box center [999, 323] width 10 height 1
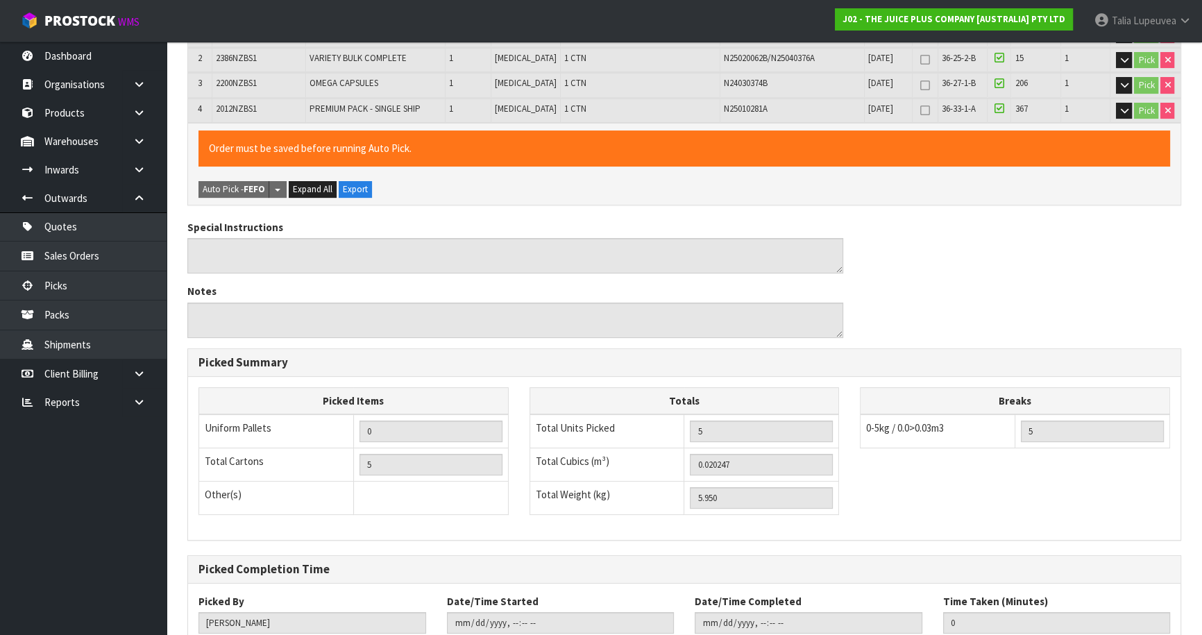
scroll to position [405, 0]
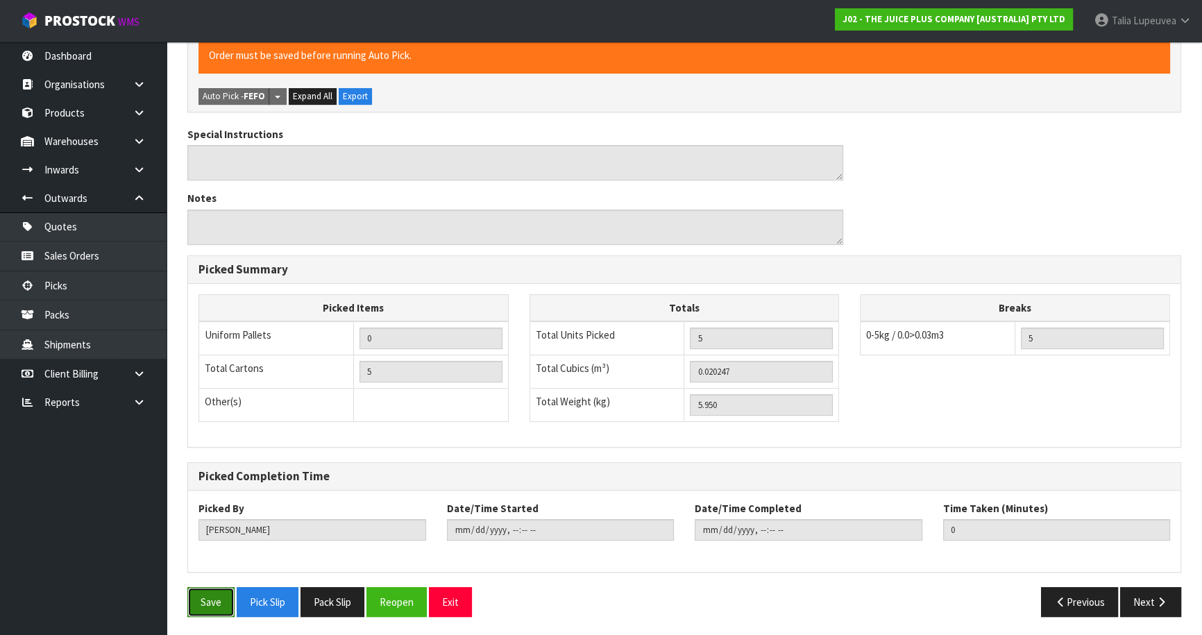
click at [213, 604] on button "Save" at bounding box center [210, 602] width 47 height 30
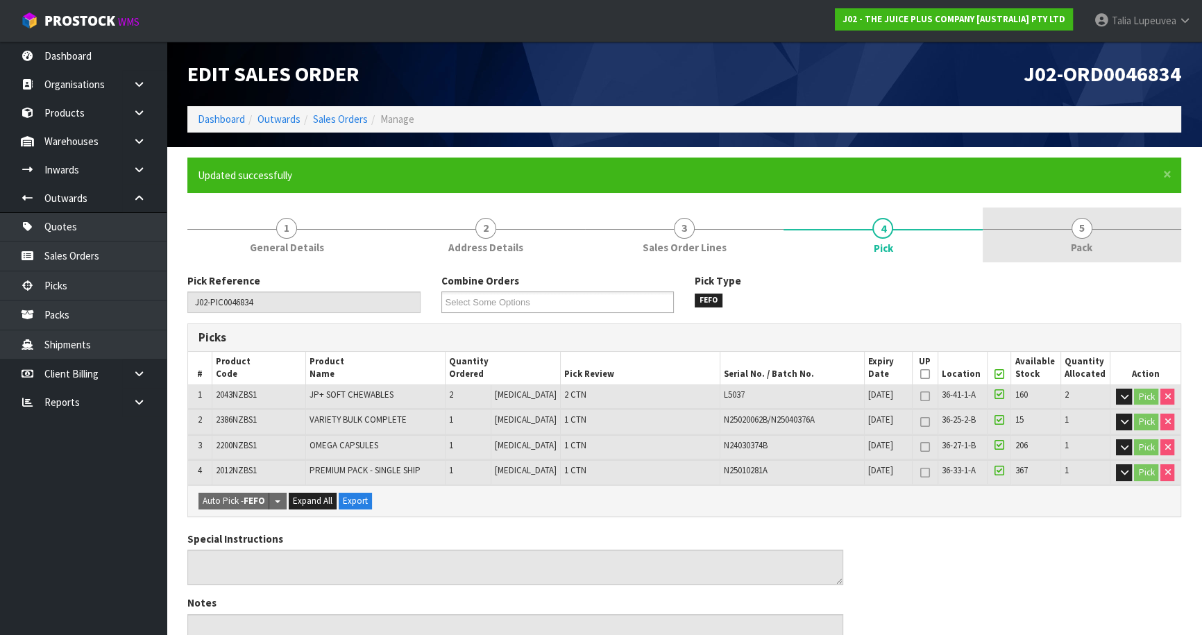
drag, startPoint x: 1069, startPoint y: 248, endPoint x: 1034, endPoint y: 255, distance: 35.2
click at [1069, 248] on link "5 Pack" at bounding box center [1081, 234] width 198 height 55
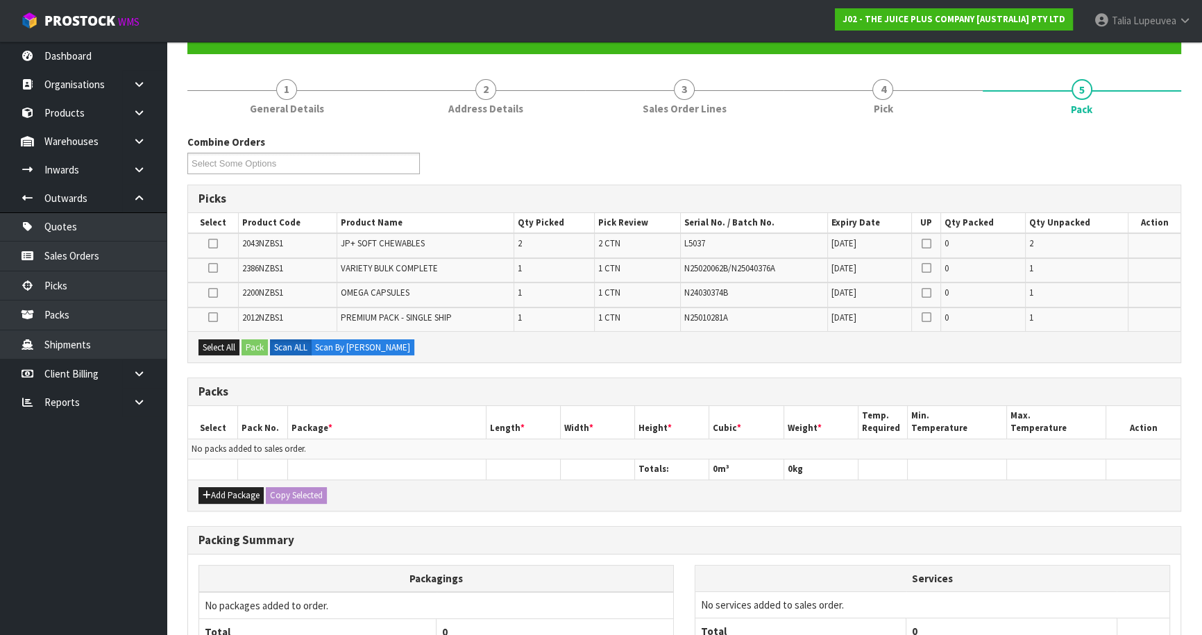
scroll to position [189, 0]
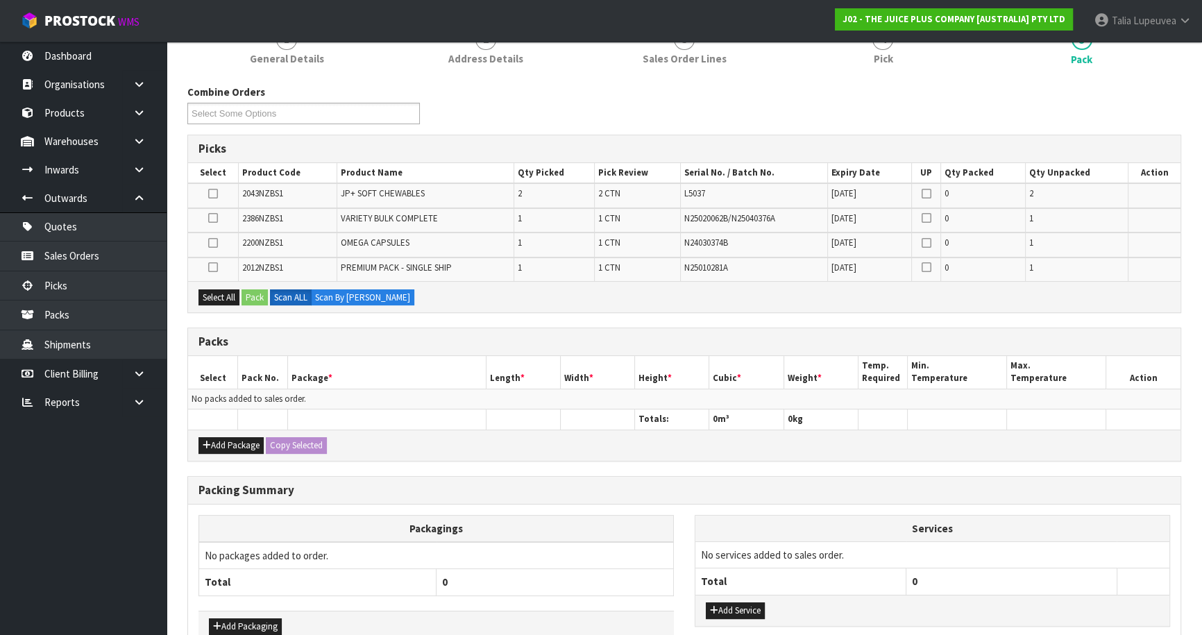
drag, startPoint x: 235, startPoint y: 432, endPoint x: 235, endPoint y: 439, distance: 7.0
click at [236, 432] on div "Add Package Copy Selected" at bounding box center [684, 444] width 992 height 31
click at [235, 443] on button "Add Package" at bounding box center [230, 445] width 65 height 17
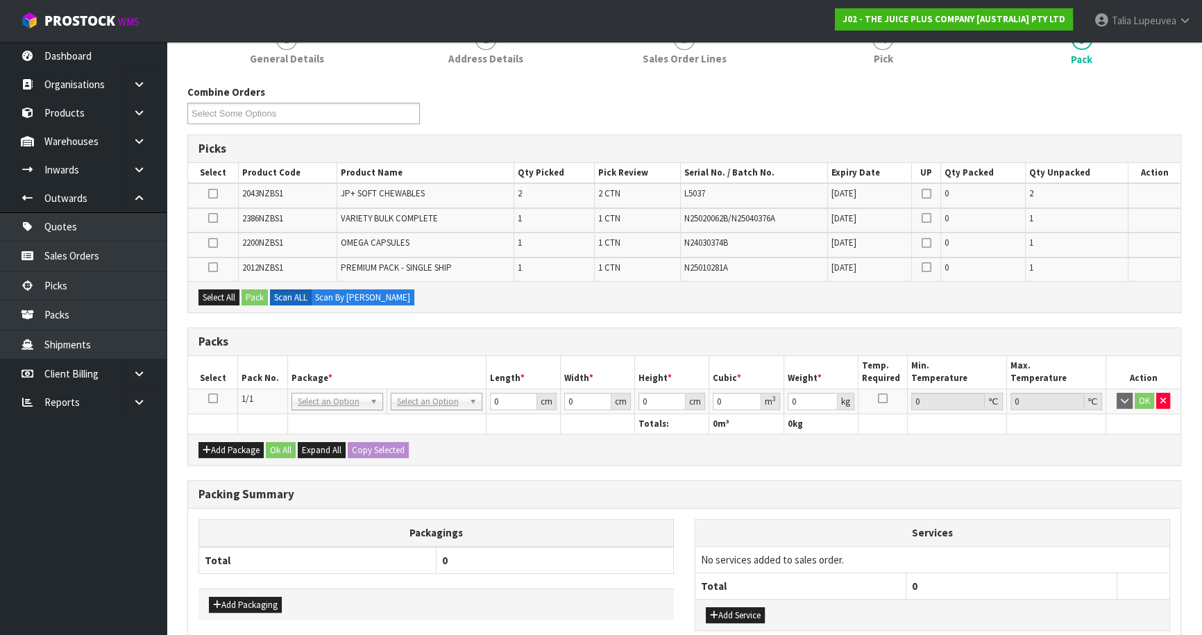
click at [210, 399] on icon at bounding box center [213, 398] width 10 height 1
drag, startPoint x: 219, startPoint y: 296, endPoint x: 251, endPoint y: 291, distance: 32.2
click at [226, 294] on button "Select All" at bounding box center [218, 297] width 41 height 17
click at [257, 291] on button "Pack" at bounding box center [254, 297] width 26 height 17
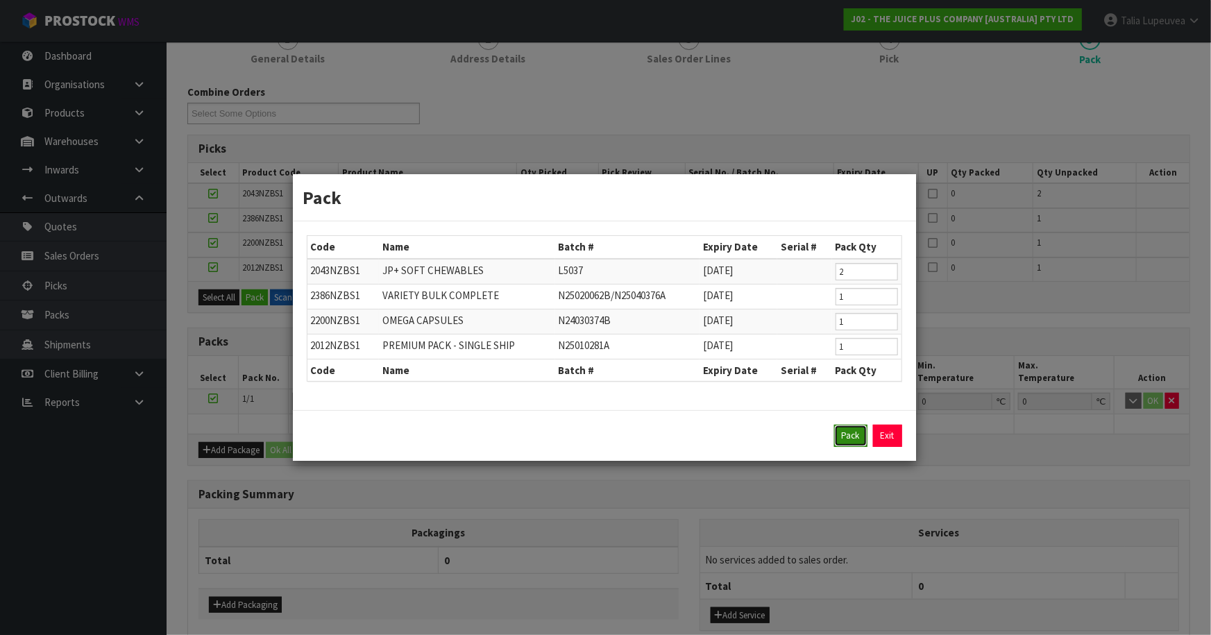
click at [855, 432] on button "Pack" at bounding box center [850, 436] width 33 height 22
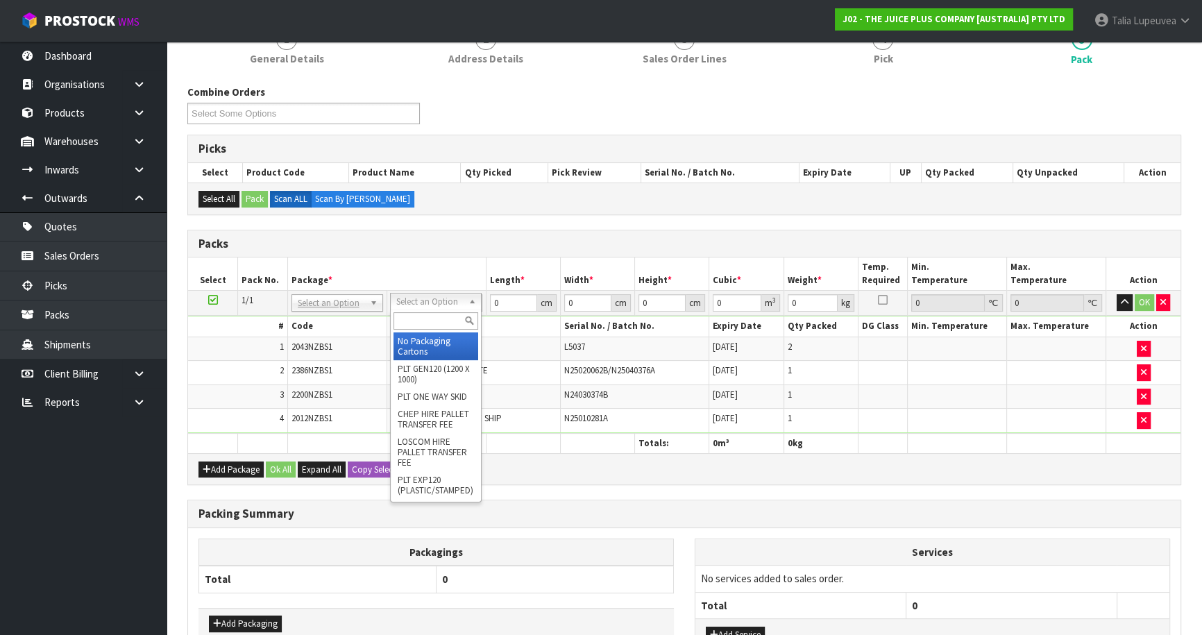
click at [416, 318] on input "text" at bounding box center [435, 320] width 85 height 17
drag, startPoint x: 424, startPoint y: 341, endPoint x: 480, endPoint y: 318, distance: 60.4
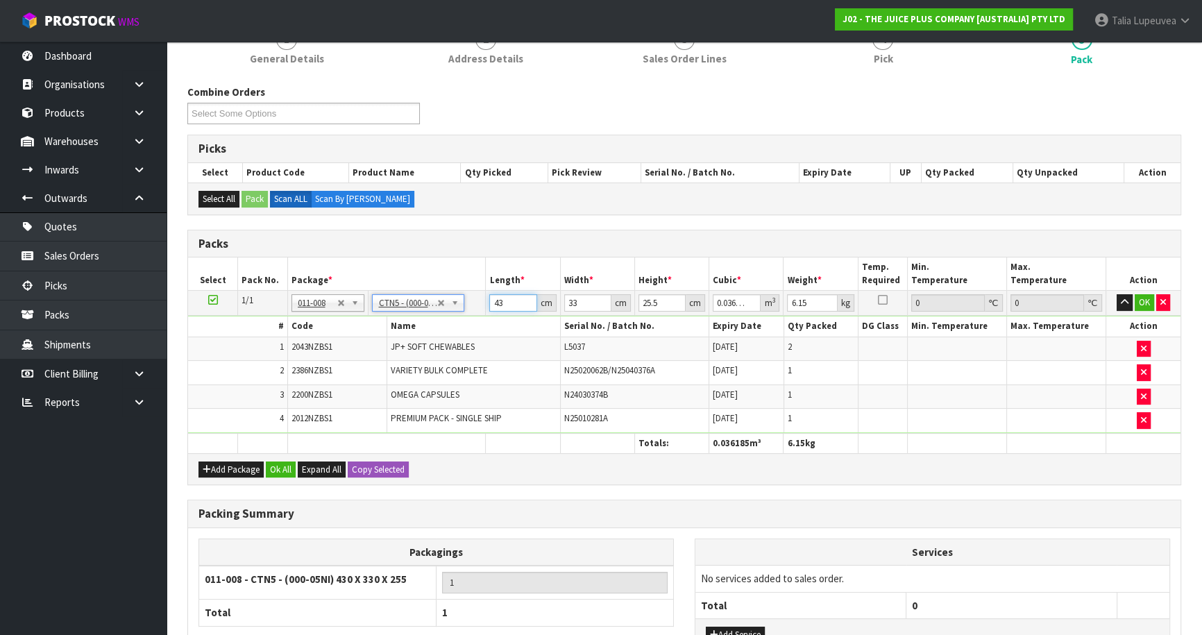
drag, startPoint x: 505, startPoint y: 298, endPoint x: 445, endPoint y: 314, distance: 62.6
click at [445, 314] on tbody "1/1 NONE 007-001 007-002 007-004 007-009 007-013 007-014 007-015 007-017 007-01…" at bounding box center [684, 362] width 992 height 142
click at [1148, 298] on button "OK" at bounding box center [1143, 302] width 19 height 17
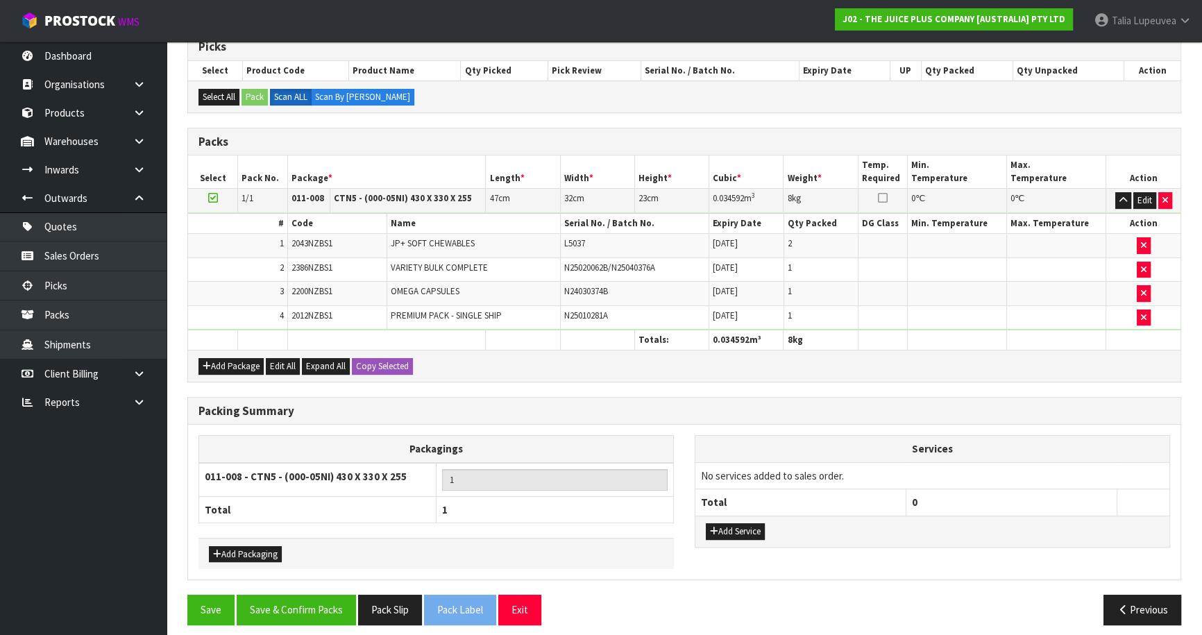
scroll to position [298, 0]
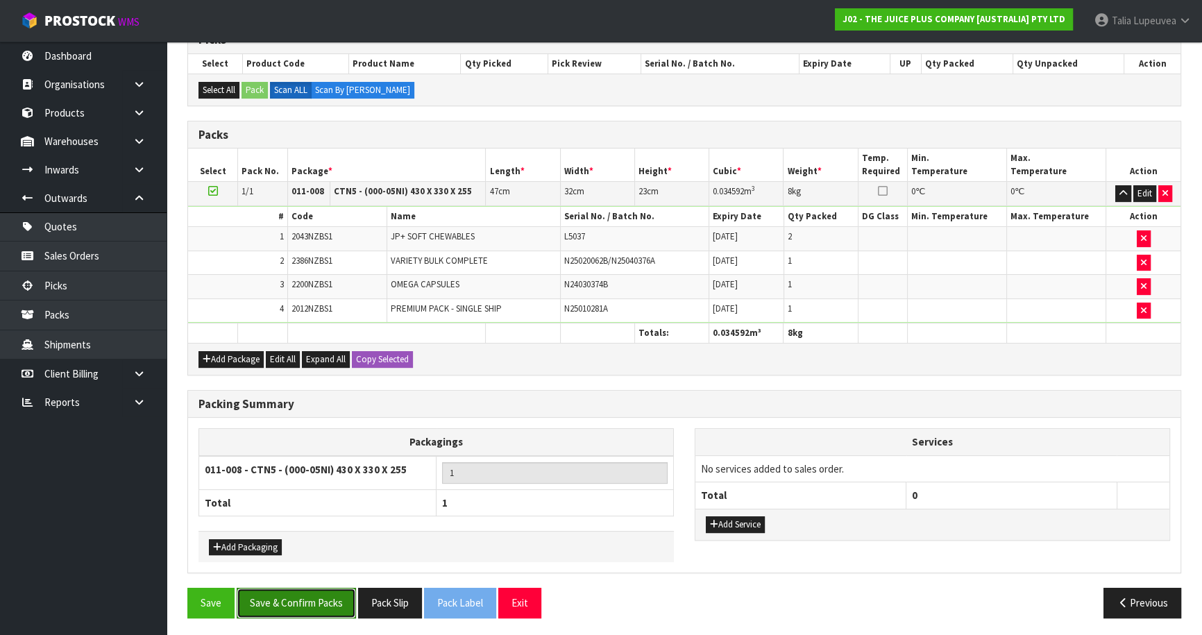
click at [312, 602] on button "Save & Confirm Packs" at bounding box center [296, 603] width 119 height 30
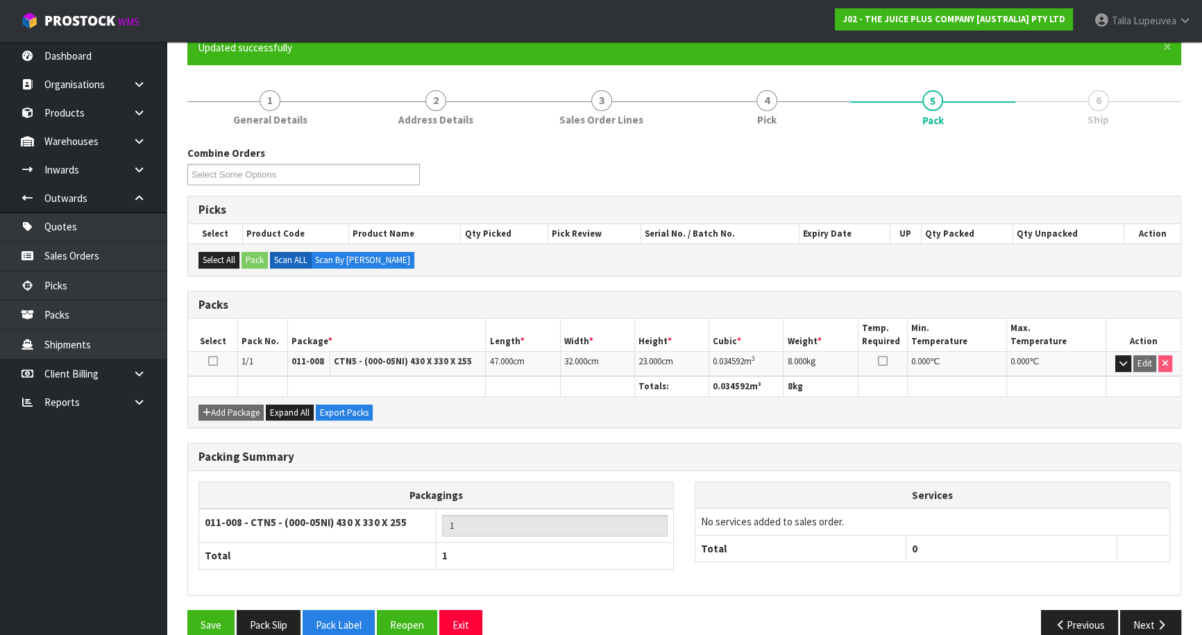
scroll to position [151, 0]
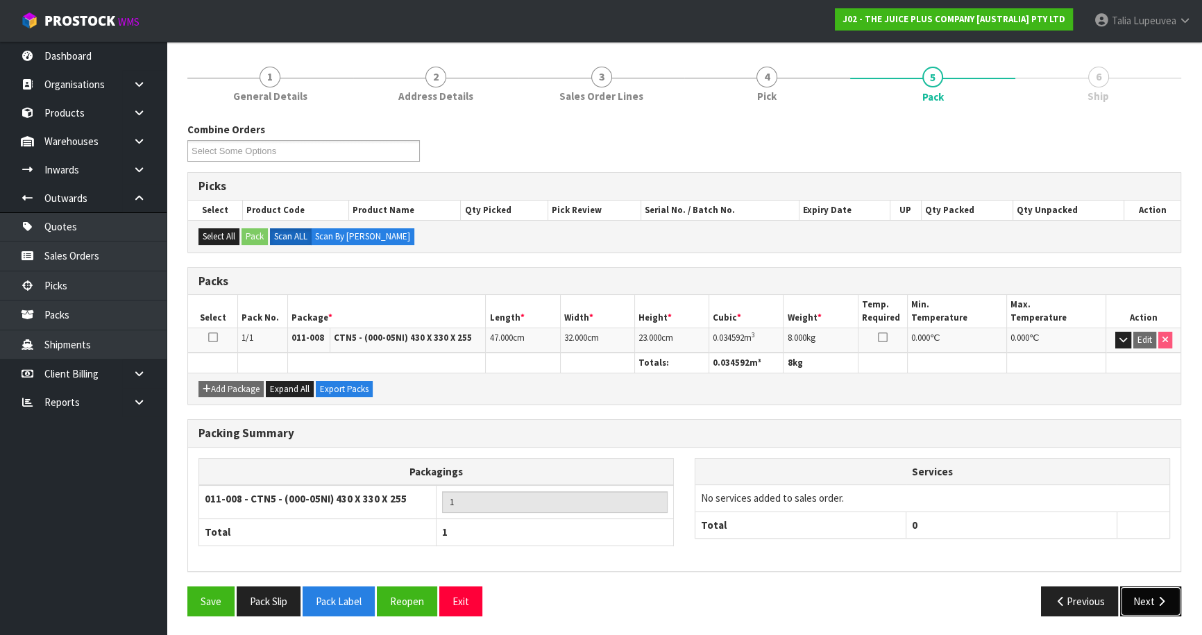
click at [1150, 593] on button "Next" at bounding box center [1150, 601] width 61 height 30
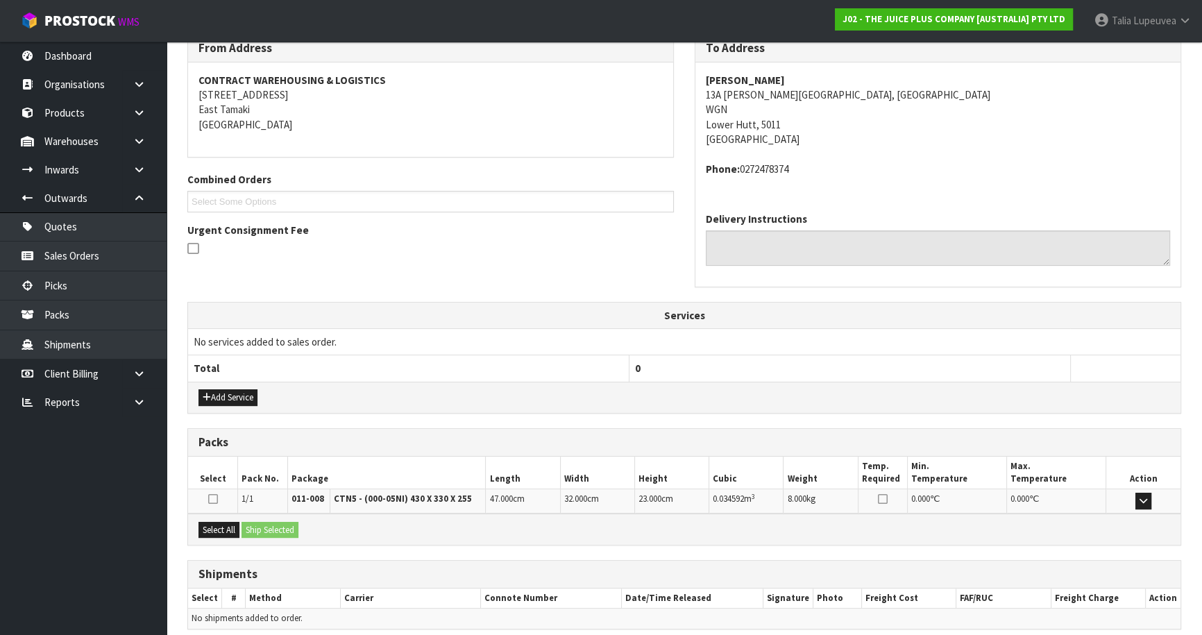
scroll to position [297, 0]
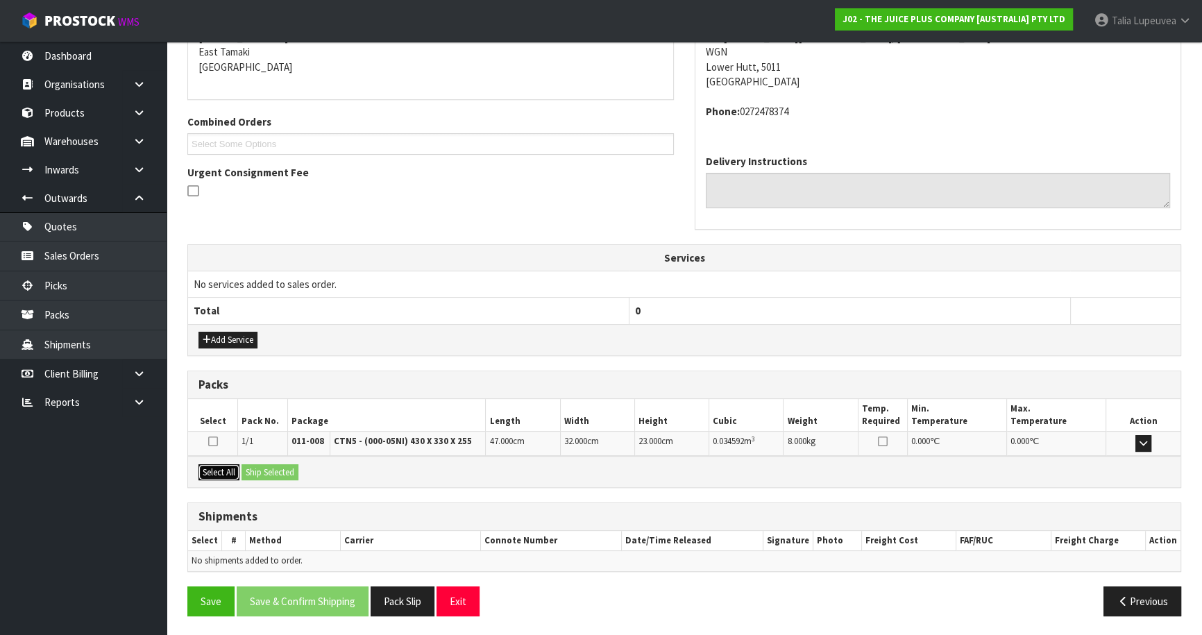
click at [221, 470] on button "Select All" at bounding box center [218, 472] width 41 height 17
click at [266, 469] on button "Ship Selected" at bounding box center [269, 472] width 57 height 17
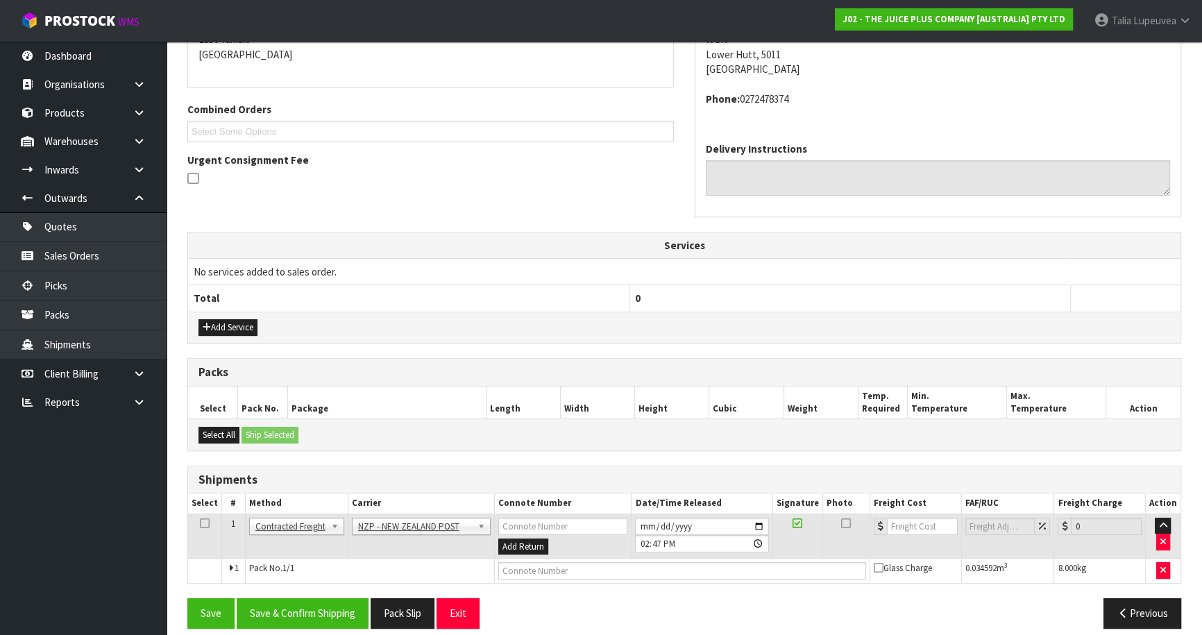
scroll to position [321, 0]
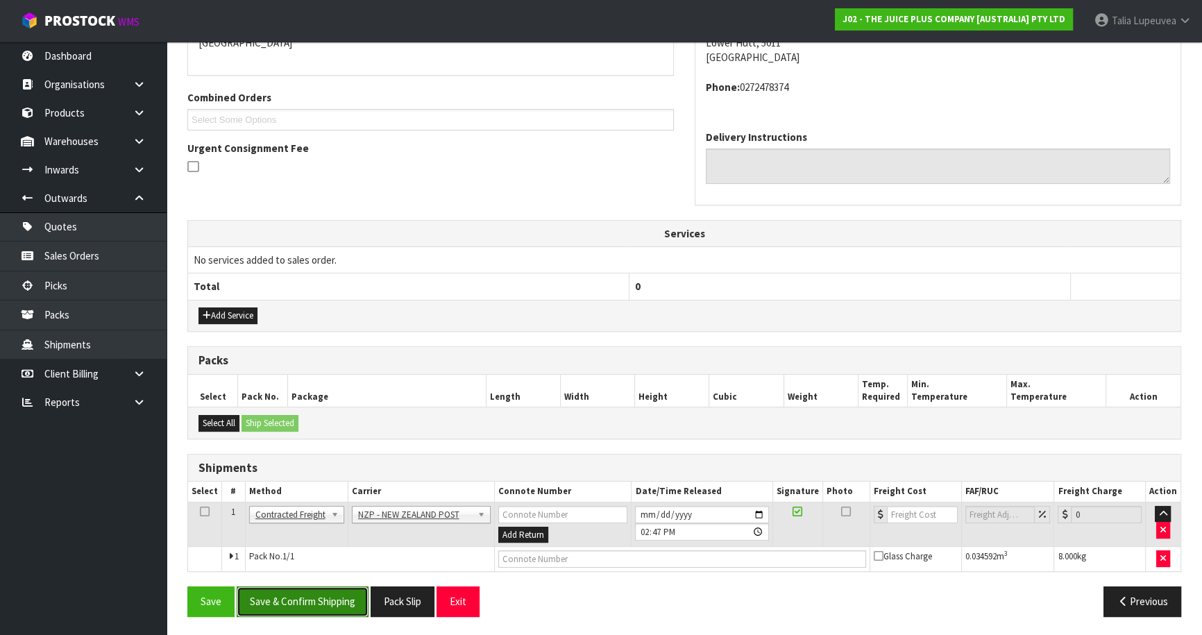
drag, startPoint x: 298, startPoint y: 595, endPoint x: 287, endPoint y: 595, distance: 11.8
click at [298, 595] on button "Save & Confirm Shipping" at bounding box center [303, 601] width 132 height 30
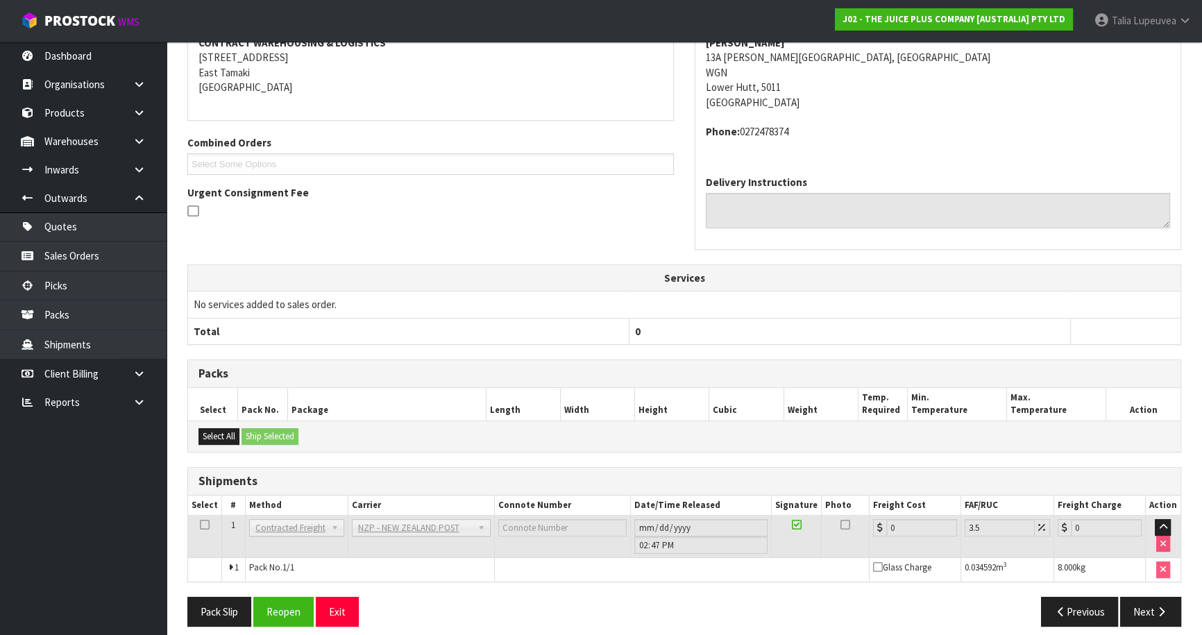
scroll to position [302, 0]
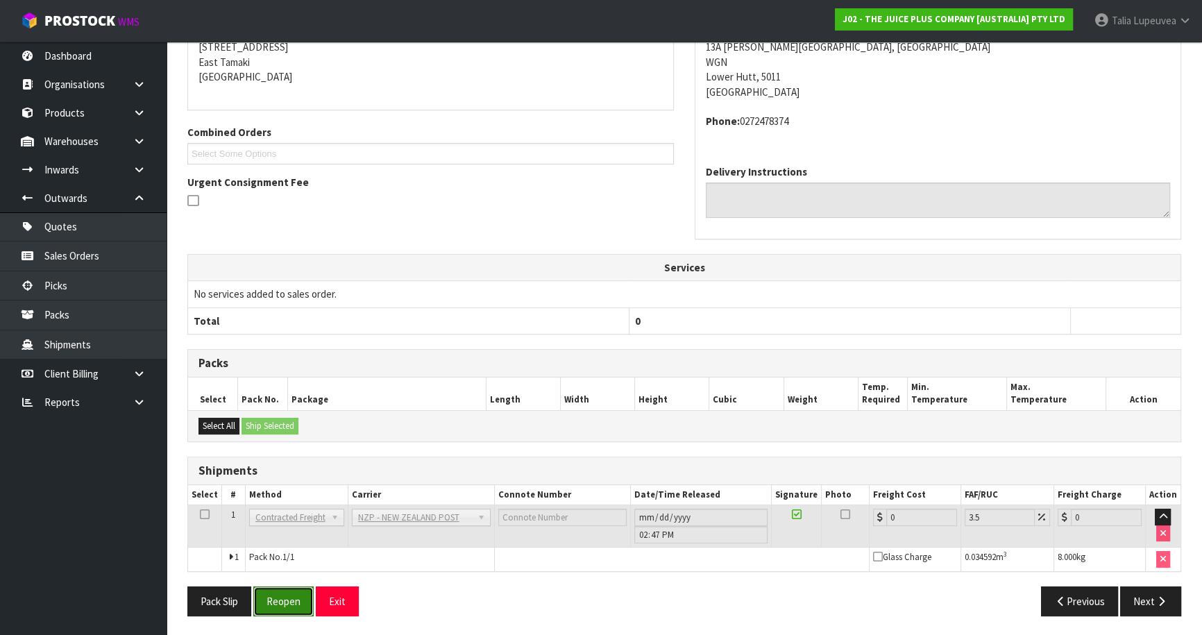
drag, startPoint x: 284, startPoint y: 591, endPoint x: 293, endPoint y: 584, distance: 11.3
click at [285, 590] on button "Reopen" at bounding box center [283, 601] width 60 height 30
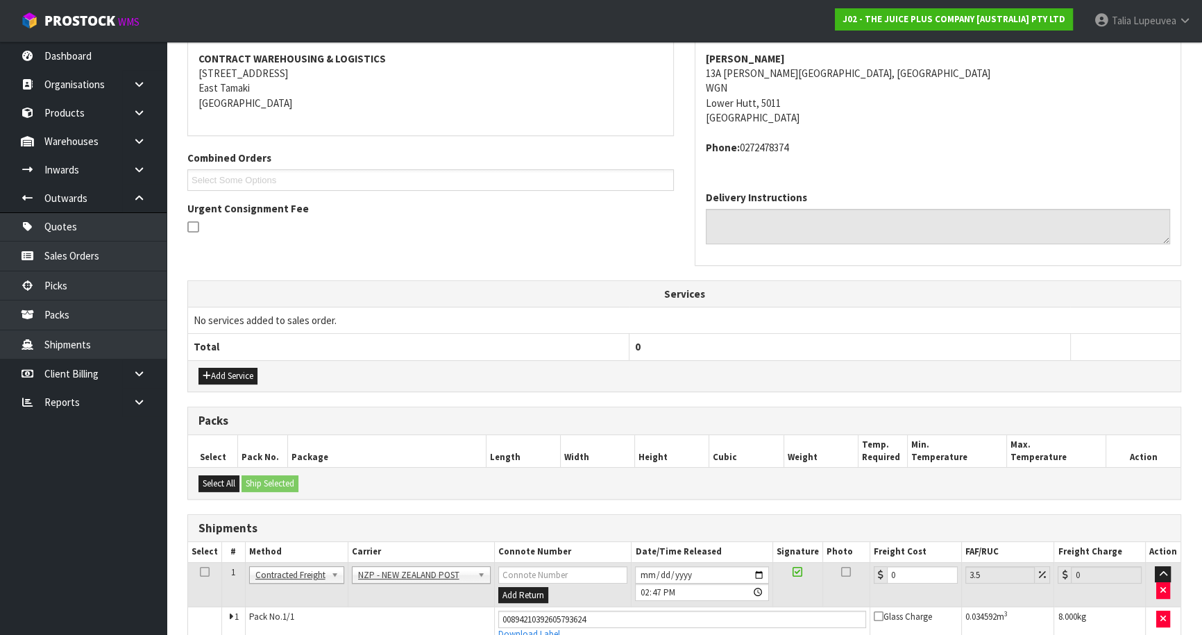
scroll to position [287, 0]
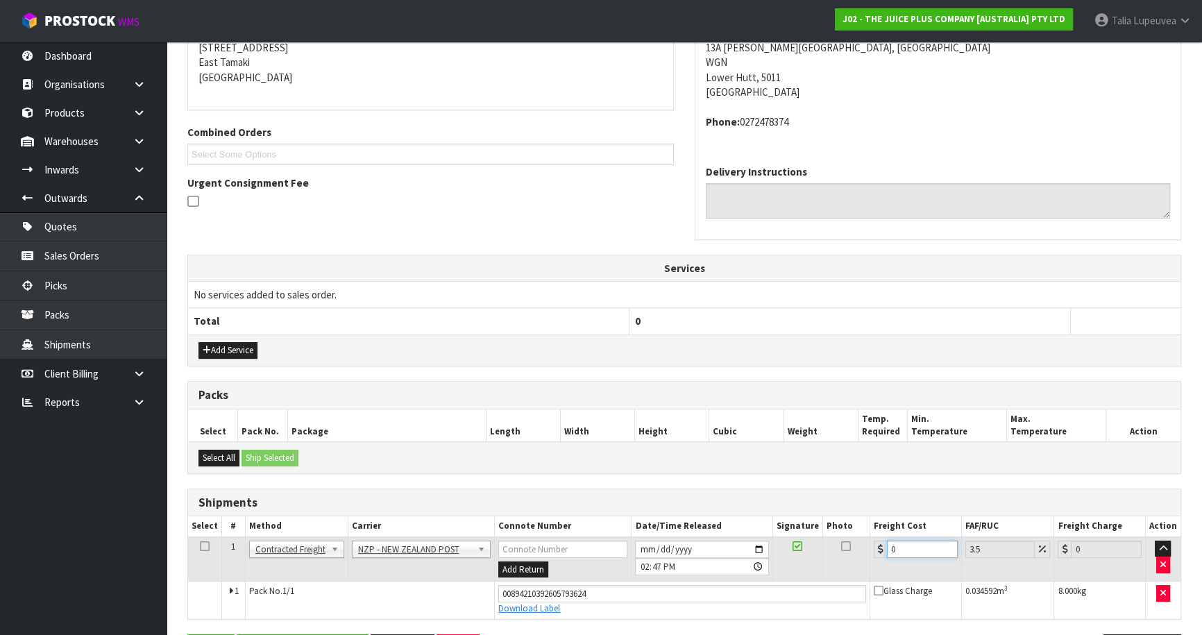
drag, startPoint x: 878, startPoint y: 557, endPoint x: 831, endPoint y: 574, distance: 50.7
click at [831, 574] on tr "1 Client Local Pickup Customer Local Pickup Company Freight Contracted Freight …" at bounding box center [684, 558] width 992 height 45
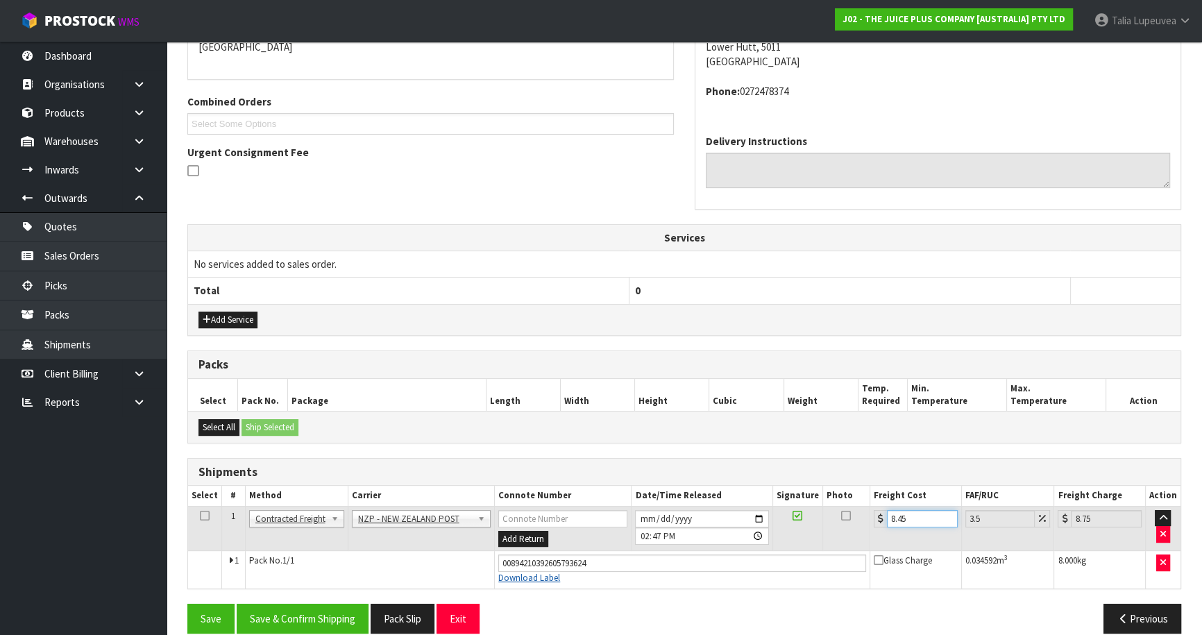
scroll to position [334, 0]
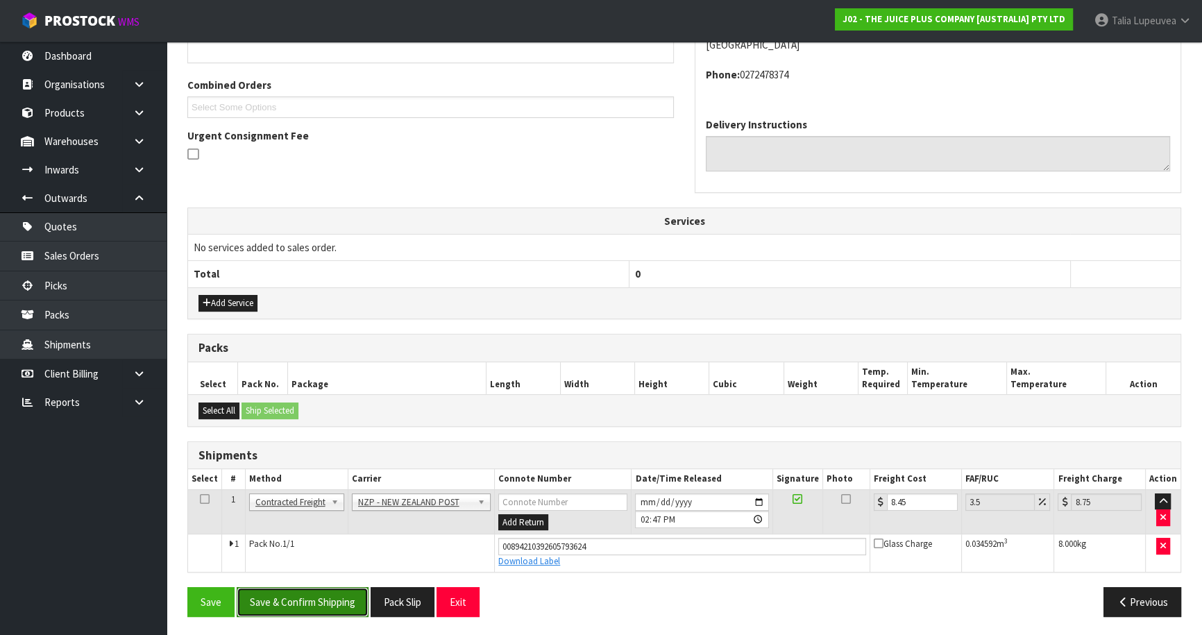
click at [337, 613] on button "Save & Confirm Shipping" at bounding box center [303, 602] width 132 height 30
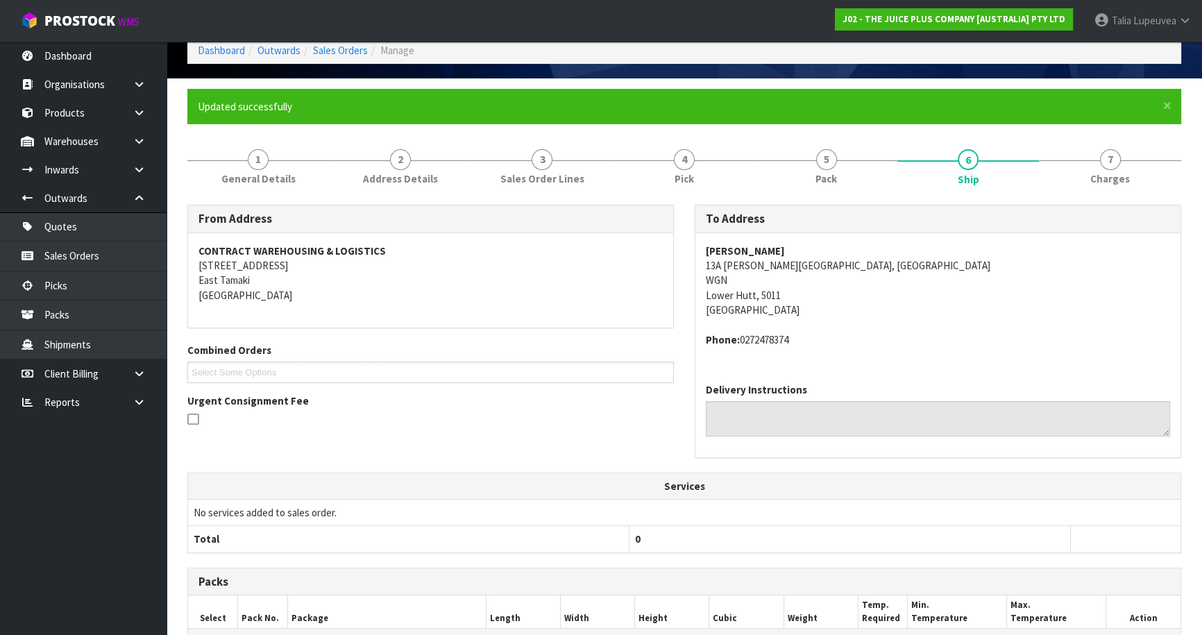
scroll to position [0, 0]
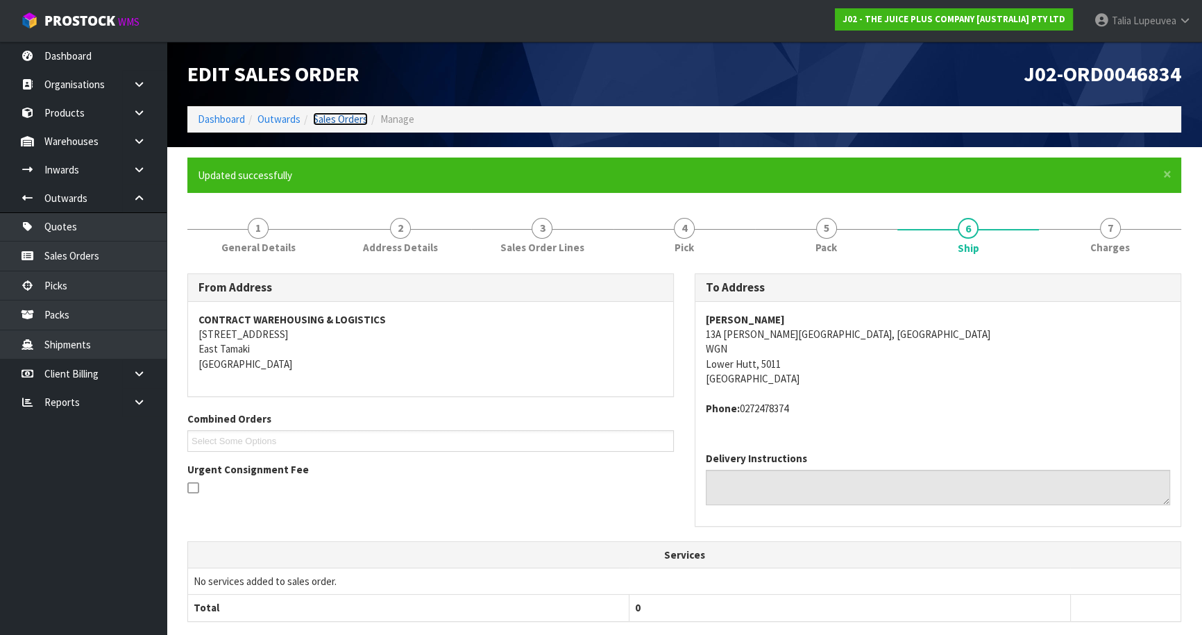
click at [345, 125] on link "Sales Orders" at bounding box center [340, 118] width 55 height 13
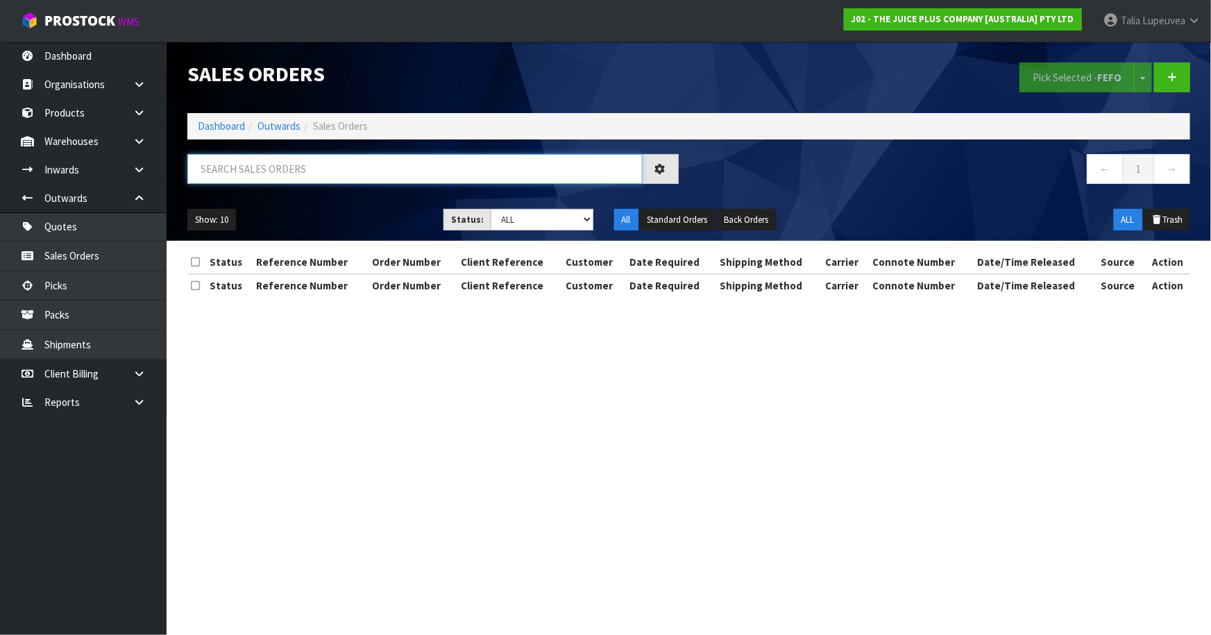
click at [398, 165] on input "text" at bounding box center [414, 169] width 455 height 30
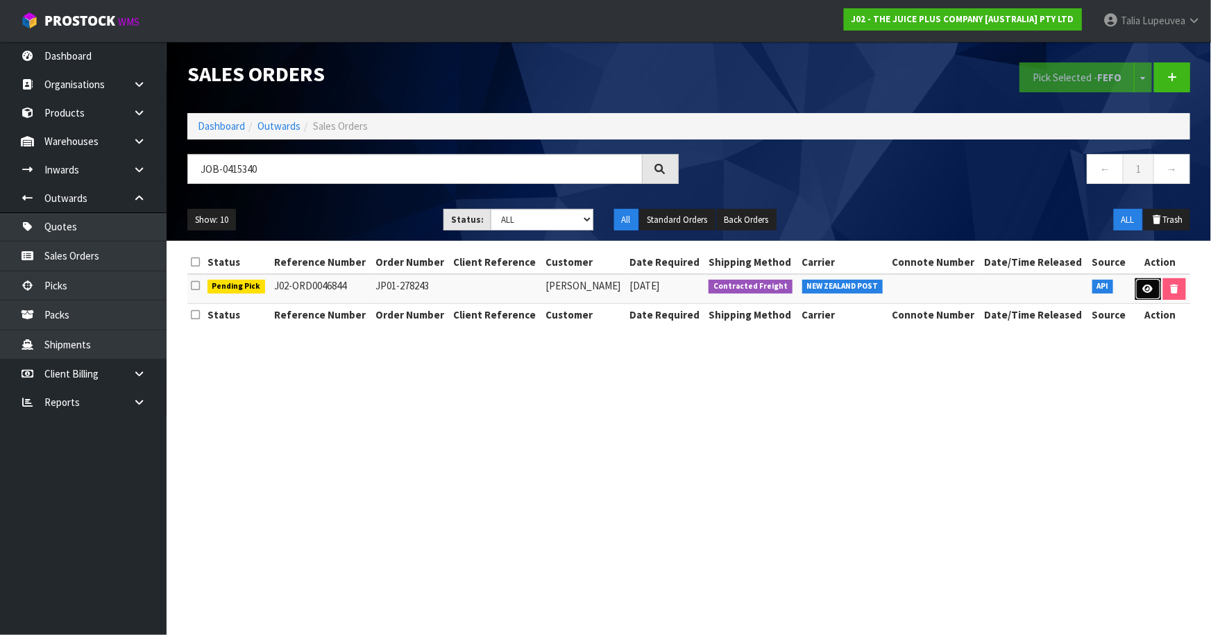
click at [1146, 295] on link at bounding box center [1148, 289] width 26 height 22
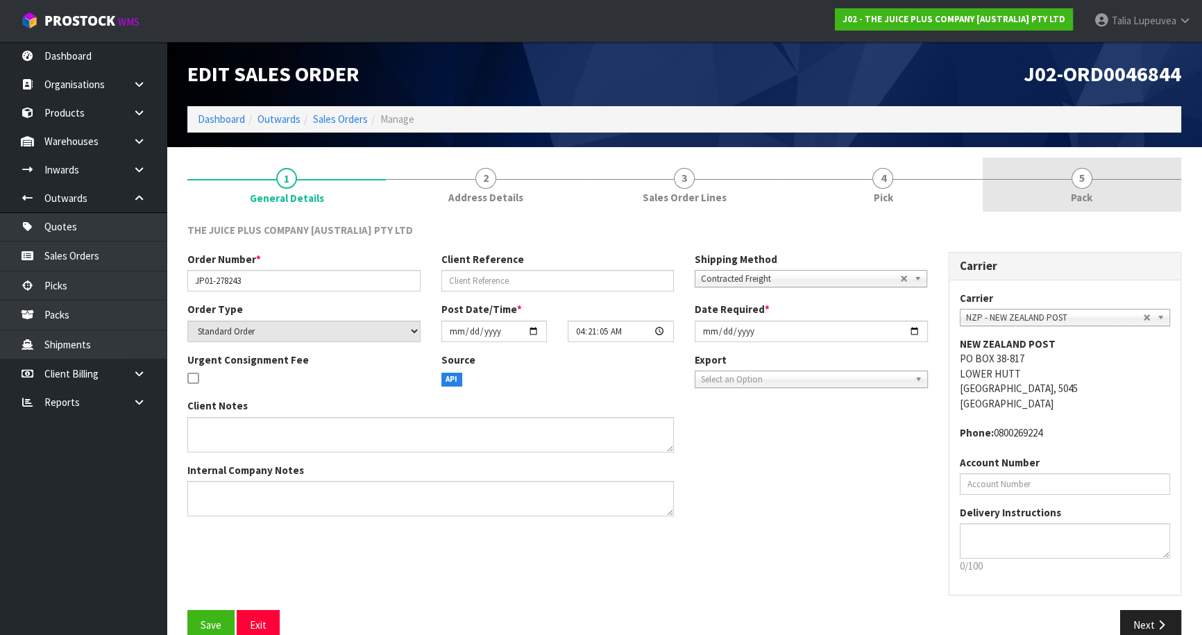
drag, startPoint x: 1073, startPoint y: 212, endPoint x: 1071, endPoint y: 201, distance: 10.8
click at [1071, 201] on li "5 Pack" at bounding box center [1081, 186] width 198 height 56
click at [1070, 181] on link "5 Pack" at bounding box center [1081, 185] width 198 height 55
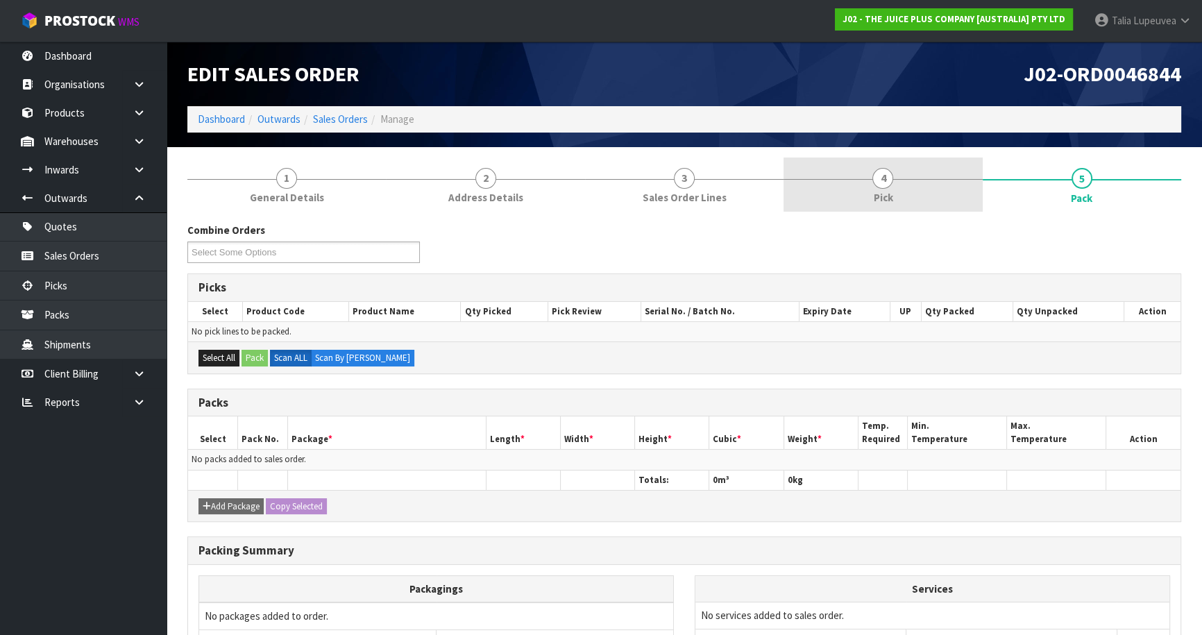
click at [883, 196] on span "Pick" at bounding box center [882, 197] width 19 height 15
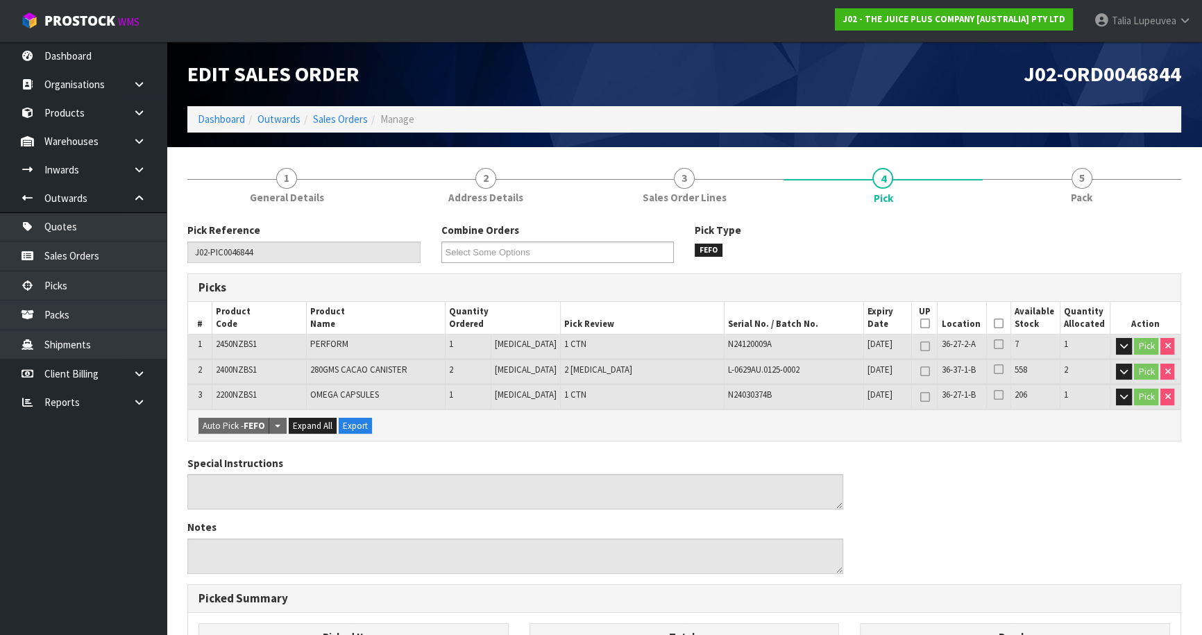
click at [994, 323] on icon at bounding box center [999, 323] width 10 height 1
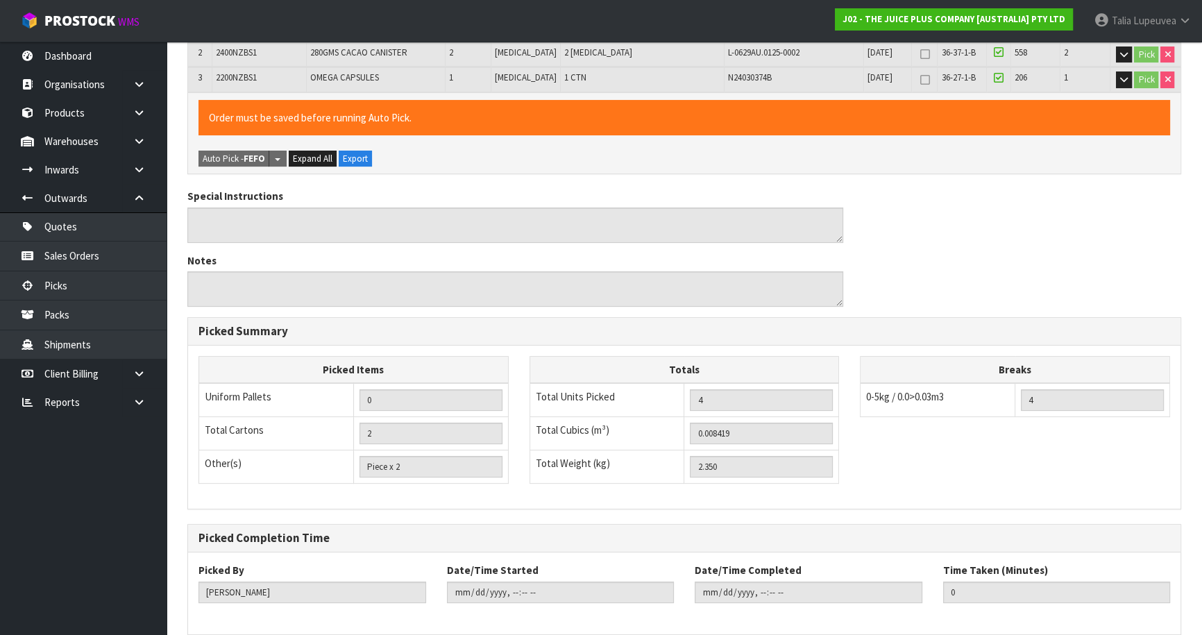
scroll to position [380, 0]
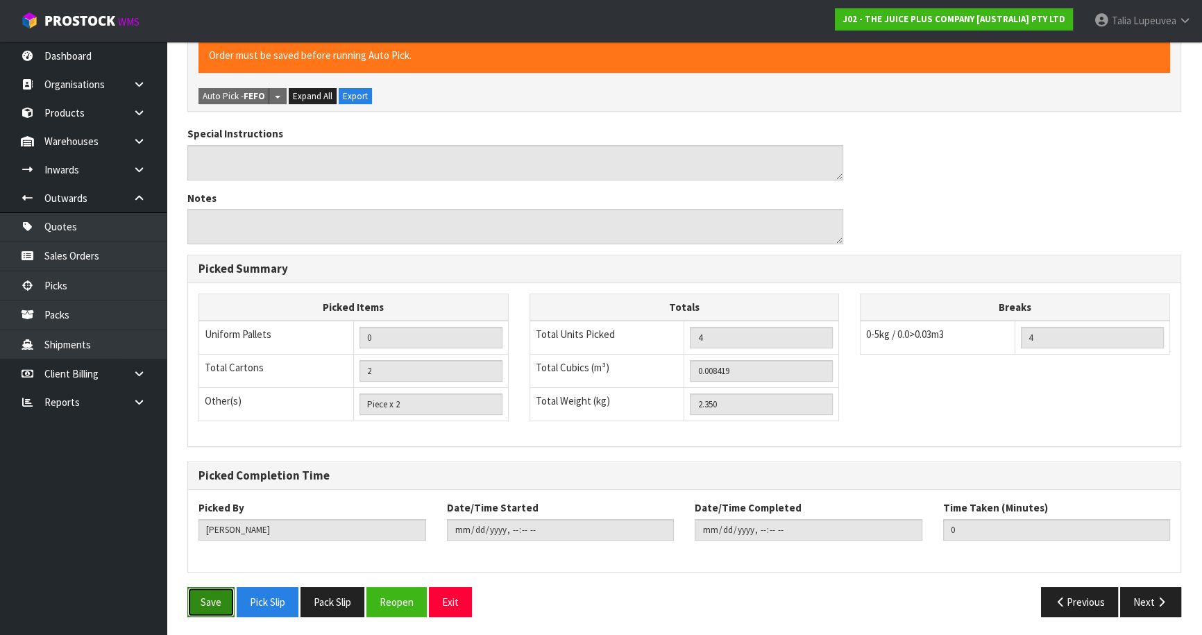
drag, startPoint x: 221, startPoint y: 610, endPoint x: 241, endPoint y: 599, distance: 22.7
click at [225, 604] on button "Save" at bounding box center [210, 602] width 47 height 30
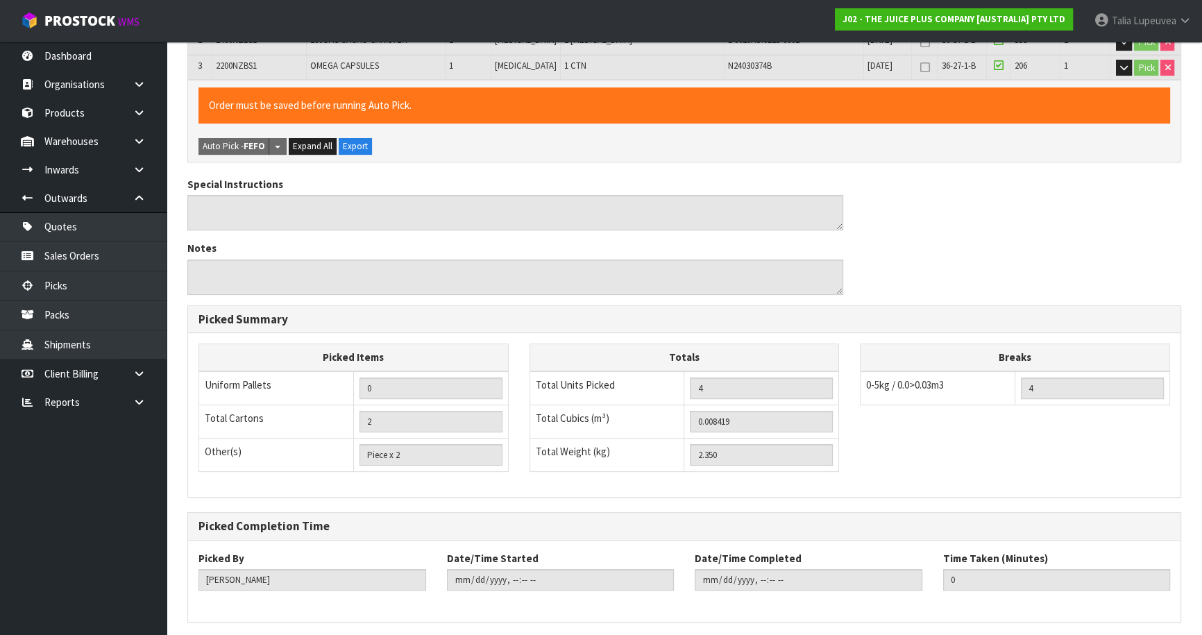
scroll to position [0, 0]
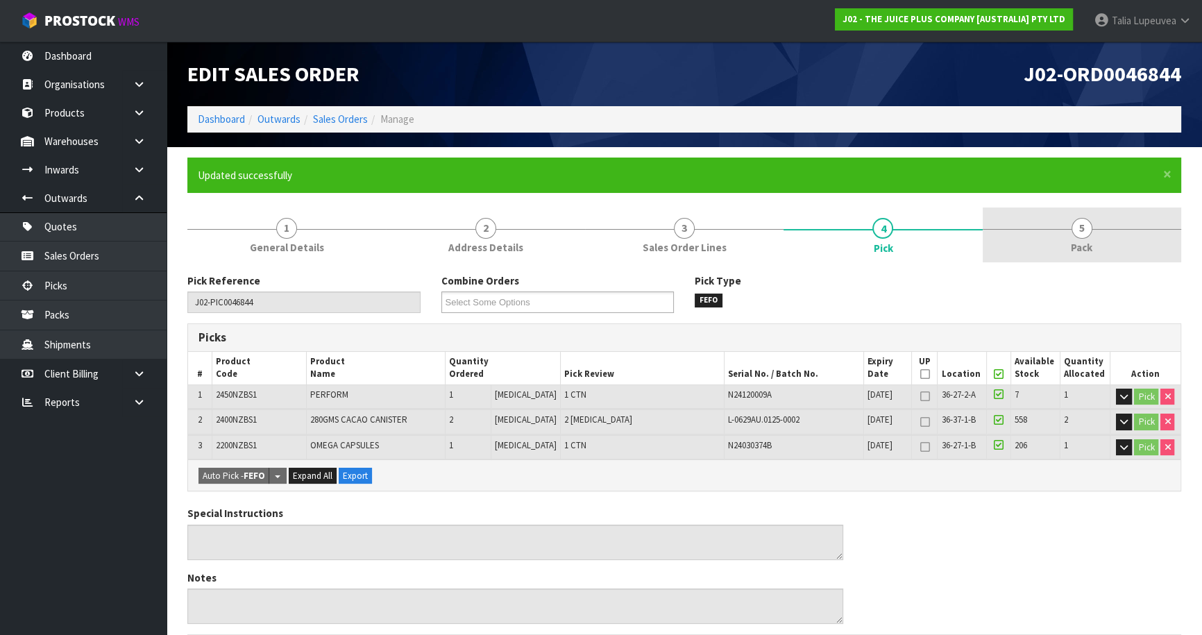
drag, startPoint x: 1095, startPoint y: 236, endPoint x: 1071, endPoint y: 247, distance: 26.1
click at [1094, 236] on link "5 Pack" at bounding box center [1081, 234] width 198 height 55
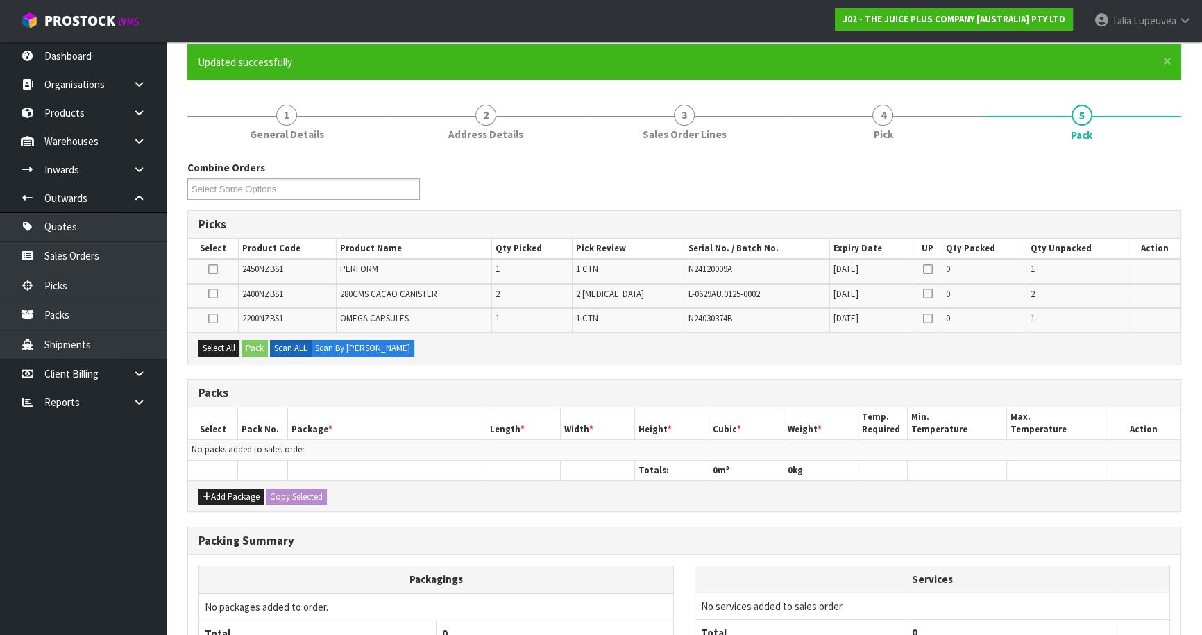
scroll to position [126, 0]
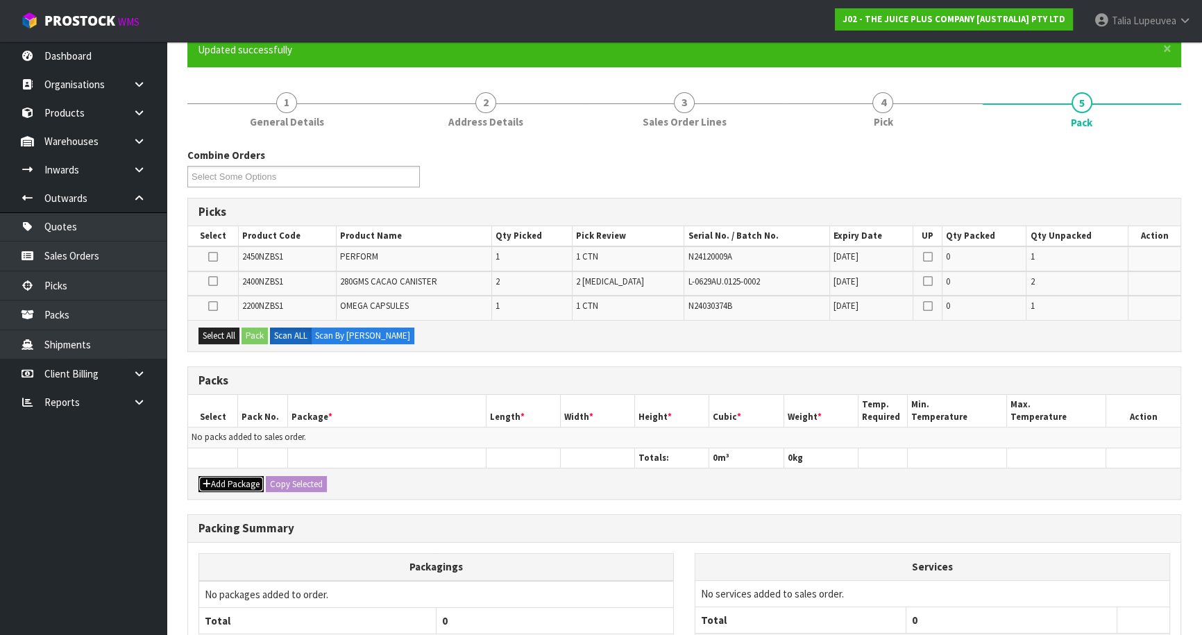
click at [225, 477] on button "Add Package" at bounding box center [230, 484] width 65 height 17
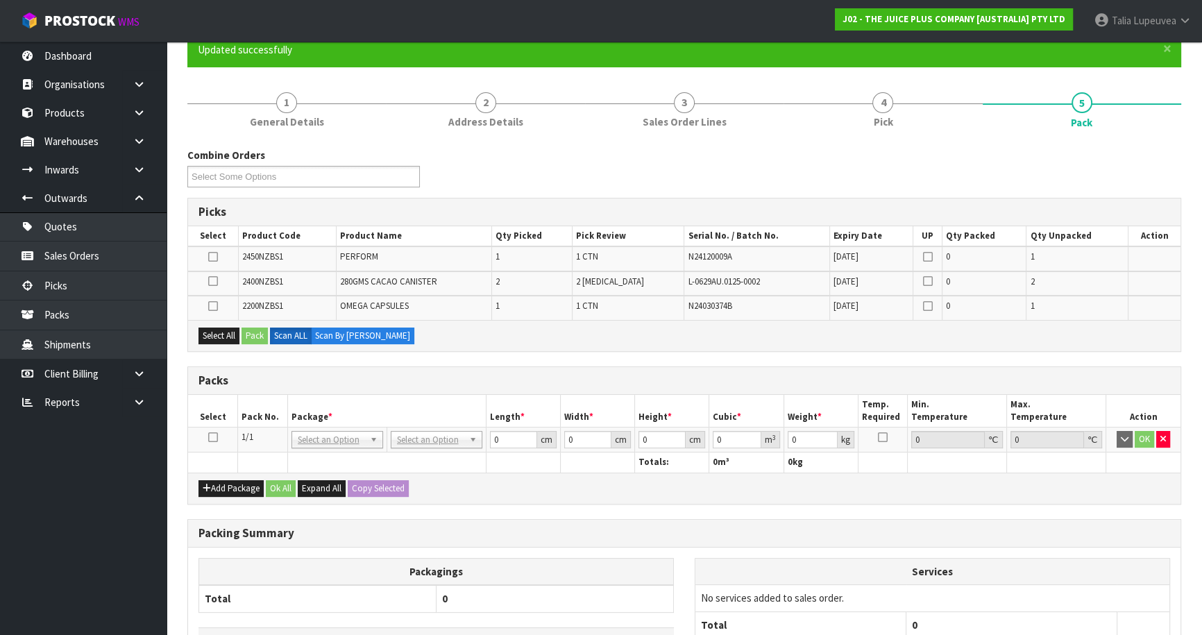
click at [214, 437] on icon at bounding box center [213, 437] width 10 height 1
click at [232, 327] on button "Select All" at bounding box center [218, 335] width 41 height 17
click at [258, 329] on button "Pack" at bounding box center [254, 335] width 26 height 17
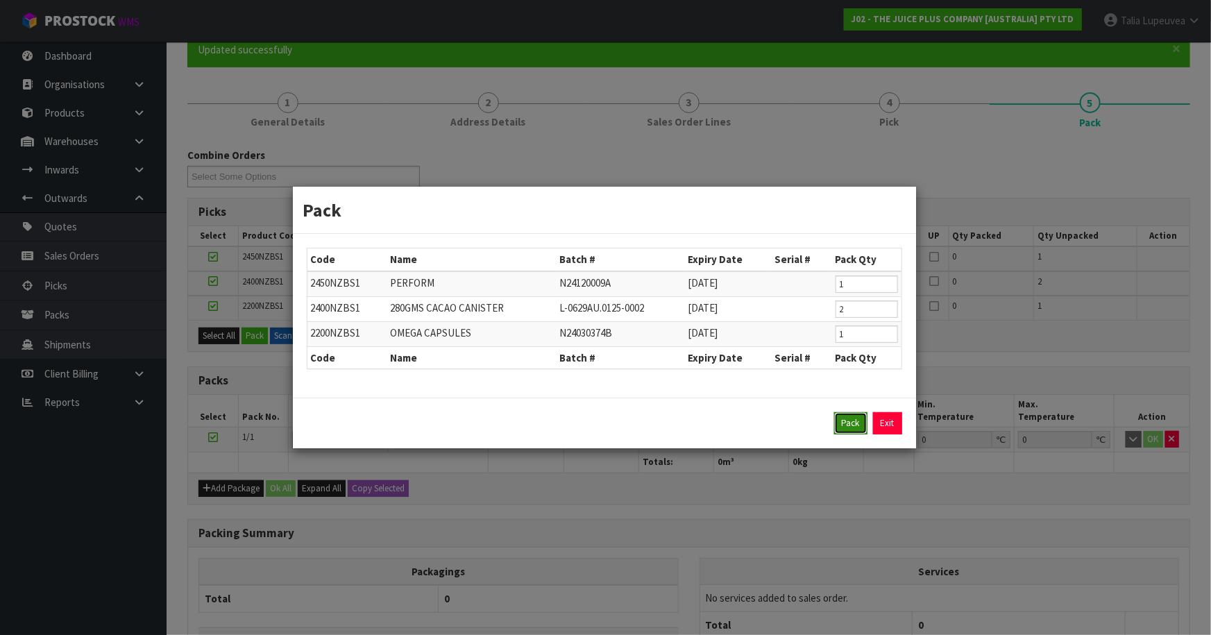
click at [845, 426] on button "Pack" at bounding box center [850, 423] width 33 height 22
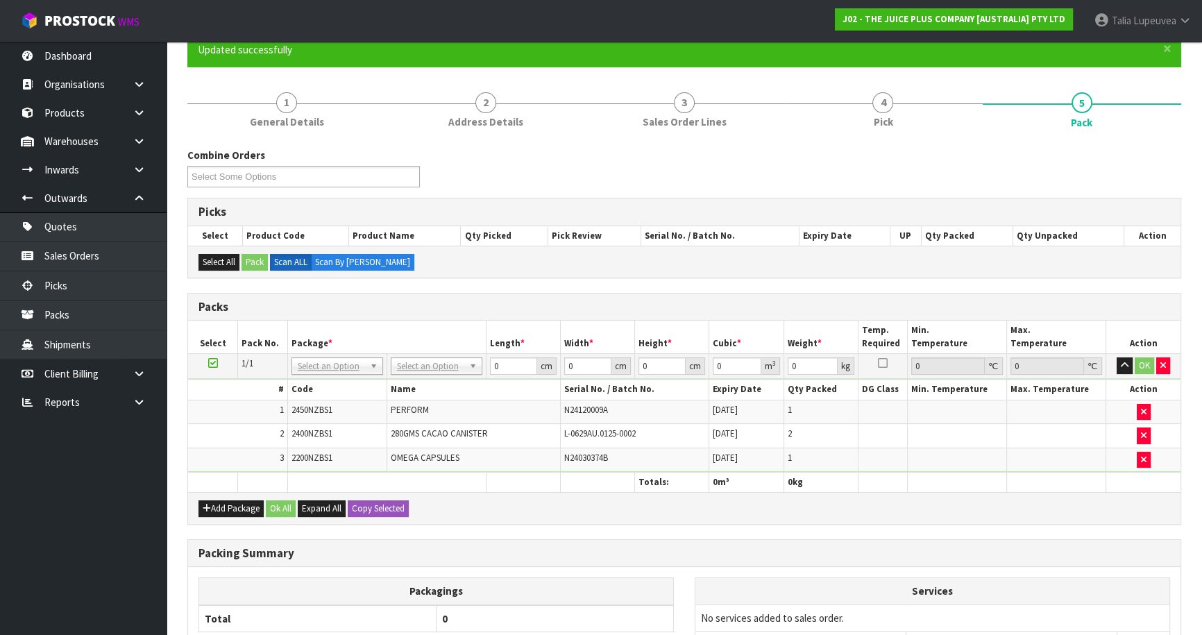
drag, startPoint x: 441, startPoint y: 354, endPoint x: 449, endPoint y: 382, distance: 29.5
click at [443, 361] on td "No Packaging Cartons PLT GEN120 (1200 X 1000) PLT ONE WAY SKID CHEP HIRE PALLET…" at bounding box center [435, 366] width 99 height 25
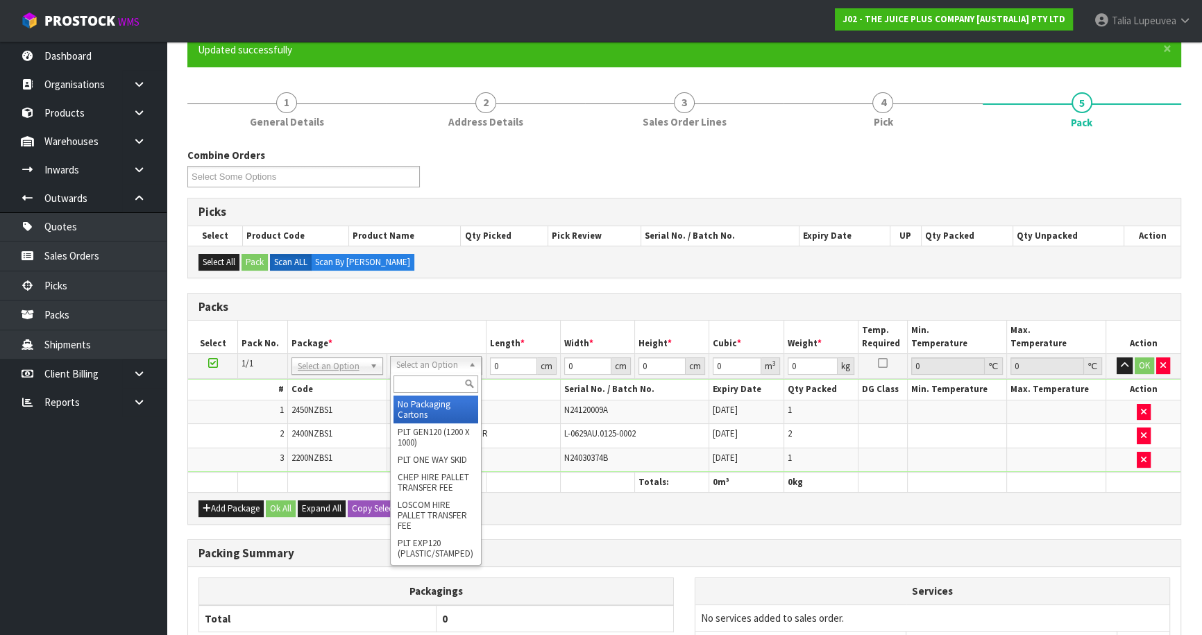
click at [448, 384] on input "text" at bounding box center [435, 383] width 85 height 17
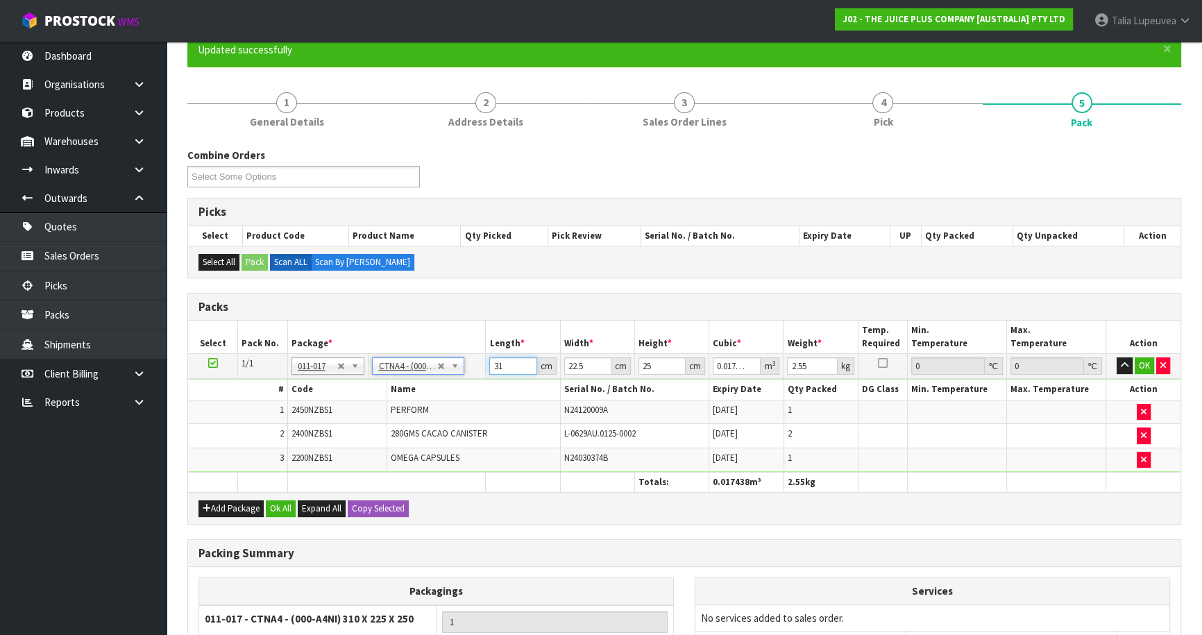
drag, startPoint x: 504, startPoint y: 365, endPoint x: 438, endPoint y: 405, distance: 77.5
click at [438, 405] on tbody "1/1 NONE 007-001 007-002 007-004 007-009 007-013 007-014 007-015 007-017 007-01…" at bounding box center [684, 413] width 992 height 119
click at [1145, 361] on button "OK" at bounding box center [1143, 365] width 19 height 17
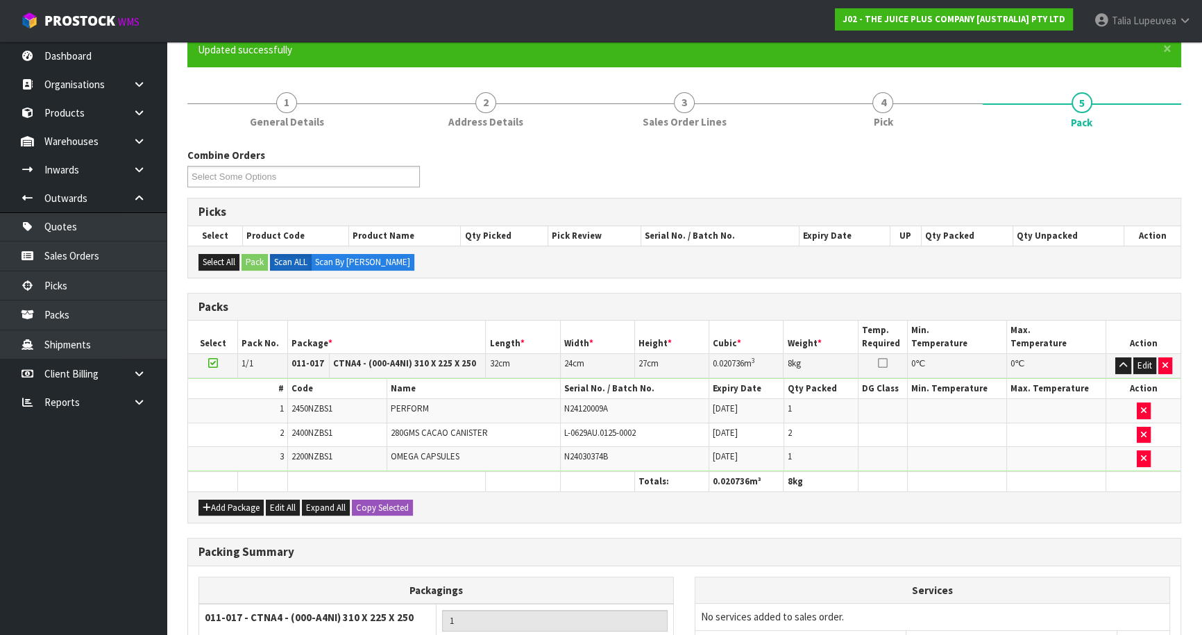
scroll to position [273, 0]
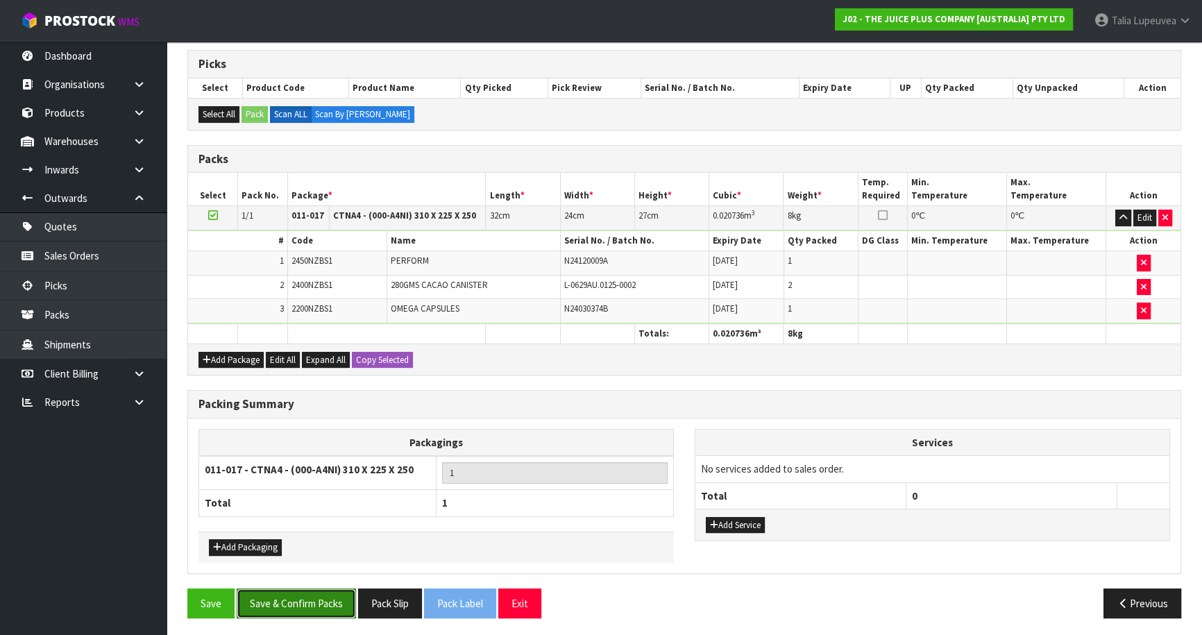
click at [324, 602] on button "Save & Confirm Packs" at bounding box center [296, 603] width 119 height 30
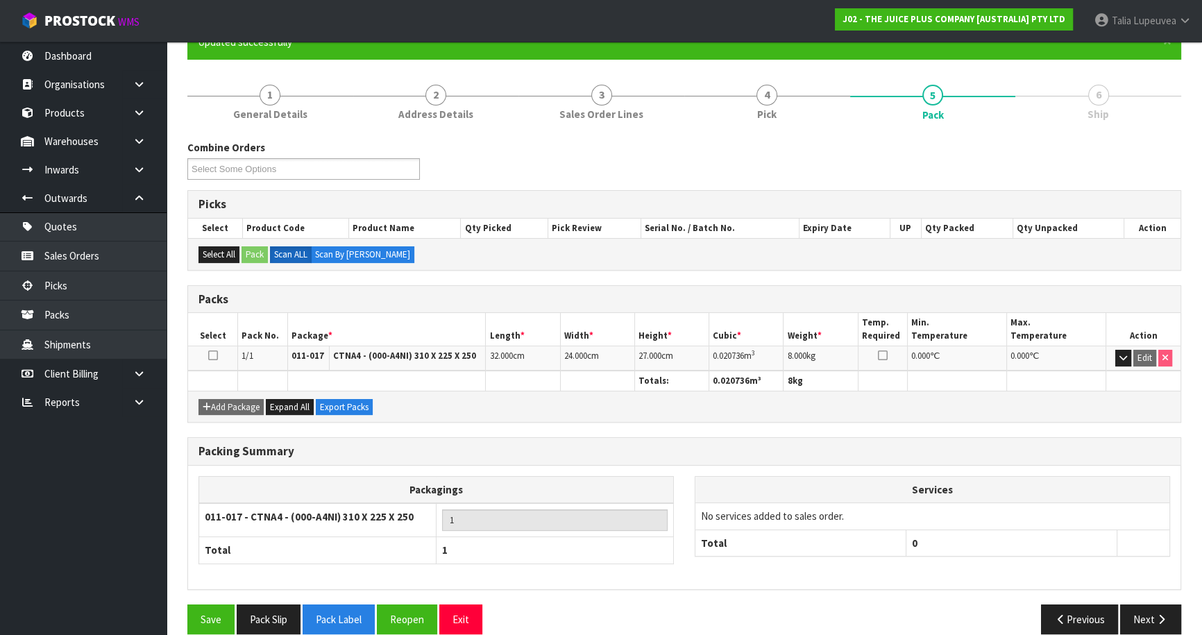
scroll to position [151, 0]
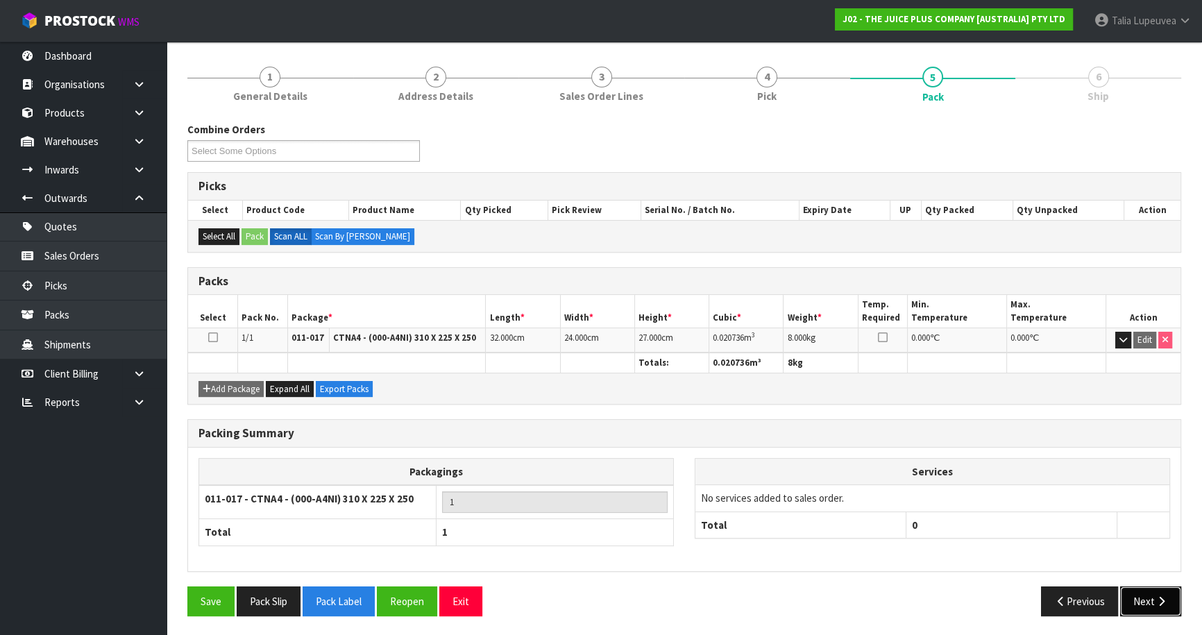
click at [1133, 594] on button "Next" at bounding box center [1150, 601] width 61 height 30
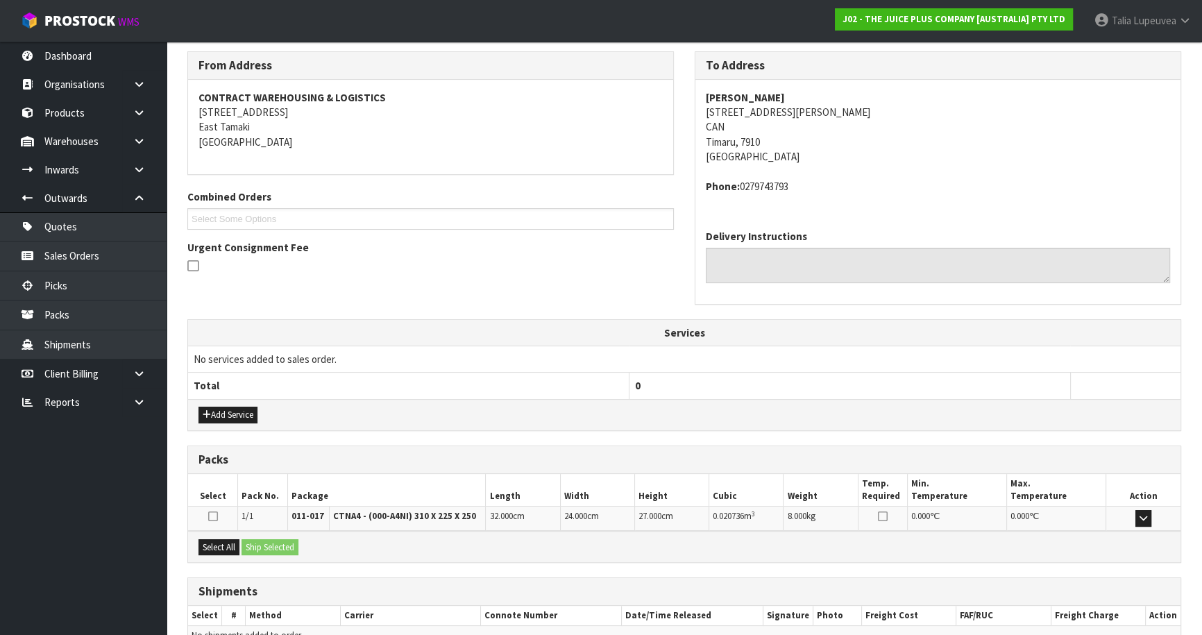
scroll to position [297, 0]
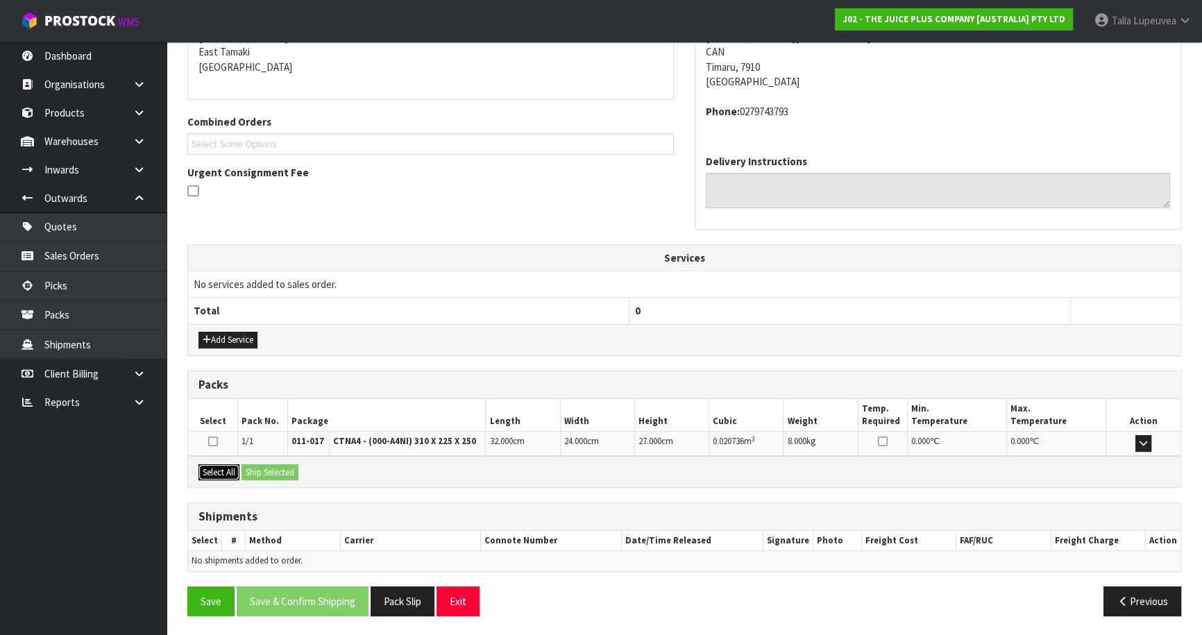
drag, startPoint x: 233, startPoint y: 476, endPoint x: 252, endPoint y: 472, distance: 19.2
click at [241, 474] on div "Select All Ship Selected" at bounding box center [684, 471] width 992 height 31
drag, startPoint x: 229, startPoint y: 474, endPoint x: 258, endPoint y: 465, distance: 30.5
click at [232, 472] on button "Select All" at bounding box center [218, 472] width 41 height 17
click at [264, 465] on button "Ship Selected" at bounding box center [269, 472] width 57 height 17
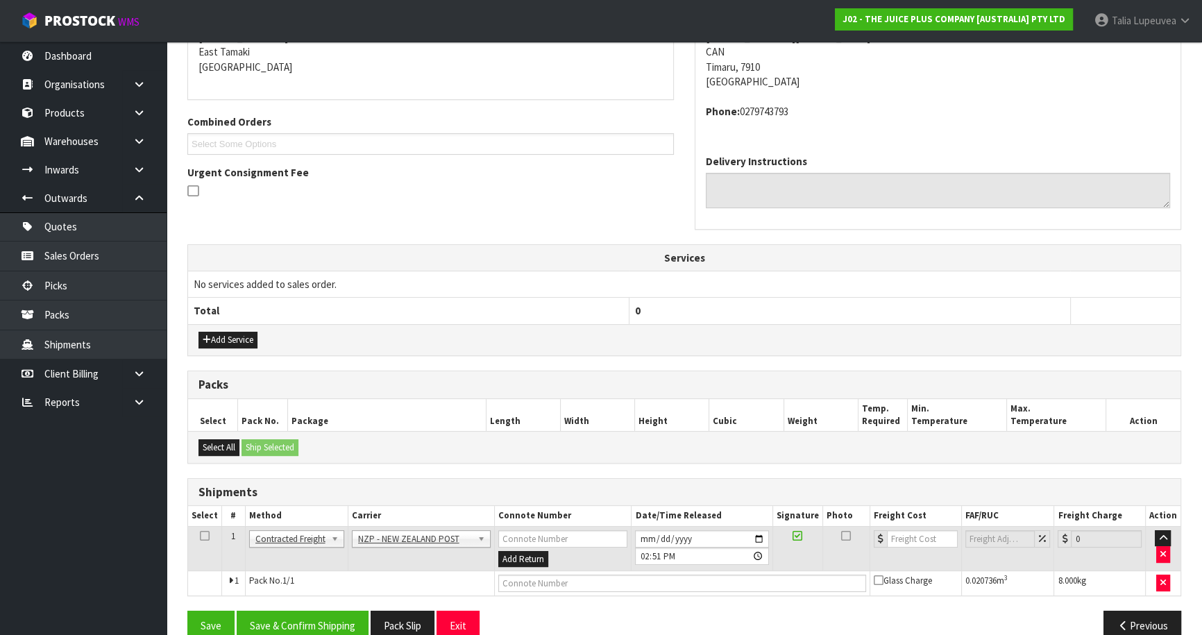
scroll to position [321, 0]
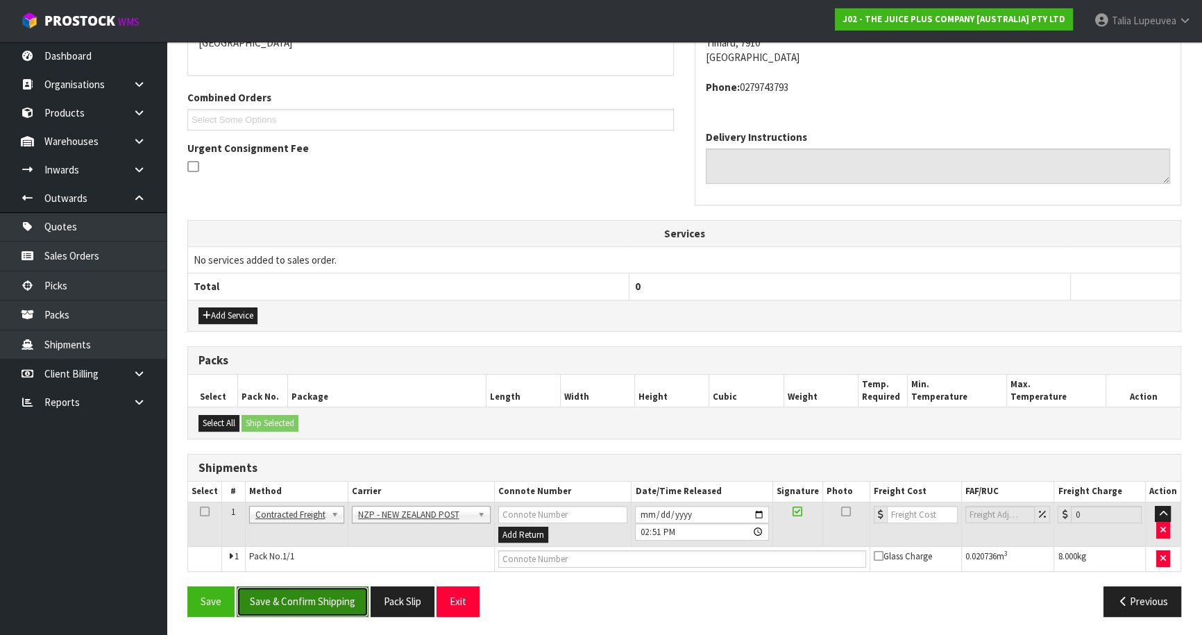
drag, startPoint x: 335, startPoint y: 591, endPoint x: 342, endPoint y: 596, distance: 8.5
click at [337, 588] on button "Save & Confirm Shipping" at bounding box center [303, 601] width 132 height 30
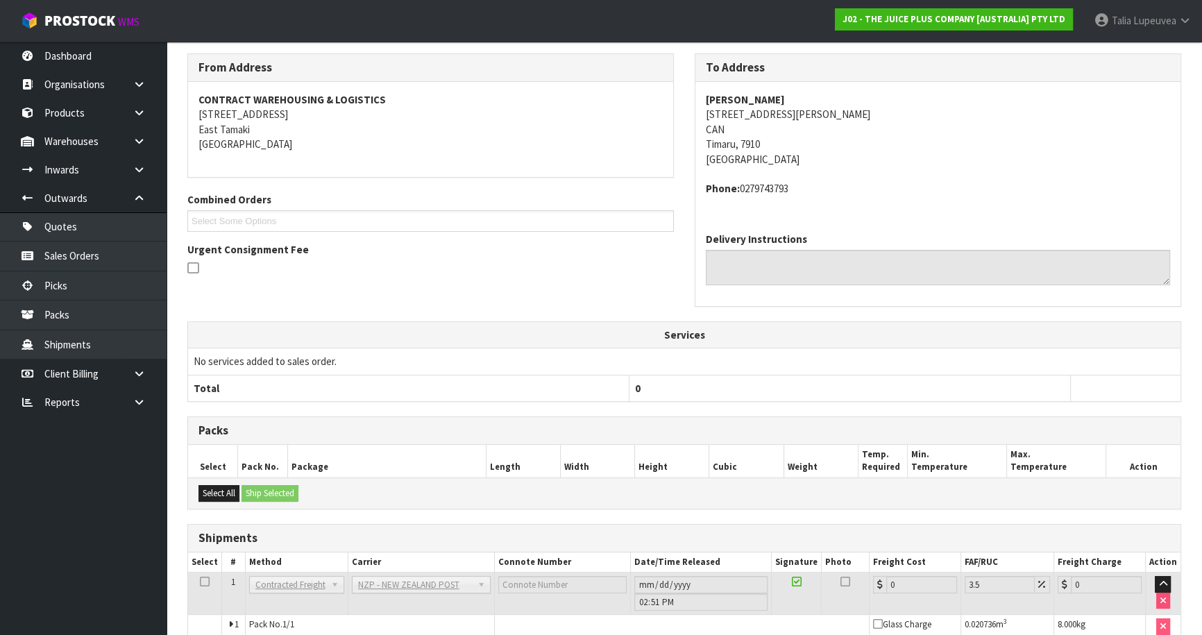
scroll to position [302, 0]
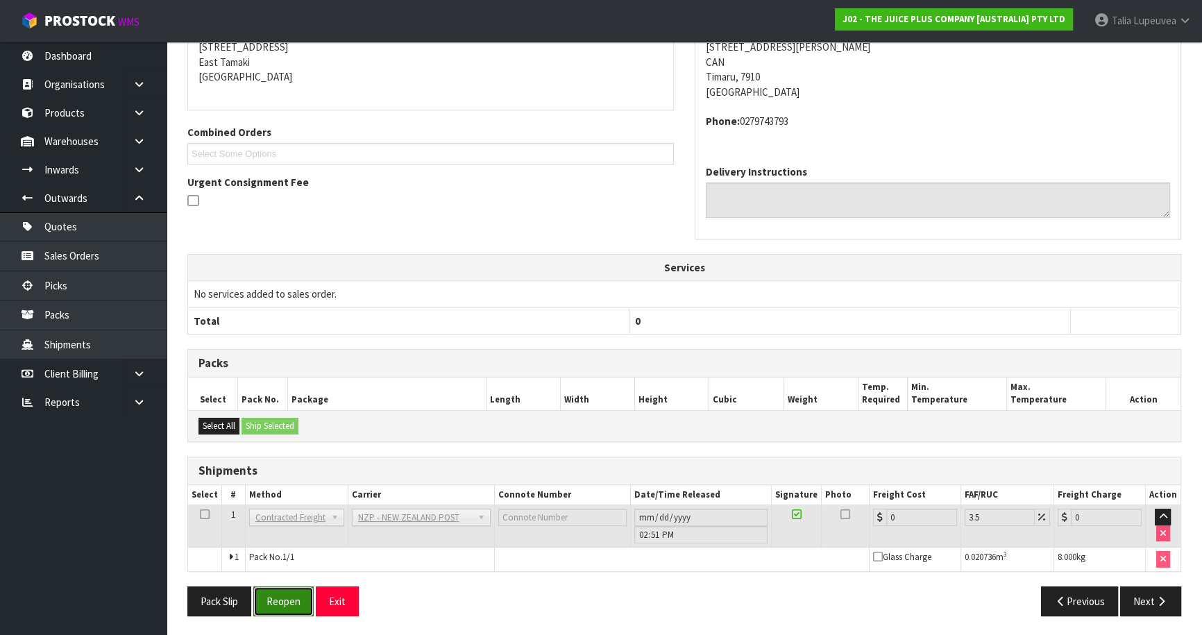
click at [287, 599] on button "Reopen" at bounding box center [283, 601] width 60 height 30
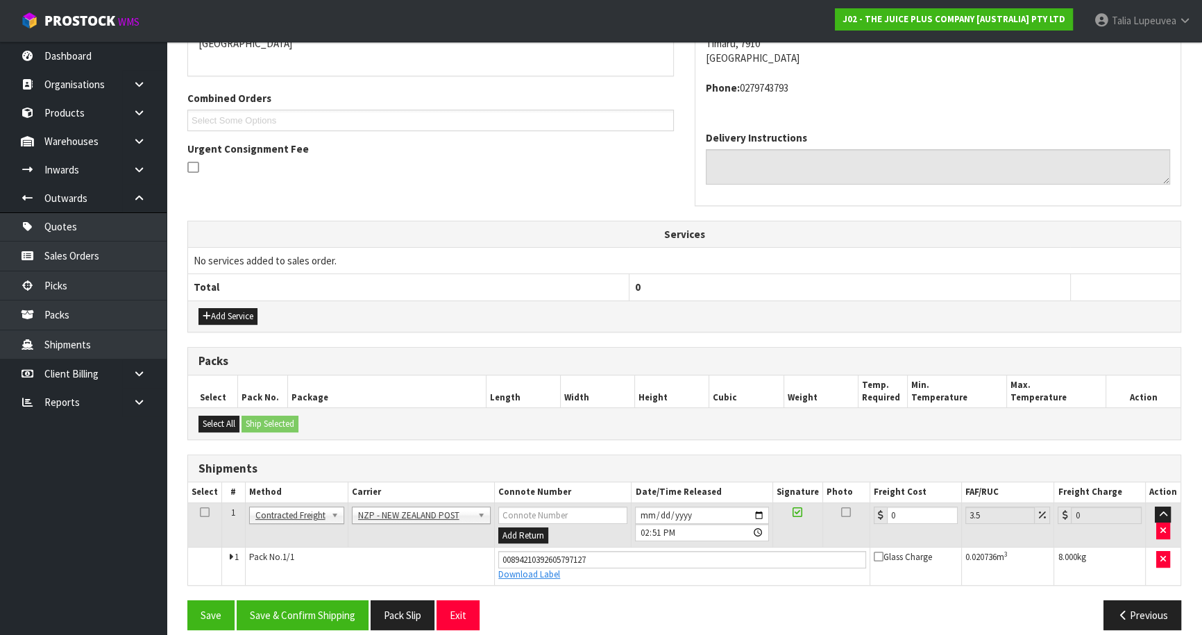
scroll to position [334, 0]
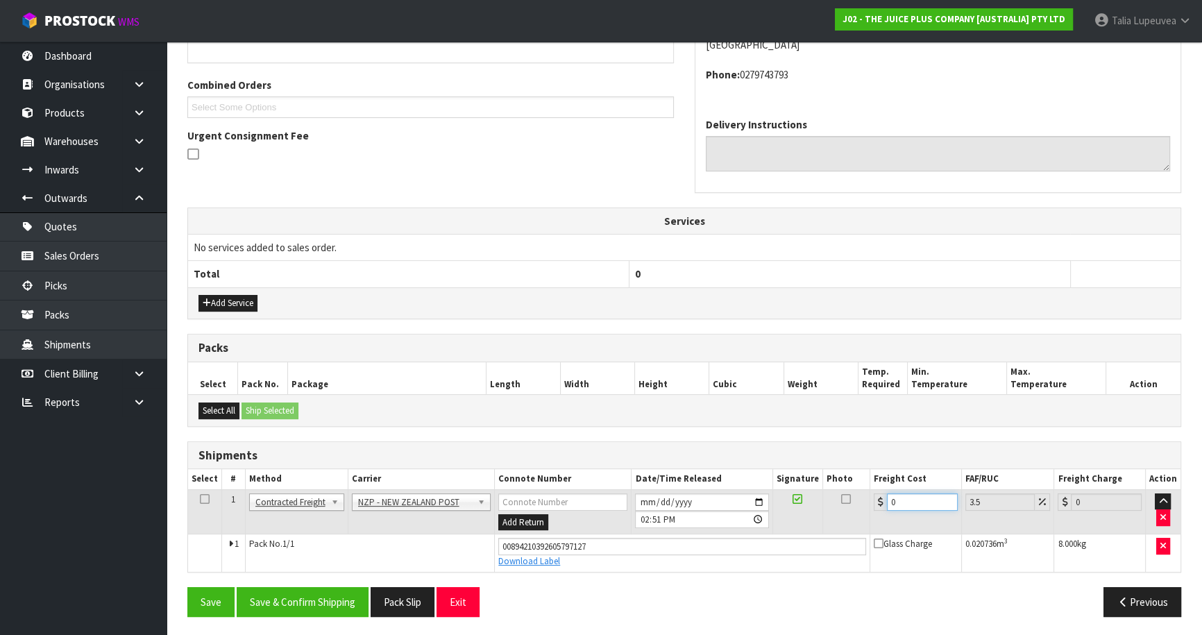
drag, startPoint x: 905, startPoint y: 499, endPoint x: 822, endPoint y: 495, distance: 84.0
click at [827, 496] on tr "1 Client Local Pickup Customer Local Pickup Company Freight Contracted Freight …" at bounding box center [684, 511] width 992 height 45
click at [297, 596] on button "Save & Confirm Shipping" at bounding box center [303, 602] width 132 height 30
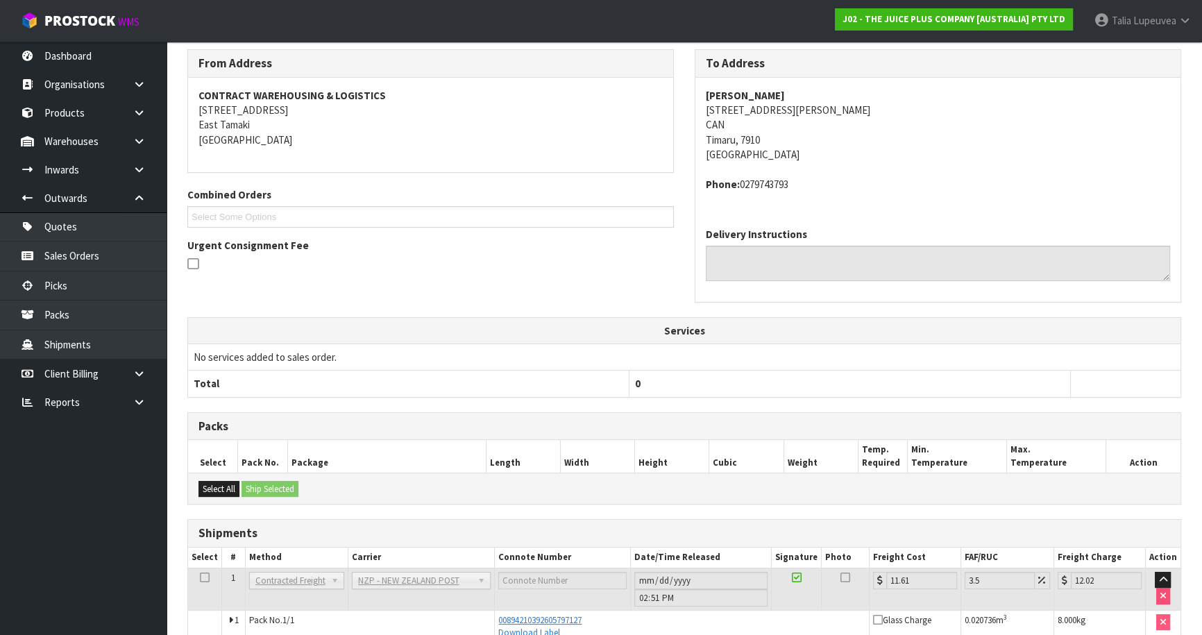
scroll to position [0, 0]
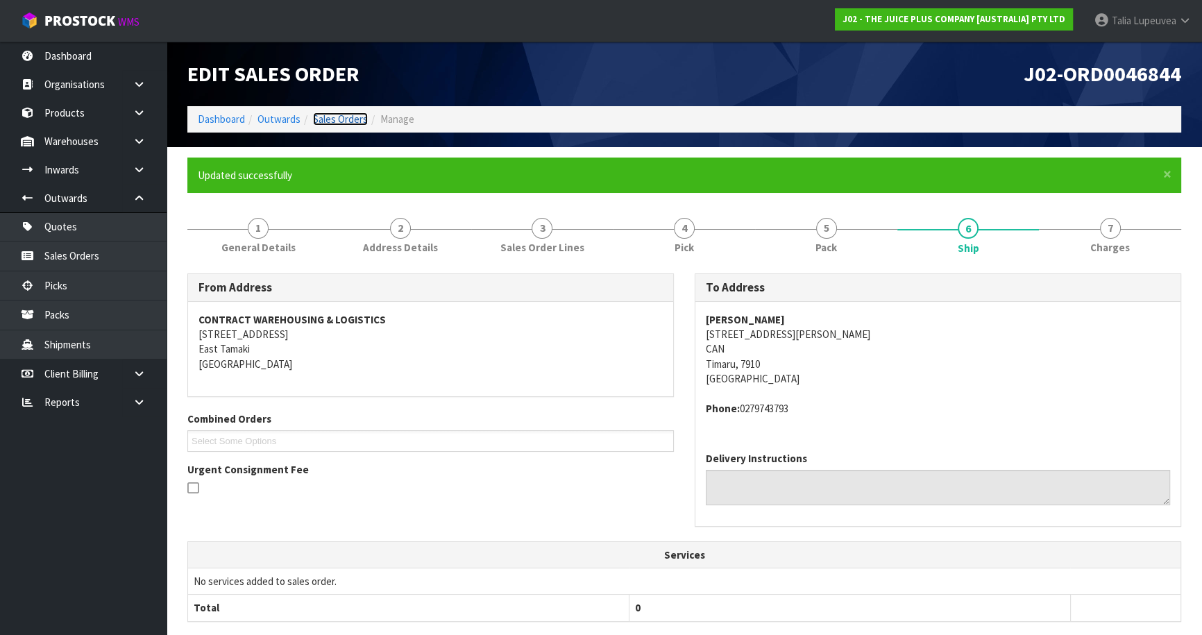
click at [337, 115] on link "Sales Orders" at bounding box center [340, 118] width 55 height 13
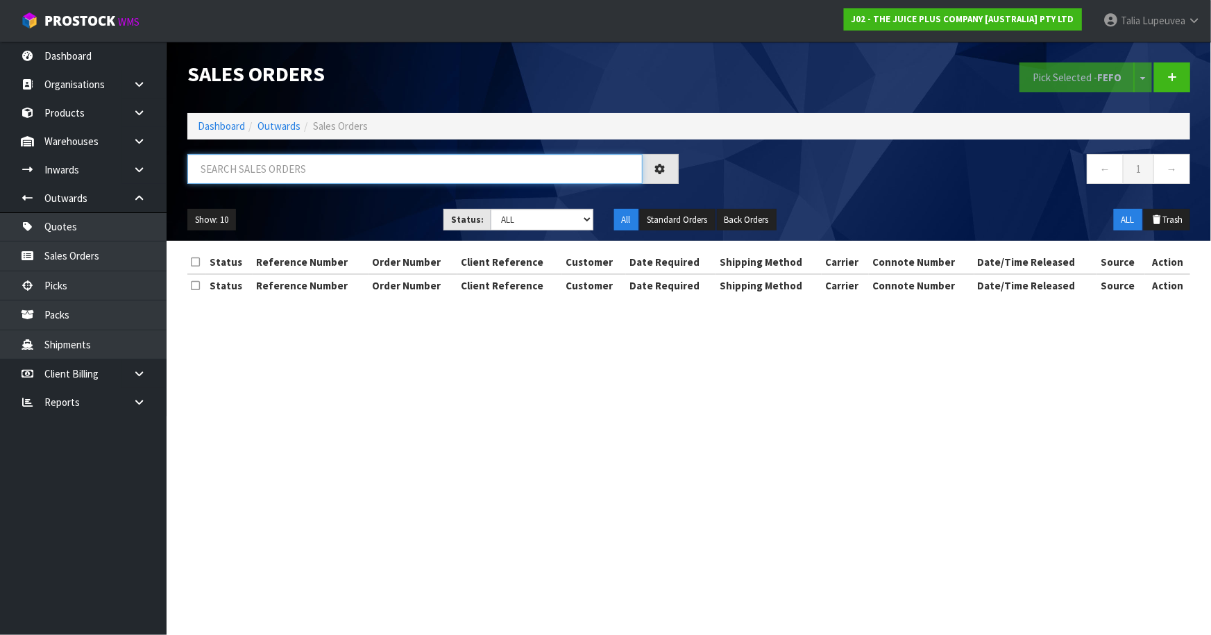
click at [341, 169] on input "text" at bounding box center [414, 169] width 455 height 30
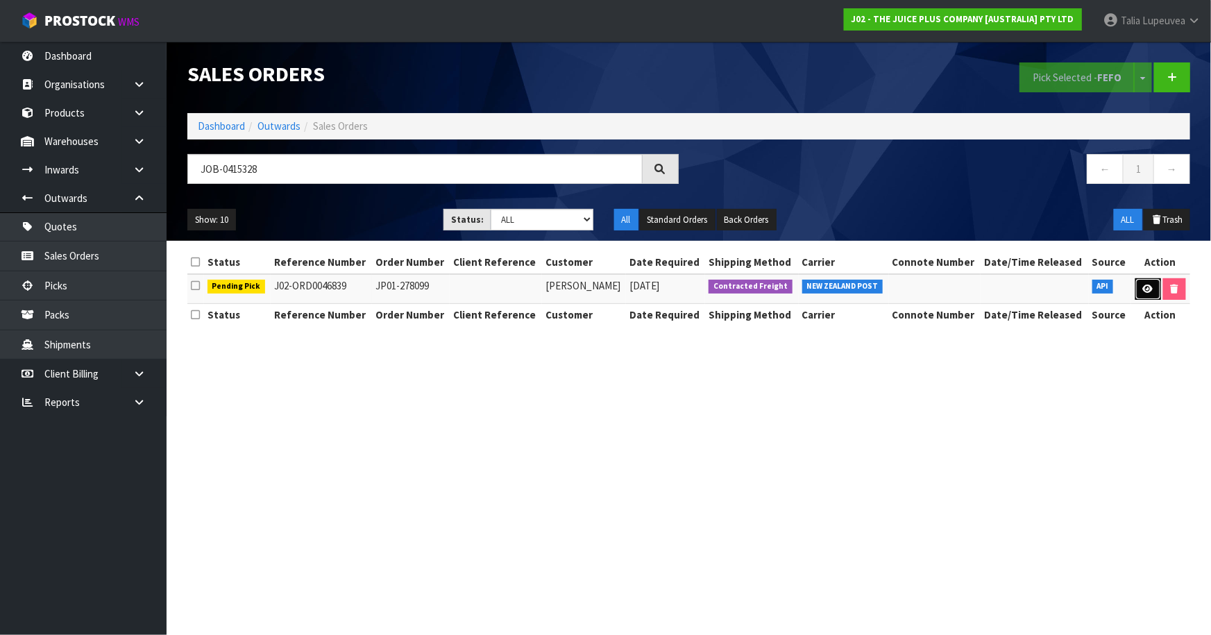
click at [1151, 289] on icon at bounding box center [1148, 288] width 10 height 9
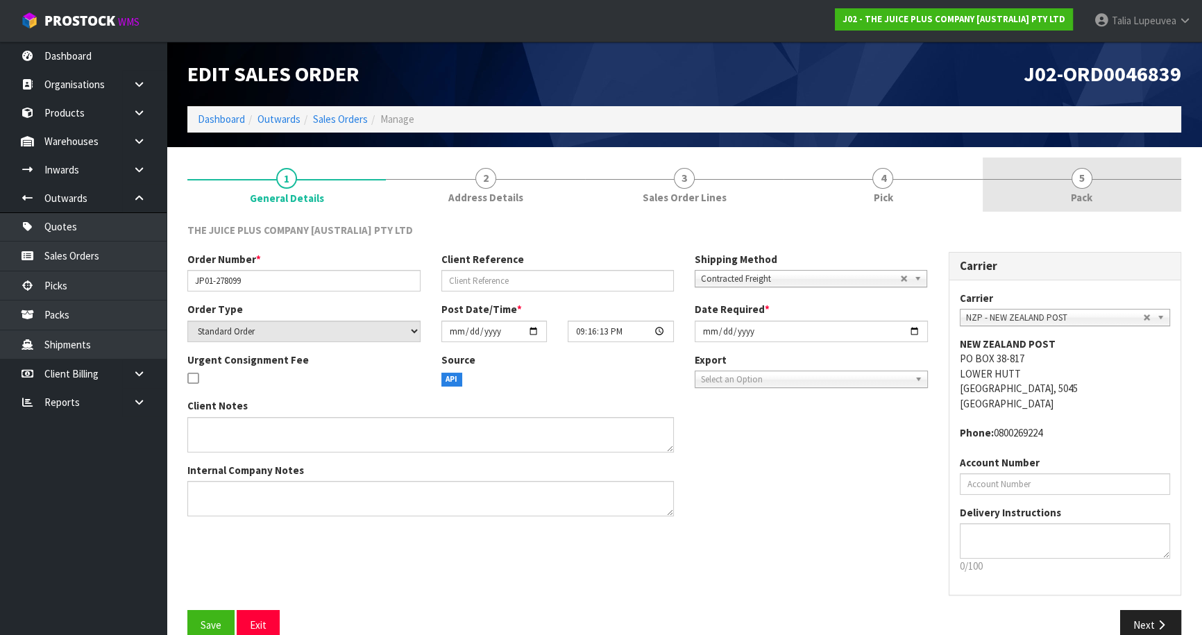
click at [1116, 191] on link "5 Pack" at bounding box center [1081, 185] width 198 height 55
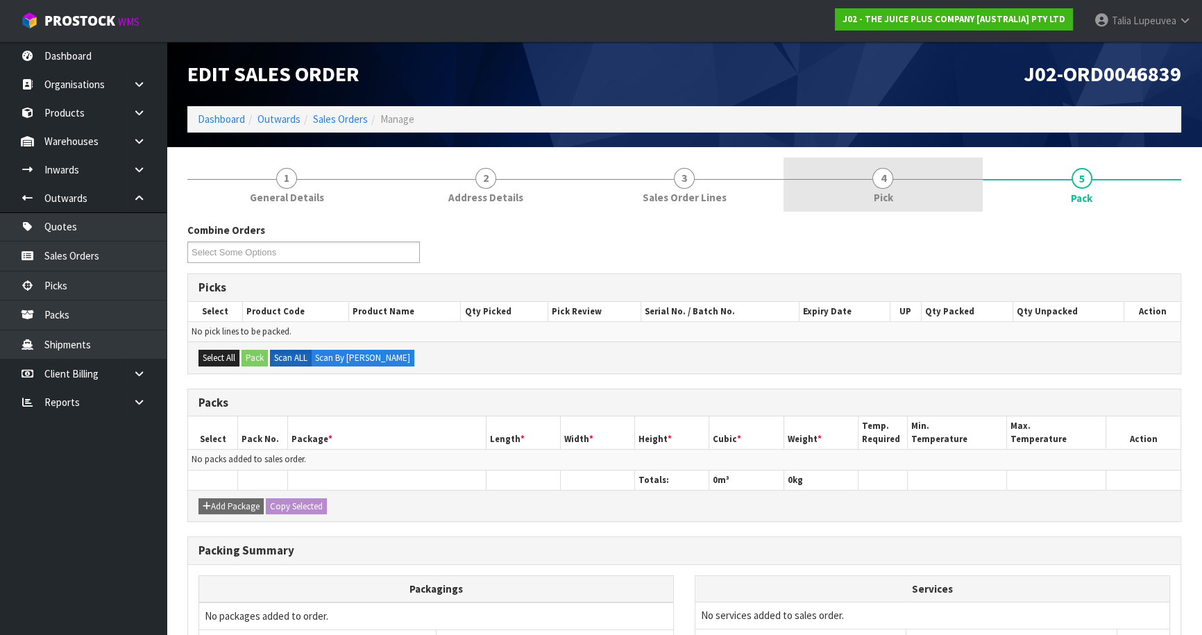
click at [876, 185] on span "4" at bounding box center [882, 178] width 21 height 21
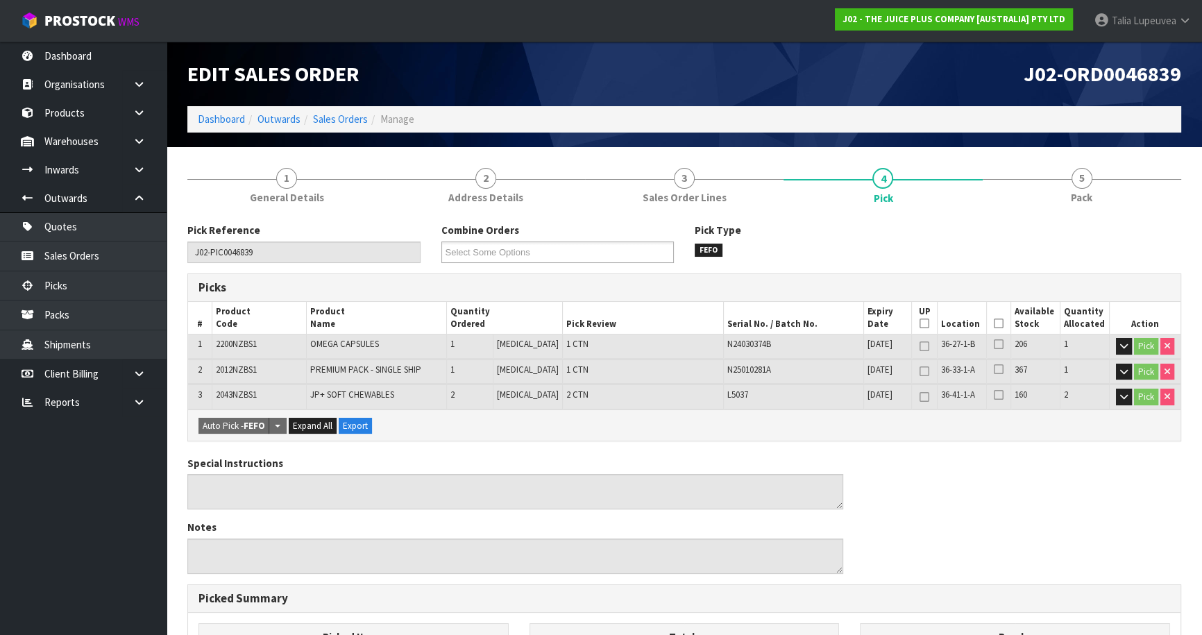
click at [995, 323] on icon at bounding box center [999, 323] width 10 height 1
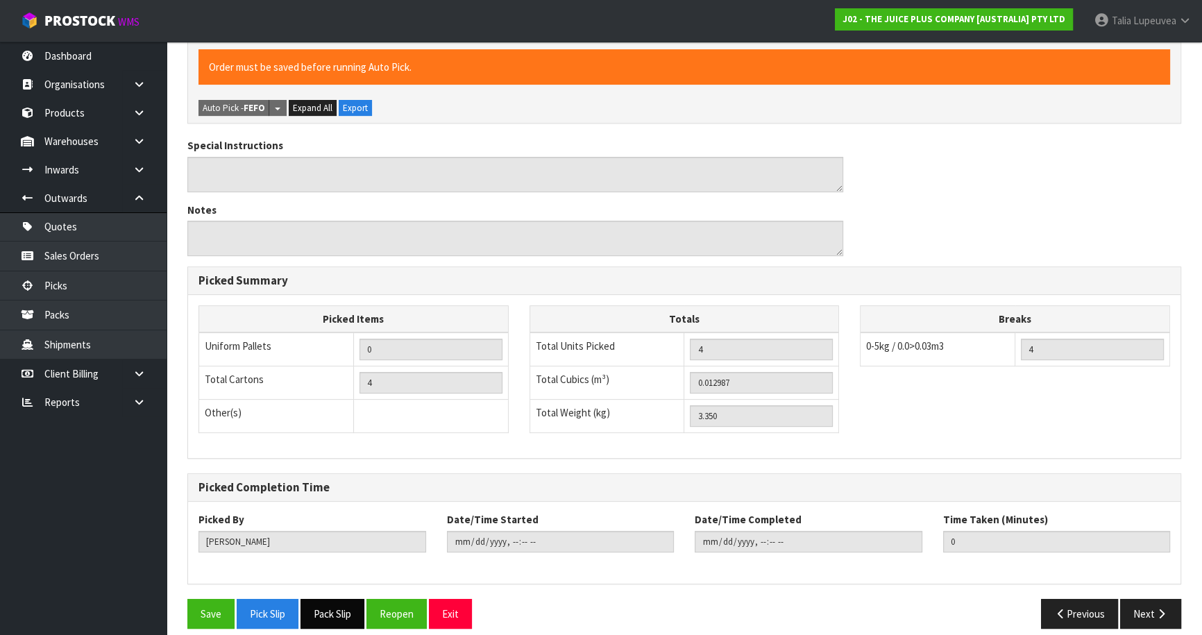
scroll to position [380, 0]
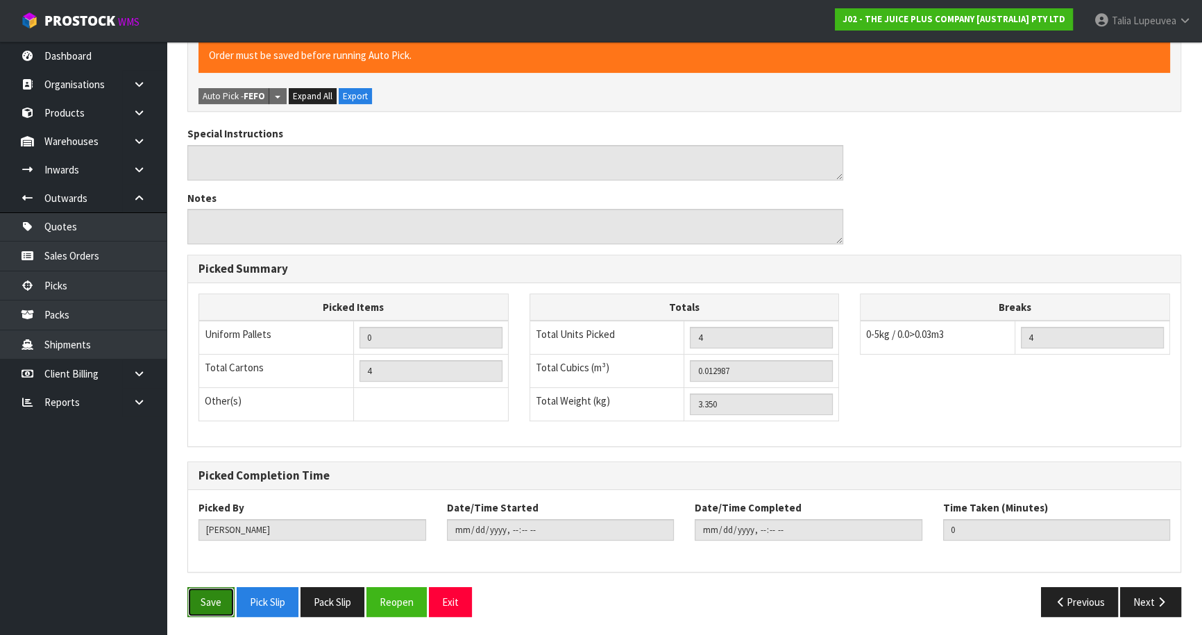
drag, startPoint x: 223, startPoint y: 606, endPoint x: 300, endPoint y: 608, distance: 77.1
click at [225, 606] on button "Save" at bounding box center [210, 602] width 47 height 30
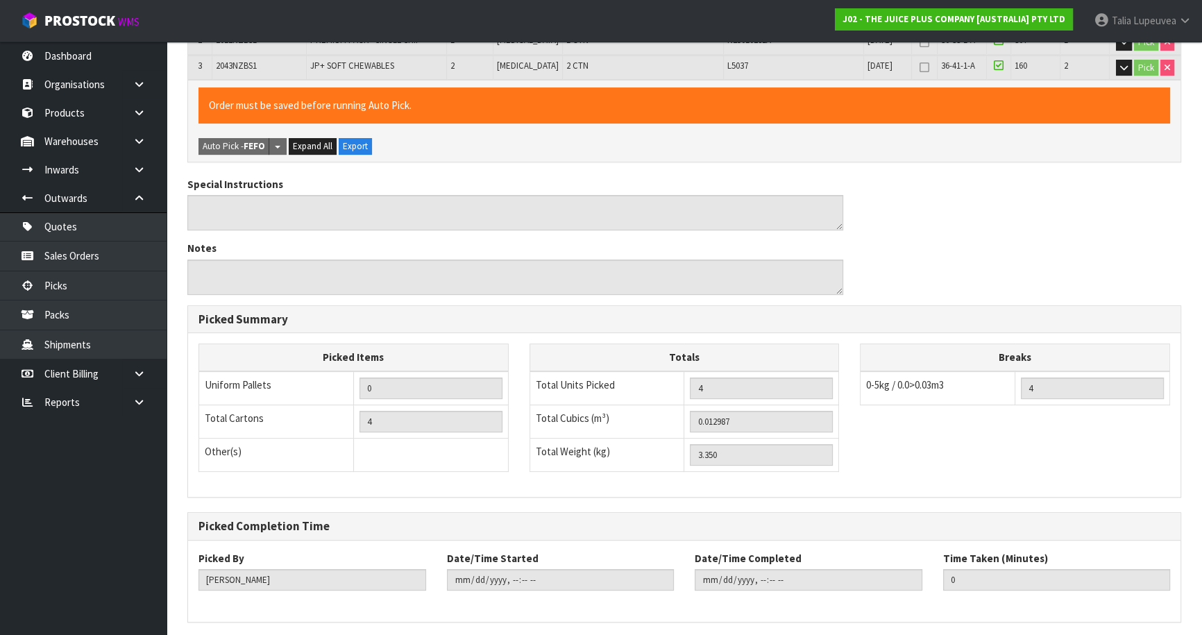
scroll to position [0, 0]
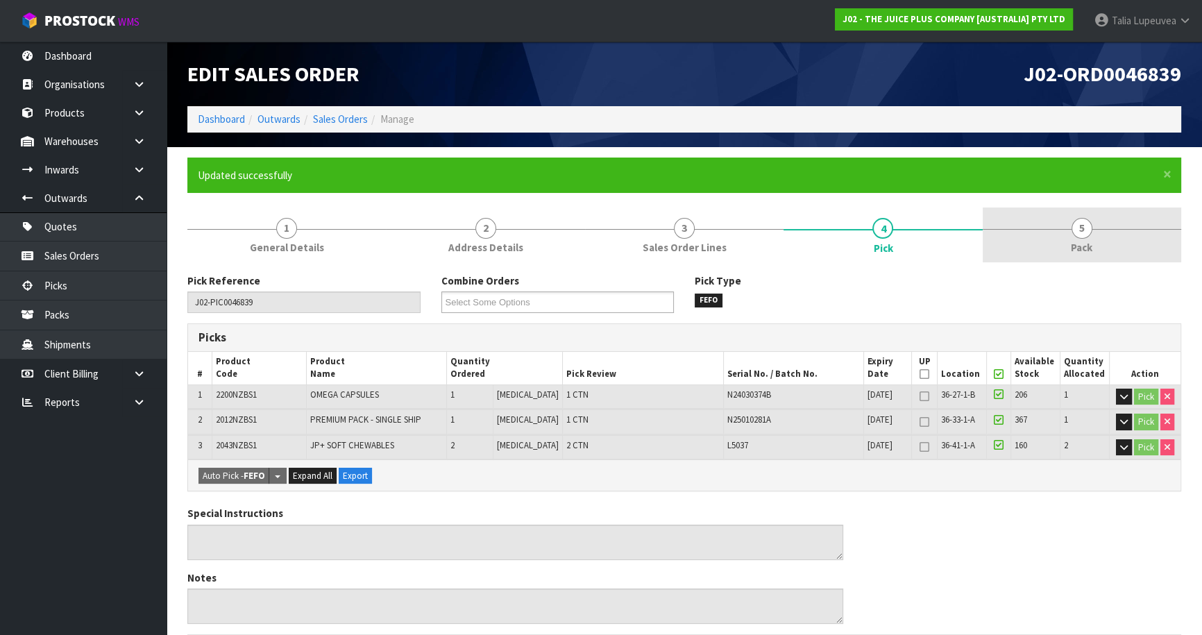
click at [1032, 246] on link "5 Pack" at bounding box center [1081, 234] width 198 height 55
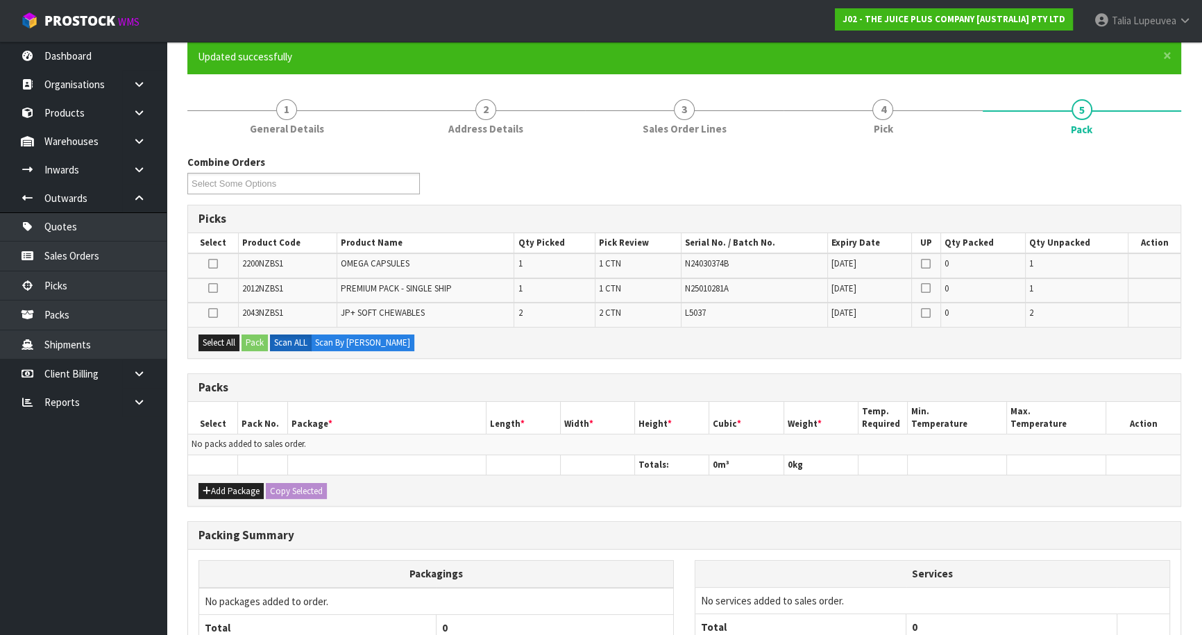
scroll to position [244, 0]
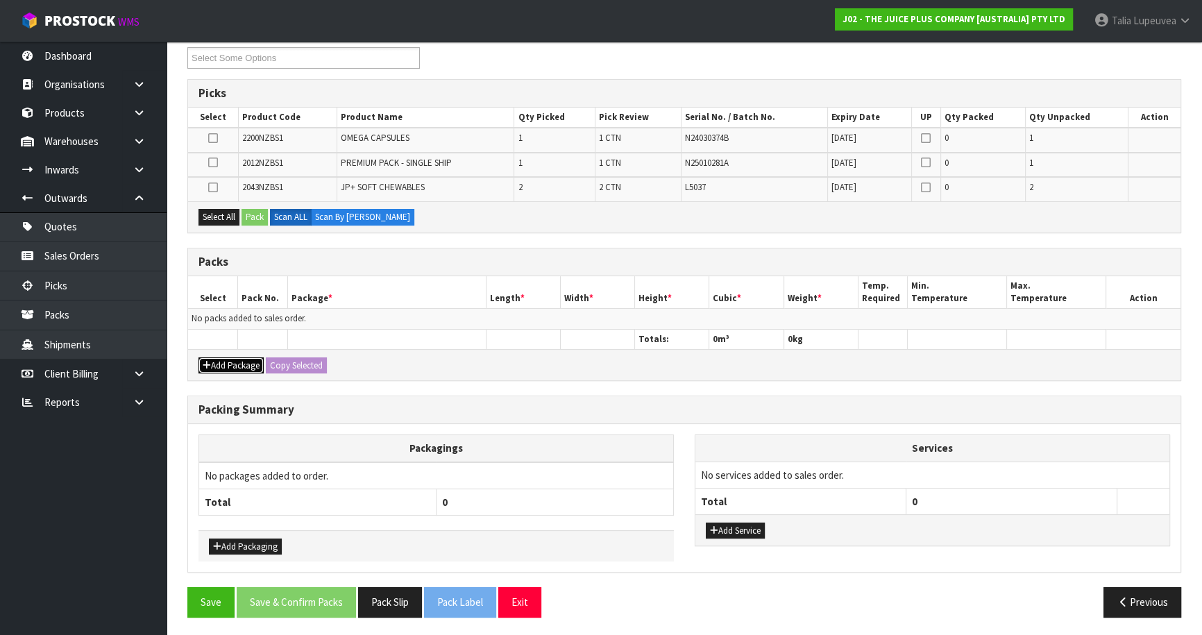
drag, startPoint x: 242, startPoint y: 359, endPoint x: 237, endPoint y: 331, distance: 28.2
click at [242, 357] on button "Add Package" at bounding box center [230, 365] width 65 height 17
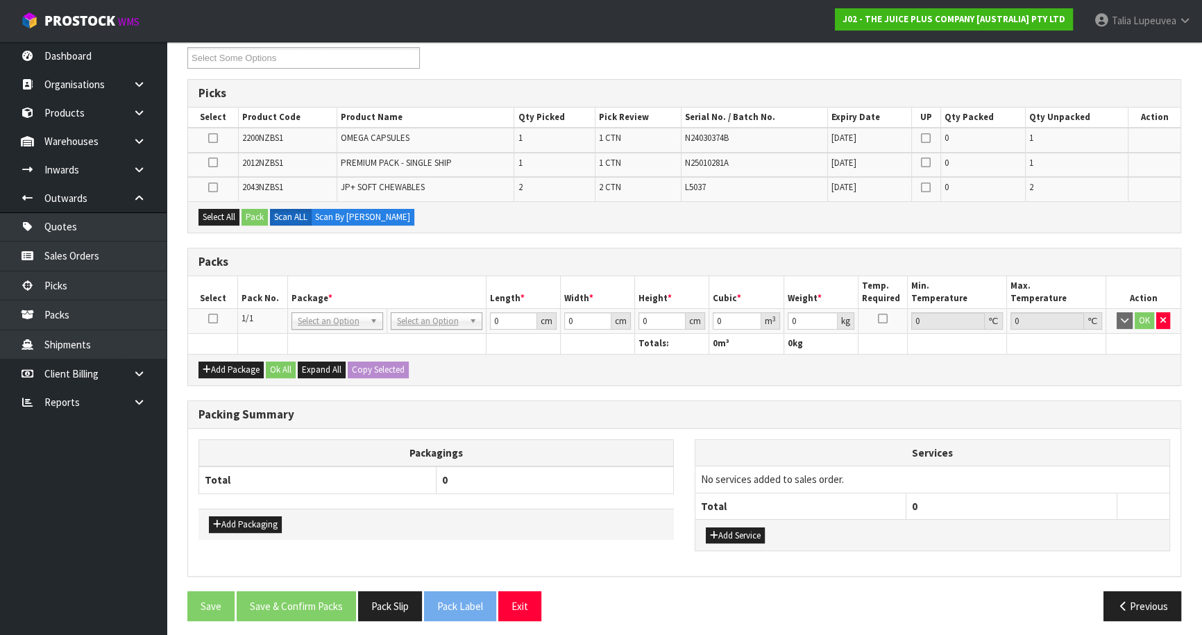
click at [214, 318] on icon at bounding box center [213, 318] width 10 height 1
click at [221, 209] on button "Select All" at bounding box center [218, 217] width 41 height 17
click at [262, 209] on button "Pack" at bounding box center [254, 217] width 26 height 17
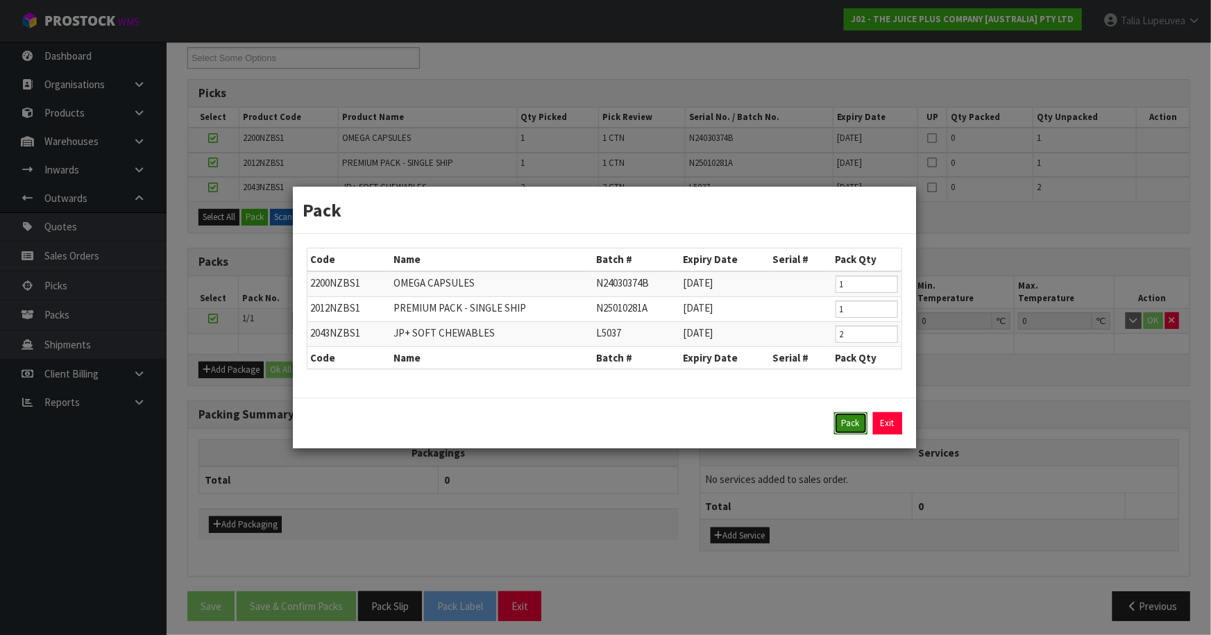
drag, startPoint x: 853, startPoint y: 420, endPoint x: 758, endPoint y: 386, distance: 101.4
click at [853, 419] on button "Pack" at bounding box center [850, 423] width 33 height 22
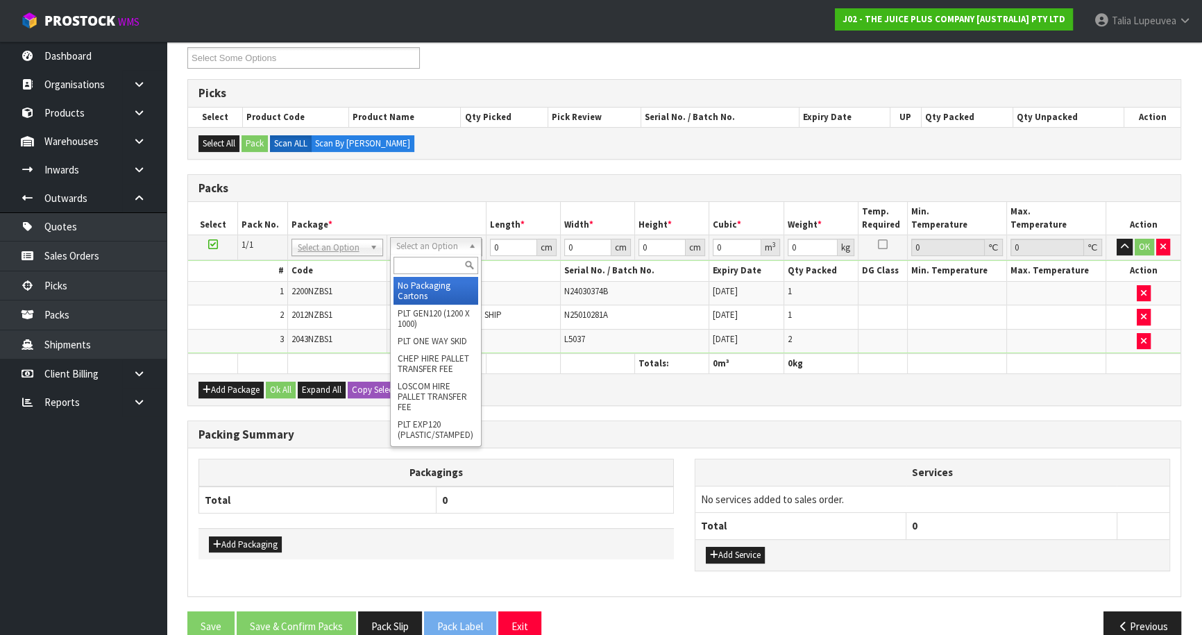
click at [458, 269] on input "text" at bounding box center [435, 265] width 85 height 17
drag, startPoint x: 453, startPoint y: 292, endPoint x: 476, endPoint y: 264, distance: 36.0
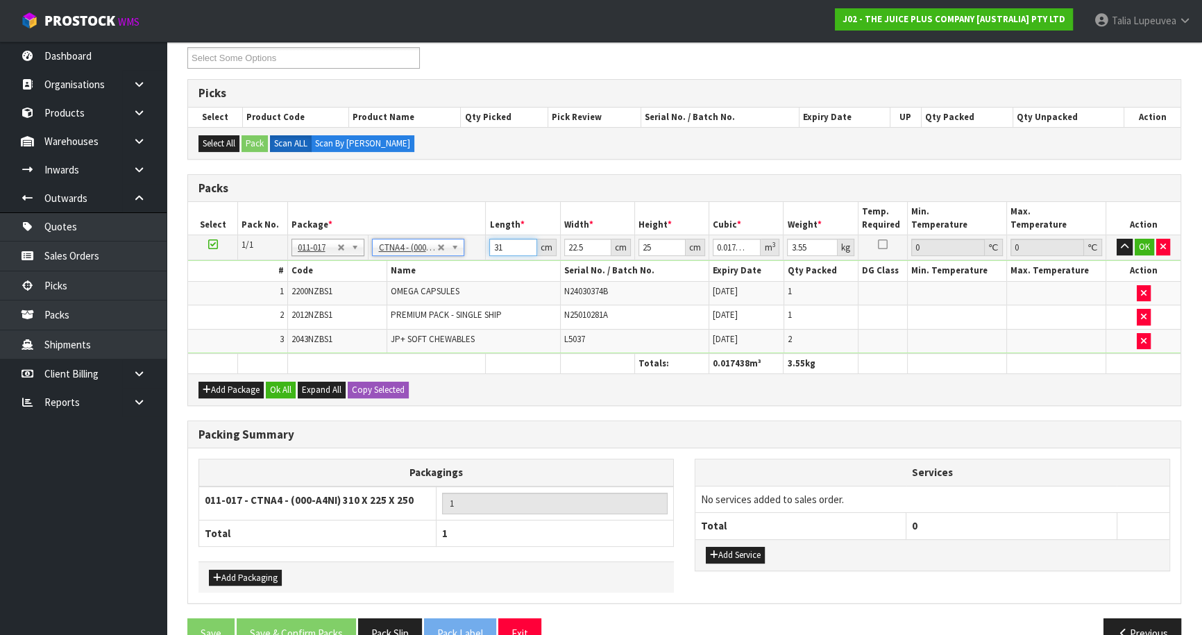
drag, startPoint x: 507, startPoint y: 250, endPoint x: 377, endPoint y: 250, distance: 129.1
click at [377, 250] on tr "1/1 NONE 007-001 007-002 007-004 007-009 007-013 007-014 007-015 007-017 007-01…" at bounding box center [684, 247] width 992 height 25
click at [1143, 244] on button "OK" at bounding box center [1143, 247] width 19 height 17
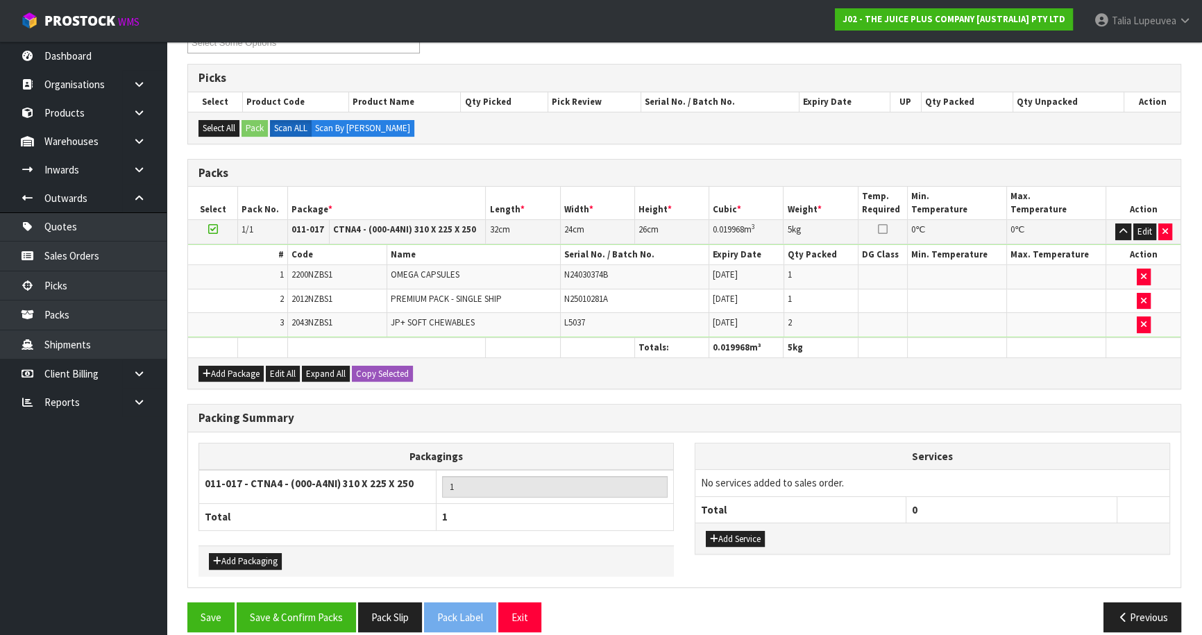
scroll to position [273, 0]
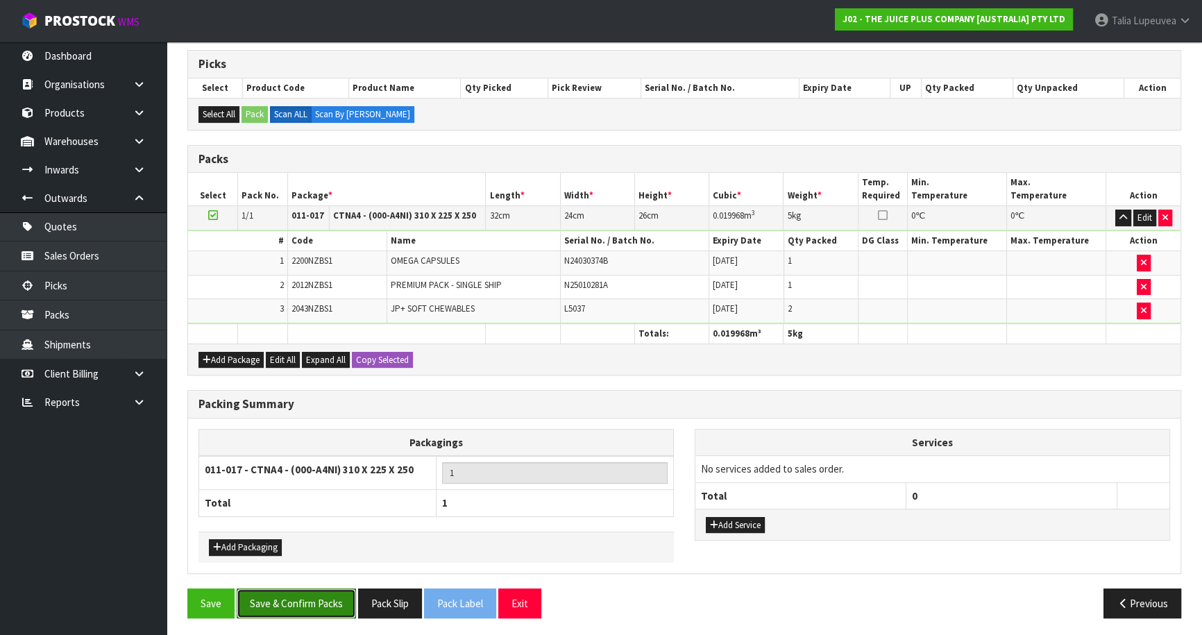
click at [318, 589] on button "Save & Confirm Packs" at bounding box center [296, 603] width 119 height 30
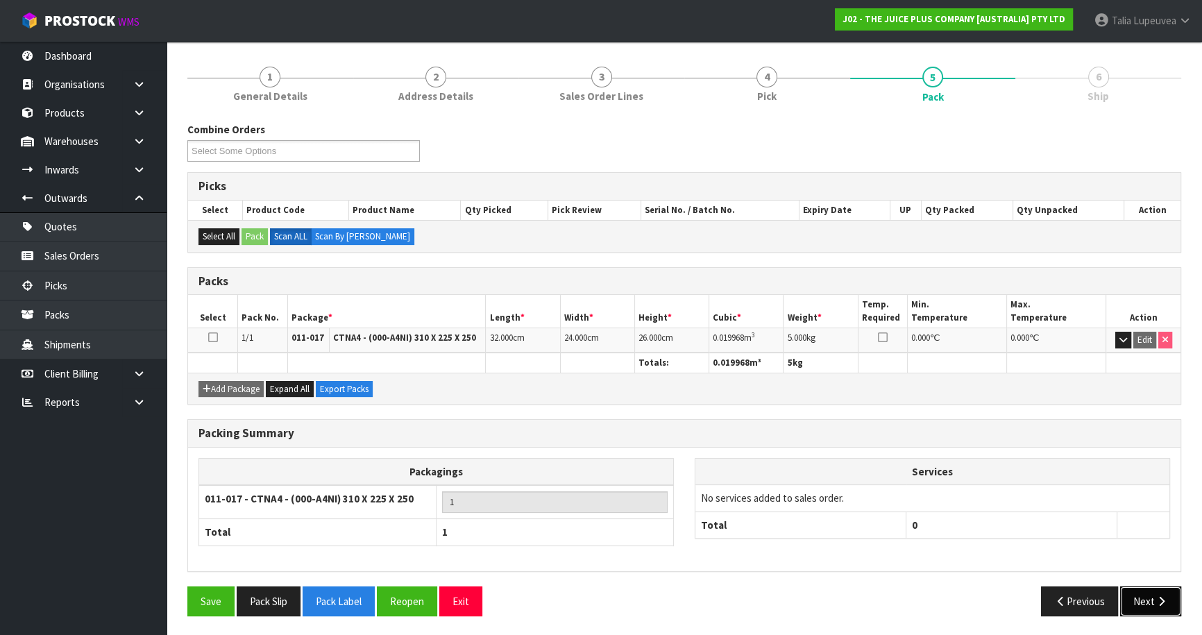
click at [1129, 589] on button "Next" at bounding box center [1150, 601] width 61 height 30
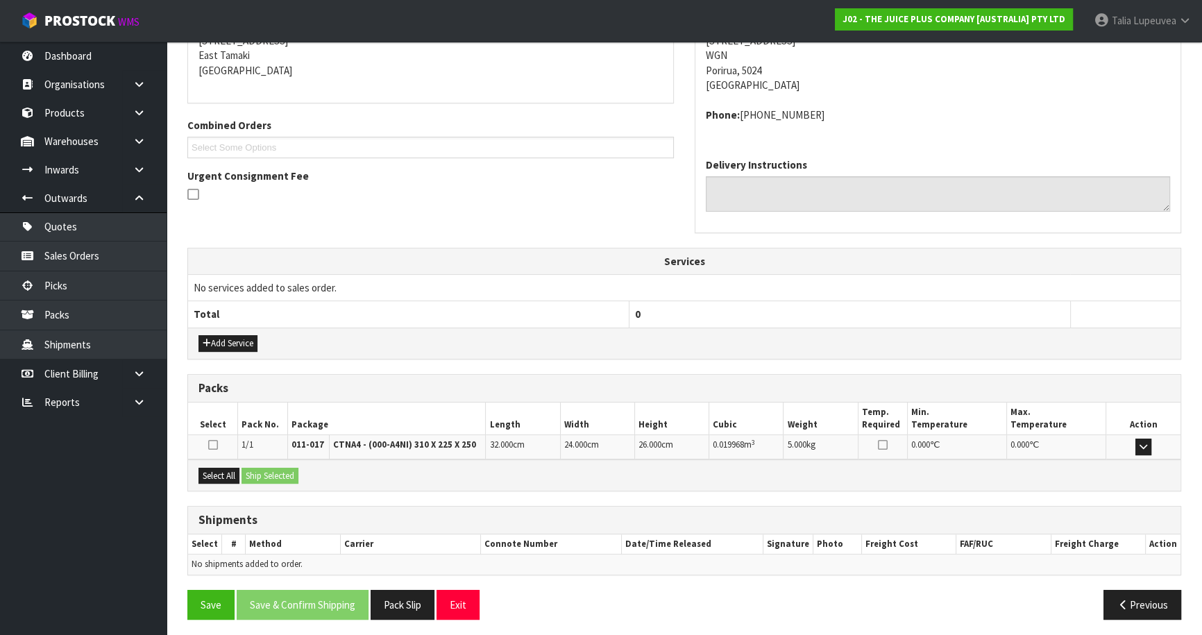
scroll to position [297, 0]
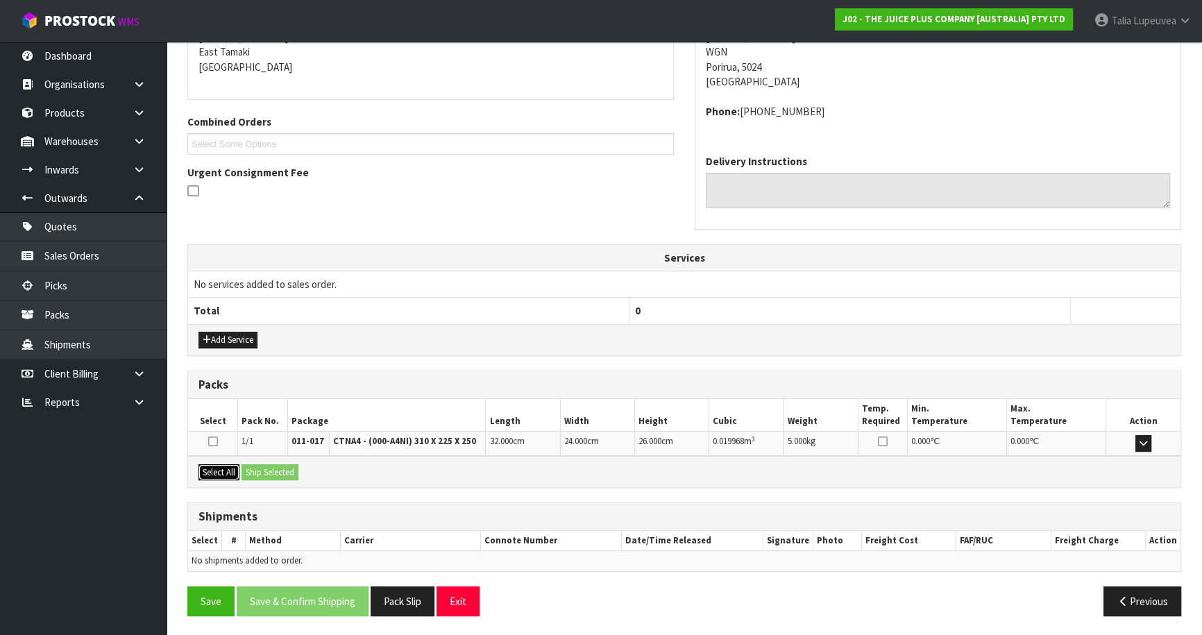
drag, startPoint x: 206, startPoint y: 466, endPoint x: 278, endPoint y: 464, distance: 71.5
click at [210, 466] on button "Select All" at bounding box center [218, 472] width 41 height 17
click at [278, 464] on button "Ship Selected" at bounding box center [269, 472] width 57 height 17
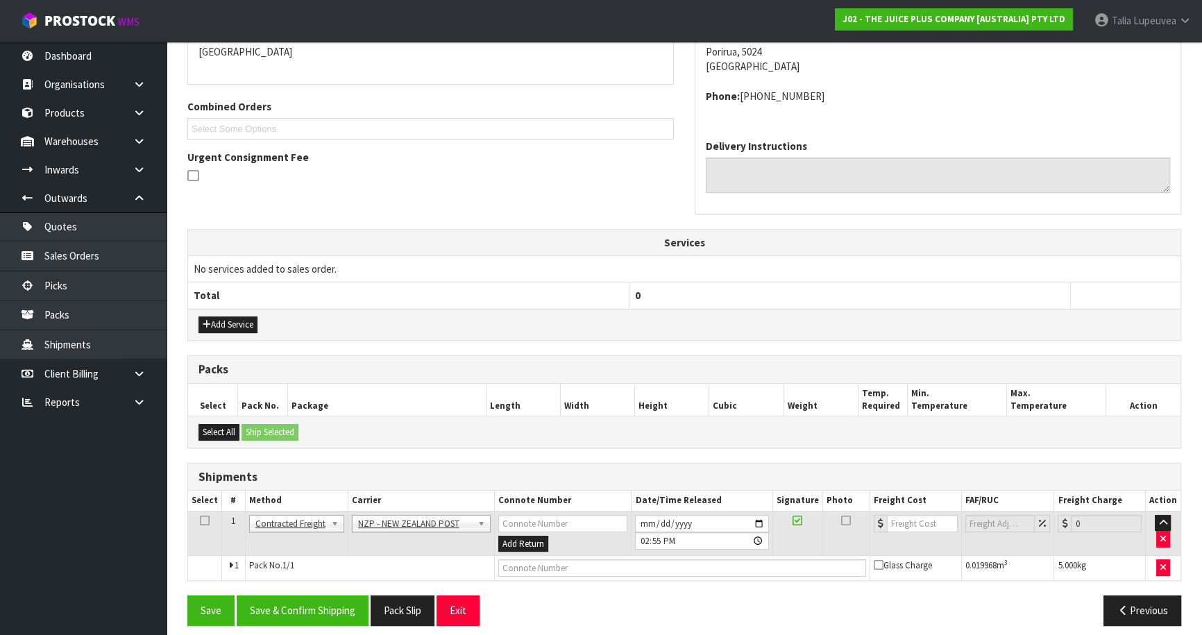
scroll to position [321, 0]
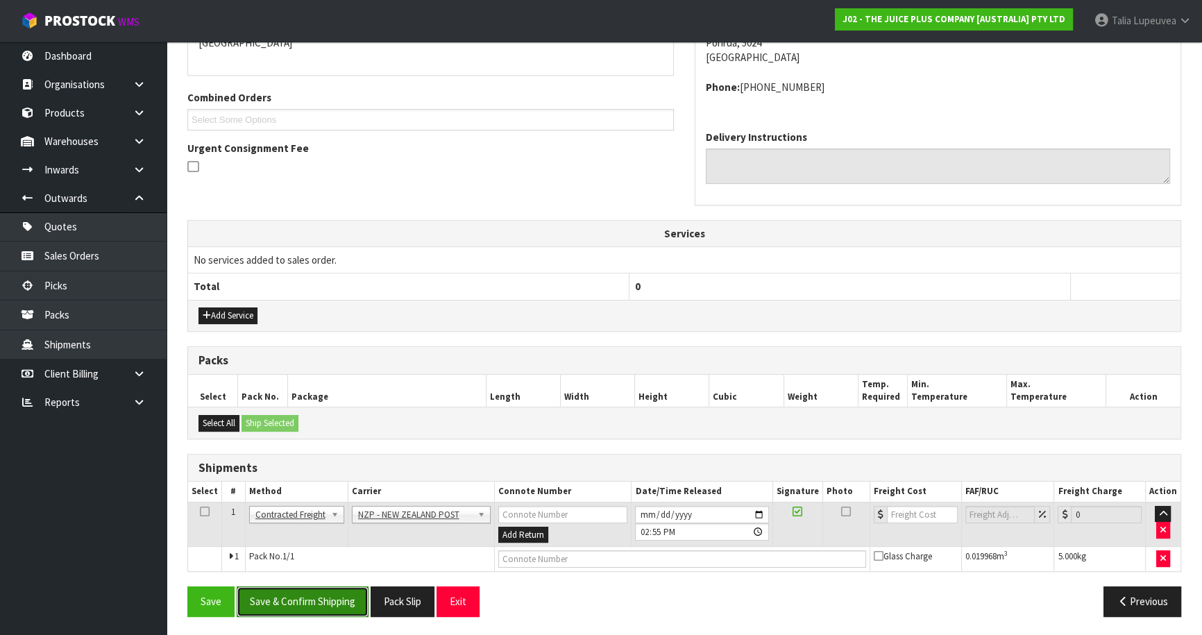
click at [365, 588] on button "Save & Confirm Shipping" at bounding box center [303, 601] width 132 height 30
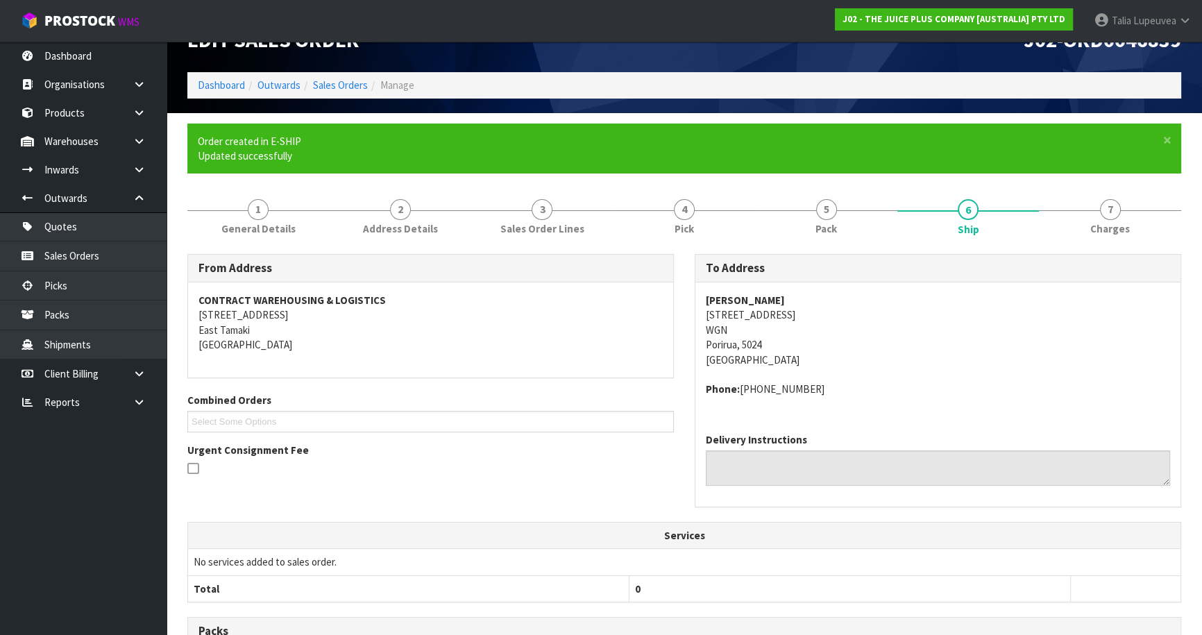
scroll to position [302, 0]
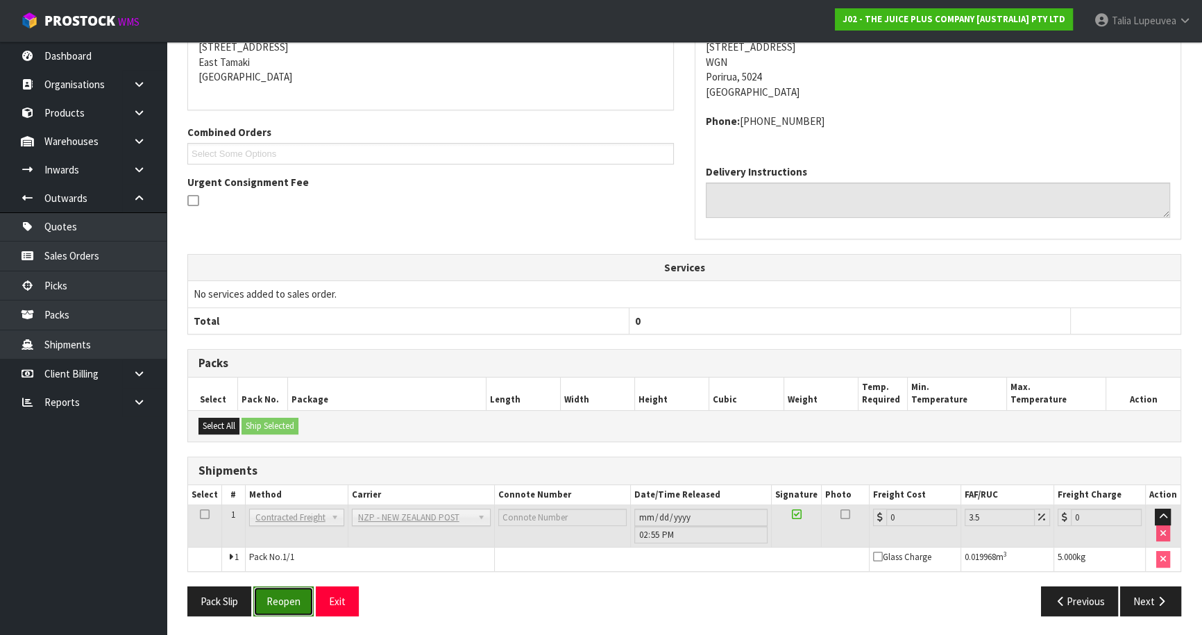
click at [287, 596] on button "Reopen" at bounding box center [283, 601] width 60 height 30
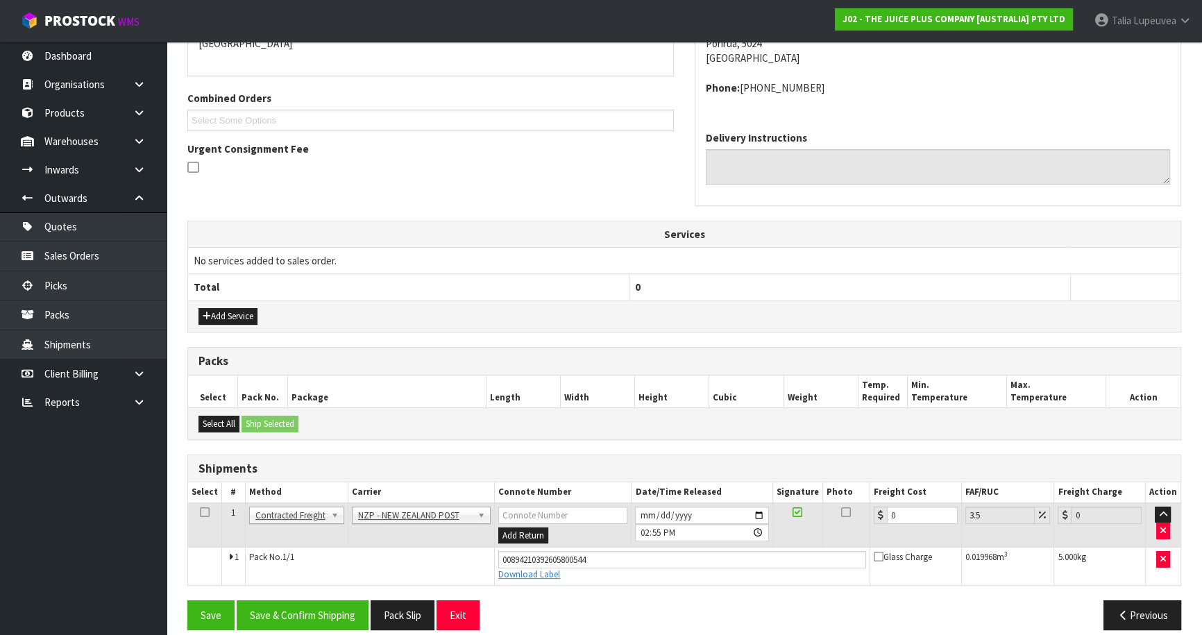
scroll to position [334, 0]
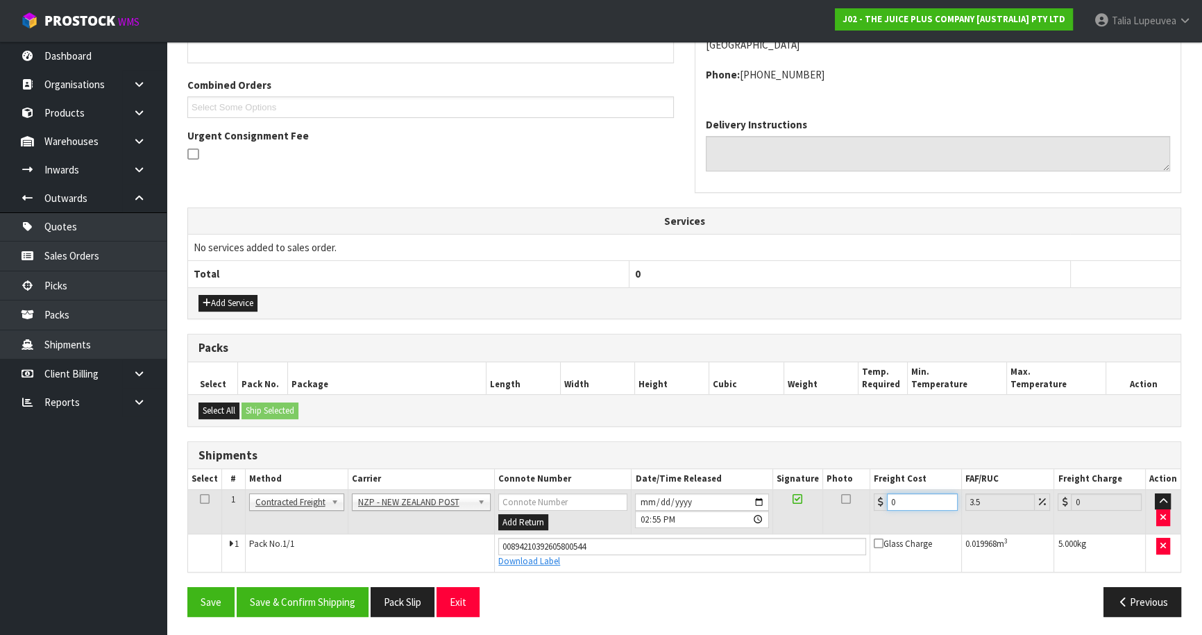
drag, startPoint x: 903, startPoint y: 495, endPoint x: 824, endPoint y: 502, distance: 79.3
click at [823, 502] on tr "1 Client Local Pickup Customer Local Pickup Company Freight Contracted Freight …" at bounding box center [684, 511] width 992 height 45
click at [255, 593] on button "Save & Confirm Shipping" at bounding box center [303, 602] width 132 height 30
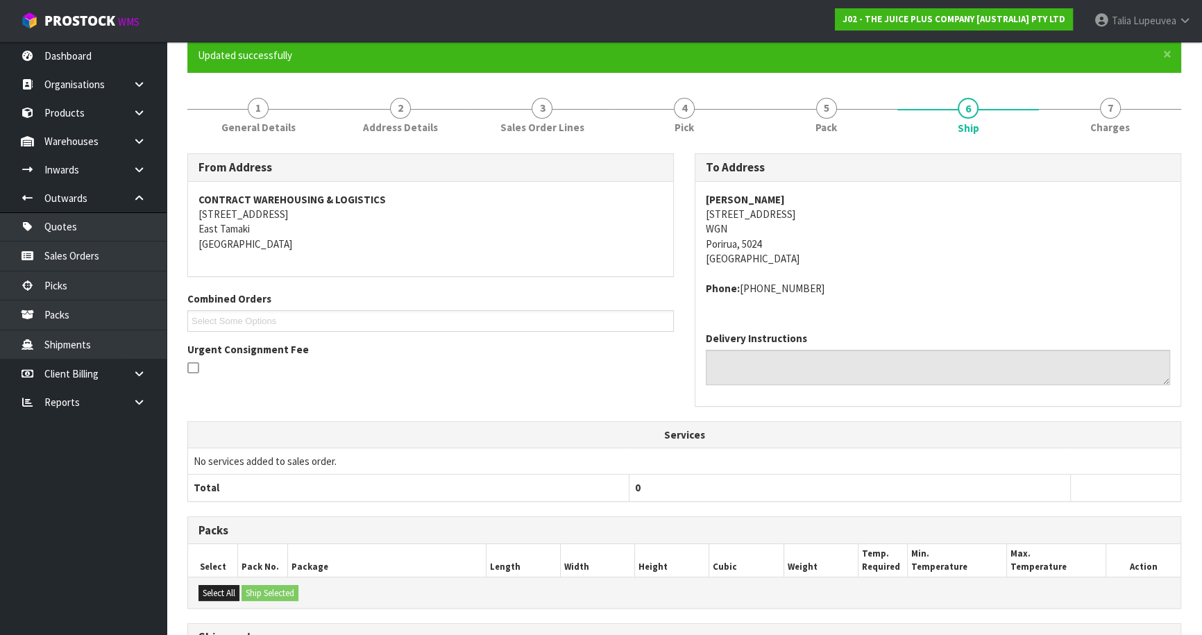
scroll to position [0, 0]
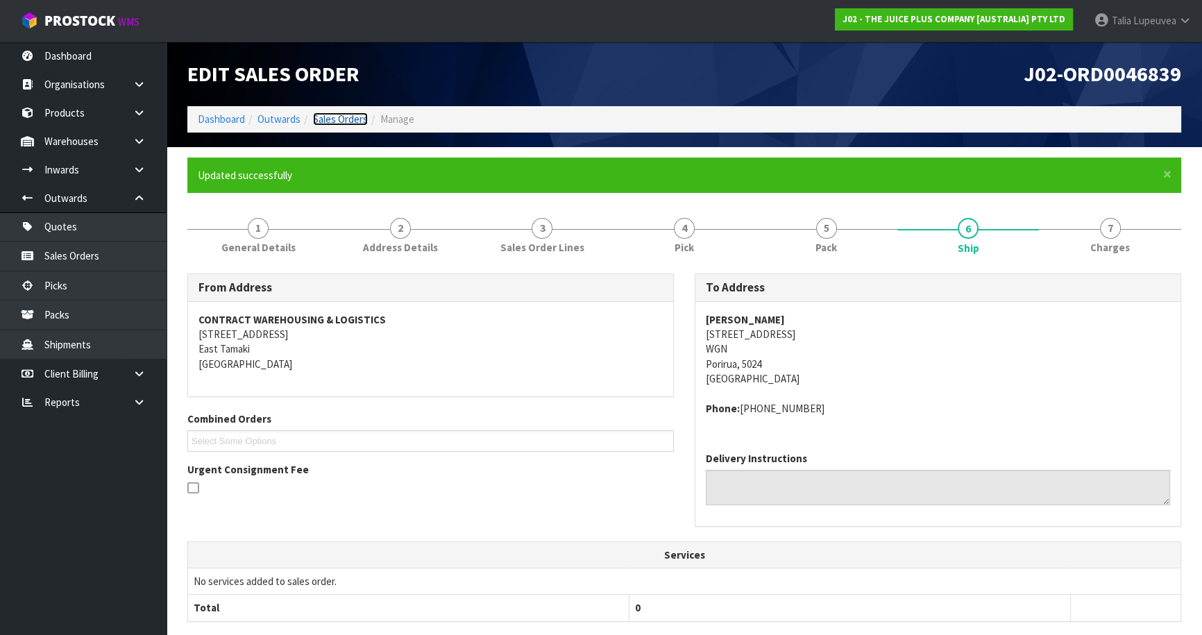
click at [348, 116] on link "Sales Orders" at bounding box center [340, 118] width 55 height 13
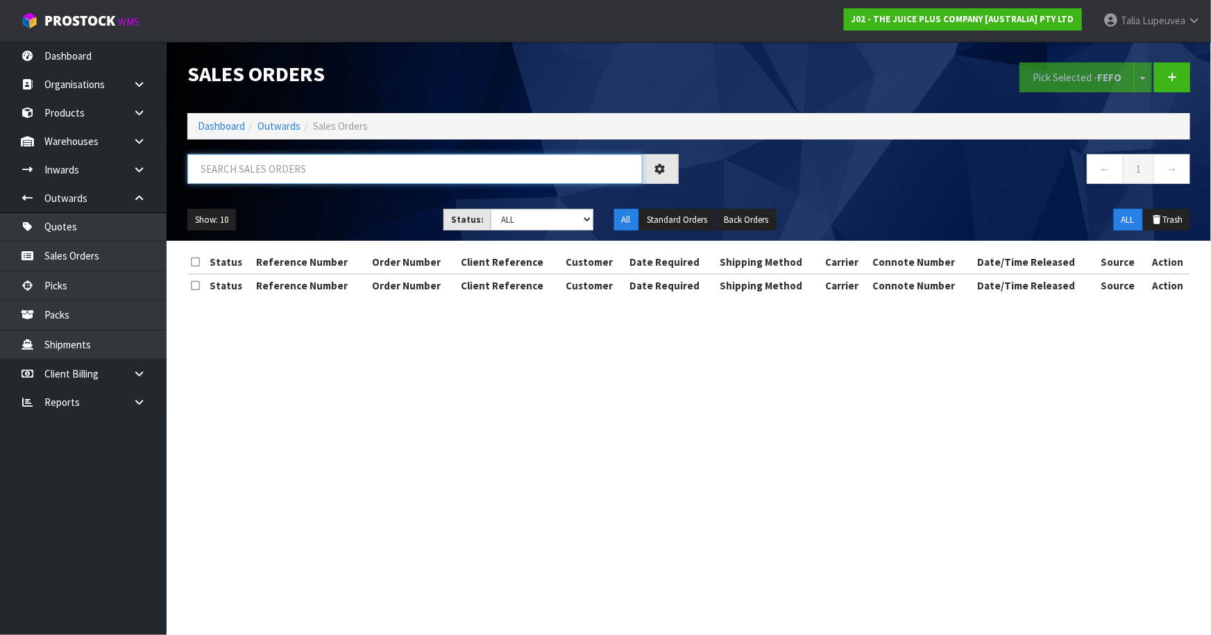
click at [366, 167] on input "text" at bounding box center [414, 169] width 455 height 30
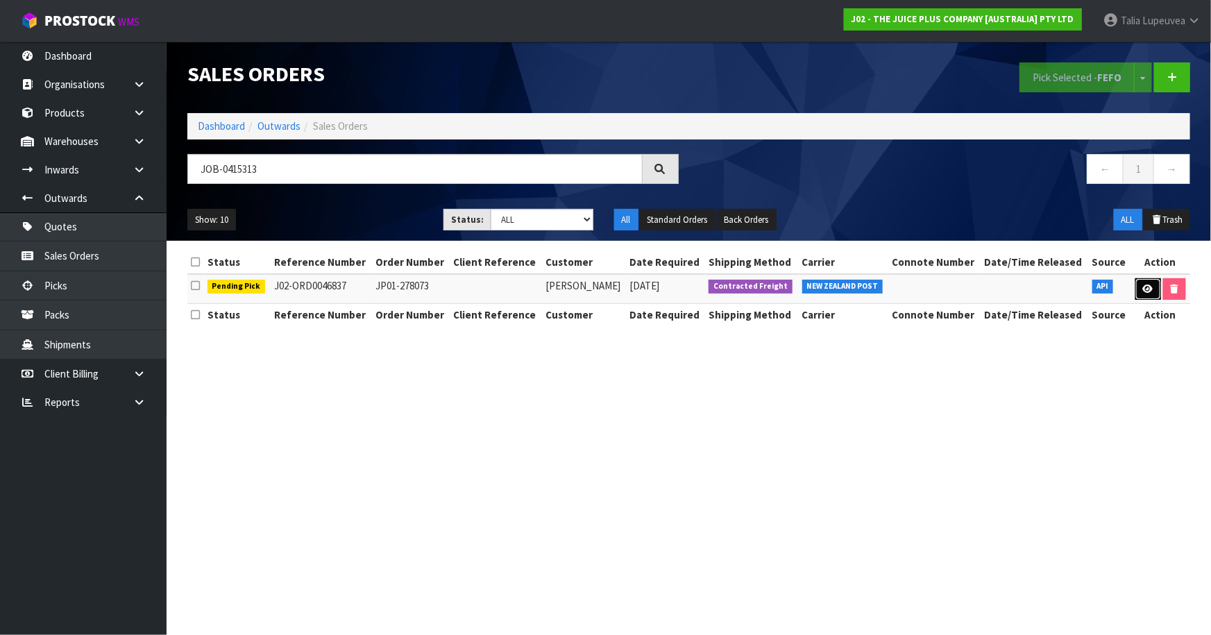
click at [1154, 296] on link at bounding box center [1148, 289] width 26 height 22
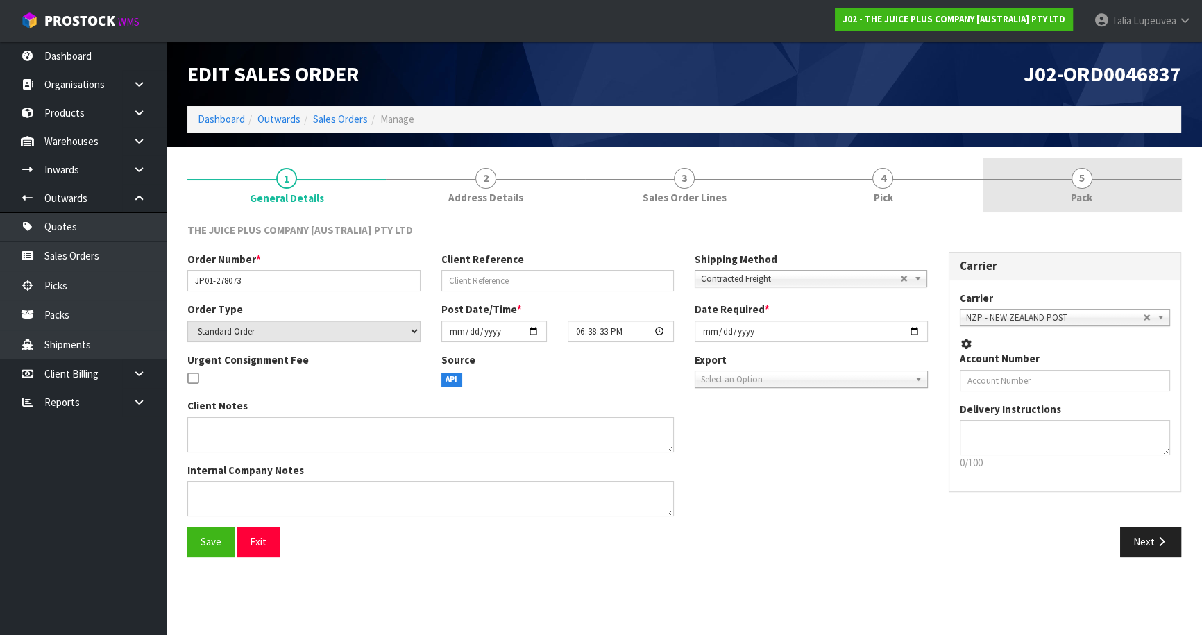
click at [1088, 203] on span "Pack" at bounding box center [1082, 197] width 22 height 15
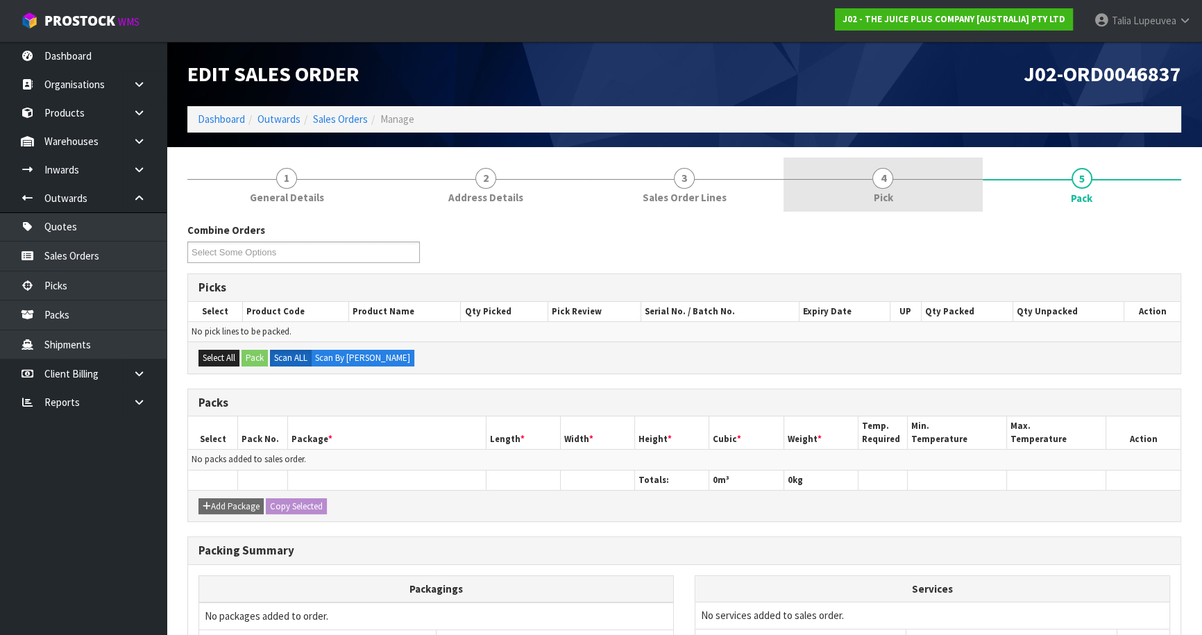
click at [880, 192] on span "Pick" at bounding box center [882, 197] width 19 height 15
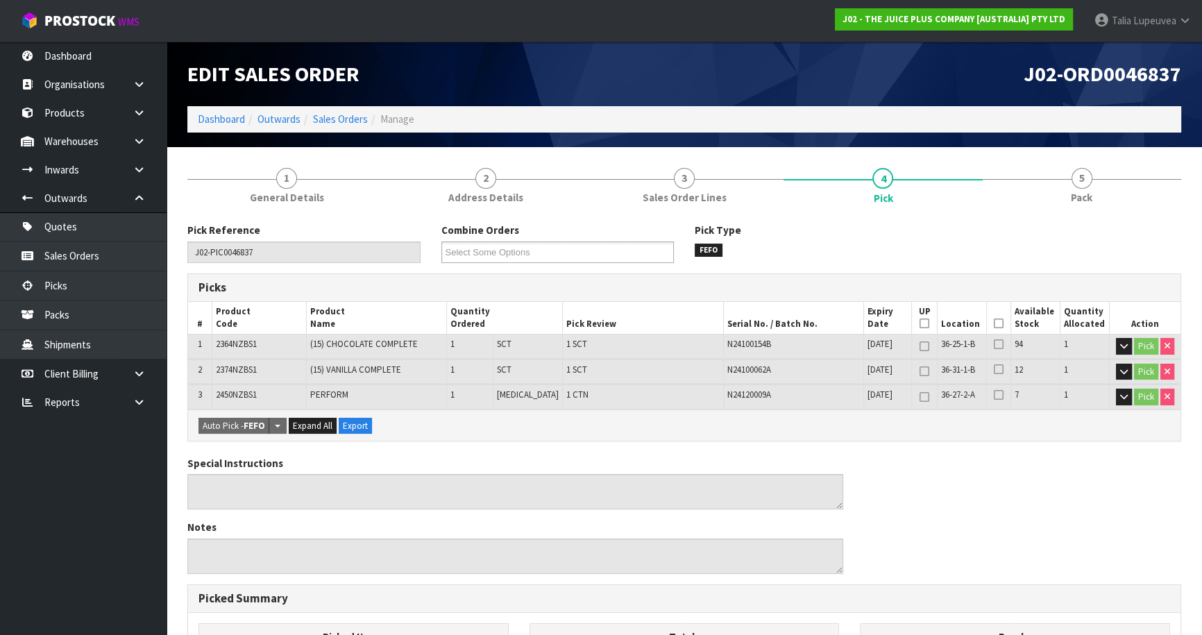
click at [994, 324] on icon at bounding box center [999, 323] width 10 height 1
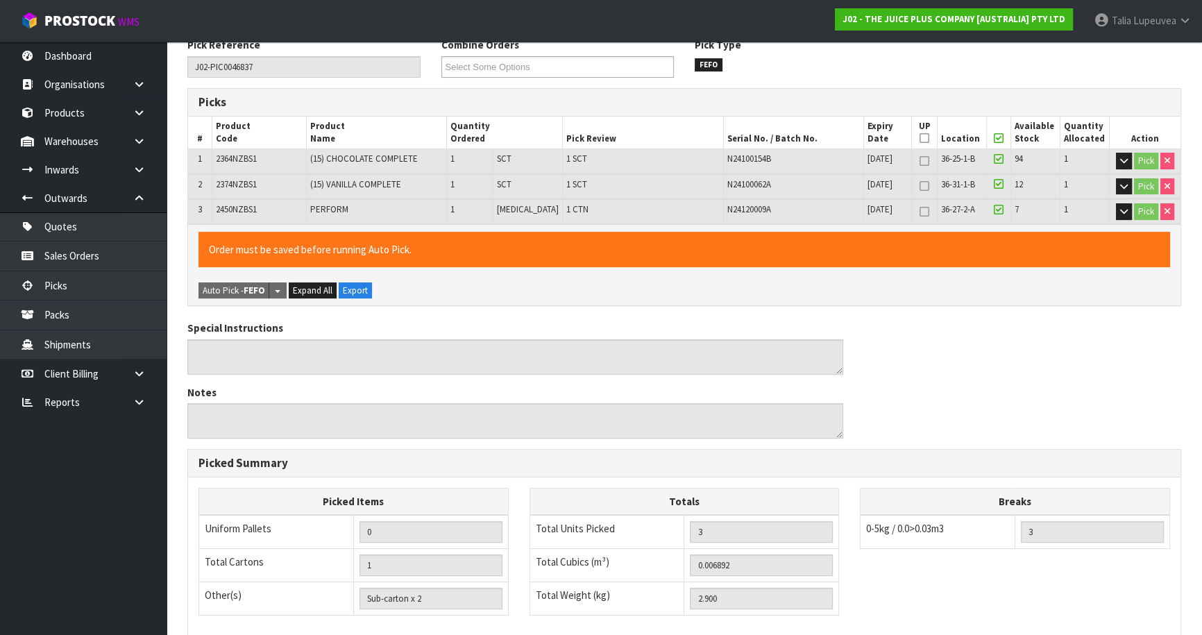
scroll to position [380, 0]
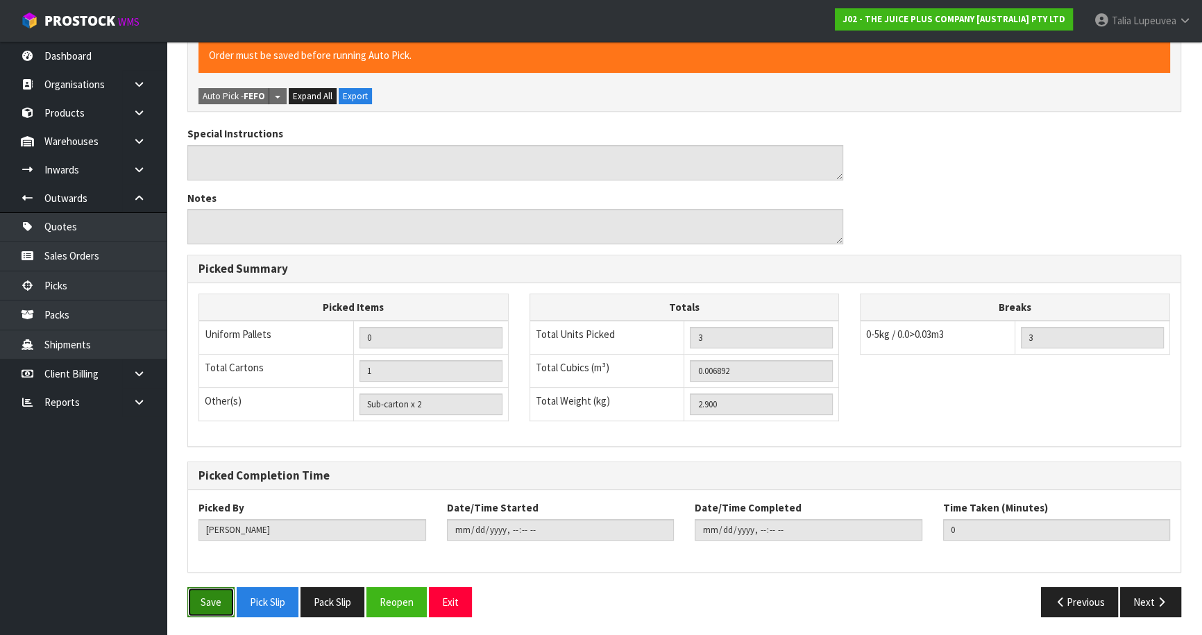
click at [215, 595] on button "Save" at bounding box center [210, 602] width 47 height 30
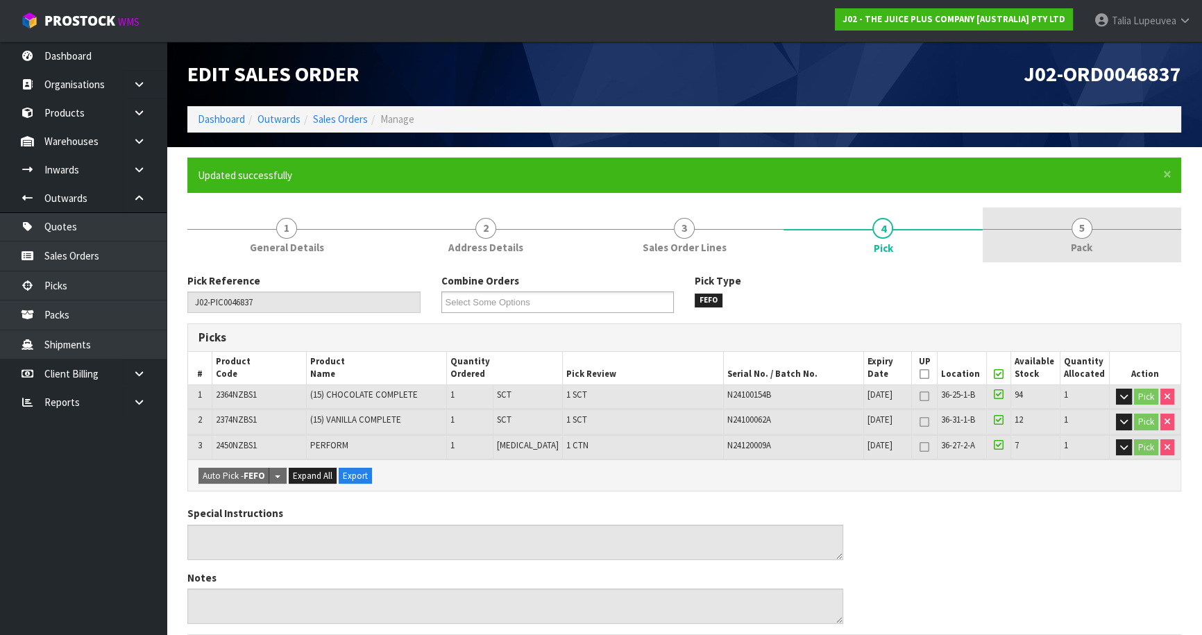
click at [1089, 221] on span "5" at bounding box center [1081, 228] width 21 height 21
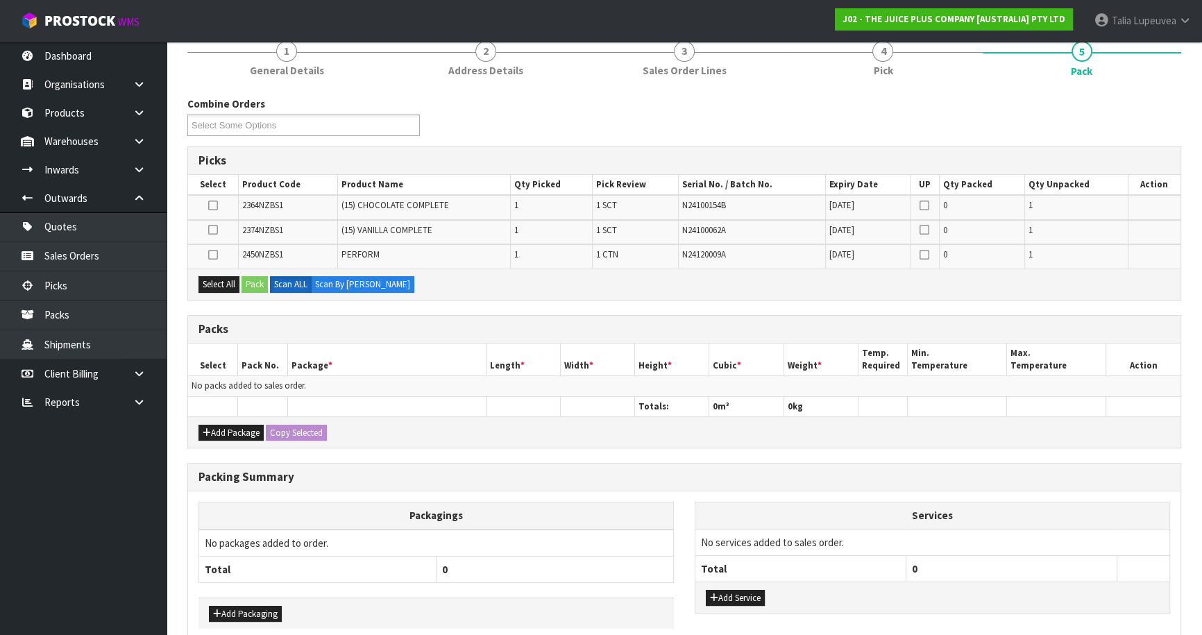
scroll to position [189, 0]
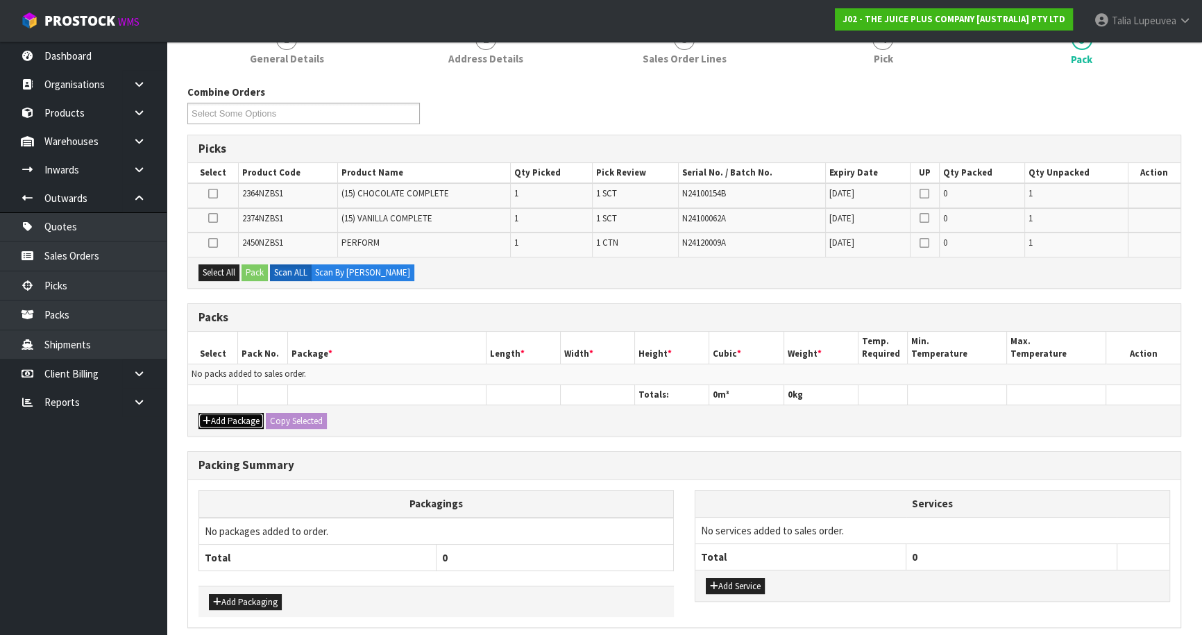
click at [235, 417] on button "Add Package" at bounding box center [230, 421] width 65 height 17
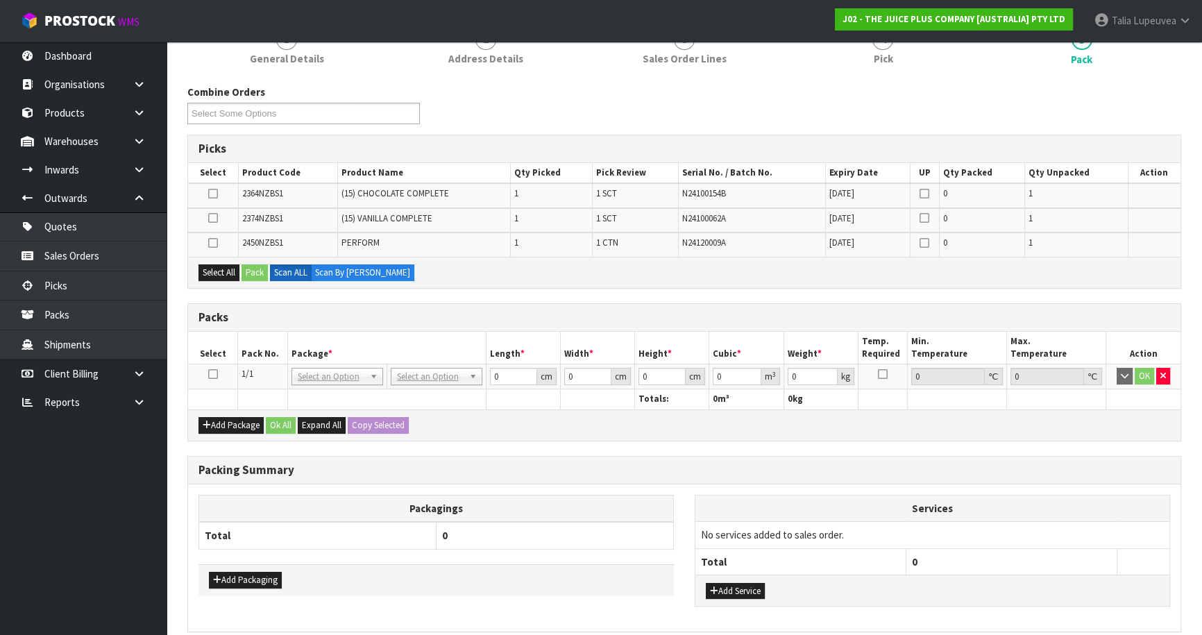
drag, startPoint x: 214, startPoint y: 369, endPoint x: 210, endPoint y: 298, distance: 70.9
click at [214, 374] on icon at bounding box center [213, 374] width 10 height 1
drag, startPoint x: 221, startPoint y: 269, endPoint x: 257, endPoint y: 267, distance: 36.1
click at [223, 269] on button "Select All" at bounding box center [218, 272] width 41 height 17
click at [257, 267] on button "Pack" at bounding box center [254, 272] width 26 height 17
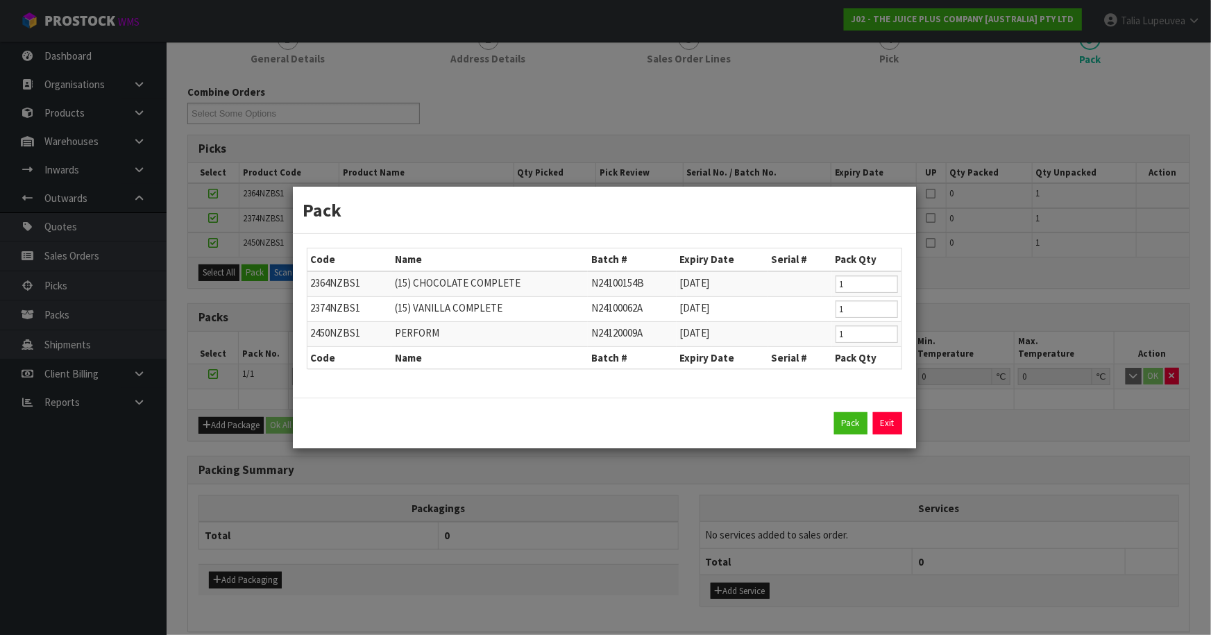
click at [867, 427] on div "Pack Exit" at bounding box center [604, 423] width 595 height 22
click at [838, 420] on button "Pack" at bounding box center [850, 423] width 33 height 22
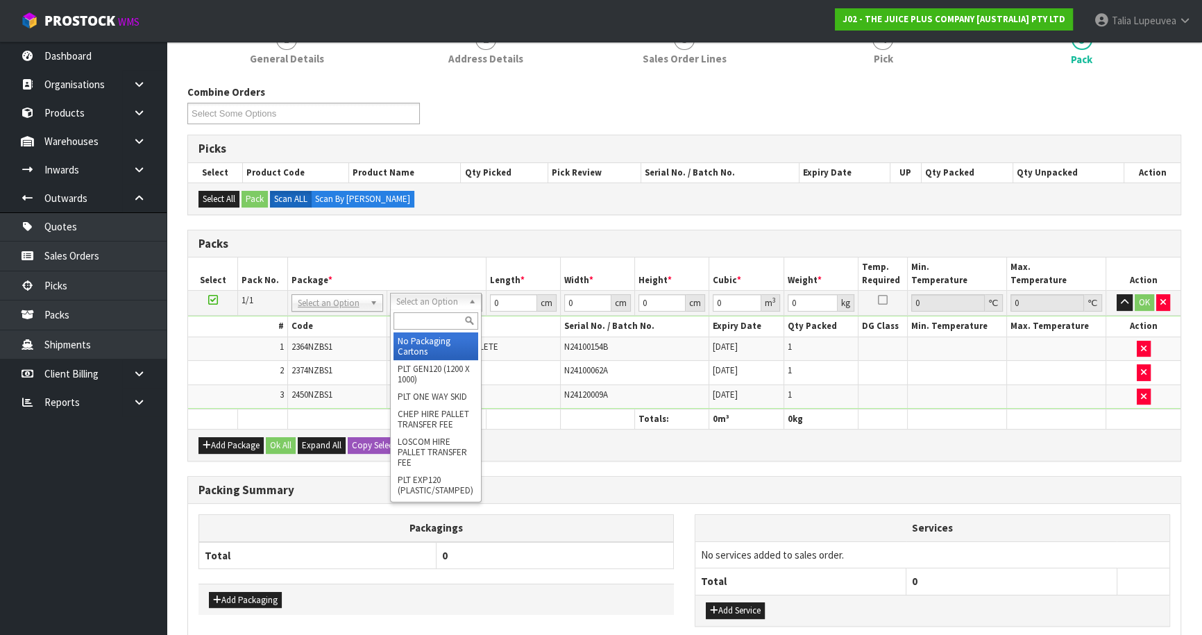
click at [450, 327] on input "text" at bounding box center [435, 320] width 85 height 17
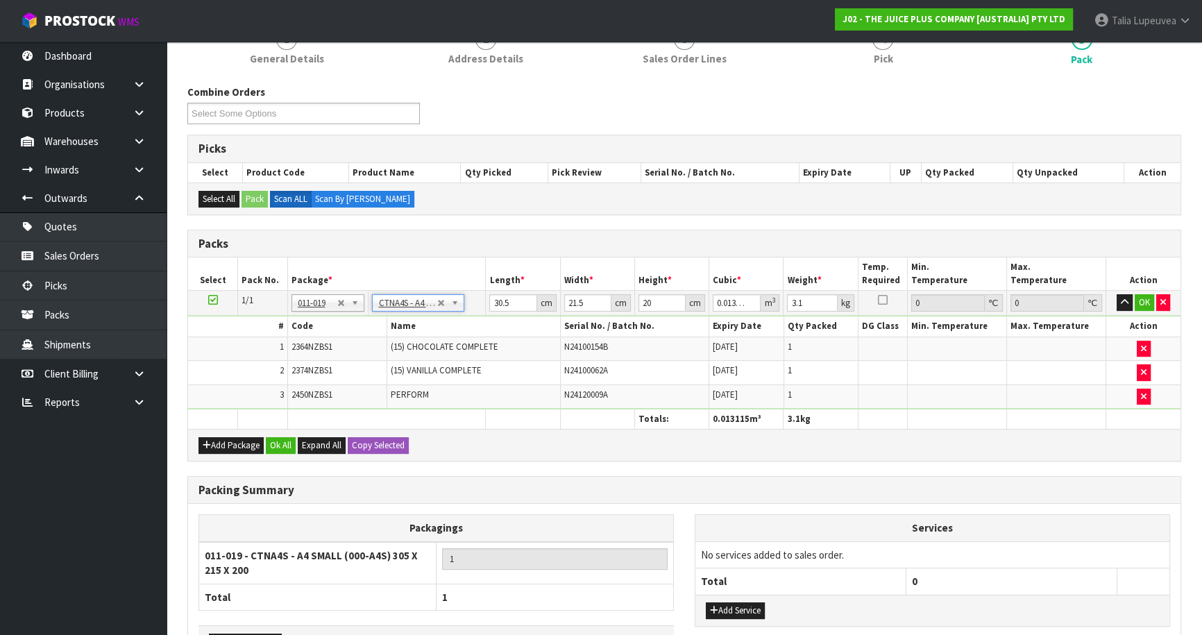
drag, startPoint x: 442, startPoint y: 298, endPoint x: 424, endPoint y: 299, distance: 18.1
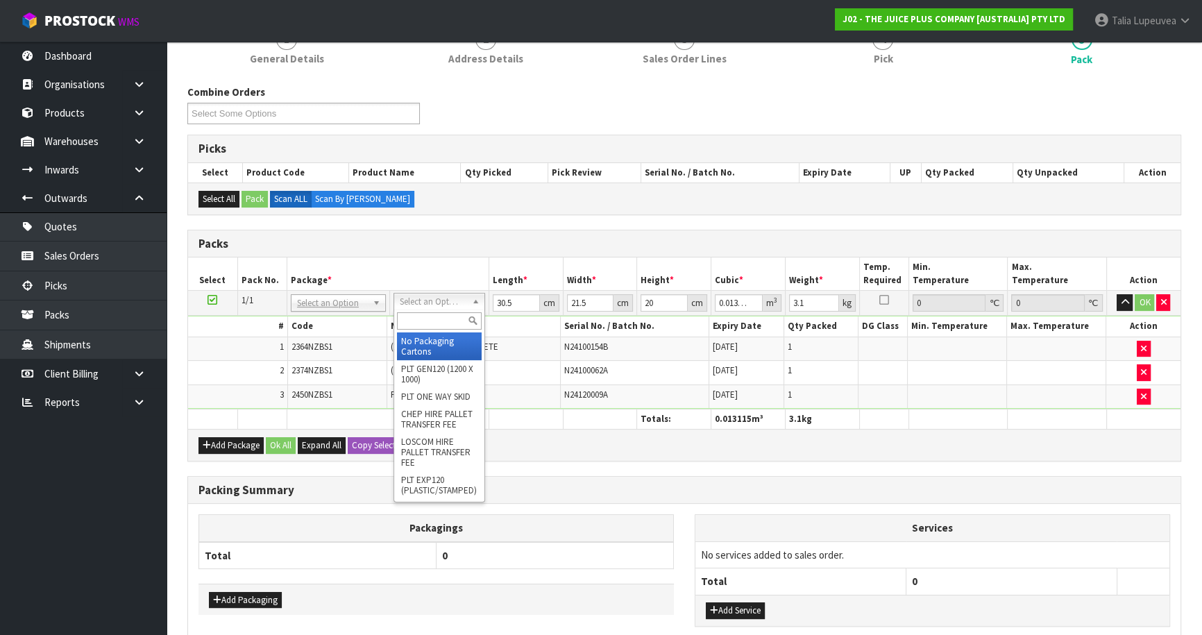
click at [429, 320] on input "text" at bounding box center [439, 320] width 85 height 17
drag, startPoint x: 432, startPoint y: 343, endPoint x: 594, endPoint y: 297, distance: 168.0
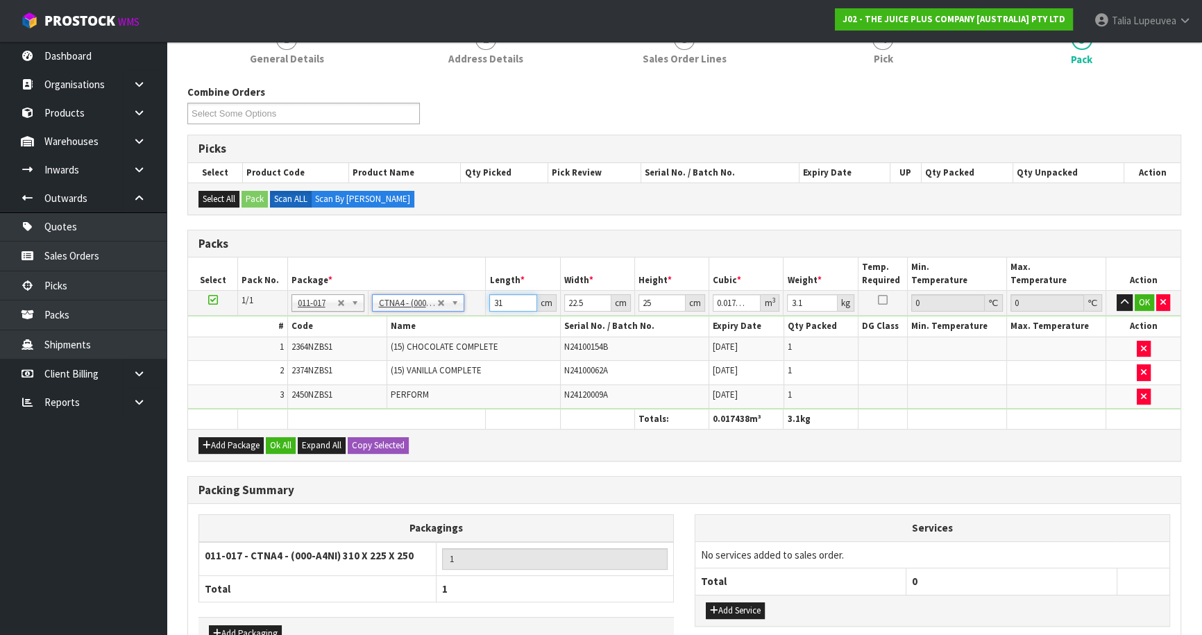
drag, startPoint x: 507, startPoint y: 303, endPoint x: 385, endPoint y: 313, distance: 121.9
click at [385, 313] on tbody "1/1 NONE 007-001 007-002 007-004 007-009 007-013 007-014 007-015 007-017 007-01…" at bounding box center [684, 350] width 992 height 119
click at [1140, 299] on button "OK" at bounding box center [1143, 302] width 19 height 17
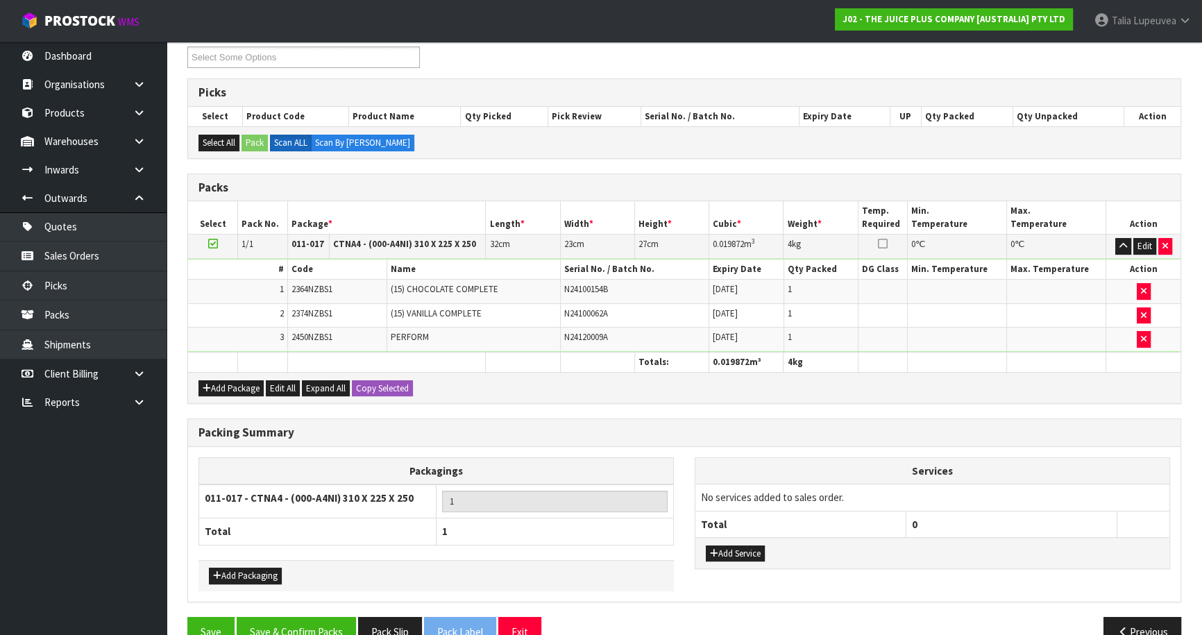
scroll to position [273, 0]
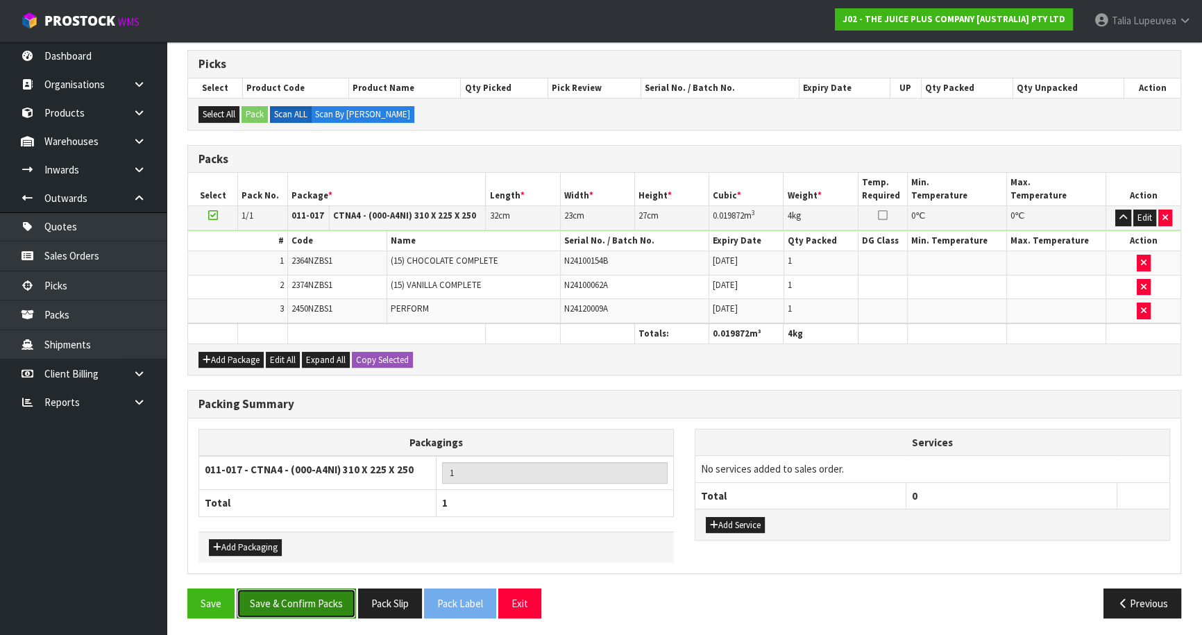
click at [330, 588] on button "Save & Confirm Packs" at bounding box center [296, 603] width 119 height 30
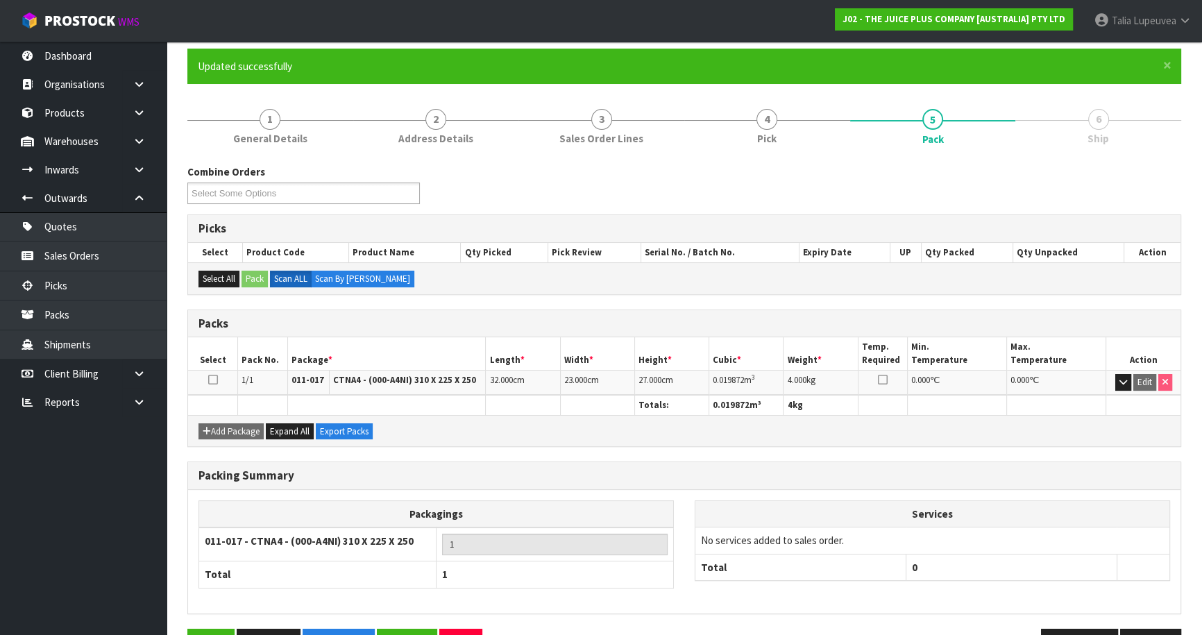
scroll to position [151, 0]
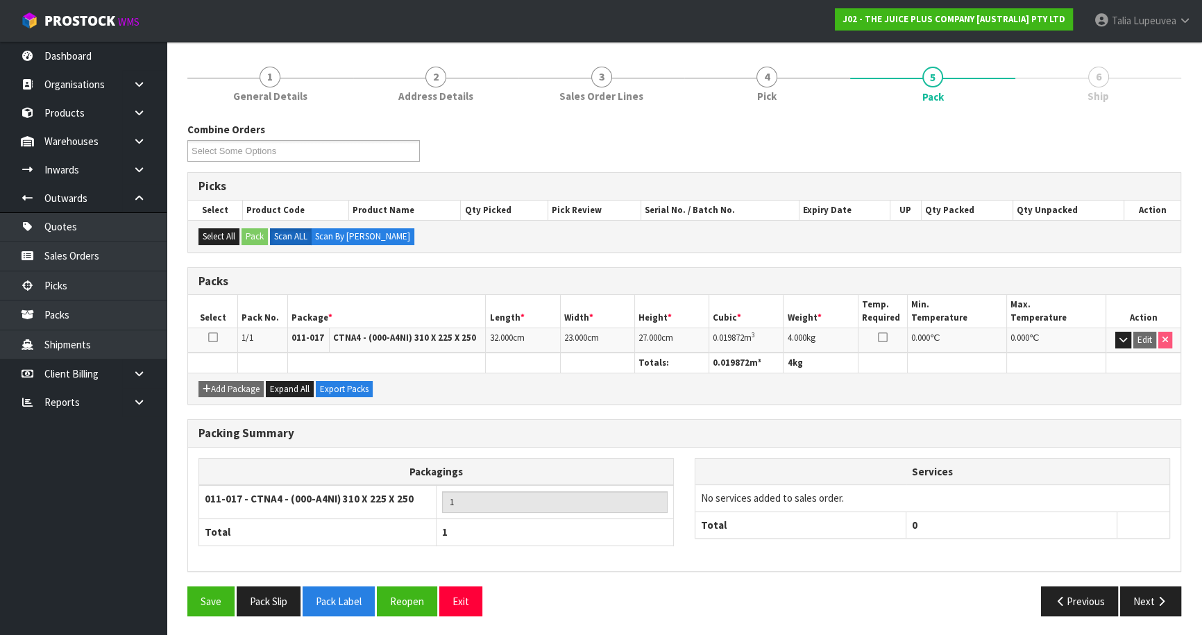
click at [1138, 616] on div "Save Pack Slip Pack Label Reopen Exit Previous Next" at bounding box center [684, 606] width 1014 height 40
click at [1139, 599] on button "Next" at bounding box center [1150, 601] width 61 height 30
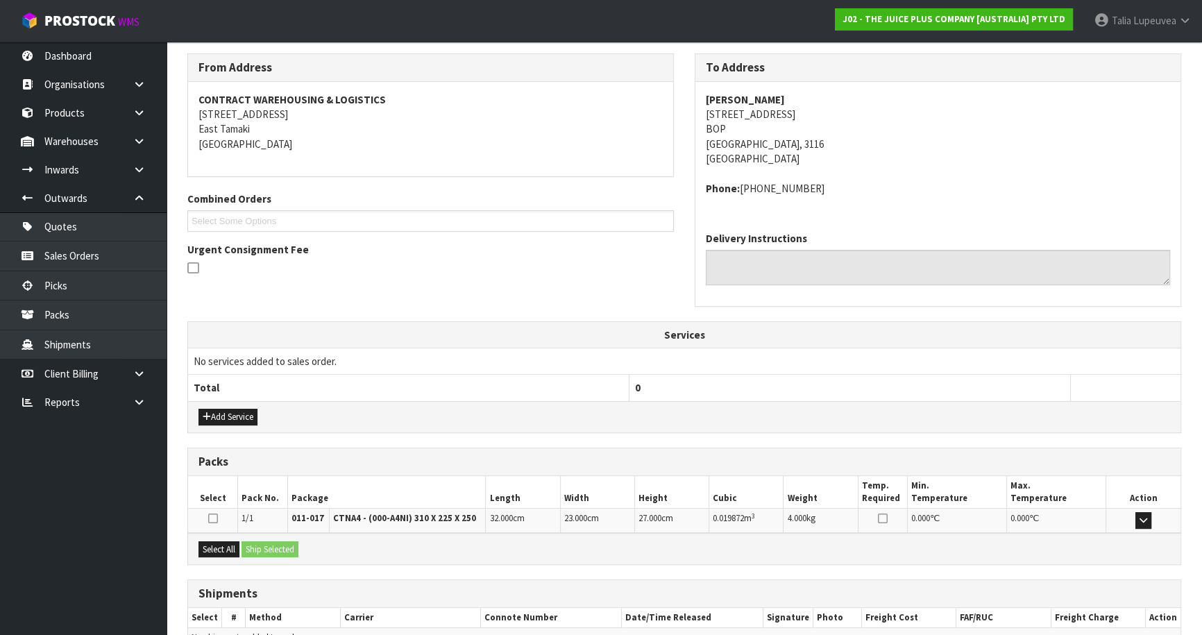
scroll to position [297, 0]
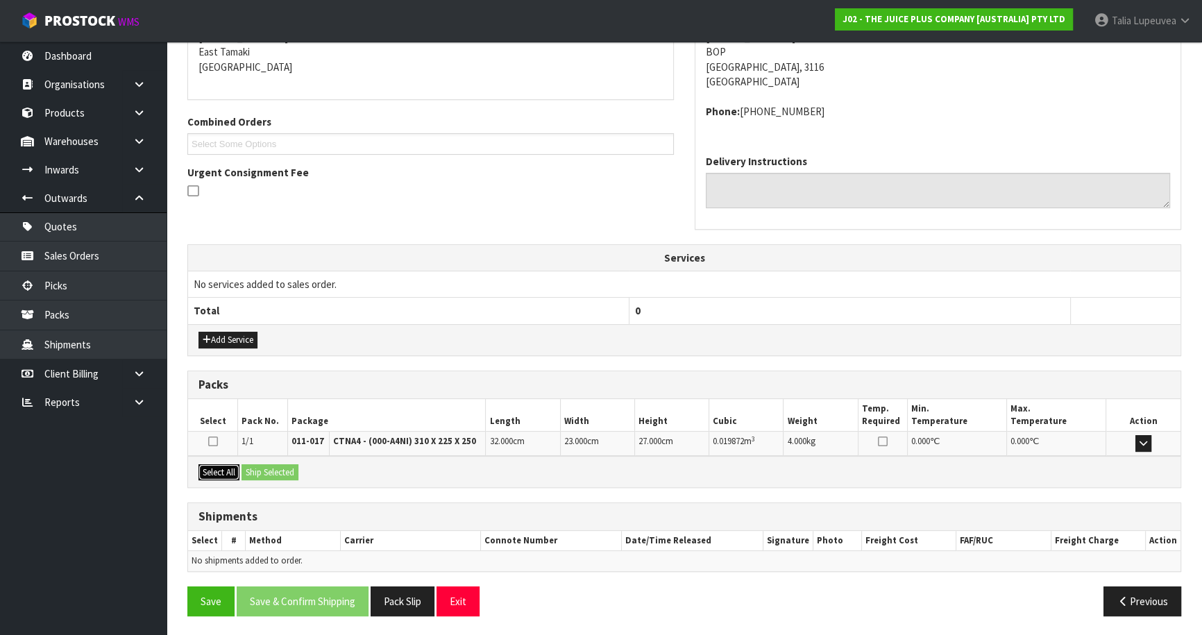
click at [219, 476] on button "Select All" at bounding box center [218, 472] width 41 height 17
click at [250, 472] on button "Ship Selected" at bounding box center [269, 472] width 57 height 17
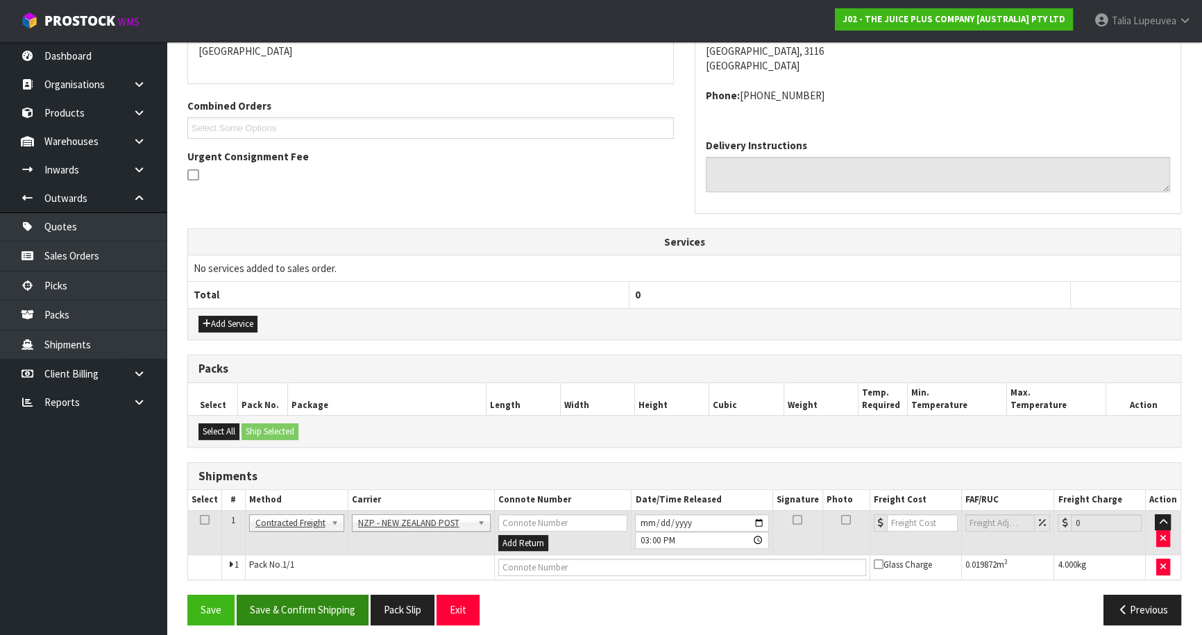
scroll to position [321, 0]
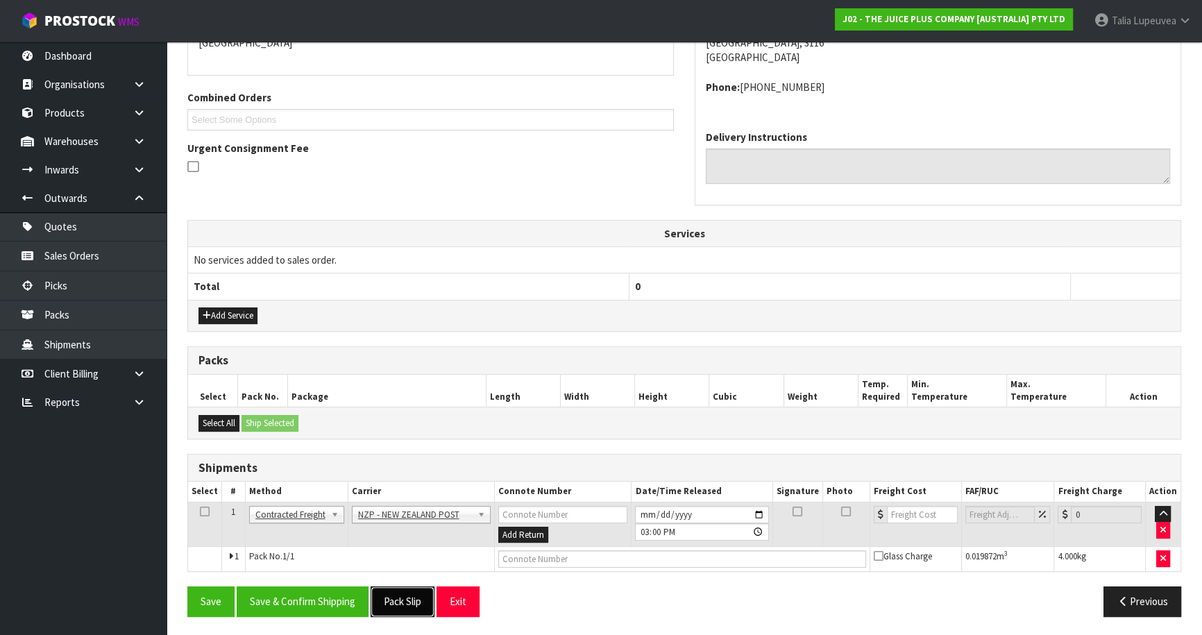
click at [372, 604] on button "Pack Slip" at bounding box center [403, 601] width 64 height 30
click at [354, 599] on button "Save & Confirm Shipping" at bounding box center [303, 601] width 132 height 30
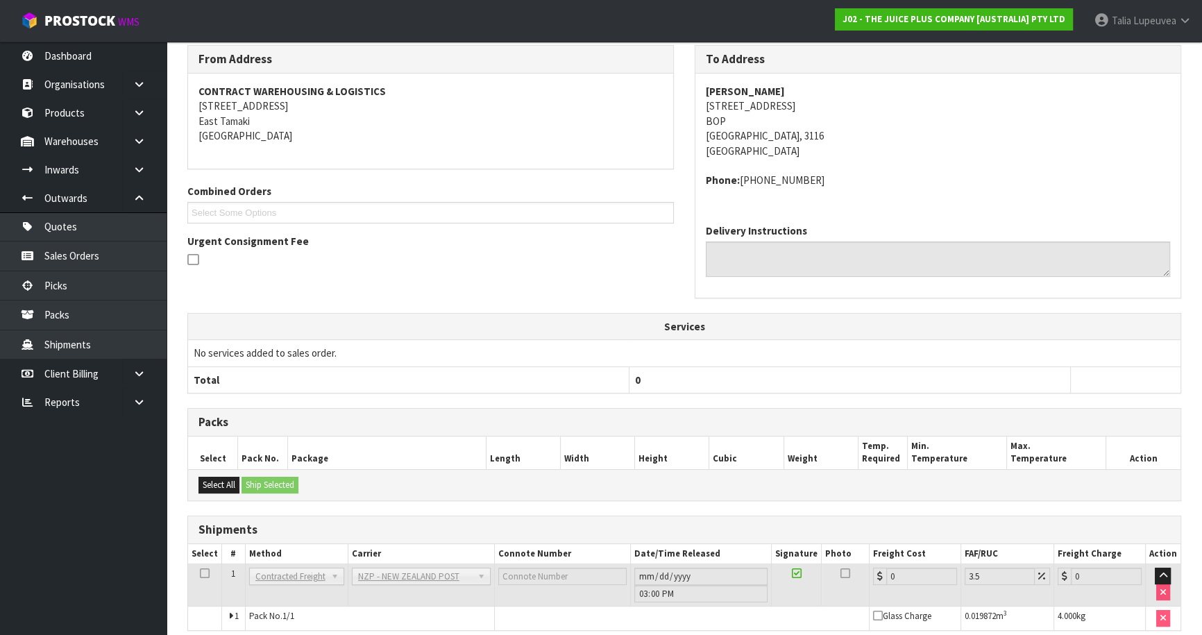
scroll to position [302, 0]
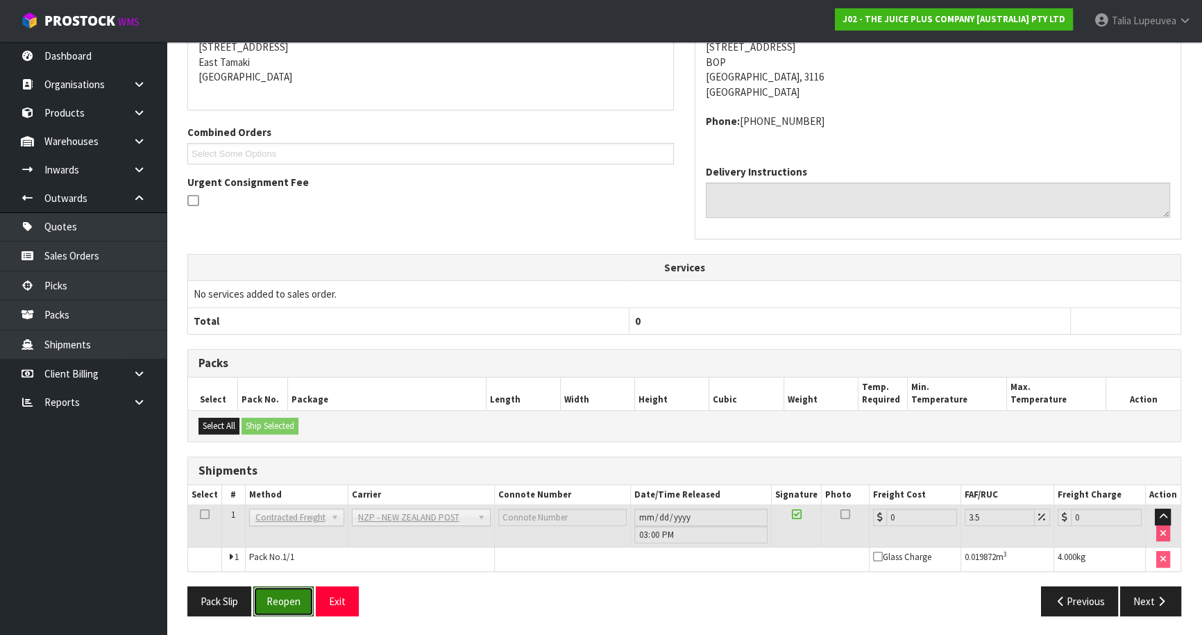
drag, startPoint x: 266, startPoint y: 594, endPoint x: 285, endPoint y: 579, distance: 23.7
click at [265, 593] on button "Reopen" at bounding box center [283, 601] width 60 height 30
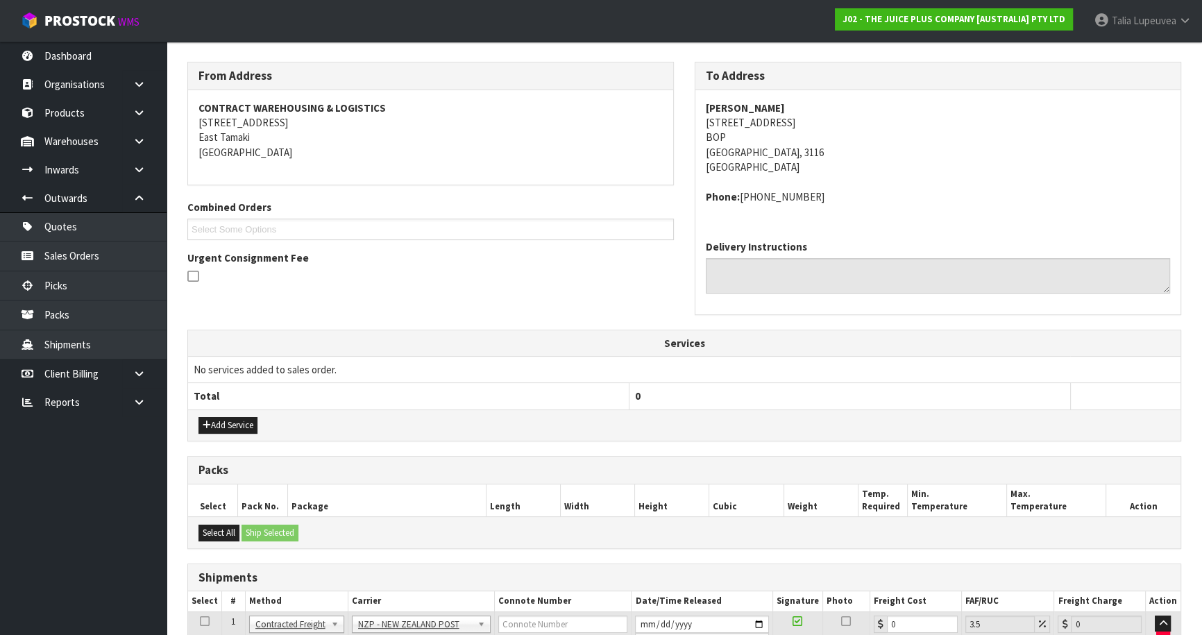
scroll to position [334, 0]
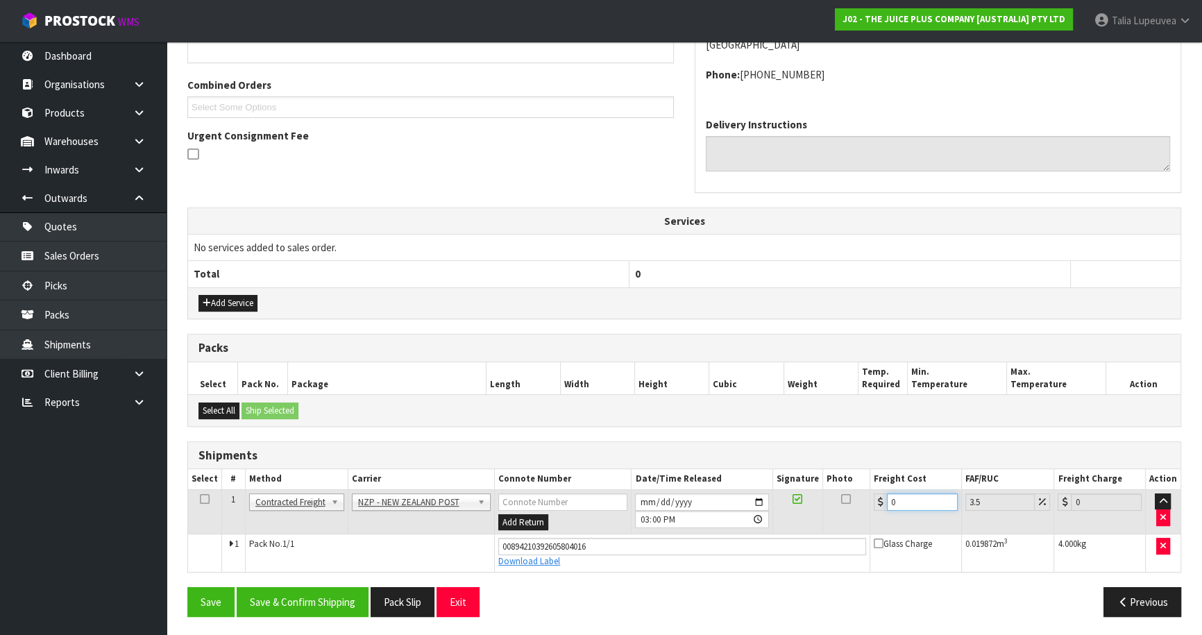
drag, startPoint x: 885, startPoint y: 504, endPoint x: 772, endPoint y: 524, distance: 115.4
click at [772, 524] on tr "1 Client Local Pickup Customer Local Pickup Company Freight Contracted Freight …" at bounding box center [684, 511] width 992 height 45
click at [303, 590] on button "Save & Confirm Shipping" at bounding box center [303, 602] width 132 height 30
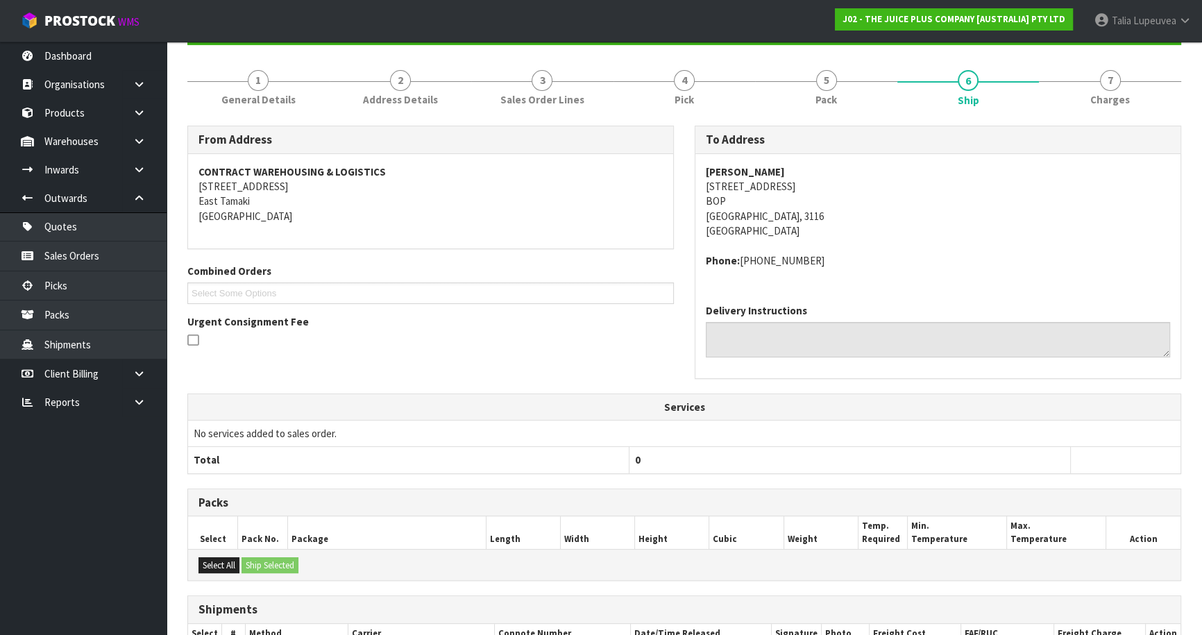
scroll to position [0, 0]
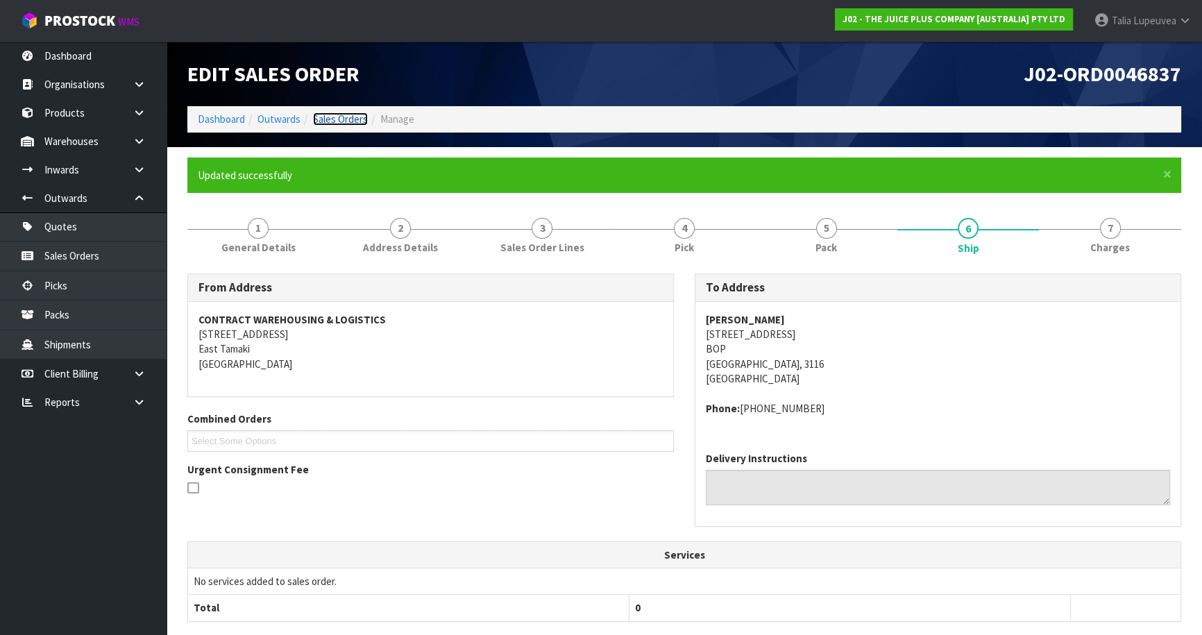
click at [328, 116] on link "Sales Orders" at bounding box center [340, 118] width 55 height 13
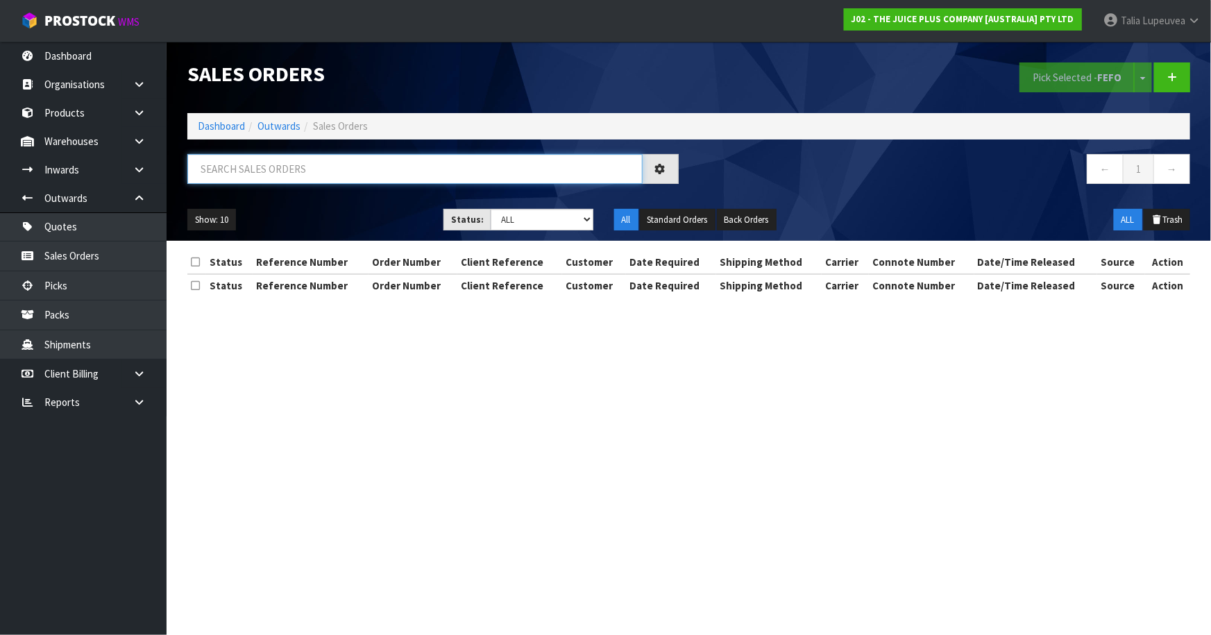
click at [333, 173] on input "text" at bounding box center [414, 169] width 455 height 30
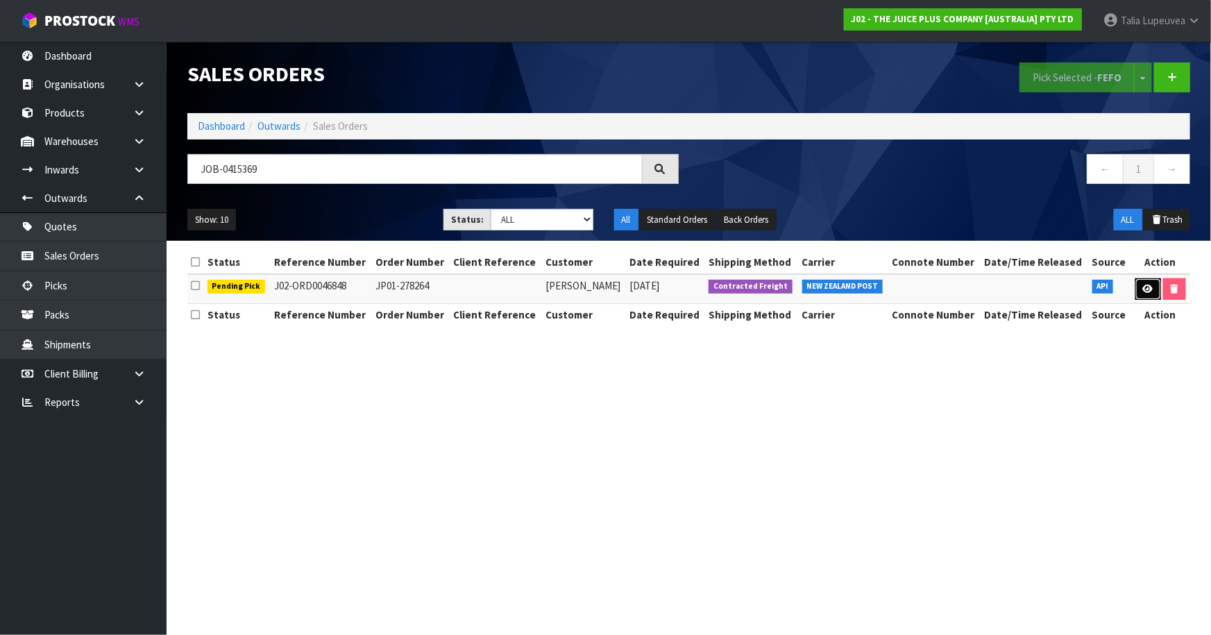
click at [1145, 288] on icon at bounding box center [1148, 288] width 10 height 9
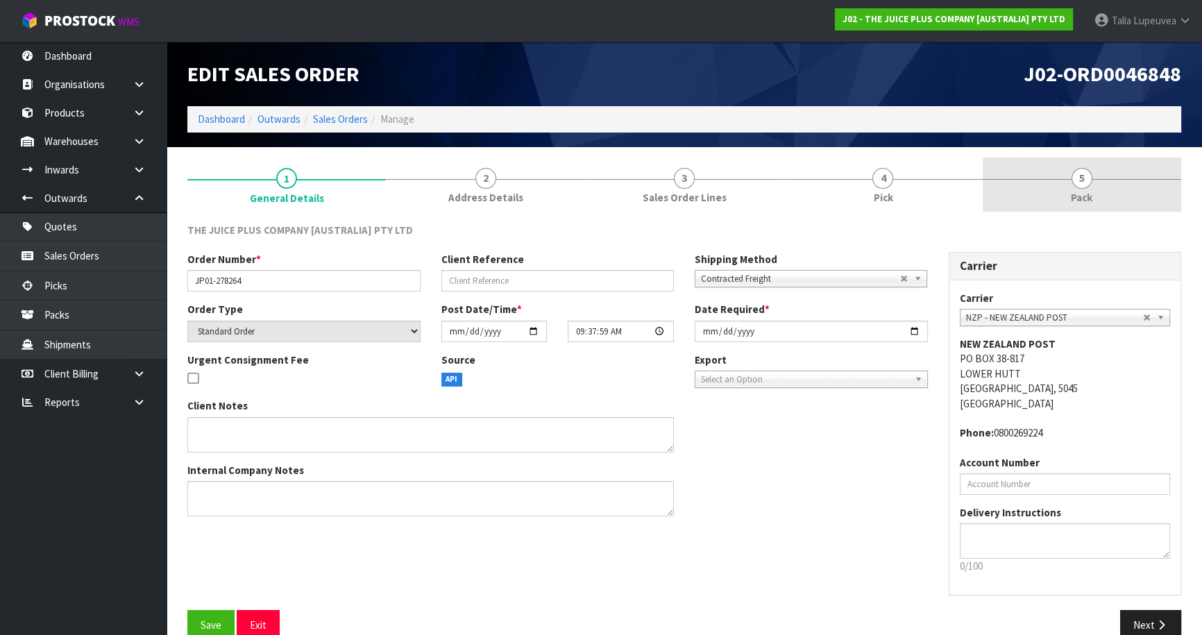
click at [1094, 191] on link "5 Pack" at bounding box center [1081, 185] width 198 height 55
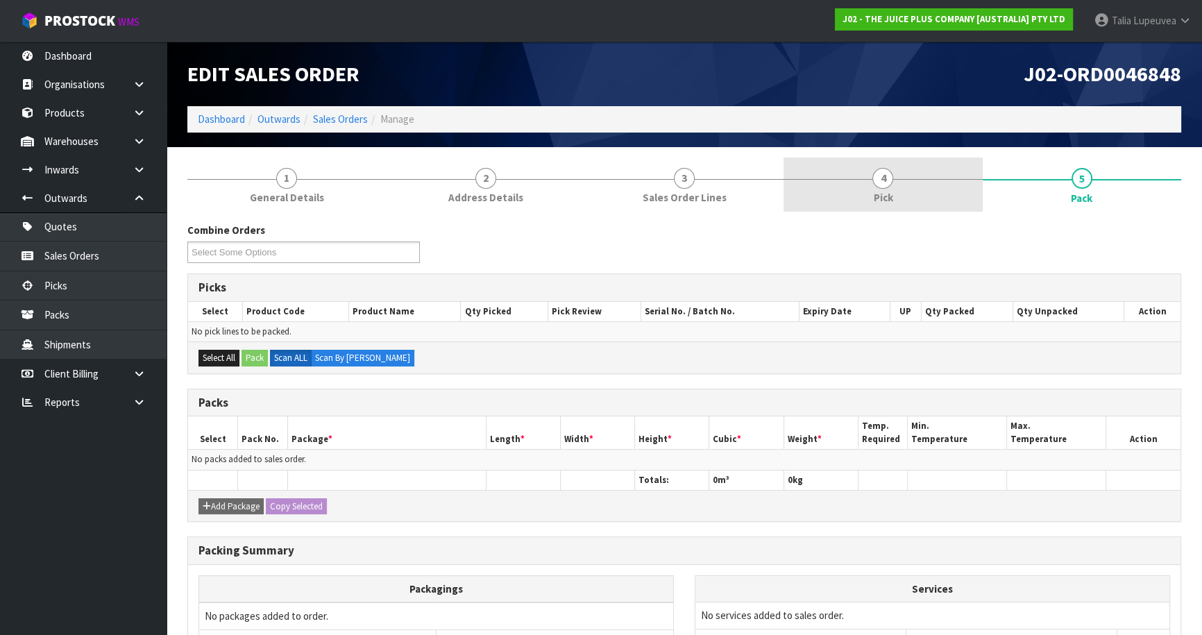
click at [924, 175] on link "4 Pick" at bounding box center [882, 185] width 198 height 55
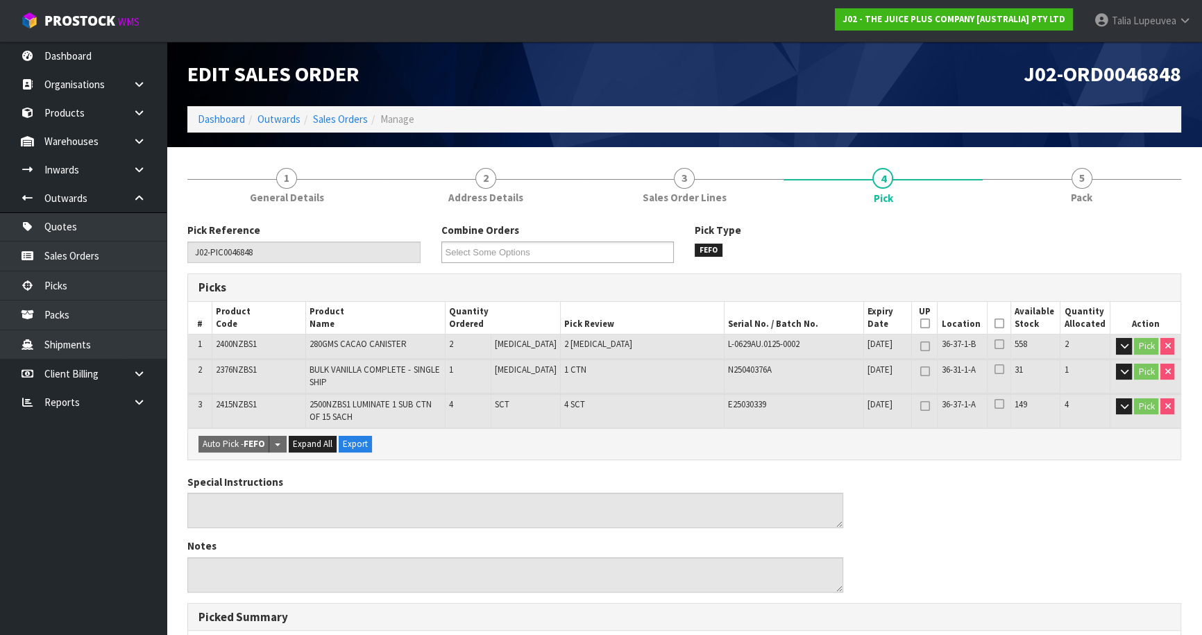
click at [994, 323] on icon at bounding box center [999, 323] width 10 height 1
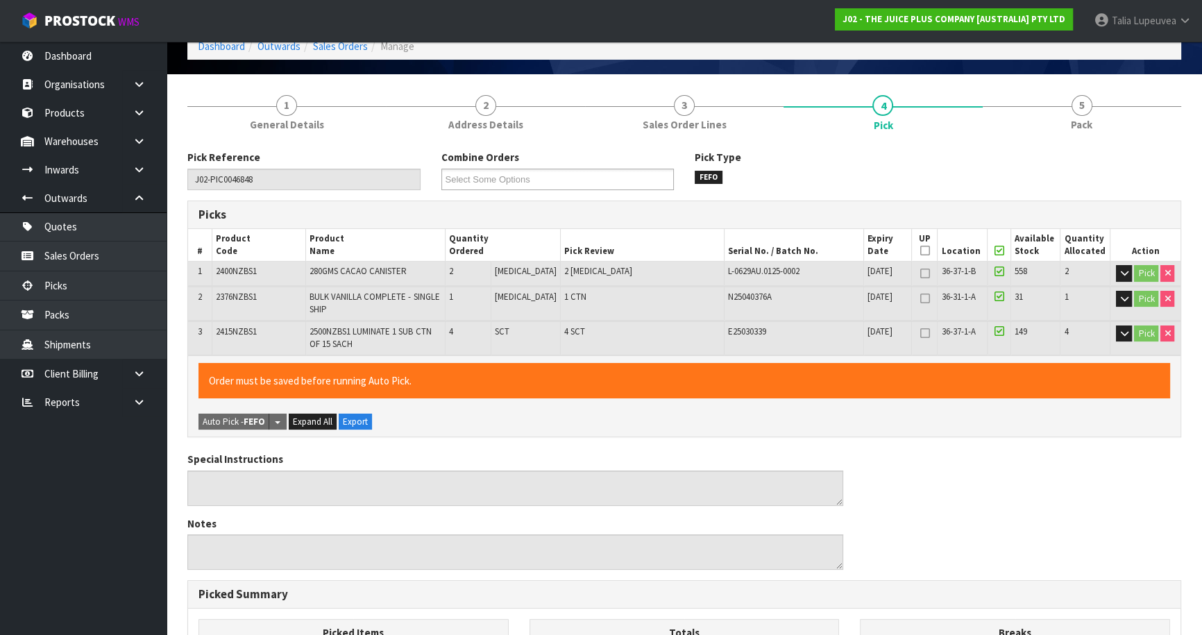
scroll to position [420, 0]
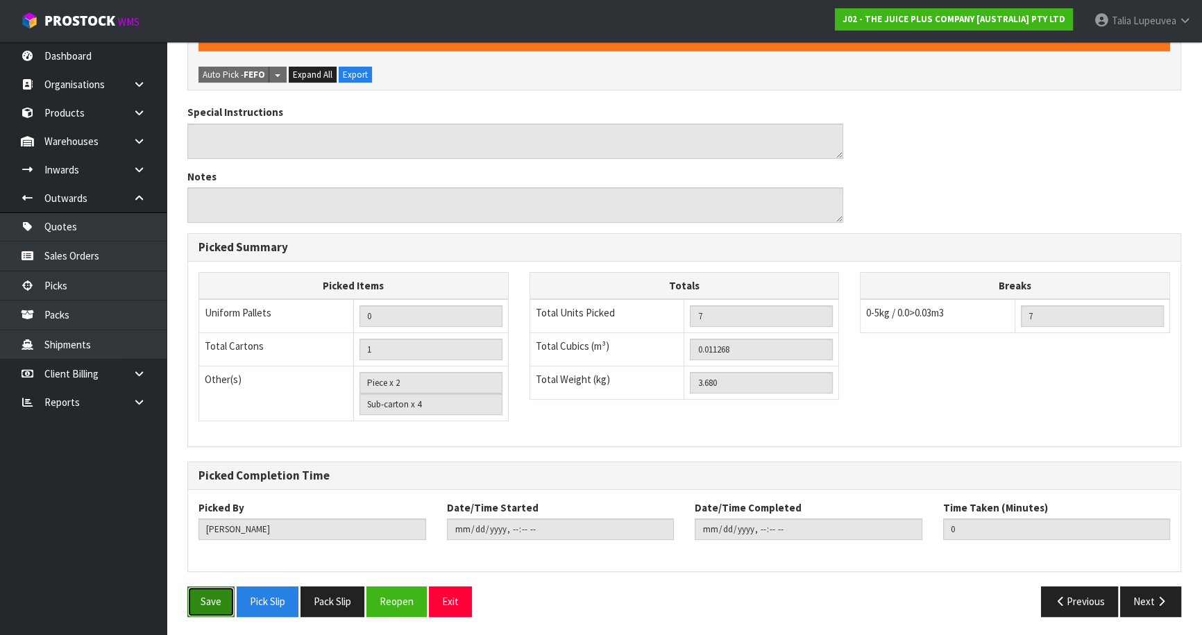
click at [223, 590] on button "Save" at bounding box center [210, 601] width 47 height 30
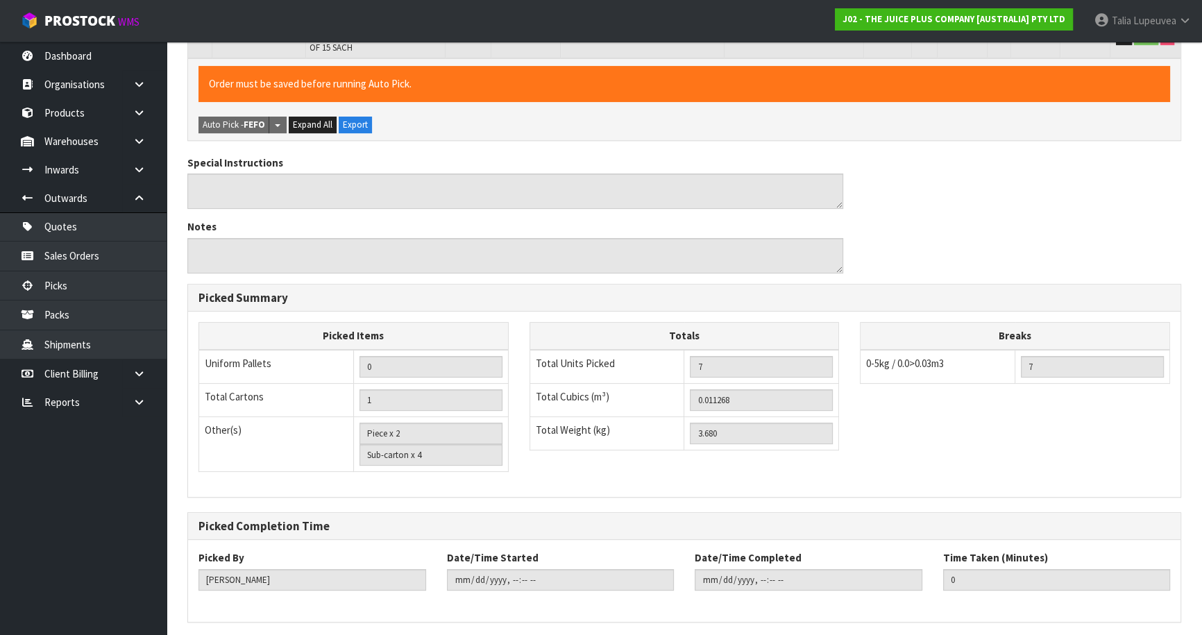
scroll to position [0, 0]
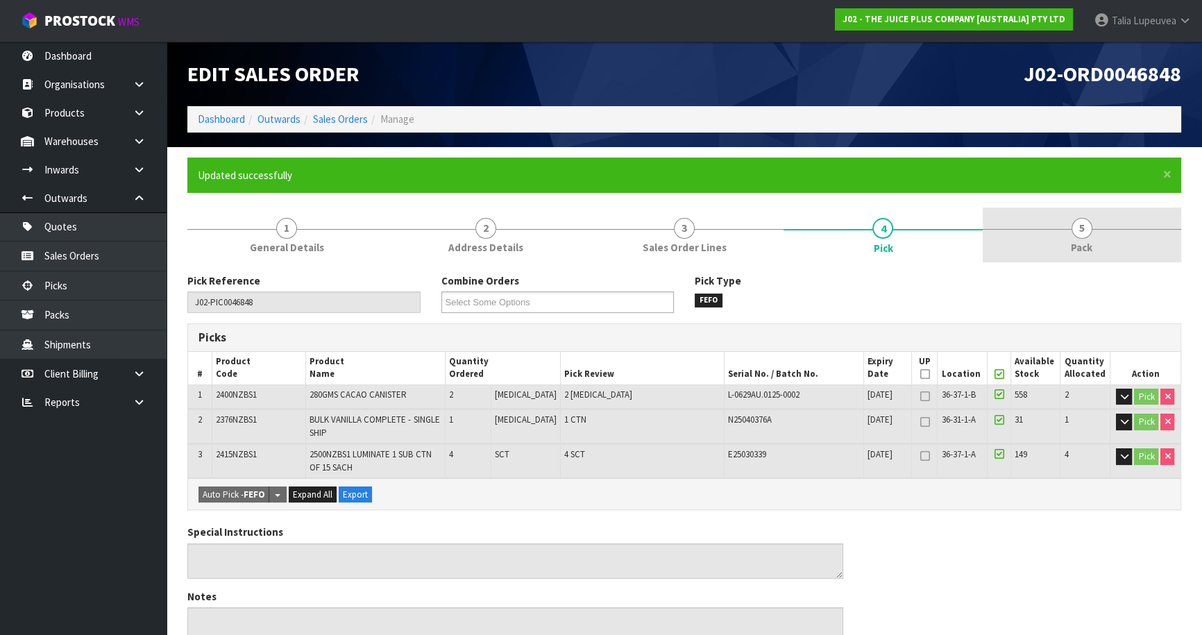
click at [1041, 234] on link "5 Pack" at bounding box center [1081, 234] width 198 height 55
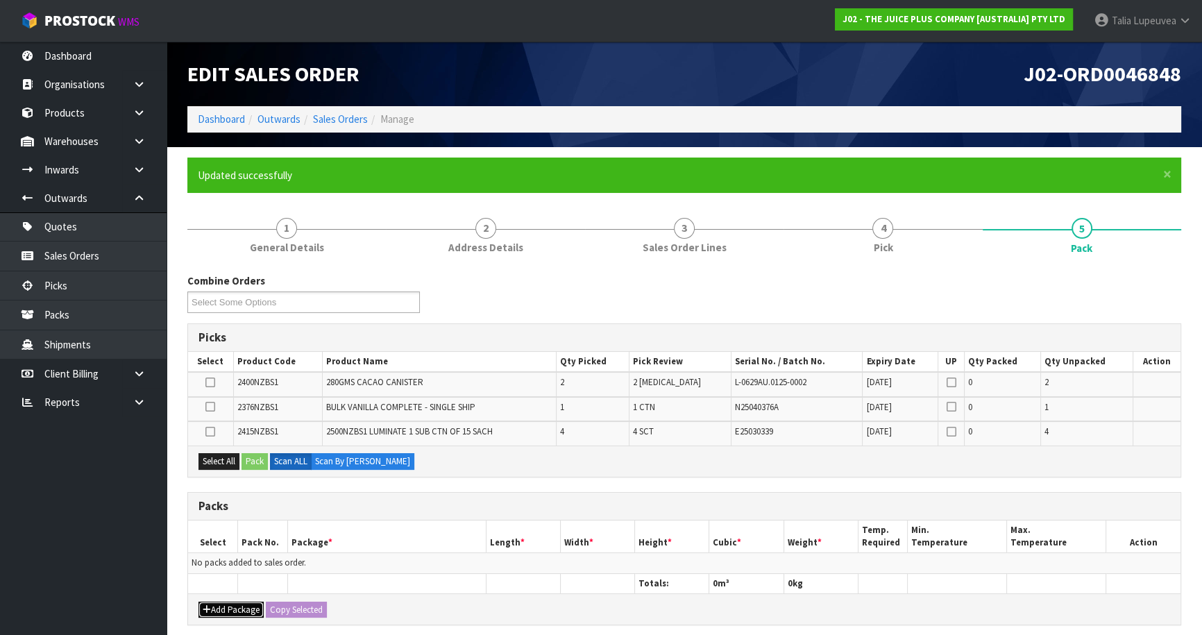
drag, startPoint x: 214, startPoint y: 608, endPoint x: 210, endPoint y: 595, distance: 13.2
click at [214, 606] on button "Add Package" at bounding box center [230, 610] width 65 height 17
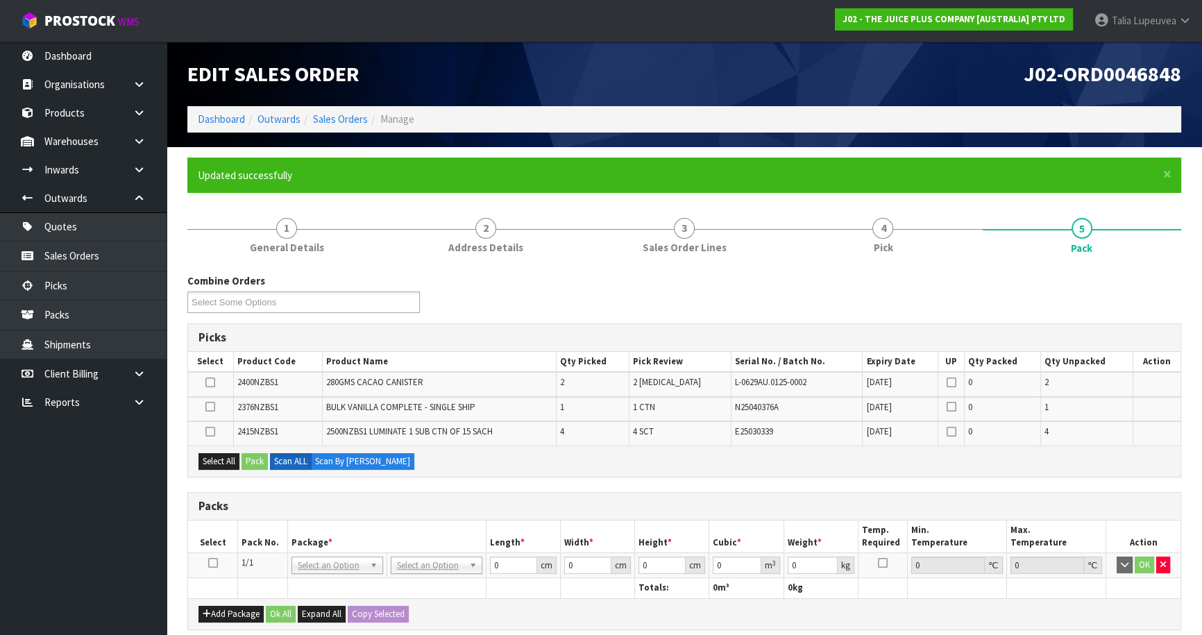
click at [212, 563] on icon at bounding box center [213, 563] width 10 height 1
drag, startPoint x: 219, startPoint y: 458, endPoint x: 236, endPoint y: 457, distance: 16.7
click at [221, 458] on button "Select All" at bounding box center [218, 461] width 41 height 17
click at [255, 459] on button "Pack" at bounding box center [254, 461] width 26 height 17
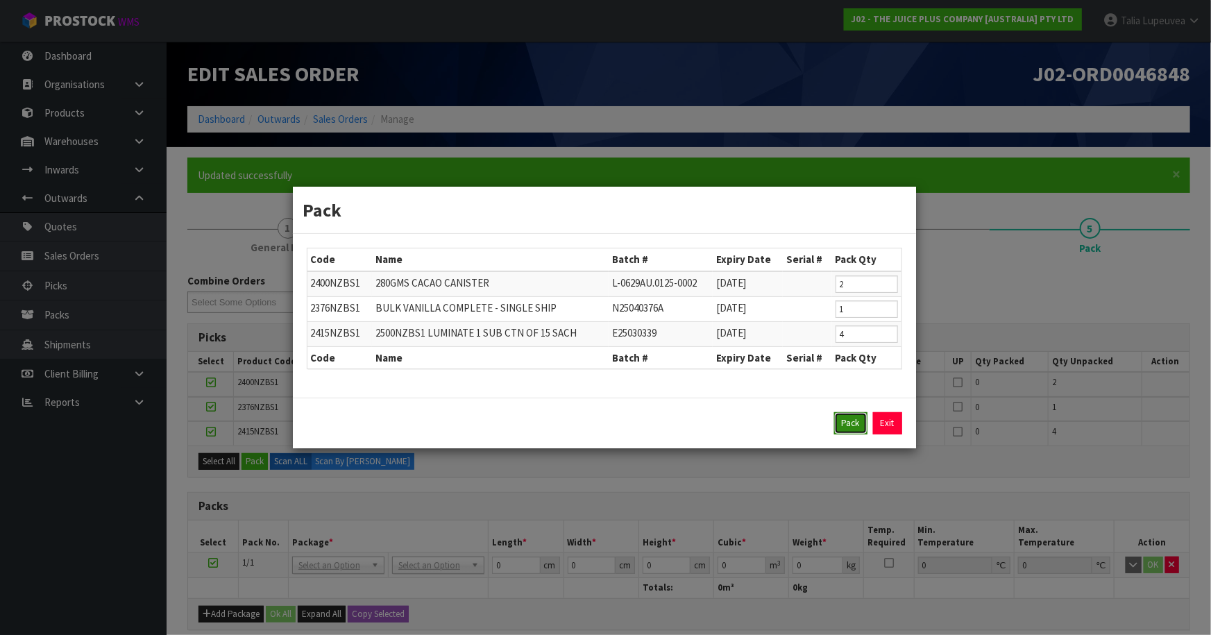
drag, startPoint x: 840, startPoint y: 414, endPoint x: 840, endPoint y: 424, distance: 10.4
click at [840, 414] on button "Pack" at bounding box center [850, 423] width 33 height 22
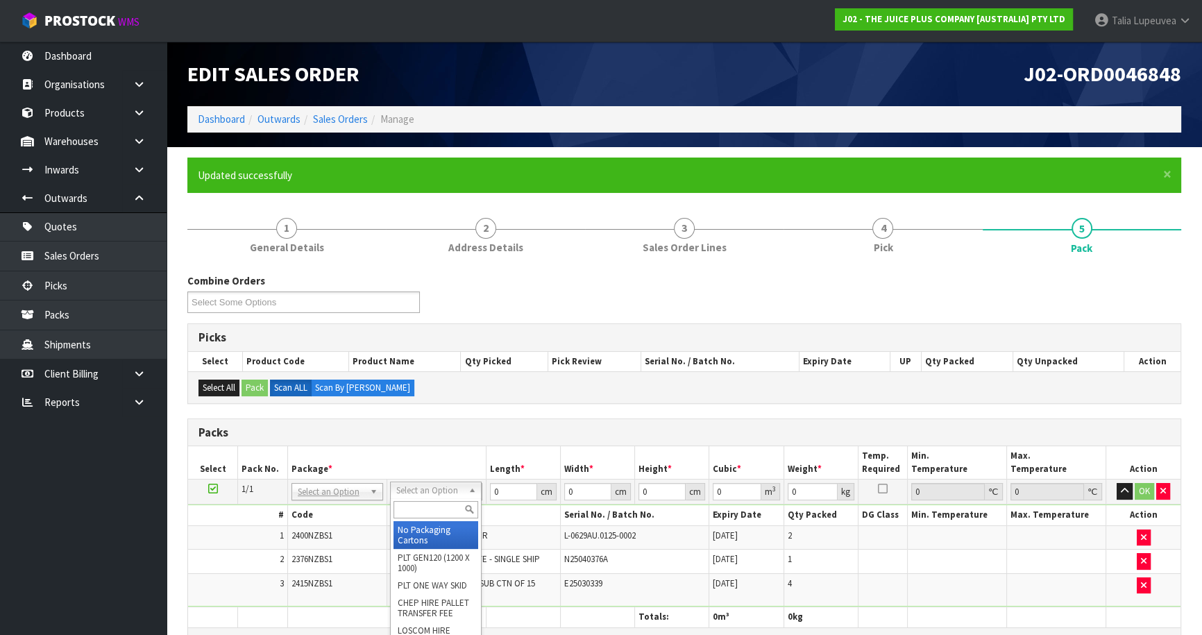
click at [417, 509] on input "text" at bounding box center [435, 509] width 85 height 17
drag, startPoint x: 443, startPoint y: 533, endPoint x: 506, endPoint y: 507, distance: 67.8
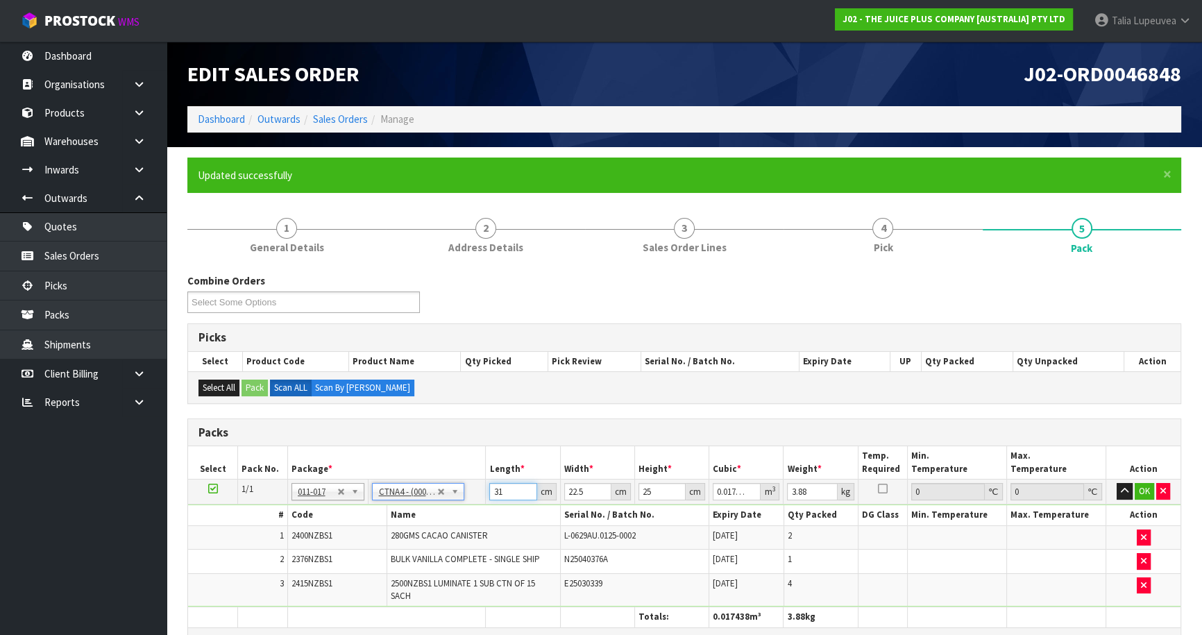
drag, startPoint x: 511, startPoint y: 493, endPoint x: 420, endPoint y: 518, distance: 94.1
click at [413, 513] on tbody "1/1 NONE 007-001 007-002 007-004 007-009 007-013 007-014 007-015 007-017 007-01…" at bounding box center [684, 543] width 992 height 128
drag, startPoint x: 1148, startPoint y: 495, endPoint x: 1121, endPoint y: 513, distance: 31.9
click at [1148, 495] on button "OK" at bounding box center [1143, 491] width 19 height 17
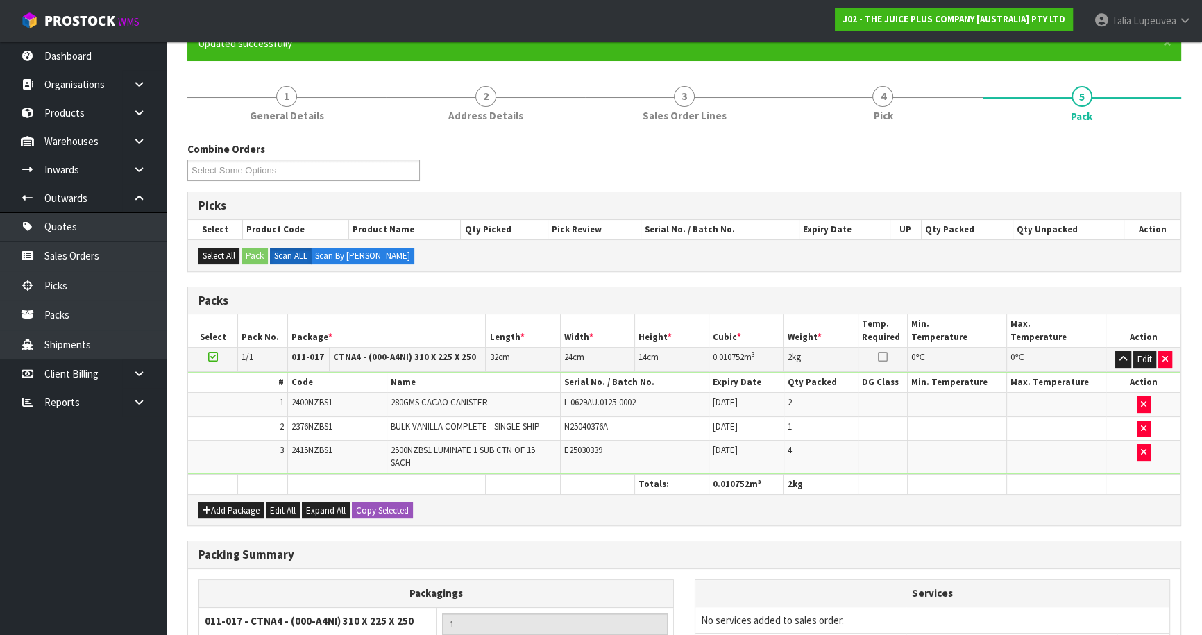
scroll to position [283, 0]
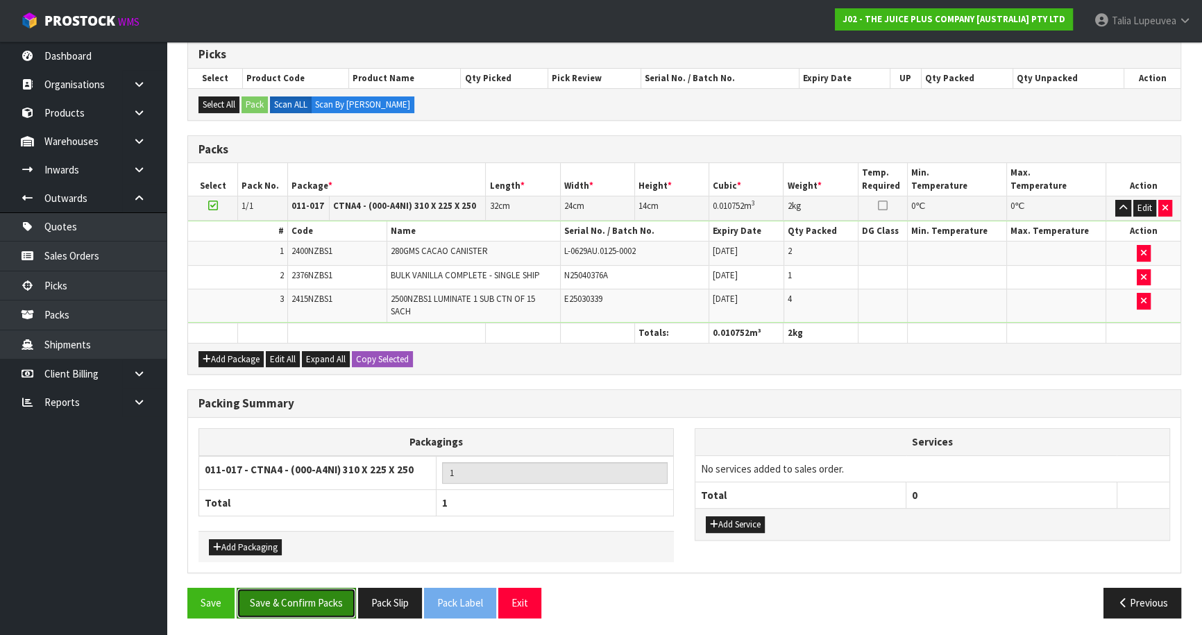
drag, startPoint x: 328, startPoint y: 595, endPoint x: 338, endPoint y: 580, distance: 17.5
click at [328, 594] on button "Save & Confirm Packs" at bounding box center [296, 603] width 119 height 30
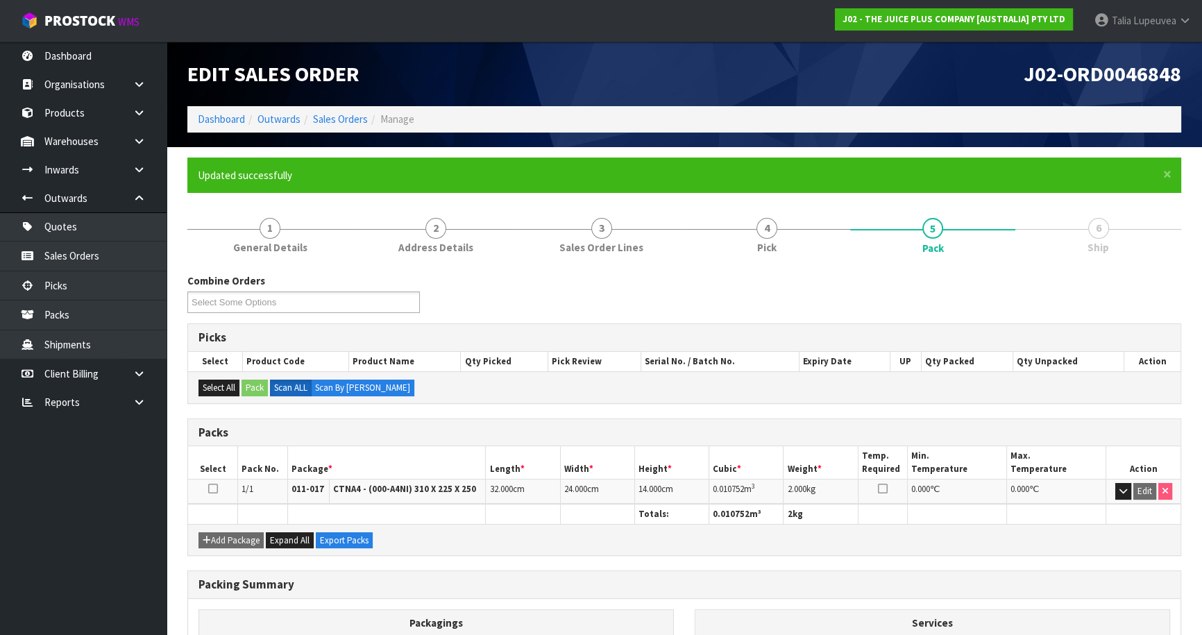
scroll to position [151, 0]
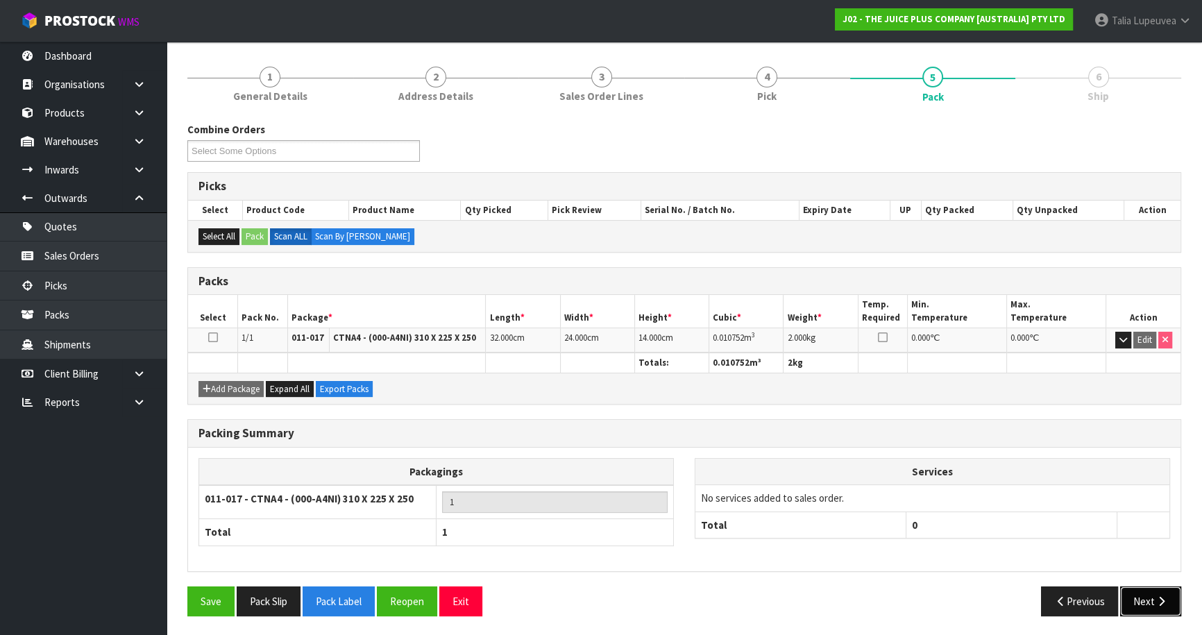
click at [1166, 603] on icon "button" at bounding box center [1161, 601] width 13 height 10
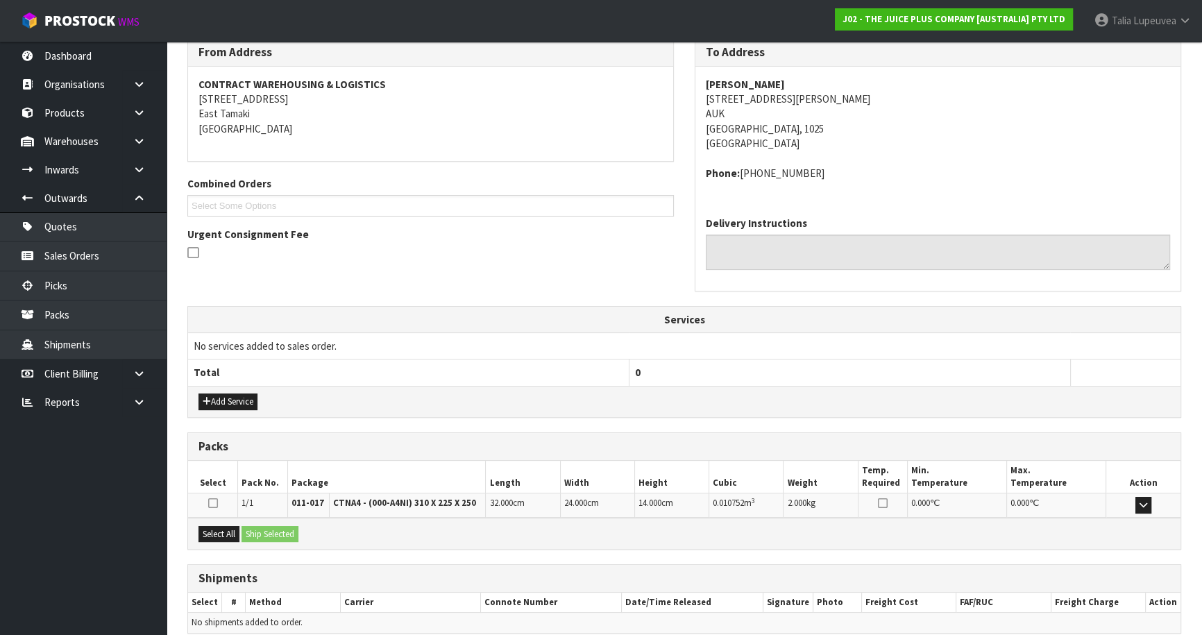
scroll to position [297, 0]
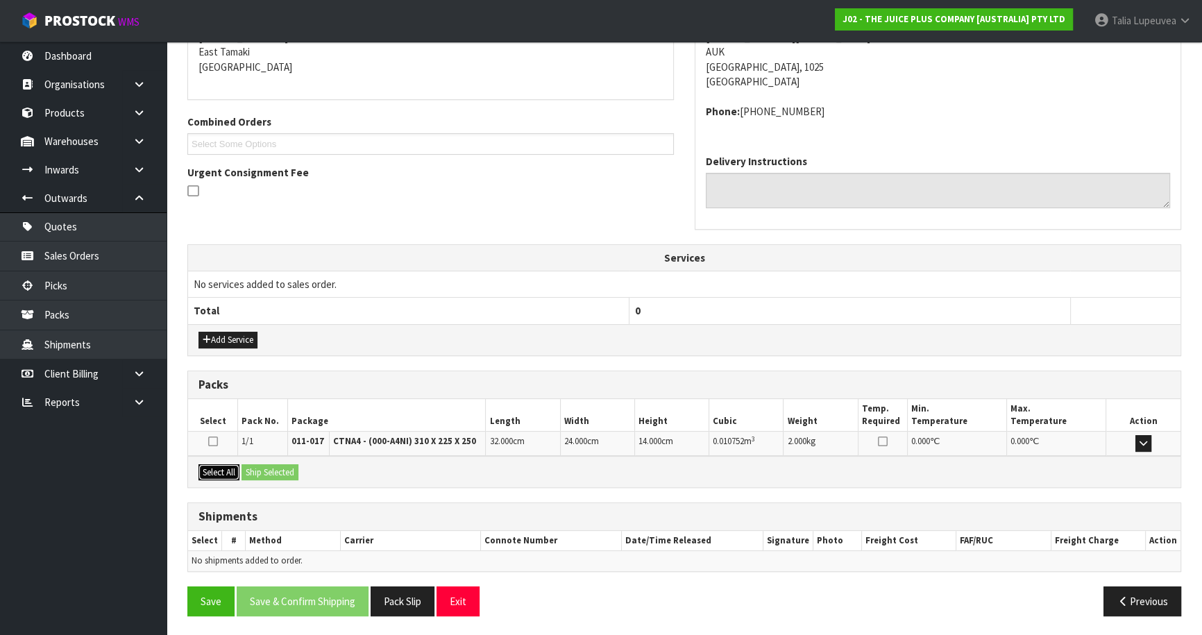
drag, startPoint x: 222, startPoint y: 467, endPoint x: 299, endPoint y: 460, distance: 77.3
click at [225, 466] on button "Select All" at bounding box center [218, 472] width 41 height 17
click at [299, 460] on div "Select All Ship Selected" at bounding box center [684, 471] width 992 height 31
click at [282, 469] on button "Ship Selected" at bounding box center [269, 472] width 57 height 17
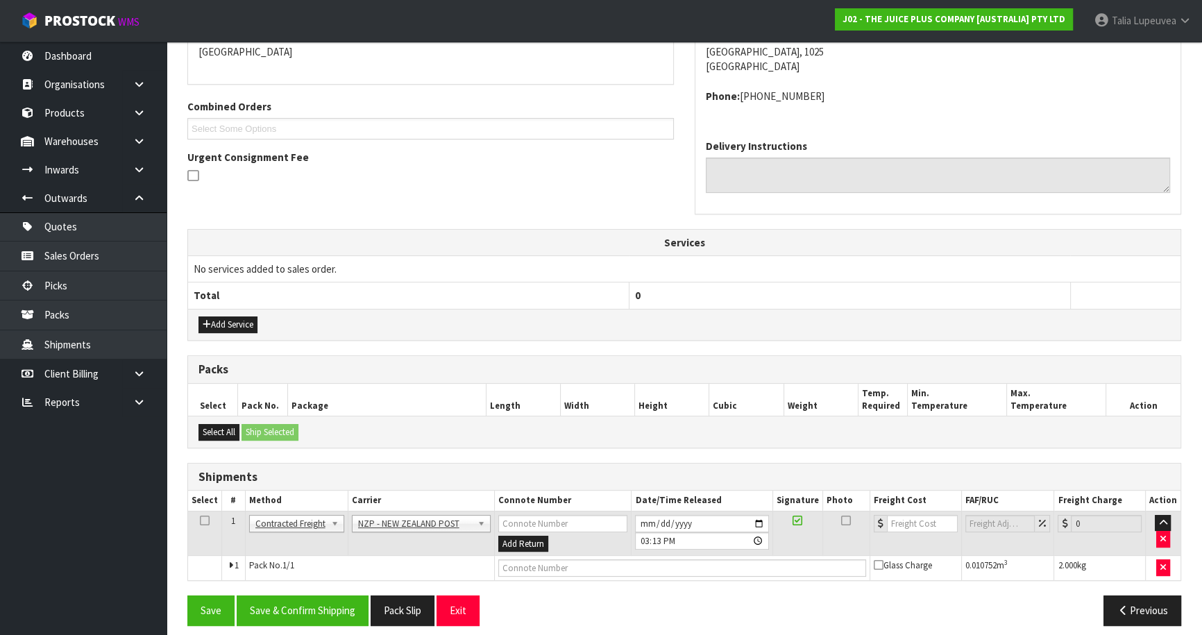
scroll to position [321, 0]
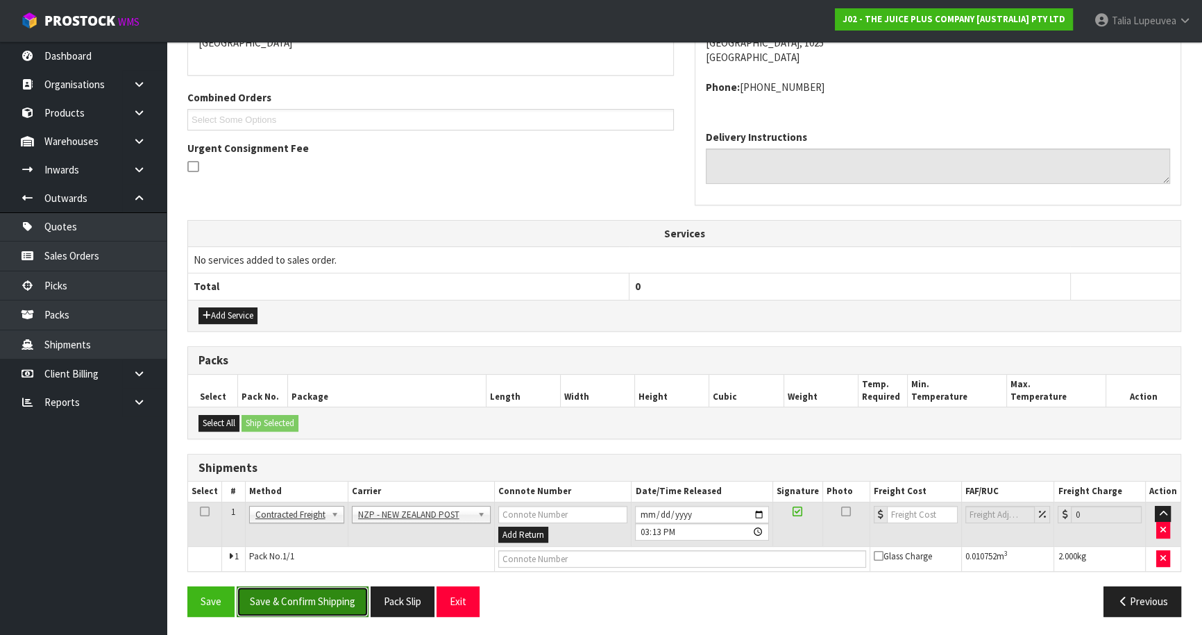
click at [336, 595] on button "Save & Confirm Shipping" at bounding box center [303, 601] width 132 height 30
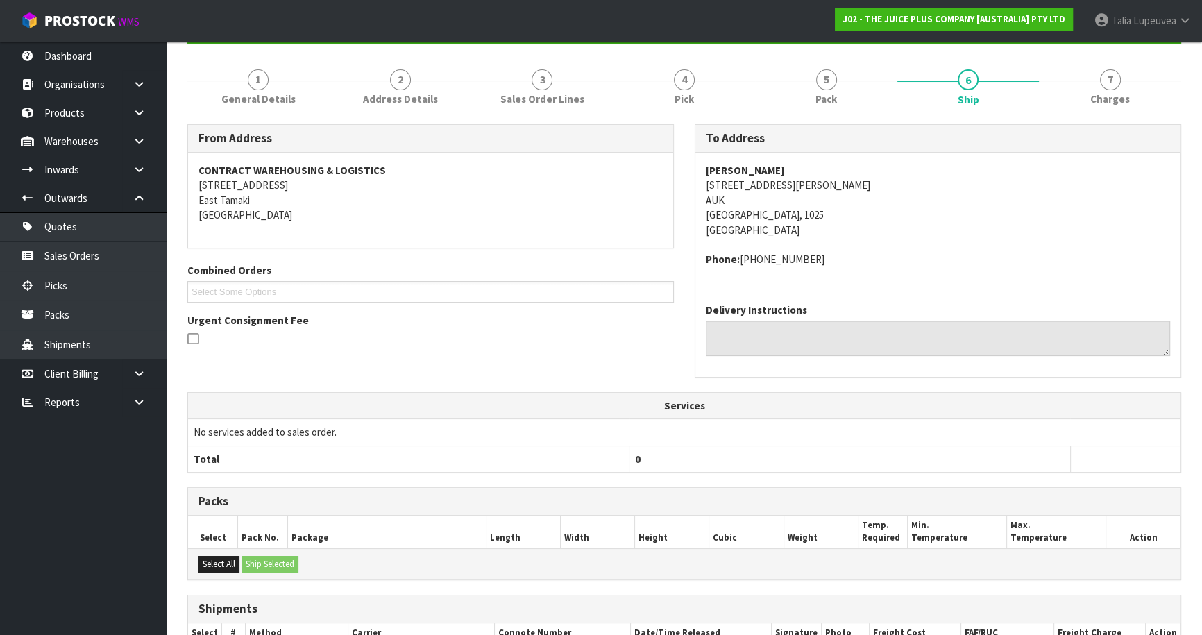
scroll to position [302, 0]
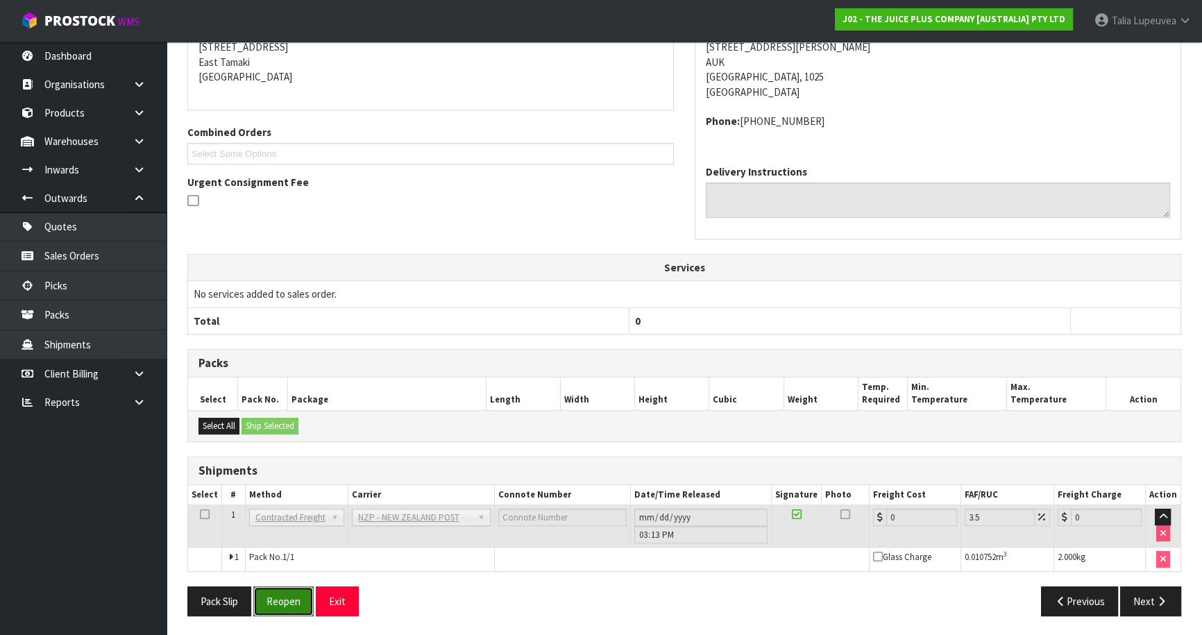
click at [283, 597] on button "Reopen" at bounding box center [283, 601] width 60 height 30
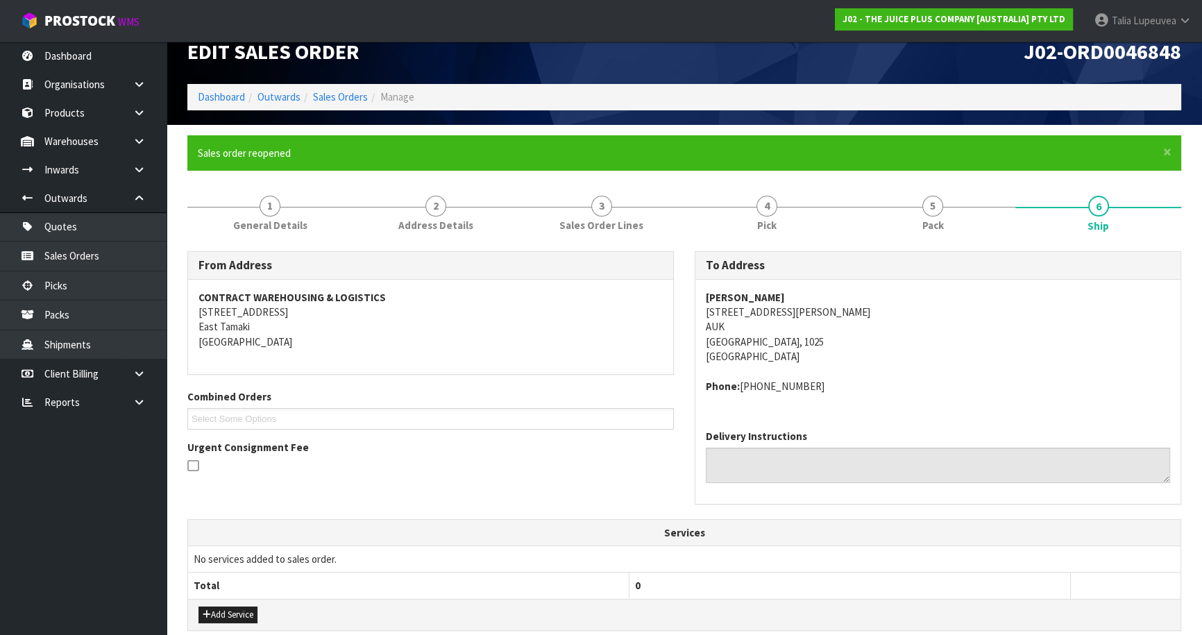
scroll to position [334, 0]
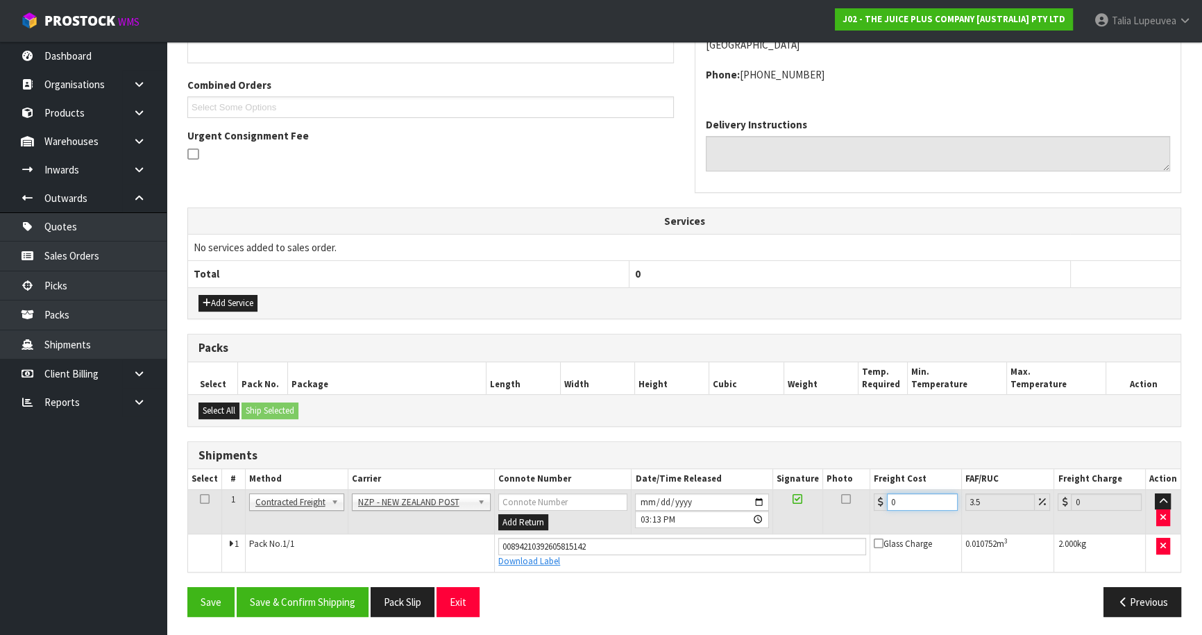
drag, startPoint x: 904, startPoint y: 502, endPoint x: 860, endPoint y: 520, distance: 47.3
click at [860, 520] on tr "1 Client Local Pickup Customer Local Pickup Company Freight Contracted Freight …" at bounding box center [684, 511] width 992 height 45
click at [334, 597] on button "Save & Confirm Shipping" at bounding box center [303, 602] width 132 height 30
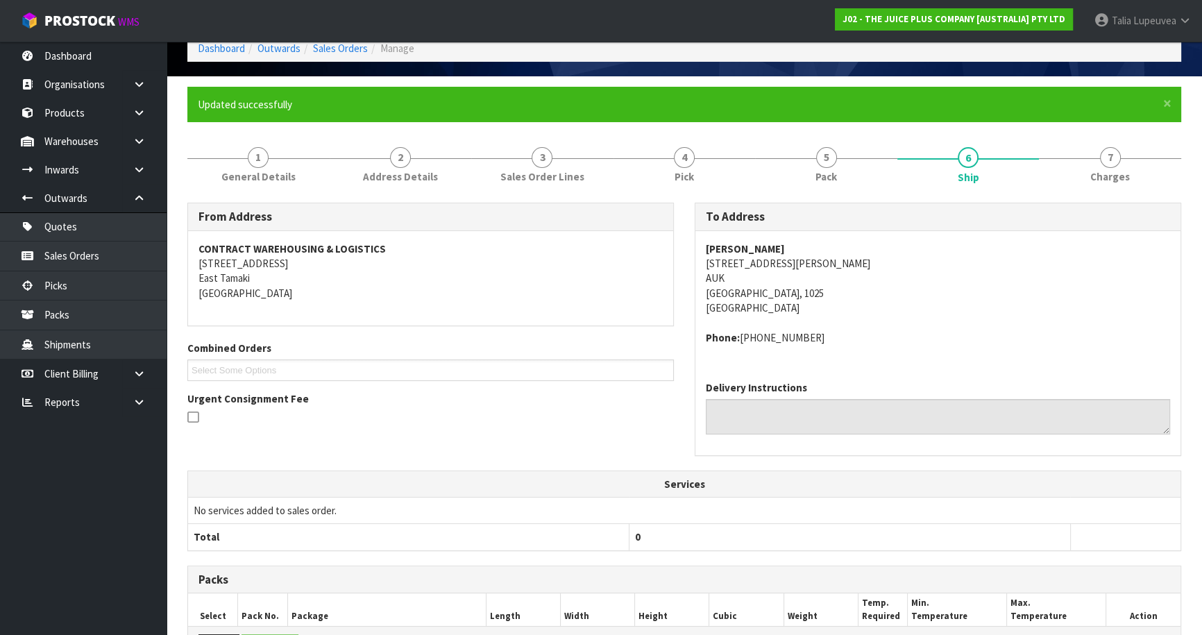
scroll to position [0, 0]
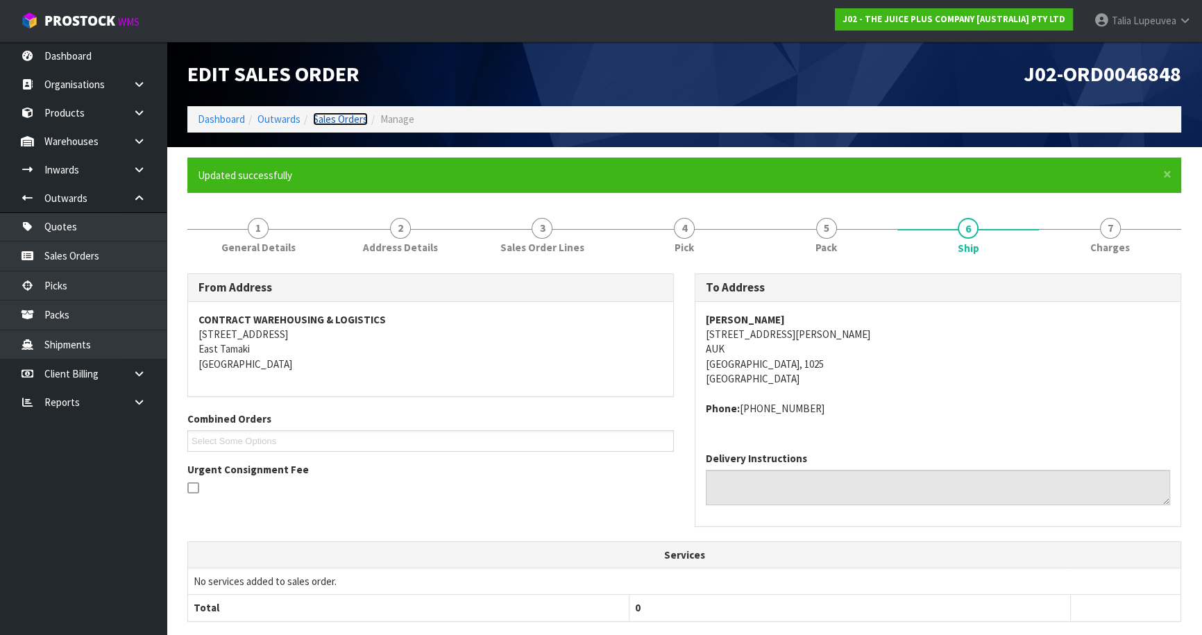
click at [318, 117] on link "Sales Orders" at bounding box center [340, 118] width 55 height 13
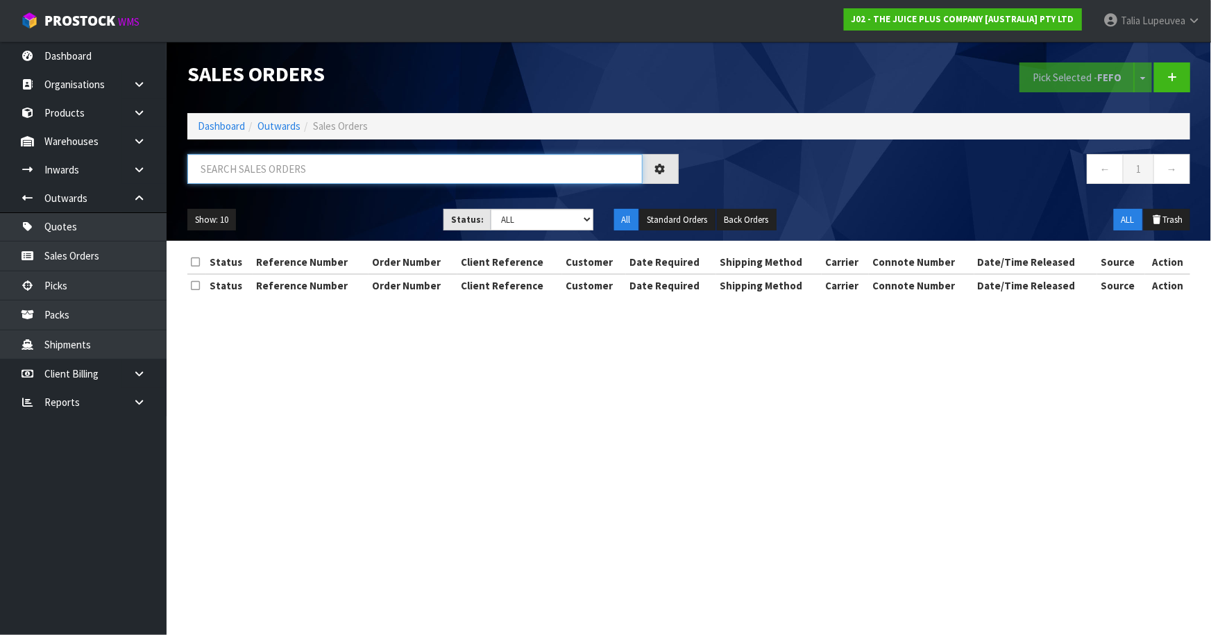
click at [320, 156] on input "text" at bounding box center [414, 169] width 455 height 30
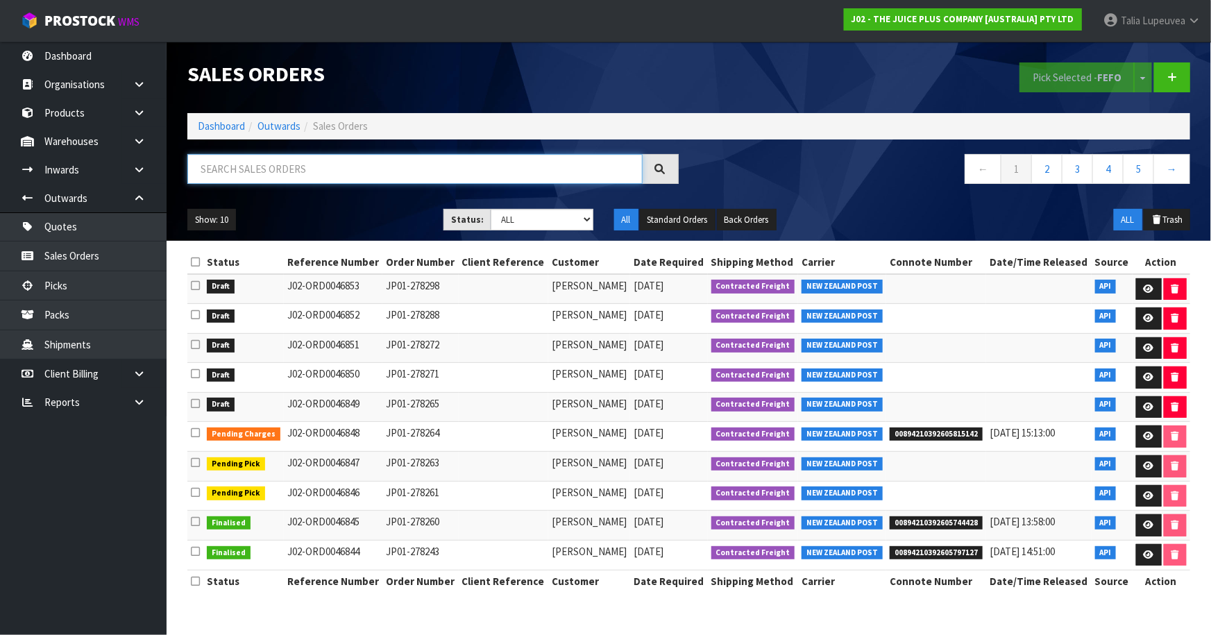
click at [420, 176] on input "text" at bounding box center [414, 169] width 455 height 30
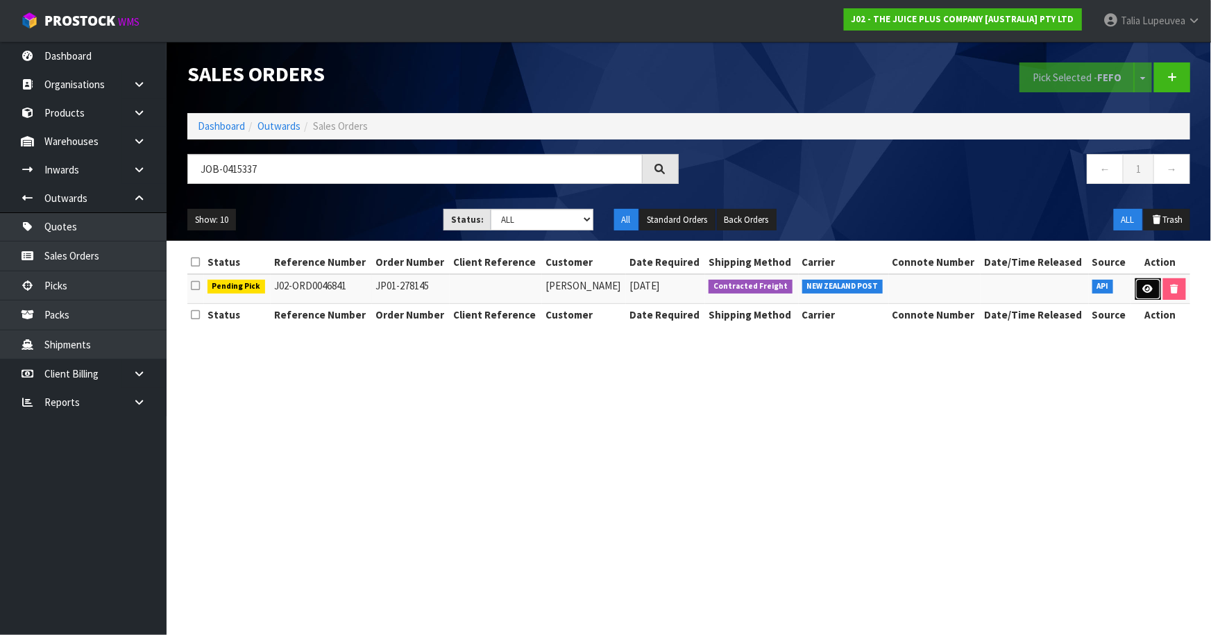
click at [1148, 293] on link at bounding box center [1148, 289] width 26 height 22
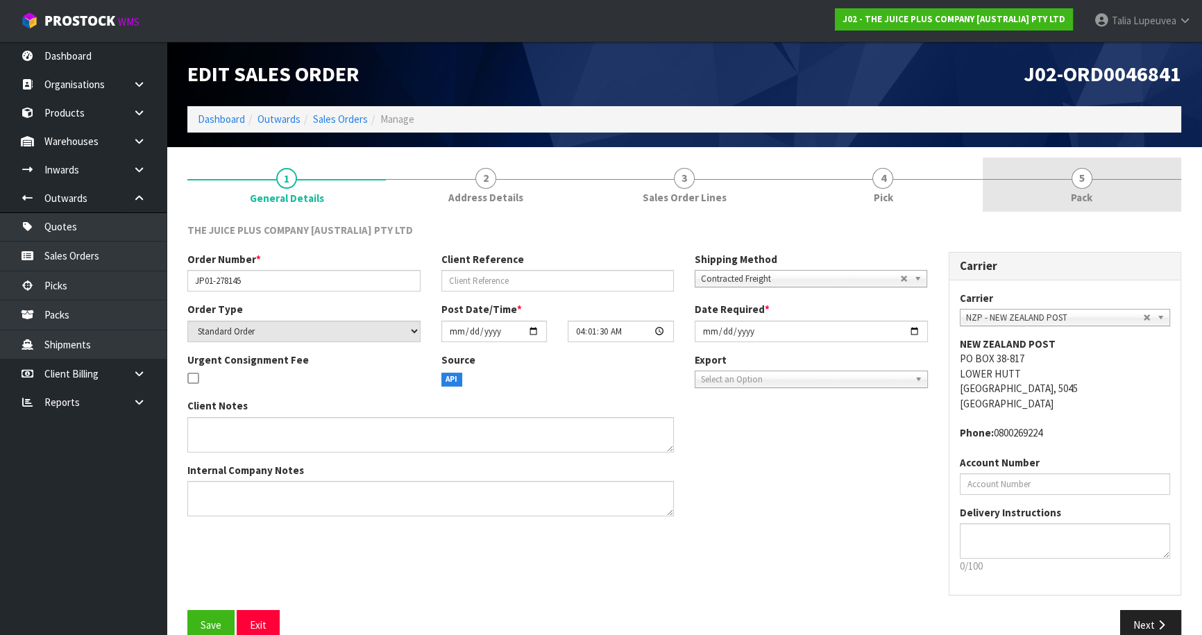
click at [1107, 186] on link "5 Pack" at bounding box center [1081, 185] width 198 height 55
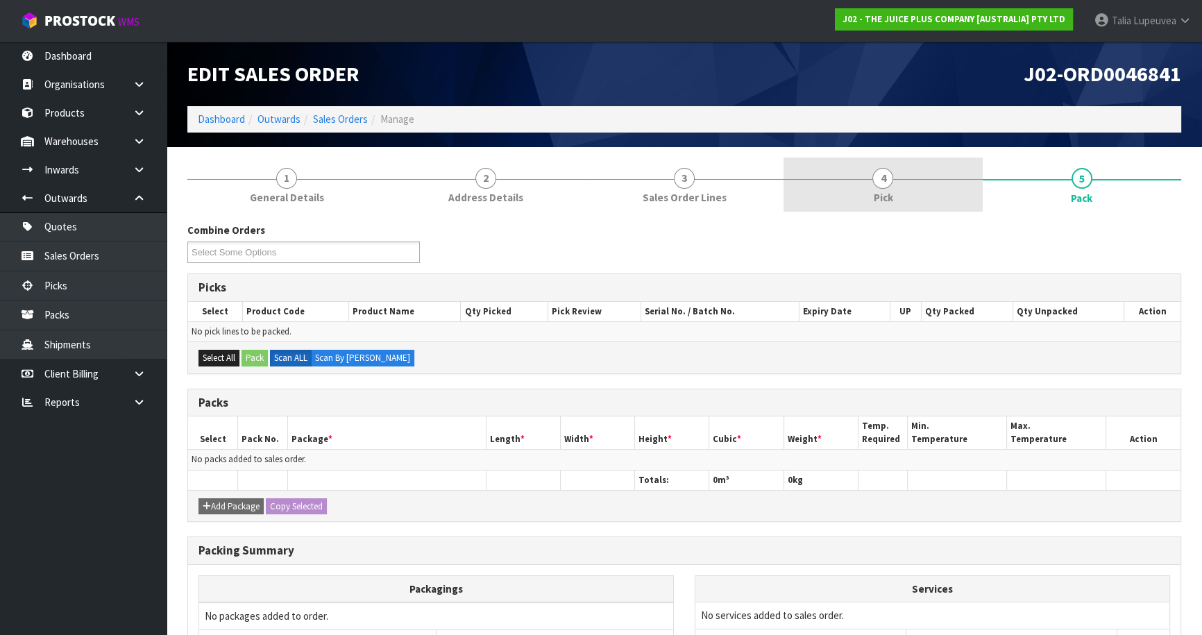
click at [909, 192] on link "4 Pick" at bounding box center [882, 185] width 198 height 55
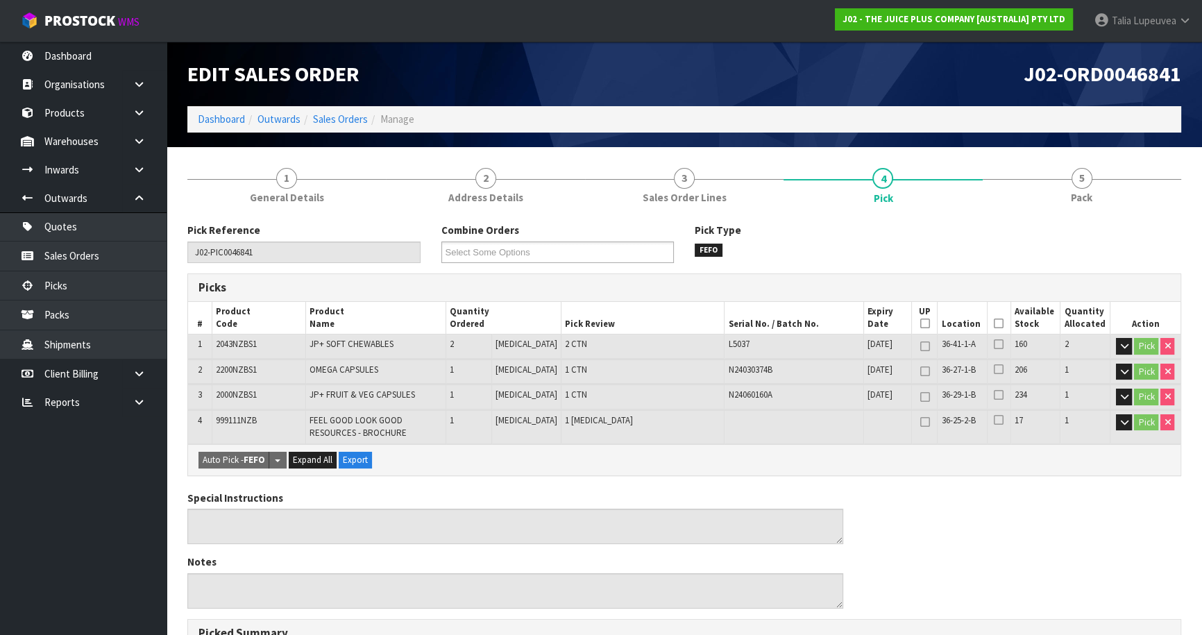
click at [996, 323] on icon at bounding box center [999, 323] width 10 height 1
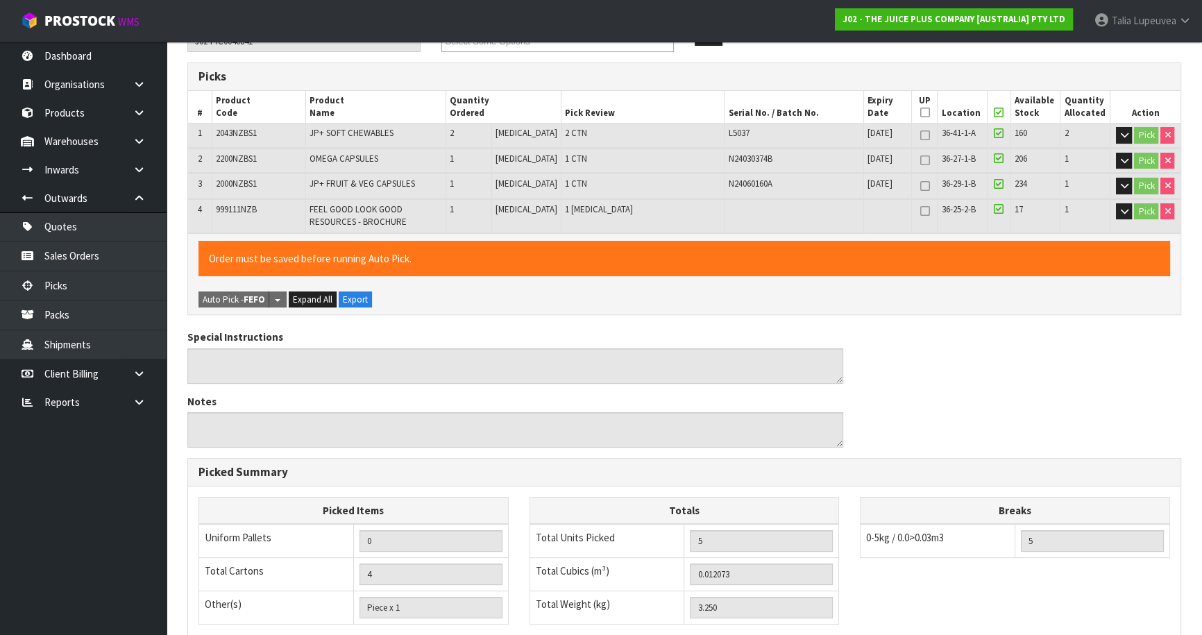
scroll to position [414, 0]
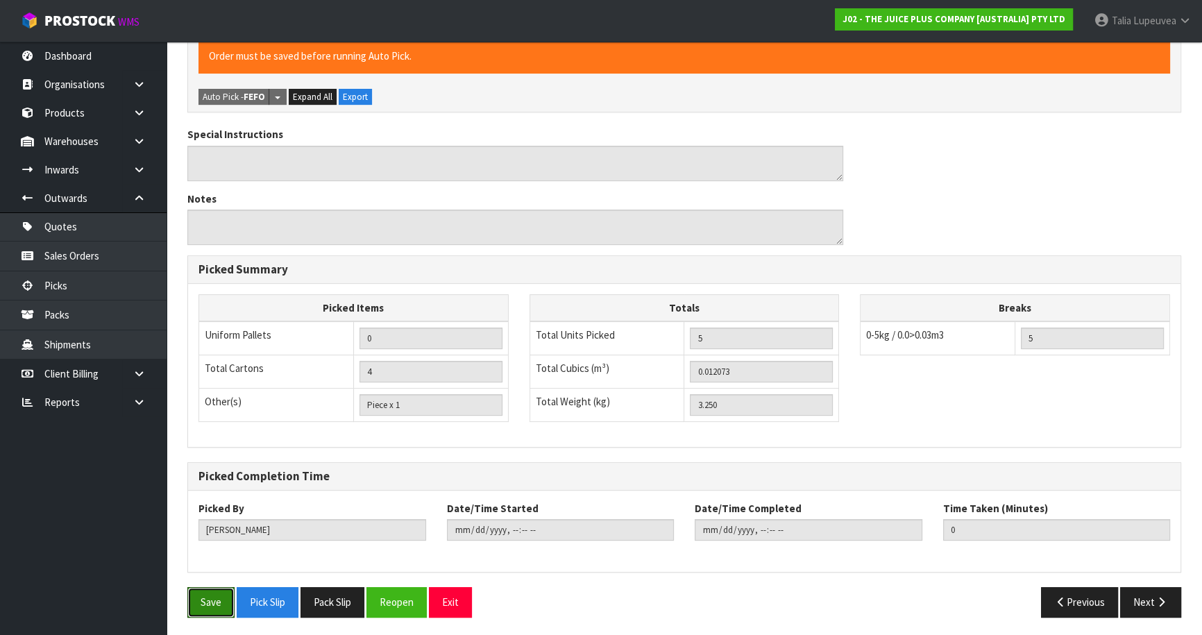
drag, startPoint x: 221, startPoint y: 591, endPoint x: 250, endPoint y: 581, distance: 30.1
click at [224, 590] on button "Save" at bounding box center [210, 602] width 47 height 30
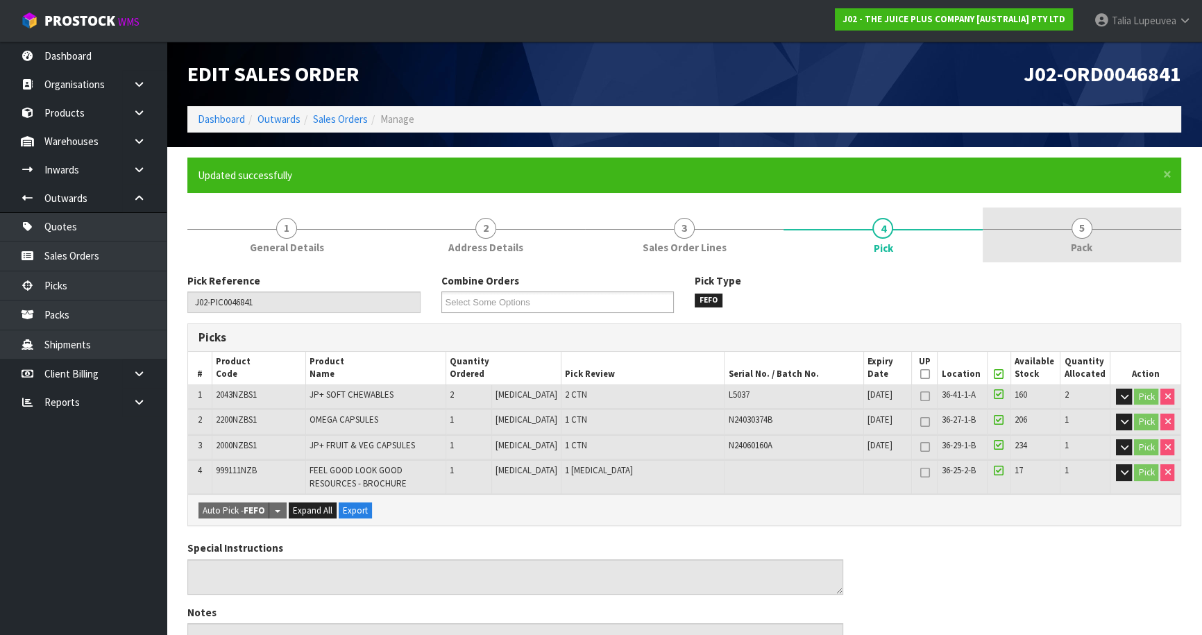
click at [1057, 257] on link "5 Pack" at bounding box center [1081, 234] width 198 height 55
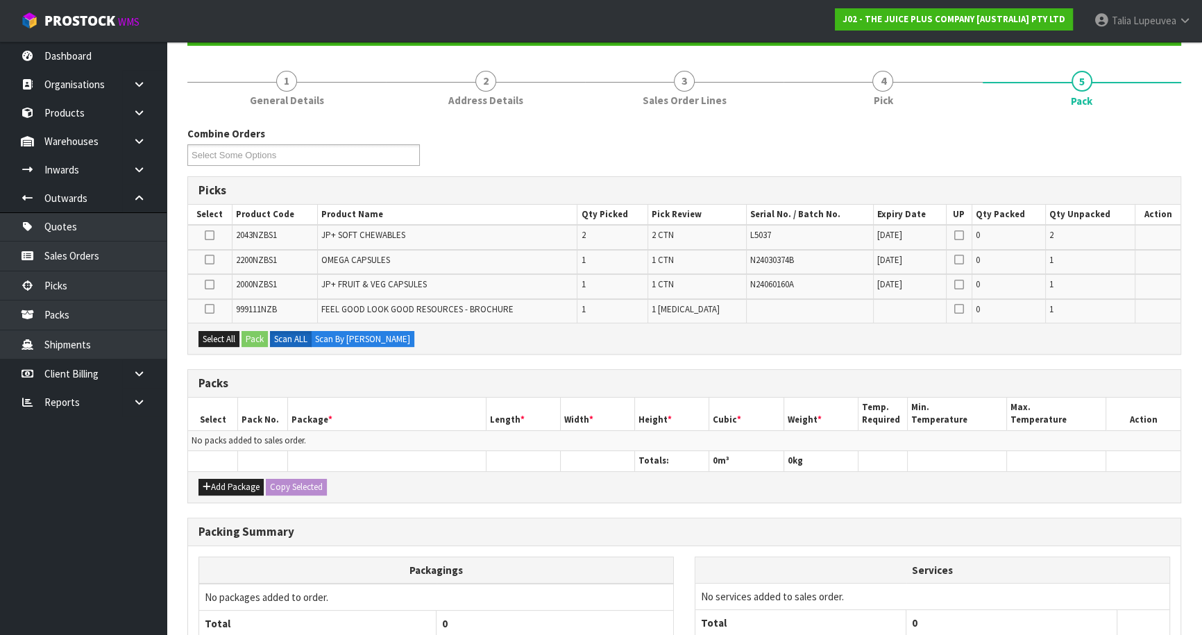
scroll to position [269, 0]
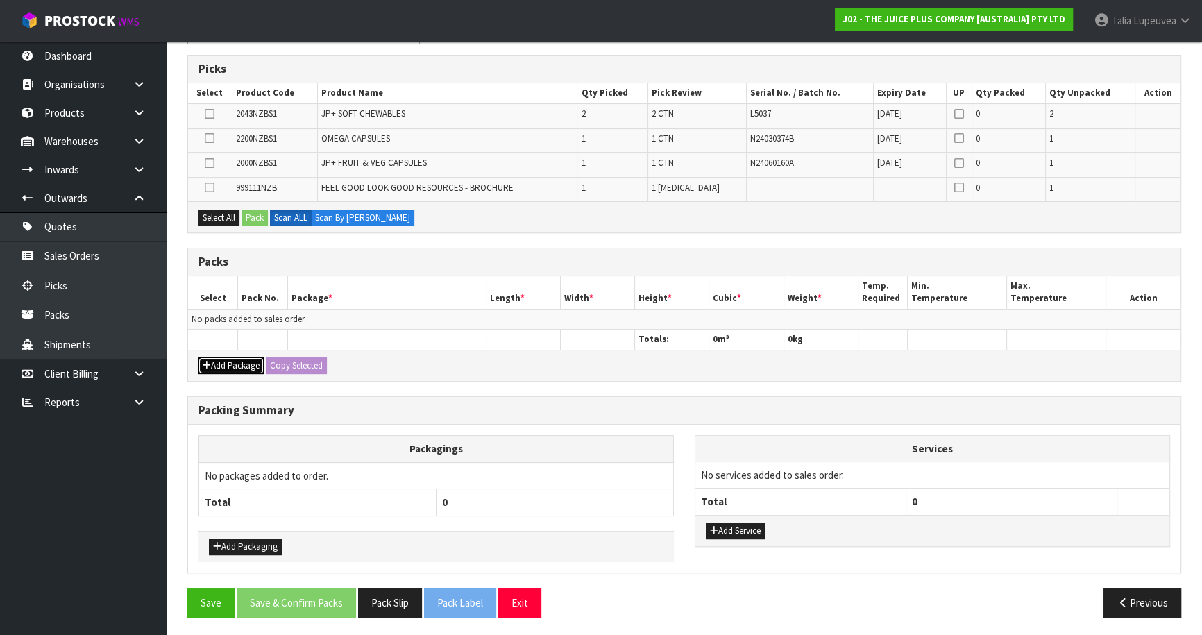
drag, startPoint x: 244, startPoint y: 365, endPoint x: 222, endPoint y: 354, distance: 24.8
click at [243, 362] on button "Add Package" at bounding box center [230, 365] width 65 height 17
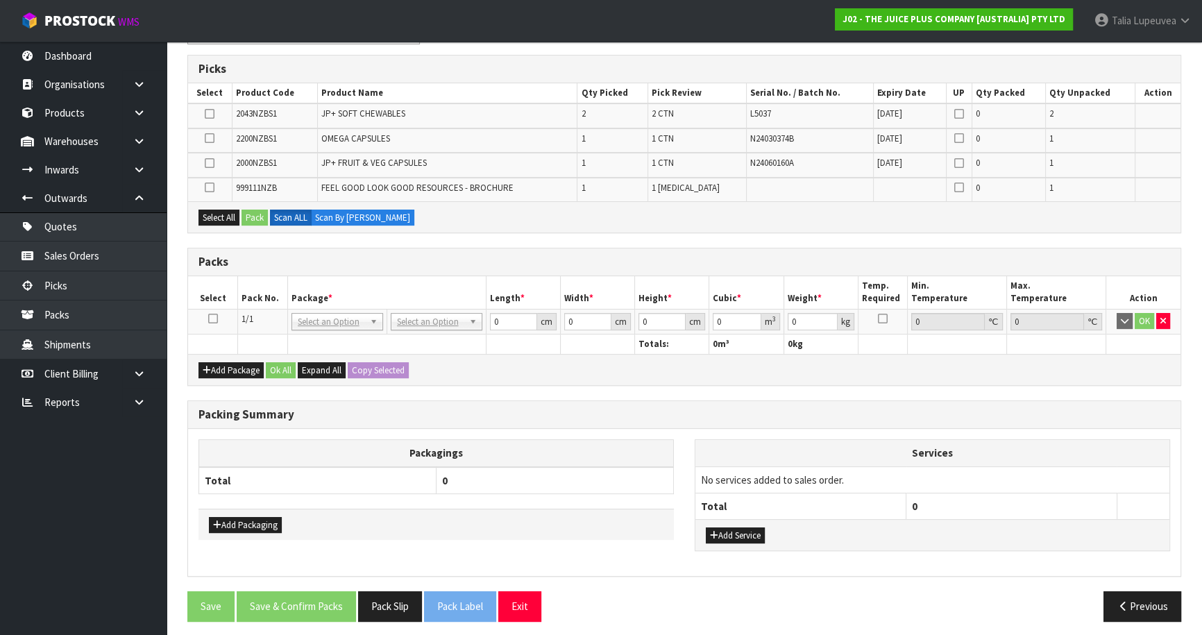
drag, startPoint x: 209, startPoint y: 319, endPoint x: 271, endPoint y: 328, distance: 62.4
click at [219, 316] on td at bounding box center [213, 321] width 50 height 25
drag, startPoint x: 212, startPoint y: 314, endPoint x: 236, endPoint y: 314, distance: 23.6
click at [213, 318] on icon at bounding box center [213, 318] width 10 height 1
click at [226, 217] on button "Select All" at bounding box center [218, 218] width 41 height 17
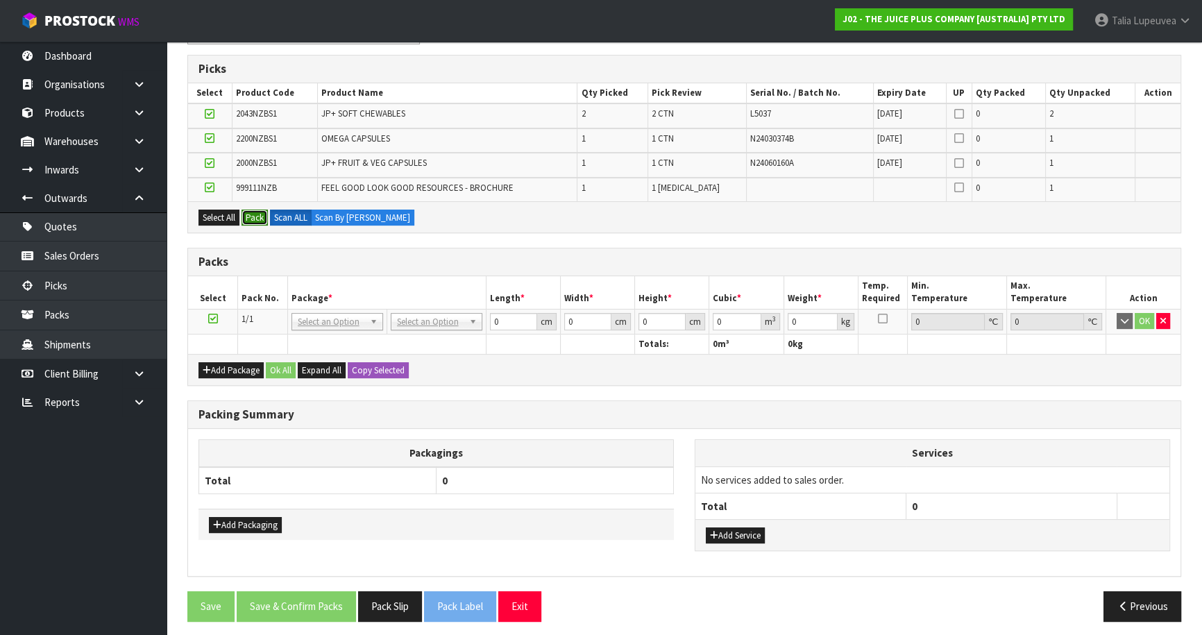
click at [259, 216] on button "Pack" at bounding box center [254, 218] width 26 height 17
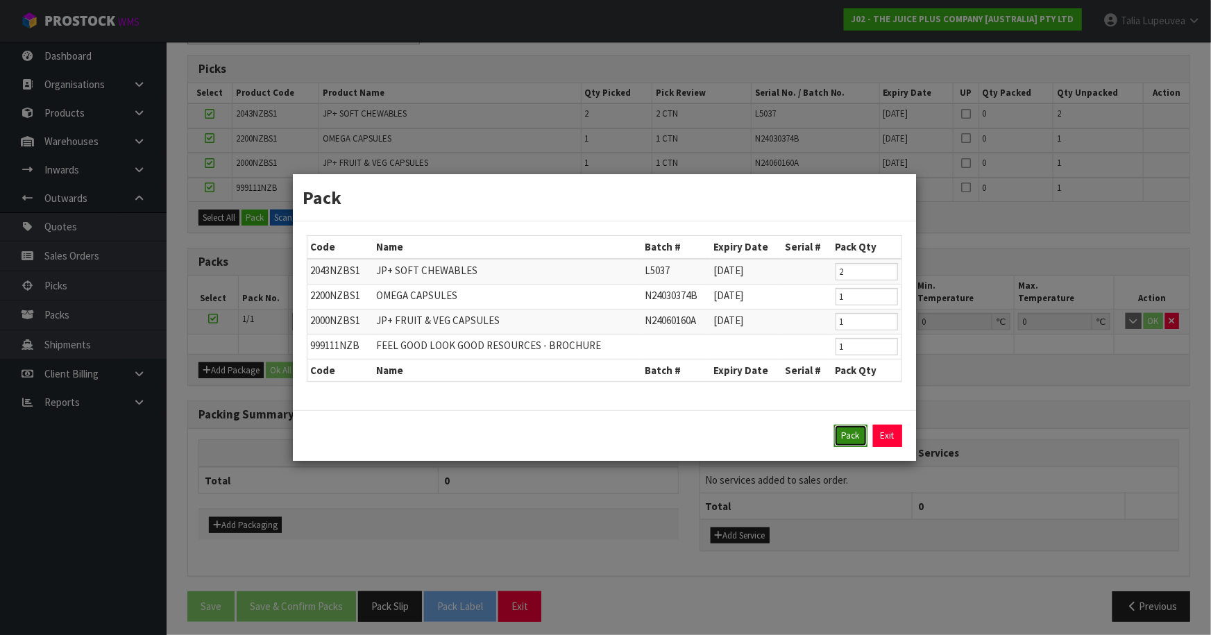
drag, startPoint x: 849, startPoint y: 434, endPoint x: 801, endPoint y: 429, distance: 48.1
click at [849, 433] on button "Pack" at bounding box center [850, 436] width 33 height 22
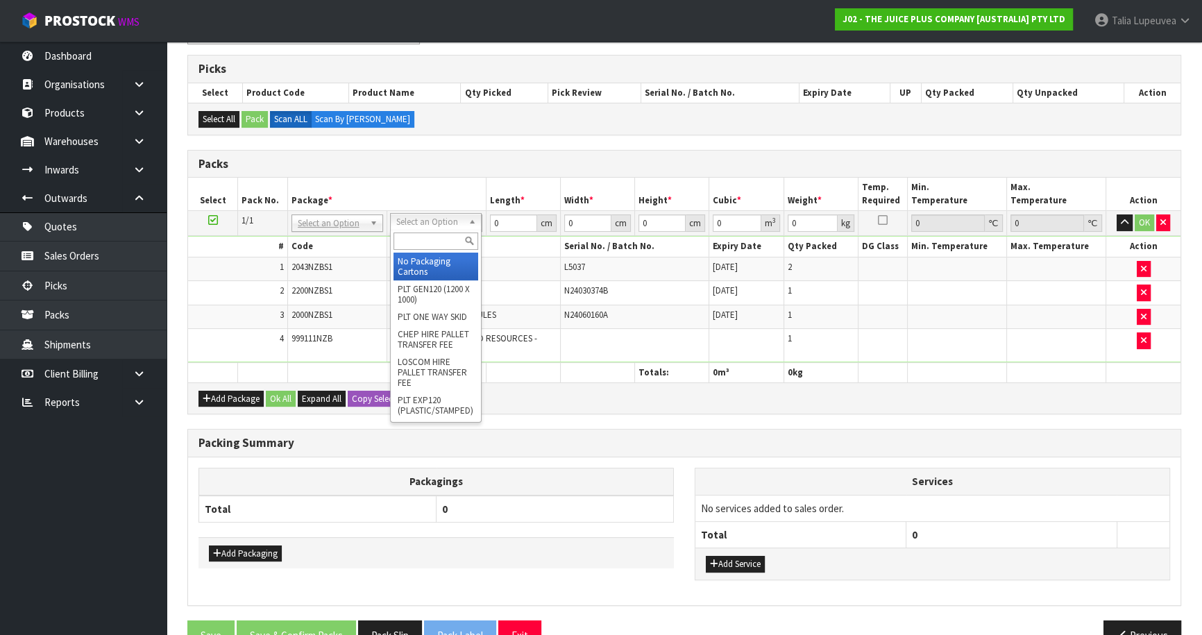
click at [423, 241] on input "text" at bounding box center [435, 240] width 85 height 17
drag, startPoint x: 428, startPoint y: 257, endPoint x: 464, endPoint y: 243, distance: 38.9
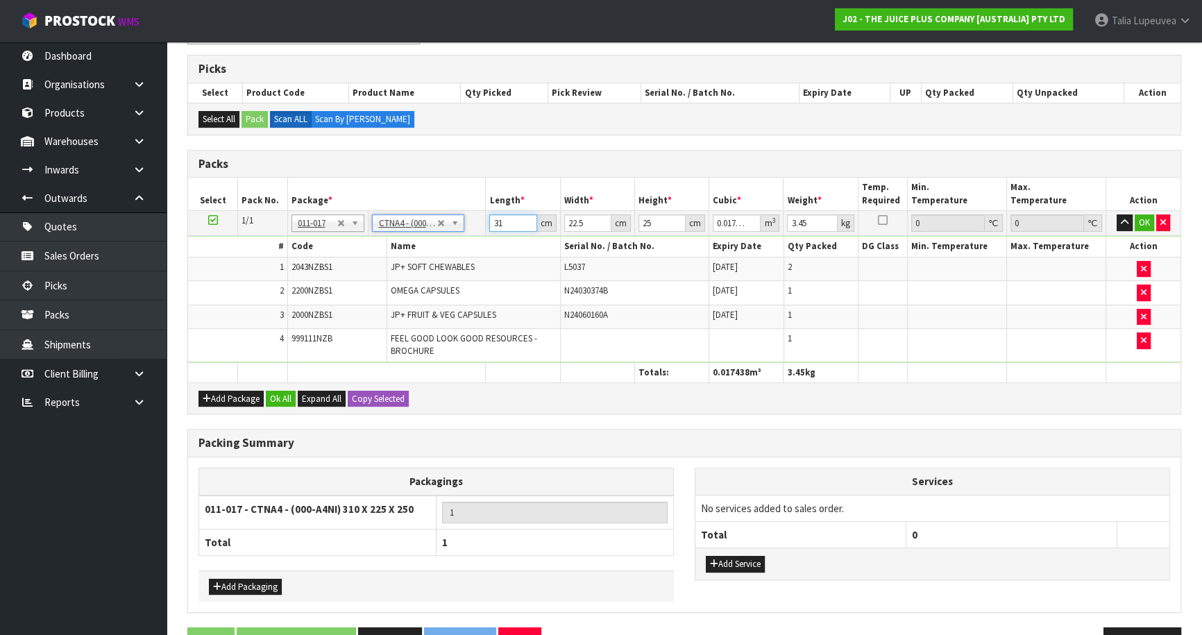
drag, startPoint x: 506, startPoint y: 223, endPoint x: 452, endPoint y: 214, distance: 54.1
click at [452, 214] on tr "1/1 NONE 007-001 007-002 007-004 007-009 007-013 007-014 007-015 007-017 007-01…" at bounding box center [684, 223] width 992 height 25
click at [1141, 214] on button "OK" at bounding box center [1143, 222] width 19 height 17
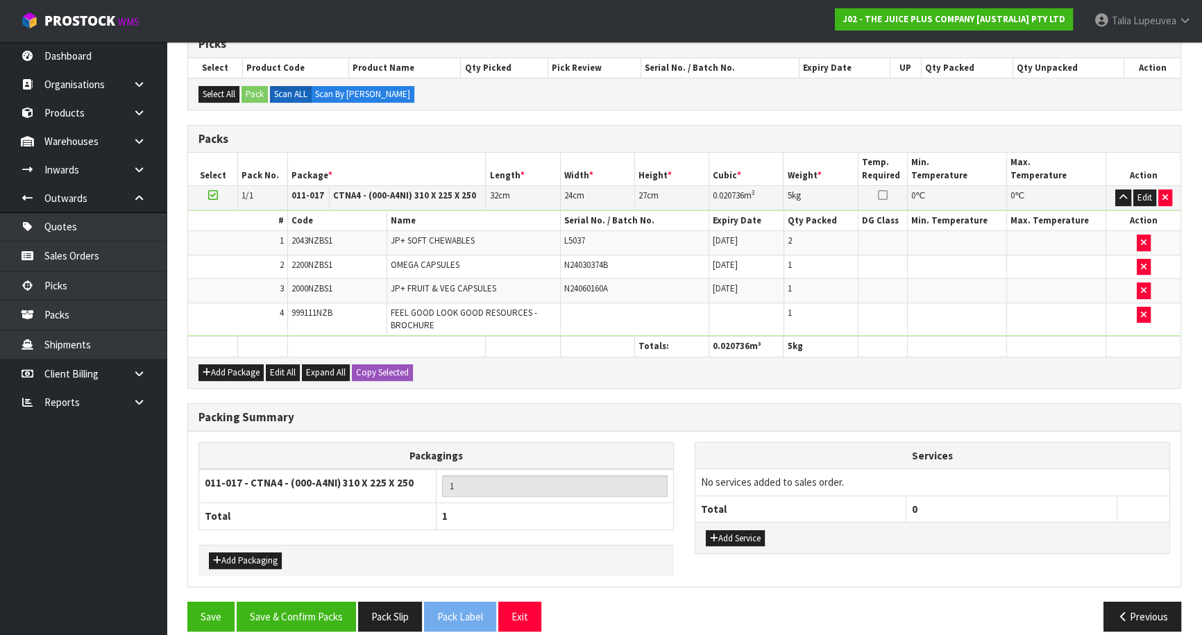
scroll to position [307, 0]
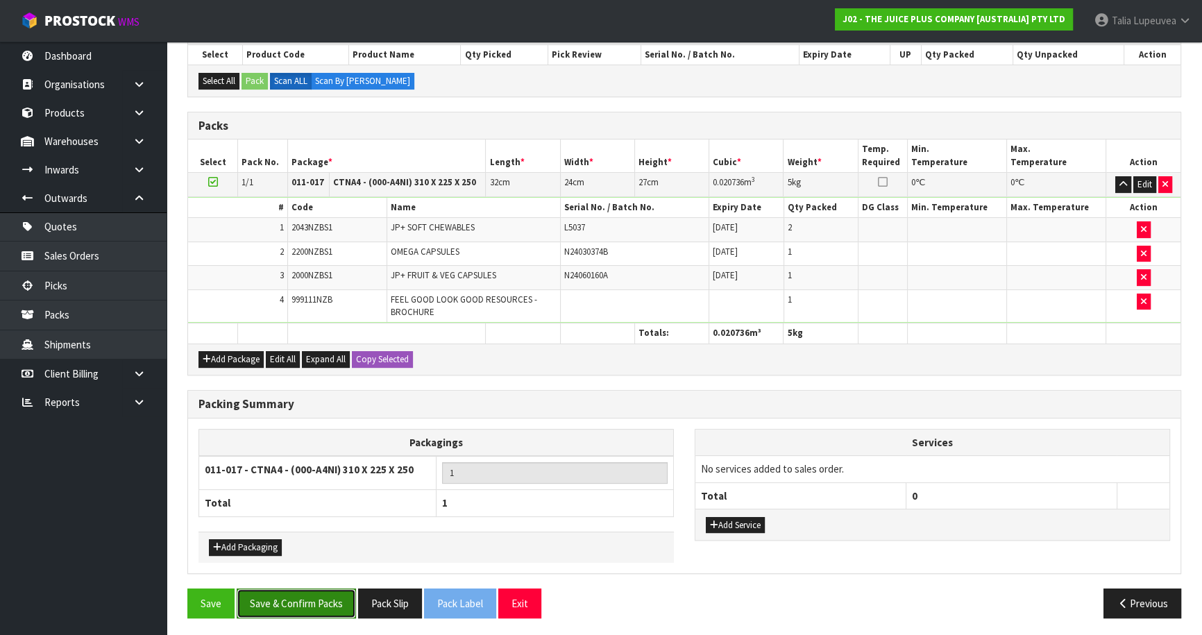
click at [334, 602] on button "Save & Confirm Packs" at bounding box center [296, 603] width 119 height 30
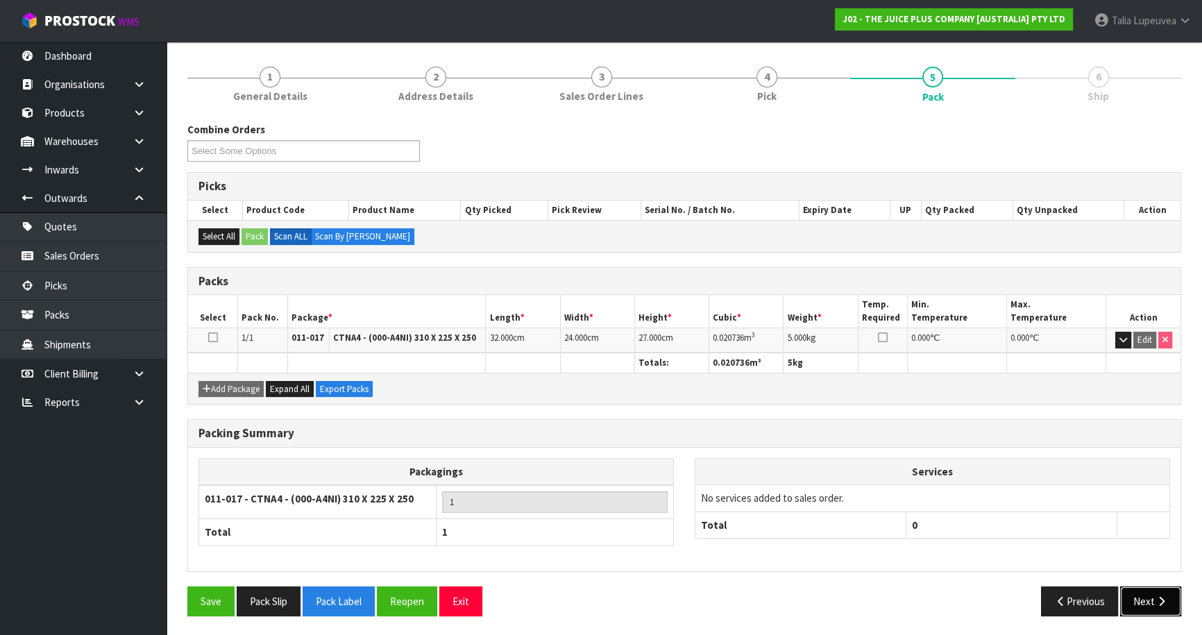
click at [1142, 599] on button "Next" at bounding box center [1150, 601] width 61 height 30
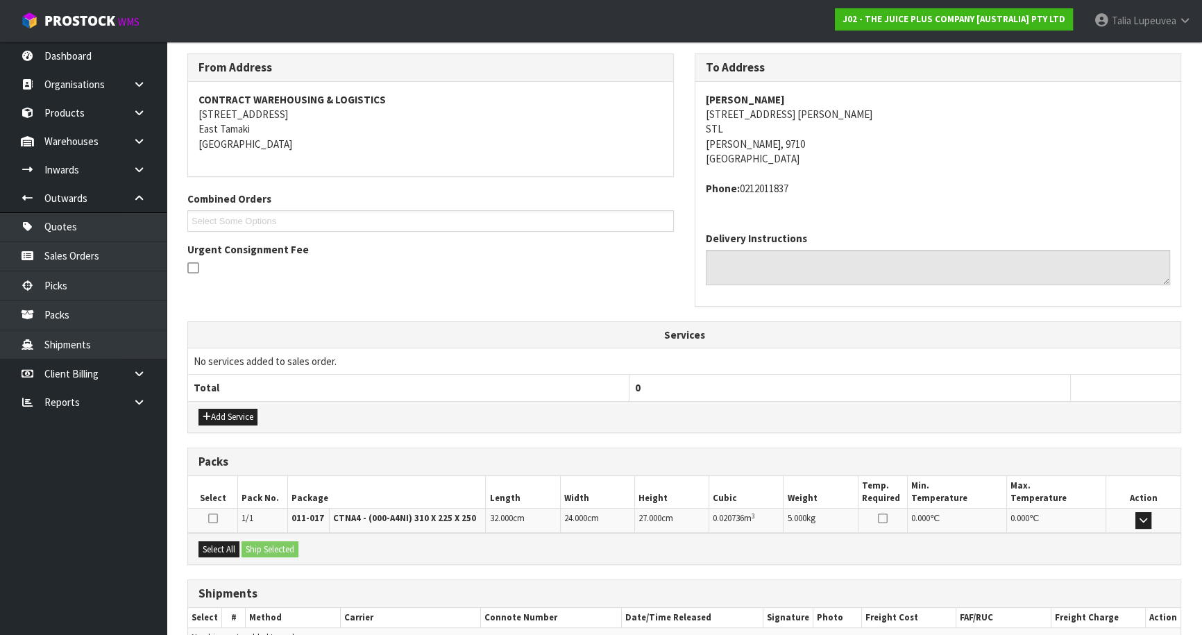
scroll to position [297, 0]
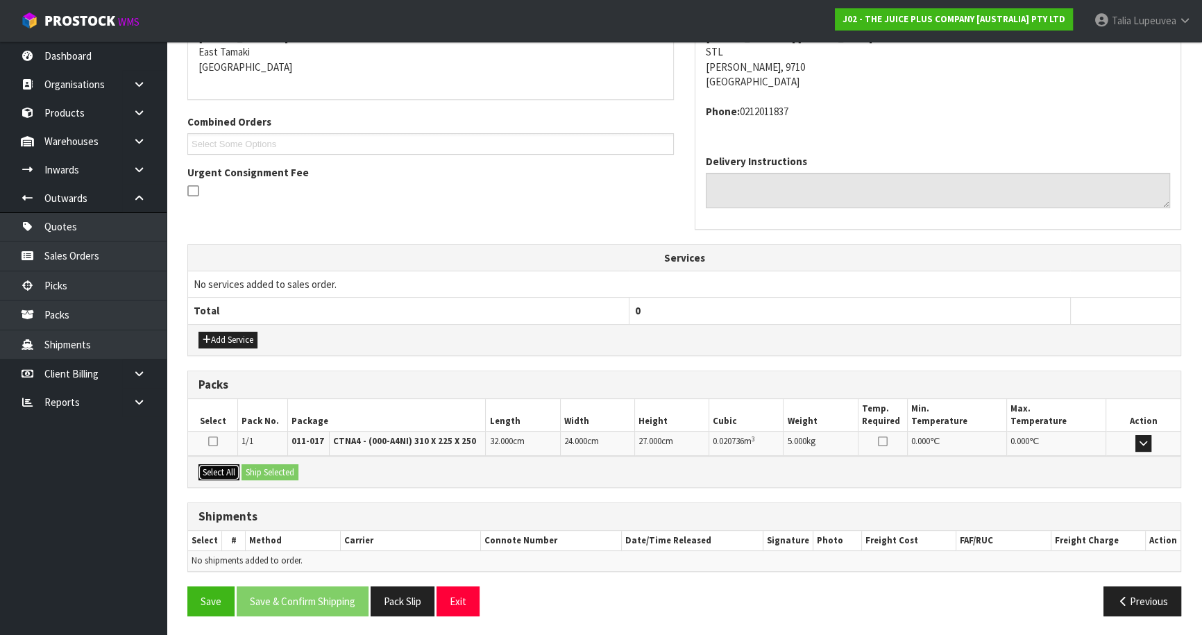
drag, startPoint x: 219, startPoint y: 465, endPoint x: 296, endPoint y: 465, distance: 77.0
click at [236, 466] on button "Select All" at bounding box center [218, 472] width 41 height 17
click at [289, 466] on button "Ship Selected" at bounding box center [269, 472] width 57 height 17
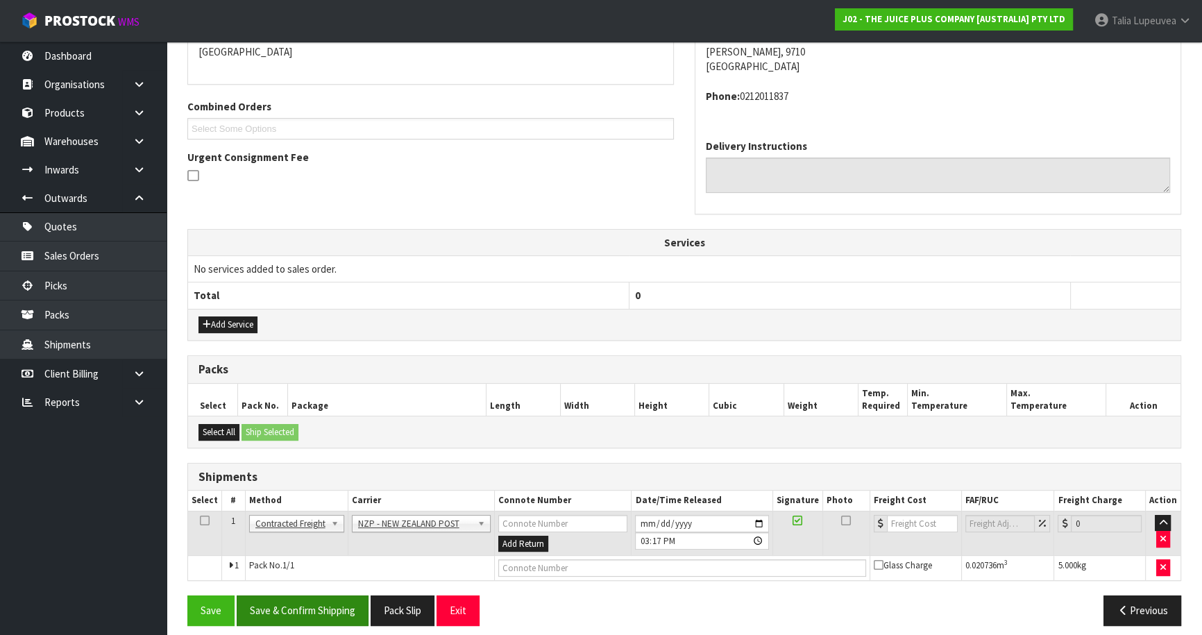
scroll to position [321, 0]
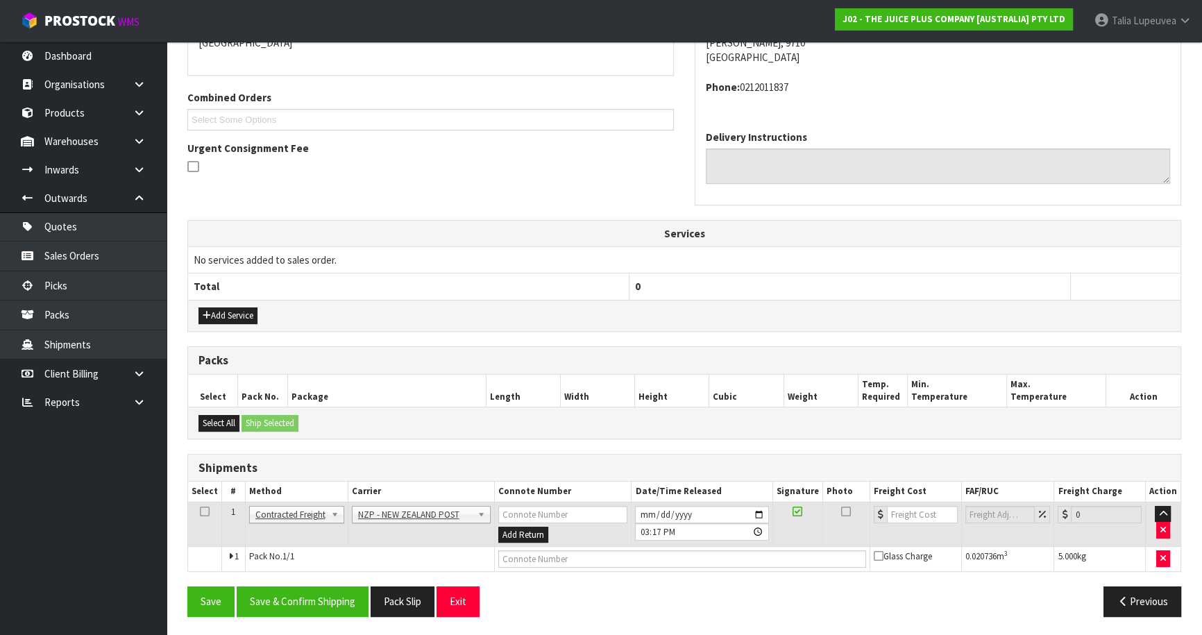
click at [326, 577] on div "From Address CONTRACT WAREHOUSING & LOGISTICS [STREET_ADDRESS] Combined Orders …" at bounding box center [684, 289] width 994 height 675
click at [330, 587] on button "Save & Confirm Shipping" at bounding box center [303, 601] width 132 height 30
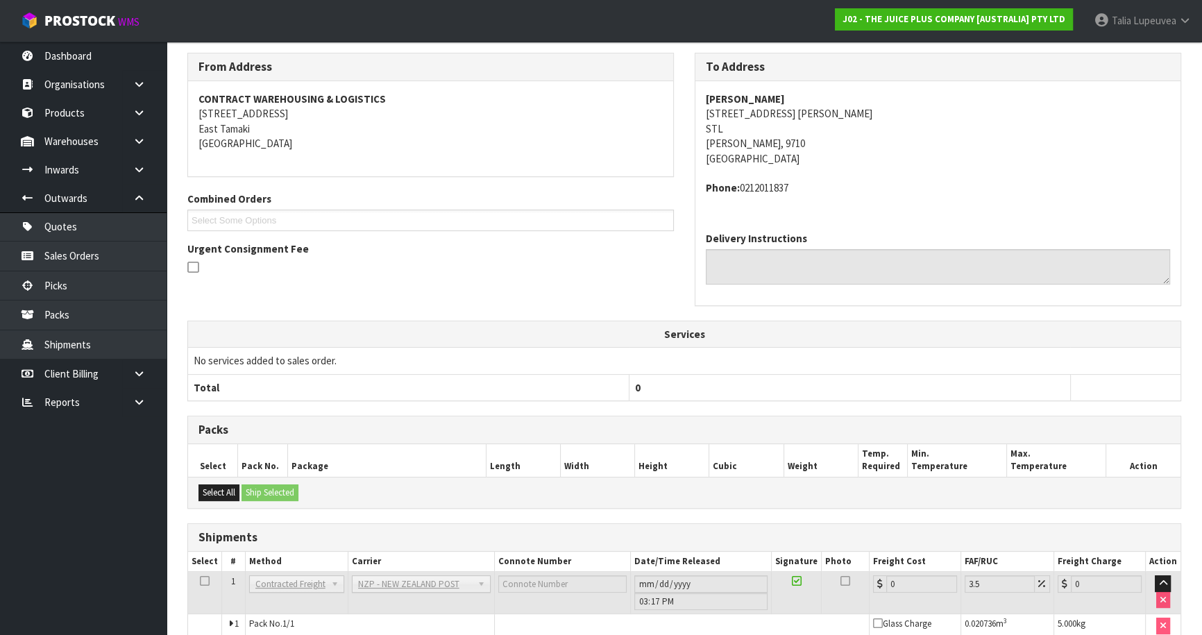
scroll to position [302, 0]
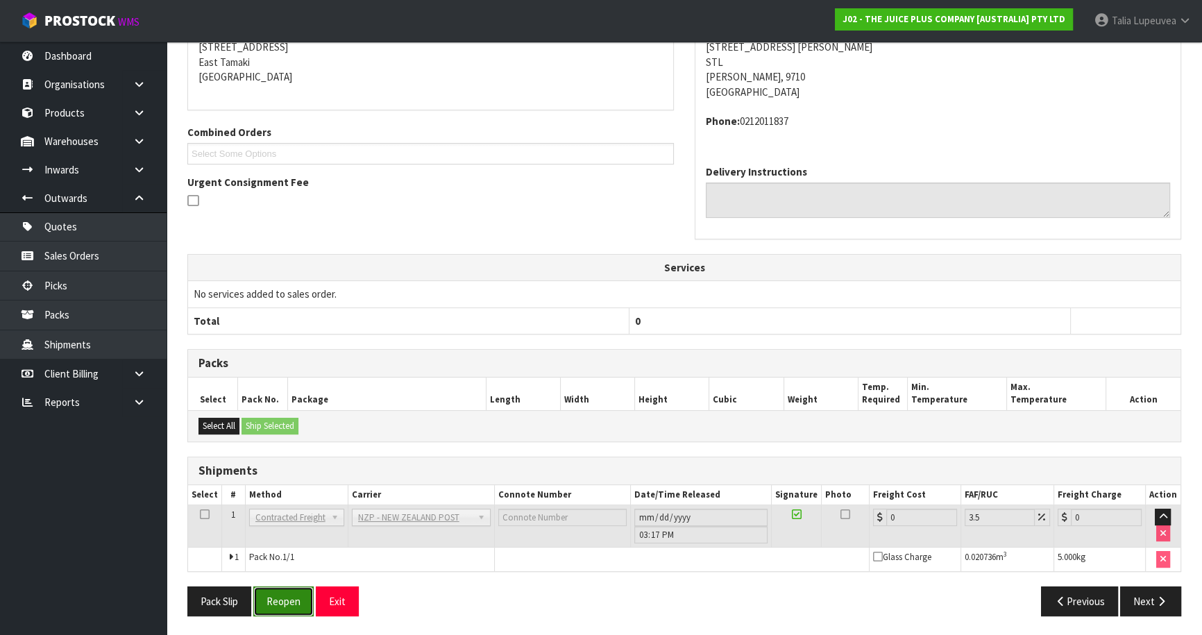
click at [293, 603] on button "Reopen" at bounding box center [283, 601] width 60 height 30
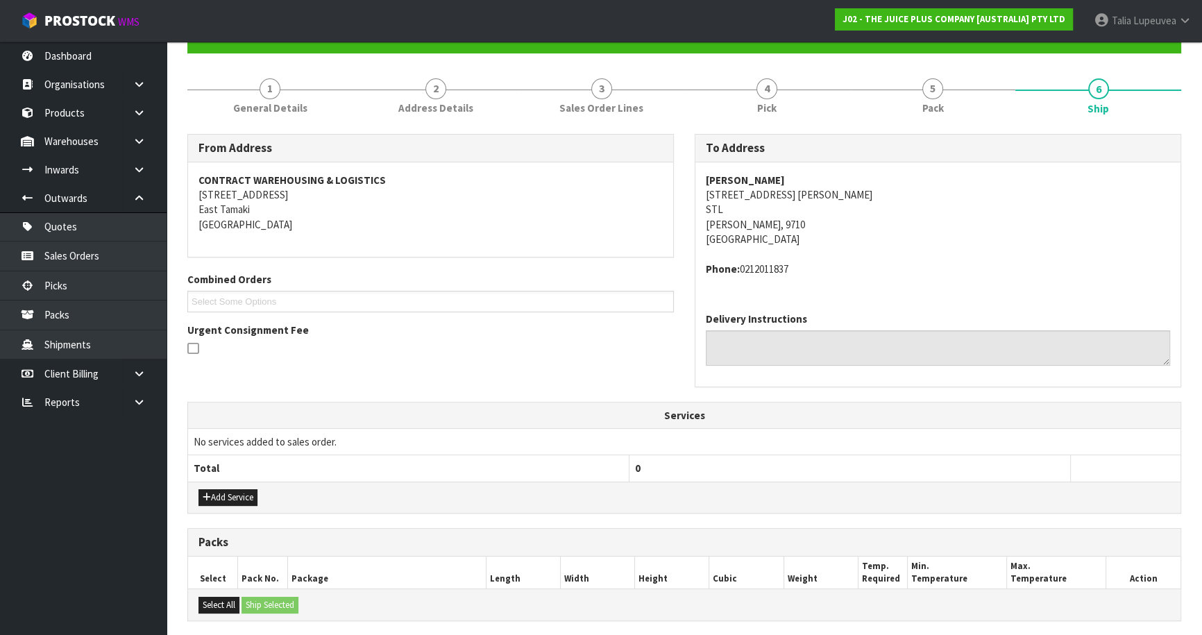
scroll to position [334, 0]
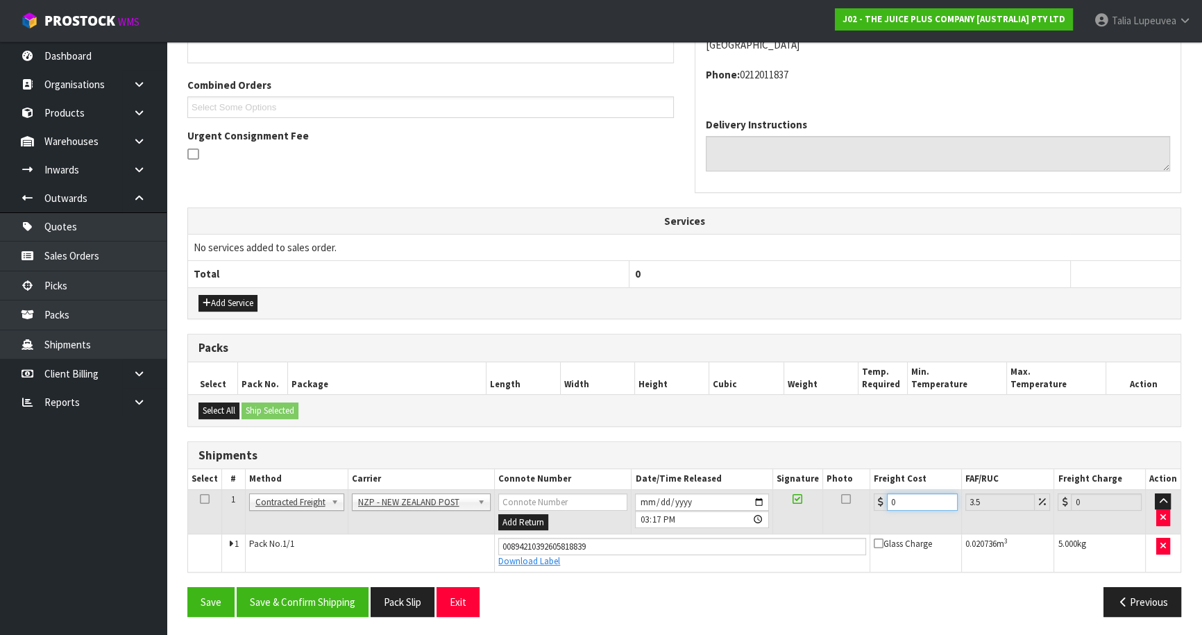
drag, startPoint x: 901, startPoint y: 502, endPoint x: 867, endPoint y: 513, distance: 36.0
click at [867, 513] on tr "1 Client Local Pickup Customer Local Pickup Company Freight Contracted Freight …" at bounding box center [684, 511] width 992 height 45
click at [340, 597] on button "Save & Confirm Shipping" at bounding box center [303, 602] width 132 height 30
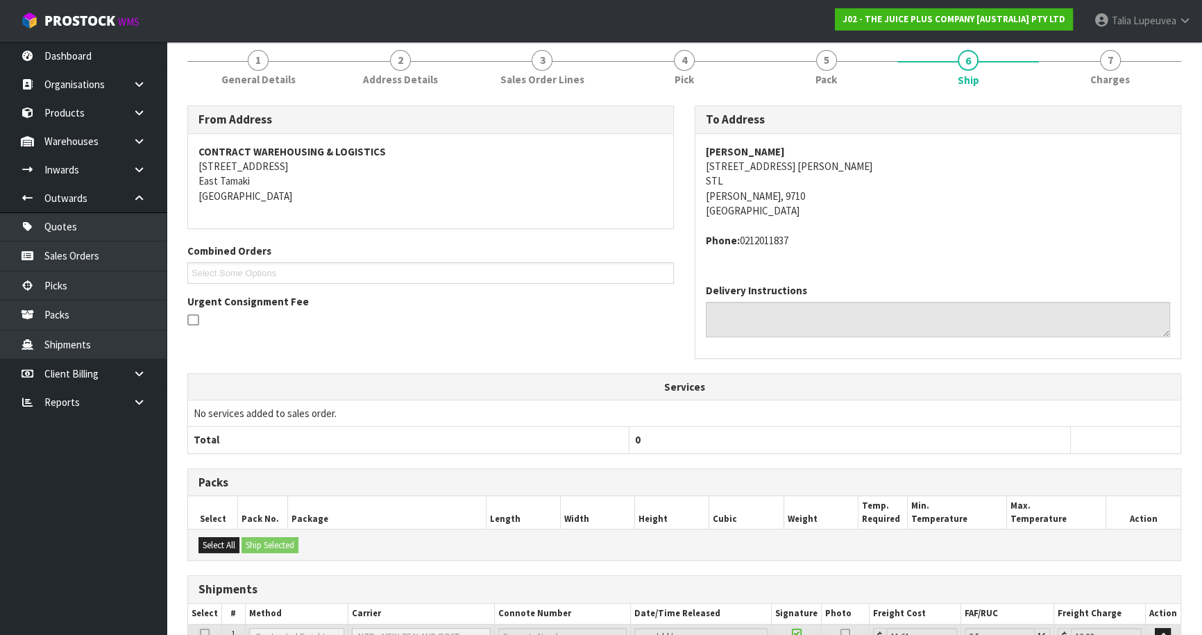
scroll to position [0, 0]
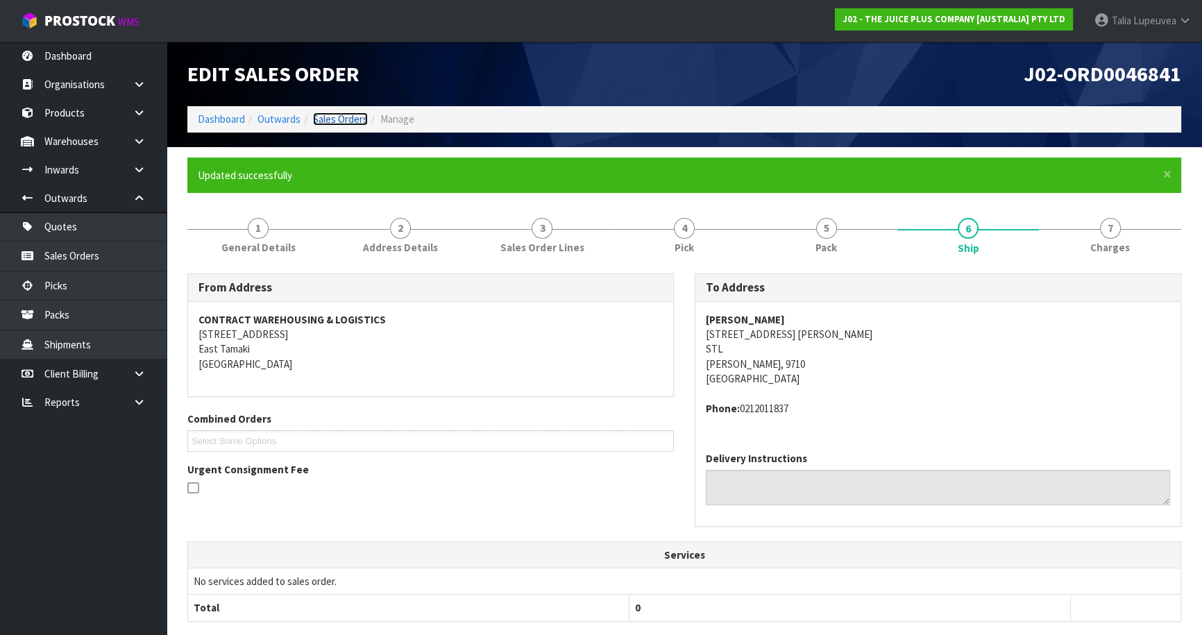
click at [346, 123] on link "Sales Orders" at bounding box center [340, 118] width 55 height 13
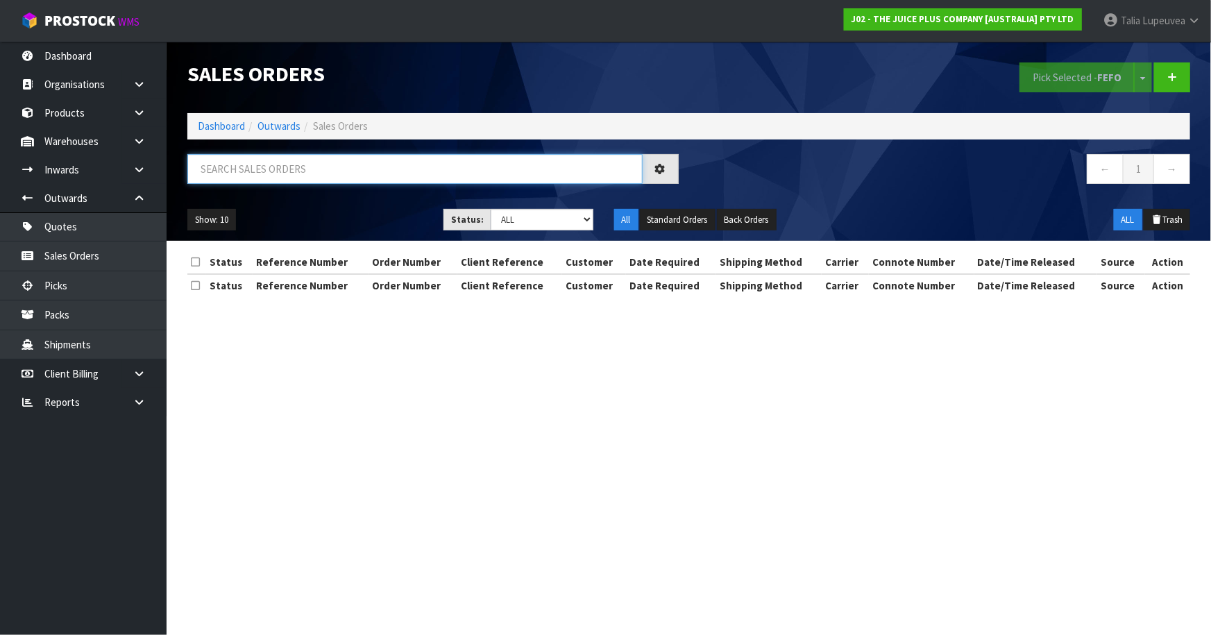
drag, startPoint x: 340, startPoint y: 175, endPoint x: 341, endPoint y: 167, distance: 7.8
click at [340, 173] on input "text" at bounding box center [414, 169] width 455 height 30
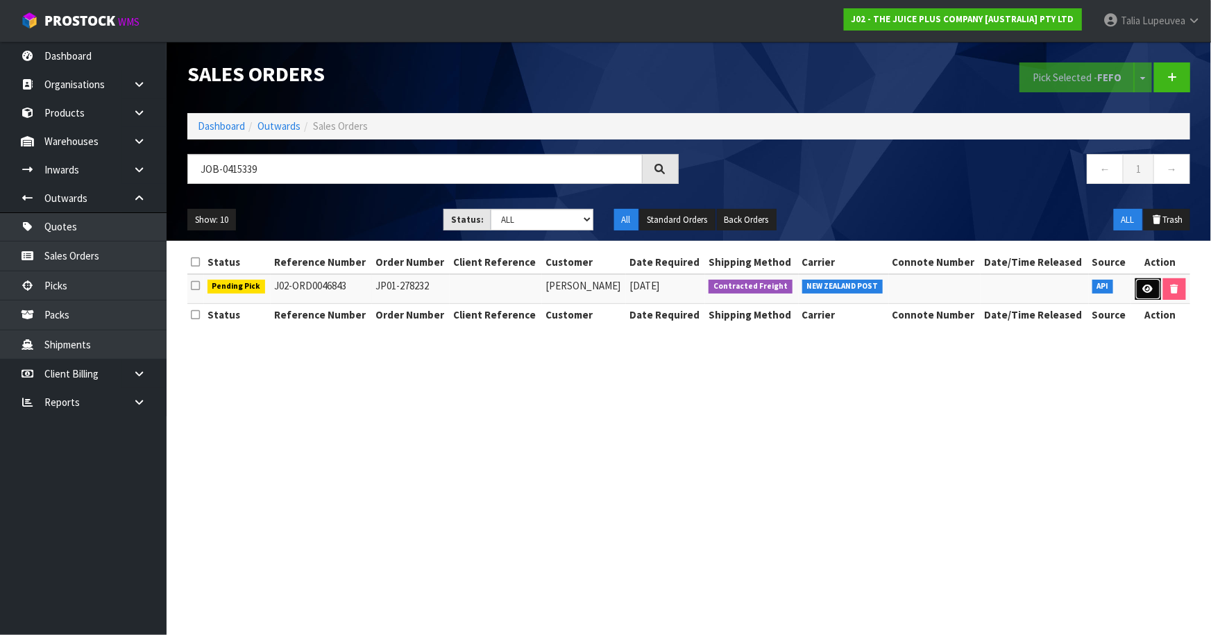
click at [1149, 290] on icon at bounding box center [1148, 288] width 10 height 9
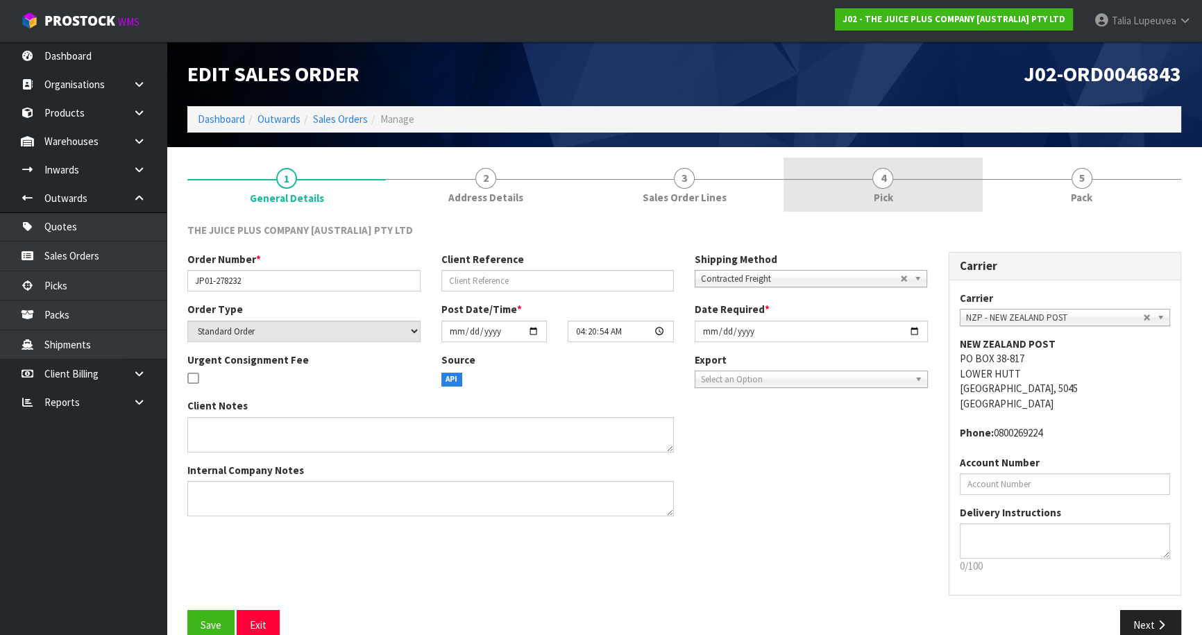
click at [878, 177] on span "4" at bounding box center [882, 178] width 21 height 21
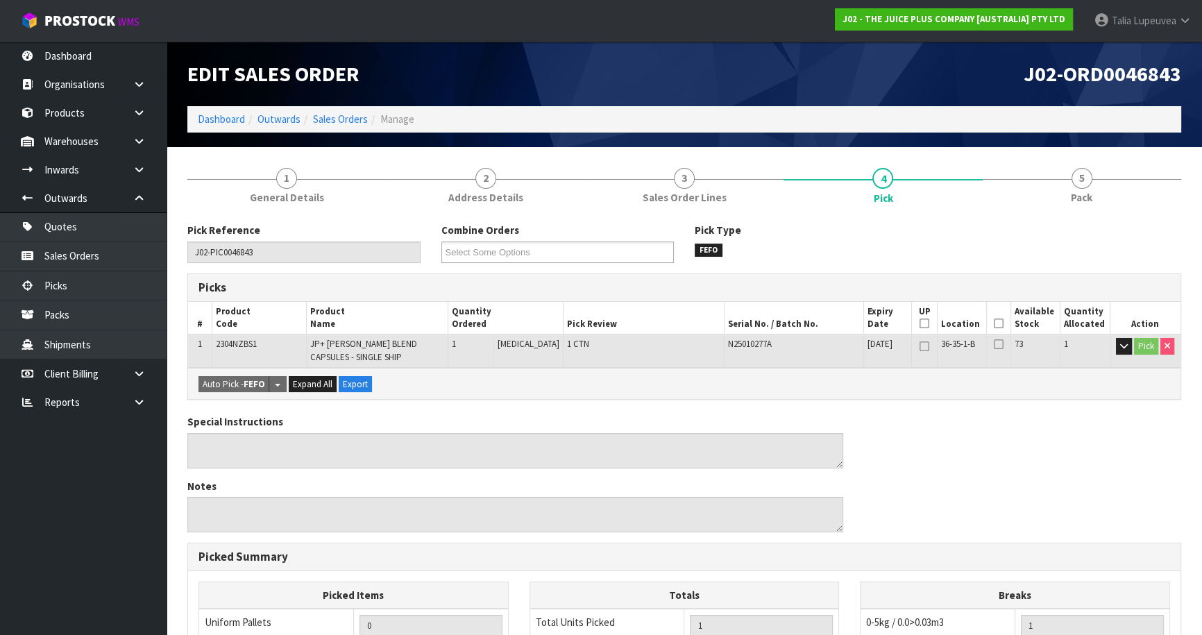
click at [994, 324] on icon at bounding box center [999, 323] width 10 height 1
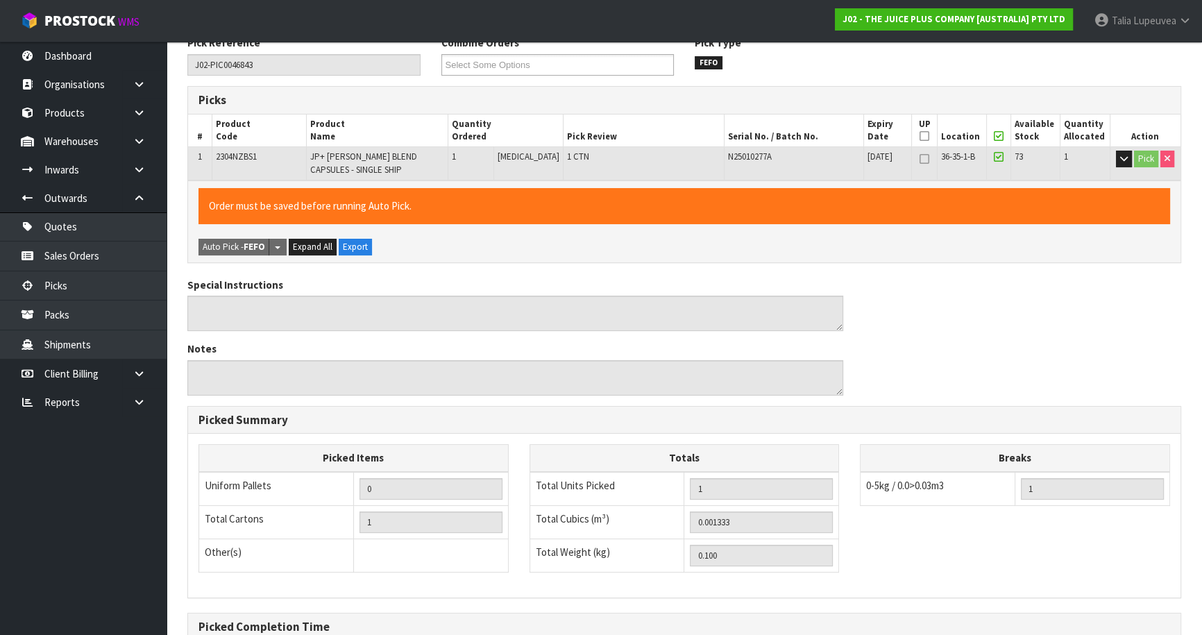
scroll to position [339, 0]
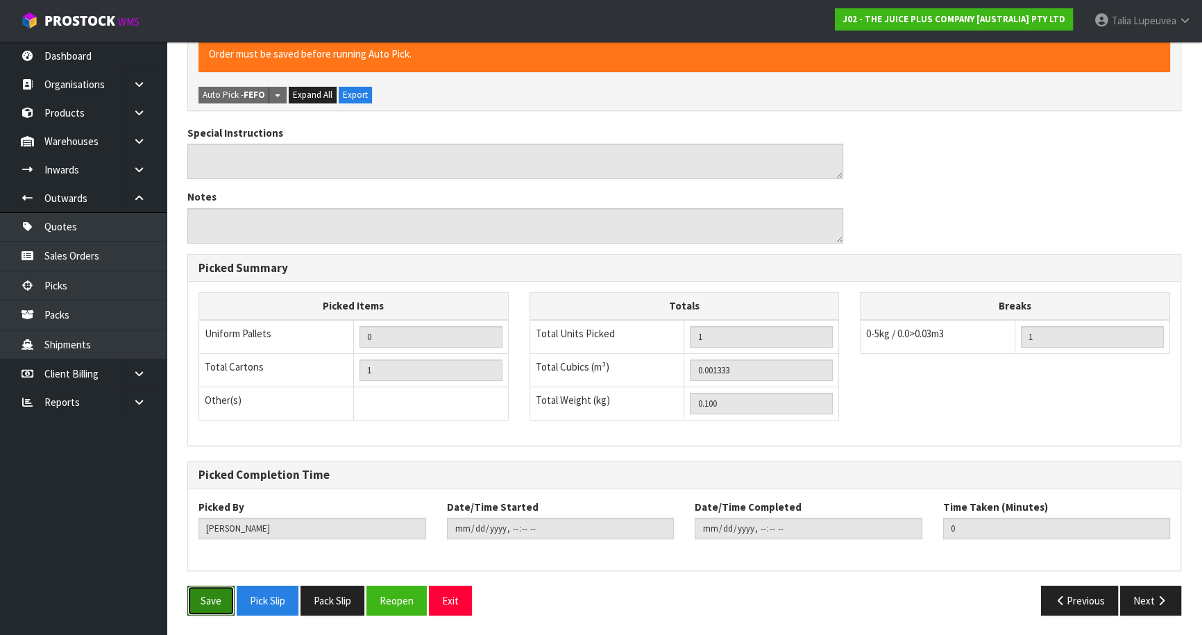
drag, startPoint x: 214, startPoint y: 597, endPoint x: 235, endPoint y: 577, distance: 28.0
click at [217, 593] on button "Save" at bounding box center [210, 601] width 47 height 30
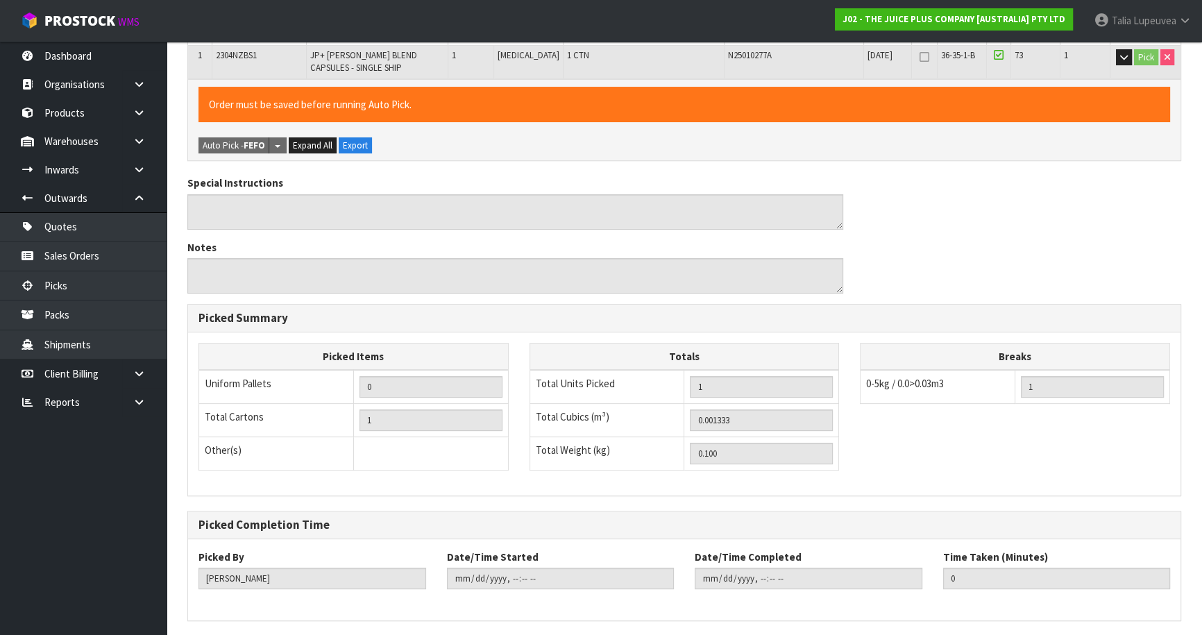
scroll to position [0, 0]
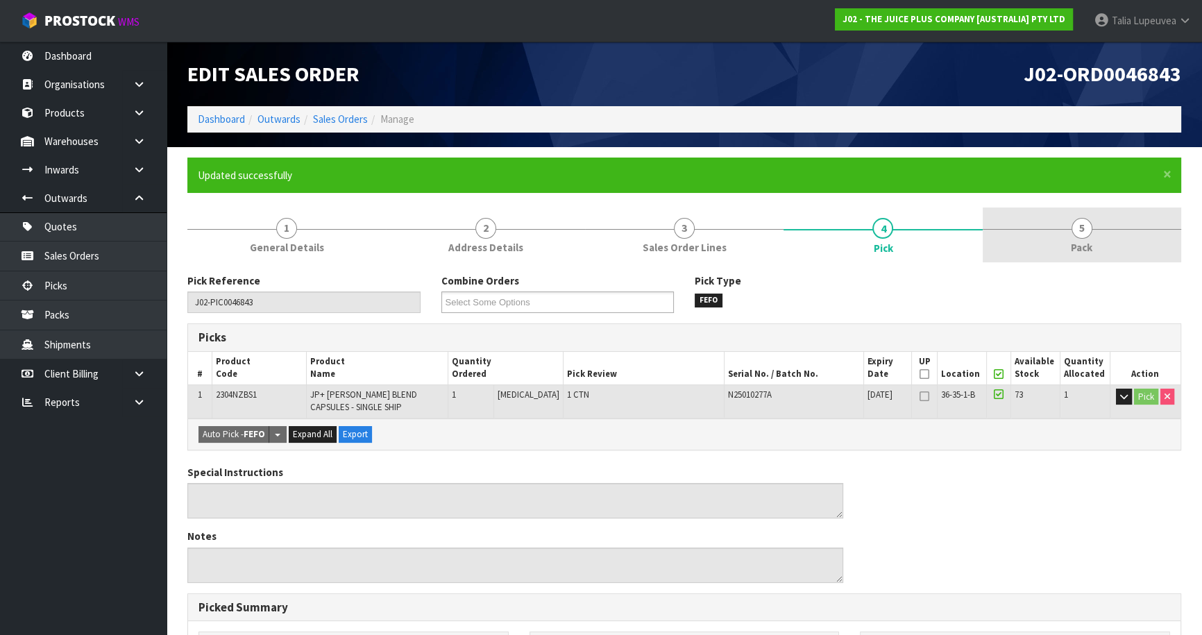
click at [1097, 243] on link "5 Pack" at bounding box center [1081, 234] width 198 height 55
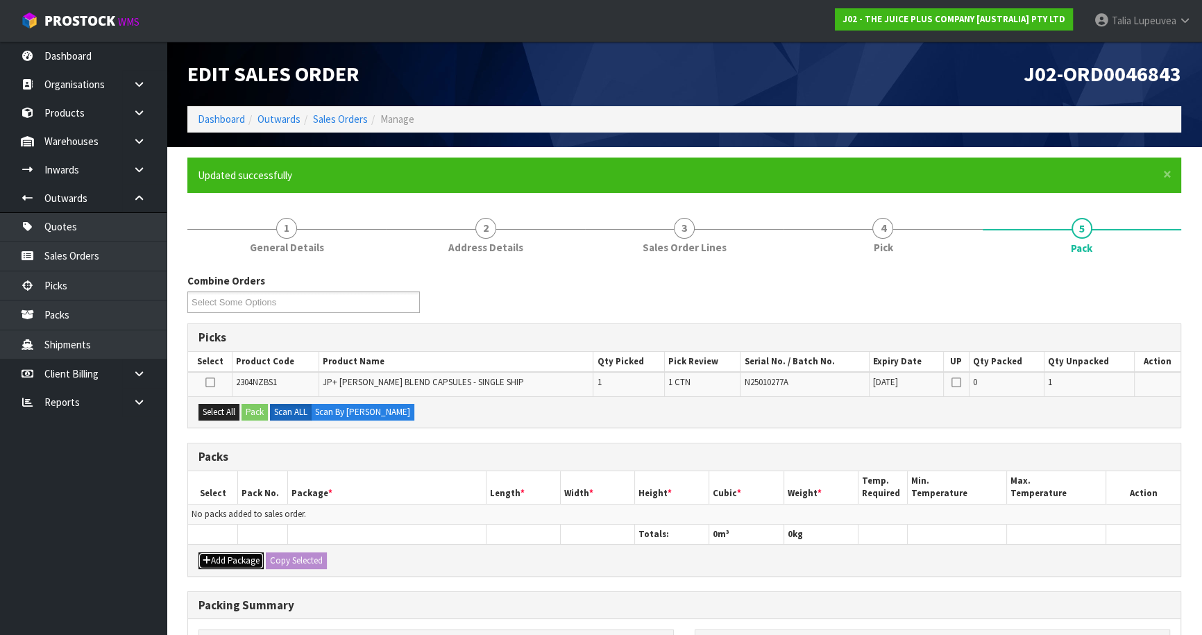
click at [228, 562] on button "Add Package" at bounding box center [230, 560] width 65 height 17
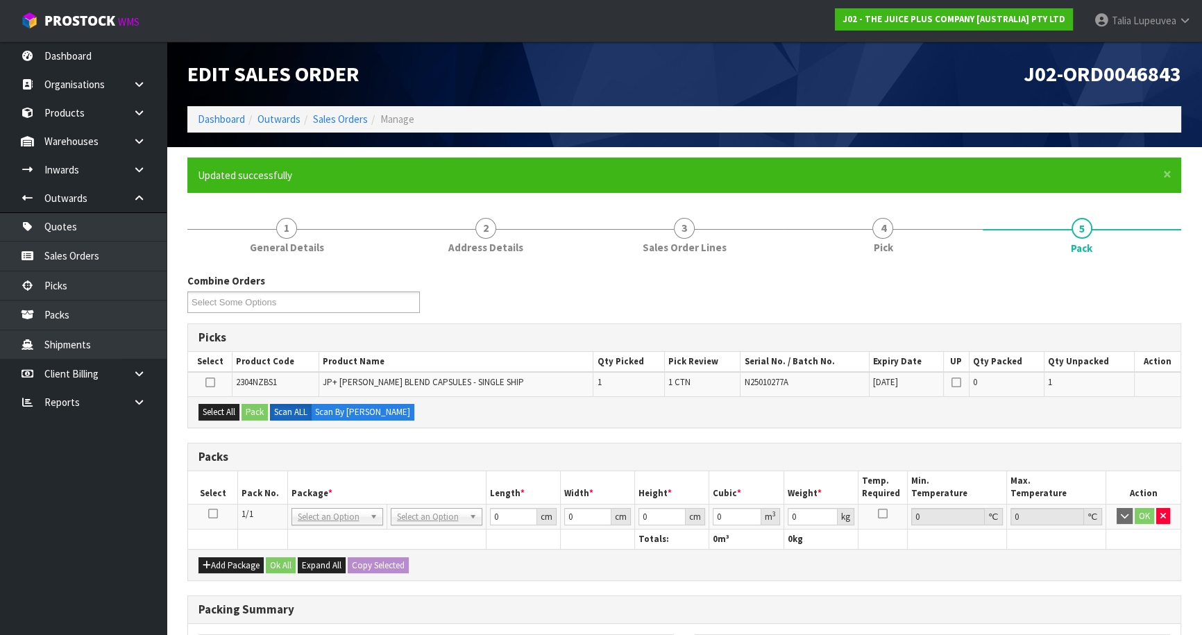
click at [214, 513] on icon at bounding box center [213, 513] width 10 height 1
drag, startPoint x: 212, startPoint y: 411, endPoint x: 231, endPoint y: 409, distance: 19.5
click at [225, 409] on button "Select All" at bounding box center [218, 412] width 41 height 17
click at [253, 409] on button "Pack" at bounding box center [254, 412] width 26 height 17
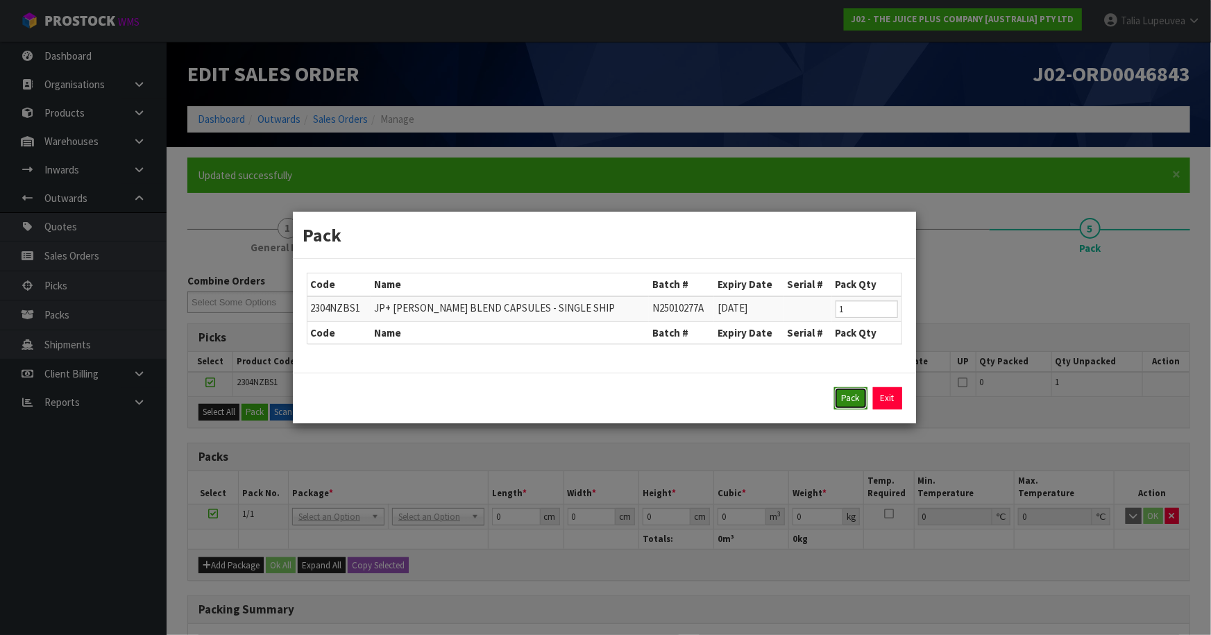
click at [860, 402] on button "Pack" at bounding box center [850, 398] width 33 height 22
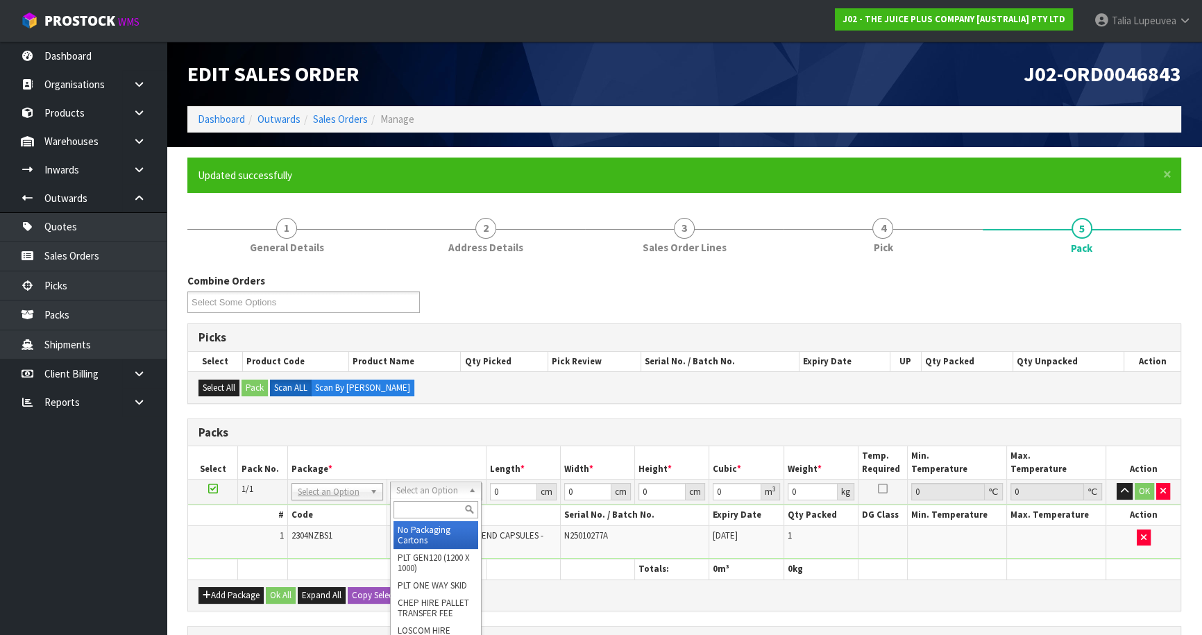
click at [444, 507] on input "text" at bounding box center [435, 509] width 85 height 17
drag, startPoint x: 426, startPoint y: 545, endPoint x: 463, endPoint y: 513, distance: 49.2
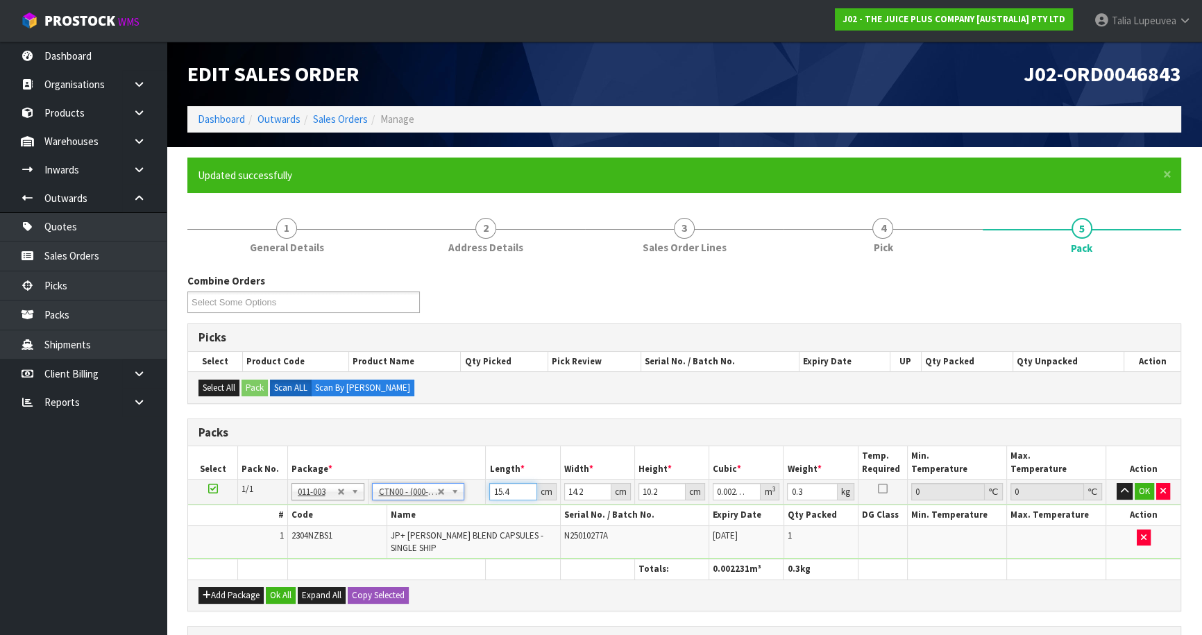
drag, startPoint x: 512, startPoint y: 488, endPoint x: 434, endPoint y: 516, distance: 82.3
click at [434, 516] on tbody "1/1 NONE 007-001 007-002 007-004 007-009 007-013 007-014 007-015 007-017 007-01…" at bounding box center [684, 519] width 992 height 80
click at [1148, 486] on button "OK" at bounding box center [1143, 491] width 19 height 17
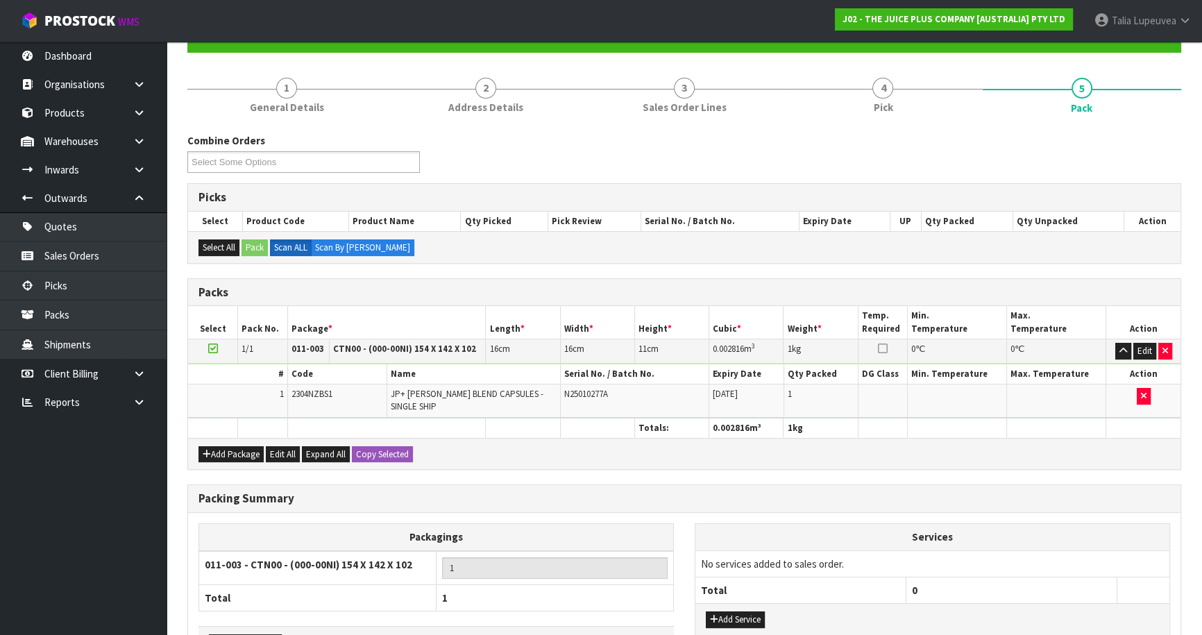
scroll to position [226, 0]
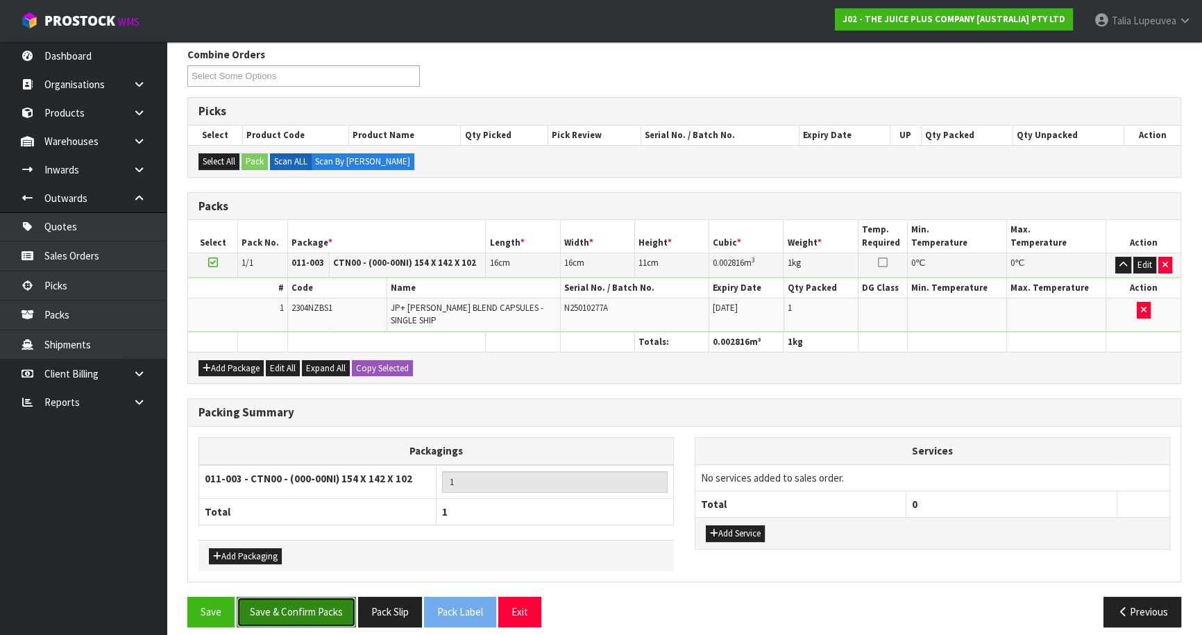
drag, startPoint x: 312, startPoint y: 600, endPoint x: 284, endPoint y: 588, distance: 29.5
click at [311, 600] on button "Save & Confirm Packs" at bounding box center [296, 612] width 119 height 30
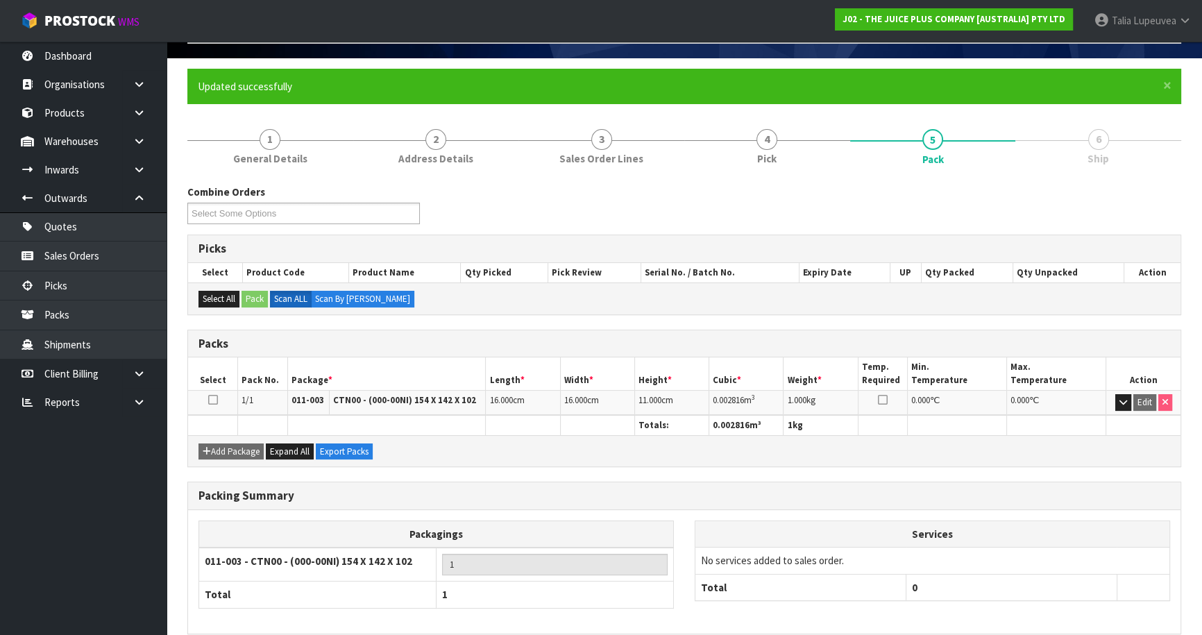
scroll to position [151, 0]
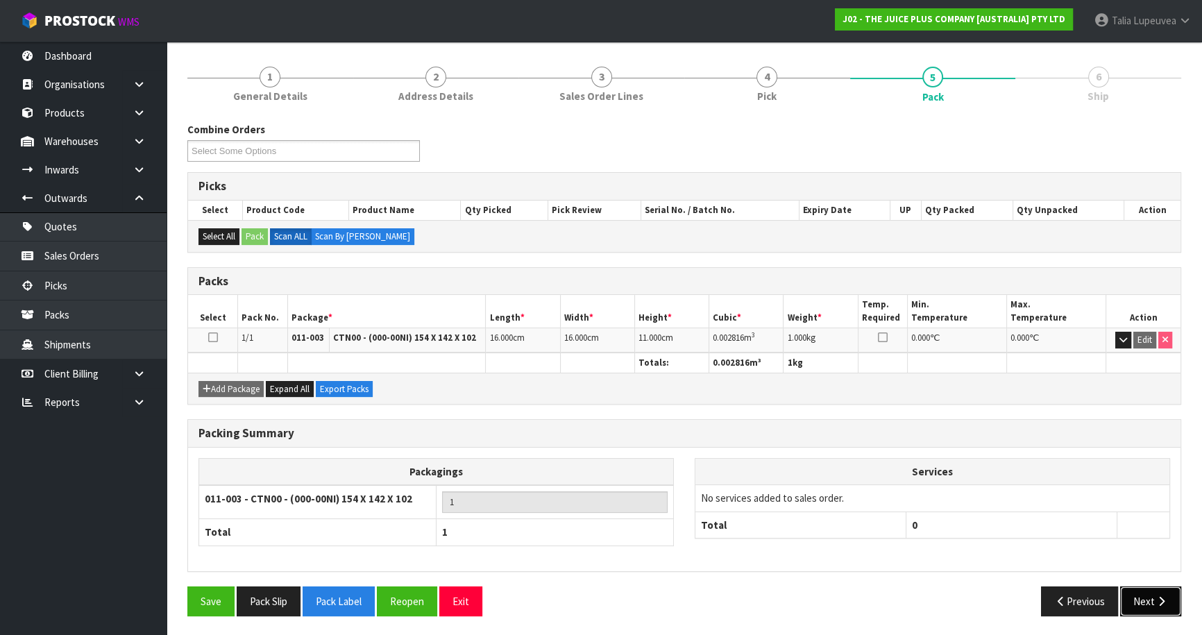
click at [1146, 603] on button "Next" at bounding box center [1150, 601] width 61 height 30
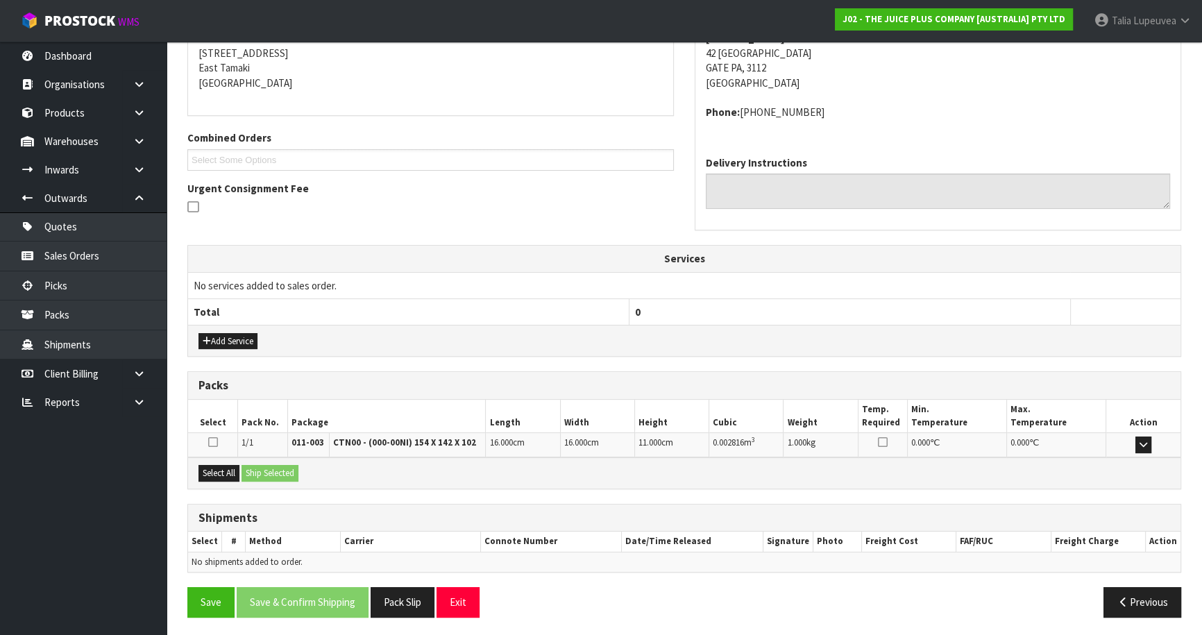
scroll to position [282, 0]
click at [218, 473] on button "Select All" at bounding box center [218, 472] width 41 height 17
click at [271, 470] on button "Ship Selected" at bounding box center [269, 472] width 57 height 17
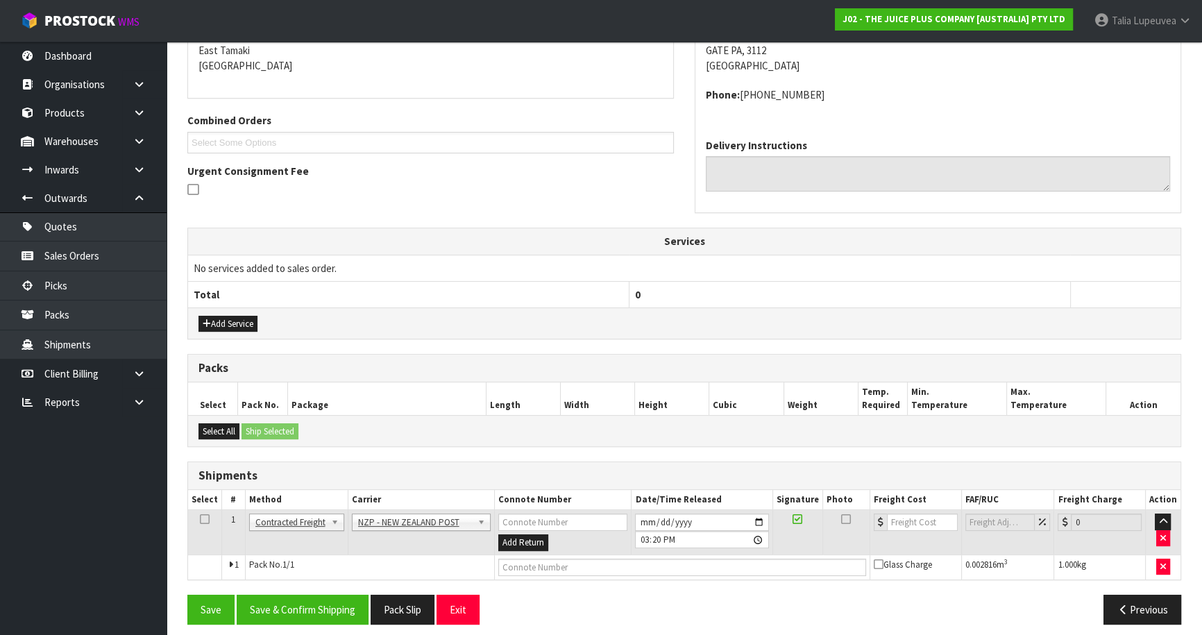
scroll to position [306, 0]
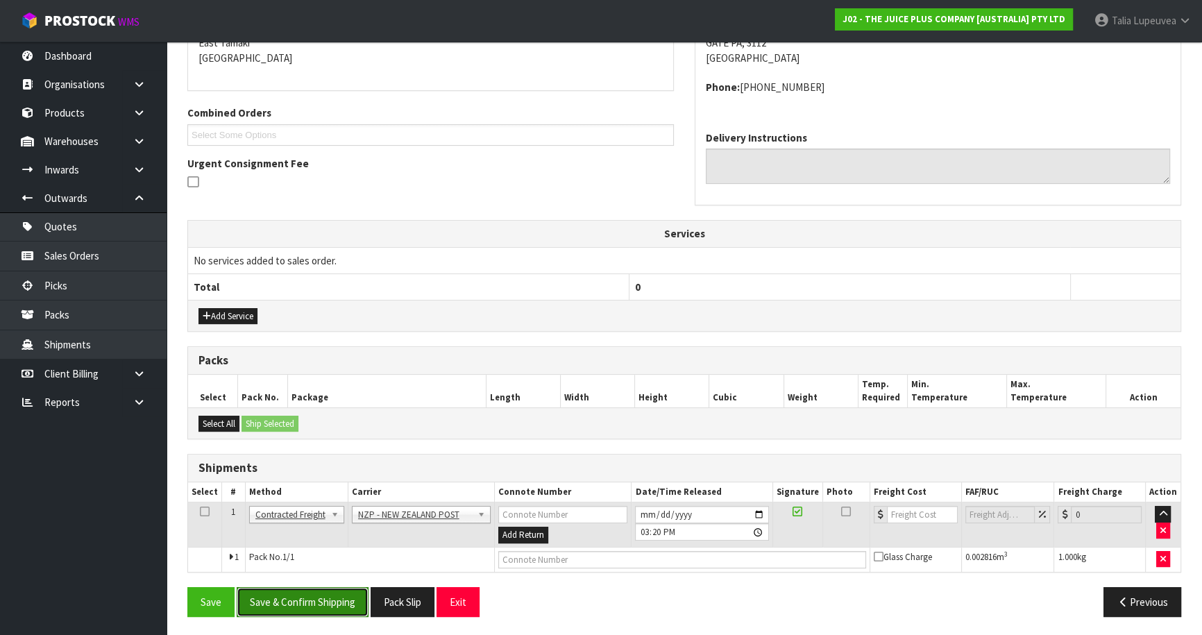
drag, startPoint x: 345, startPoint y: 590, endPoint x: 324, endPoint y: 586, distance: 21.2
click at [344, 590] on button "Save & Confirm Shipping" at bounding box center [303, 602] width 132 height 30
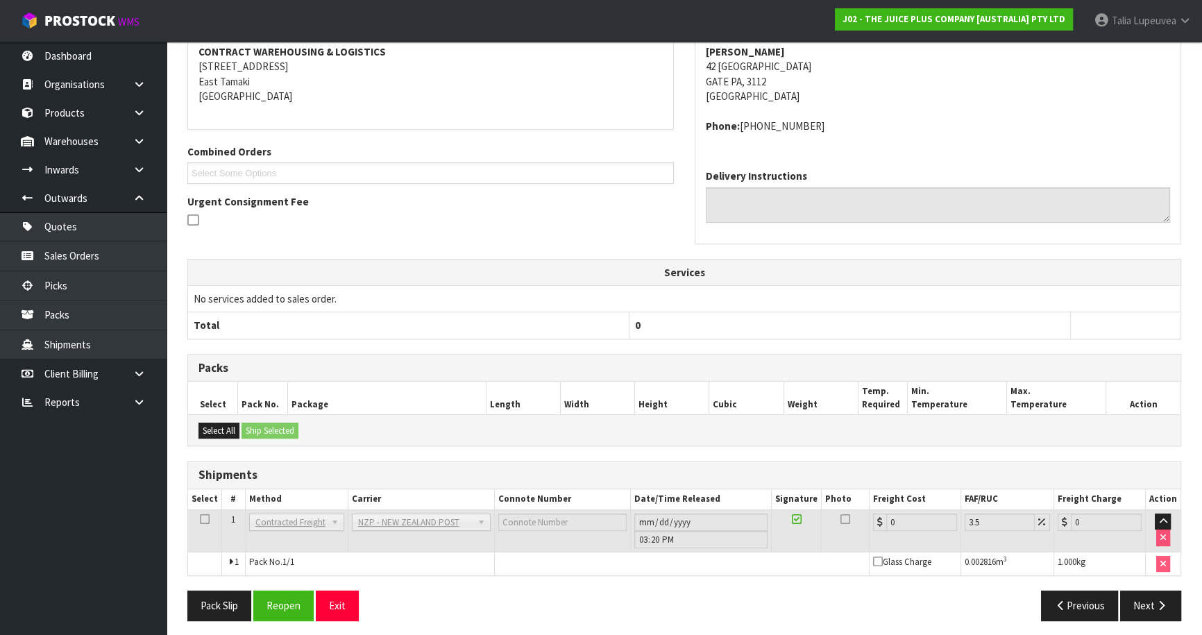
scroll to position [287, 0]
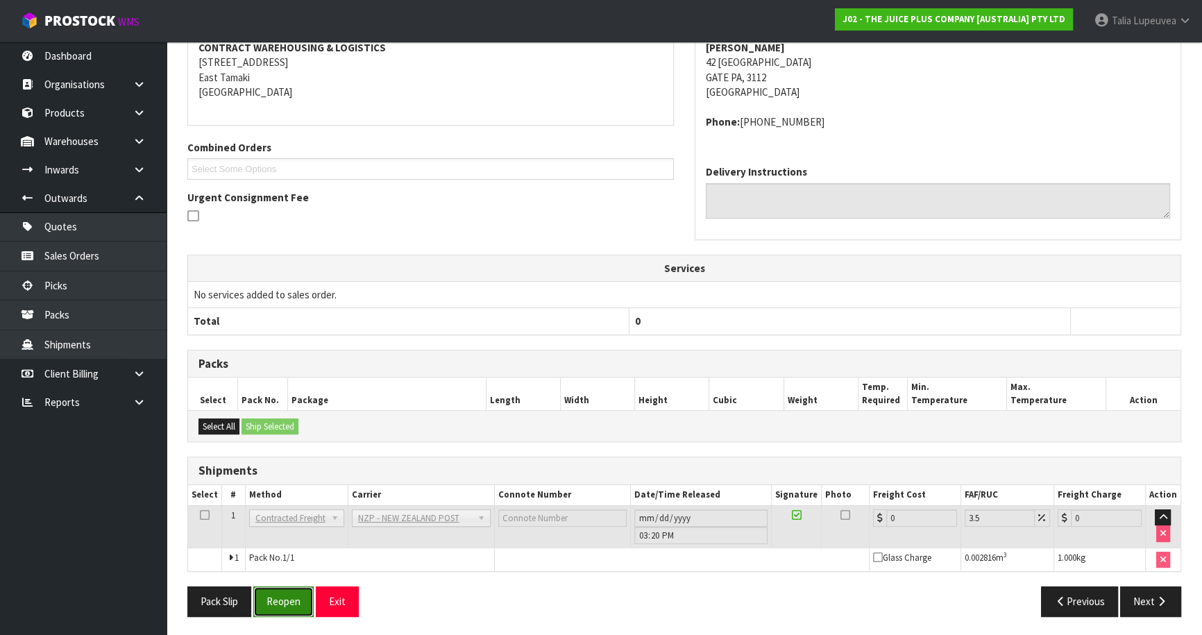
click at [309, 594] on button "Reopen" at bounding box center [283, 601] width 60 height 30
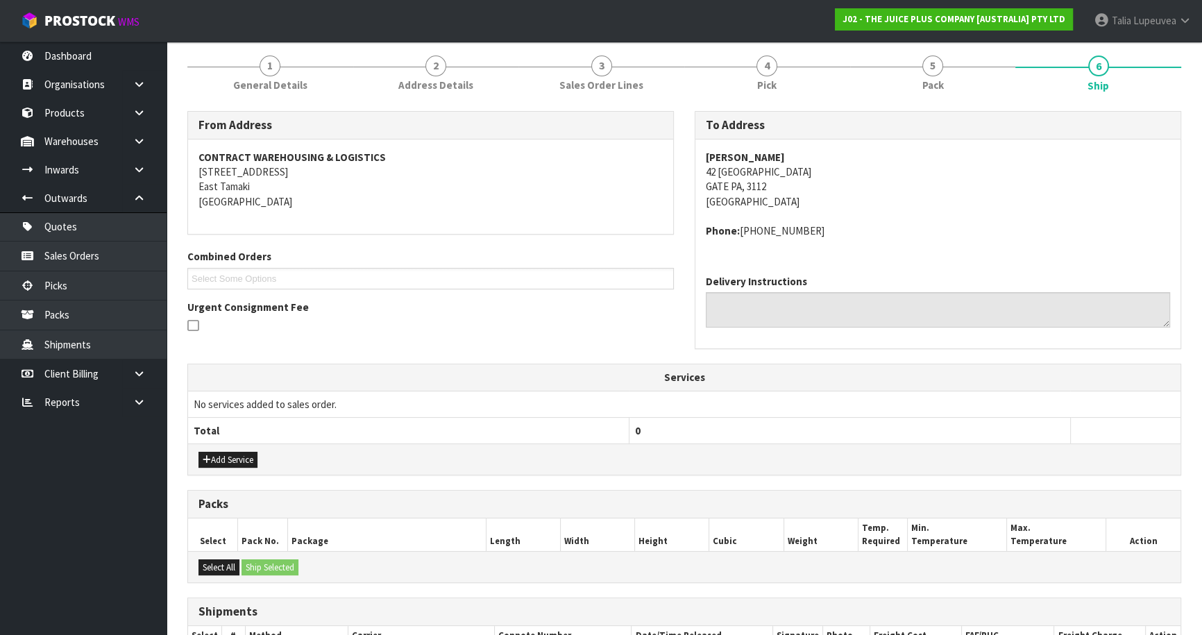
scroll to position [319, 0]
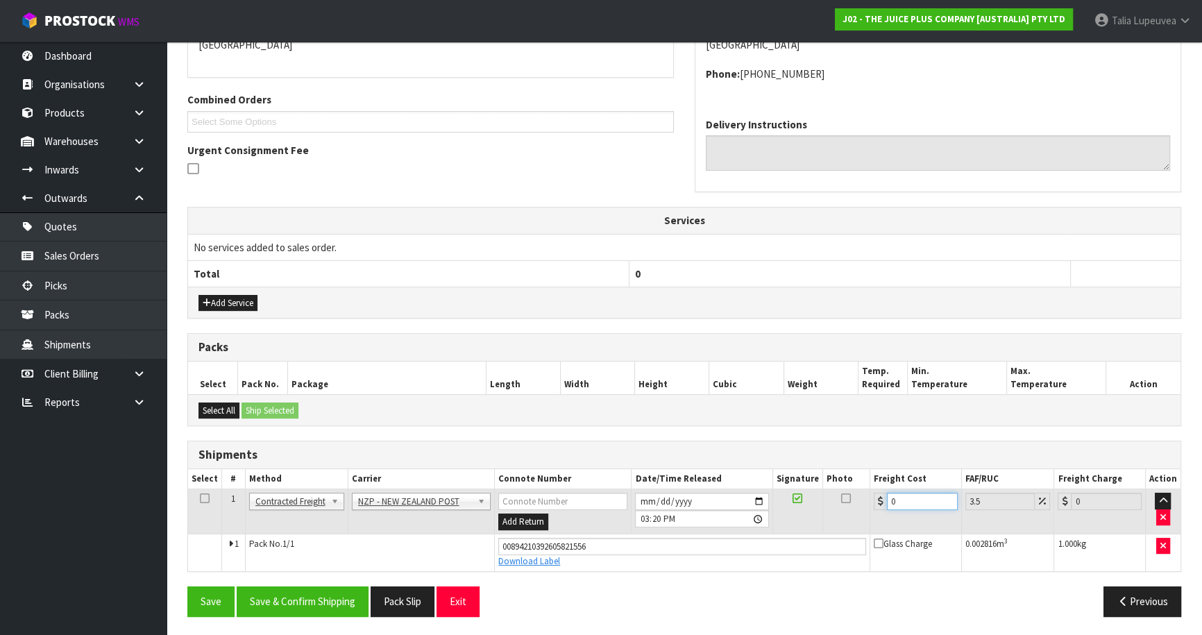
drag, startPoint x: 897, startPoint y: 497, endPoint x: 864, endPoint y: 507, distance: 34.7
click at [864, 507] on tr "1 Client Local Pickup Customer Local Pickup Company Freight Contracted Freight …" at bounding box center [684, 511] width 992 height 45
click at [344, 600] on button "Save & Confirm Shipping" at bounding box center [303, 601] width 132 height 30
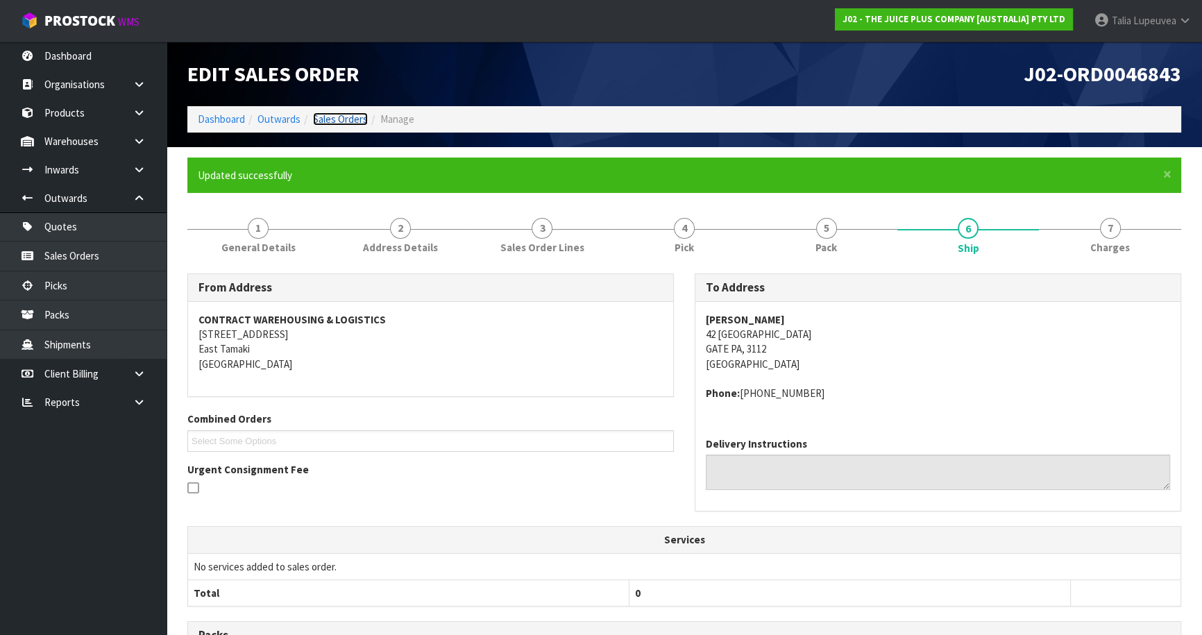
click at [338, 119] on link "Sales Orders" at bounding box center [340, 118] width 55 height 13
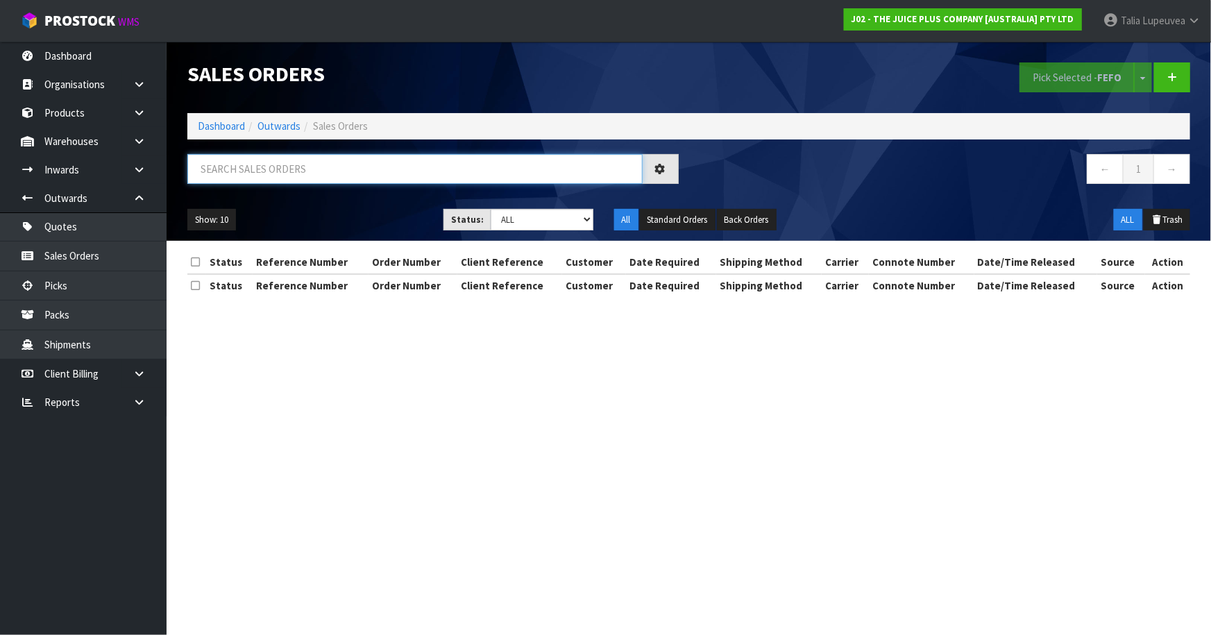
click at [331, 178] on input "text" at bounding box center [414, 169] width 455 height 30
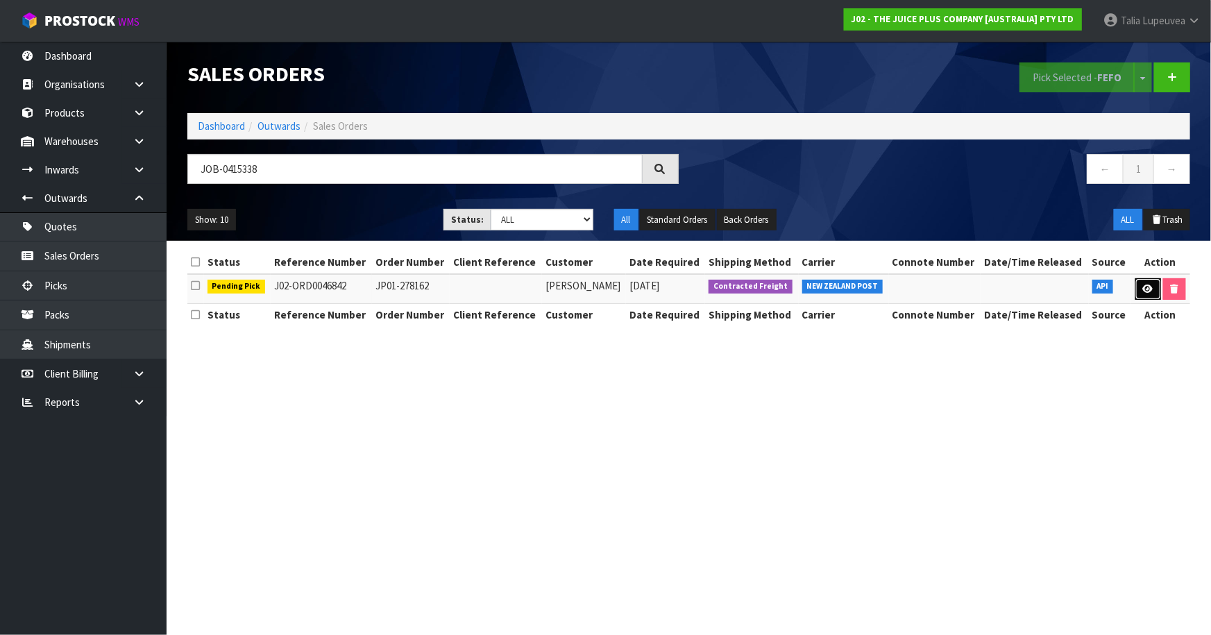
click at [1143, 289] on icon at bounding box center [1148, 288] width 10 height 9
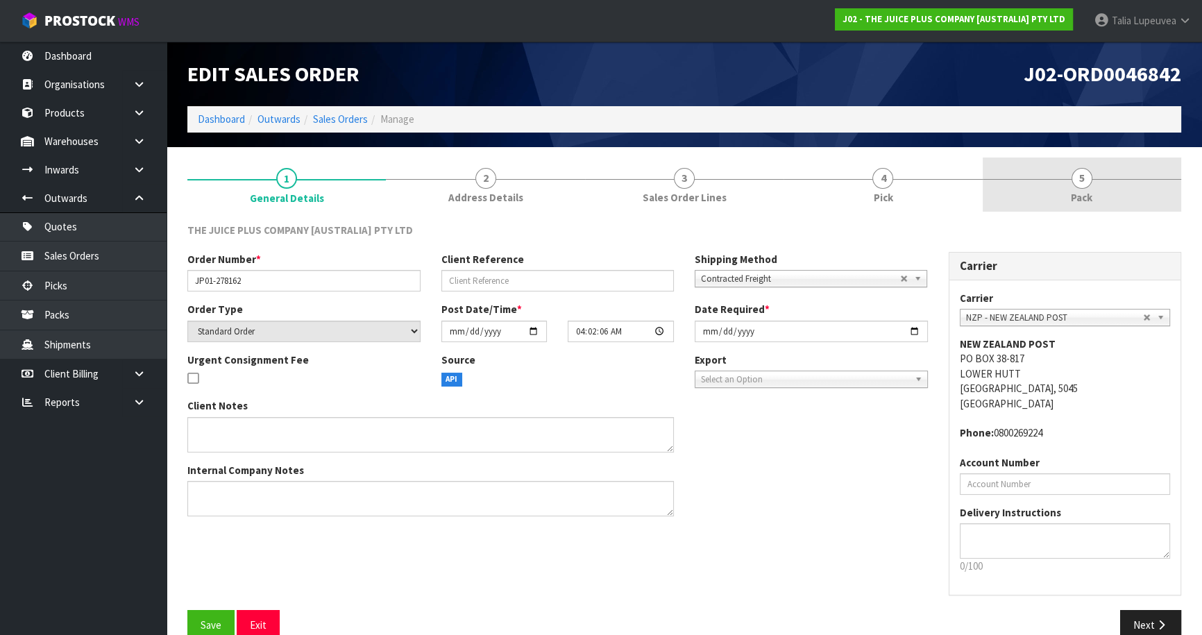
click at [1103, 205] on link "5 Pack" at bounding box center [1081, 185] width 198 height 55
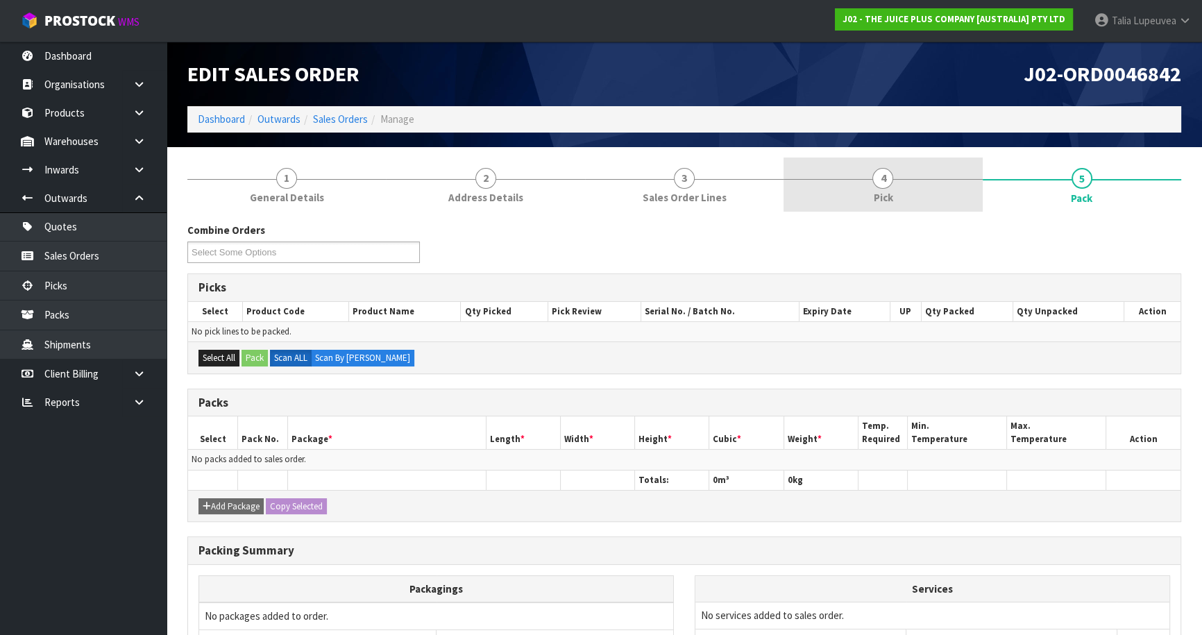
click at [829, 172] on link "4 Pick" at bounding box center [882, 185] width 198 height 55
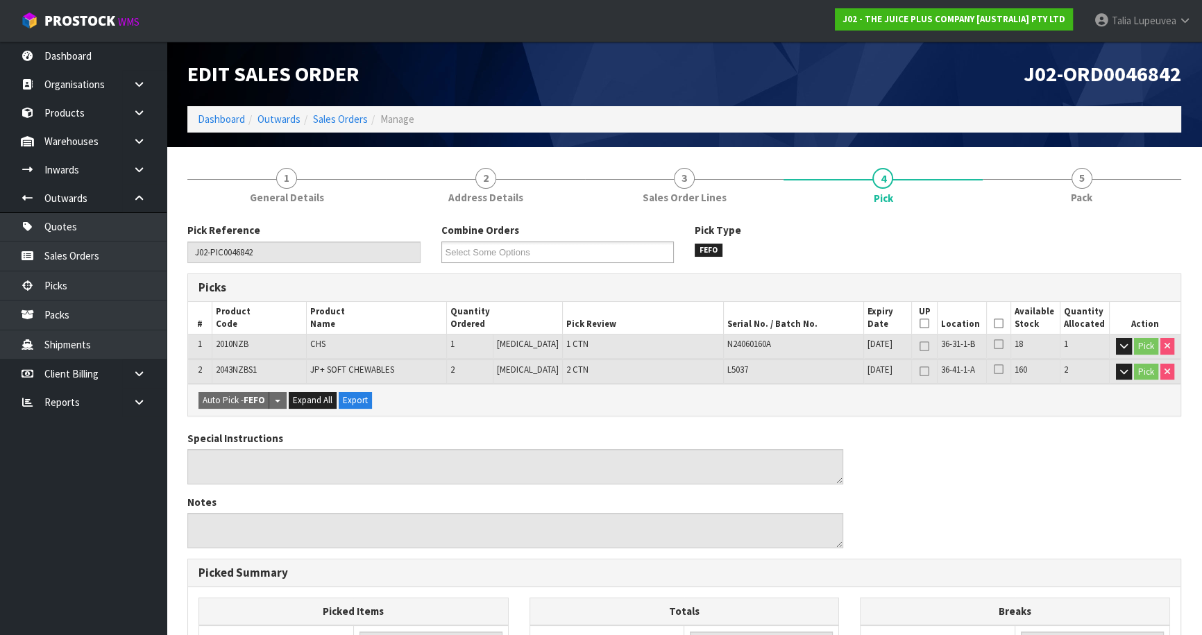
click at [996, 324] on icon at bounding box center [999, 323] width 10 height 1
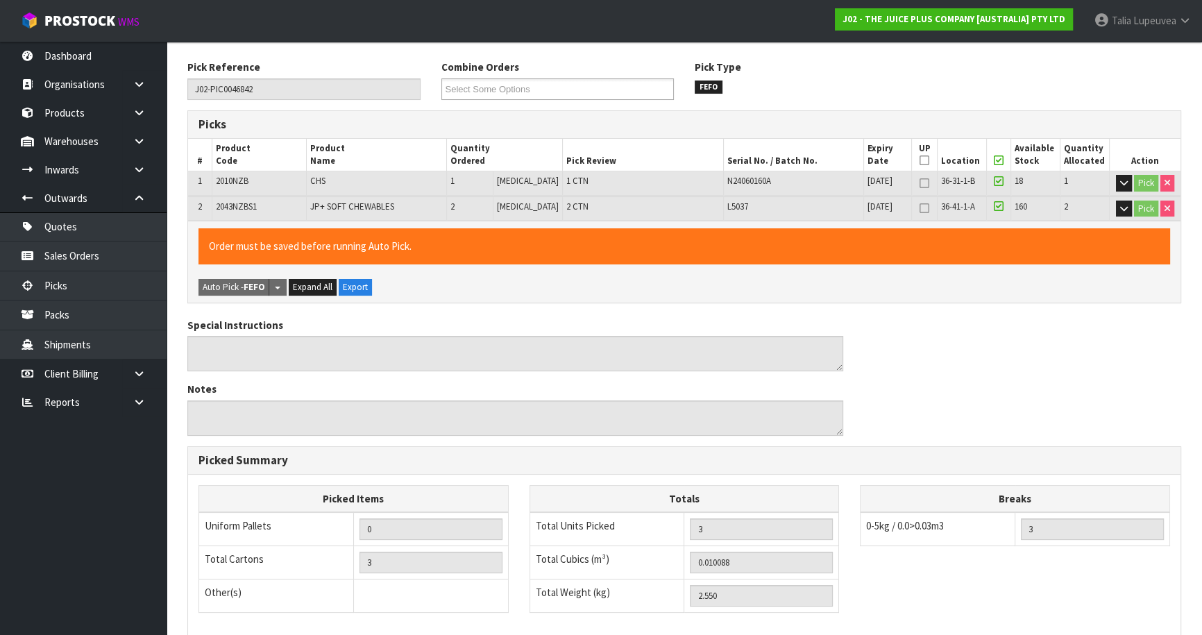
scroll to position [354, 0]
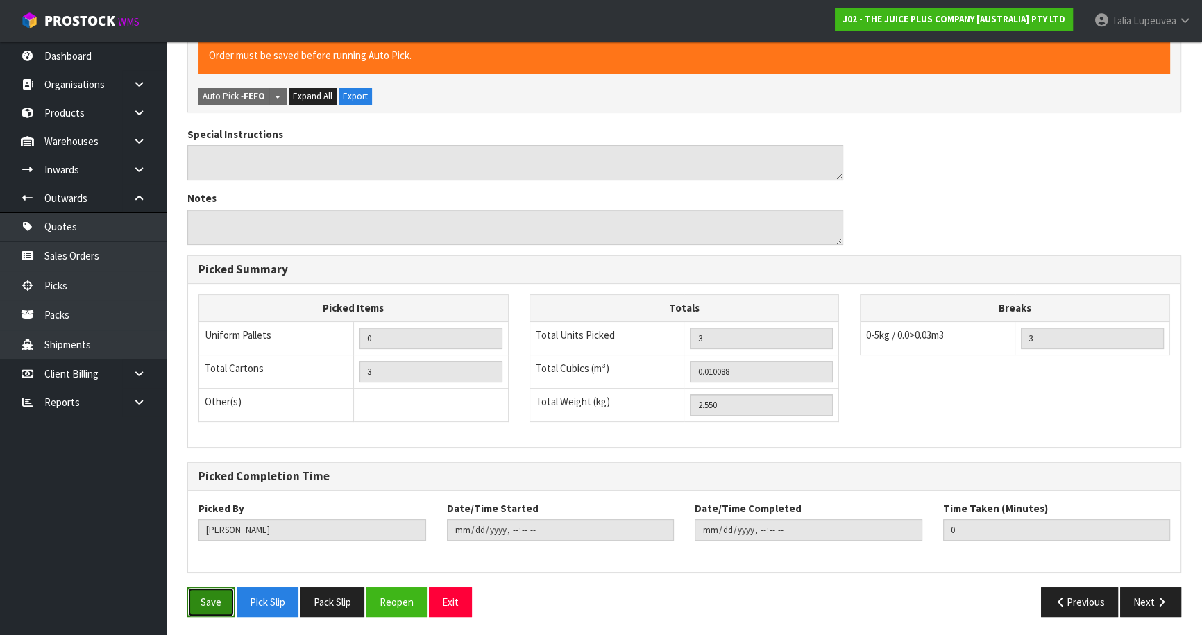
click at [215, 590] on button "Save" at bounding box center [210, 602] width 47 height 30
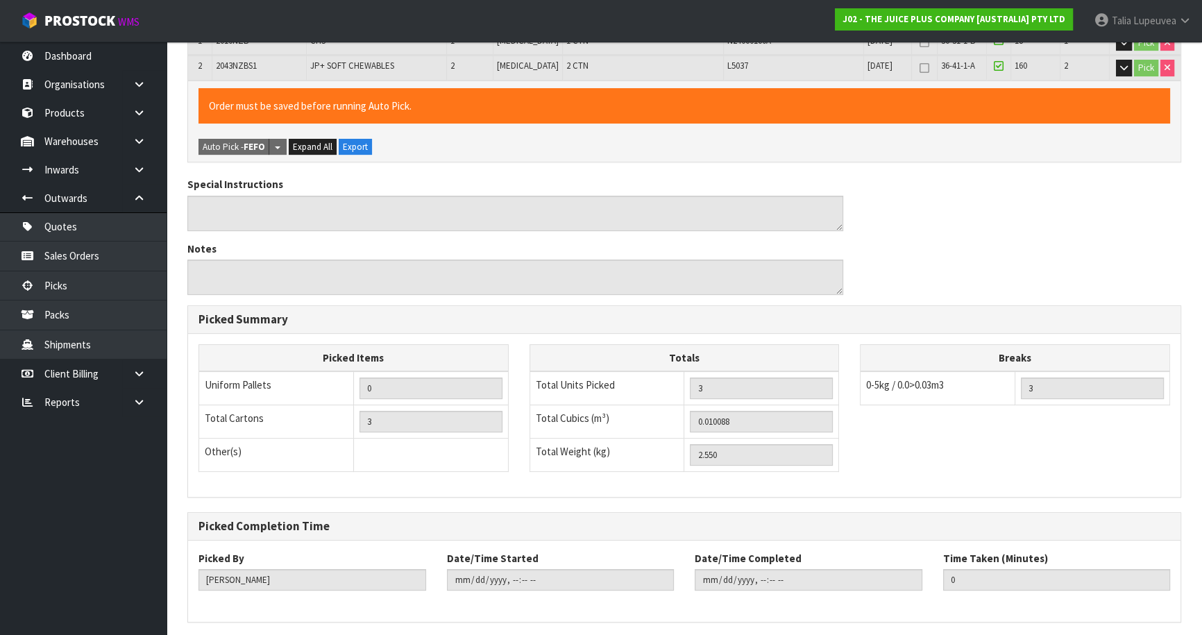
scroll to position [0, 0]
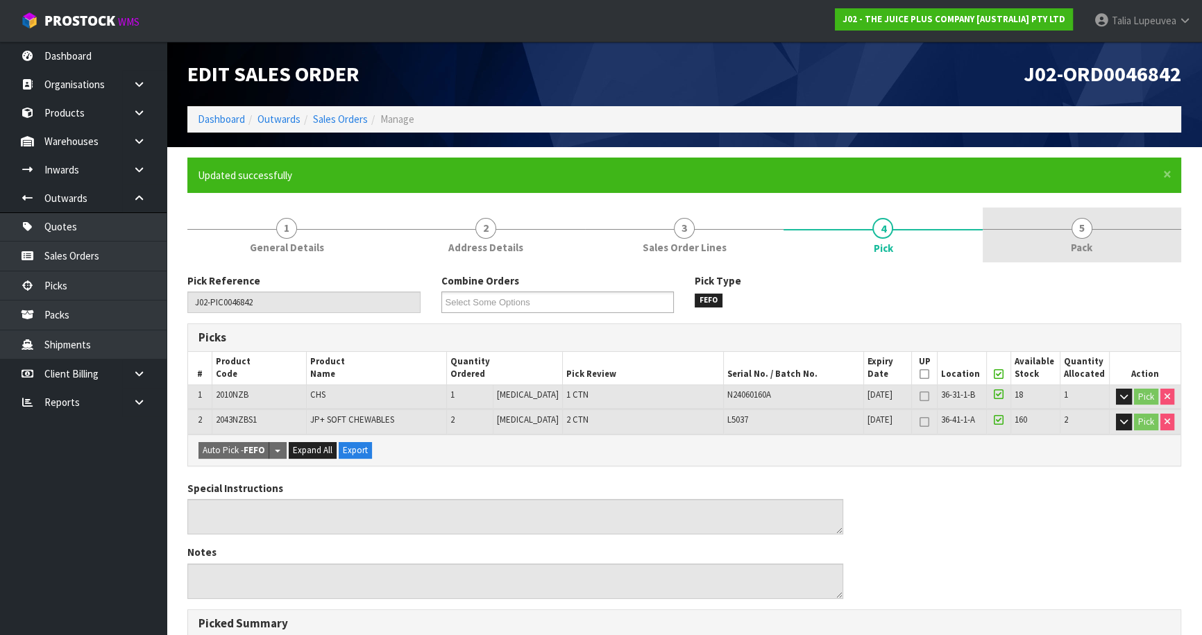
click at [1043, 252] on link "5 Pack" at bounding box center [1081, 234] width 198 height 55
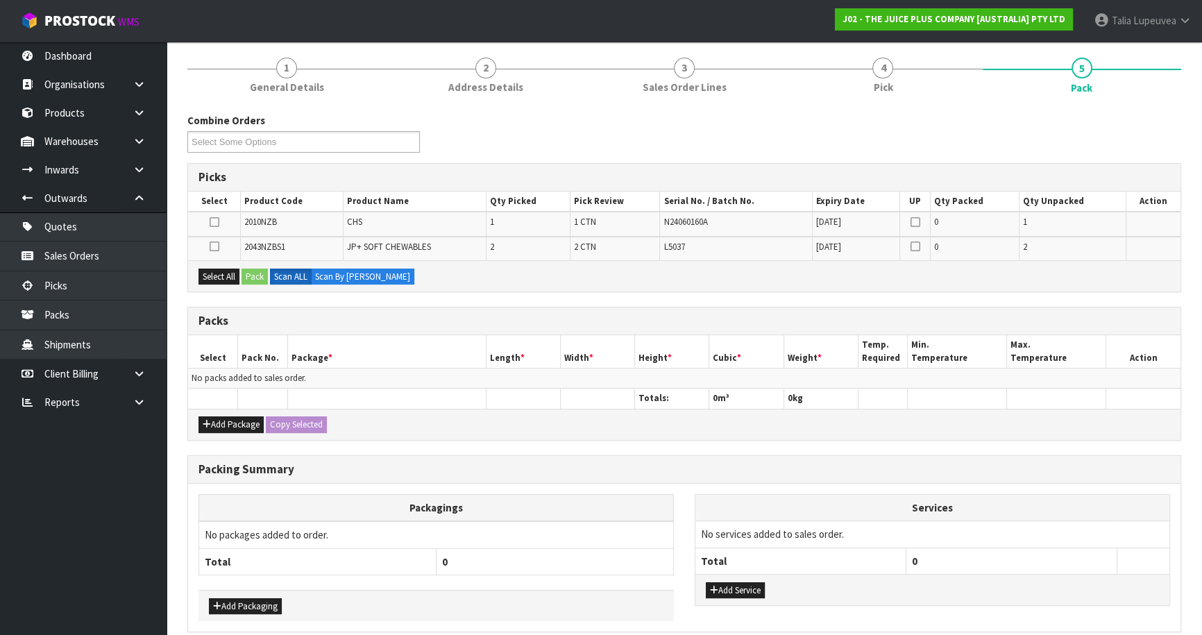
scroll to position [189, 0]
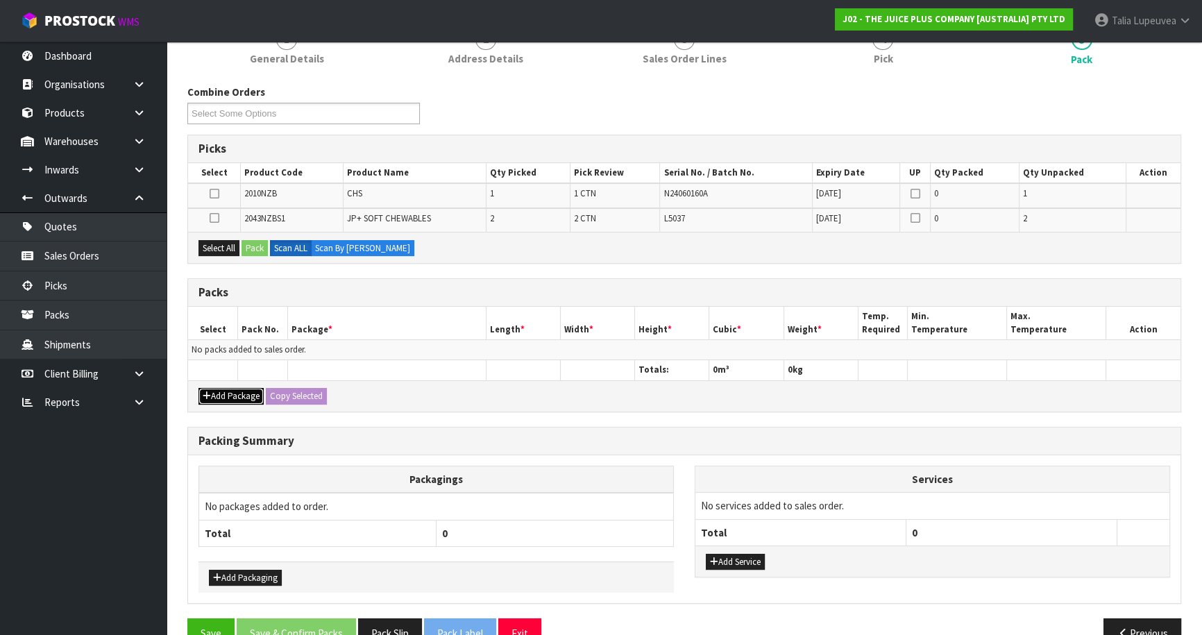
click at [215, 389] on button "Add Package" at bounding box center [230, 396] width 65 height 17
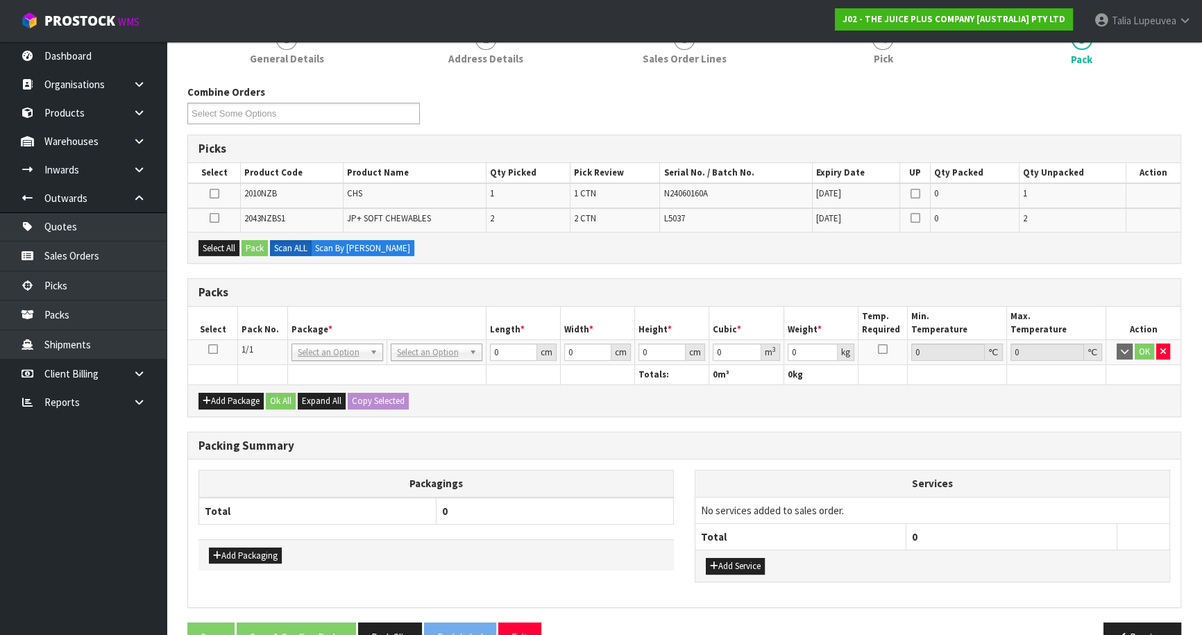
click at [211, 349] on icon at bounding box center [213, 349] width 10 height 1
drag, startPoint x: 216, startPoint y: 246, endPoint x: 239, endPoint y: 243, distance: 23.2
click at [217, 246] on button "Select All" at bounding box center [218, 248] width 41 height 17
click at [246, 244] on button "Pack" at bounding box center [254, 248] width 26 height 17
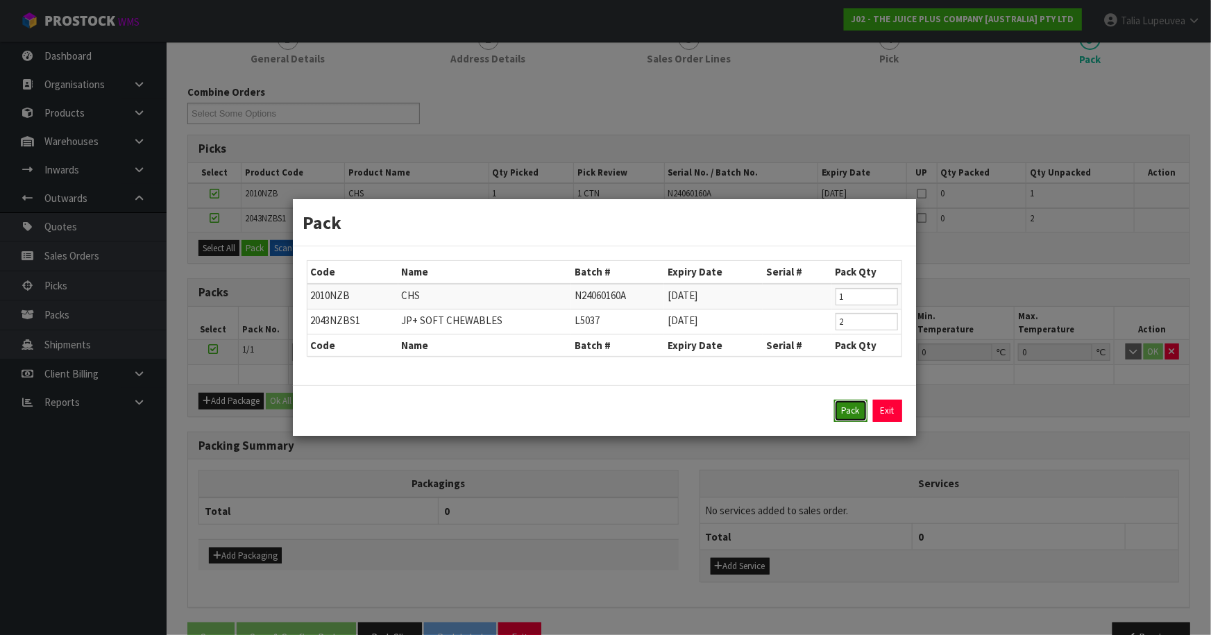
click at [840, 409] on button "Pack" at bounding box center [850, 411] width 33 height 22
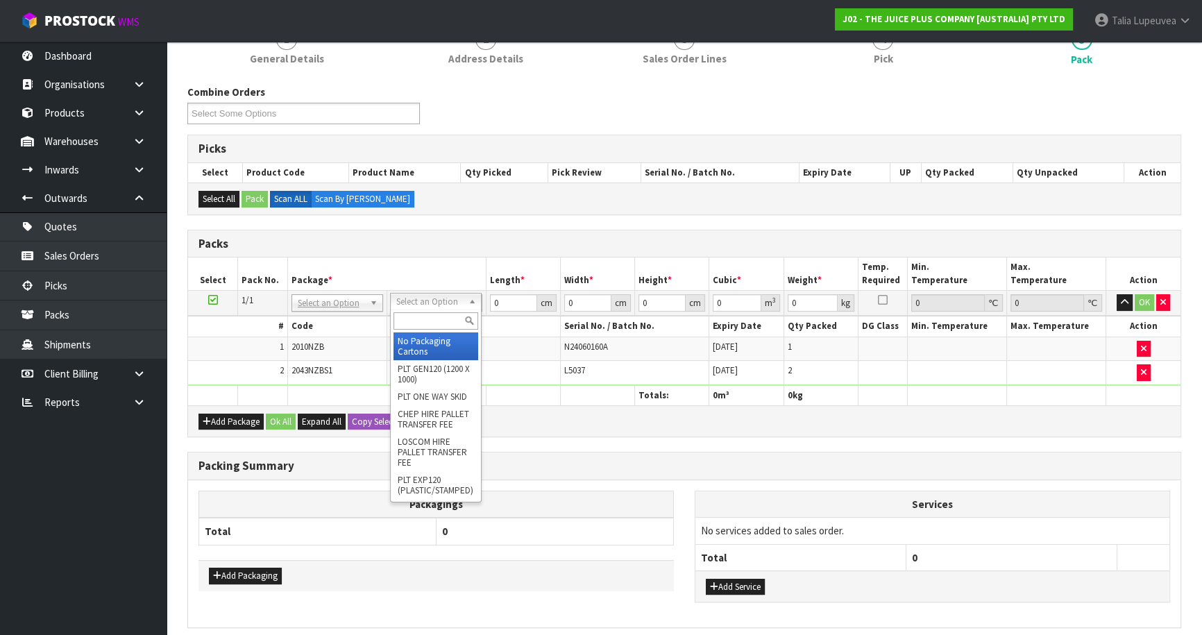
click at [435, 312] on input "text" at bounding box center [435, 320] width 85 height 17
drag, startPoint x: 441, startPoint y: 339, endPoint x: 486, endPoint y: 312, distance: 52.0
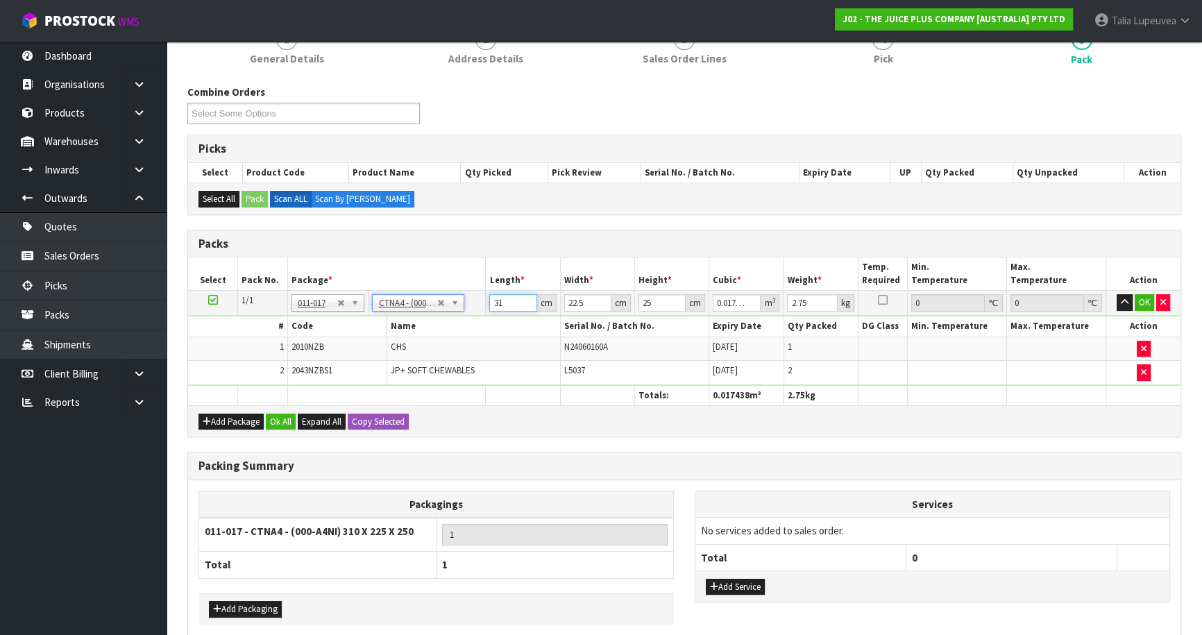
drag, startPoint x: 510, startPoint y: 305, endPoint x: 460, endPoint y: 312, distance: 50.4
click at [459, 312] on tr "1/1 NONE 007-001 007-002 007-004 007-009 007-013 007-014 007-015 007-017 007-01…" at bounding box center [684, 303] width 992 height 25
click at [1146, 298] on button "OK" at bounding box center [1143, 302] width 19 height 17
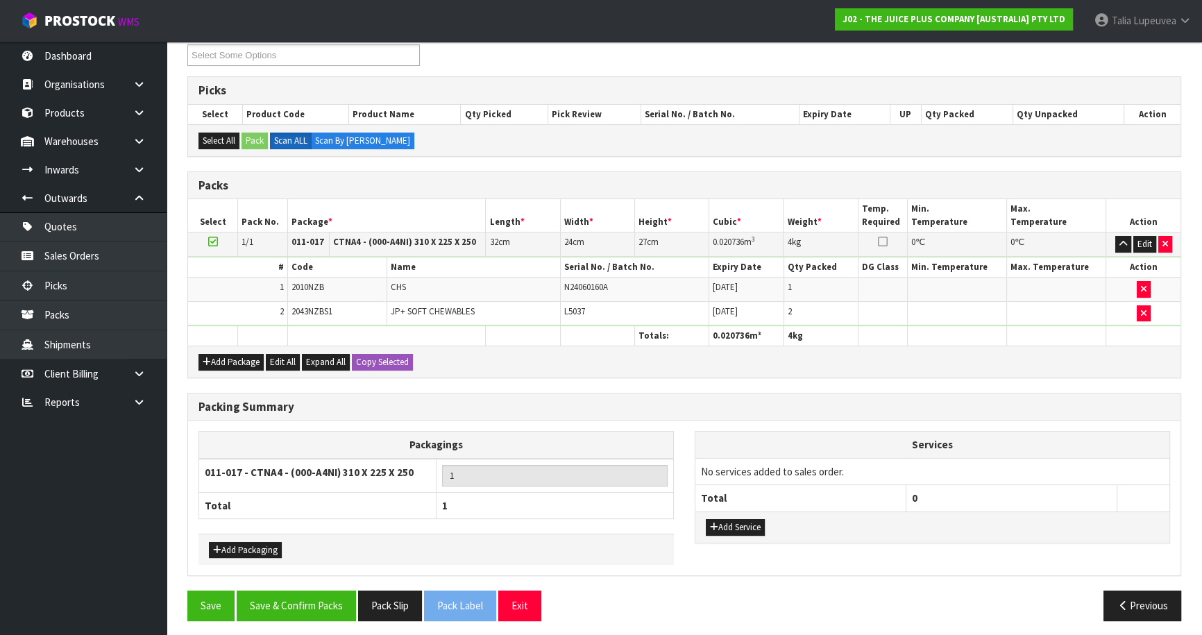
scroll to position [250, 0]
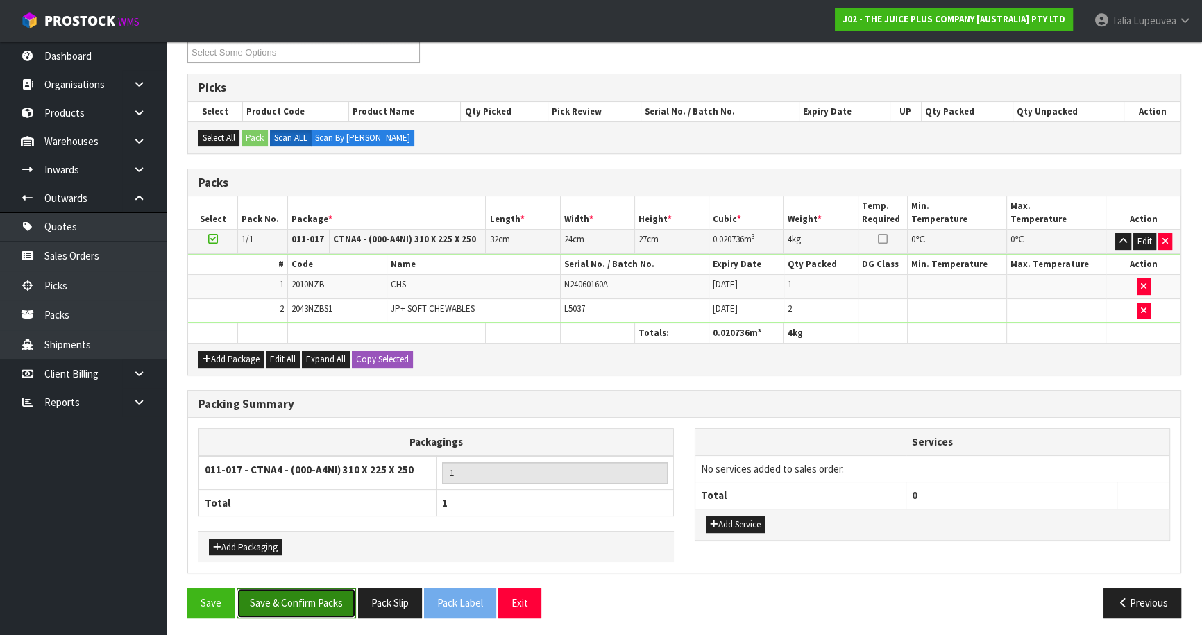
click at [296, 594] on button "Save & Confirm Packs" at bounding box center [296, 603] width 119 height 30
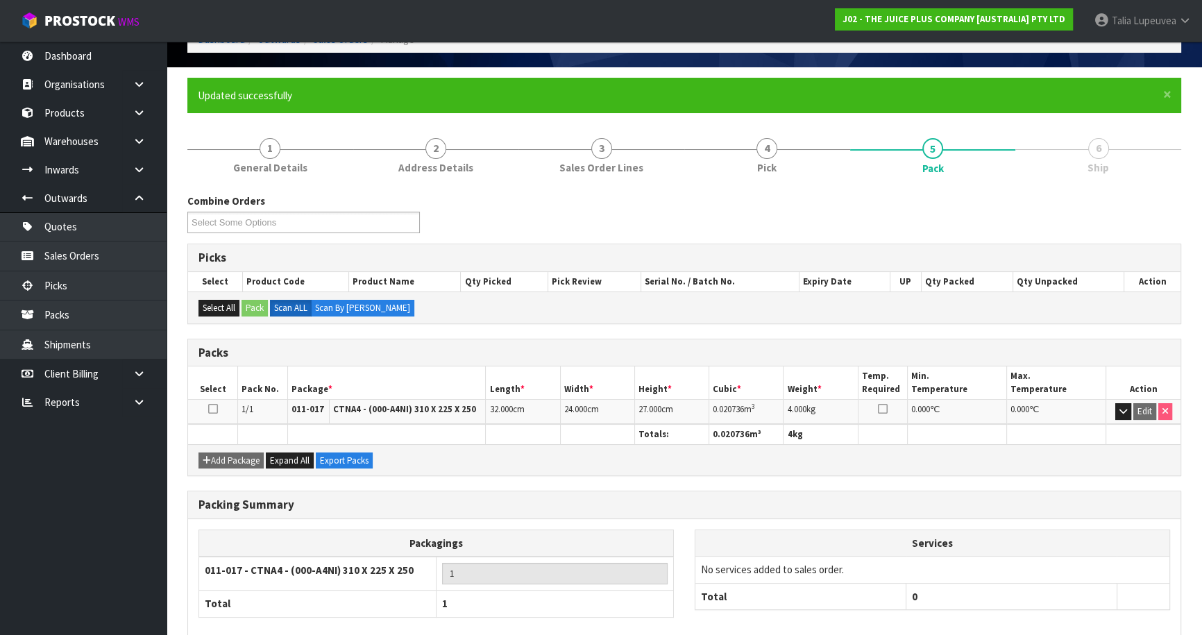
scroll to position [151, 0]
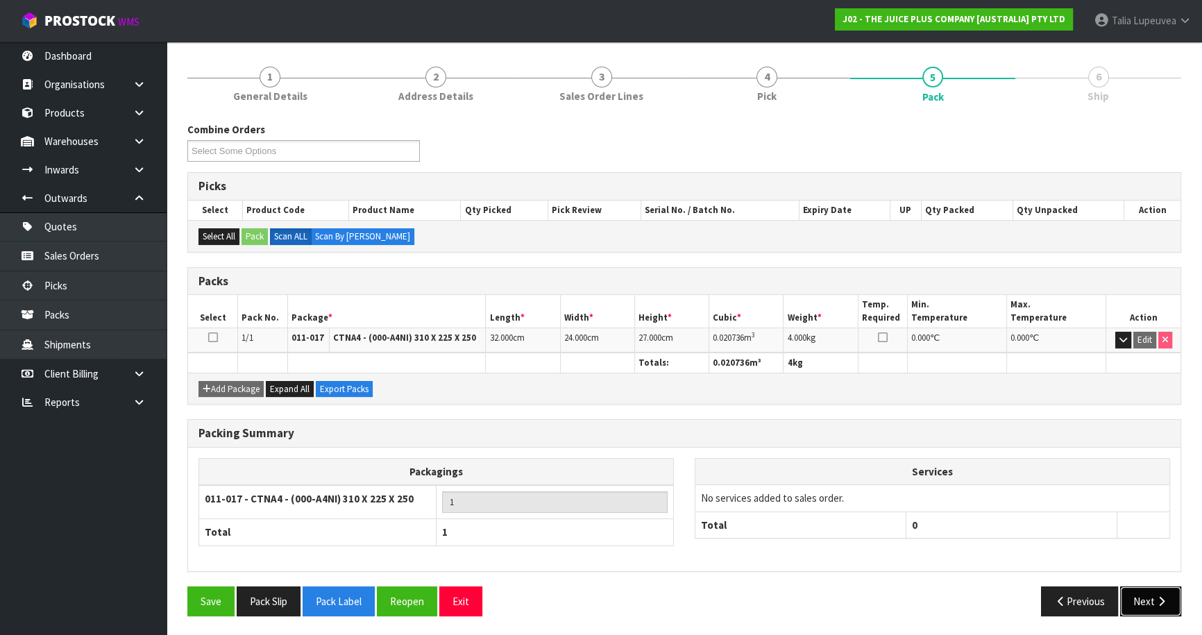
click at [1130, 588] on button "Next" at bounding box center [1150, 601] width 61 height 30
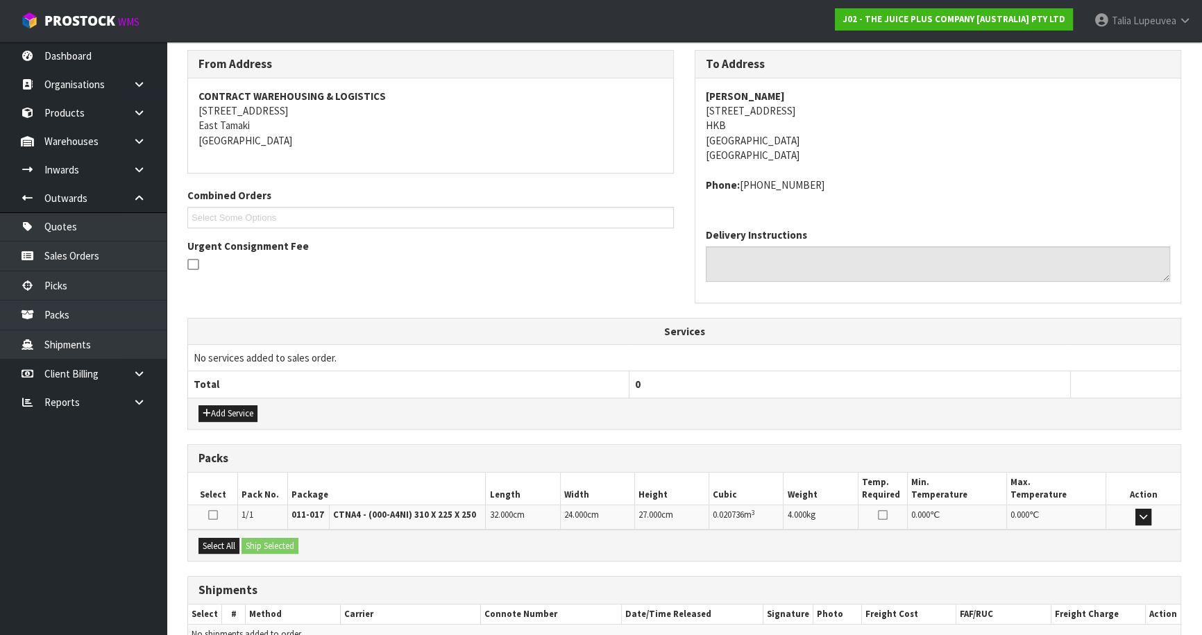
scroll to position [297, 0]
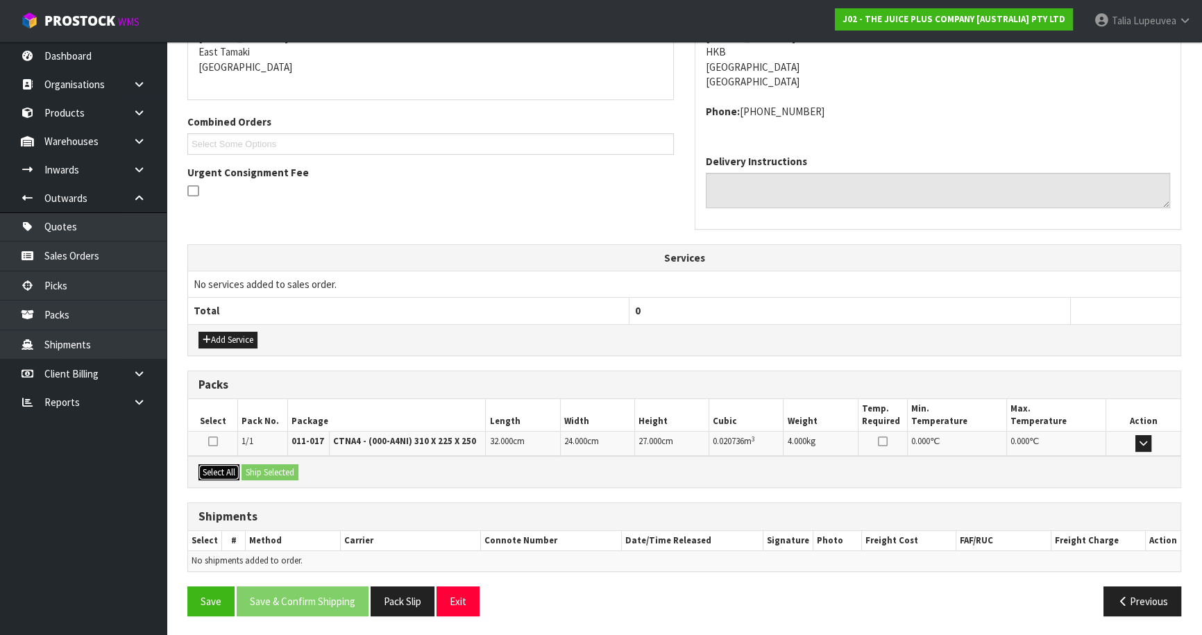
drag, startPoint x: 229, startPoint y: 462, endPoint x: 264, endPoint y: 469, distance: 36.1
click at [229, 464] on button "Select All" at bounding box center [218, 472] width 41 height 17
click at [284, 471] on button "Ship Selected" at bounding box center [269, 472] width 57 height 17
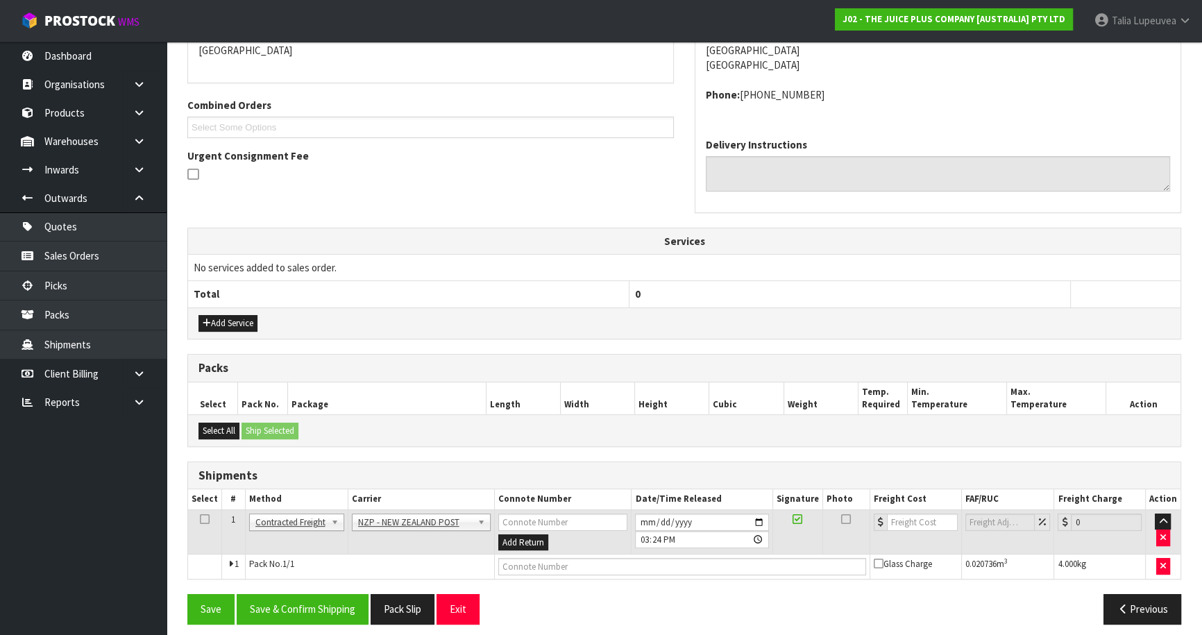
scroll to position [321, 0]
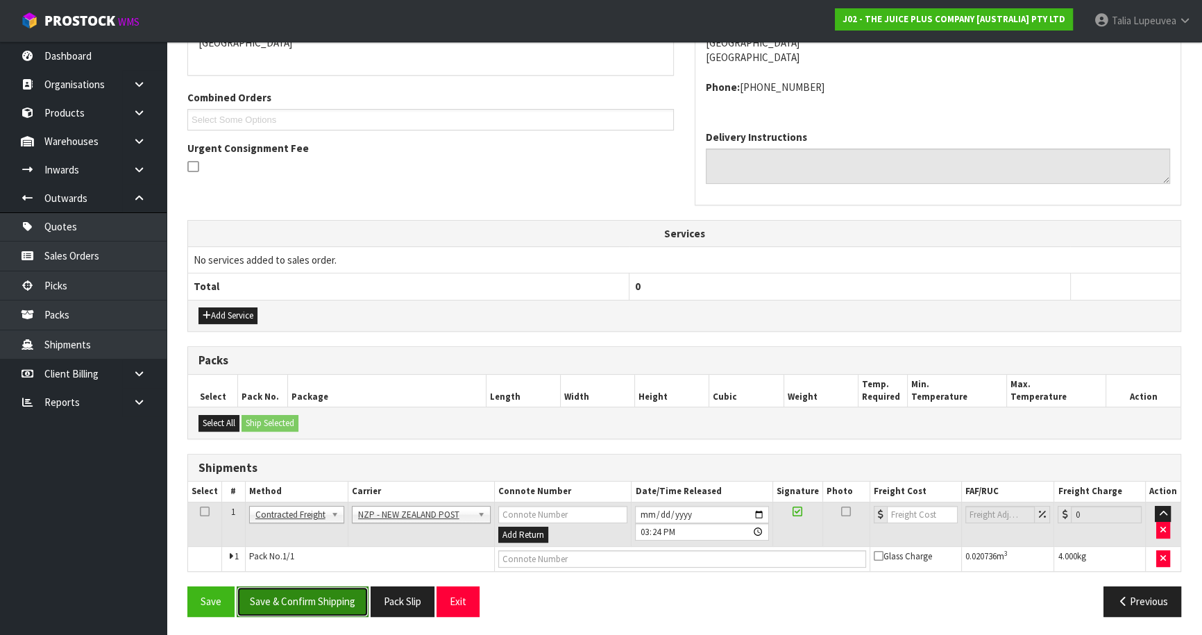
click at [325, 596] on button "Save & Confirm Shipping" at bounding box center [303, 601] width 132 height 30
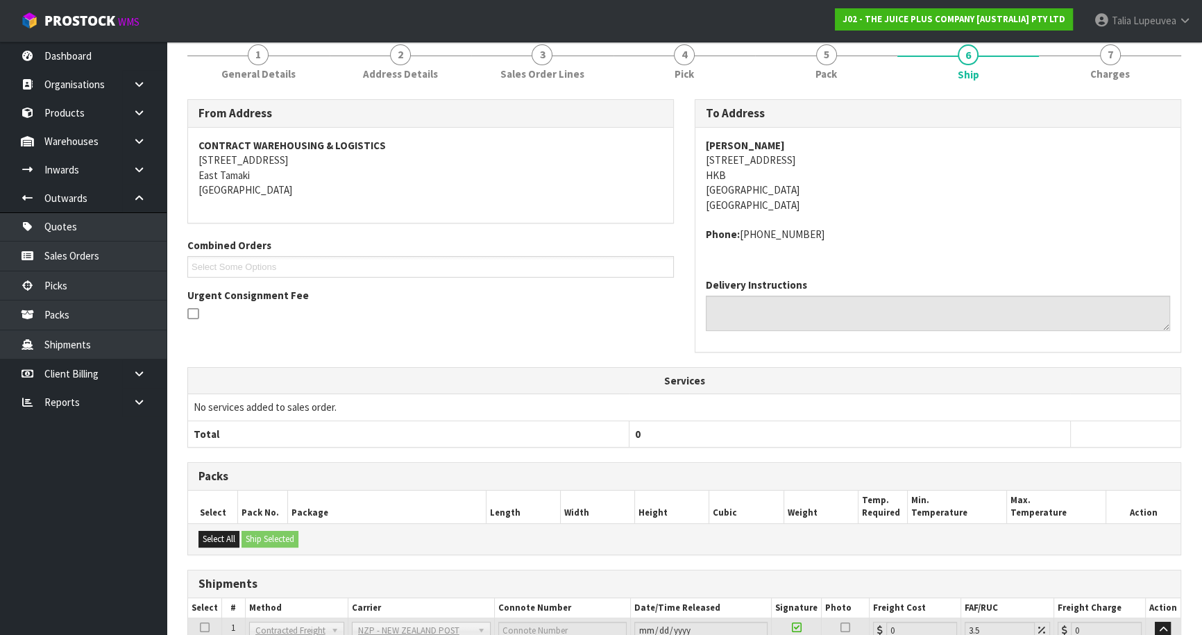
scroll to position [302, 0]
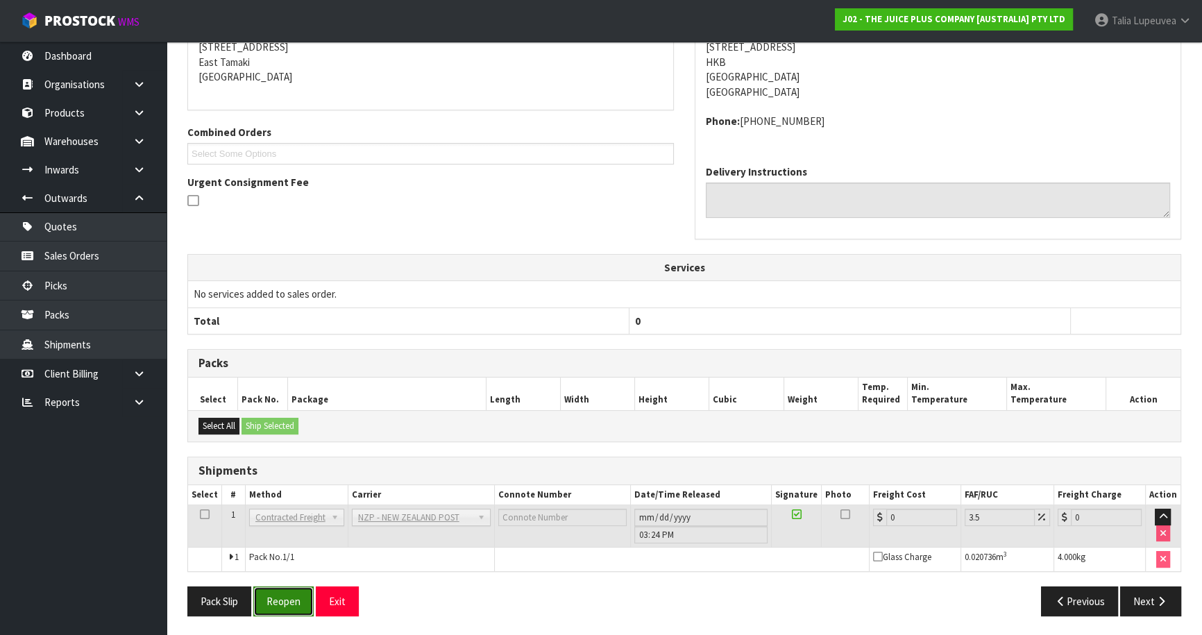
drag, startPoint x: 280, startPoint y: 596, endPoint x: 289, endPoint y: 596, distance: 9.0
click at [282, 596] on button "Reopen" at bounding box center [283, 601] width 60 height 30
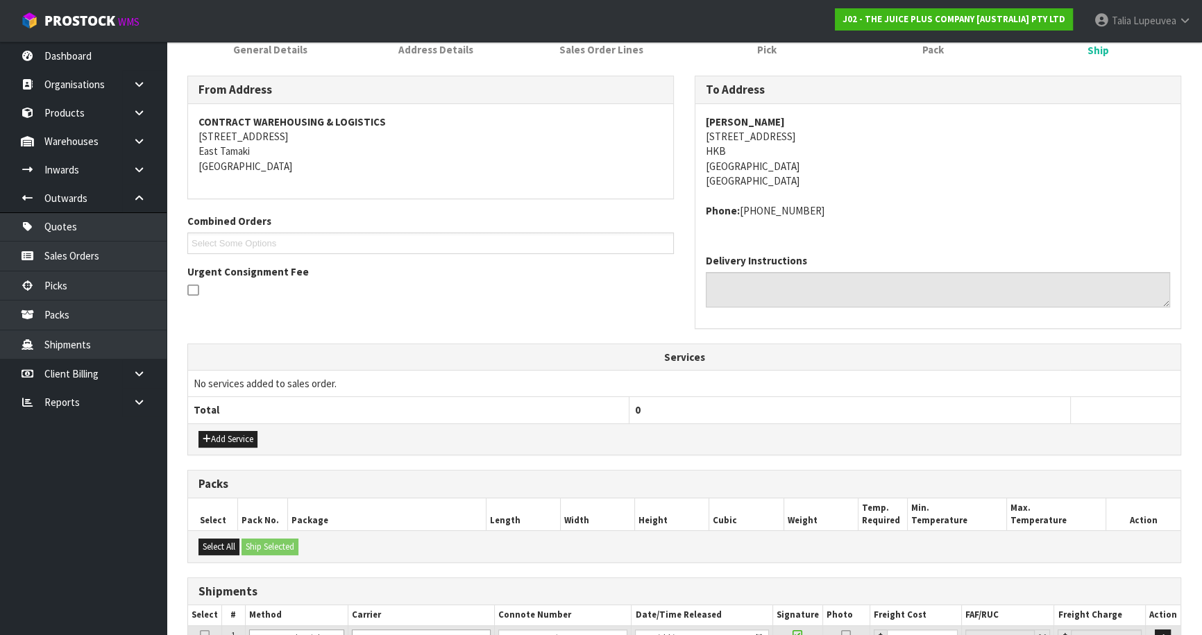
scroll to position [334, 0]
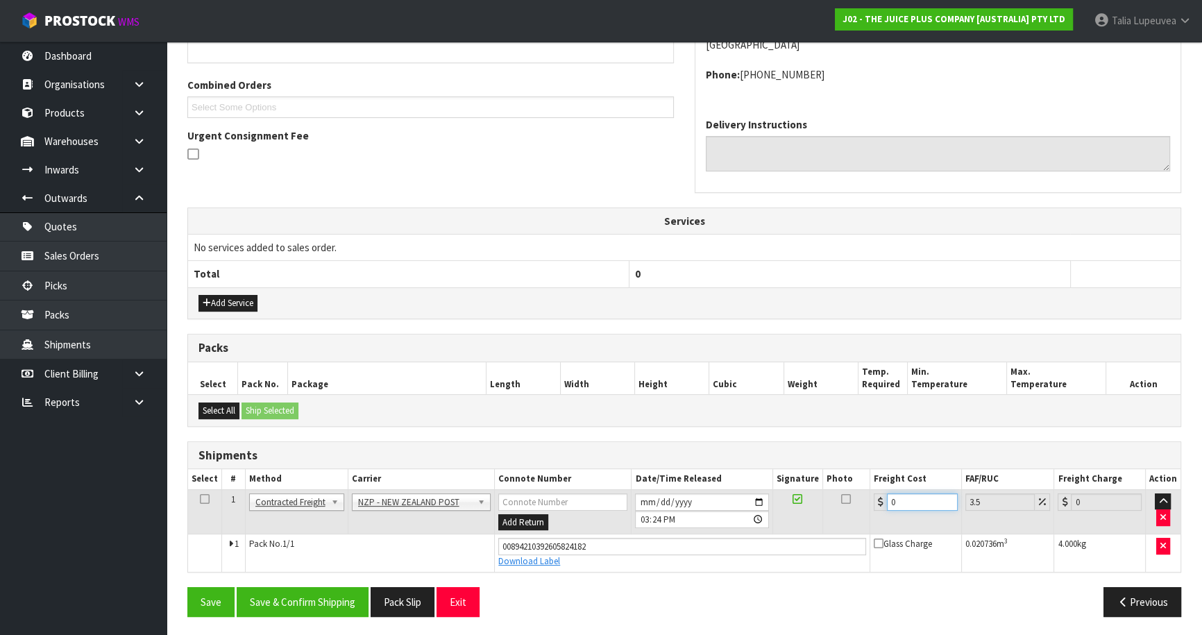
drag, startPoint x: 903, startPoint y: 499, endPoint x: 849, endPoint y: 511, distance: 54.9
click at [849, 511] on tr "1 Client Local Pickup Customer Local Pickup Company Freight Contracted Freight …" at bounding box center [684, 511] width 992 height 45
click at [324, 607] on button "Save & Confirm Shipping" at bounding box center [303, 602] width 132 height 30
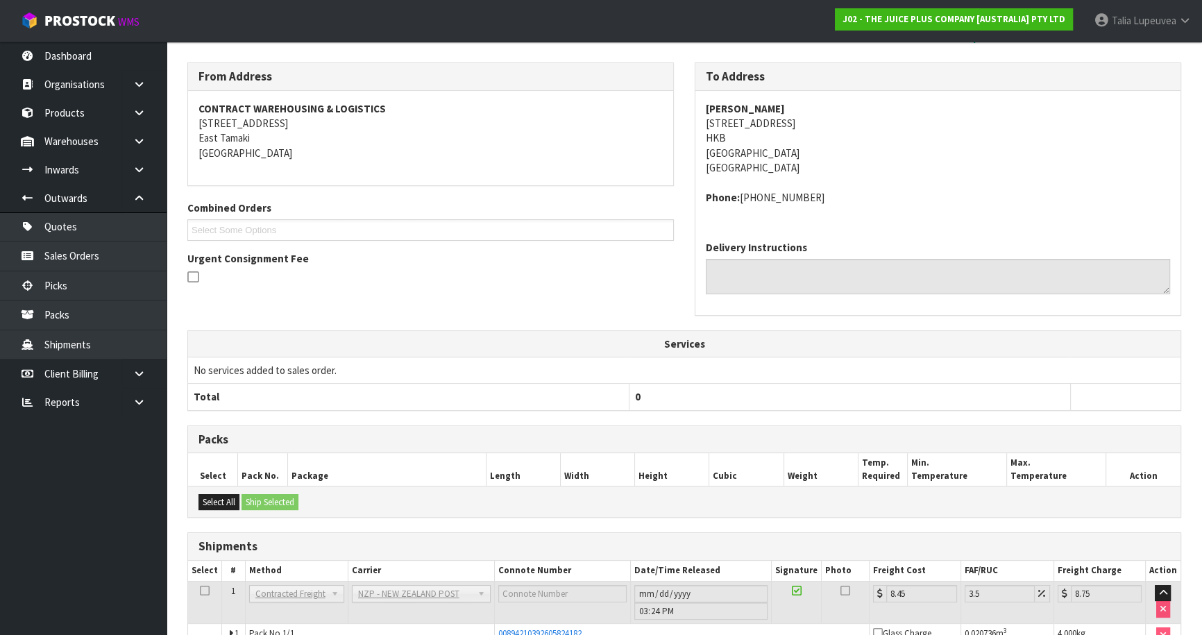
scroll to position [0, 0]
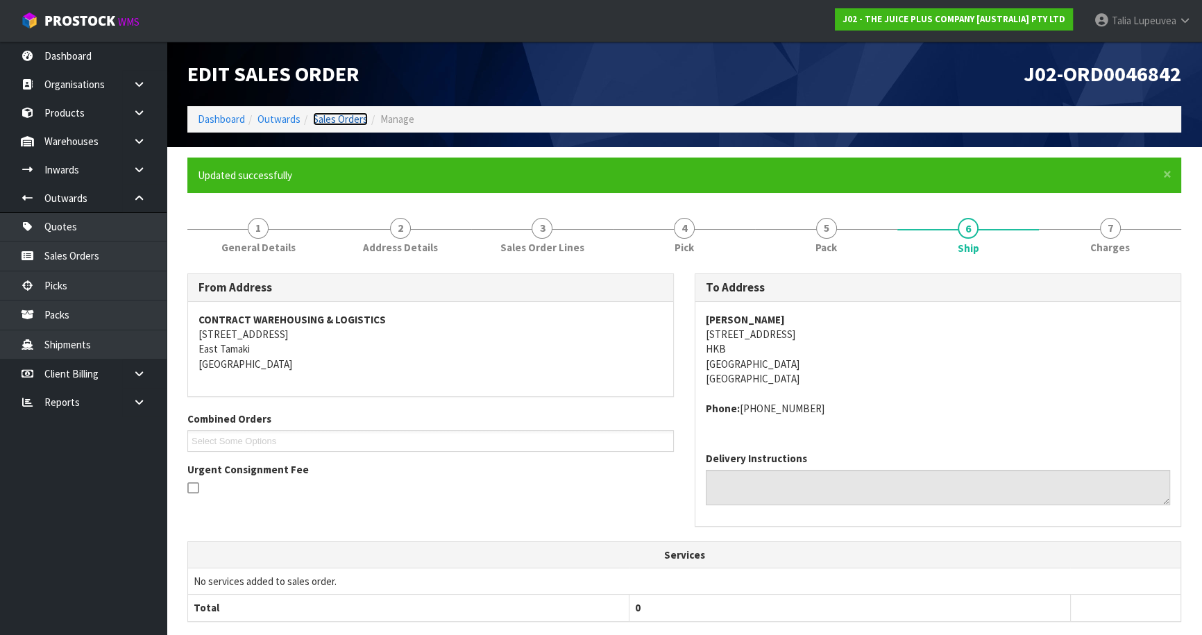
click at [343, 123] on link "Sales Orders" at bounding box center [340, 118] width 55 height 13
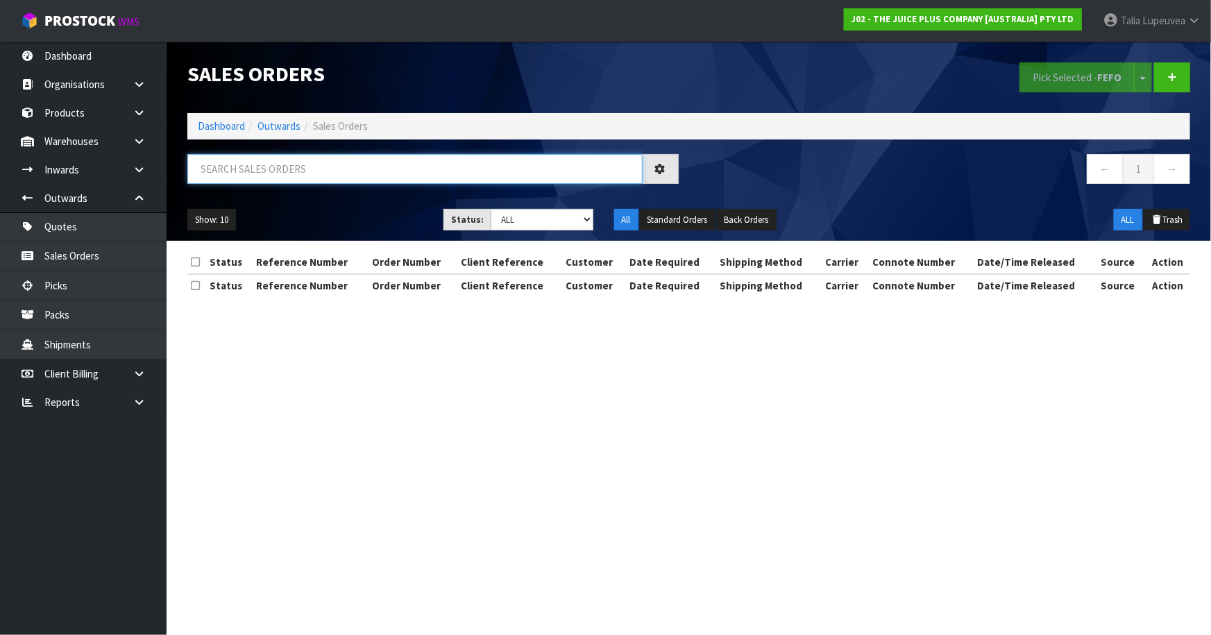
click at [341, 165] on input "text" at bounding box center [414, 169] width 455 height 30
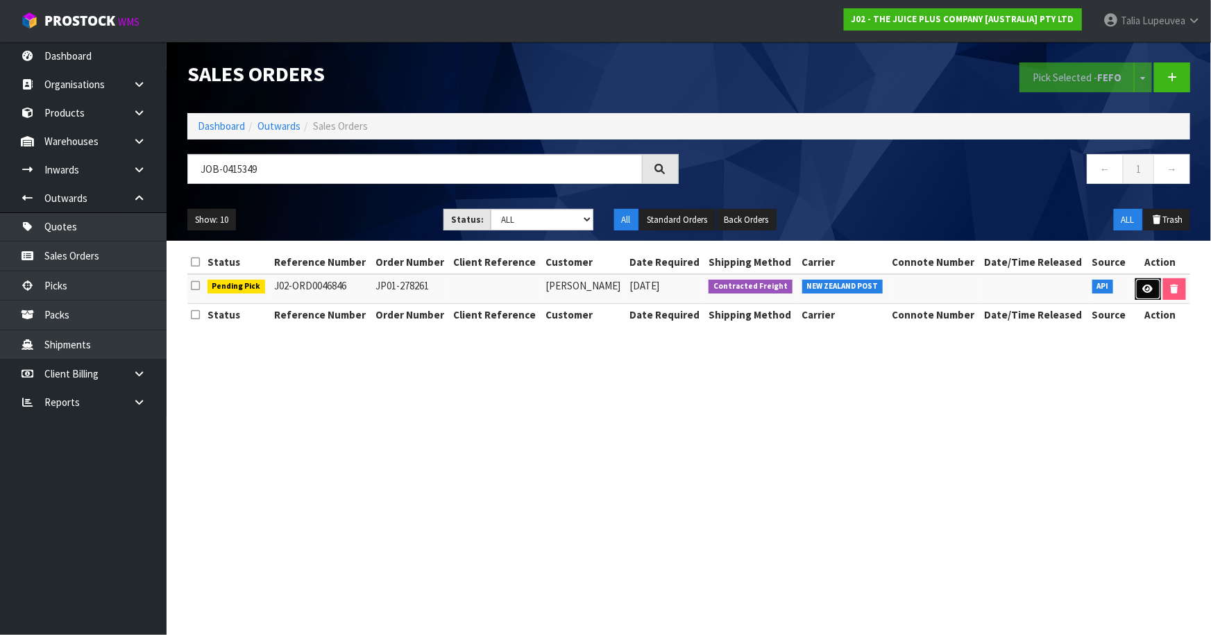
click at [1143, 288] on icon at bounding box center [1148, 288] width 10 height 9
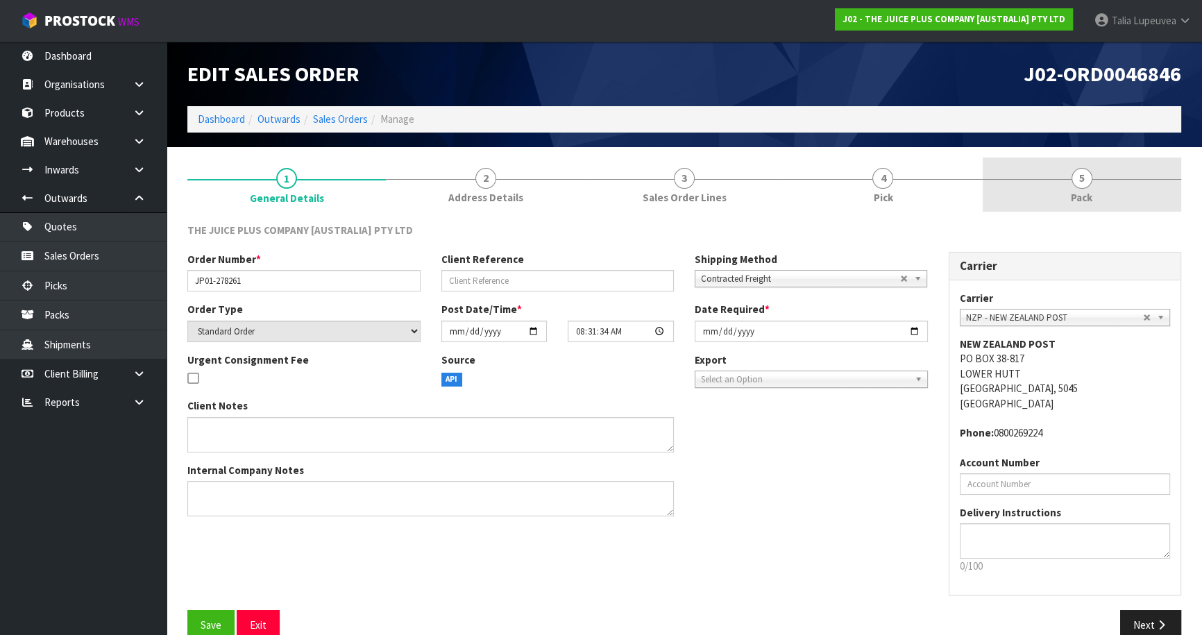
click at [1086, 197] on span "Pack" at bounding box center [1082, 197] width 22 height 15
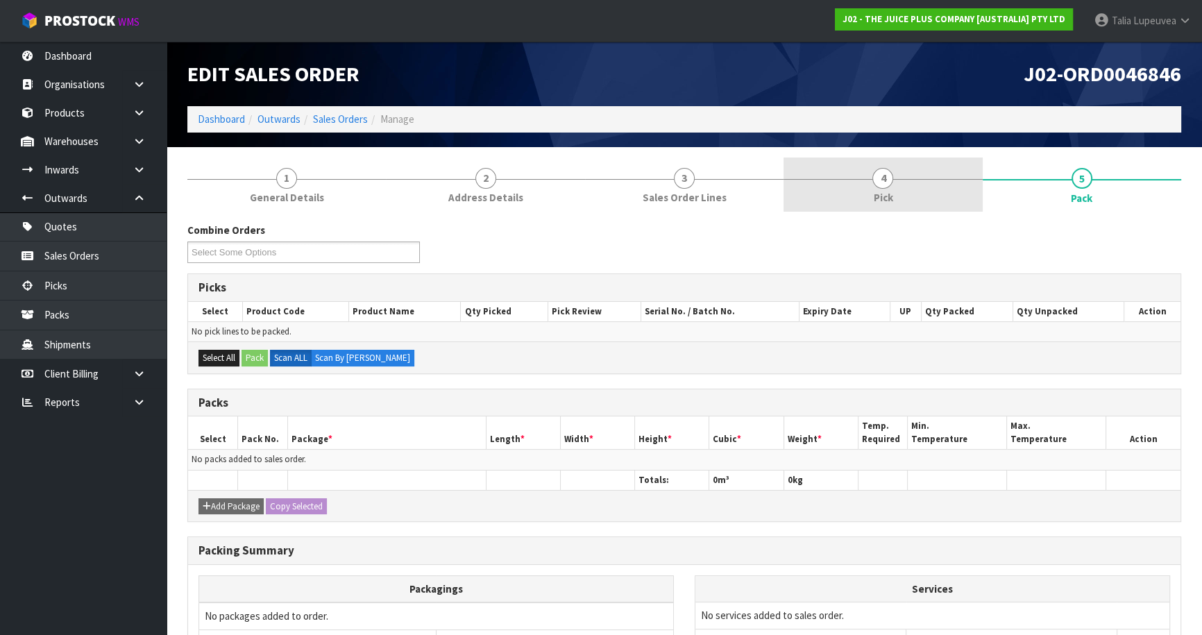
click at [840, 187] on link "4 Pick" at bounding box center [882, 185] width 198 height 55
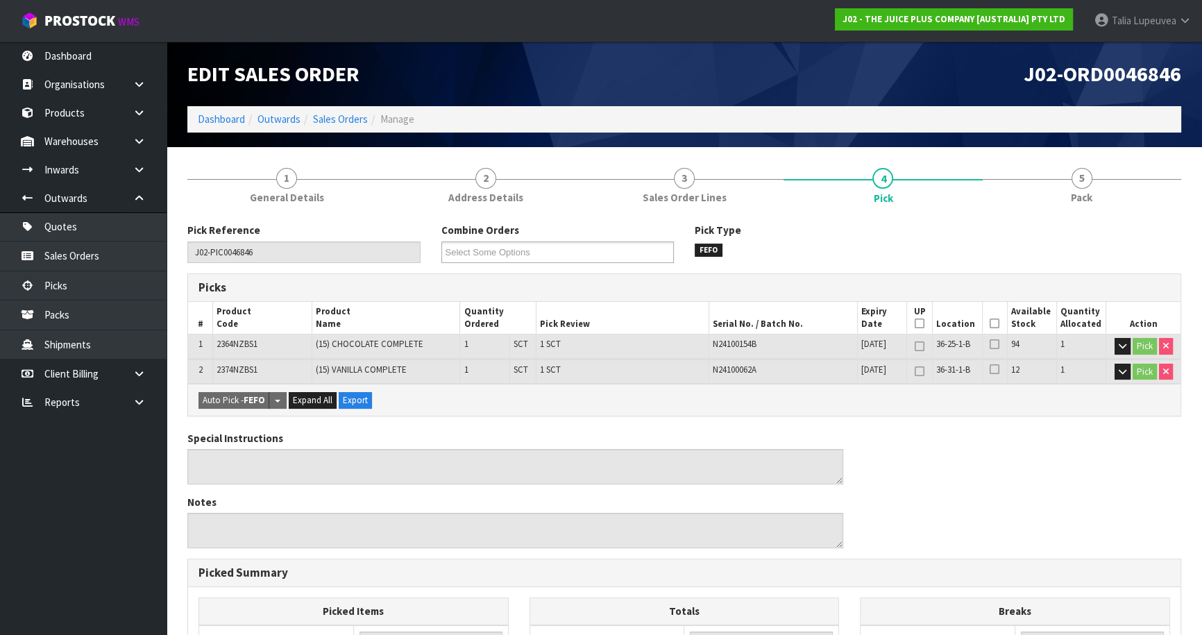
click at [987, 325] on th "Picked" at bounding box center [994, 318] width 25 height 33
click at [992, 323] on icon at bounding box center [994, 323] width 10 height 1
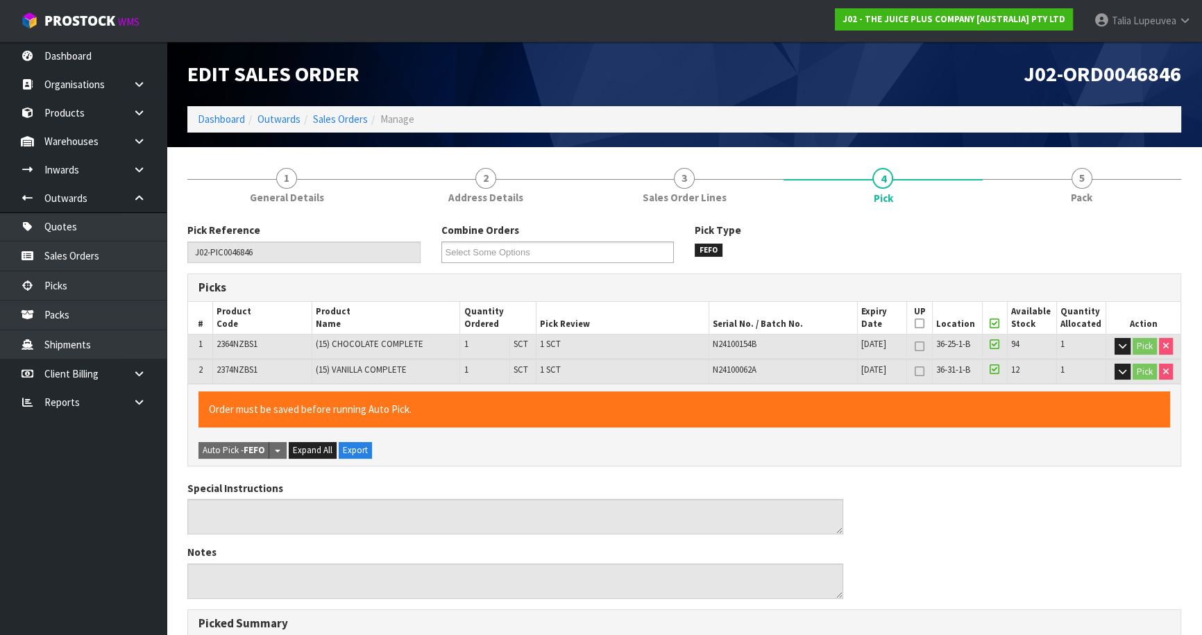
scroll to position [354, 0]
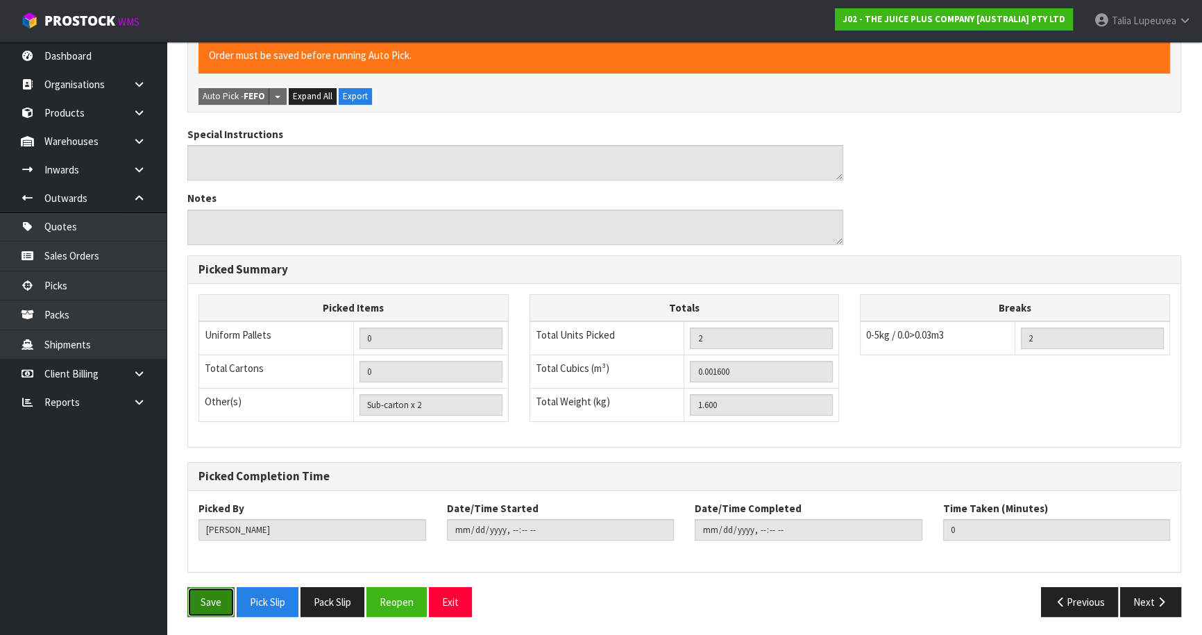
drag, startPoint x: 219, startPoint y: 599, endPoint x: 244, endPoint y: 588, distance: 28.0
click at [219, 599] on button "Save" at bounding box center [210, 602] width 47 height 30
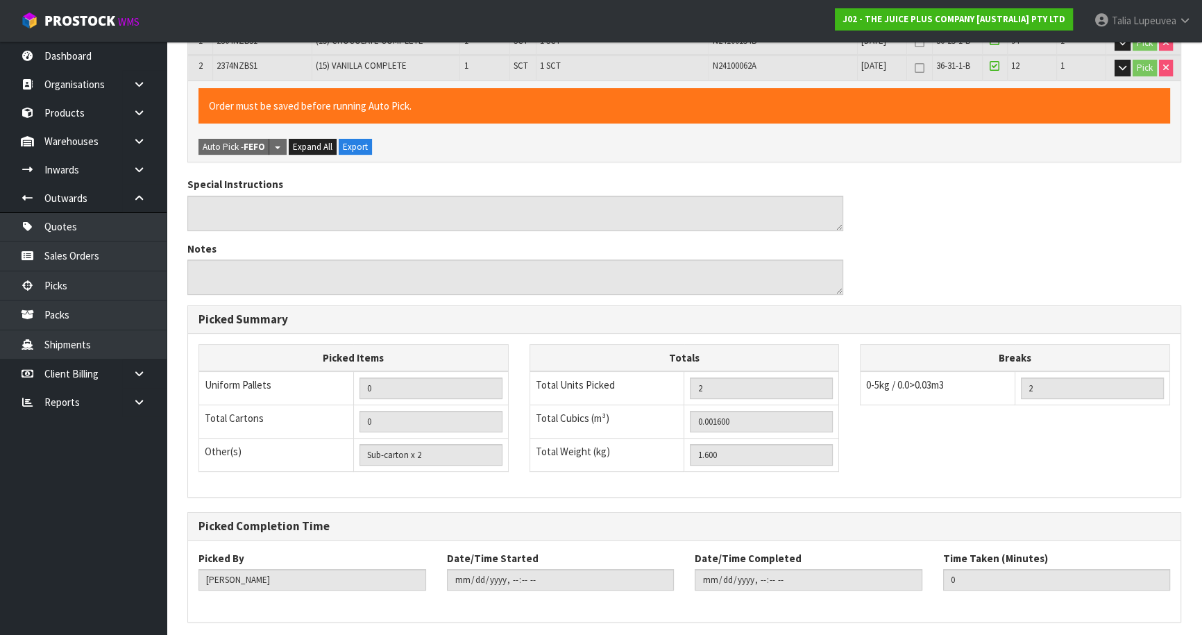
scroll to position [0, 0]
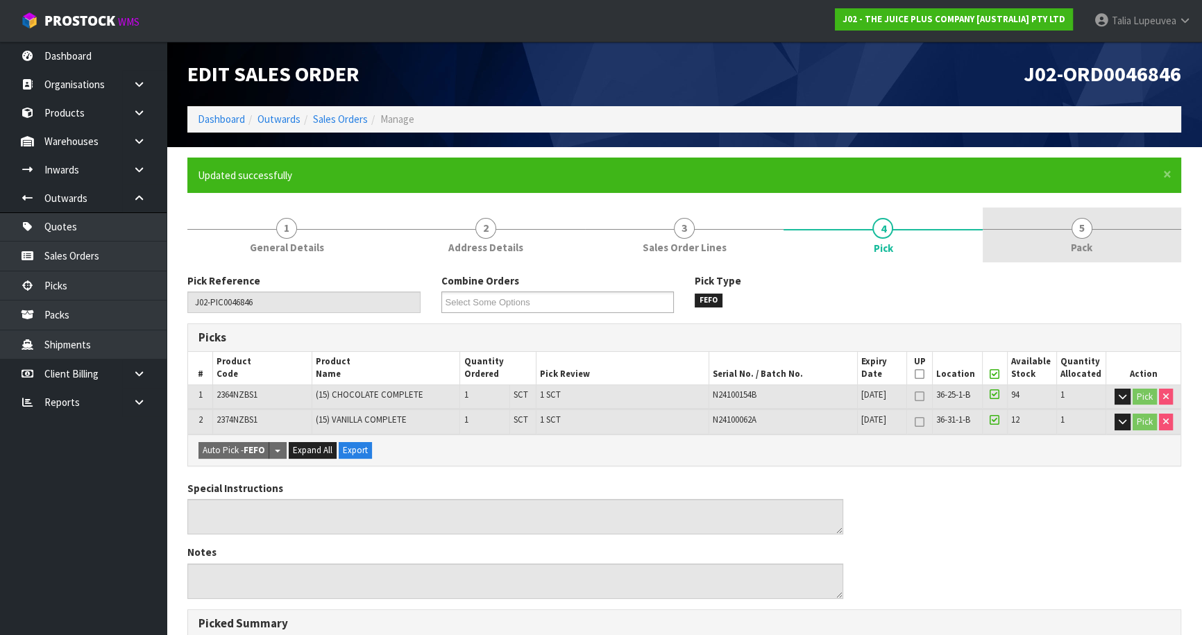
click at [1041, 238] on link "5 Pack" at bounding box center [1081, 234] width 198 height 55
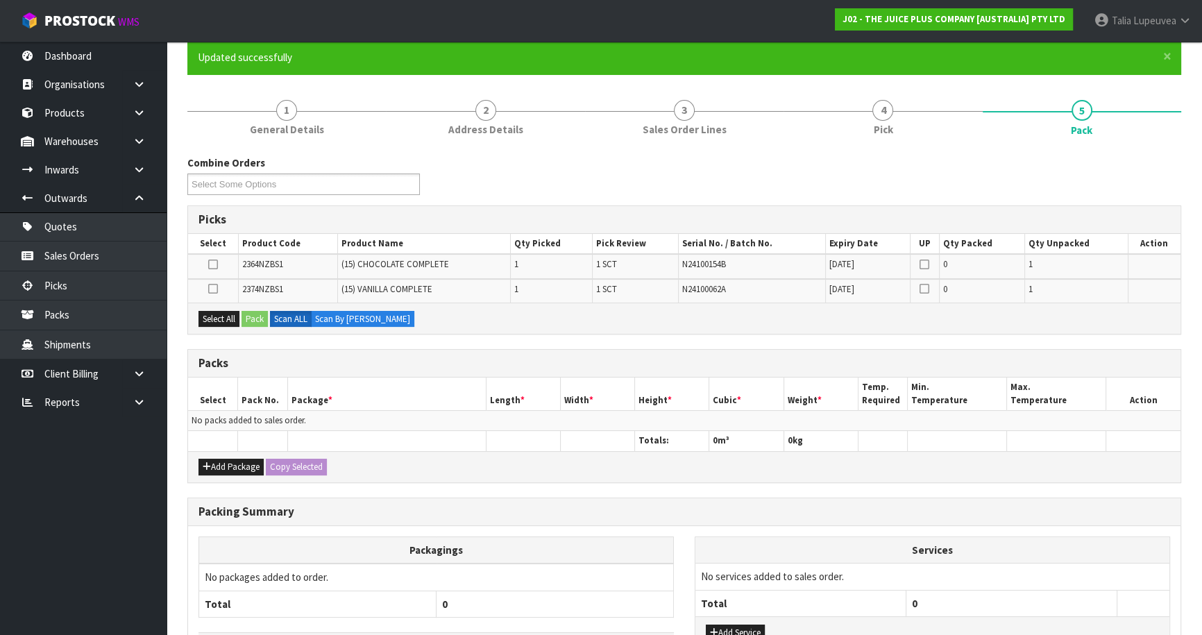
scroll to position [126, 0]
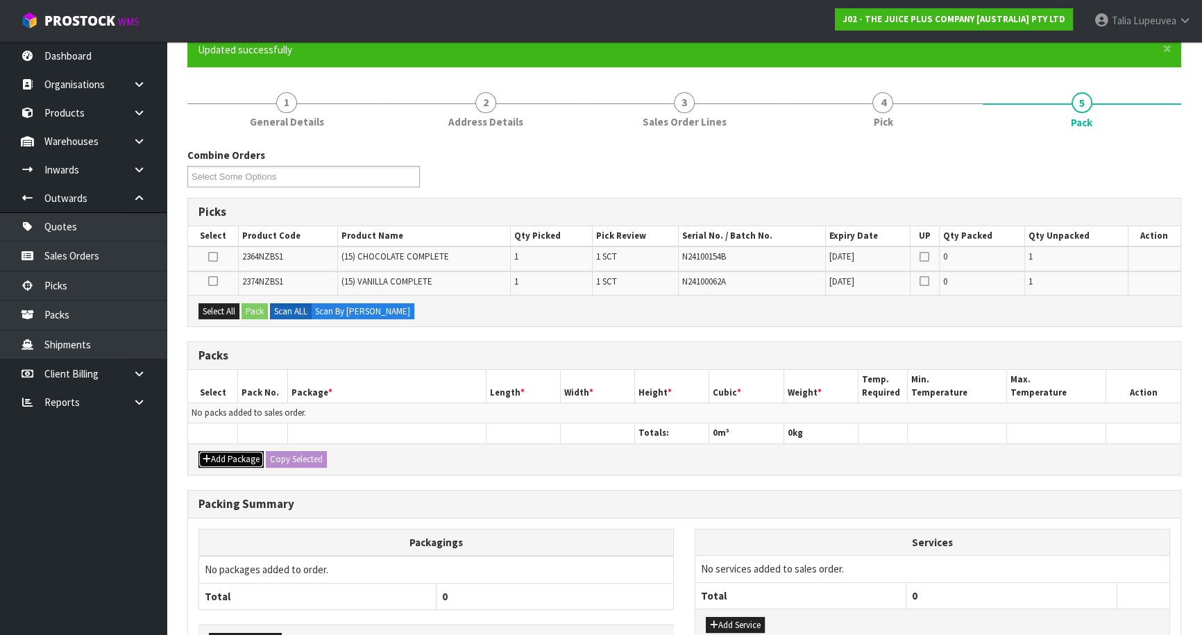
click at [250, 451] on button "Add Package" at bounding box center [230, 459] width 65 height 17
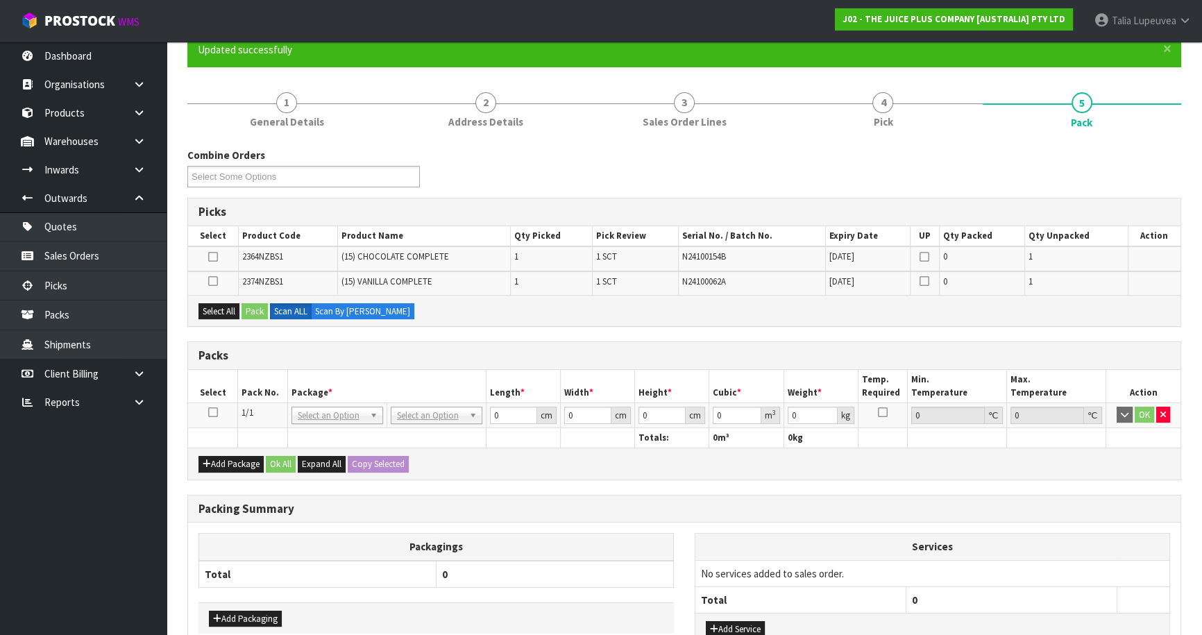
drag, startPoint x: 210, startPoint y: 410, endPoint x: 216, endPoint y: 389, distance: 21.9
click at [211, 412] on icon at bounding box center [213, 412] width 10 height 1
drag, startPoint x: 218, startPoint y: 303, endPoint x: 234, endPoint y: 307, distance: 16.5
click at [219, 303] on button "Select All" at bounding box center [218, 311] width 41 height 17
click at [258, 312] on button "Pack" at bounding box center [254, 311] width 26 height 17
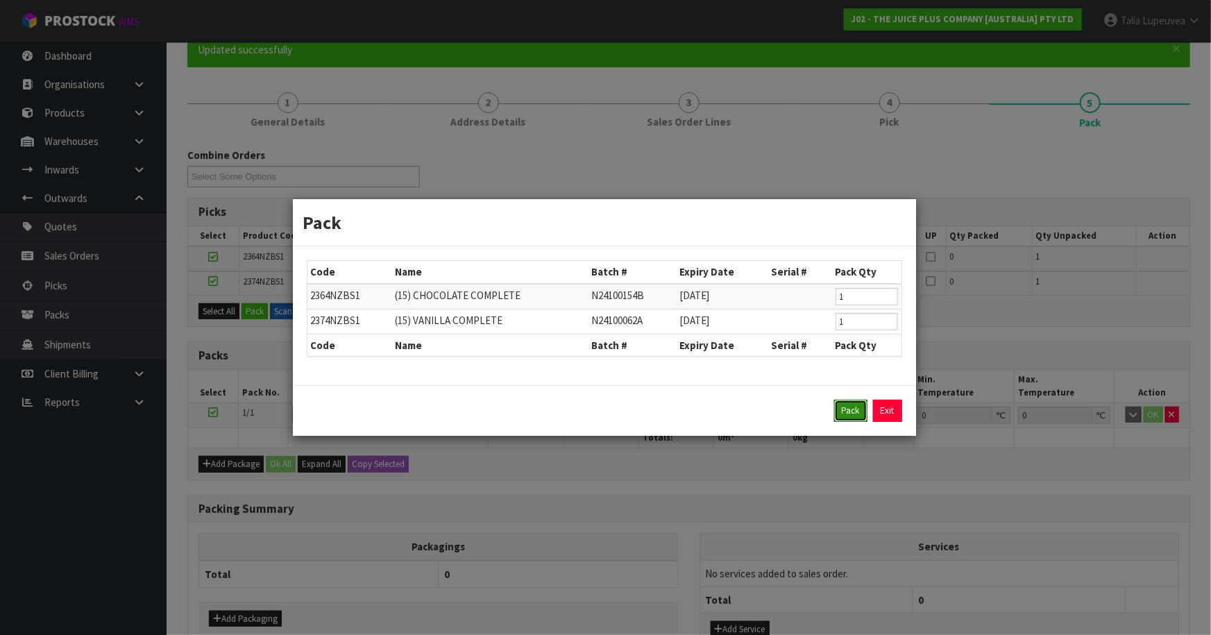
click at [859, 416] on button "Pack" at bounding box center [850, 411] width 33 height 22
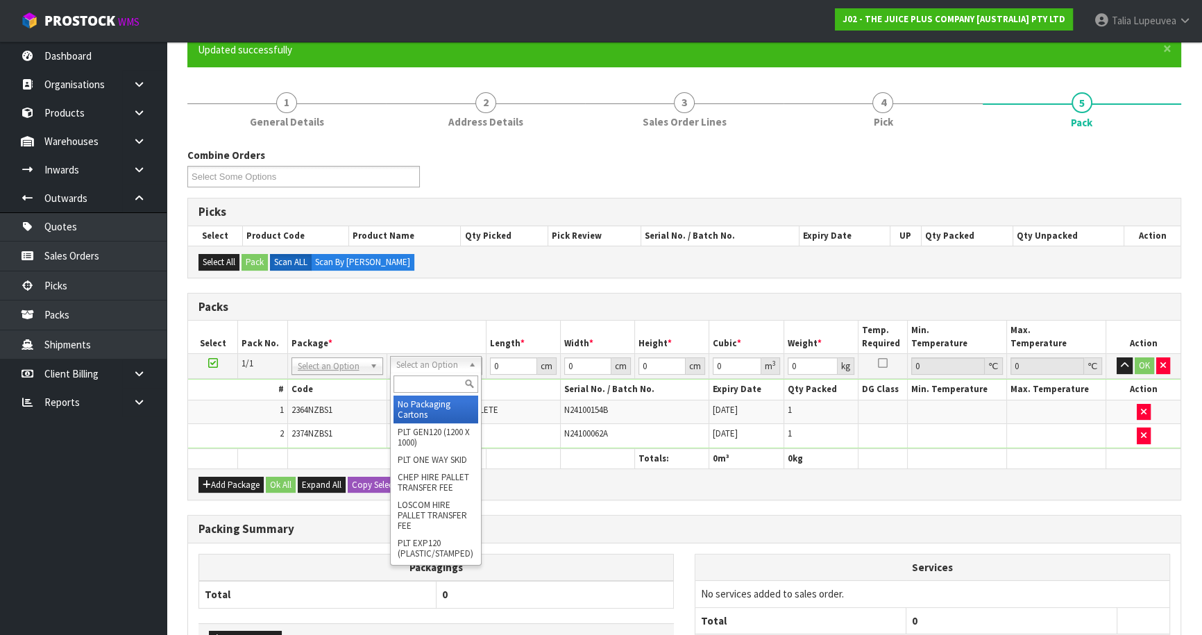
click at [427, 391] on div at bounding box center [436, 384] width 90 height 23
click at [430, 385] on input "text" at bounding box center [435, 383] width 85 height 17
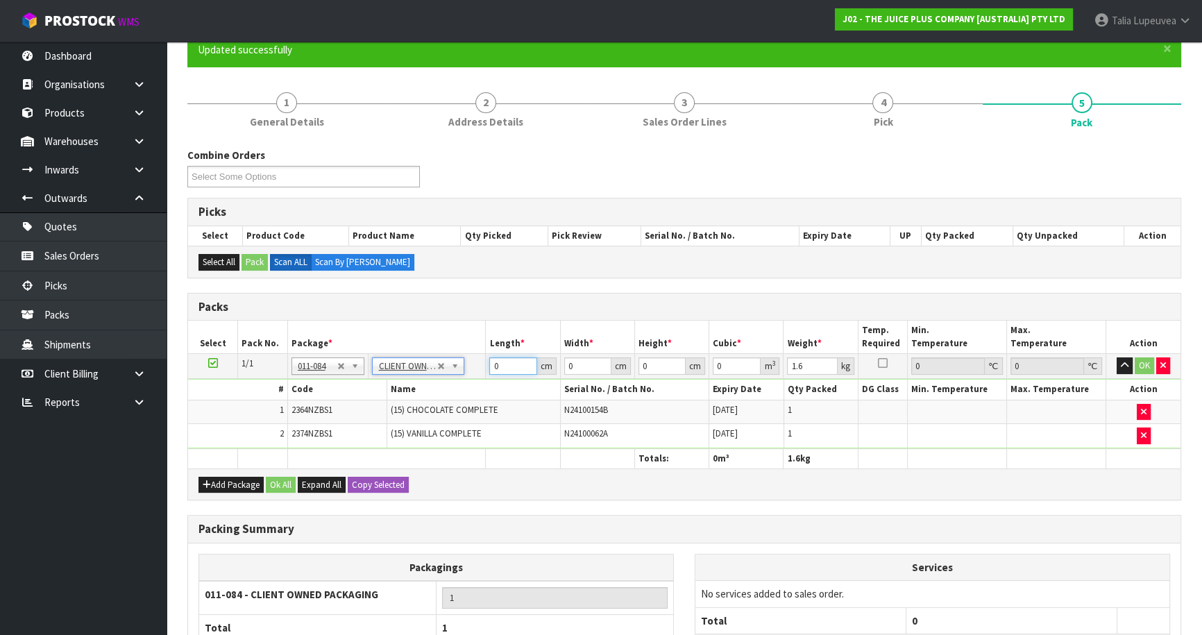
drag, startPoint x: 507, startPoint y: 364, endPoint x: 428, endPoint y: 371, distance: 78.7
click at [428, 372] on tr "1/1 NONE 007-001 007-002 007-004 007-009 007-013 007-014 007-015 007-017 007-01…" at bounding box center [684, 366] width 992 height 25
click at [1139, 361] on button "OK" at bounding box center [1143, 365] width 19 height 17
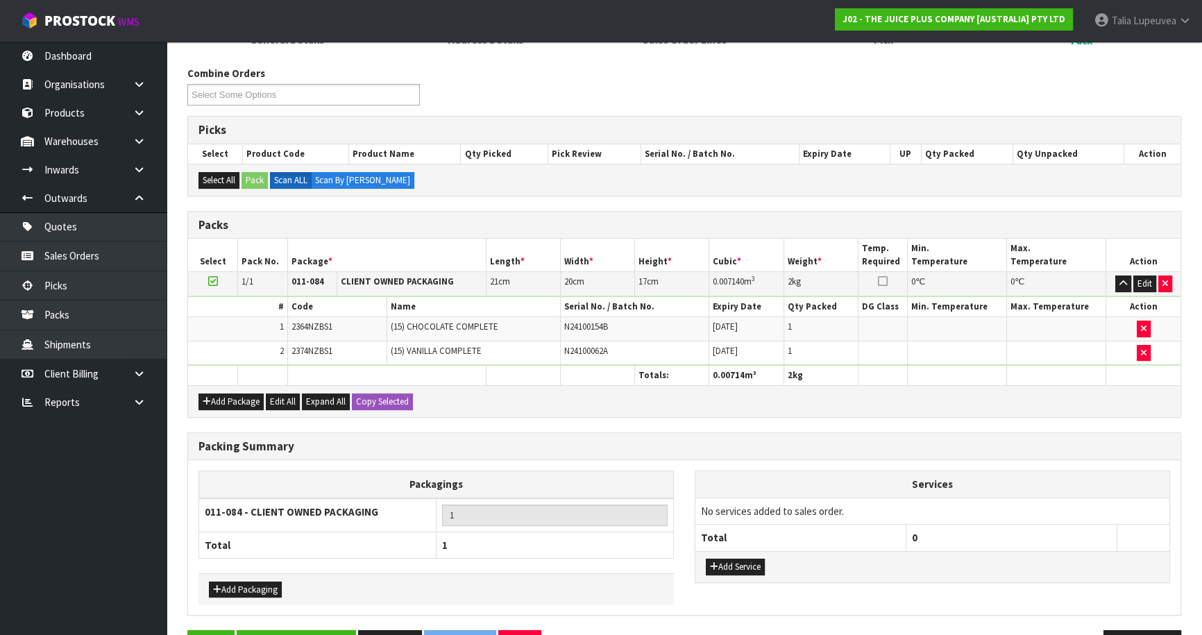
scroll to position [250, 0]
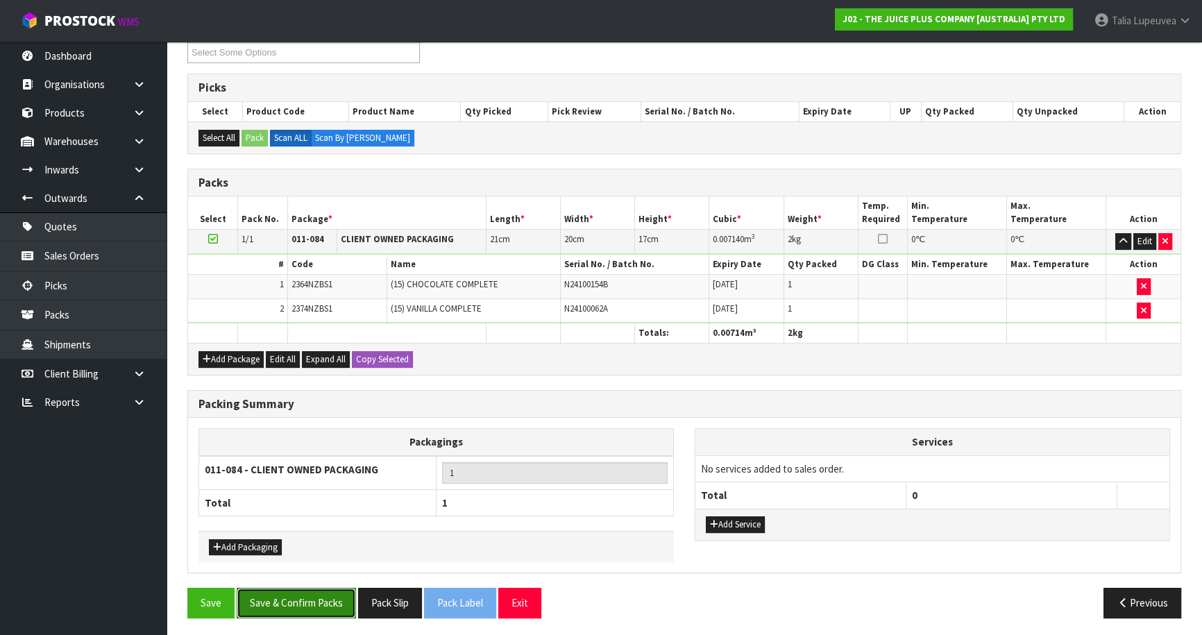
click at [257, 595] on button "Save & Confirm Packs" at bounding box center [296, 603] width 119 height 30
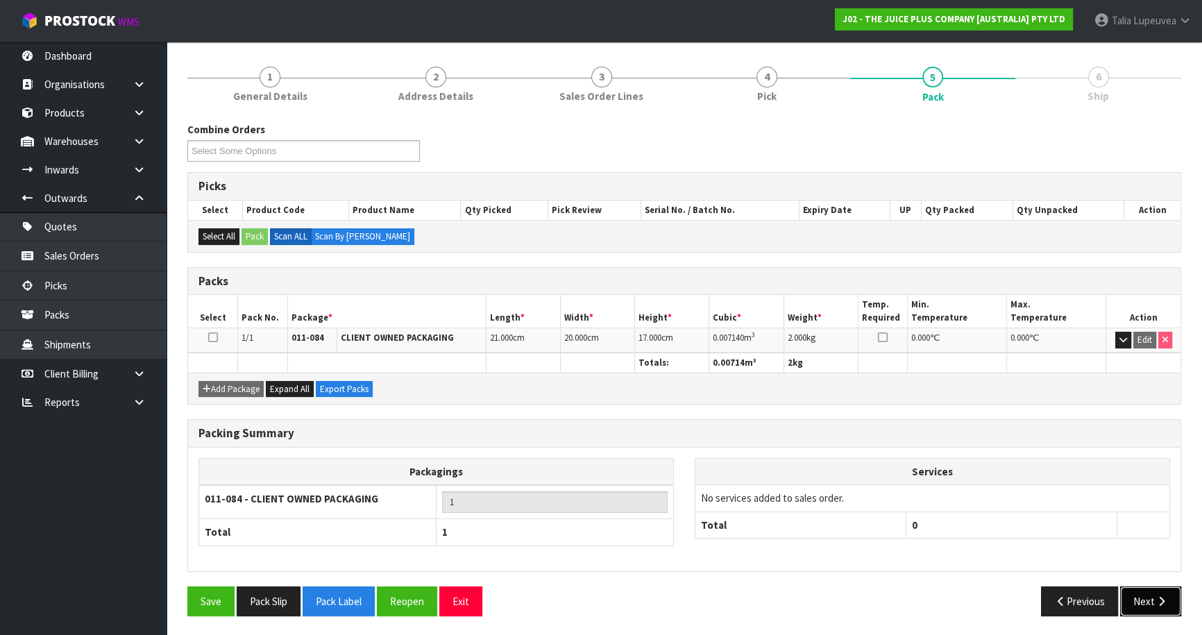
drag, startPoint x: 1116, startPoint y: 535, endPoint x: 1127, endPoint y: 586, distance: 52.7
click at [1127, 586] on button "Next" at bounding box center [1150, 601] width 61 height 30
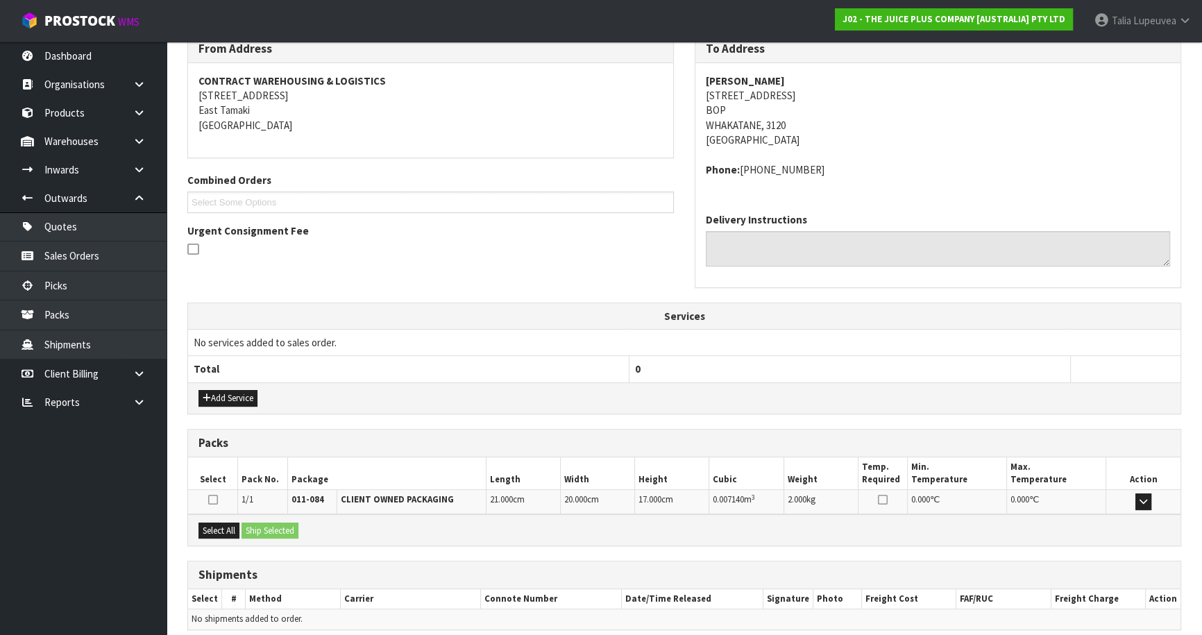
scroll to position [297, 0]
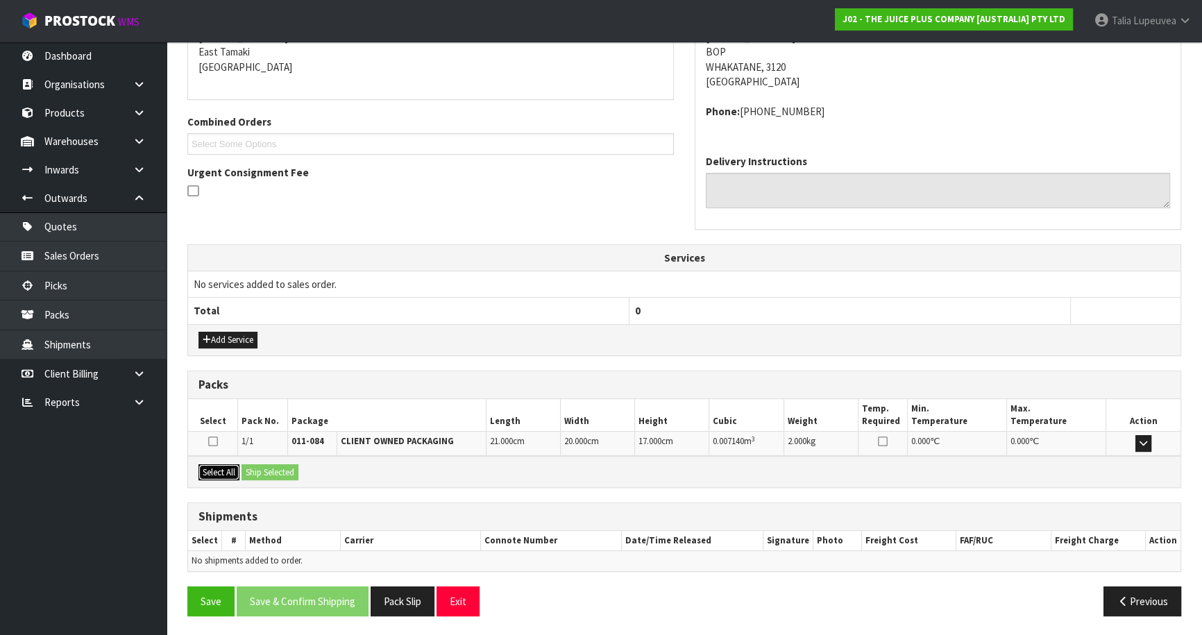
drag, startPoint x: 217, startPoint y: 465, endPoint x: 257, endPoint y: 462, distance: 39.6
click at [218, 465] on button "Select All" at bounding box center [218, 472] width 41 height 17
click at [257, 464] on button "Ship Selected" at bounding box center [269, 472] width 57 height 17
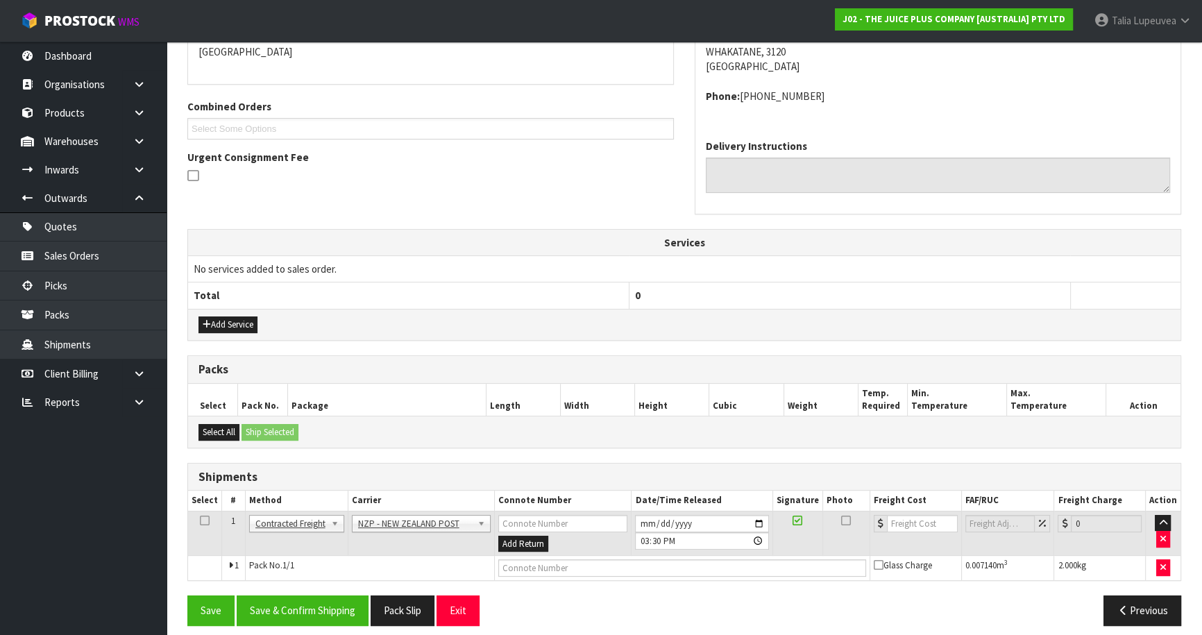
scroll to position [321, 0]
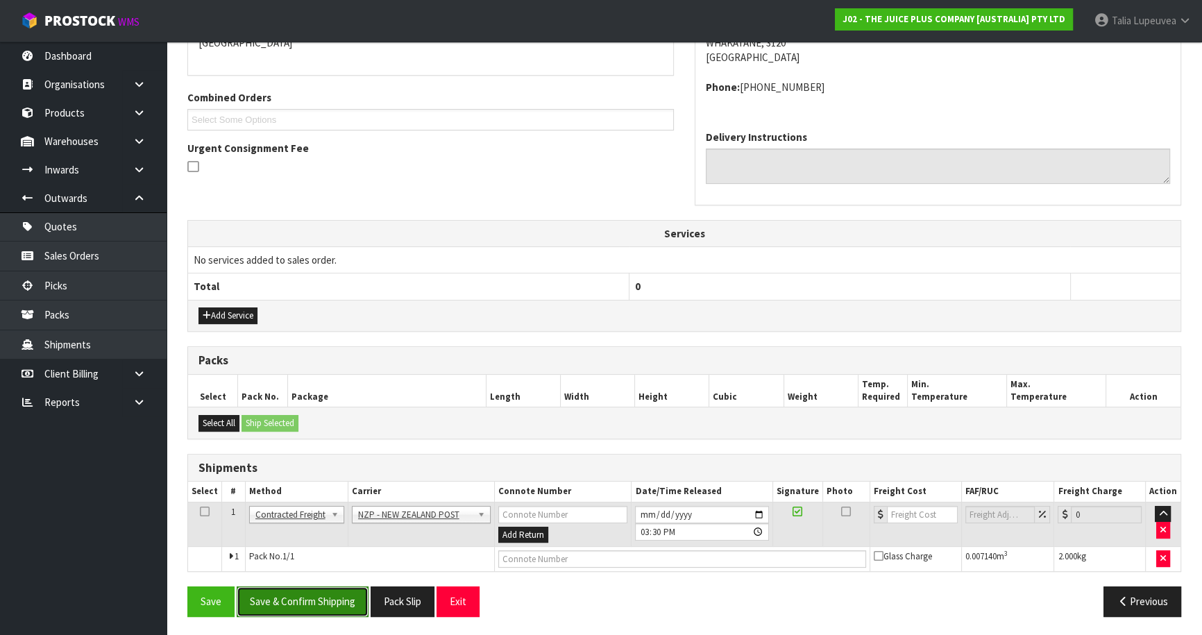
click at [313, 600] on button "Save & Confirm Shipping" at bounding box center [303, 601] width 132 height 30
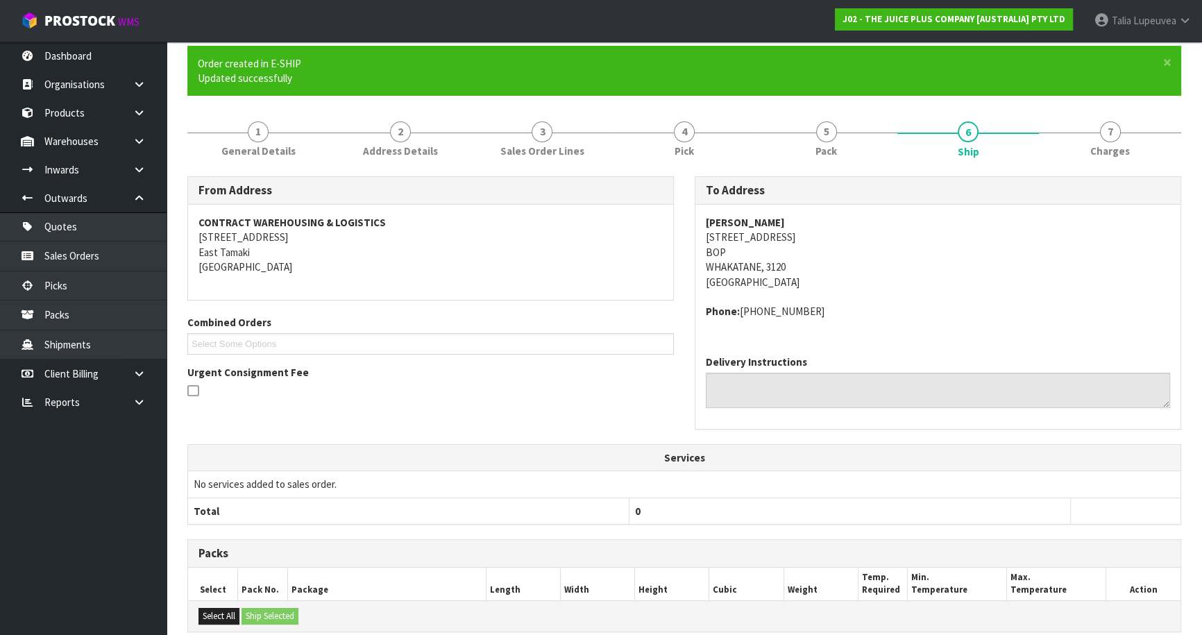
scroll to position [302, 0]
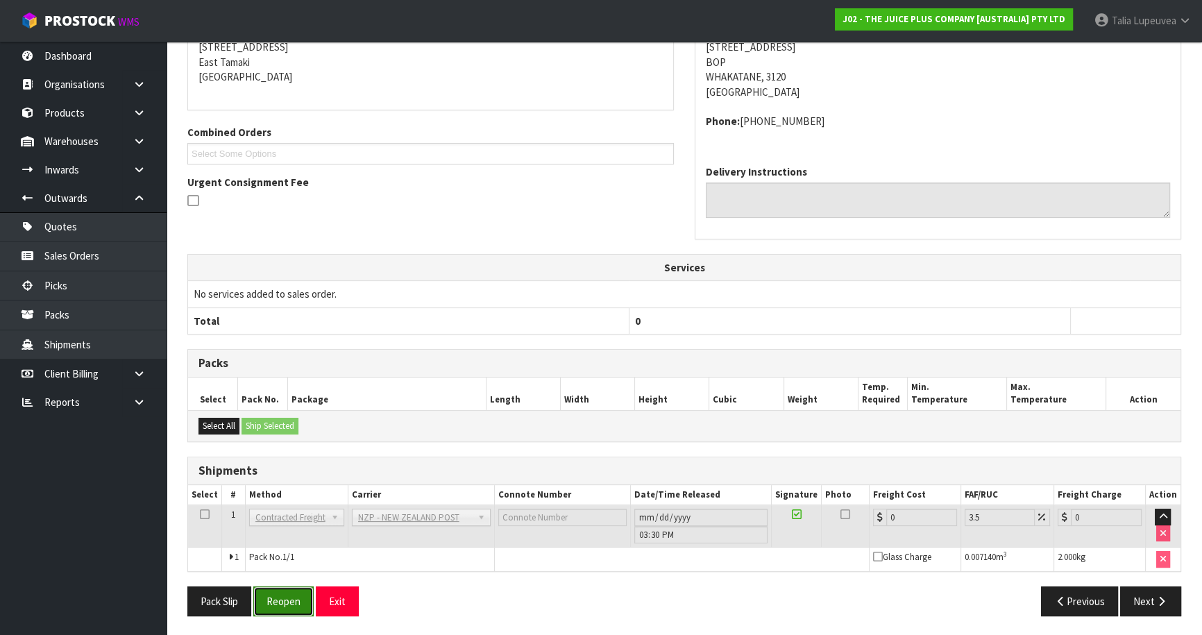
click at [296, 596] on button "Reopen" at bounding box center [283, 601] width 60 height 30
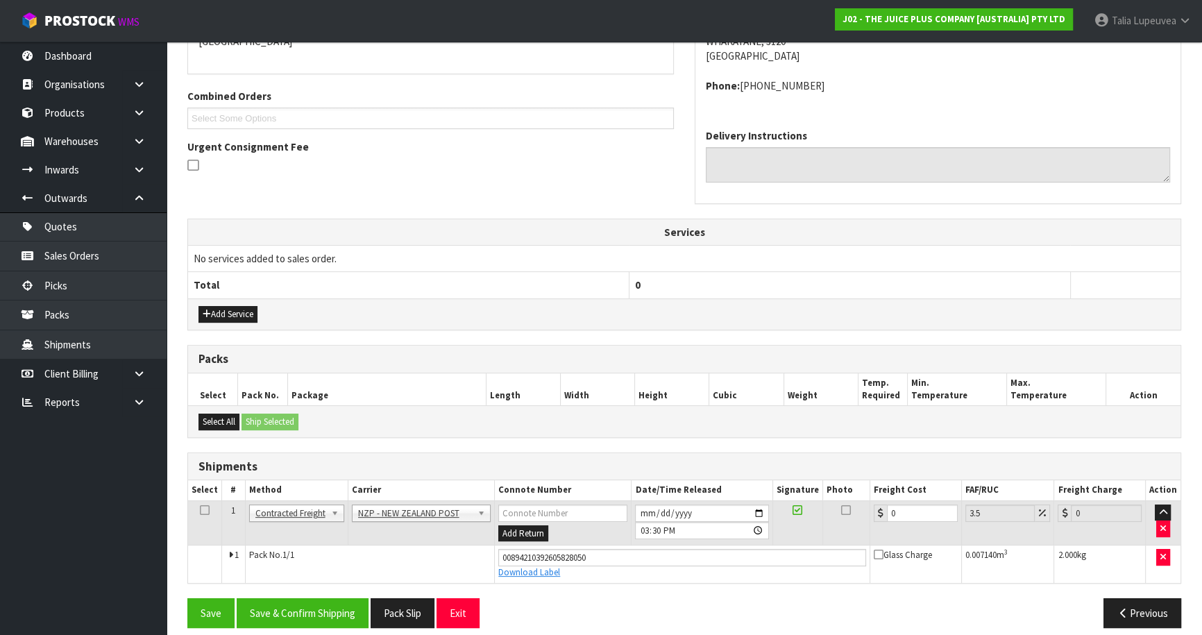
scroll to position [334, 0]
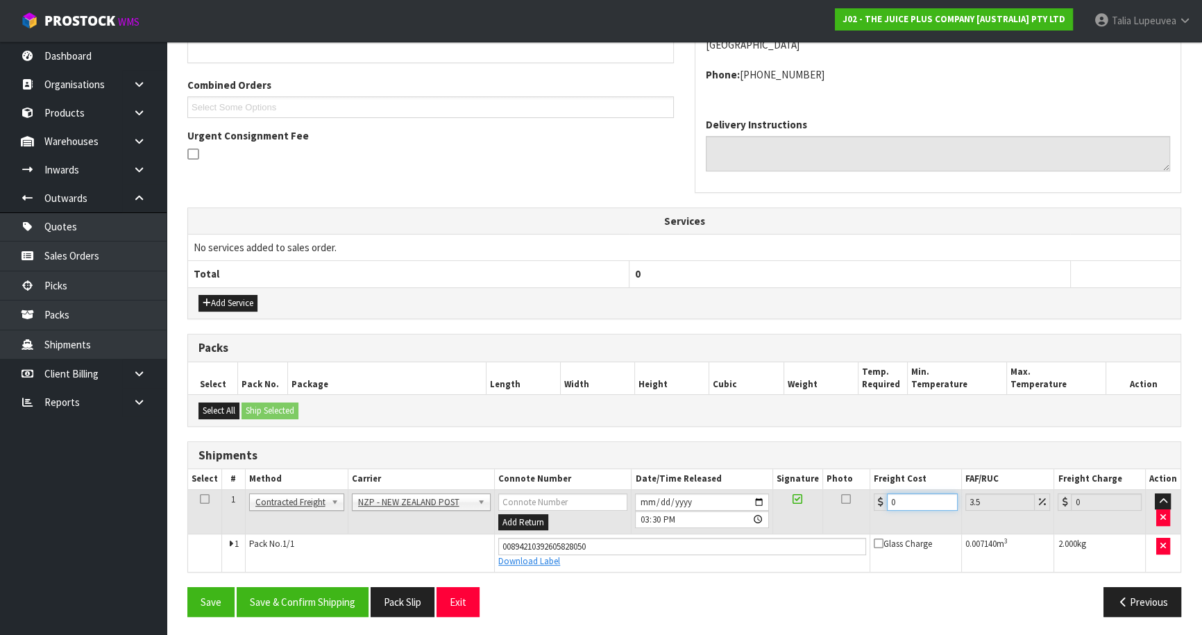
drag, startPoint x: 896, startPoint y: 500, endPoint x: 845, endPoint y: 518, distance: 54.4
click at [845, 518] on tr "1 Client Local Pickup Customer Local Pickup Company Freight Contracted Freight …" at bounding box center [684, 511] width 992 height 45
click at [275, 597] on button "Save & Confirm Shipping" at bounding box center [303, 602] width 132 height 30
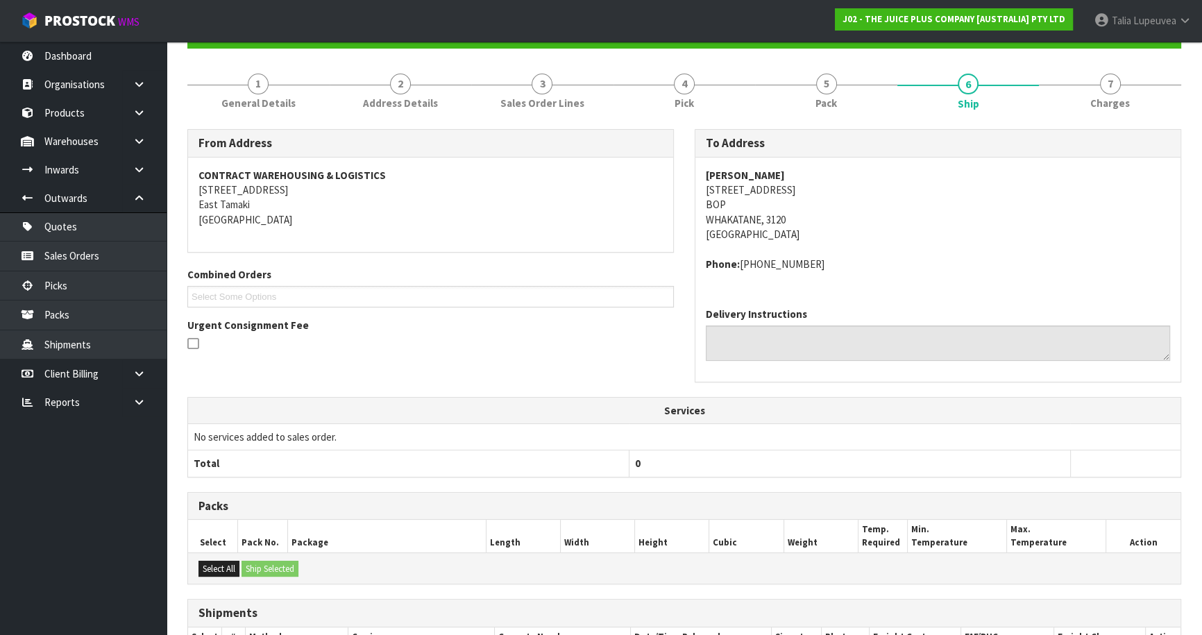
scroll to position [0, 0]
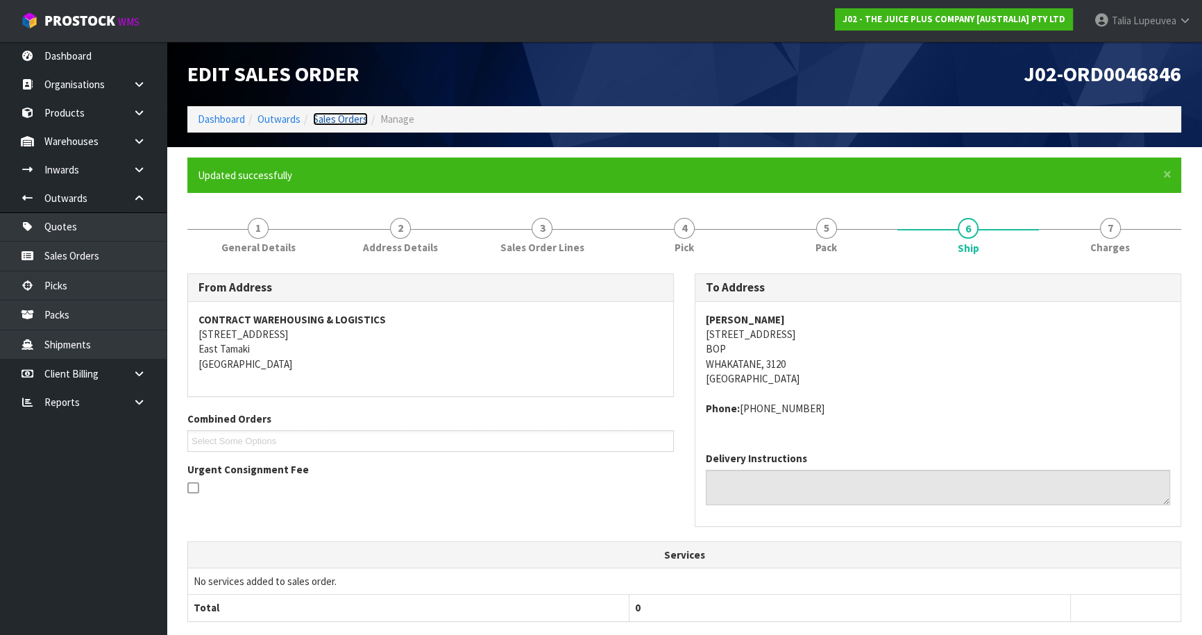
click at [341, 118] on link "Sales Orders" at bounding box center [340, 118] width 55 height 13
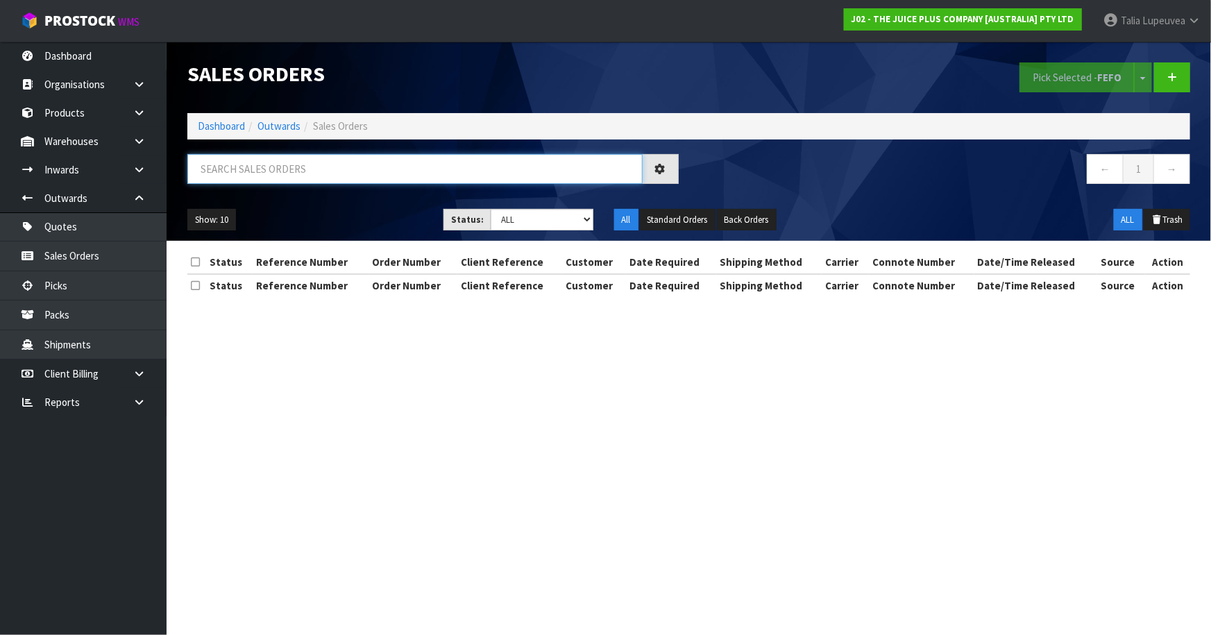
click at [359, 166] on input "text" at bounding box center [414, 169] width 455 height 30
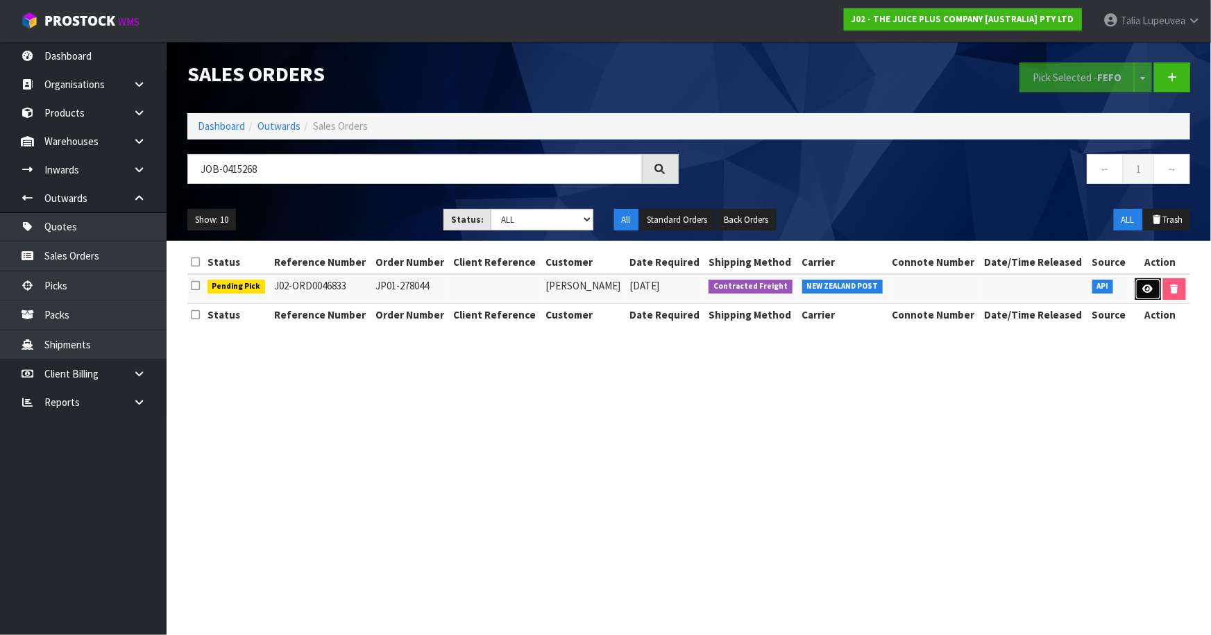
click at [1139, 287] on link at bounding box center [1148, 289] width 26 height 22
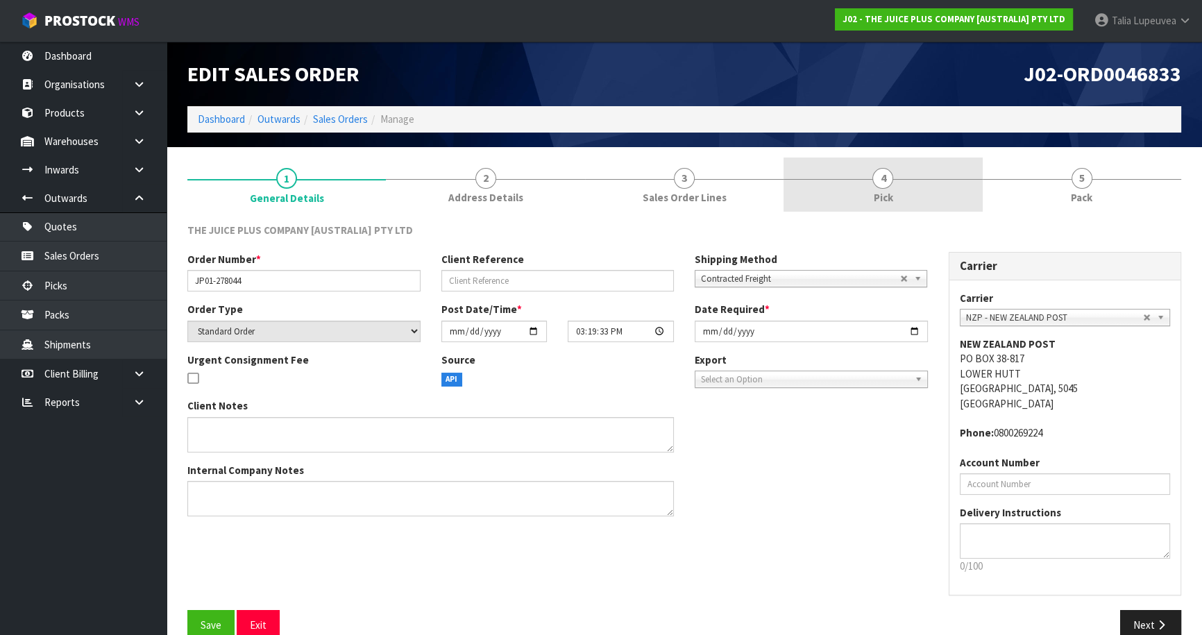
click at [876, 187] on link "4 Pick" at bounding box center [882, 185] width 198 height 55
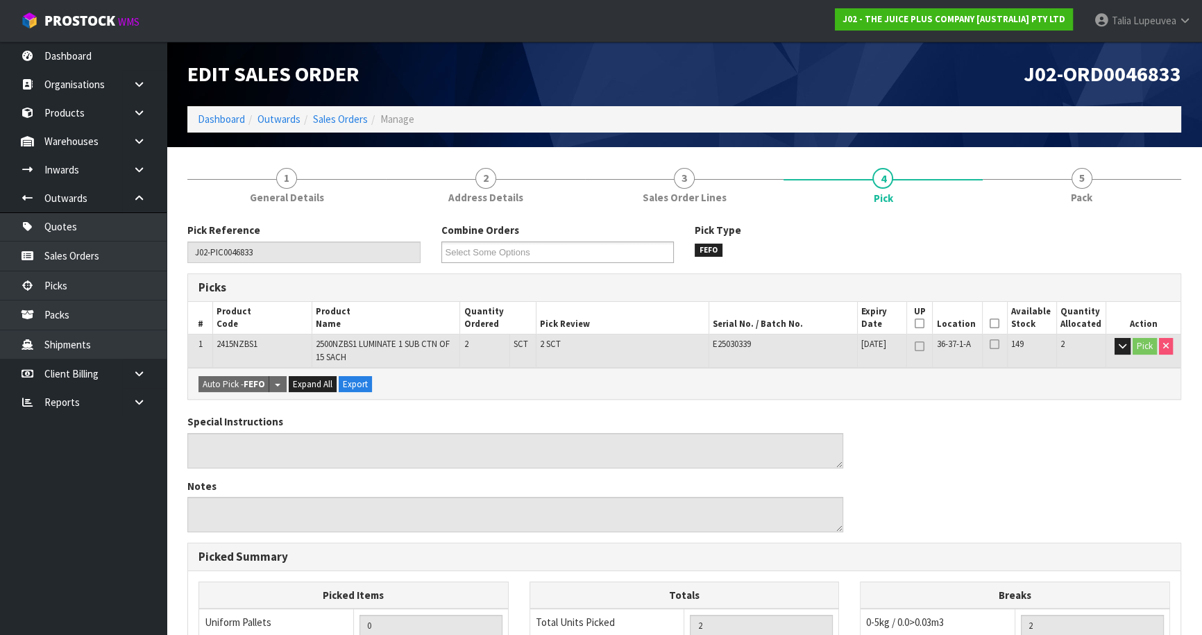
click at [993, 324] on icon at bounding box center [994, 323] width 10 height 1
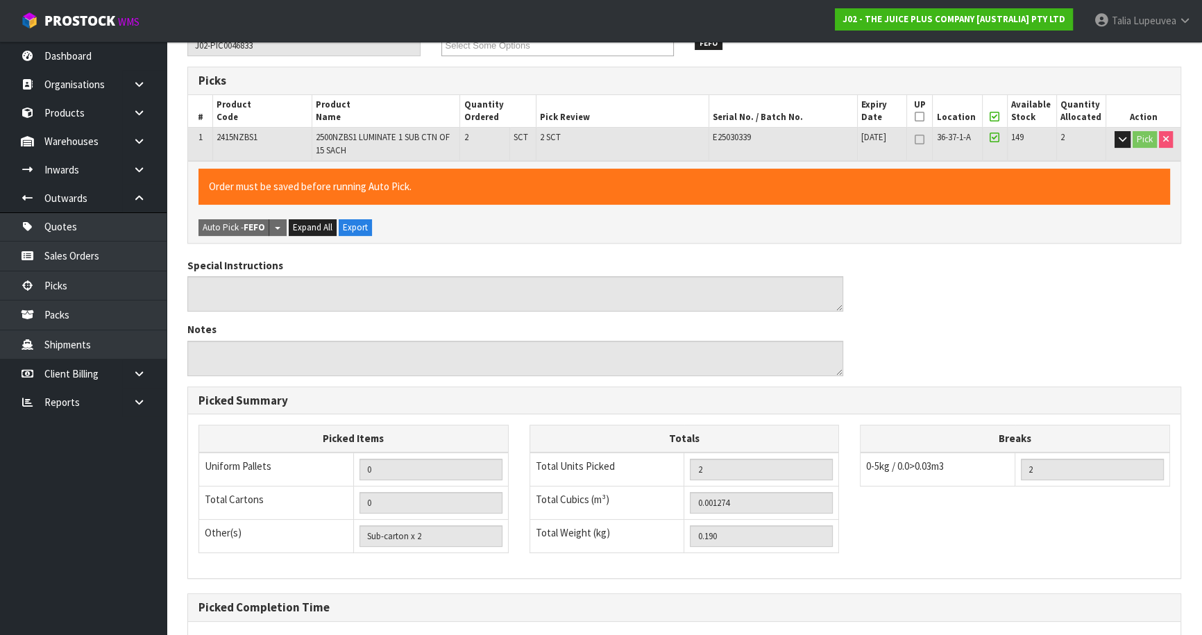
scroll to position [339, 0]
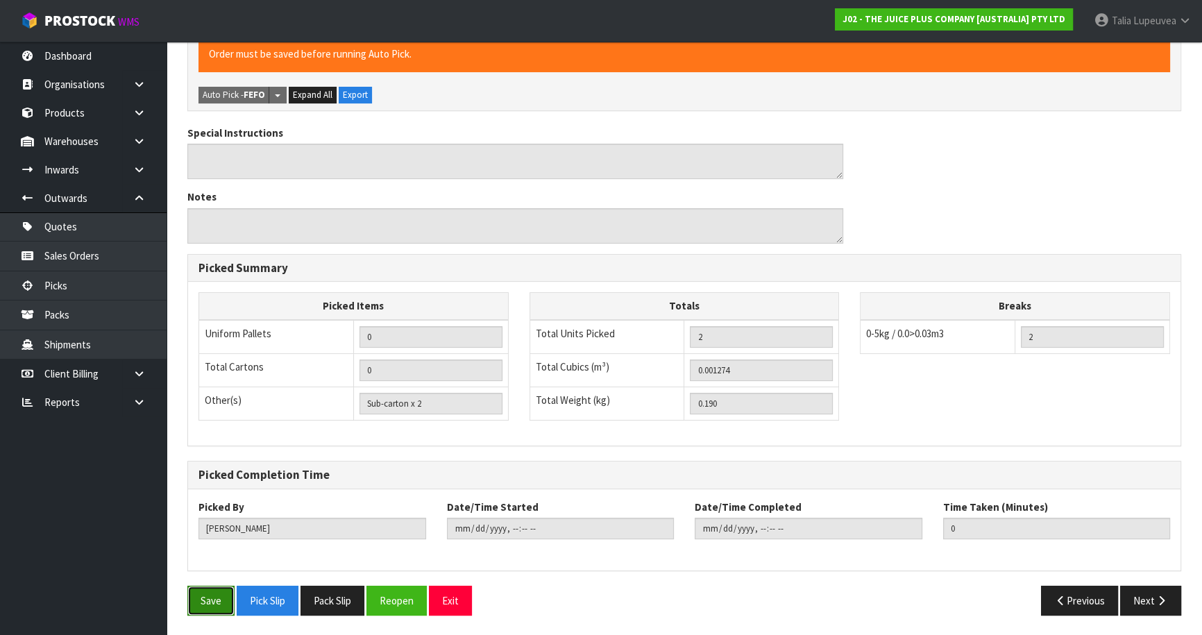
click at [219, 595] on button "Save" at bounding box center [210, 601] width 47 height 30
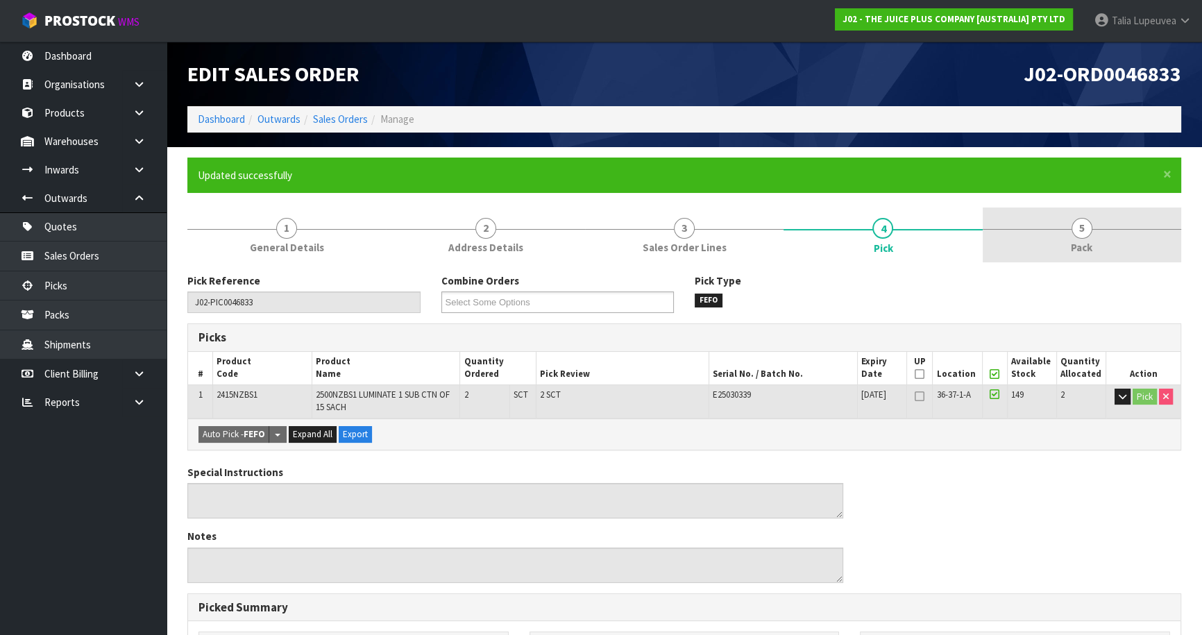
click at [1078, 250] on span "Pack" at bounding box center [1082, 247] width 22 height 15
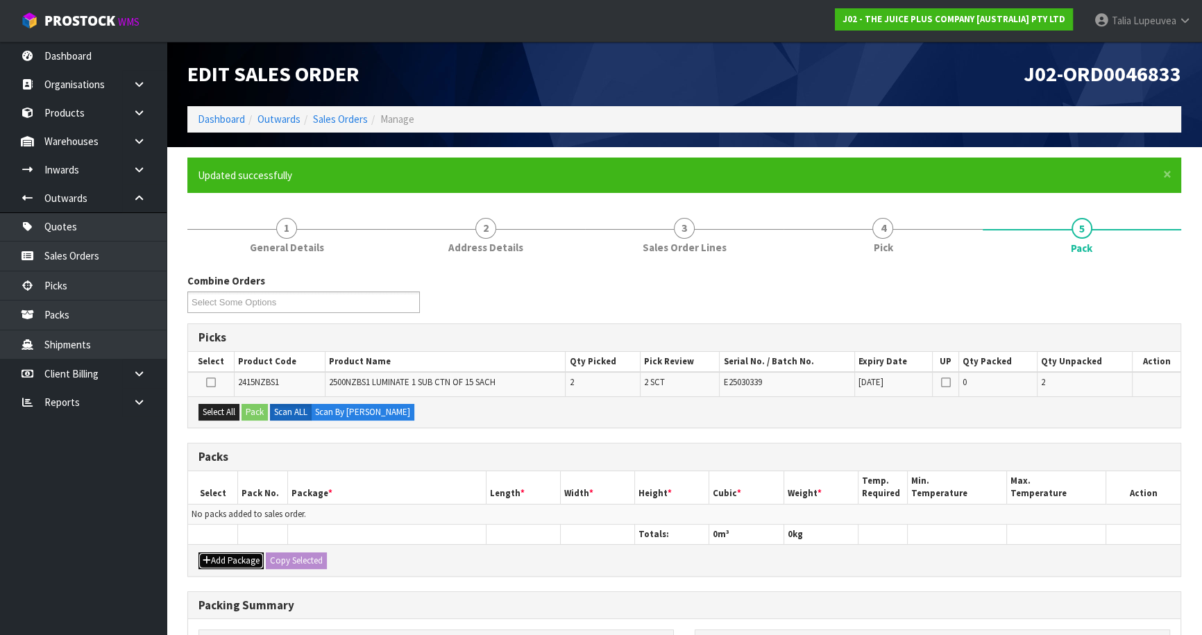
drag, startPoint x: 244, startPoint y: 551, endPoint x: 232, endPoint y: 543, distance: 13.5
click at [236, 545] on div "Add Package Copy Selected" at bounding box center [684, 559] width 992 height 31
click at [220, 552] on button "Add Package" at bounding box center [230, 560] width 65 height 17
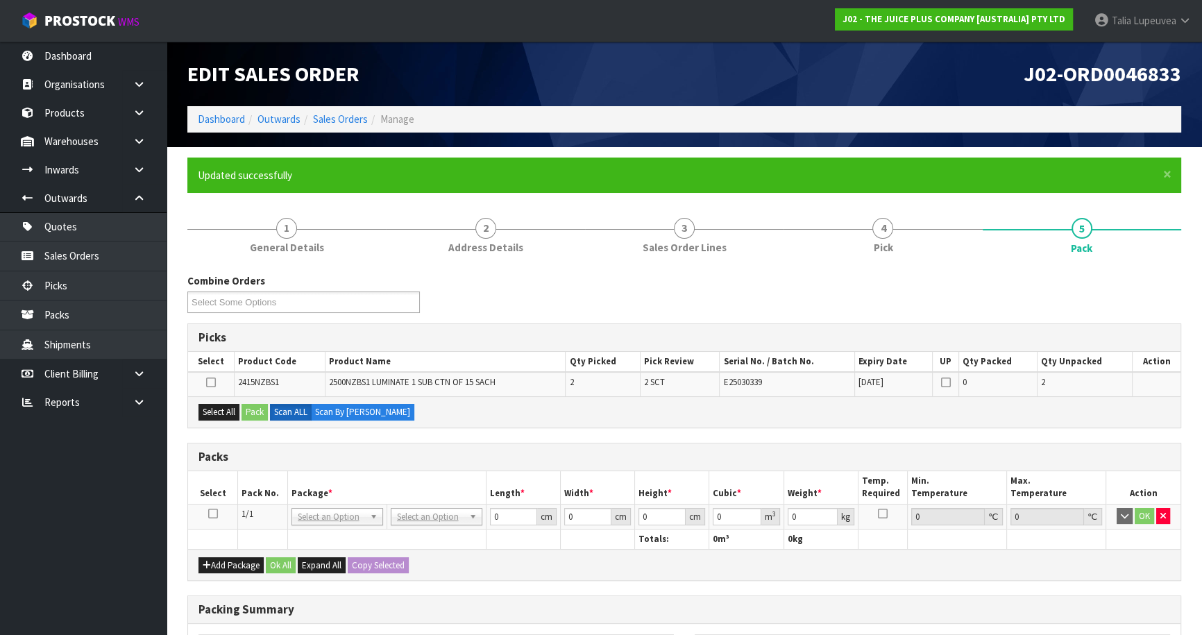
click at [211, 505] on td at bounding box center [213, 516] width 50 height 25
click at [210, 513] on icon at bounding box center [213, 513] width 10 height 1
drag, startPoint x: 215, startPoint y: 410, endPoint x: 250, endPoint y: 407, distance: 34.8
click at [216, 407] on button "Select All" at bounding box center [218, 412] width 41 height 17
click at [252, 408] on button "Pack" at bounding box center [254, 412] width 26 height 17
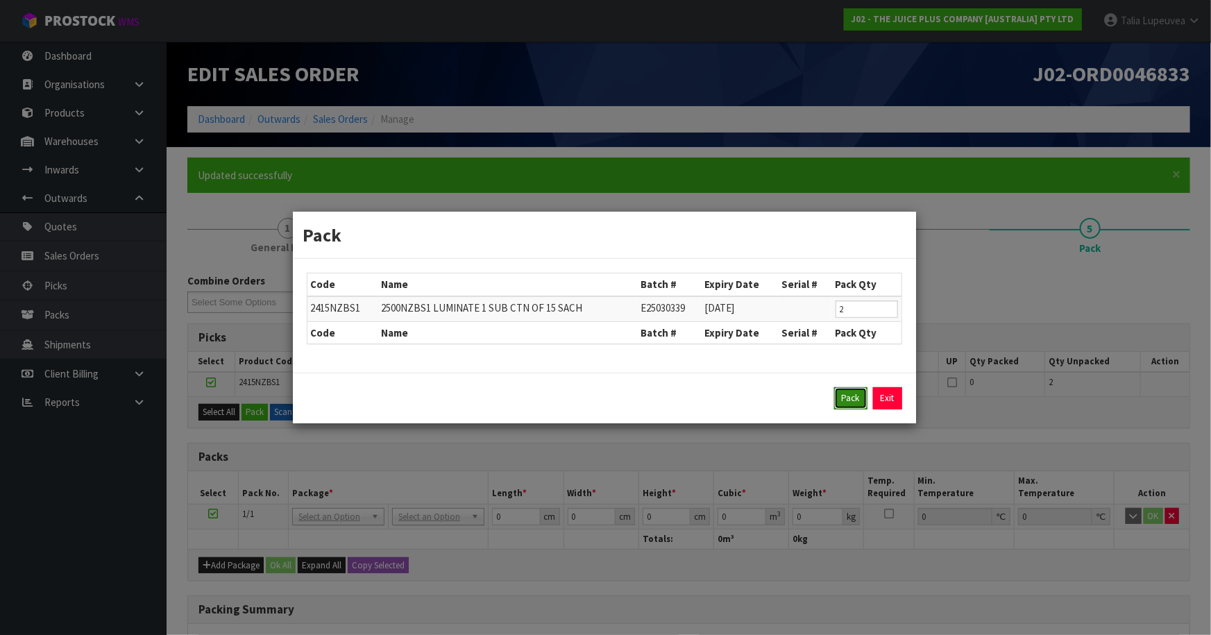
click at [848, 398] on button "Pack" at bounding box center [850, 398] width 33 height 22
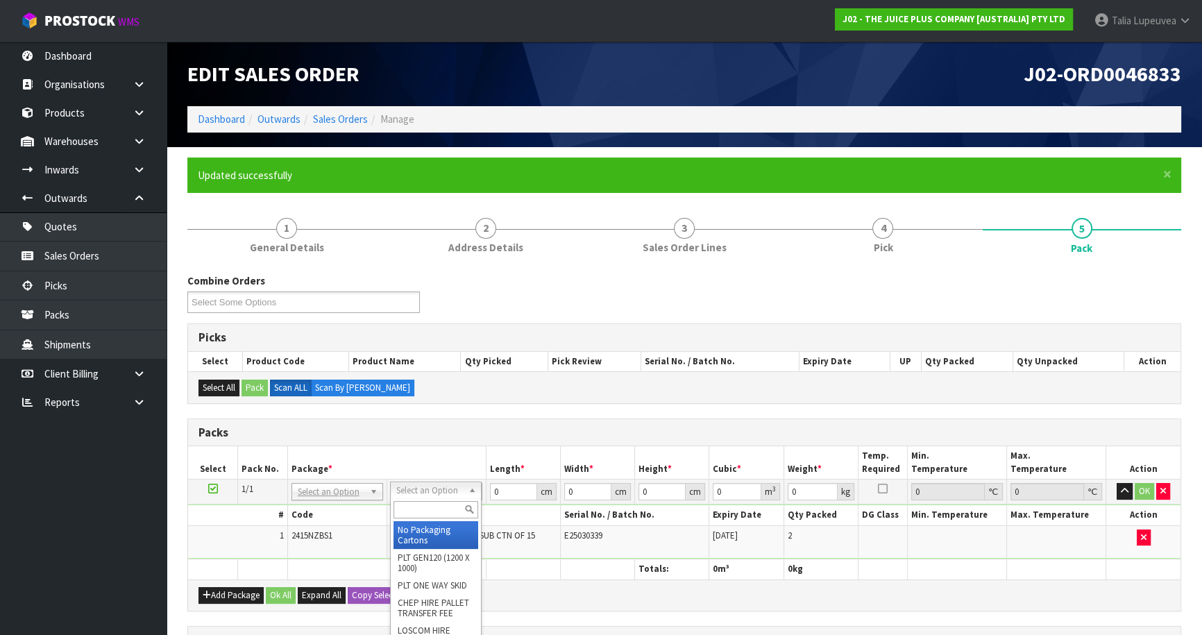
click at [426, 504] on input "text" at bounding box center [435, 509] width 85 height 17
drag, startPoint x: 438, startPoint y: 534, endPoint x: 447, endPoint y: 527, distance: 11.4
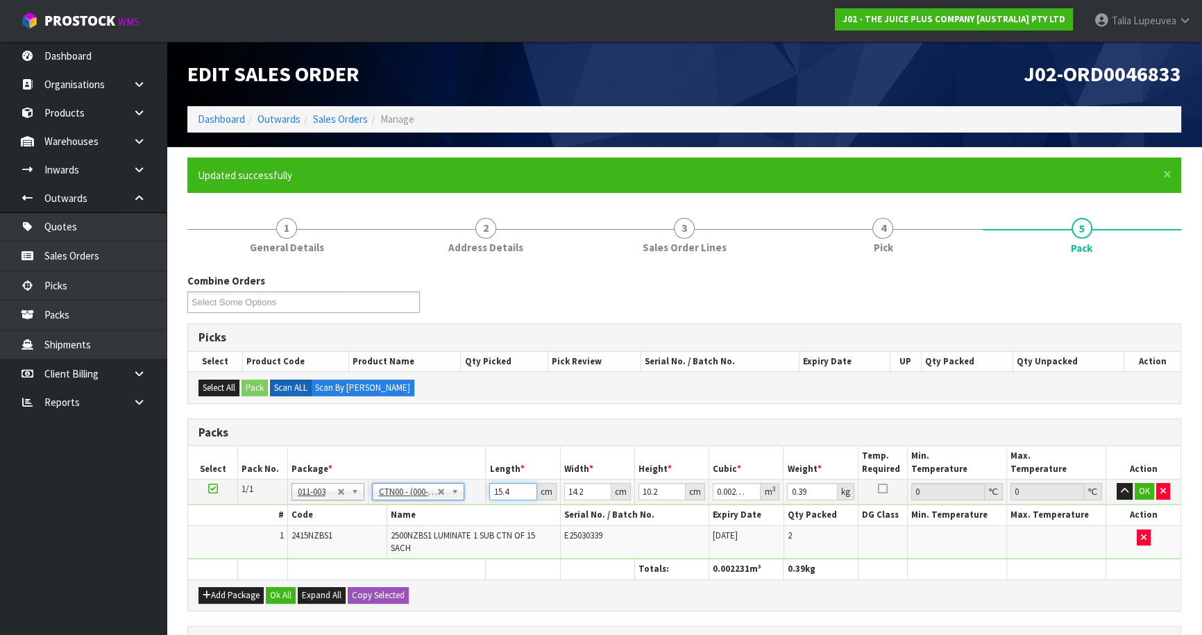
drag, startPoint x: 511, startPoint y: 493, endPoint x: 431, endPoint y: 513, distance: 83.0
click at [421, 513] on tbody "1/1 NONE 007-001 007-002 007-004 007-009 007-013 007-014 007-015 007-017 007-01…" at bounding box center [684, 519] width 992 height 80
click at [1139, 488] on button "OK" at bounding box center [1143, 491] width 19 height 17
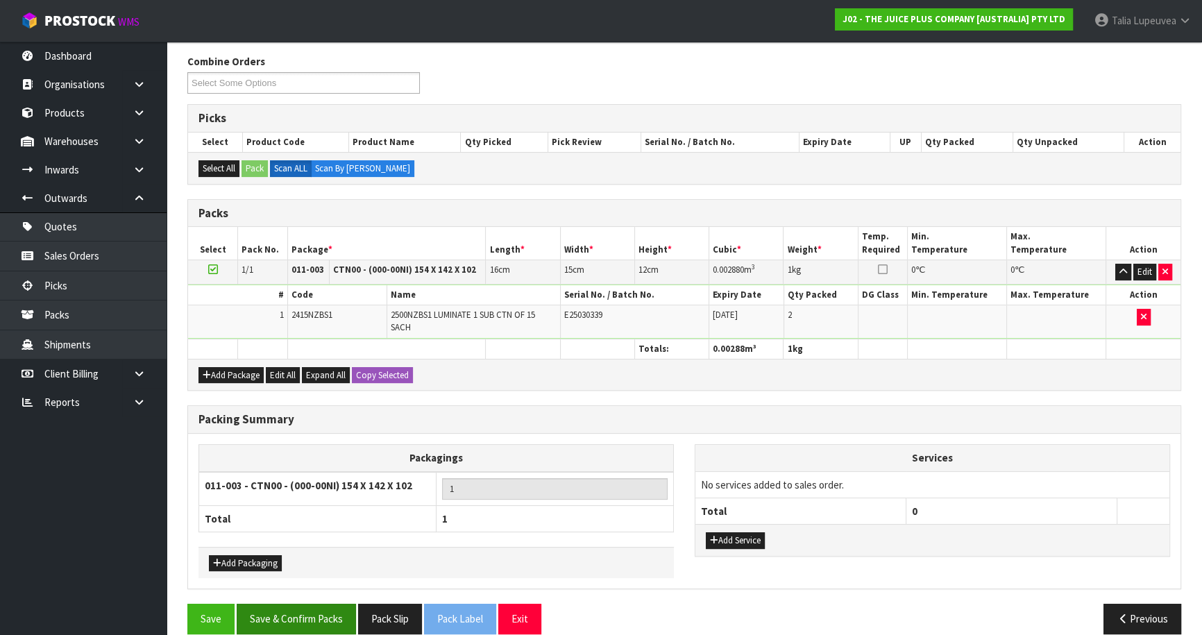
scroll to position [236, 0]
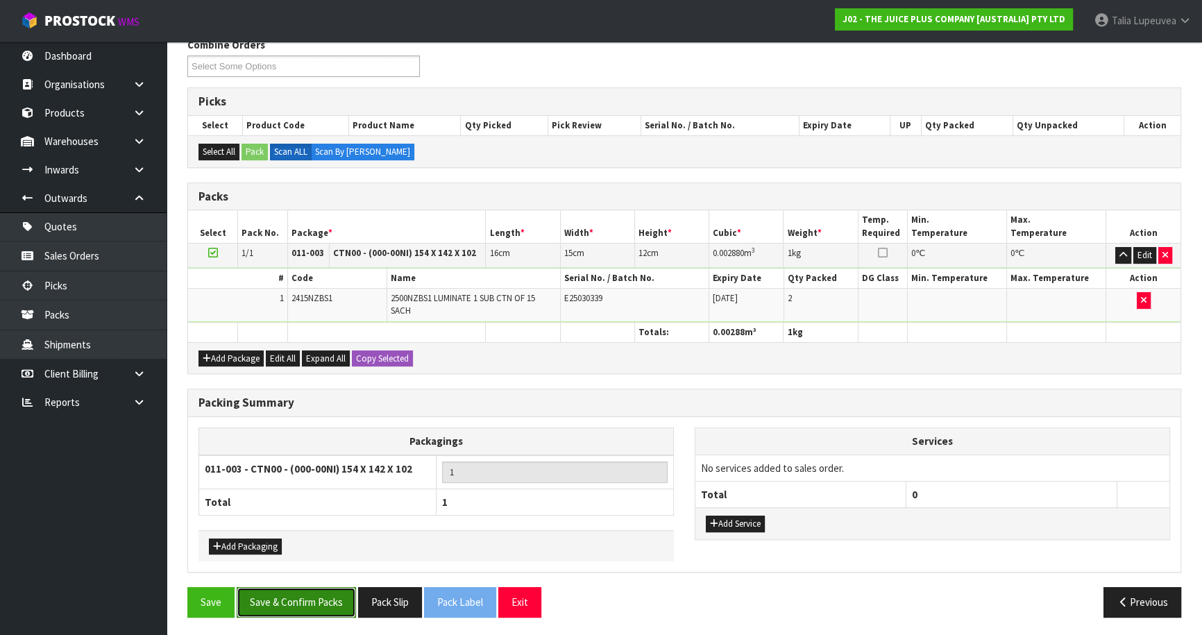
click at [271, 593] on button "Save & Confirm Packs" at bounding box center [296, 602] width 119 height 30
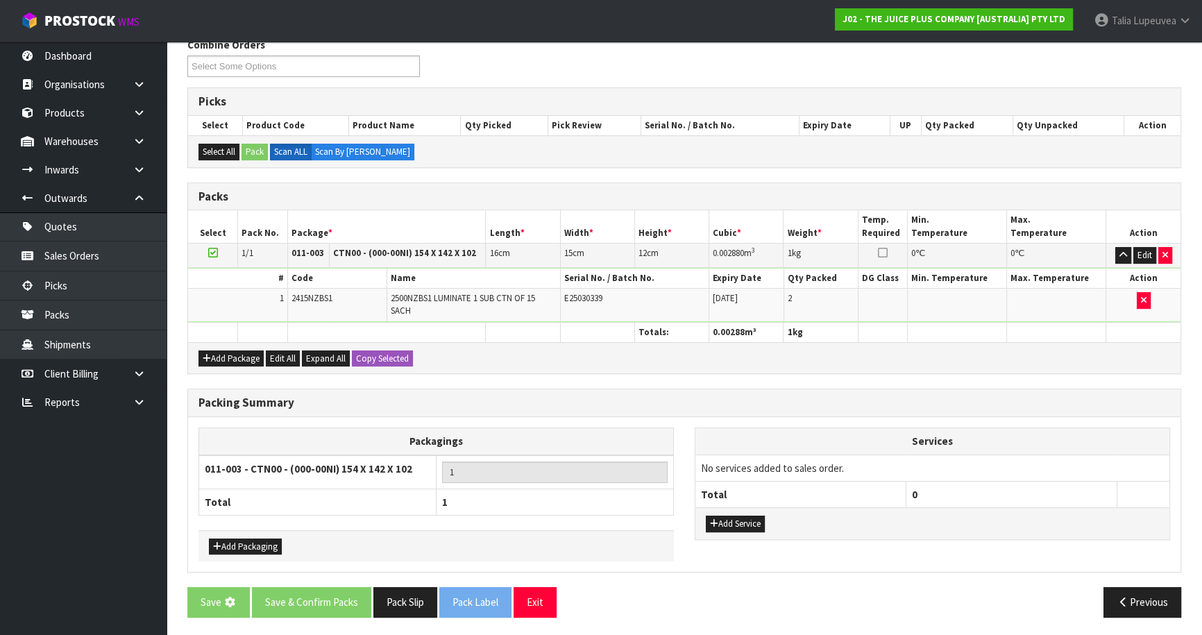
scroll to position [0, 0]
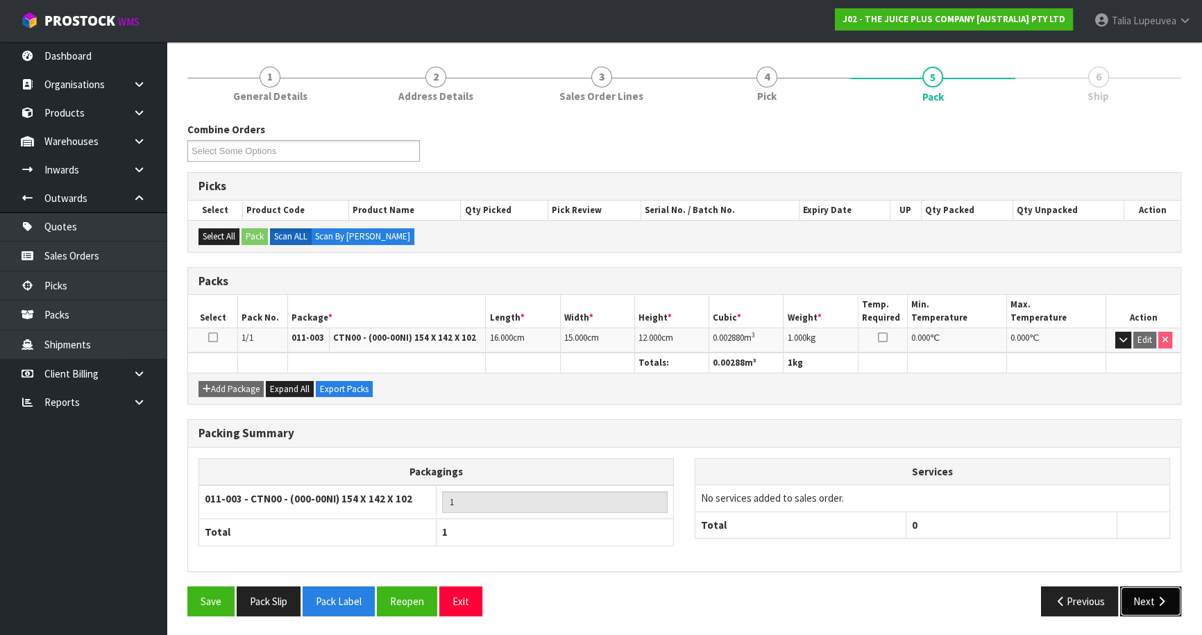
drag, startPoint x: 1152, startPoint y: 593, endPoint x: 1145, endPoint y: 592, distance: 7.8
click at [1145, 592] on button "Next" at bounding box center [1150, 601] width 61 height 30
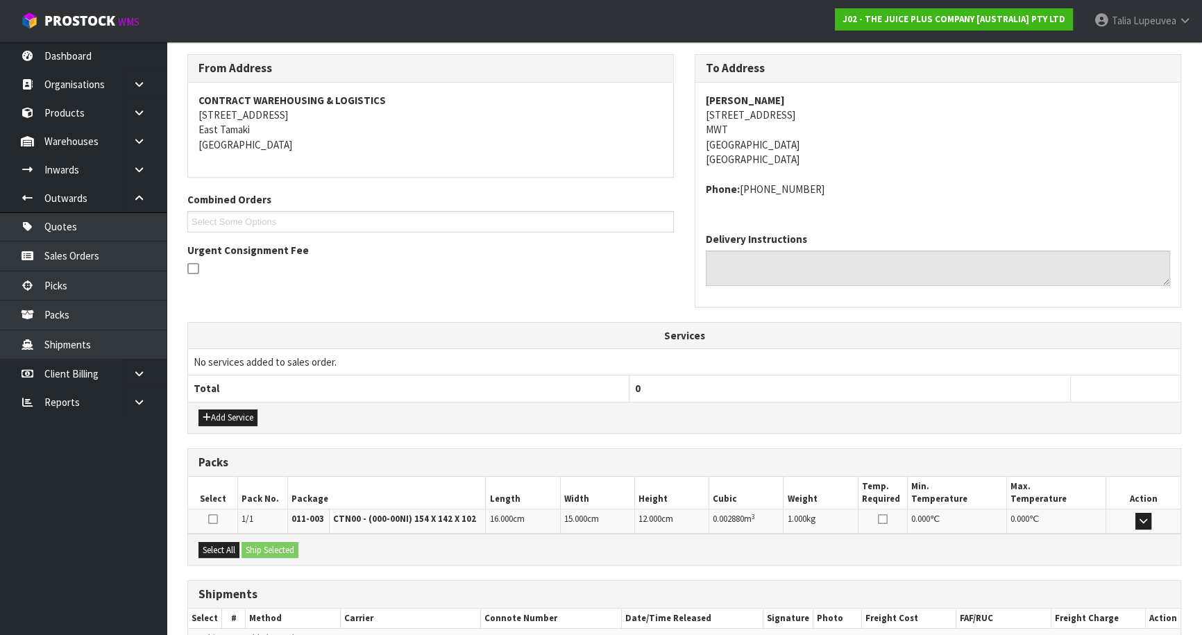
scroll to position [297, 0]
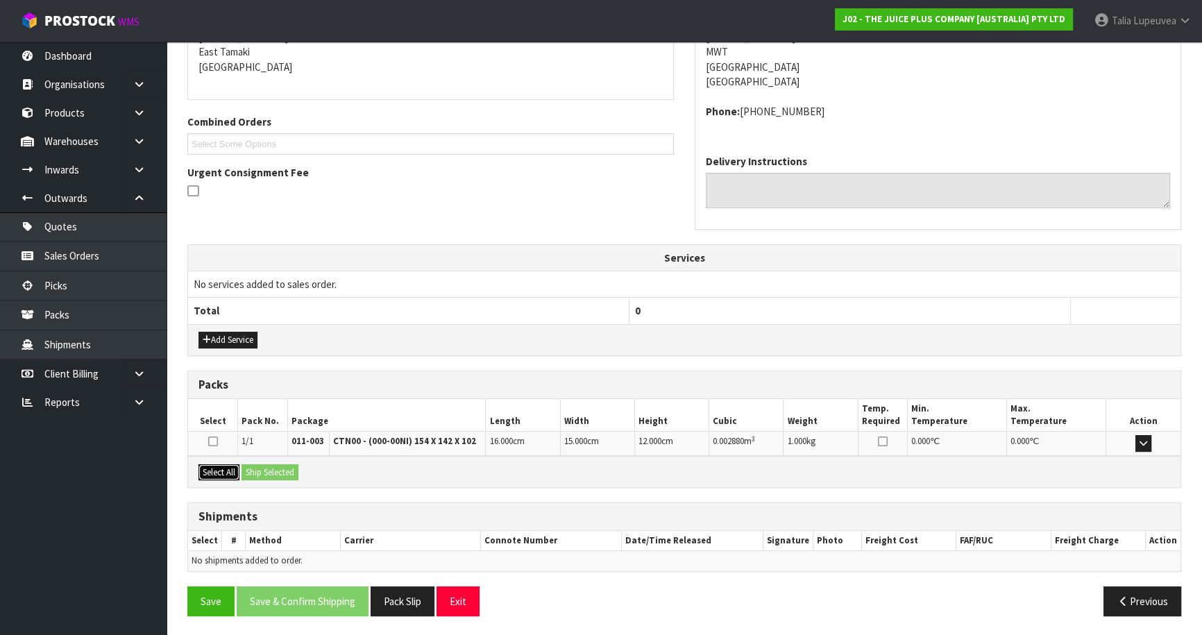
drag, startPoint x: 224, startPoint y: 465, endPoint x: 238, endPoint y: 465, distance: 13.9
click at [226, 465] on button "Select All" at bounding box center [218, 472] width 41 height 17
click at [284, 466] on button "Ship Selected" at bounding box center [269, 472] width 57 height 17
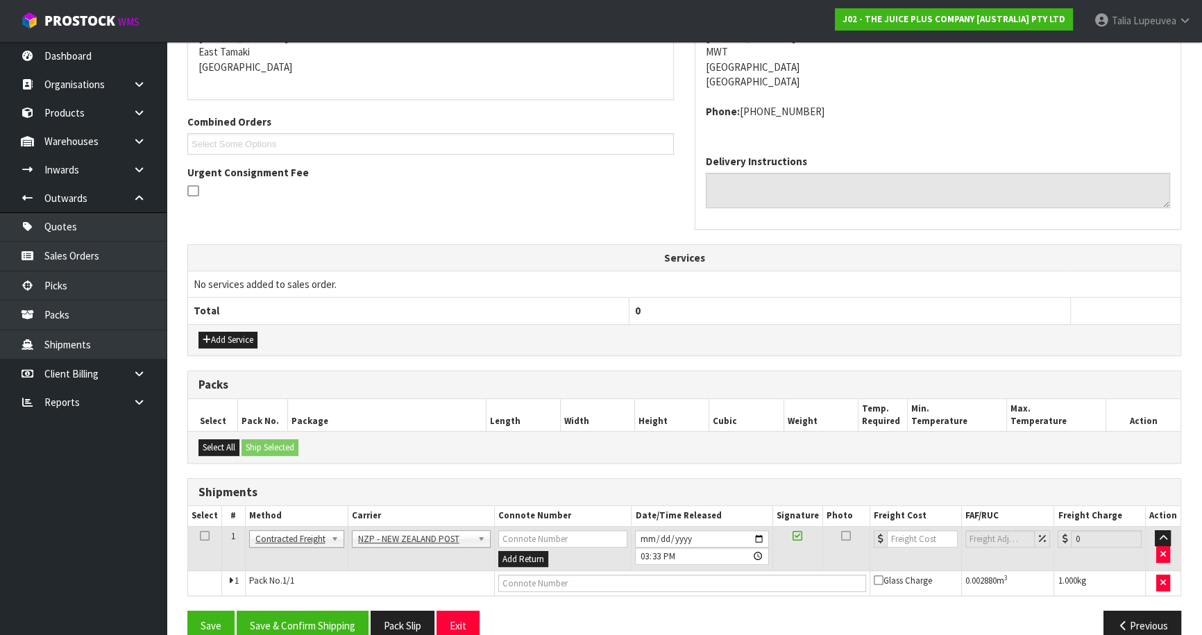
scroll to position [321, 0]
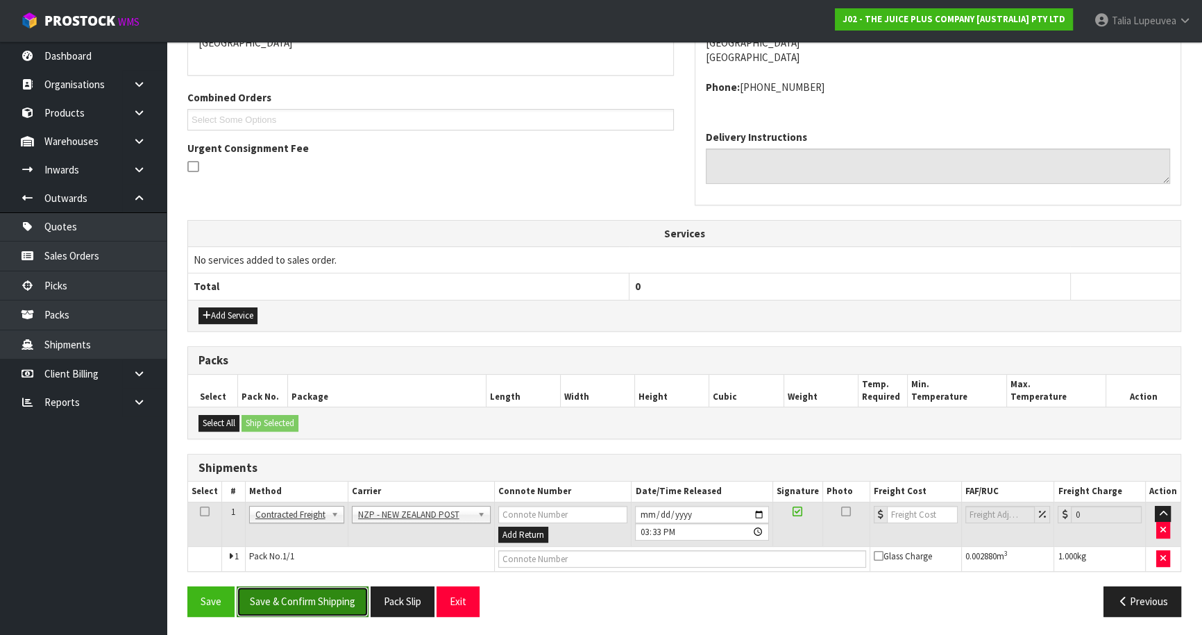
click at [356, 593] on button "Save & Confirm Shipping" at bounding box center [303, 601] width 132 height 30
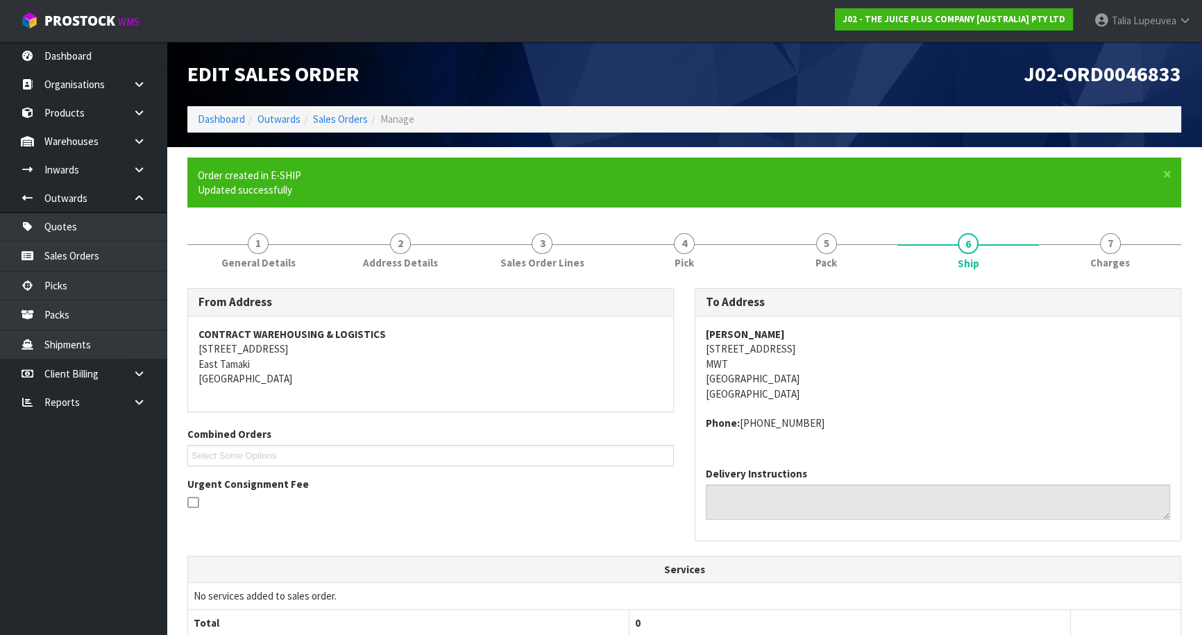
scroll to position [302, 0]
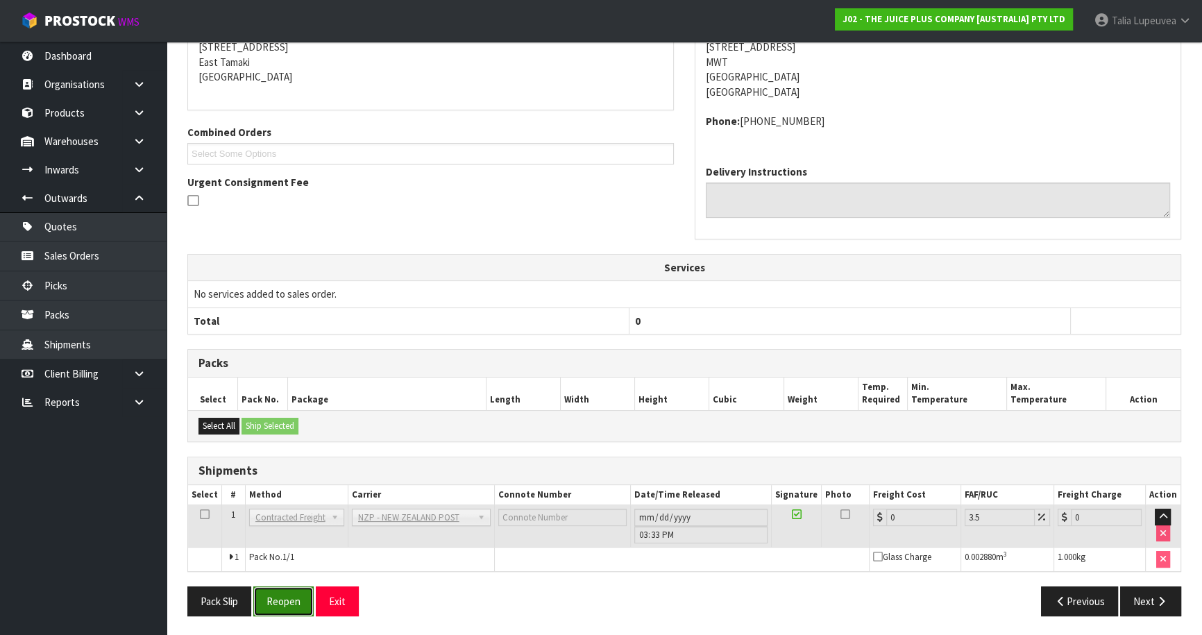
click at [298, 608] on button "Reopen" at bounding box center [283, 601] width 60 height 30
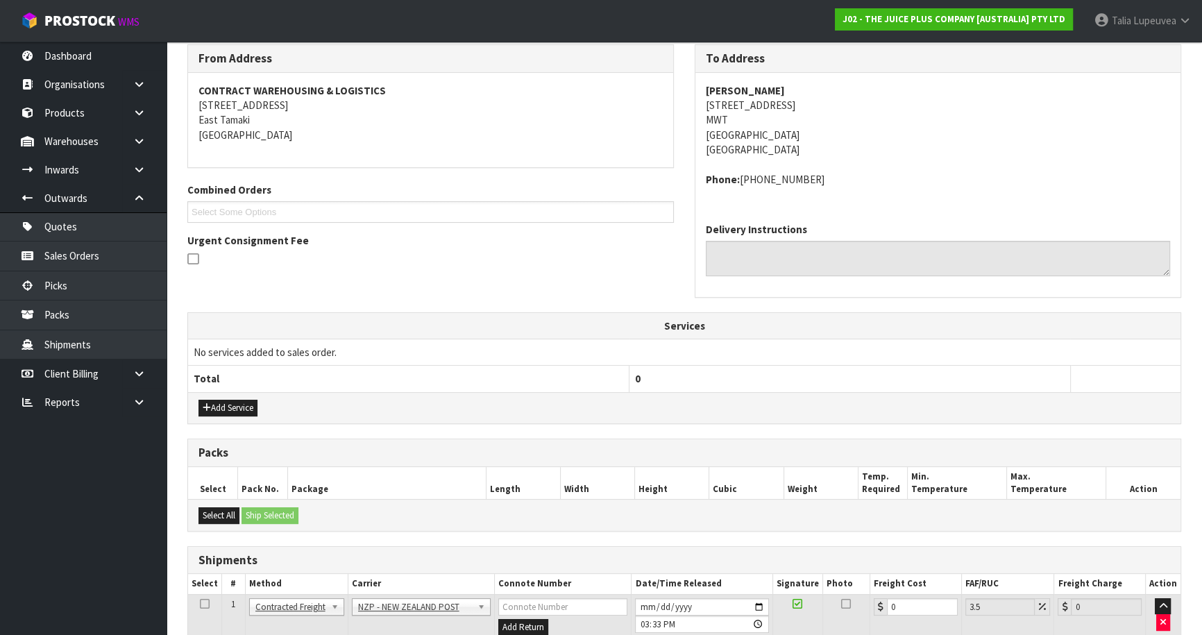
scroll to position [287, 0]
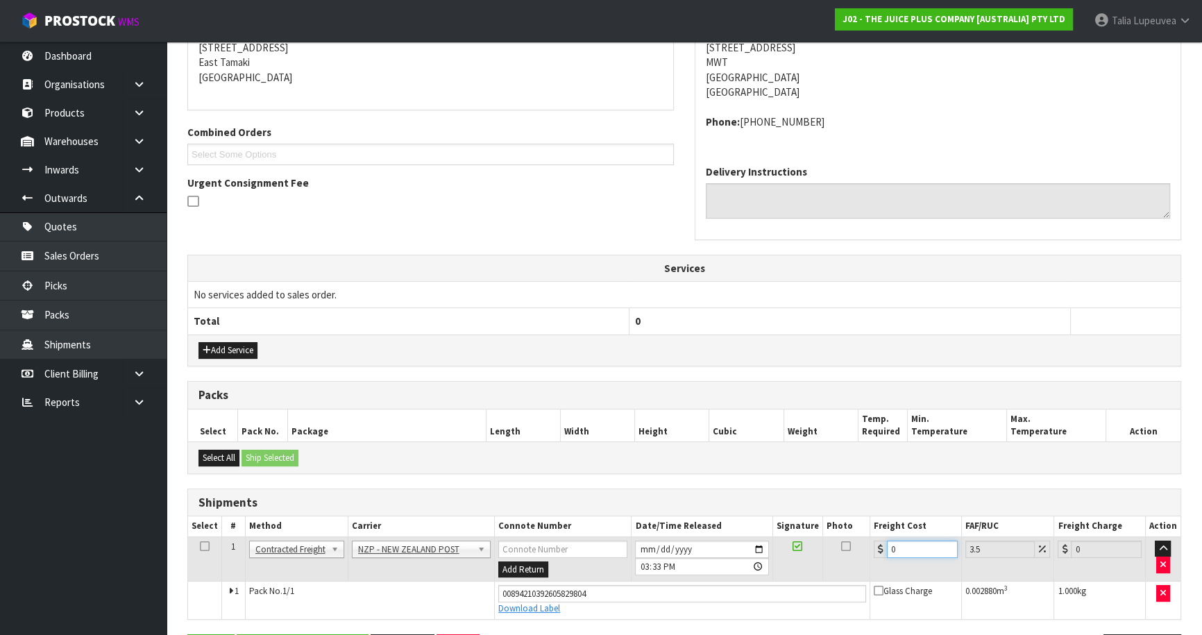
drag, startPoint x: 917, startPoint y: 549, endPoint x: 825, endPoint y: 560, distance: 92.9
click at [825, 560] on tr "1 Client Local Pickup Customer Local Pickup Company Freight Contracted Freight …" at bounding box center [684, 558] width 992 height 45
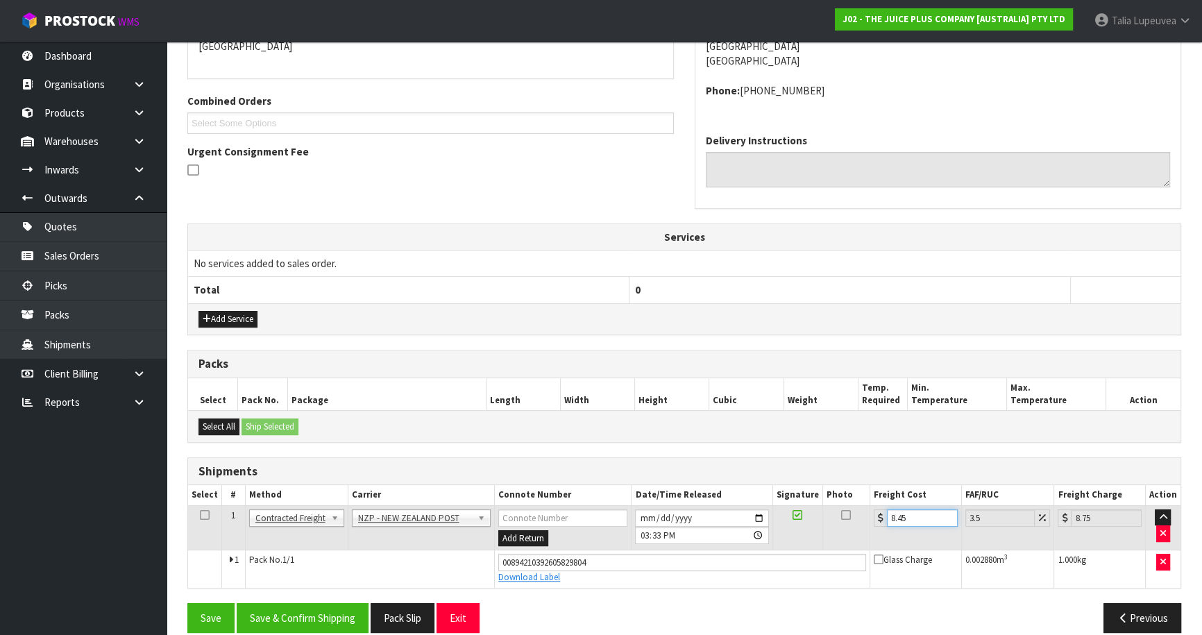
scroll to position [334, 0]
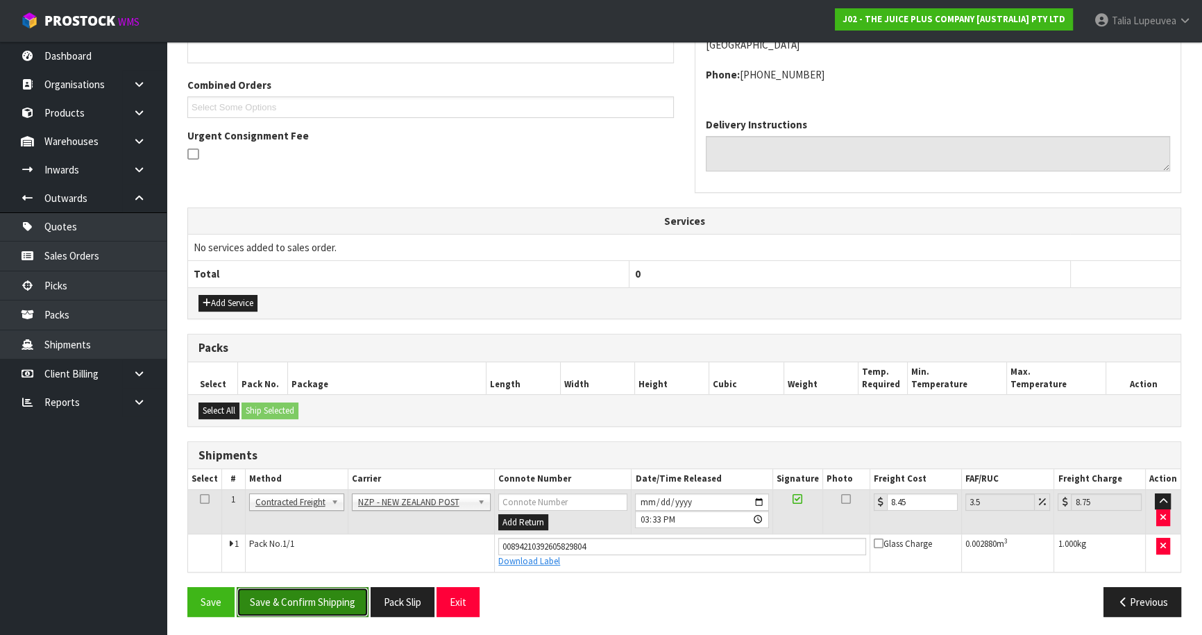
click at [328, 597] on button "Save & Confirm Shipping" at bounding box center [303, 602] width 132 height 30
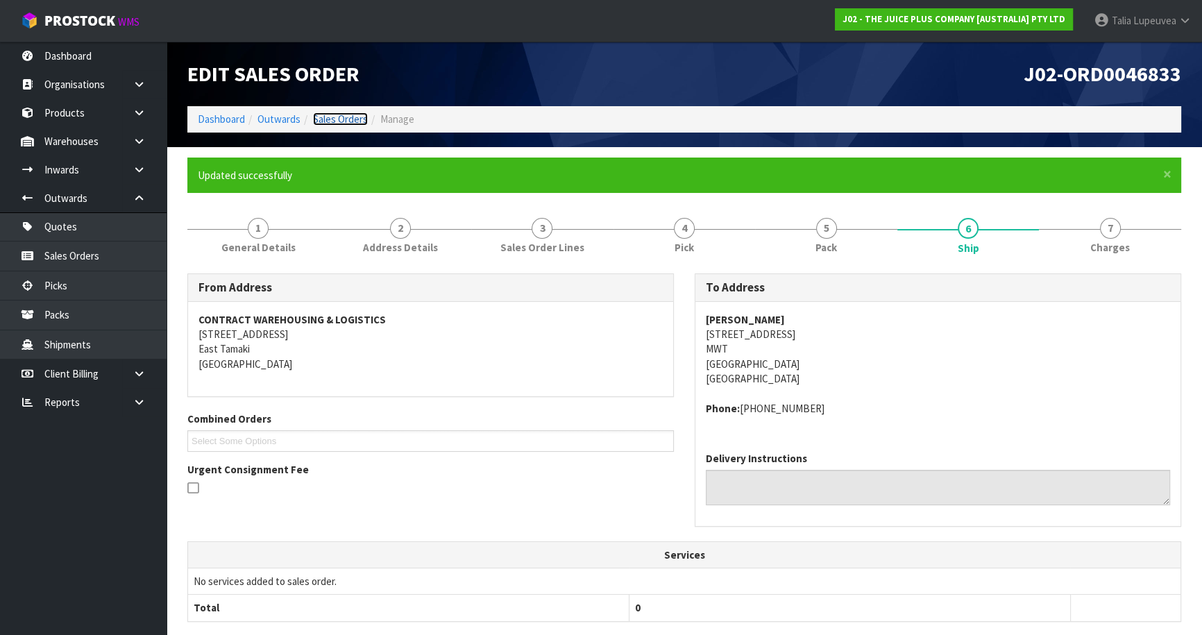
click at [315, 122] on link "Sales Orders" at bounding box center [340, 118] width 55 height 13
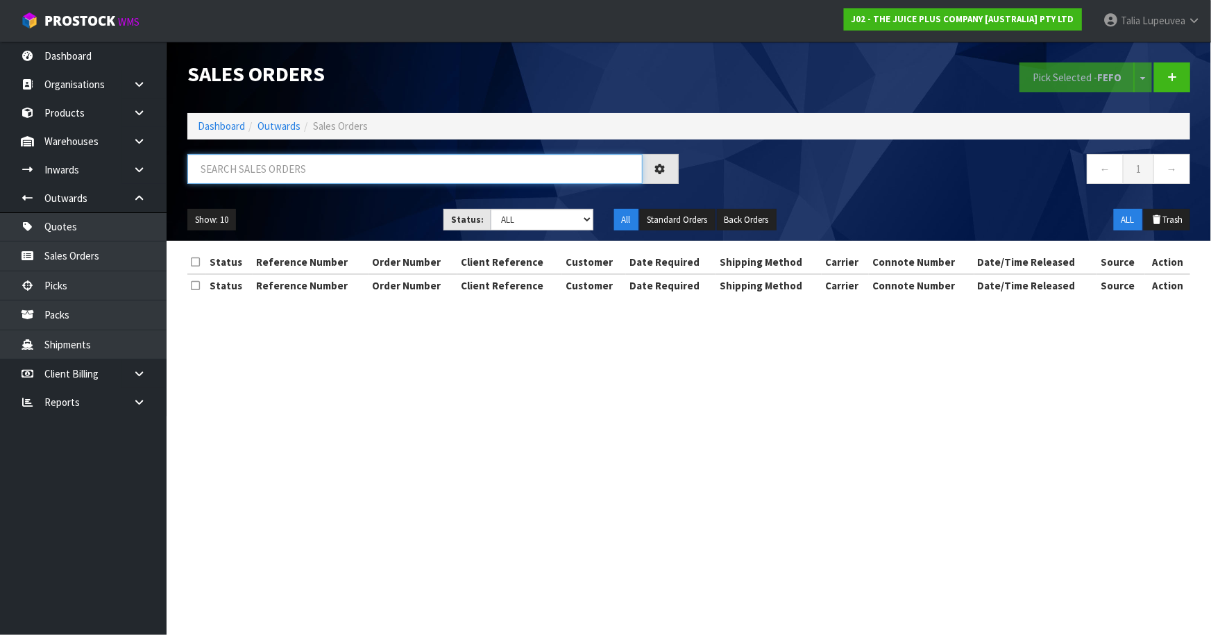
click at [303, 162] on input "text" at bounding box center [414, 169] width 455 height 30
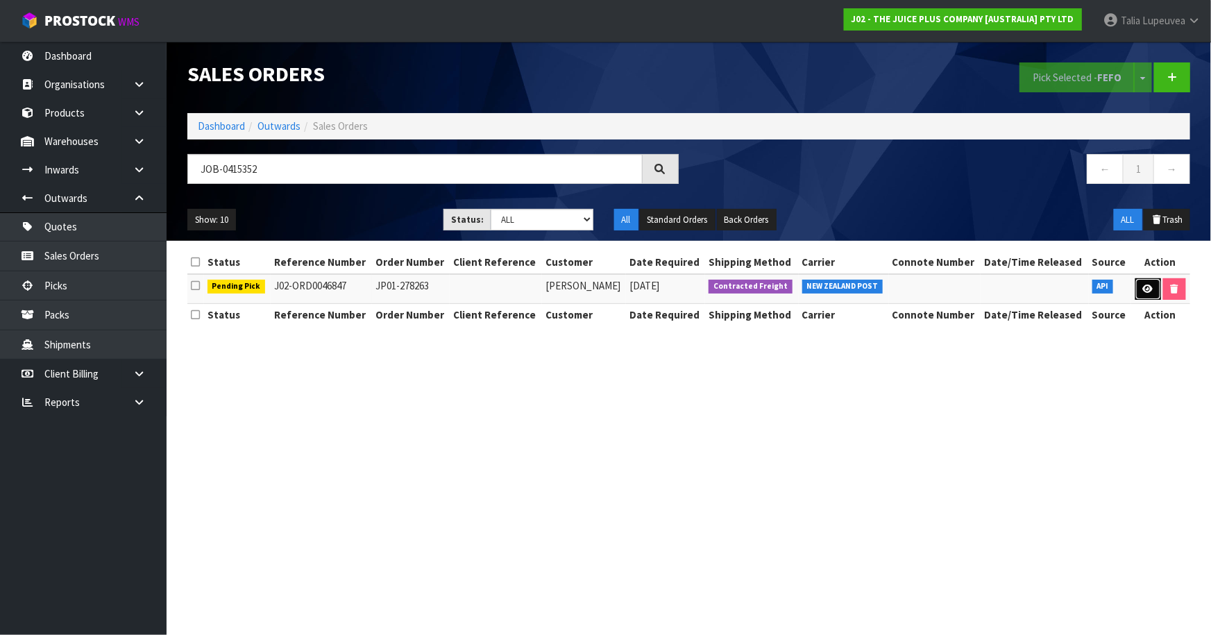
click at [1151, 293] on link at bounding box center [1148, 289] width 26 height 22
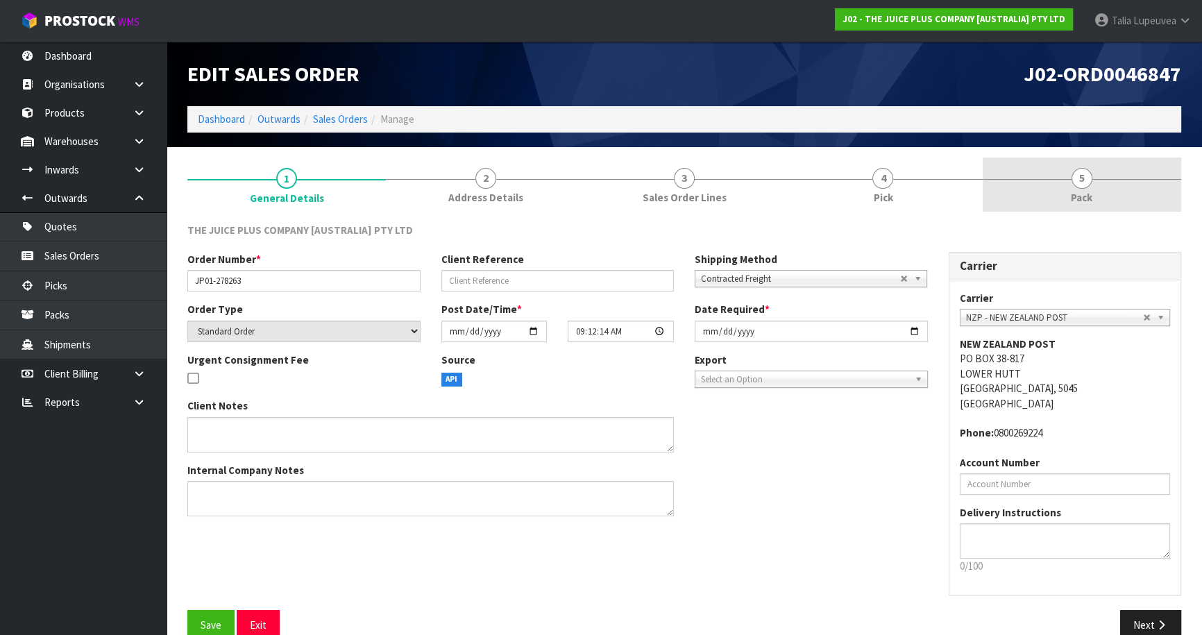
click at [1010, 187] on link "5 Pack" at bounding box center [1081, 185] width 198 height 55
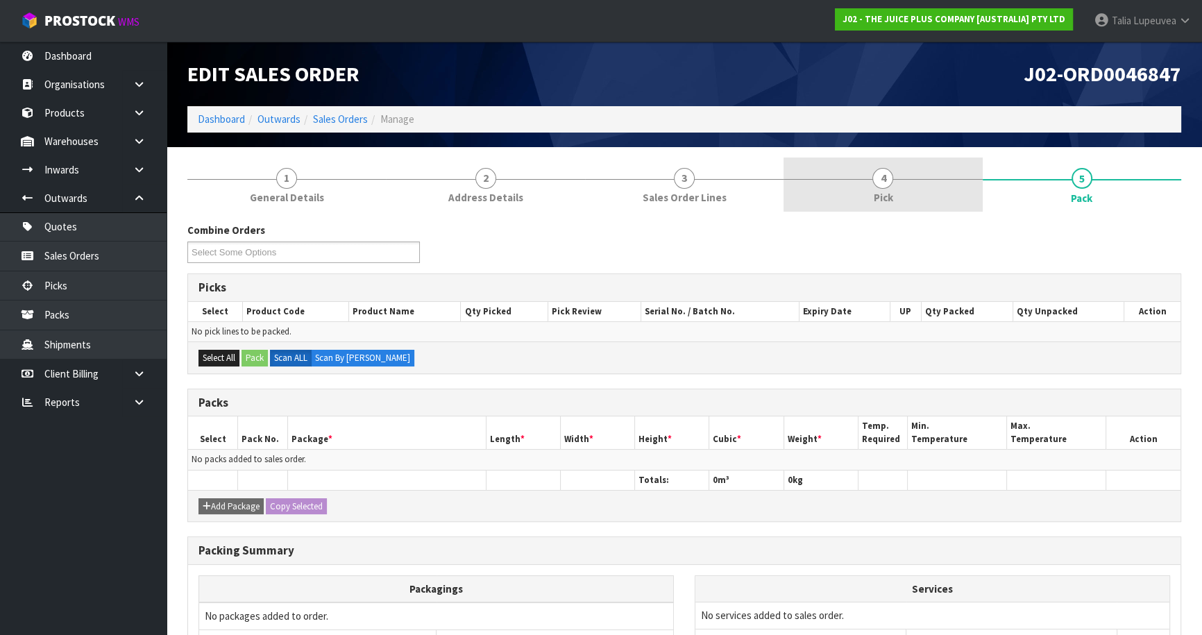
drag, startPoint x: 894, startPoint y: 194, endPoint x: 918, endPoint y: 192, distance: 24.4
click at [898, 194] on link "4 Pick" at bounding box center [882, 185] width 198 height 55
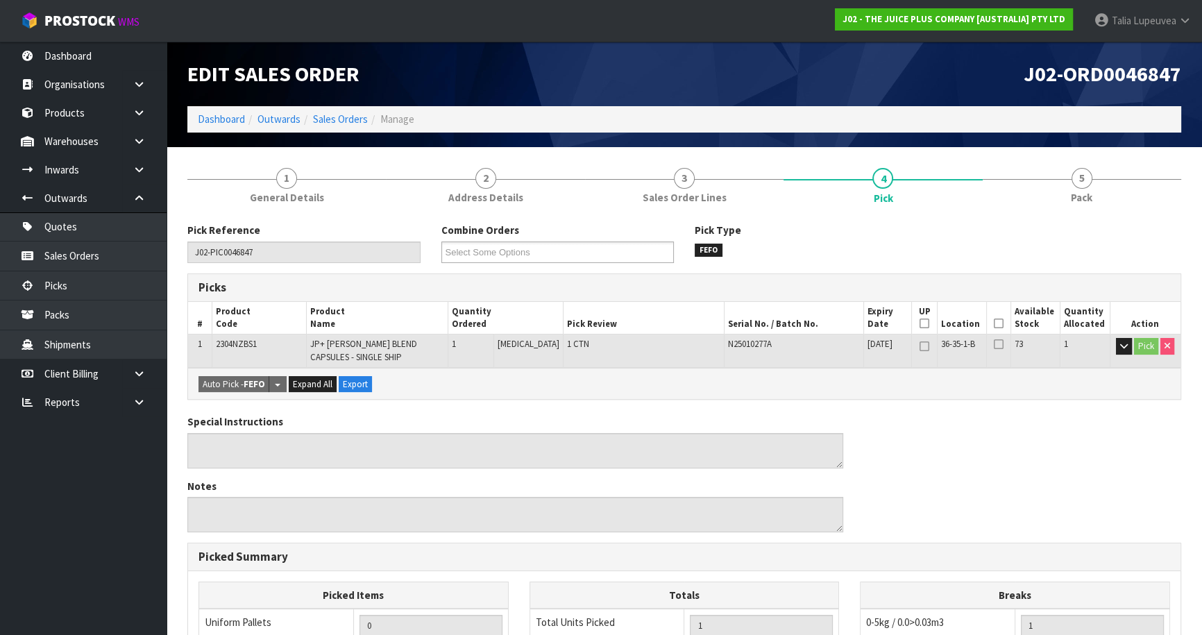
click at [994, 323] on icon at bounding box center [999, 323] width 10 height 1
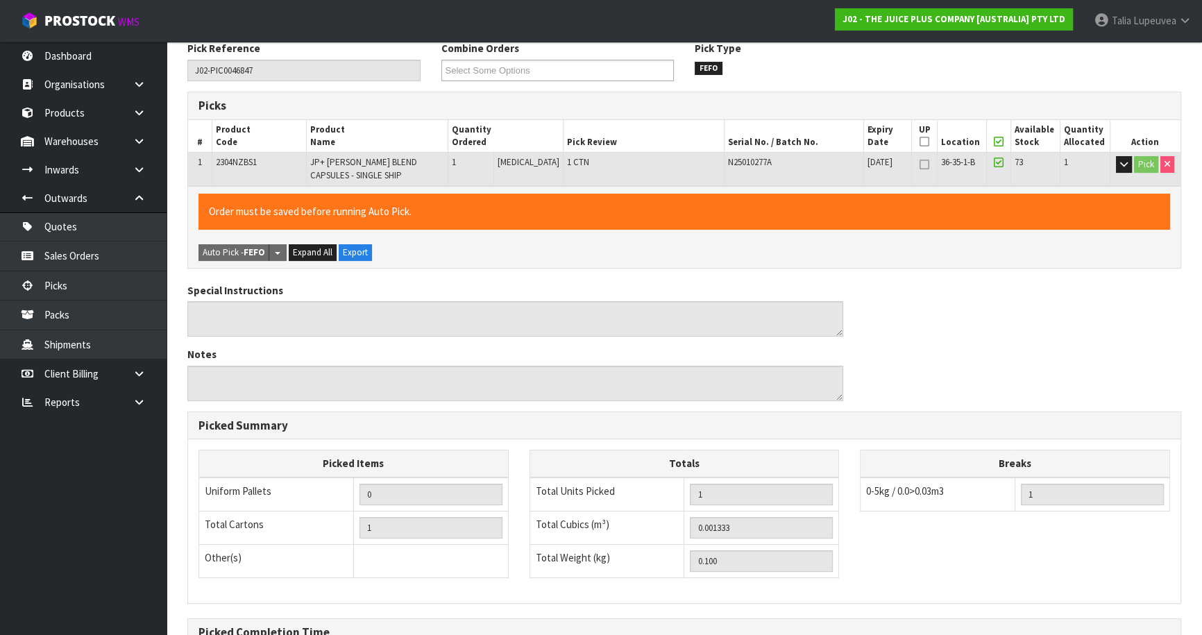
scroll to position [339, 0]
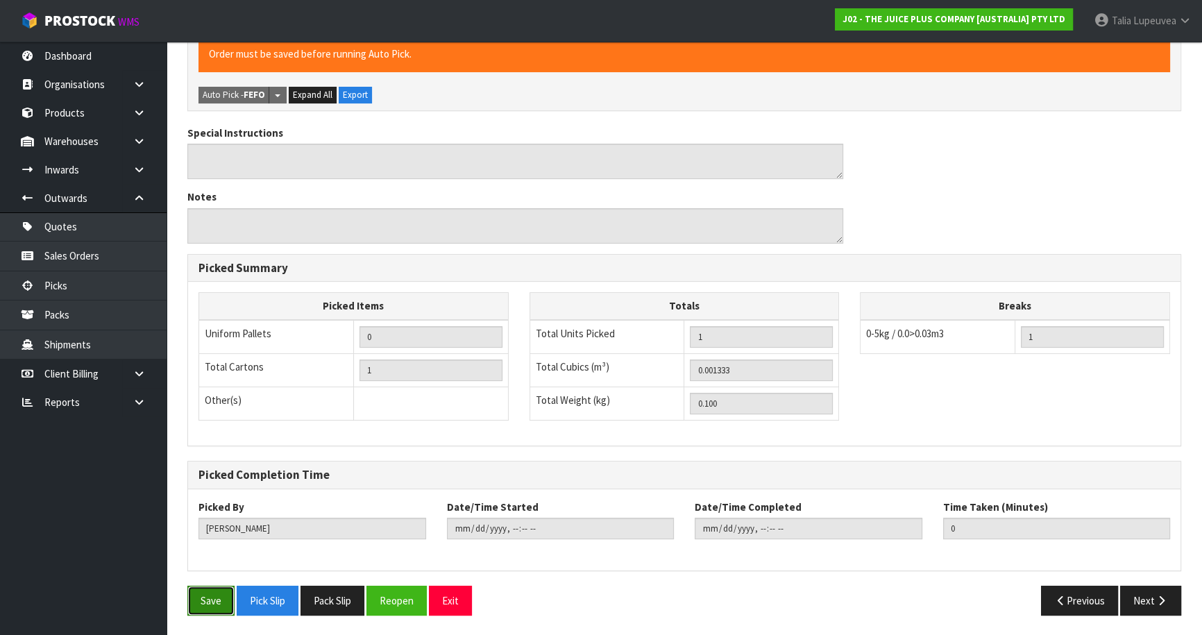
drag, startPoint x: 227, startPoint y: 597, endPoint x: 240, endPoint y: 592, distance: 14.3
click at [229, 597] on button "Save" at bounding box center [210, 601] width 47 height 30
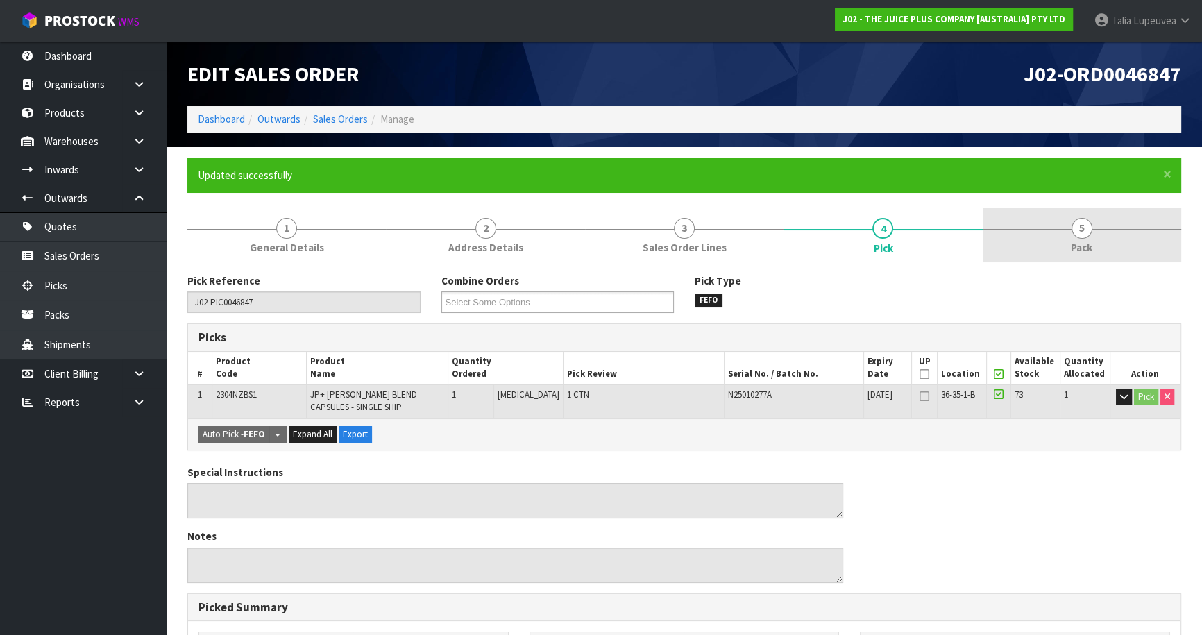
click at [1090, 228] on span "5" at bounding box center [1081, 228] width 21 height 21
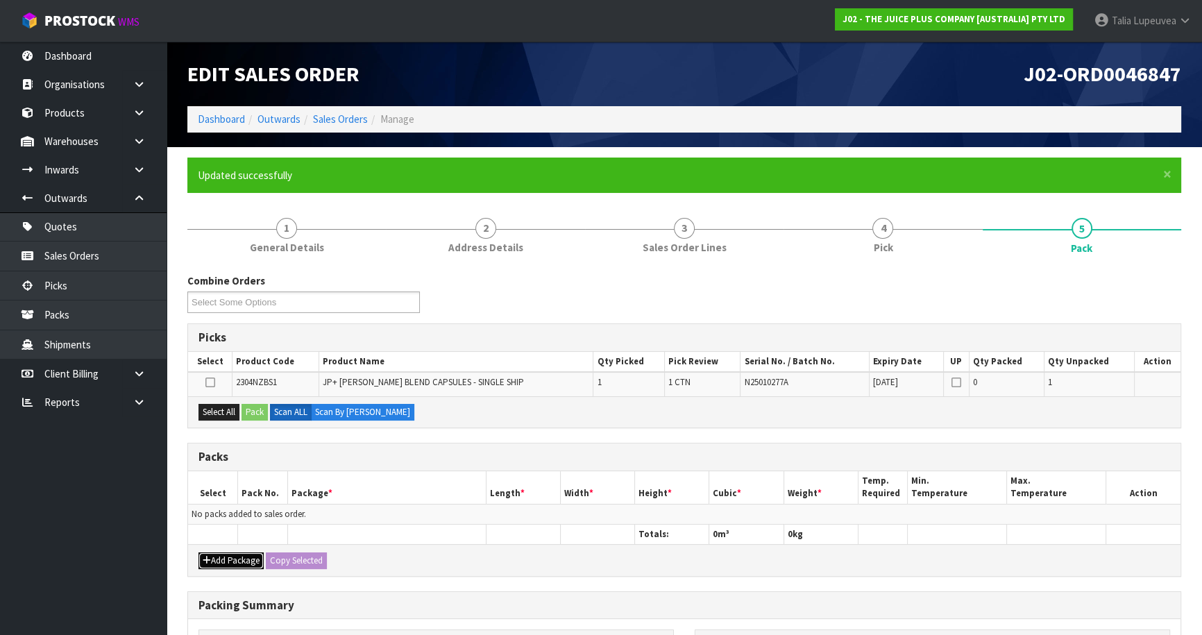
drag, startPoint x: 230, startPoint y: 565, endPoint x: 223, endPoint y: 548, distance: 19.0
click at [230, 563] on button "Add Package" at bounding box center [230, 560] width 65 height 17
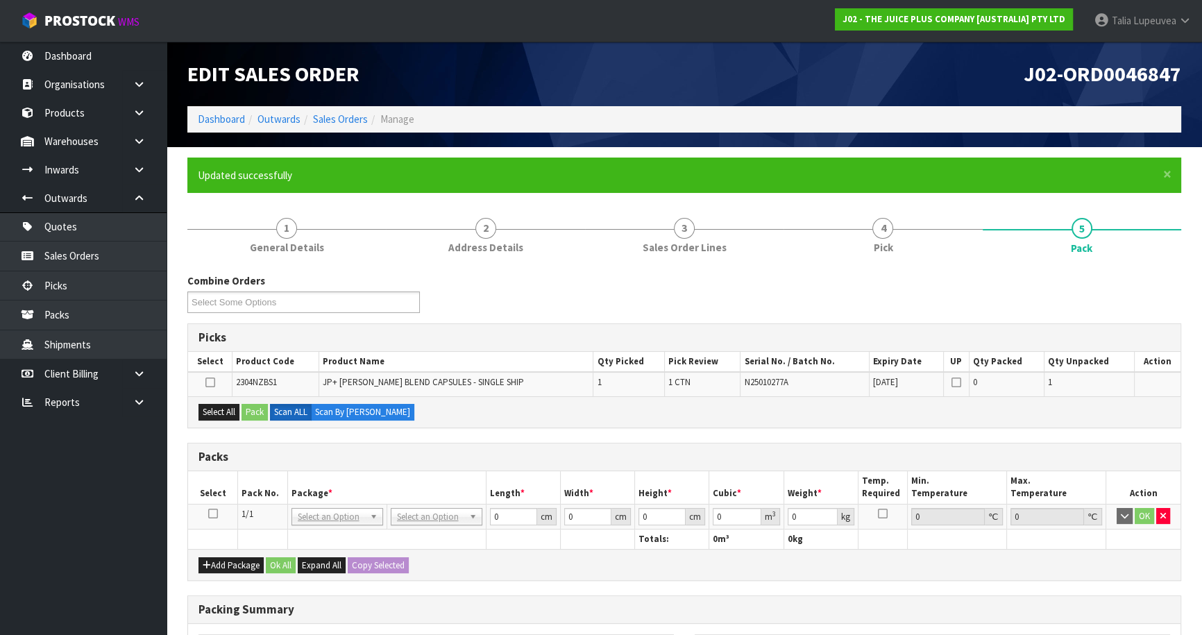
click at [212, 518] on td at bounding box center [213, 516] width 50 height 25
click at [212, 514] on icon at bounding box center [213, 513] width 10 height 1
drag, startPoint x: 225, startPoint y: 404, endPoint x: 239, endPoint y: 404, distance: 13.9
click at [228, 404] on button "Select All" at bounding box center [218, 412] width 41 height 17
click at [254, 408] on button "Pack" at bounding box center [254, 412] width 26 height 17
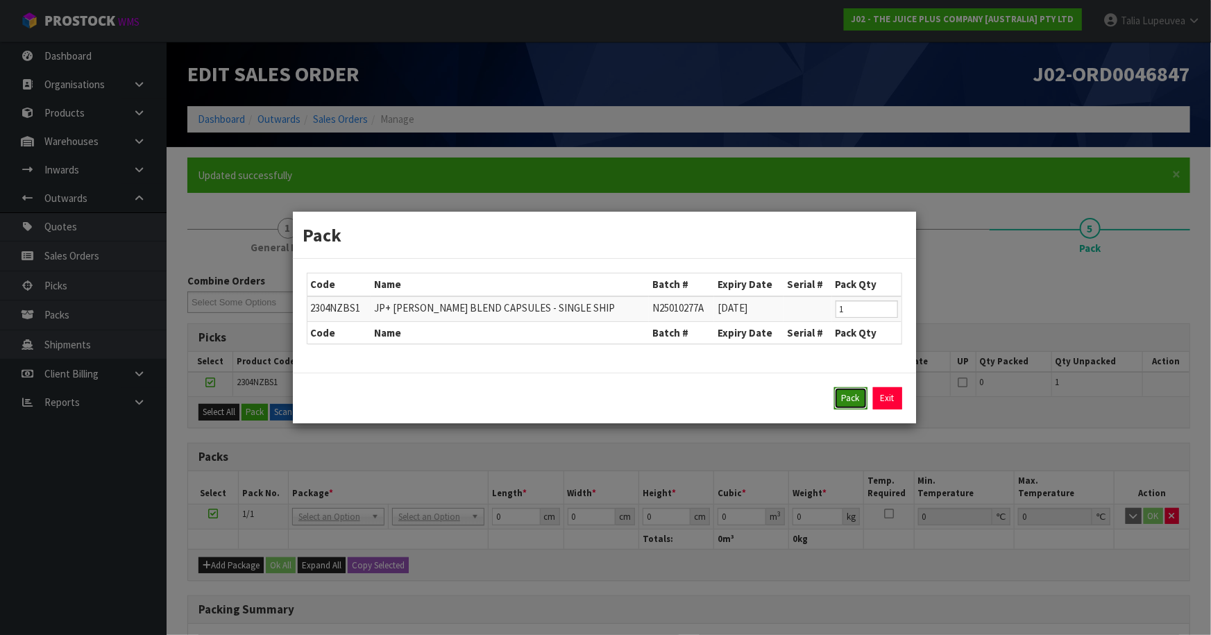
click at [842, 402] on button "Pack" at bounding box center [850, 398] width 33 height 22
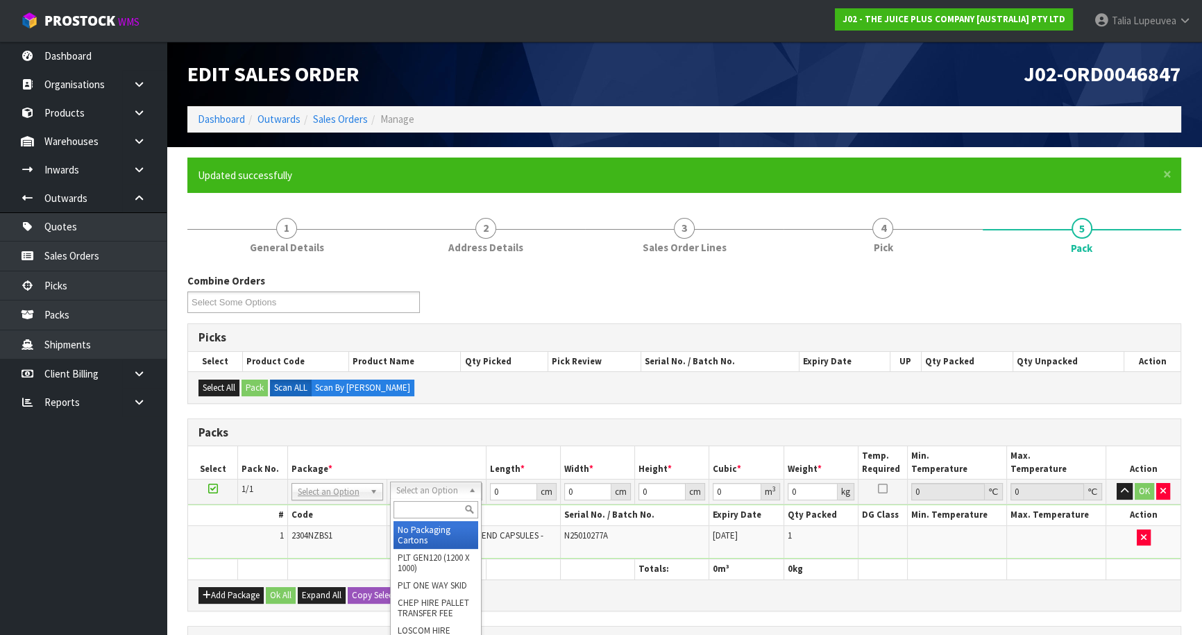
click at [448, 502] on input "text" at bounding box center [435, 509] width 85 height 17
drag, startPoint x: 427, startPoint y: 539, endPoint x: 498, endPoint y: 497, distance: 82.5
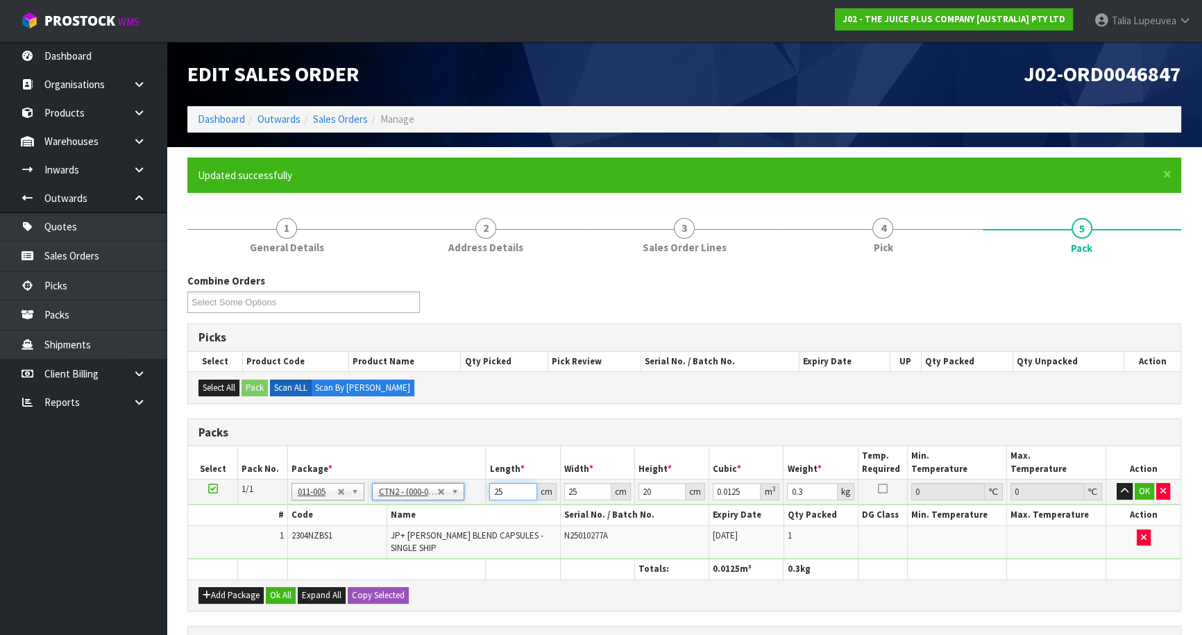
drag, startPoint x: 470, startPoint y: 497, endPoint x: 437, endPoint y: 493, distance: 33.6
click at [416, 489] on tr "1/1 NONE 007-001 007-002 007-004 007-009 007-013 007-014 007-015 007-017 007-01…" at bounding box center [684, 491] width 992 height 25
click at [1148, 486] on button "OK" at bounding box center [1143, 491] width 19 height 17
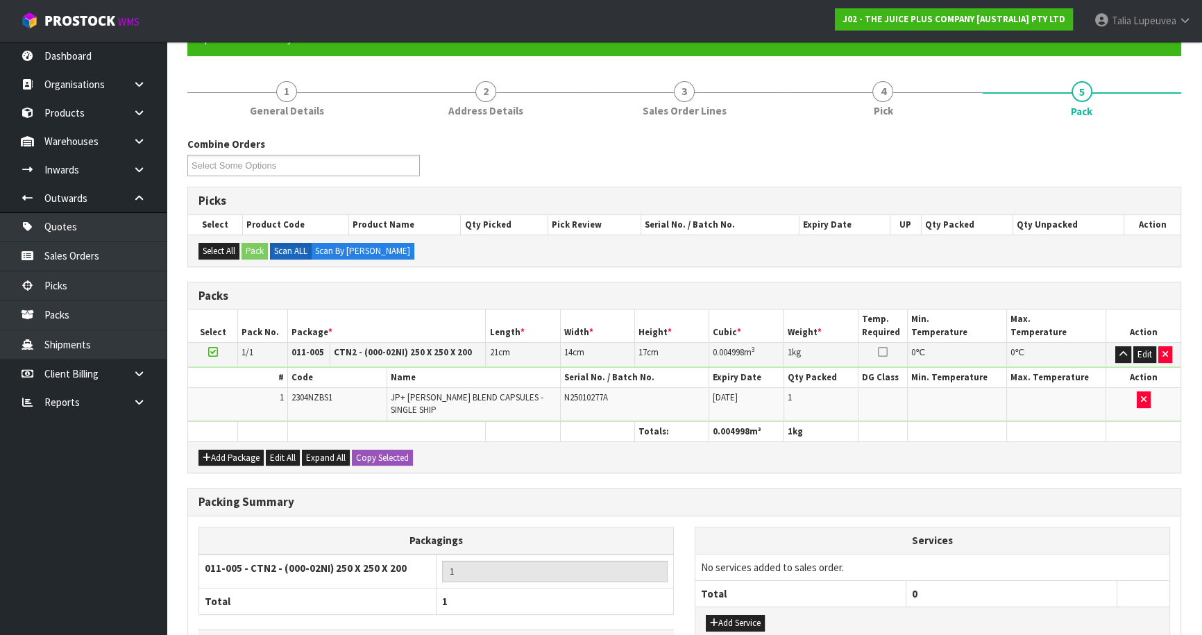
scroll to position [226, 0]
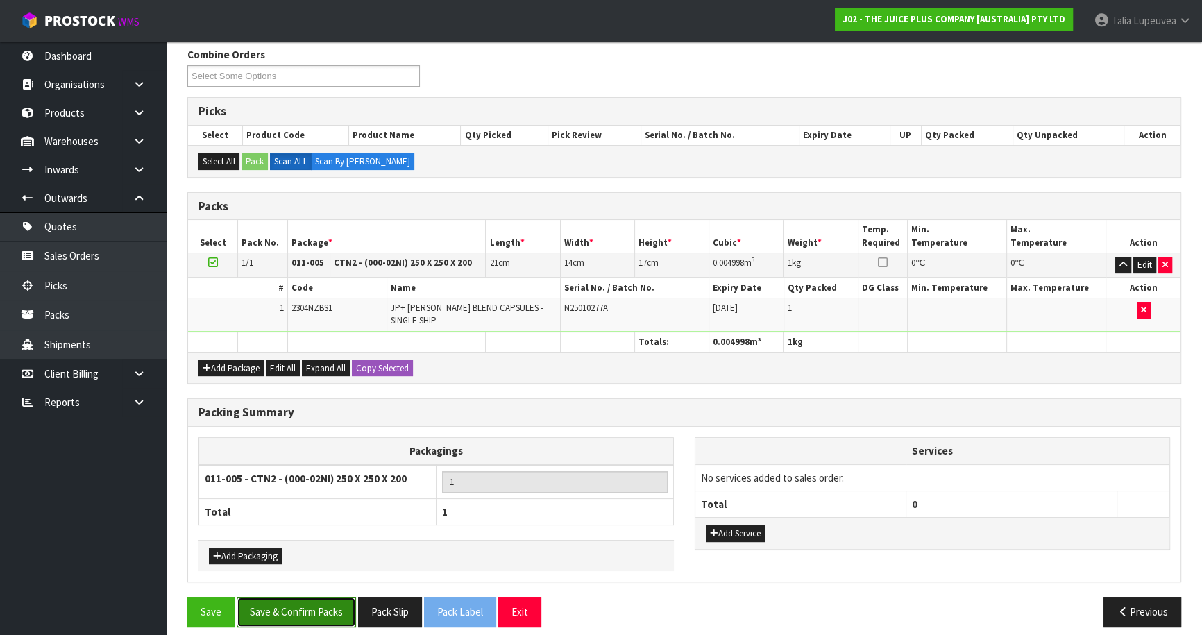
click at [327, 602] on button "Save & Confirm Packs" at bounding box center [296, 612] width 119 height 30
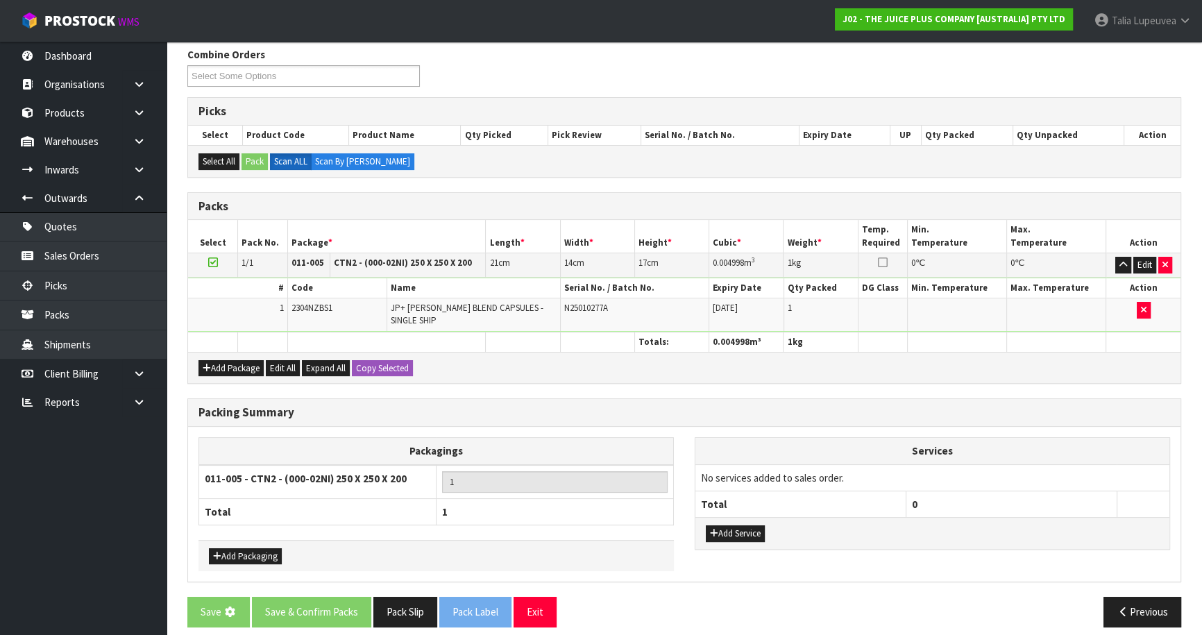
scroll to position [0, 0]
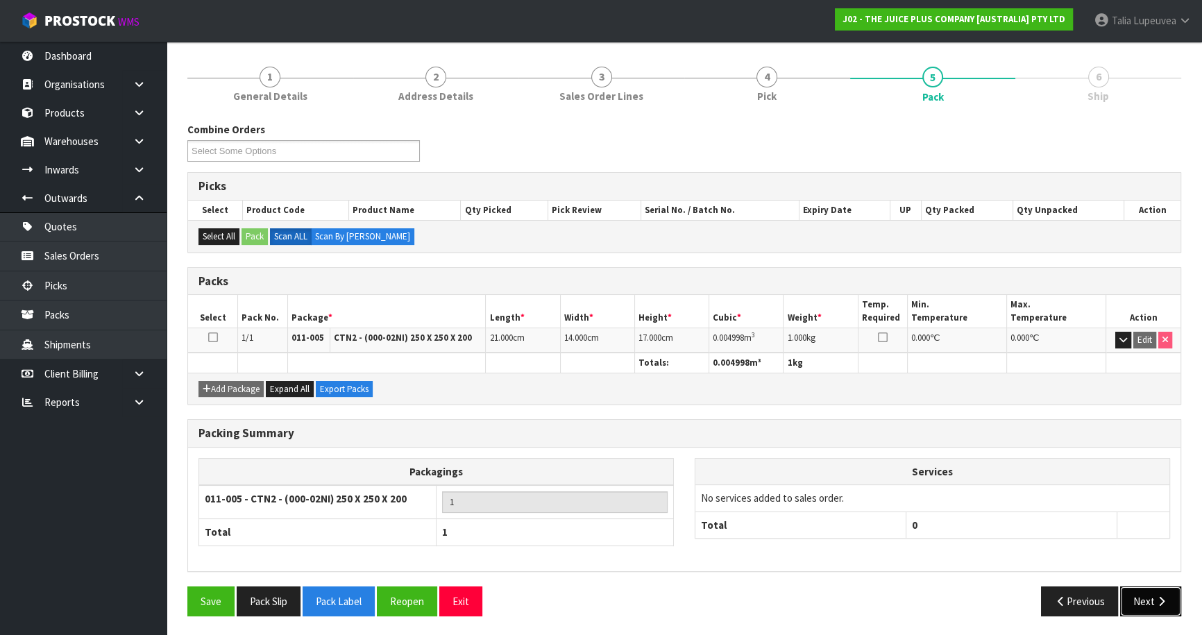
click at [1130, 595] on button "Next" at bounding box center [1150, 601] width 61 height 30
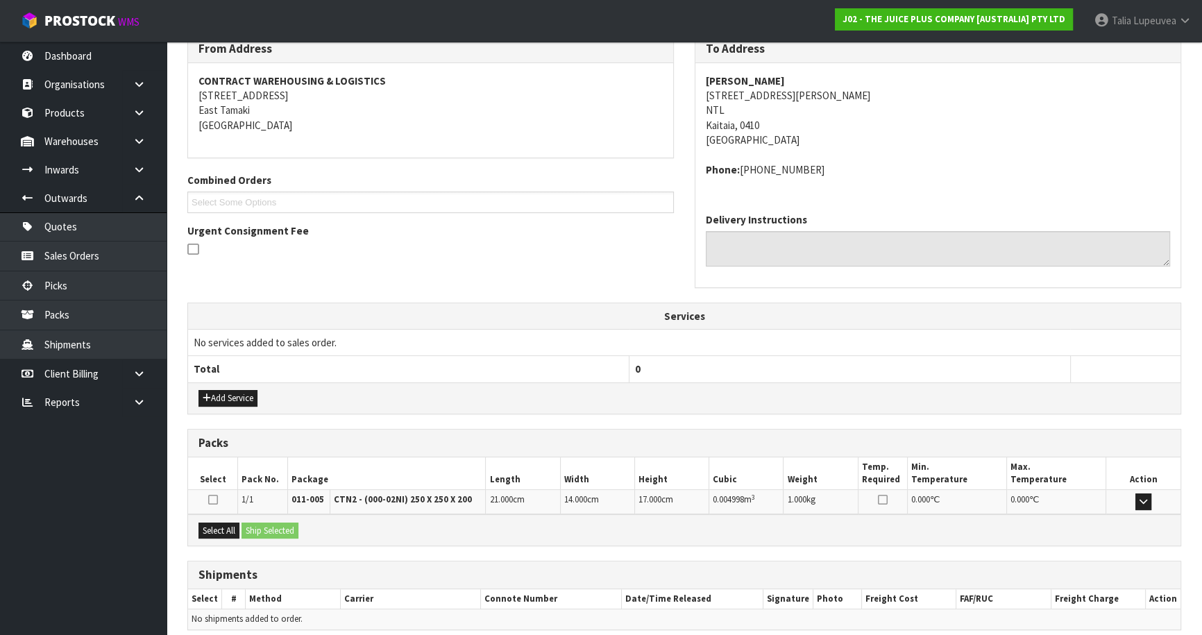
scroll to position [297, 0]
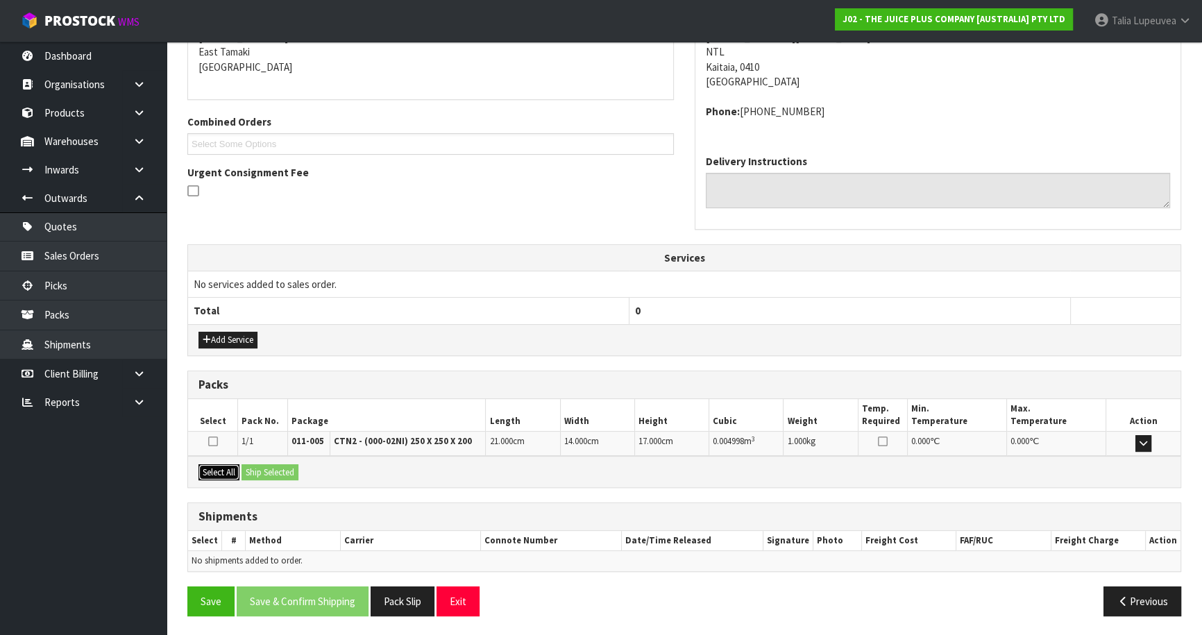
drag, startPoint x: 210, startPoint y: 465, endPoint x: 300, endPoint y: 473, distance: 90.6
click at [210, 465] on button "Select All" at bounding box center [218, 472] width 41 height 17
click at [298, 473] on button "Ship Selected" at bounding box center [269, 472] width 57 height 17
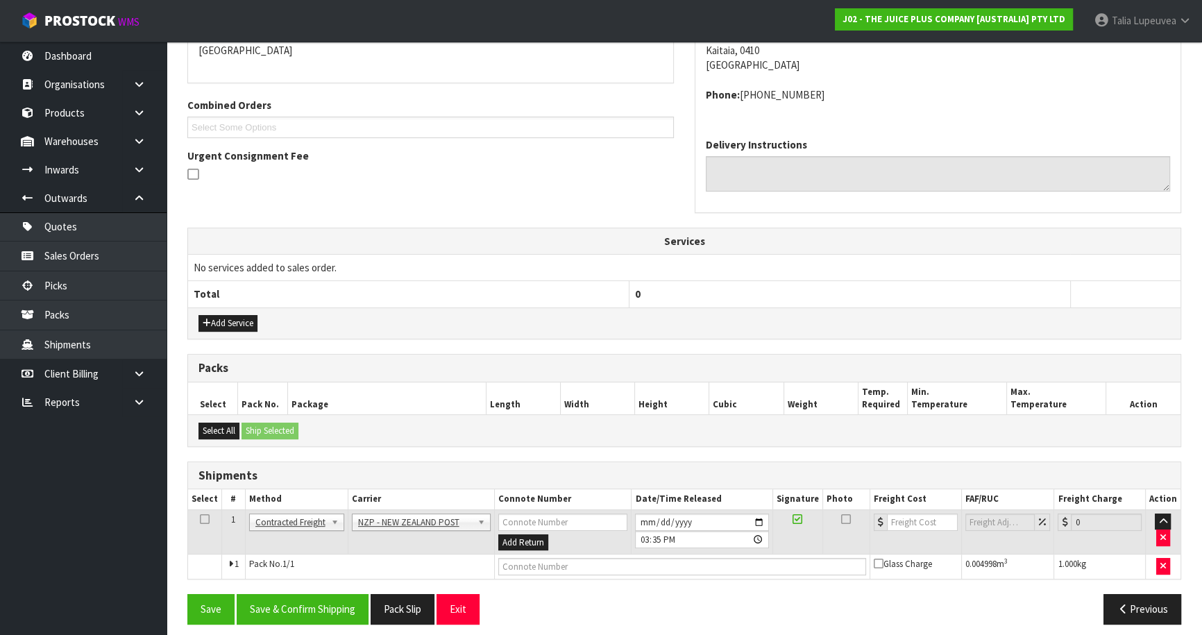
scroll to position [321, 0]
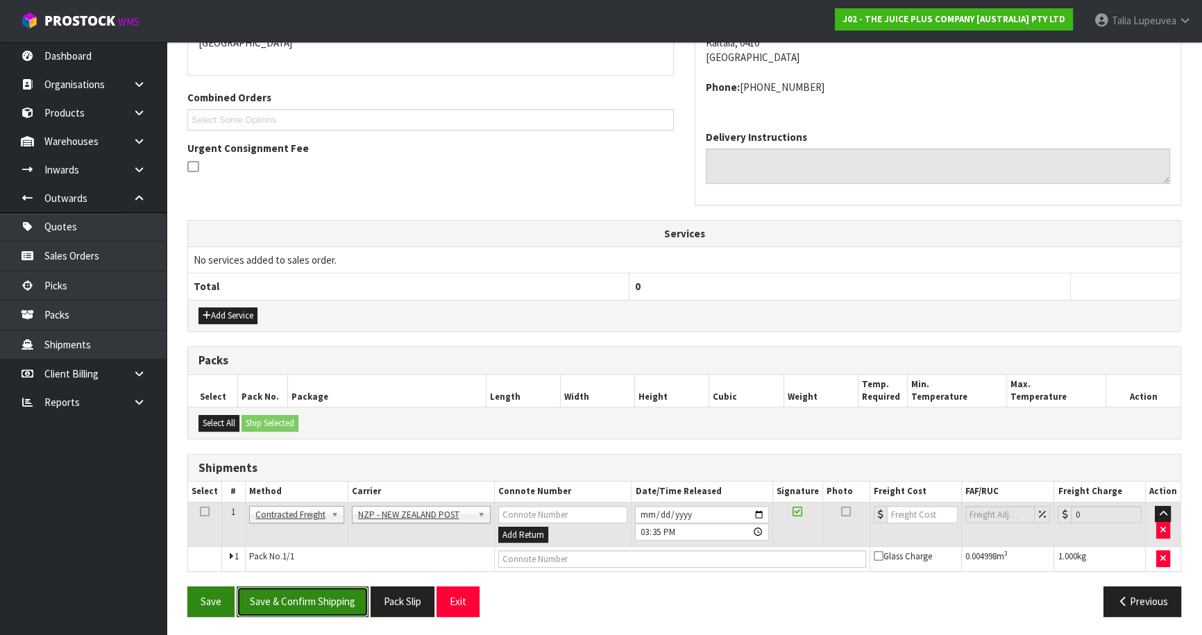
drag, startPoint x: 316, startPoint y: 604, endPoint x: 204, endPoint y: 608, distance: 111.8
click at [316, 597] on button "Save & Confirm Shipping" at bounding box center [303, 601] width 132 height 30
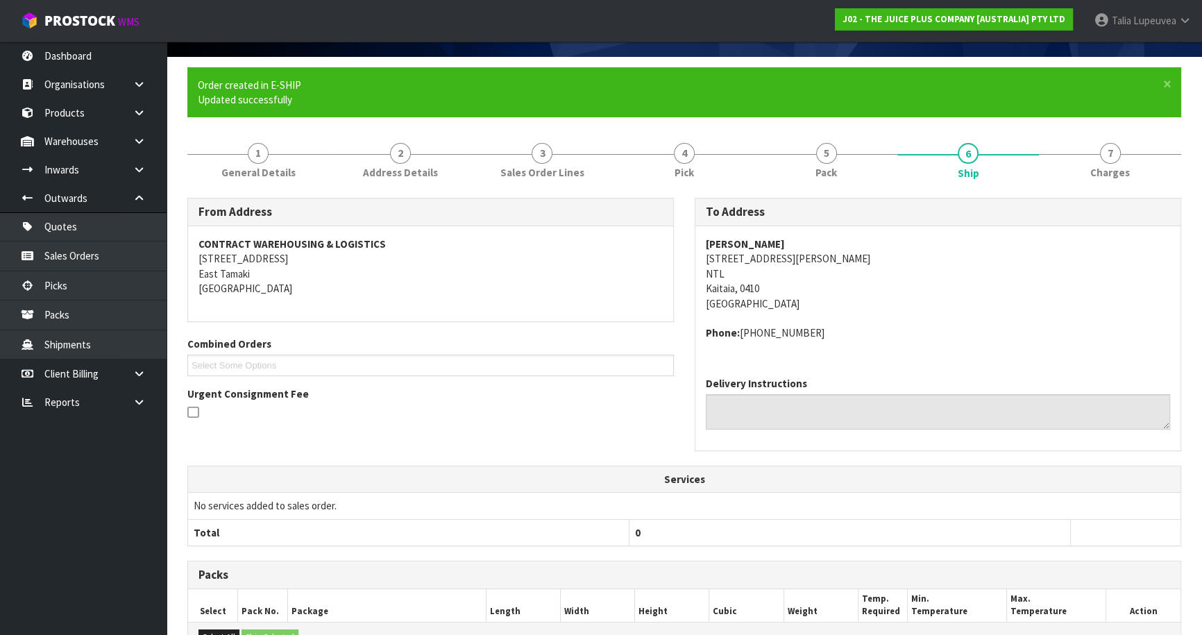
scroll to position [302, 0]
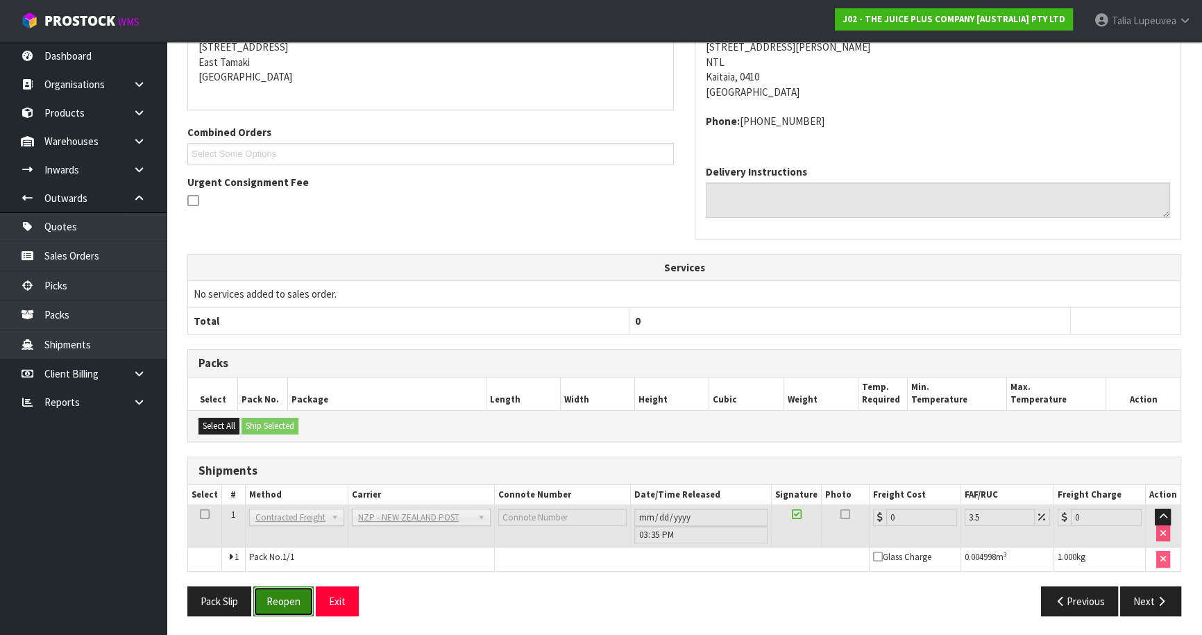
drag, startPoint x: 297, startPoint y: 606, endPoint x: 320, endPoint y: 585, distance: 30.9
click at [297, 604] on button "Reopen" at bounding box center [283, 601] width 60 height 30
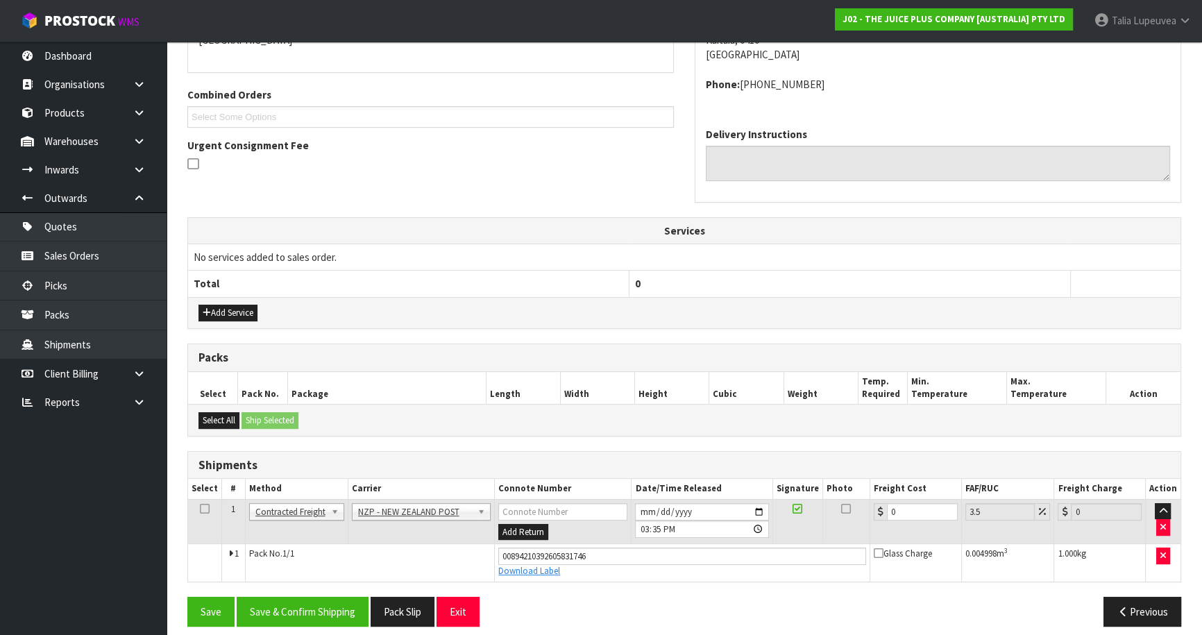
scroll to position [334, 0]
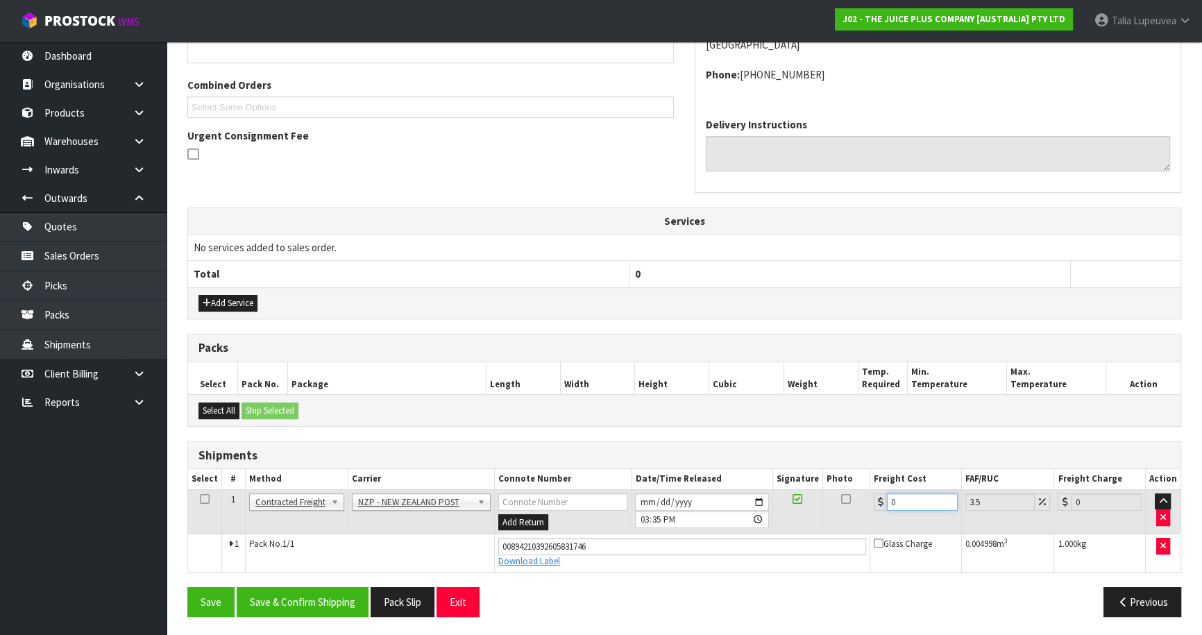
click at [843, 511] on tr "1 Client Local Pickup Customer Local Pickup Company Freight Contracted Freight …" at bounding box center [684, 511] width 992 height 45
click at [250, 590] on button "Save & Confirm Shipping" at bounding box center [303, 602] width 132 height 30
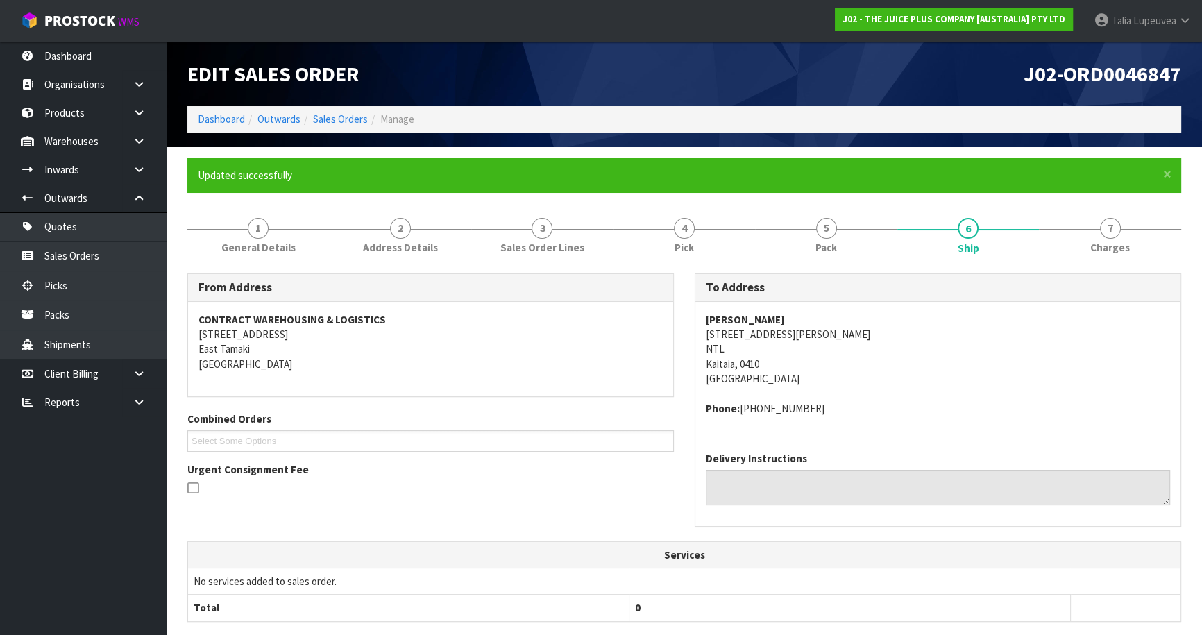
click at [330, 107] on ol "Dashboard Outwards Sales Orders Manage" at bounding box center [684, 119] width 994 height 26
click at [332, 113] on link "Sales Orders" at bounding box center [340, 118] width 55 height 13
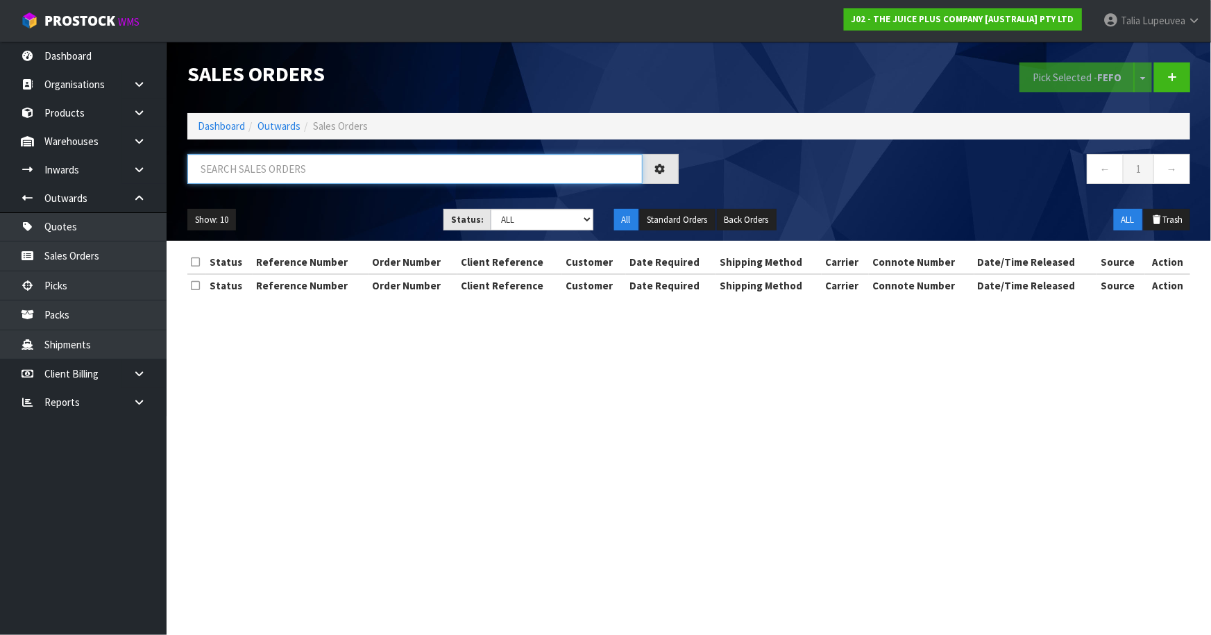
click at [370, 165] on input "text" at bounding box center [414, 169] width 455 height 30
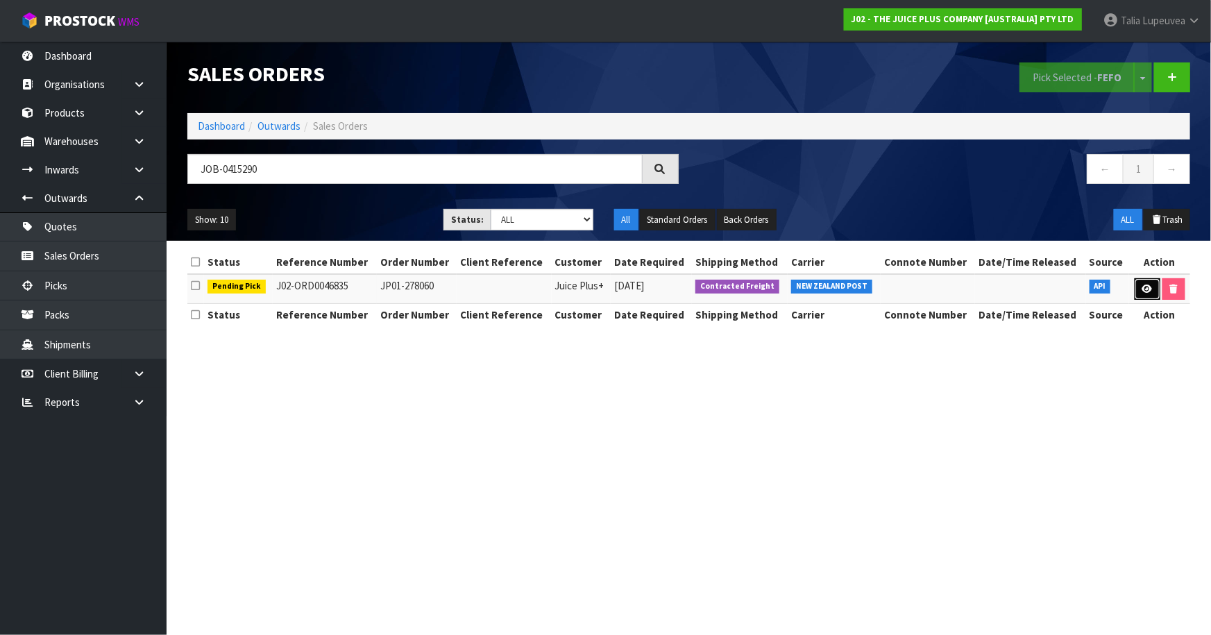
click at [1152, 289] on link at bounding box center [1147, 289] width 26 height 22
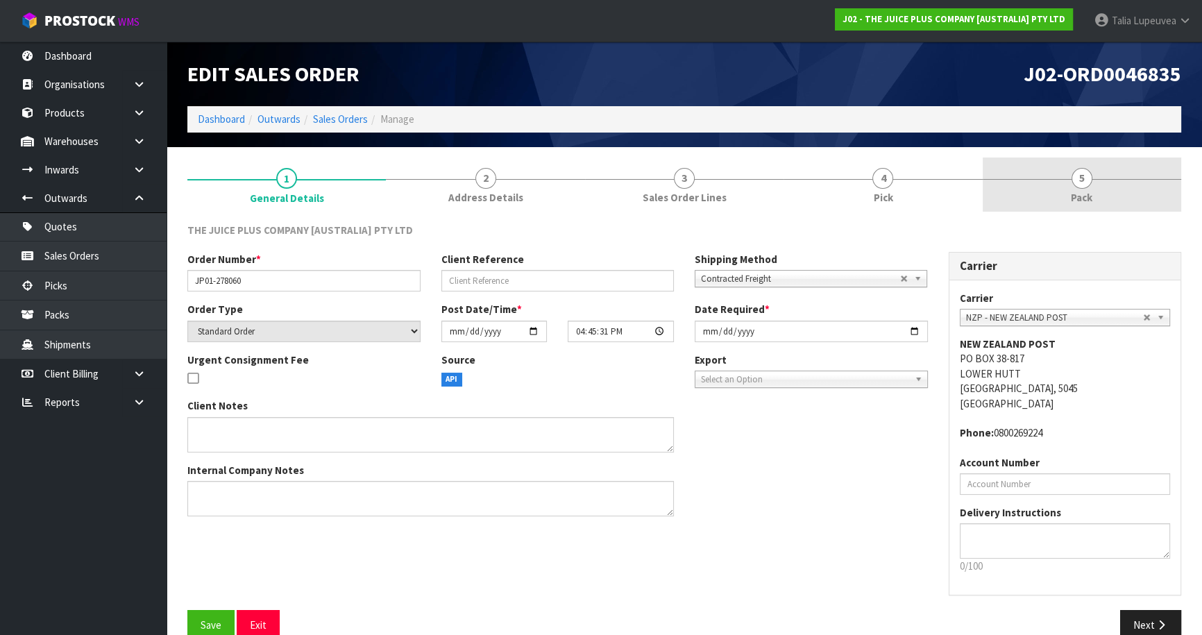
click at [1088, 176] on span "5" at bounding box center [1081, 178] width 21 height 21
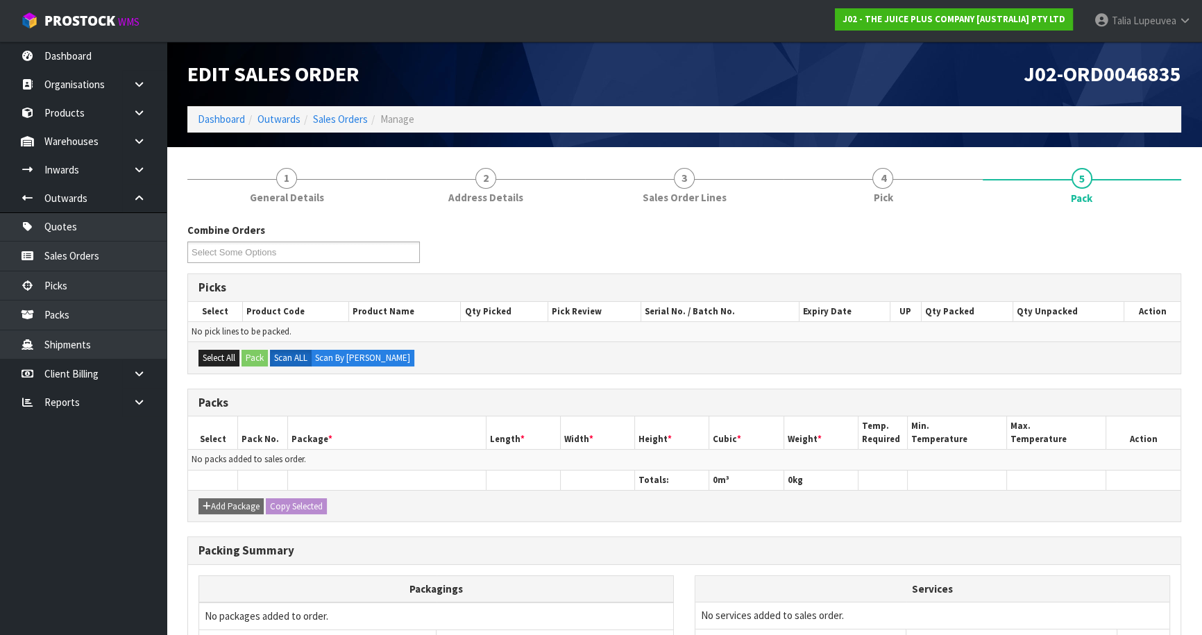
click at [967, 221] on div "Combine Orders J02-ORD0046835 Select Some Options Picks Select Product Code Pro…" at bounding box center [684, 490] width 994 height 556
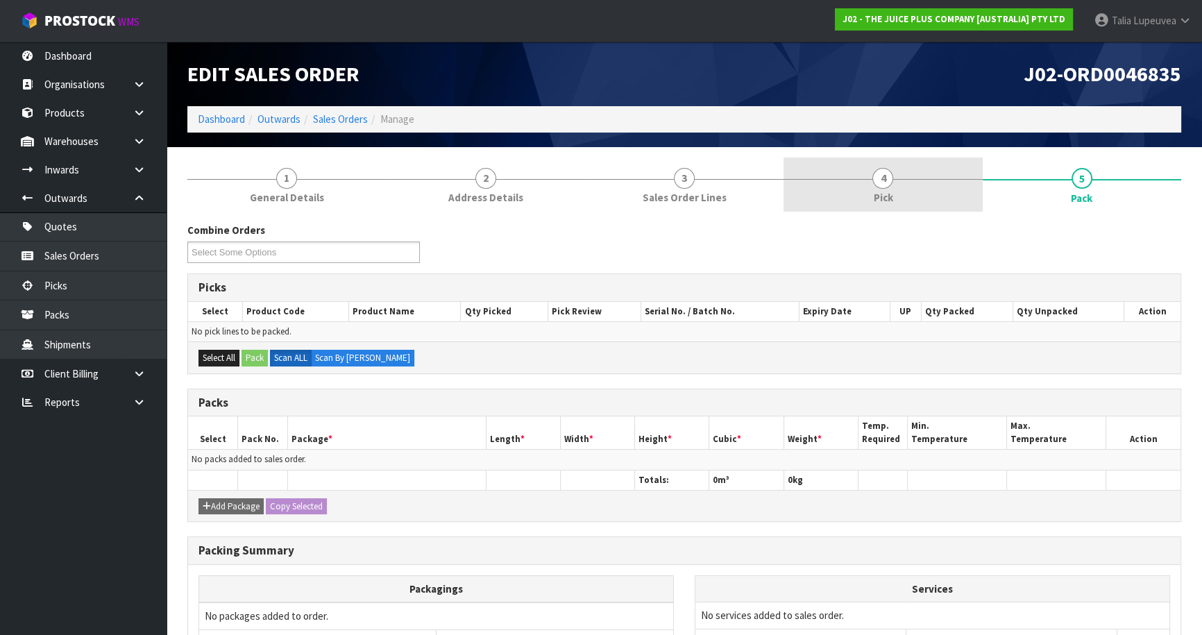
click at [902, 195] on link "4 Pick" at bounding box center [882, 185] width 198 height 55
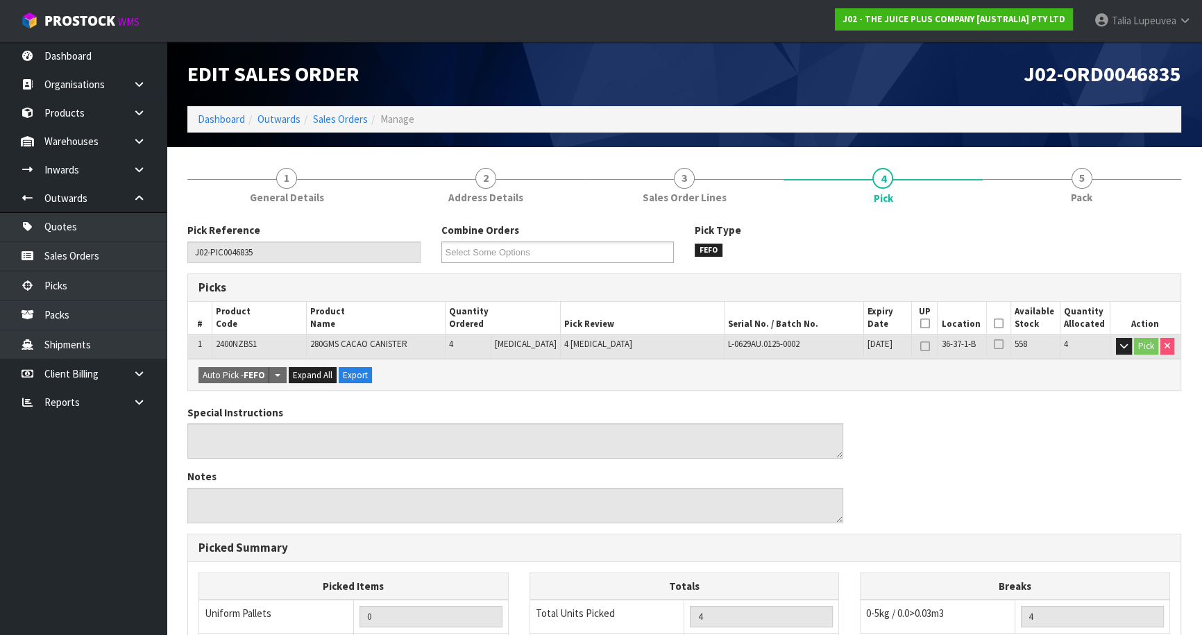
click at [987, 325] on th "Picked" at bounding box center [999, 318] width 24 height 33
click at [994, 323] on icon at bounding box center [999, 323] width 10 height 1
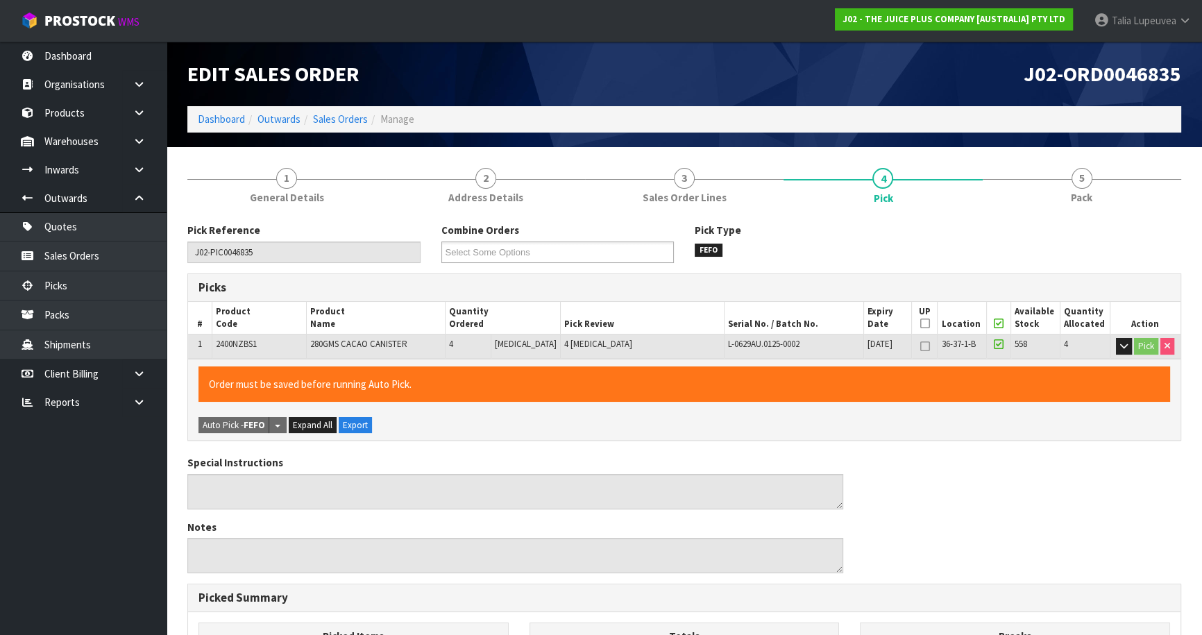
scroll to position [330, 0]
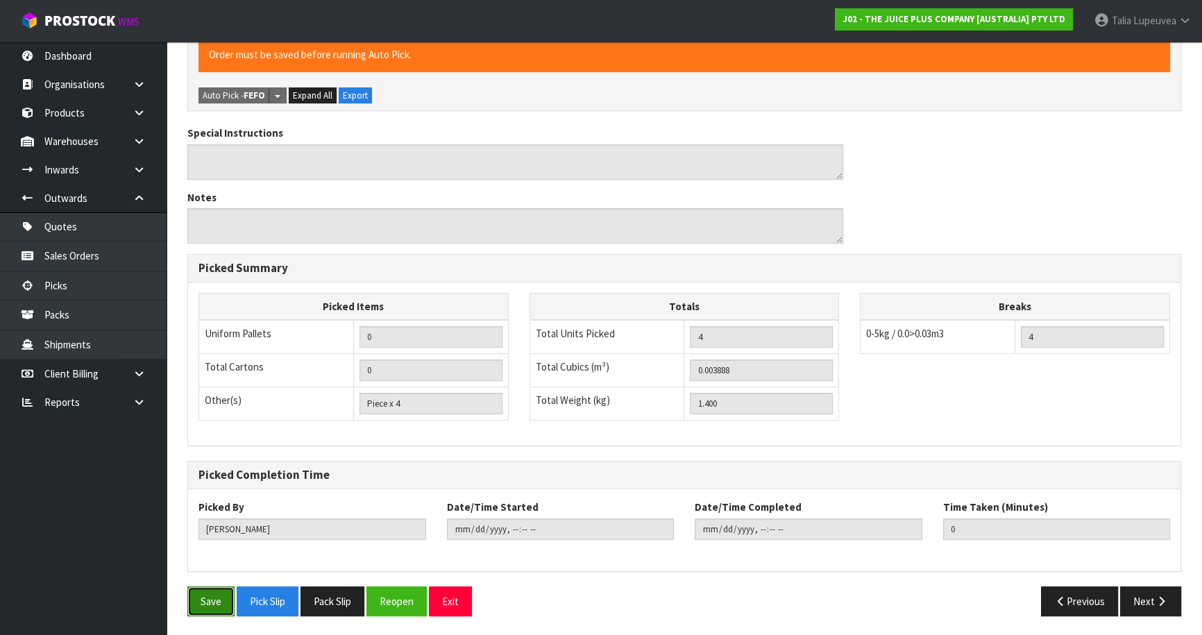
click at [223, 599] on button "Save" at bounding box center [210, 601] width 47 height 30
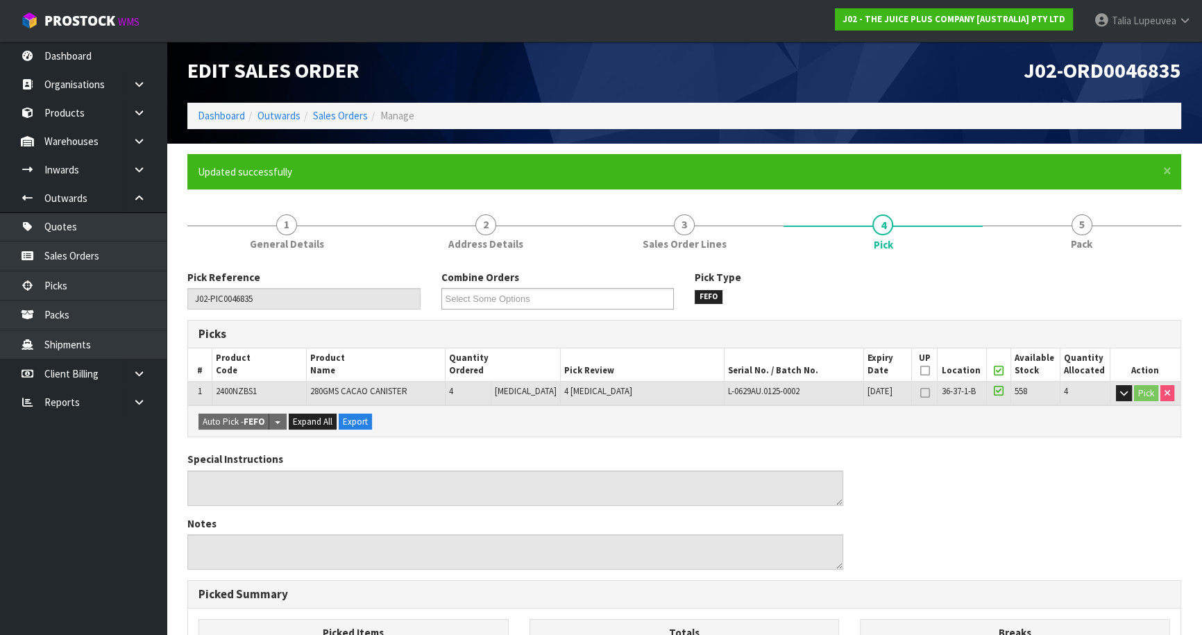
scroll to position [0, 0]
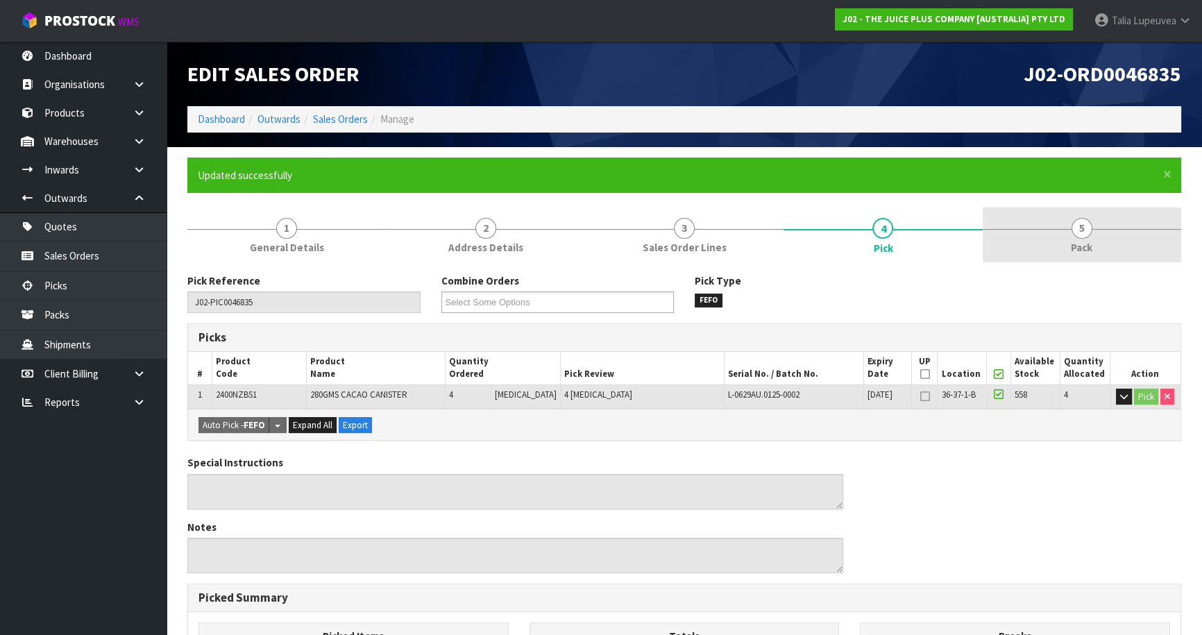
click at [1066, 229] on div at bounding box center [1081, 229] width 198 height 1
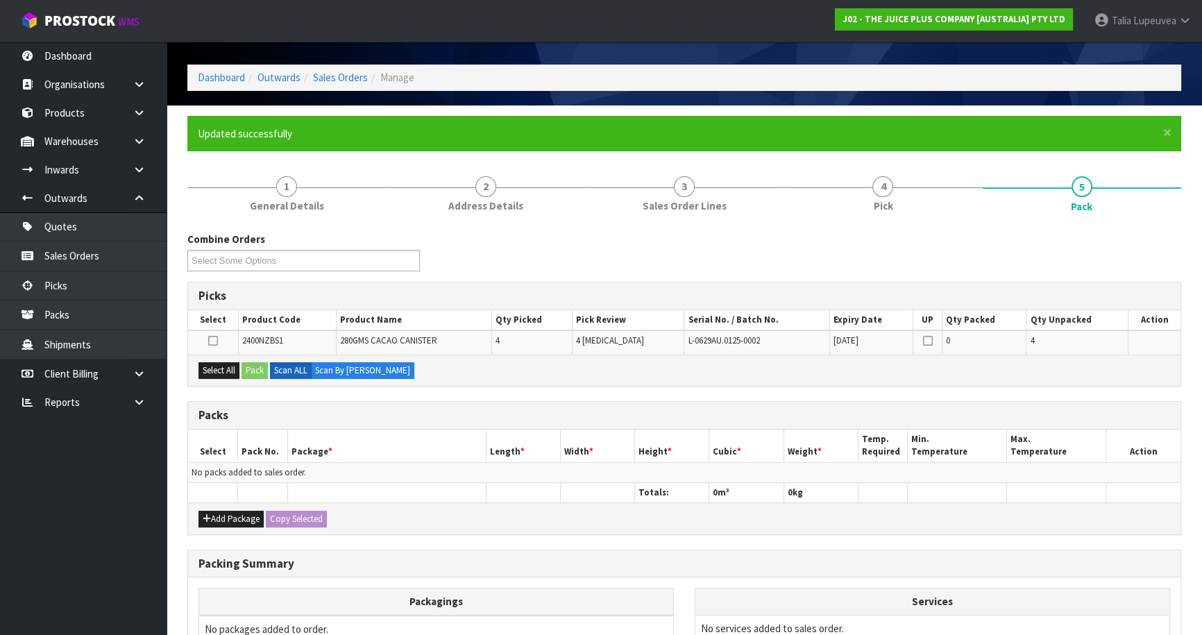
scroll to position [62, 0]
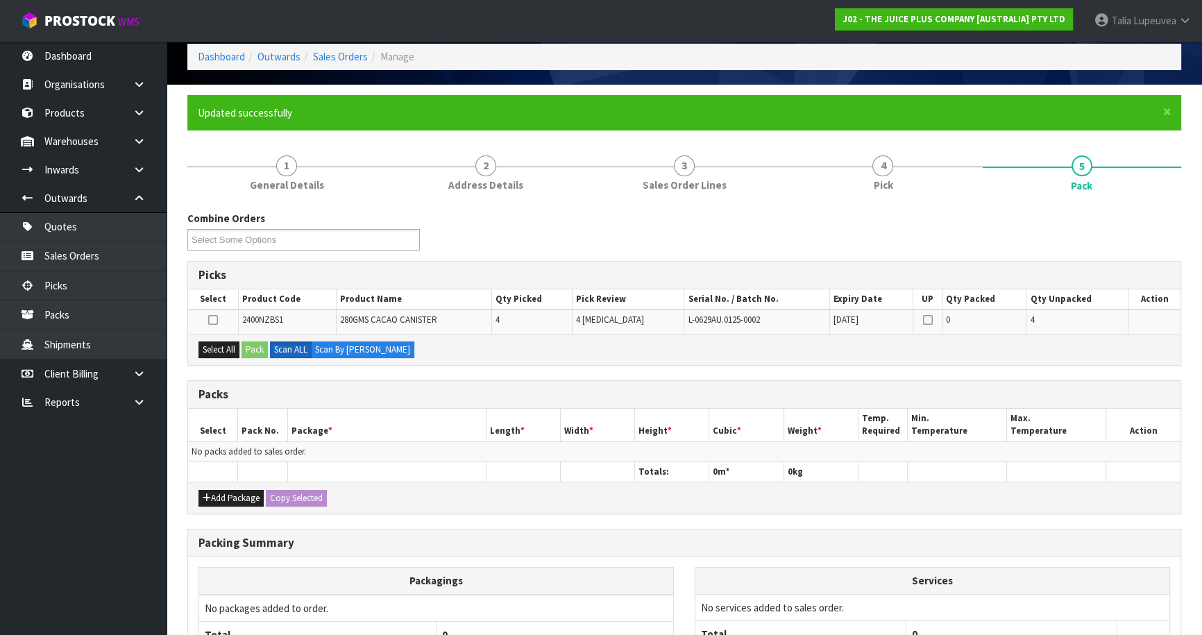
click at [222, 485] on div "Add Package Copy Selected" at bounding box center [684, 497] width 992 height 31
drag, startPoint x: 223, startPoint y: 492, endPoint x: 205, endPoint y: 482, distance: 20.2
click at [221, 490] on button "Add Package" at bounding box center [230, 498] width 65 height 17
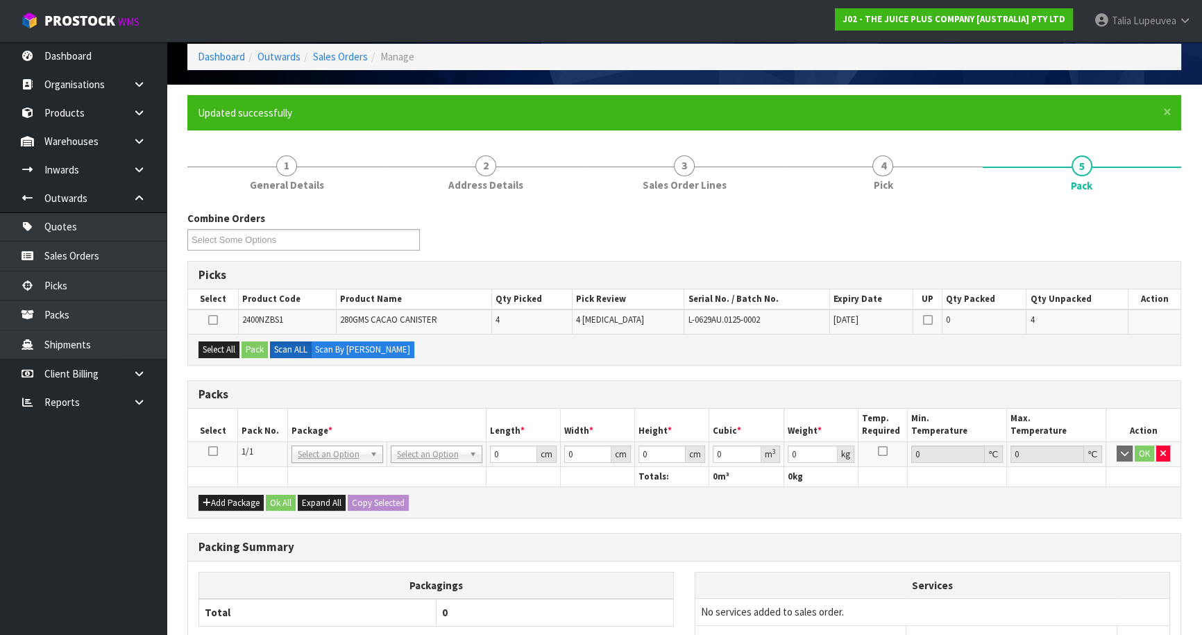
click at [215, 451] on icon at bounding box center [213, 451] width 10 height 1
click at [215, 345] on button "Select All" at bounding box center [218, 349] width 41 height 17
click at [253, 343] on button "Pack" at bounding box center [254, 349] width 26 height 17
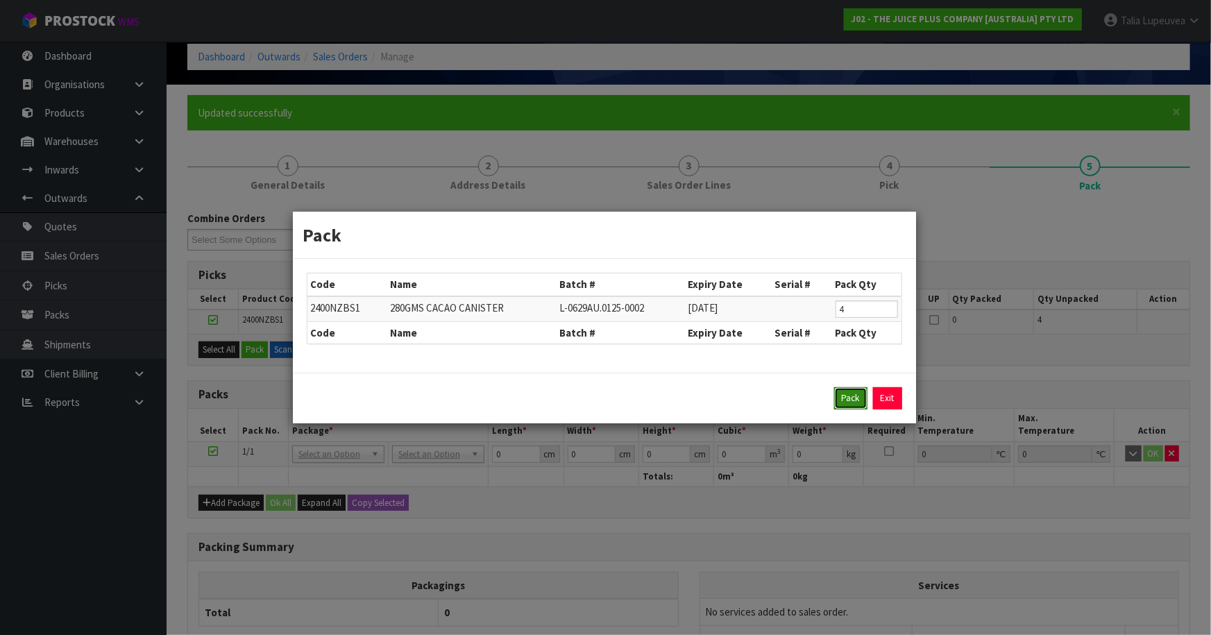
click at [848, 399] on button "Pack" at bounding box center [850, 398] width 33 height 22
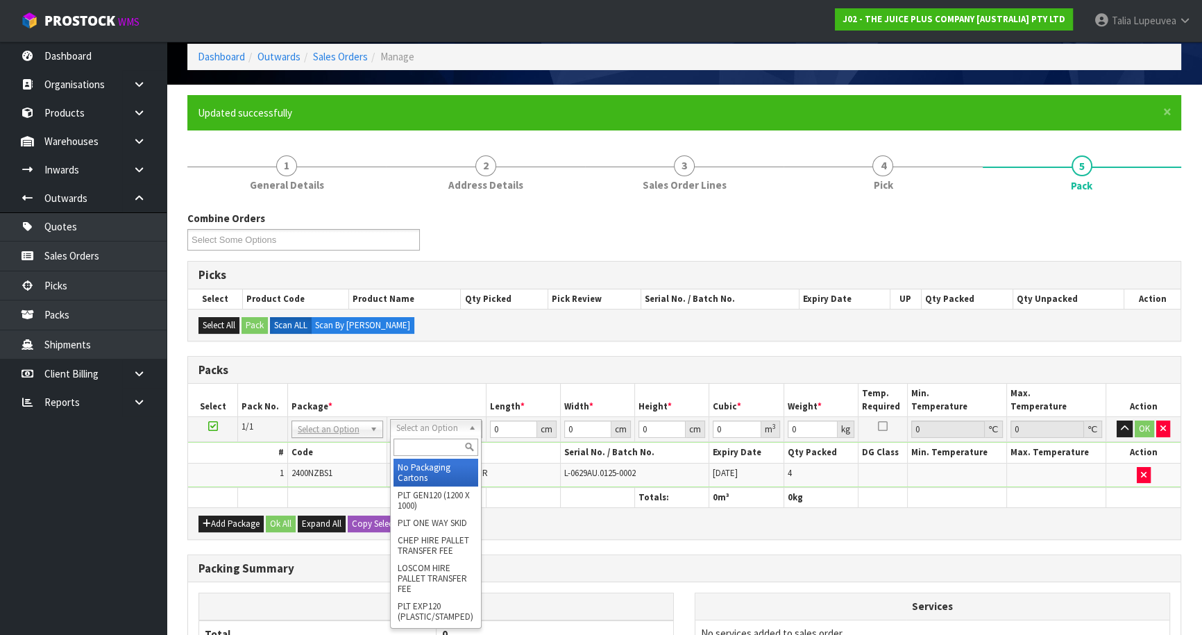
click at [450, 441] on input "text" at bounding box center [435, 447] width 85 height 17
drag, startPoint x: 446, startPoint y: 463, endPoint x: 466, endPoint y: 450, distance: 23.7
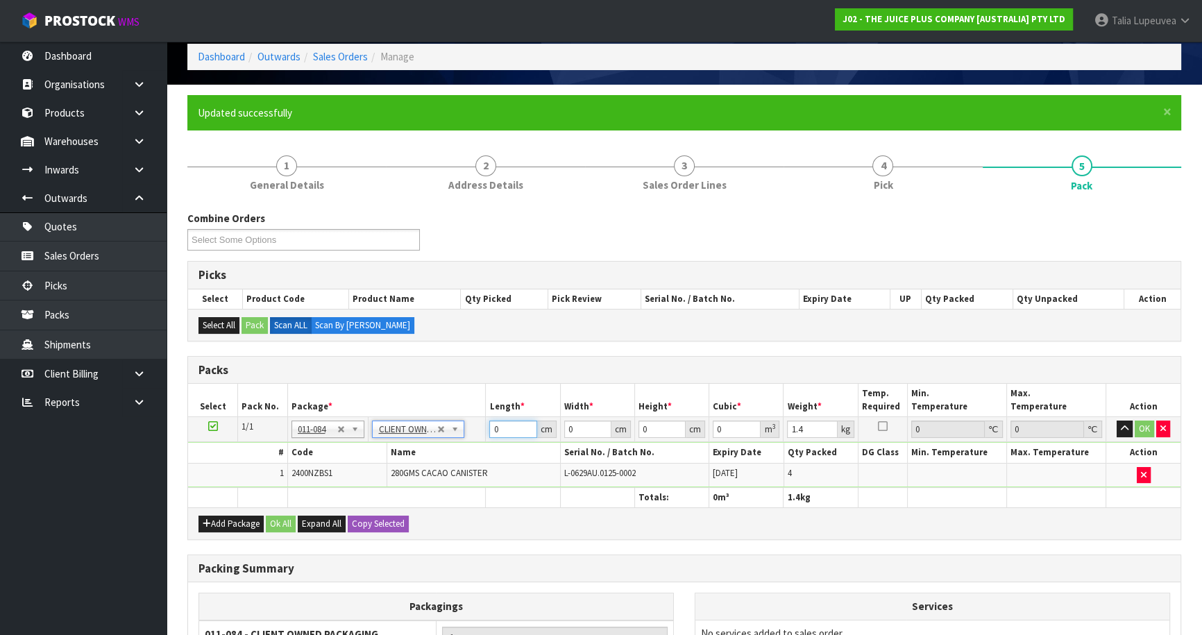
drag, startPoint x: 502, startPoint y: 425, endPoint x: 407, endPoint y: 445, distance: 97.0
click at [407, 445] on tbody "1/1 NONE 007-001 007-002 007-004 007-009 007-013 007-014 007-015 007-017 007-01…" at bounding box center [684, 452] width 992 height 71
click at [1136, 423] on button "OK" at bounding box center [1143, 428] width 19 height 17
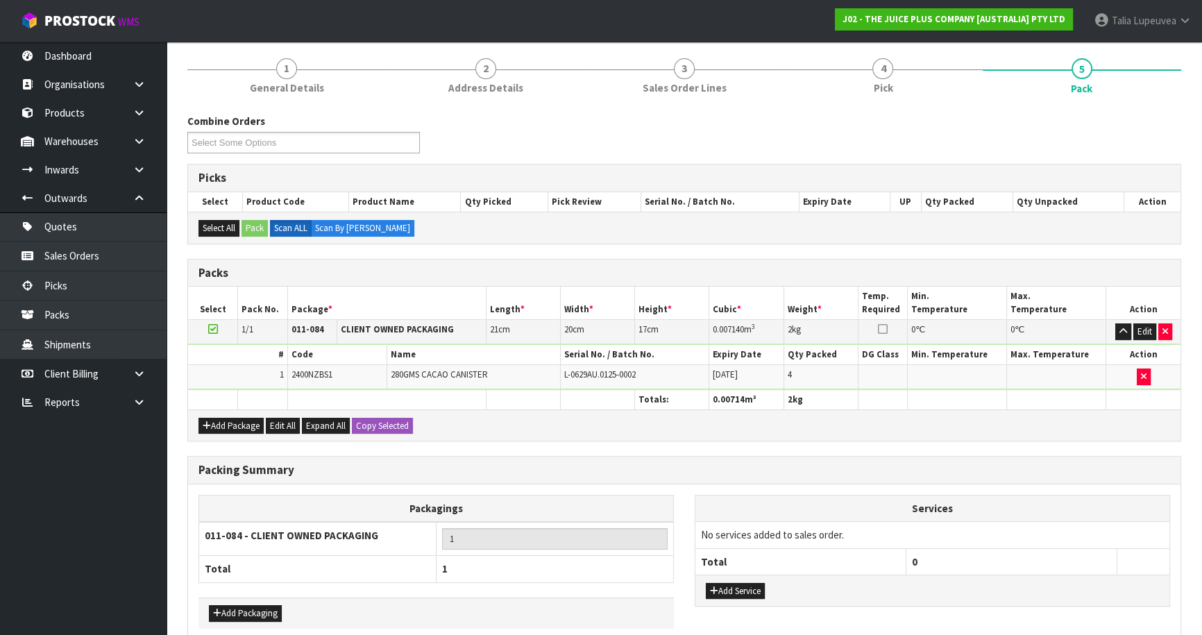
scroll to position [226, 0]
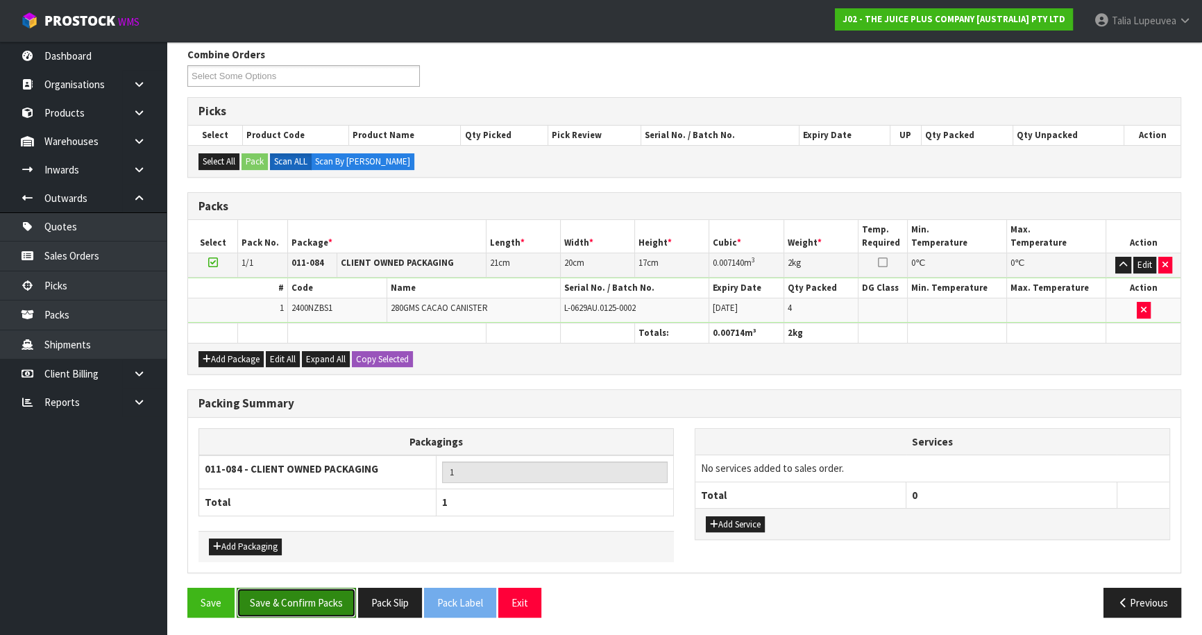
drag, startPoint x: 316, startPoint y: 606, endPoint x: 373, endPoint y: 567, distance: 68.9
click at [316, 605] on button "Save & Confirm Packs" at bounding box center [296, 603] width 119 height 30
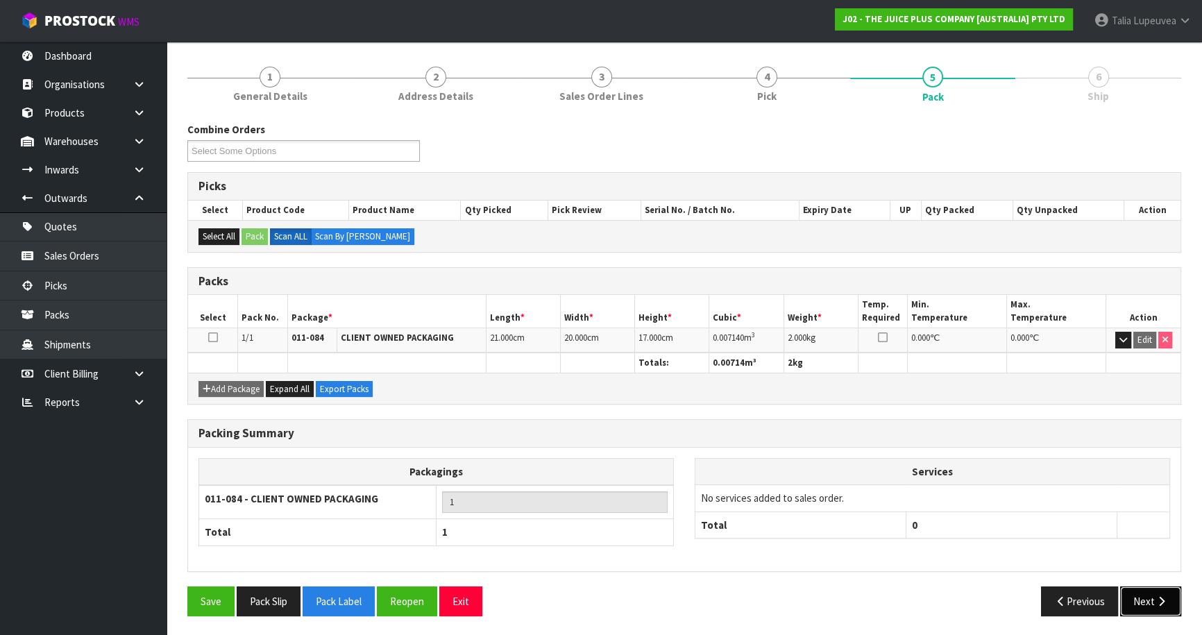
click at [1139, 600] on button "Next" at bounding box center [1150, 601] width 61 height 30
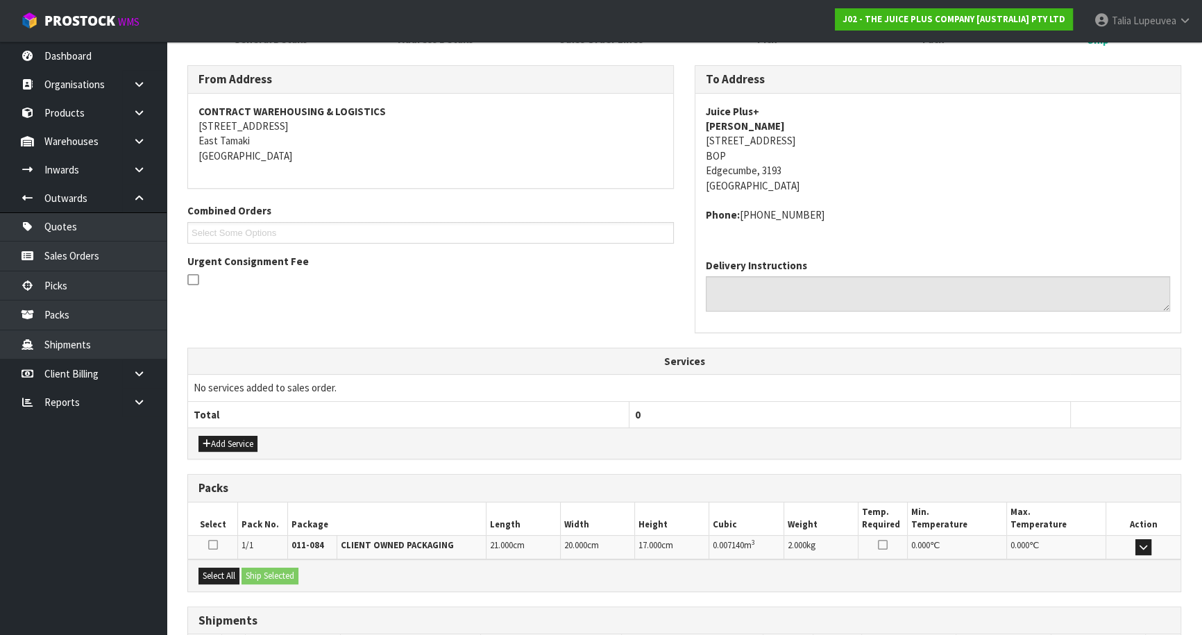
scroll to position [312, 0]
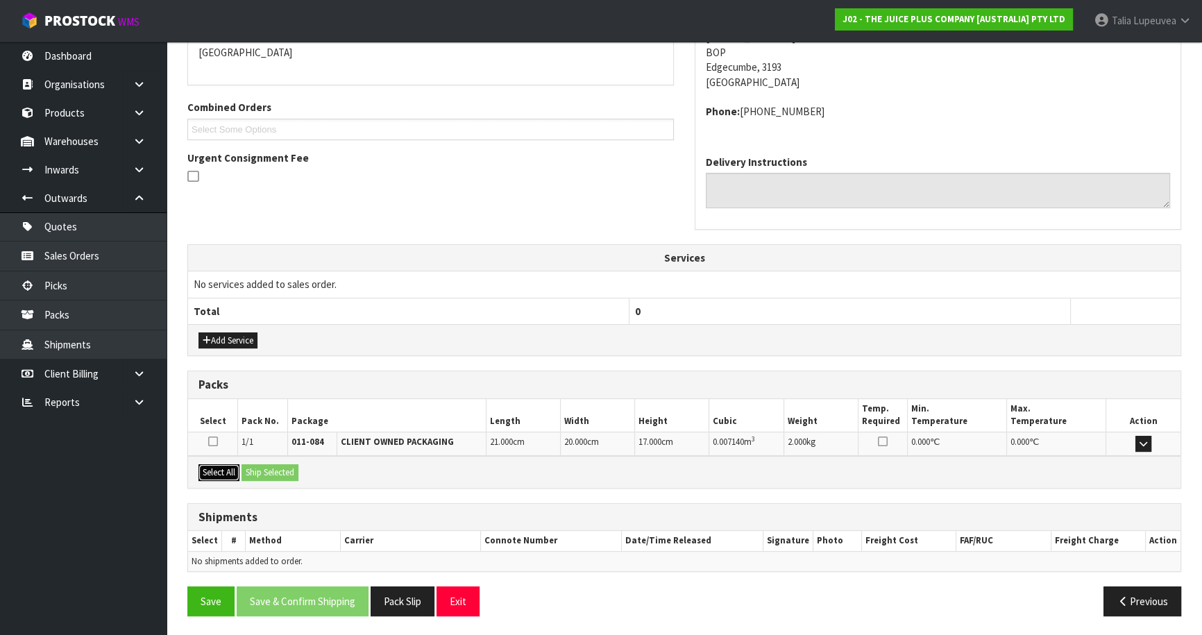
drag, startPoint x: 211, startPoint y: 471, endPoint x: 245, endPoint y: 472, distance: 34.0
click at [214, 471] on button "Select All" at bounding box center [218, 472] width 41 height 17
click at [255, 471] on button "Ship Selected" at bounding box center [269, 472] width 57 height 17
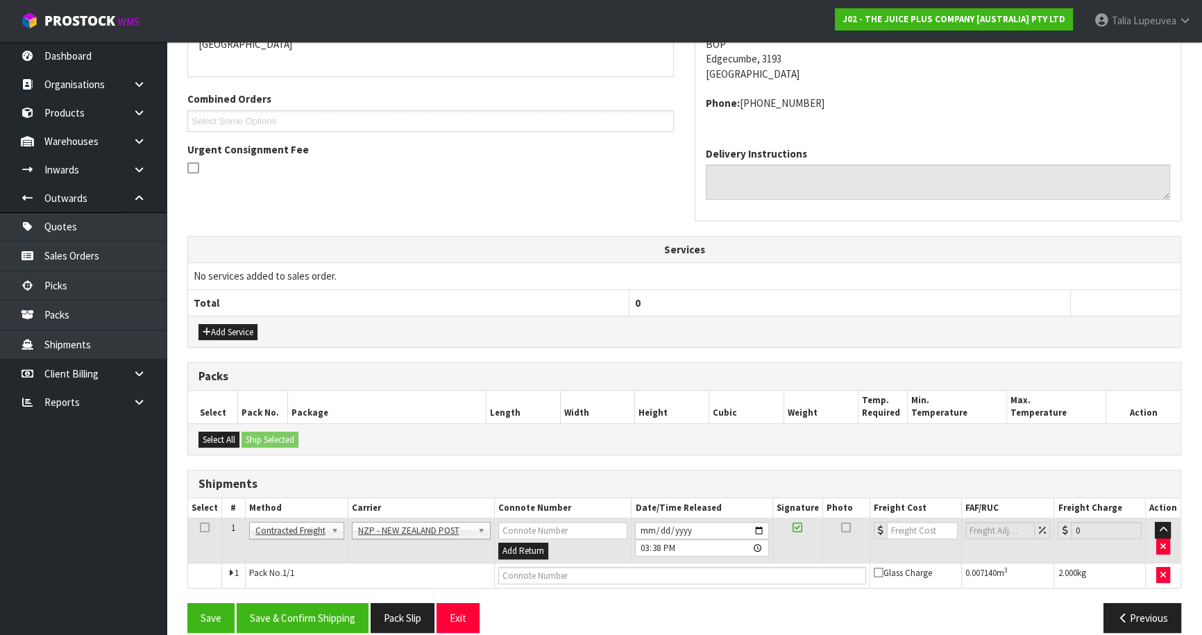
scroll to position [336, 0]
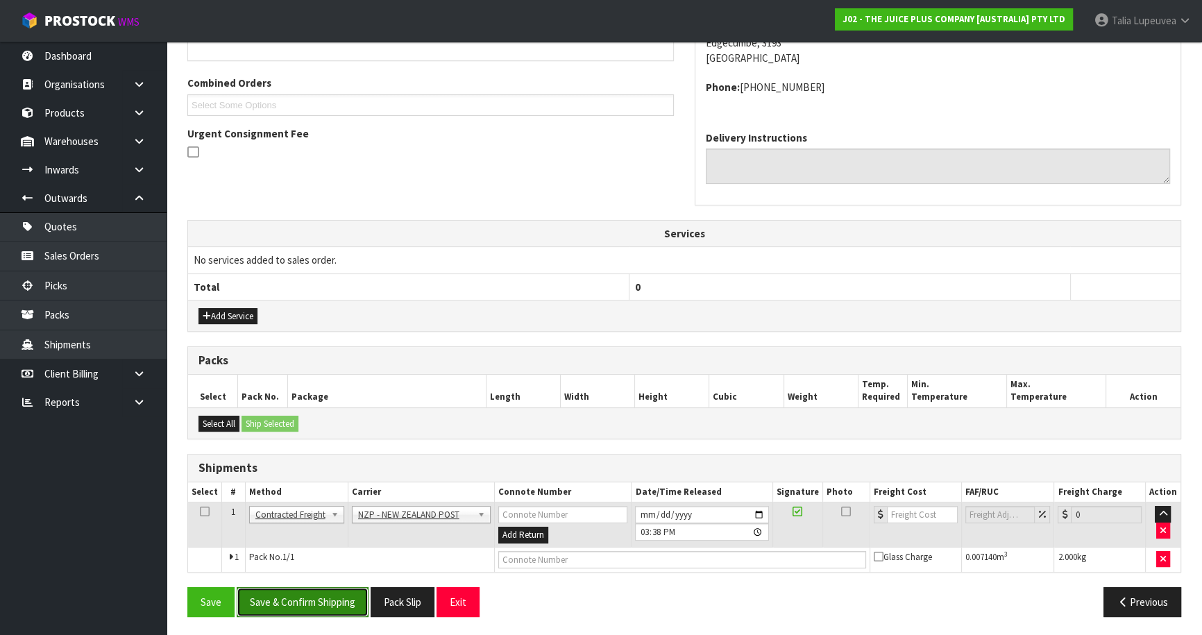
drag, startPoint x: 316, startPoint y: 593, endPoint x: 289, endPoint y: 612, distance: 32.8
click at [316, 593] on button "Save & Confirm Shipping" at bounding box center [303, 602] width 132 height 30
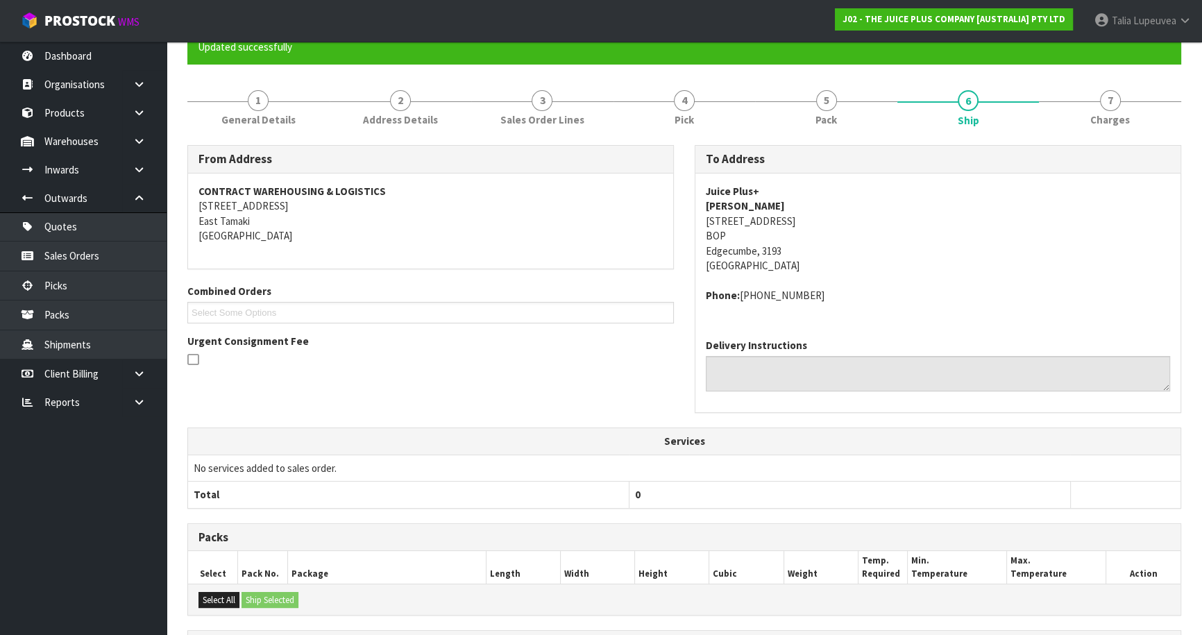
scroll to position [316, 0]
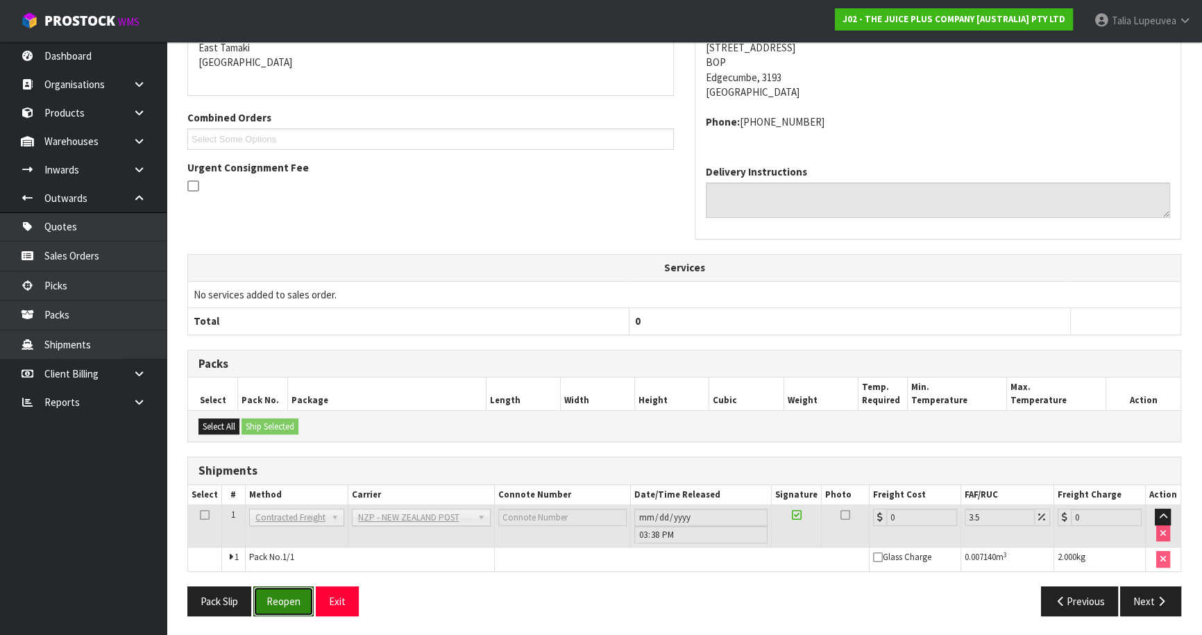
drag, startPoint x: 273, startPoint y: 597, endPoint x: 423, endPoint y: 535, distance: 162.7
click at [273, 596] on button "Reopen" at bounding box center [283, 601] width 60 height 30
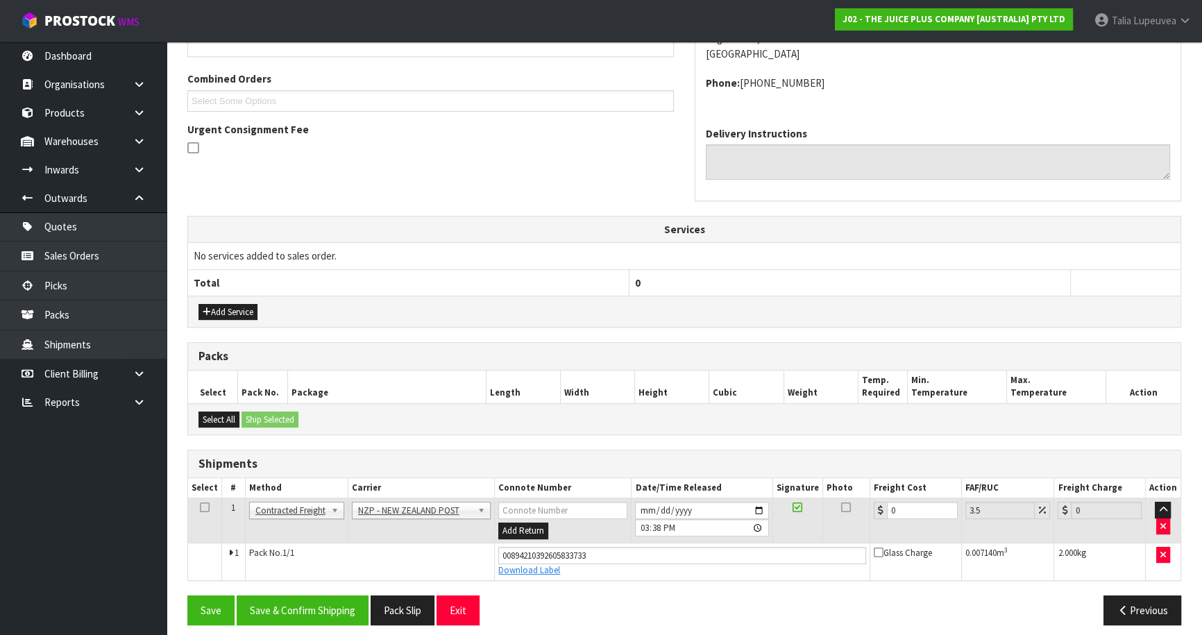
scroll to position [348, 0]
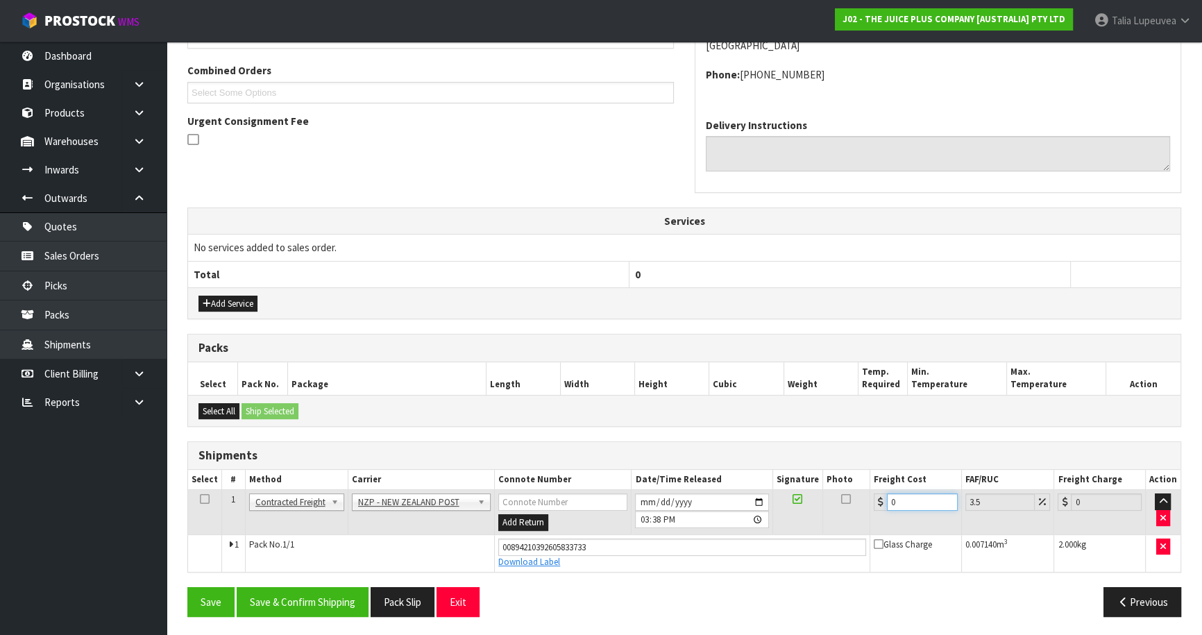
drag, startPoint x: 851, startPoint y: 513, endPoint x: 832, endPoint y: 516, distance: 19.6
click at [832, 517] on tr "1 Client Local Pickup Customer Local Pickup Company Freight Contracted Freight …" at bounding box center [684, 512] width 992 height 45
click at [318, 598] on button "Save & Confirm Shipping" at bounding box center [303, 602] width 132 height 30
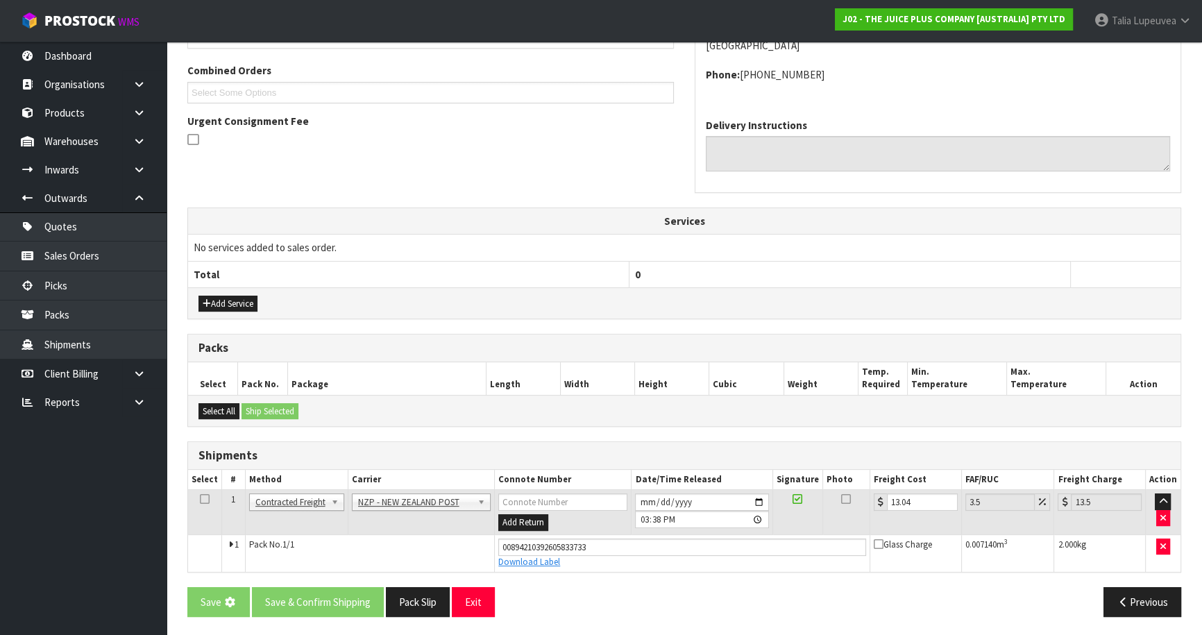
scroll to position [0, 0]
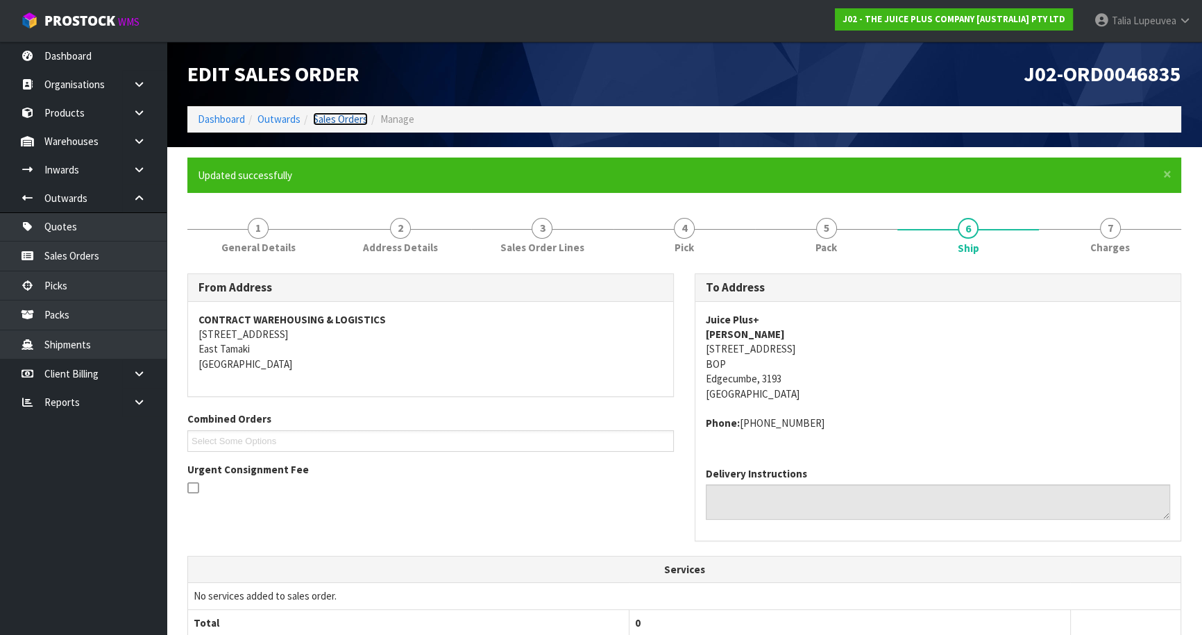
click at [318, 119] on link "Sales Orders" at bounding box center [340, 118] width 55 height 13
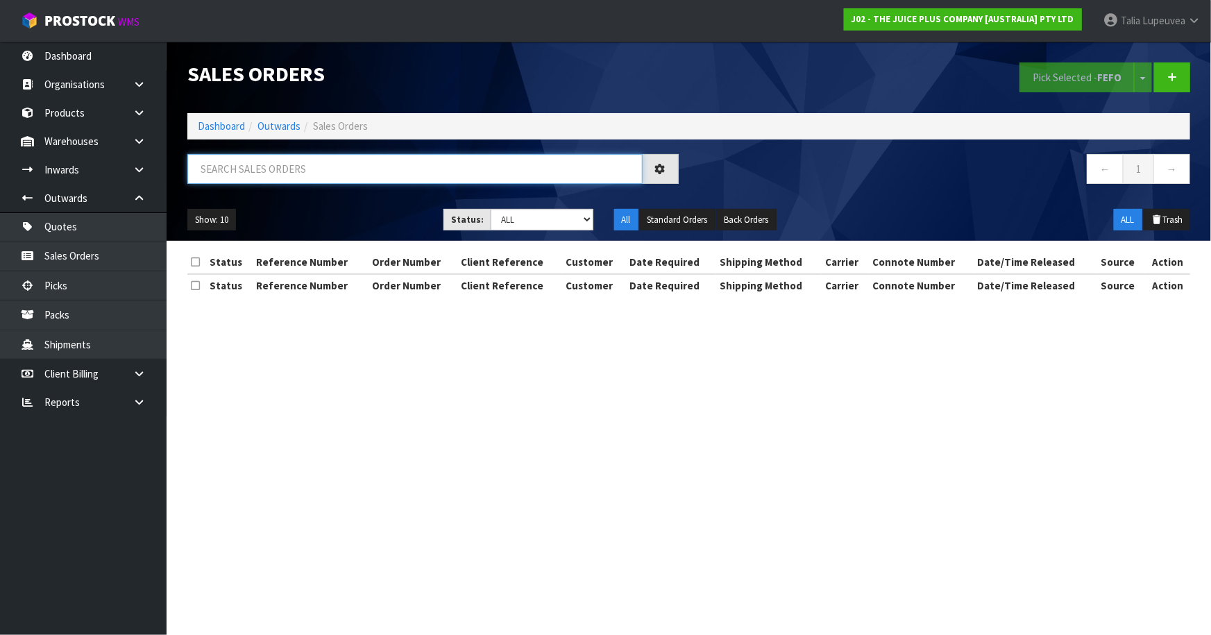
click at [420, 174] on input "text" at bounding box center [414, 169] width 455 height 30
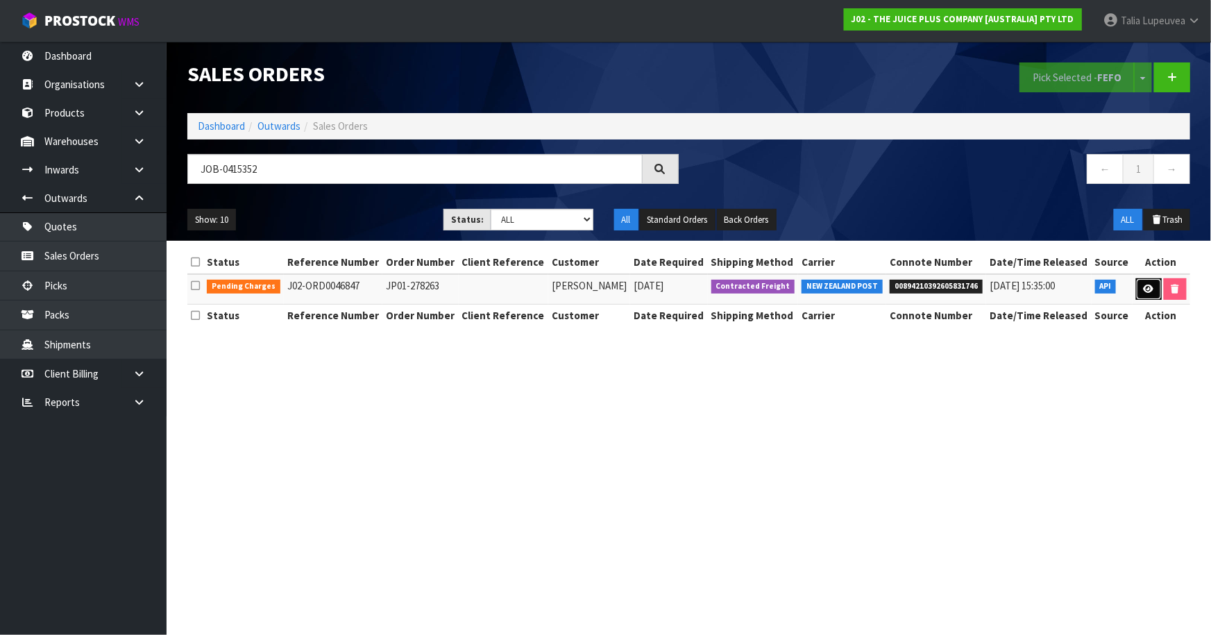
click at [1155, 292] on link at bounding box center [1149, 289] width 26 height 22
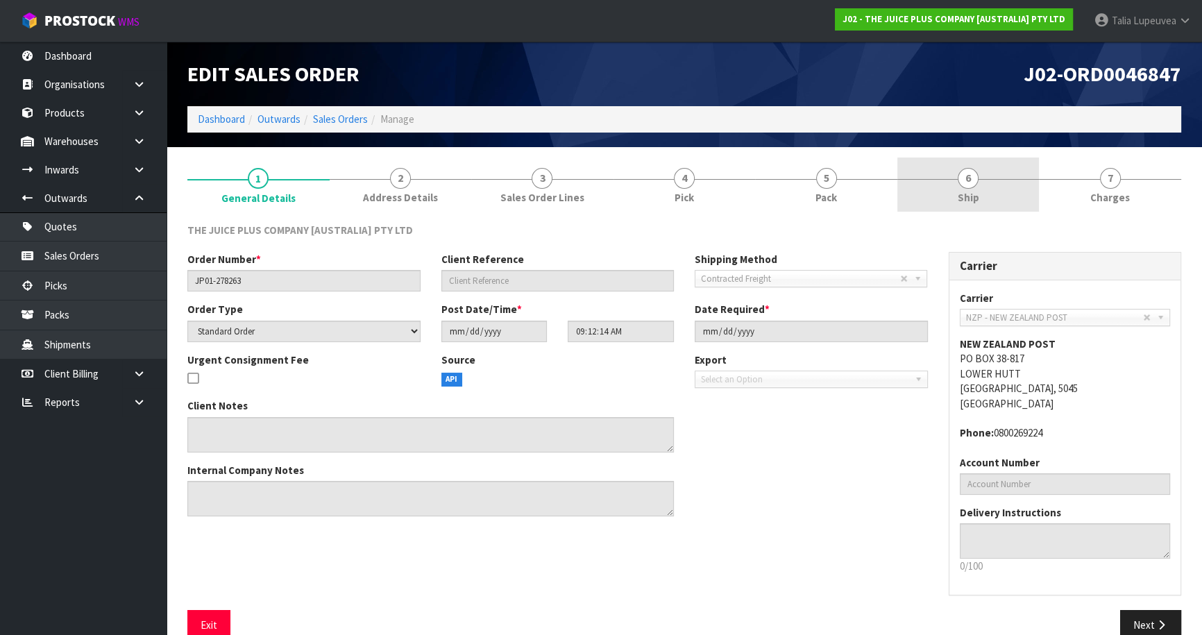
click at [980, 191] on link "6 Ship" at bounding box center [968, 185] width 142 height 55
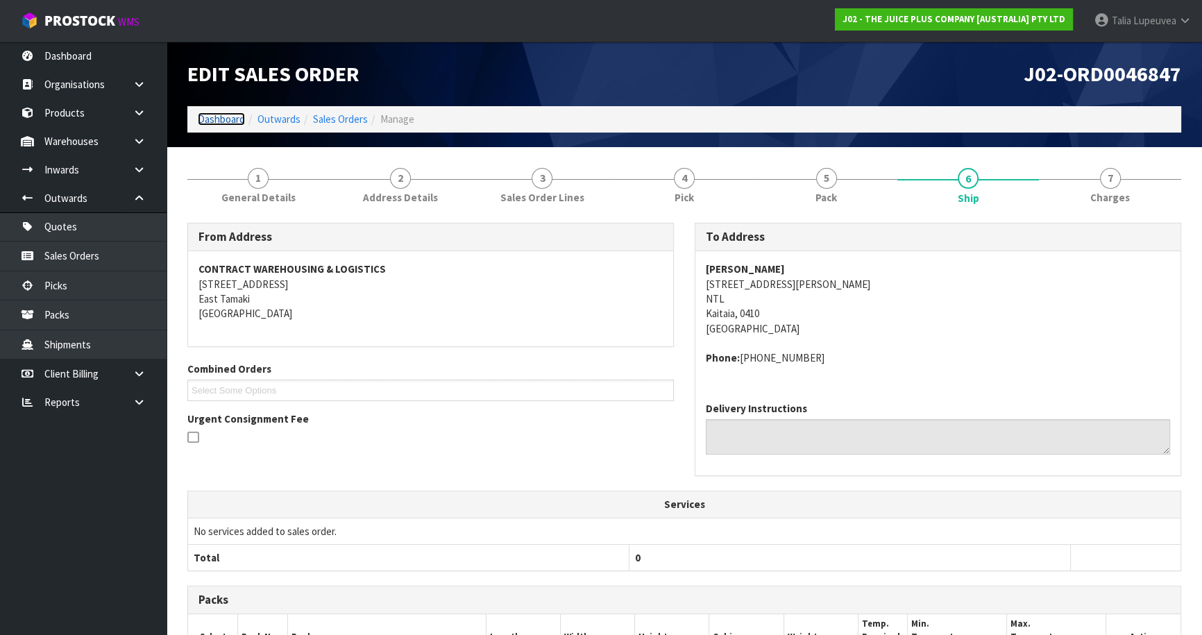
click at [232, 122] on link "Dashboard" at bounding box center [221, 118] width 47 height 13
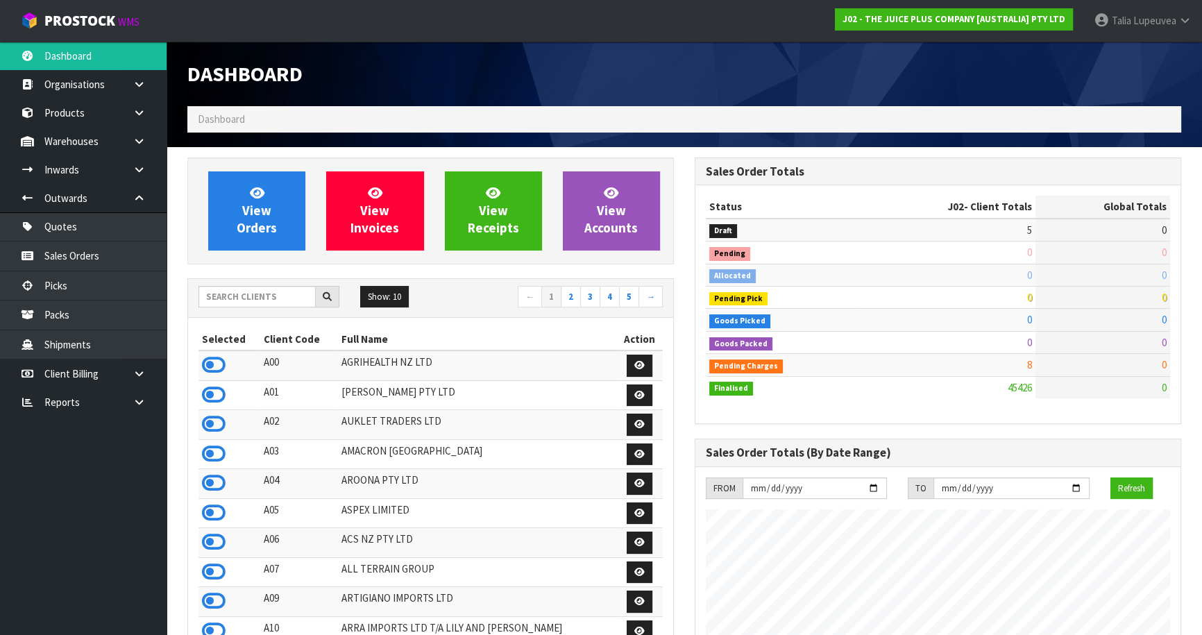
scroll to position [1049, 507]
click at [1141, 20] on span "Lupeuvea" at bounding box center [1154, 20] width 43 height 13
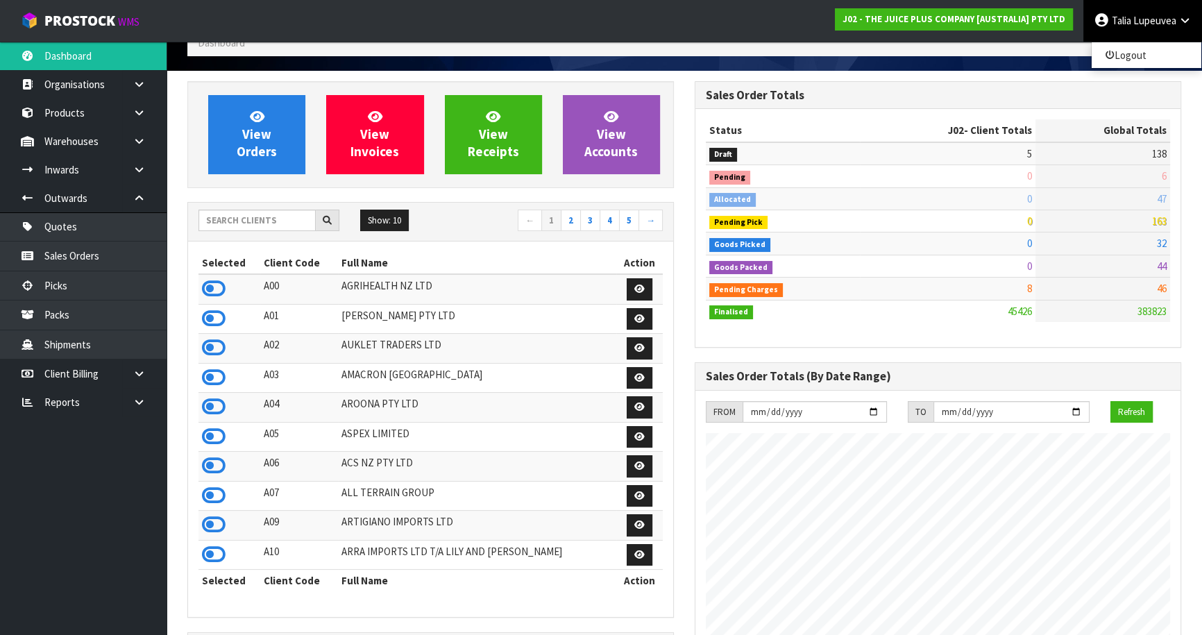
scroll to position [0, 0]
